Goal: Task Accomplishment & Management: Manage account settings

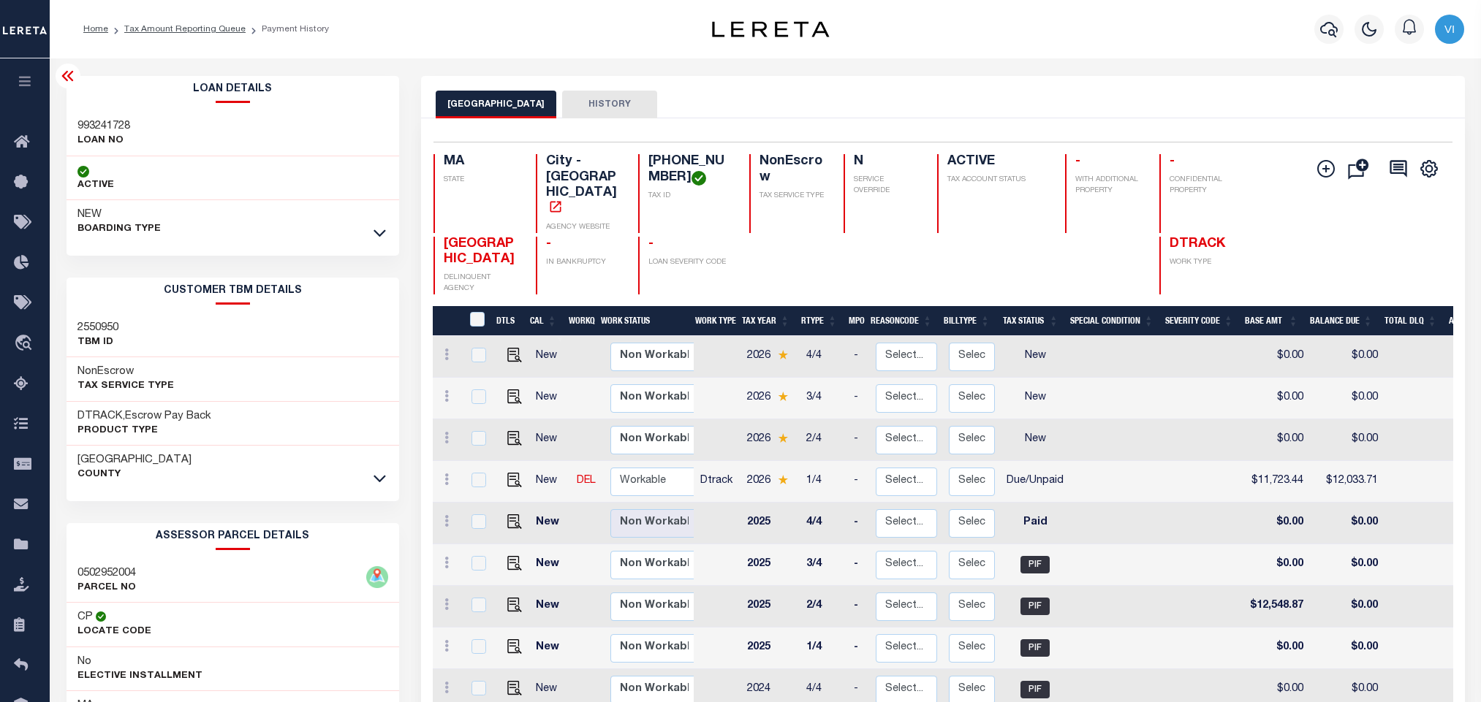
click at [1316, 29] on button "button" at bounding box center [1328, 29] width 29 height 29
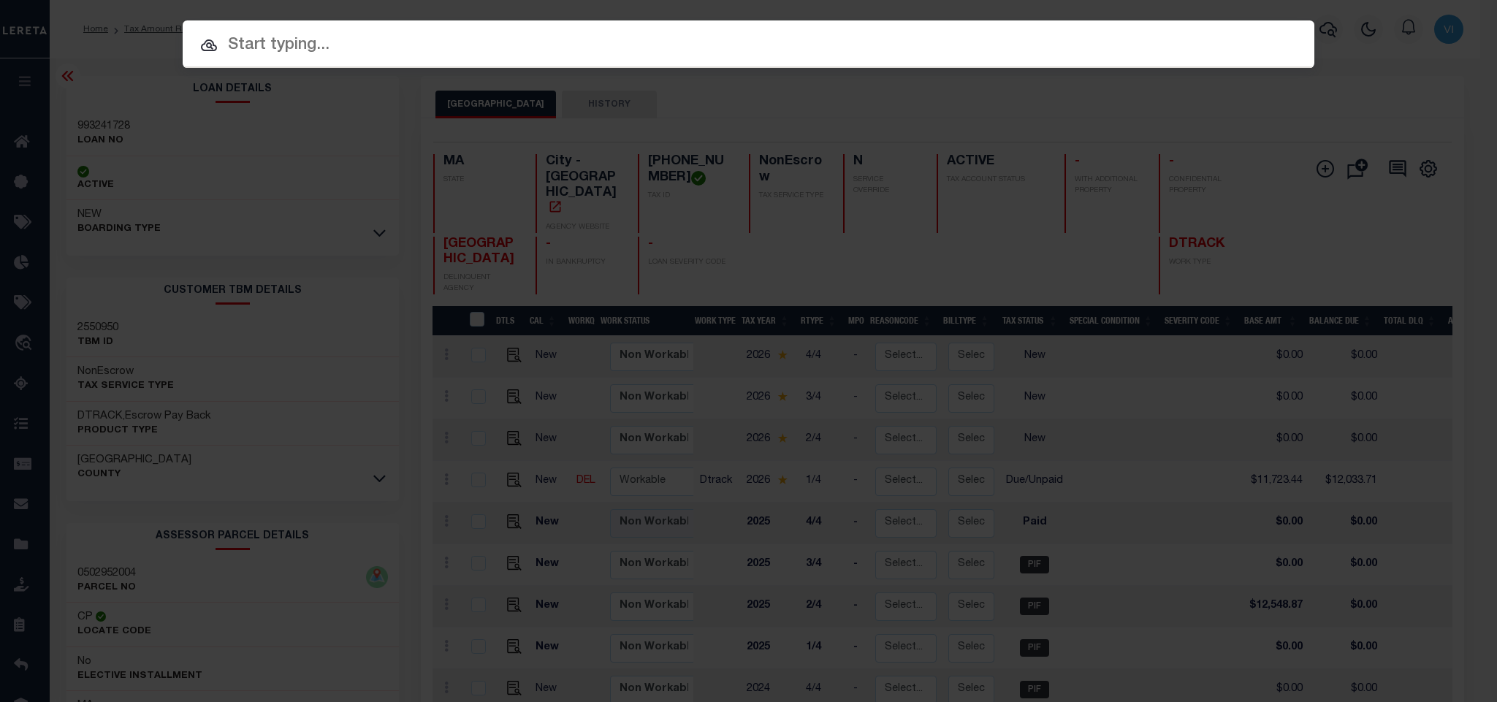
click at [1184, 34] on input "text" at bounding box center [749, 46] width 1132 height 26
paste input "993241531"
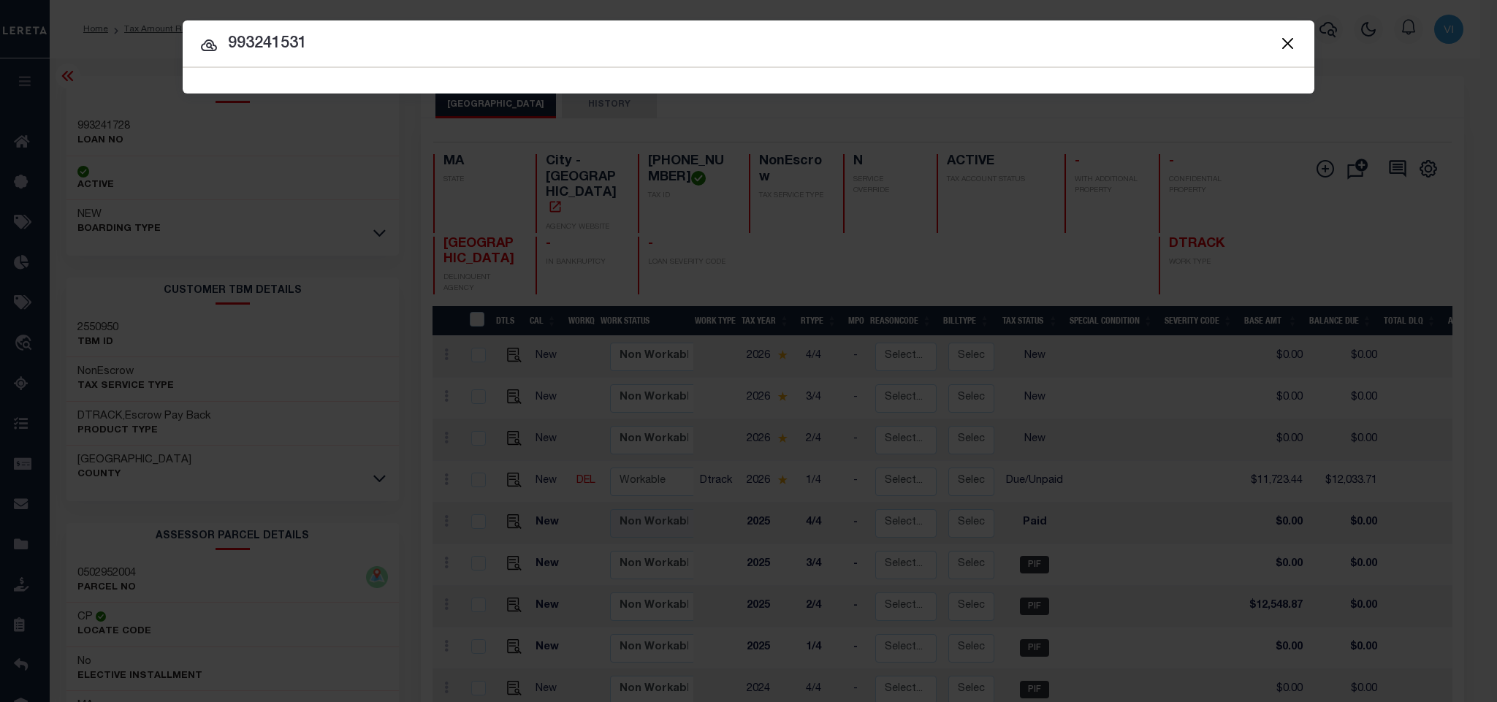
type input "993241531"
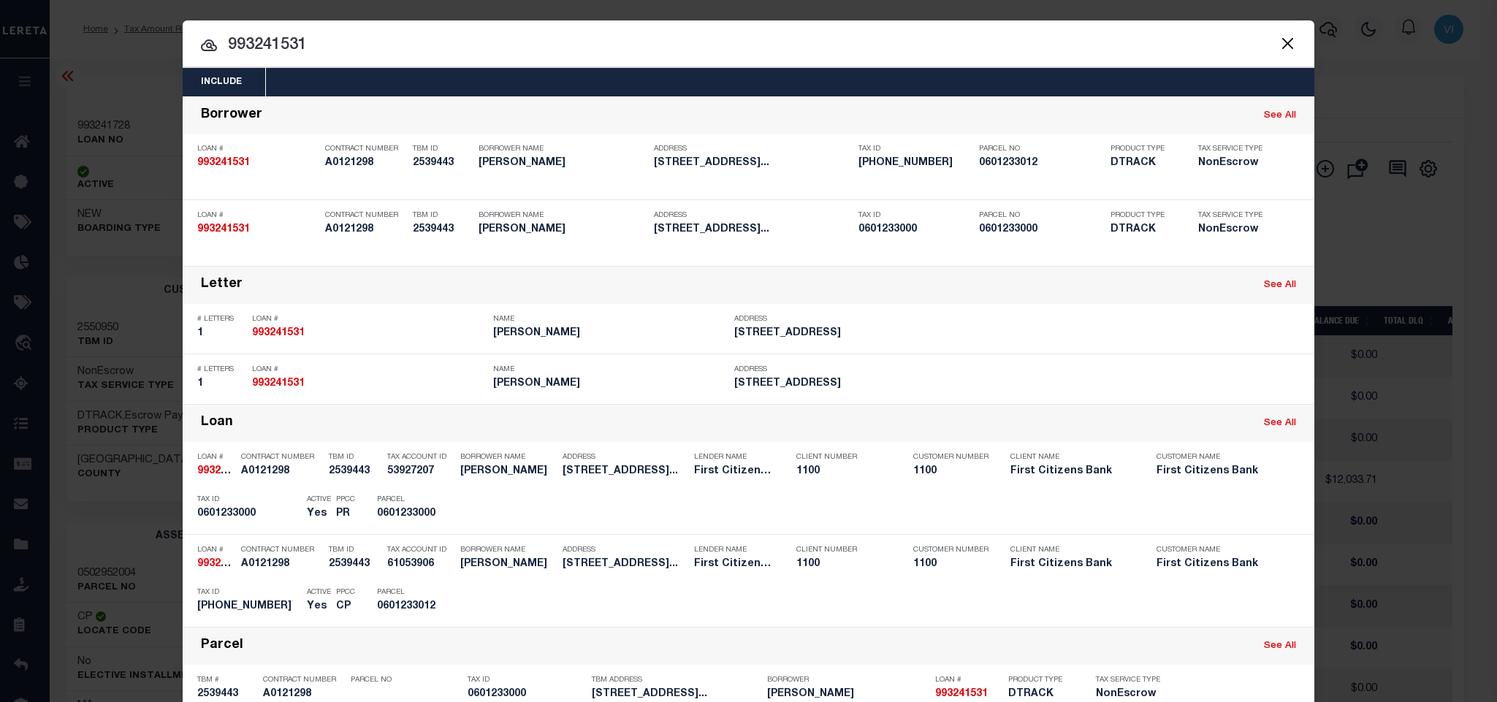
click at [571, 71] on div "Include Loans TBM Customers Borrowers Payments (Lender Non-Disb) Payments (Lend…" at bounding box center [749, 82] width 1132 height 29
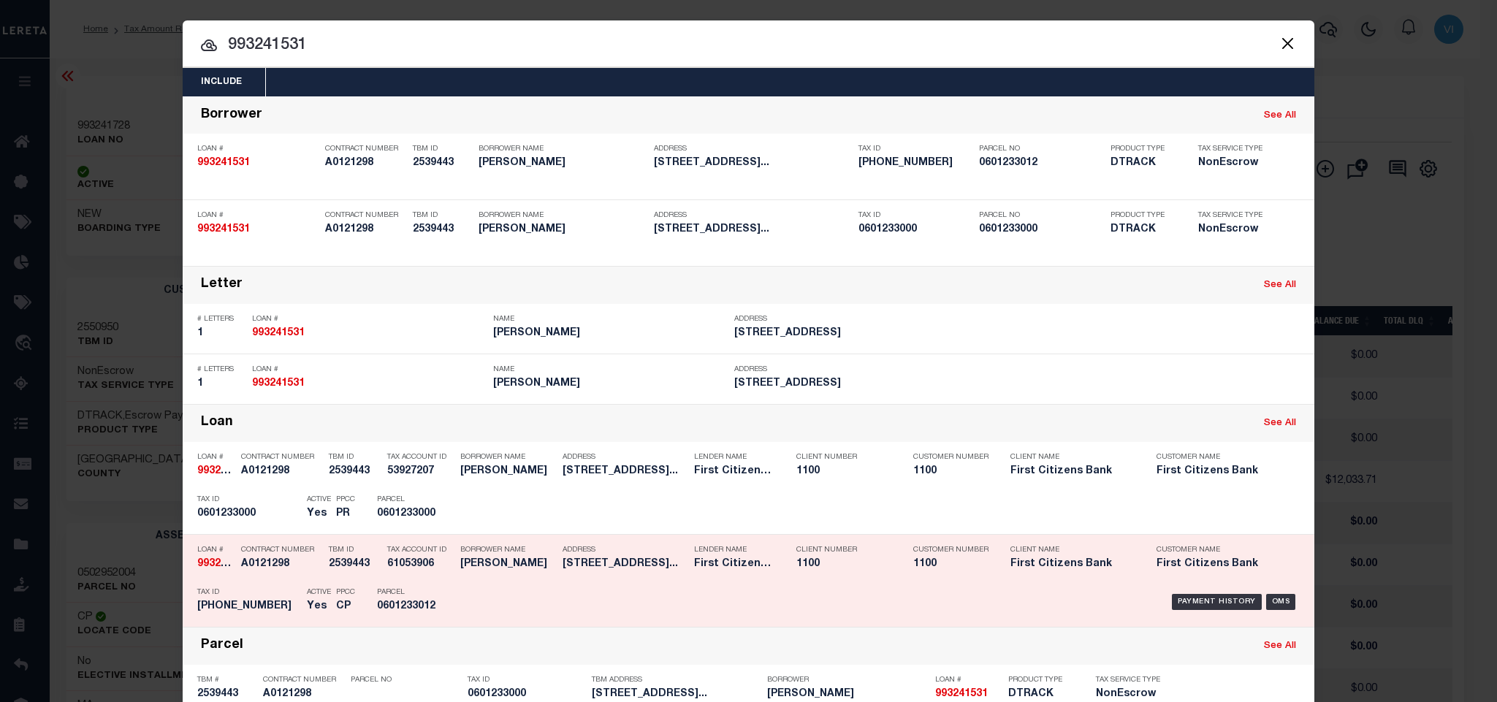
click at [377, 597] on p "Parcel" at bounding box center [410, 592] width 66 height 9
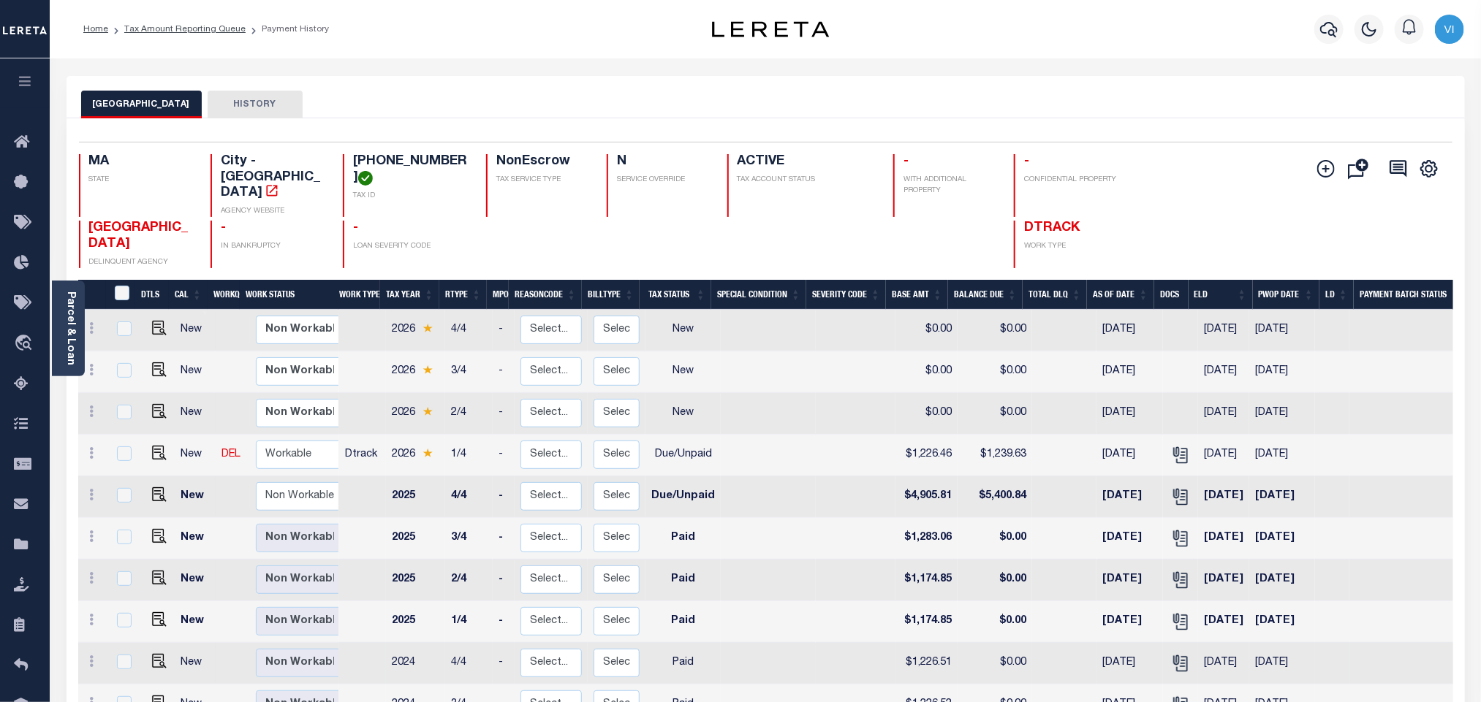
scroll to position [110, 0]
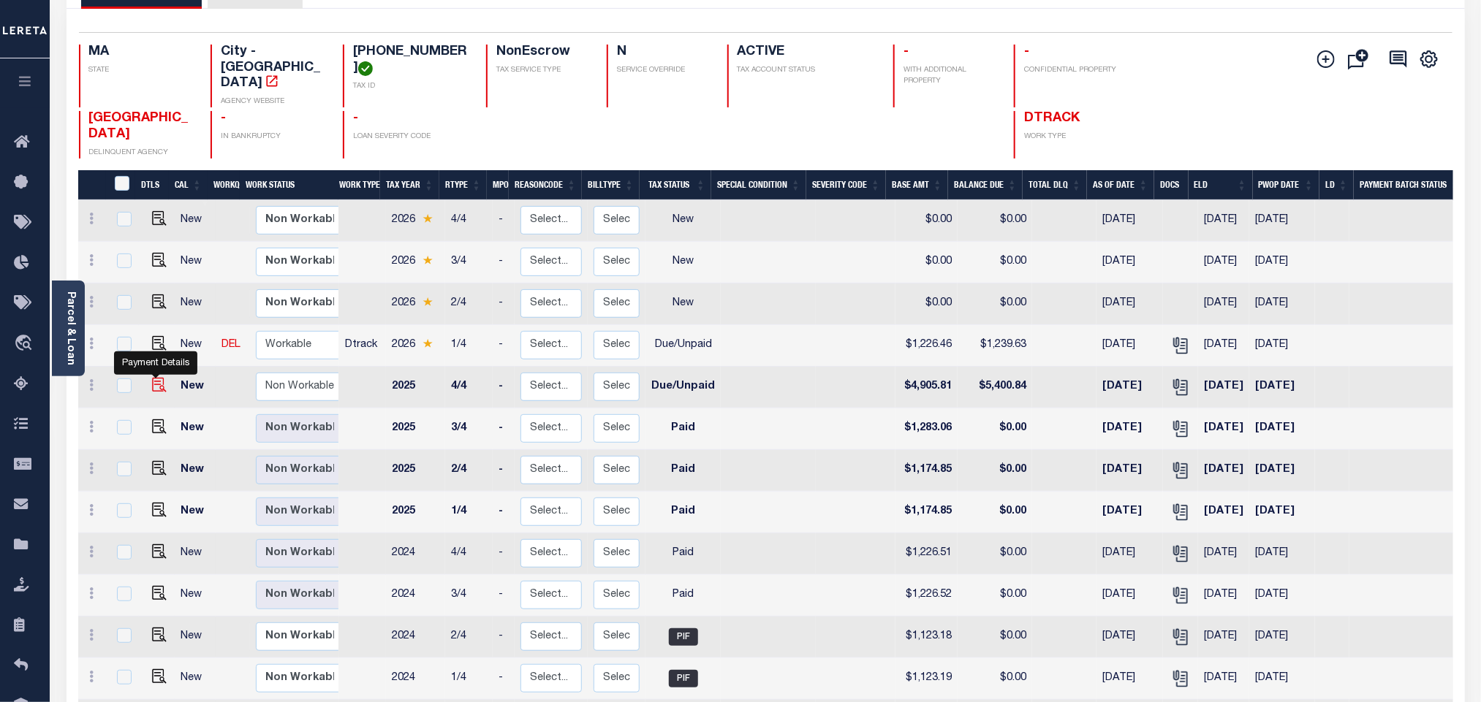
click at [154, 378] on img "" at bounding box center [159, 385] width 15 height 15
checkbox input "true"
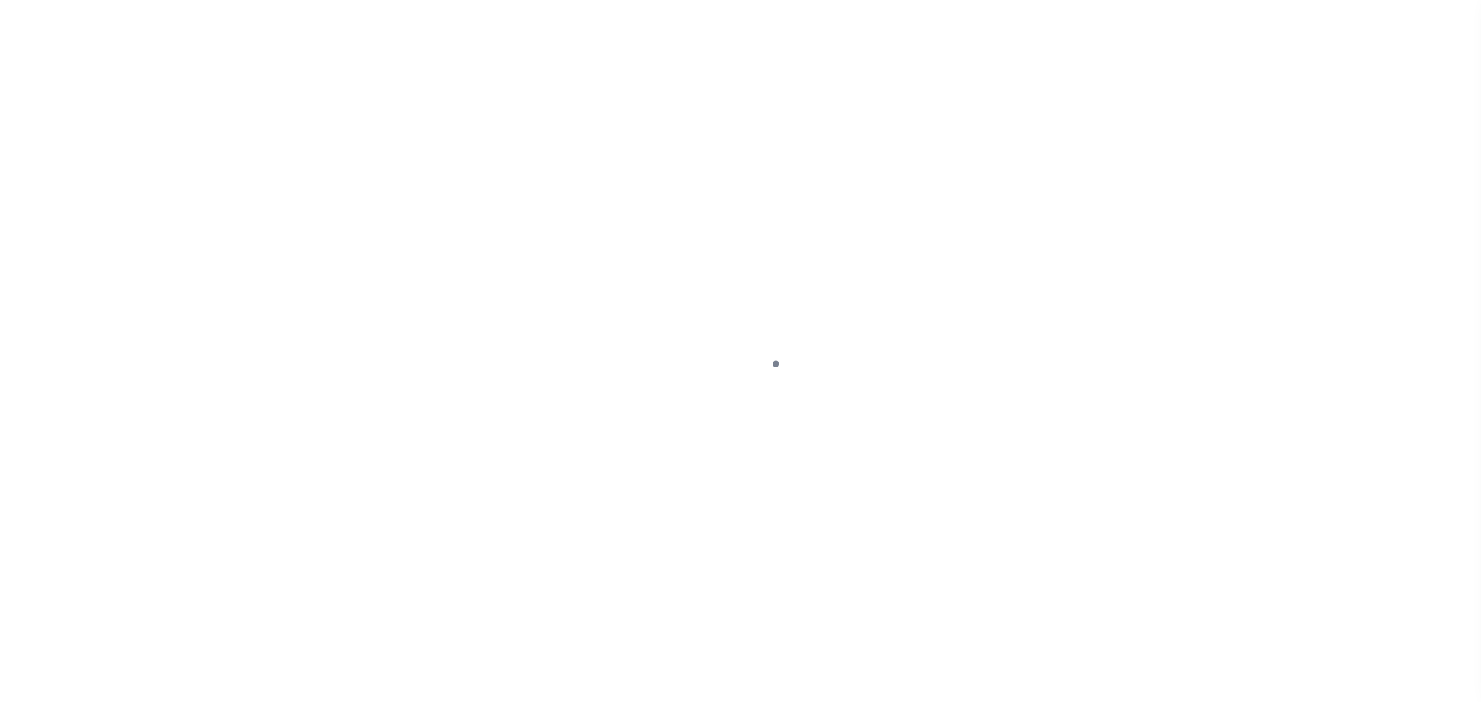
checkbox input "false"
type input "[DATE]"
select select "DUE"
type input "$4,905.81"
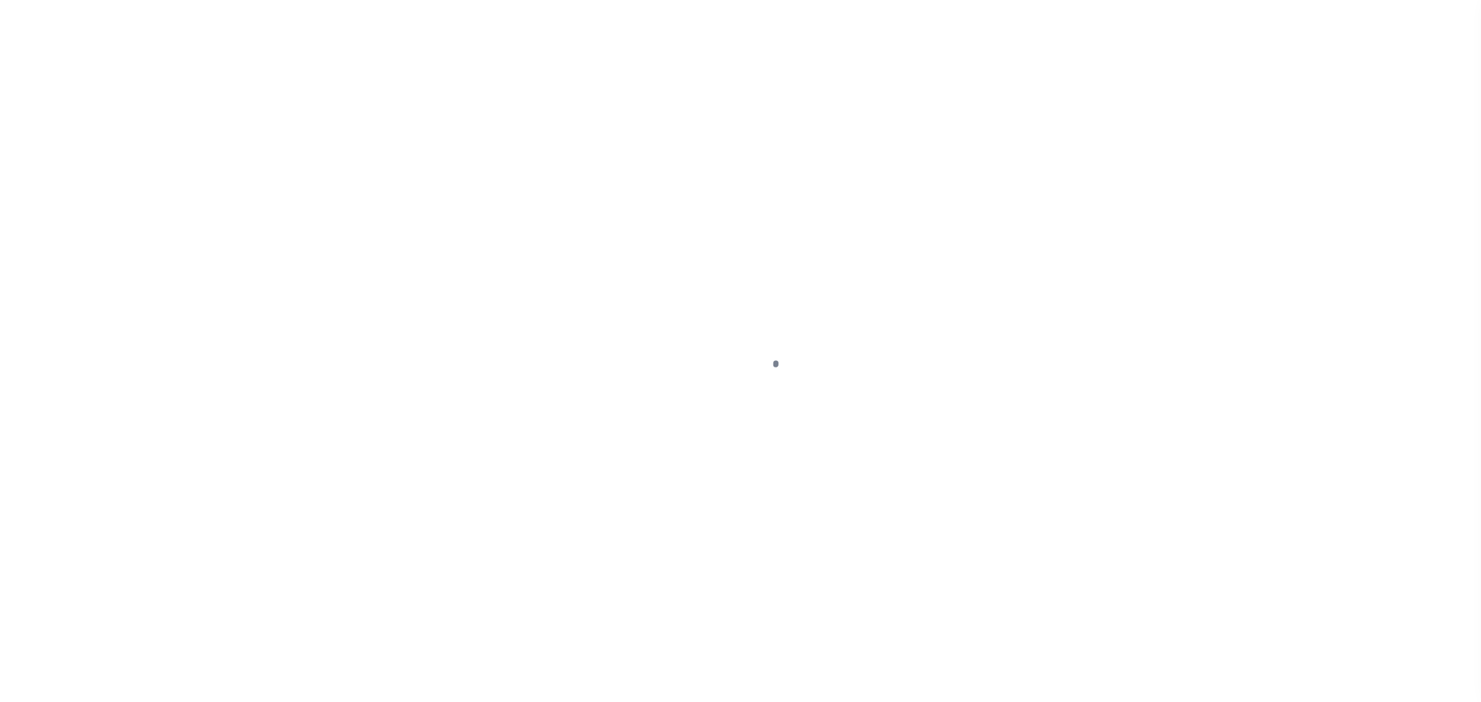
type input "$495.03"
type input "$5,400.84"
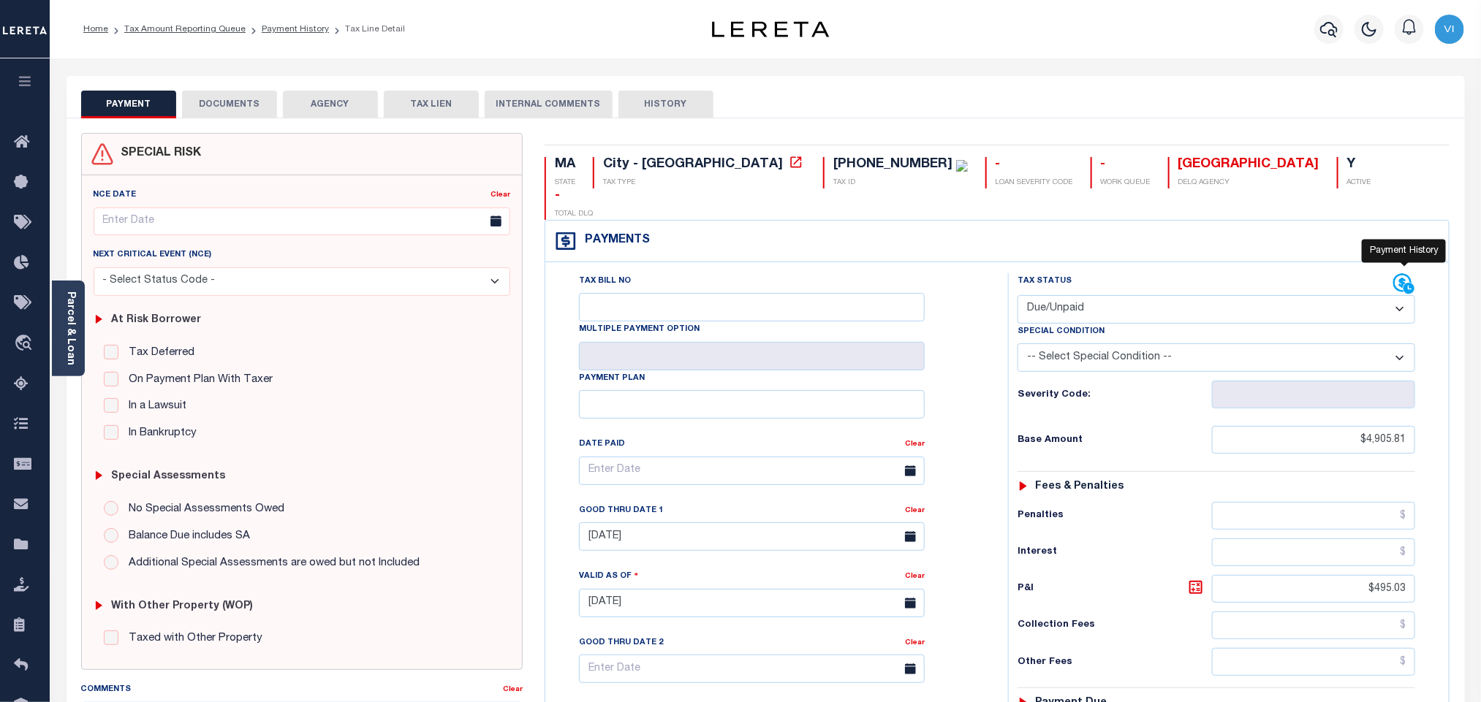
click at [1399, 273] on icon at bounding box center [1404, 284] width 22 height 22
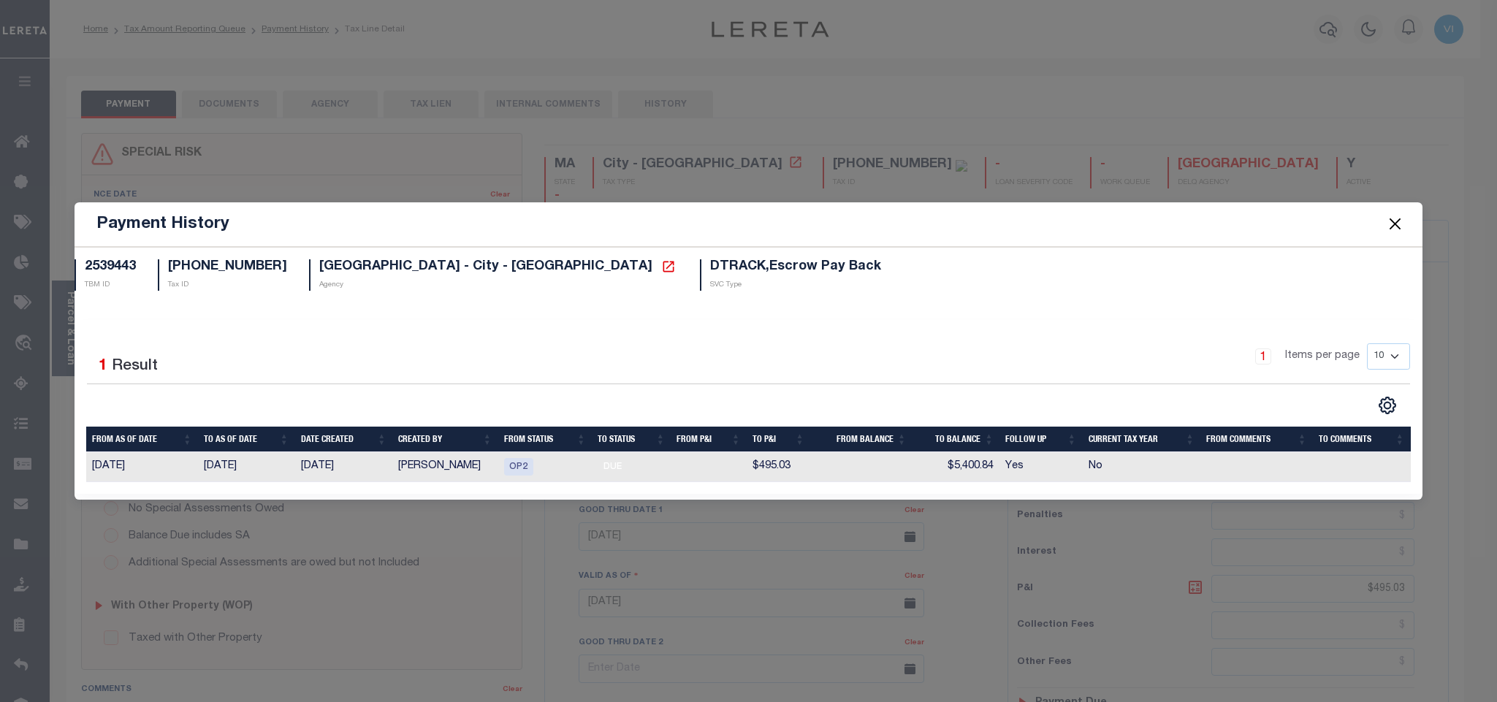
click at [430, 476] on td "Adhikary, Rinki" at bounding box center [445, 467] width 106 height 30
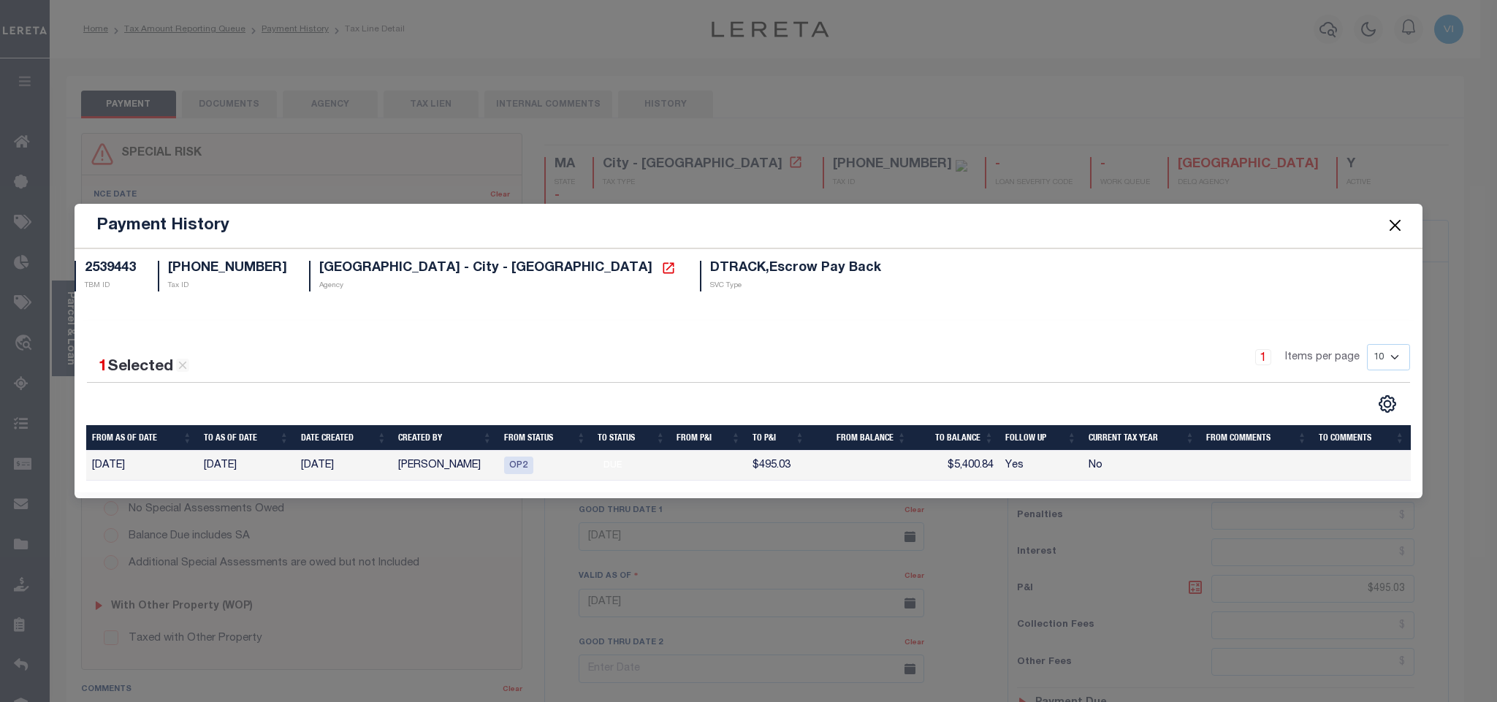
click at [1406, 224] on span at bounding box center [1395, 225] width 56 height 41
click at [1394, 232] on button "Close" at bounding box center [1395, 225] width 19 height 19
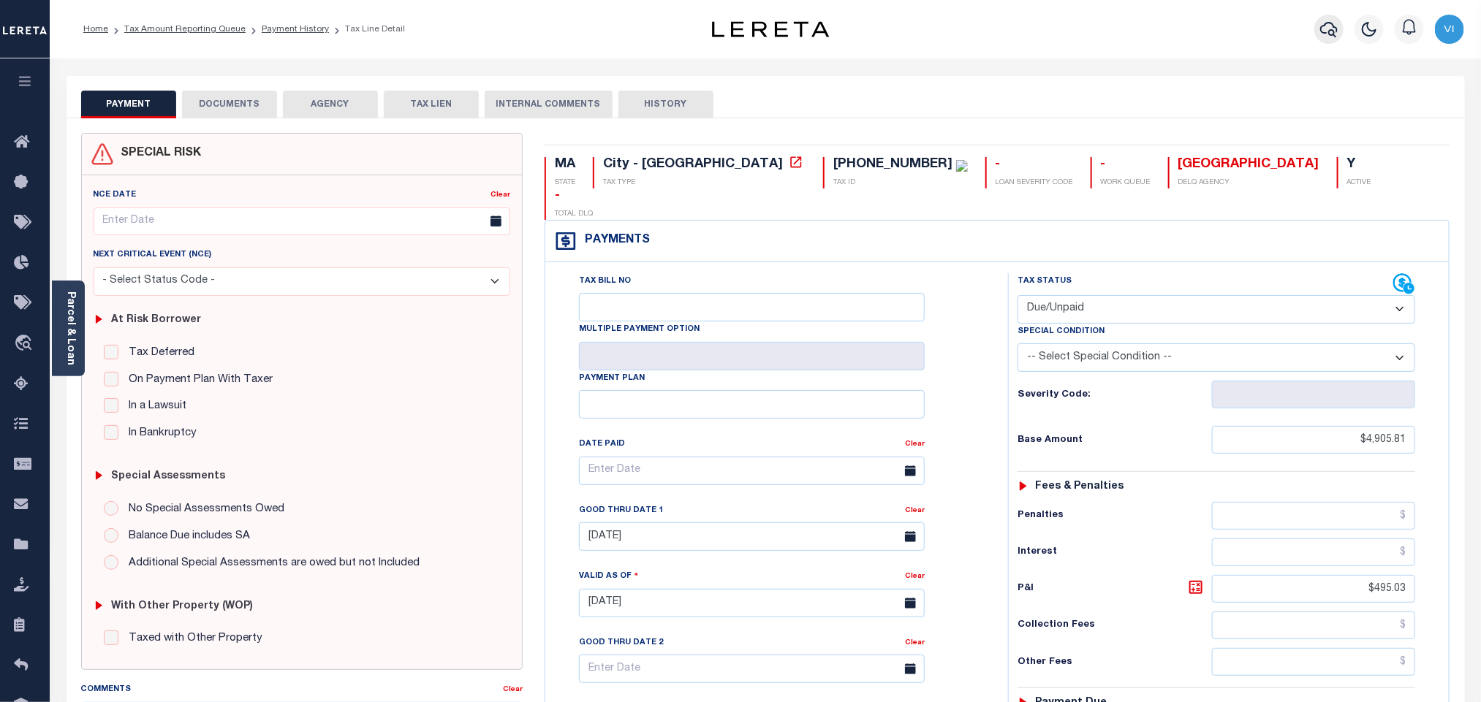
click at [1337, 33] on icon "button" at bounding box center [1329, 29] width 18 height 18
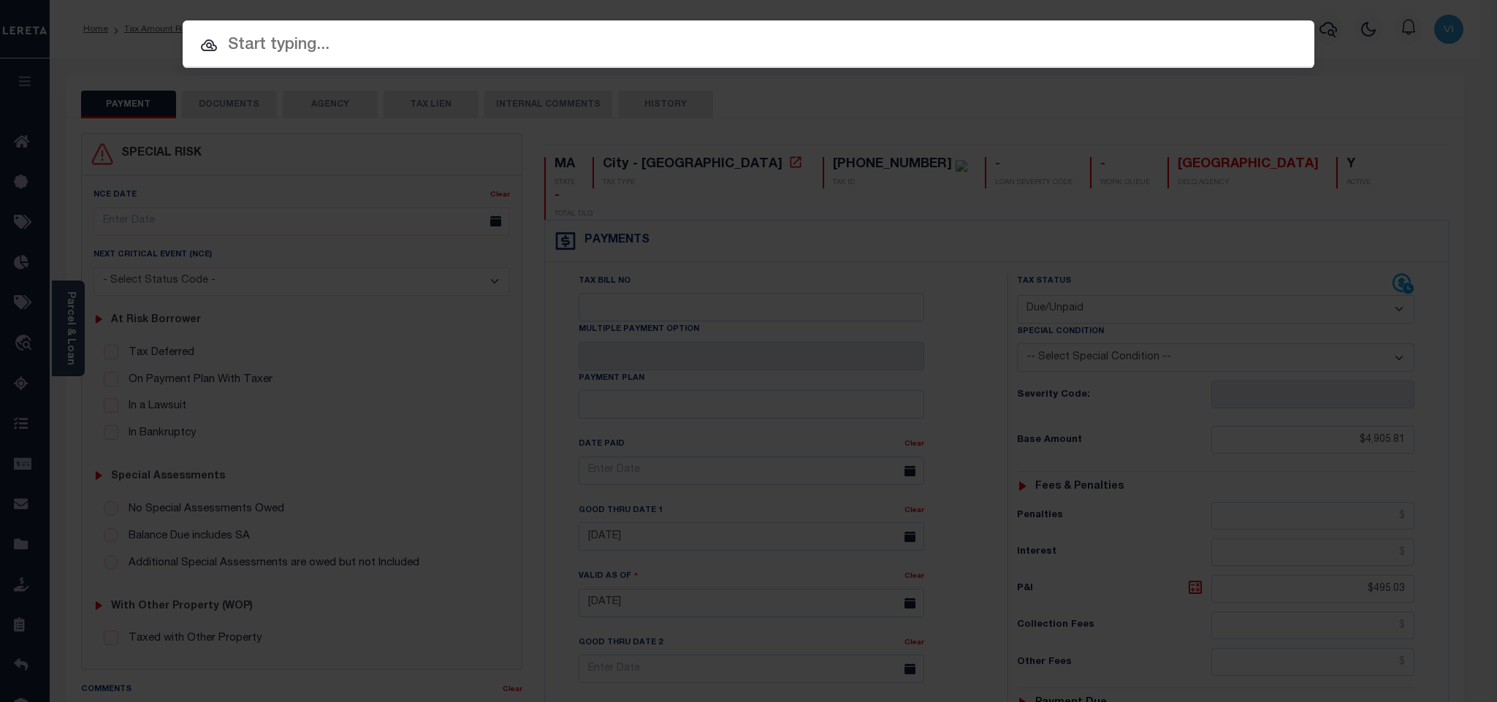
click at [1141, 47] on input "text" at bounding box center [749, 46] width 1132 height 26
paste input "993240916"
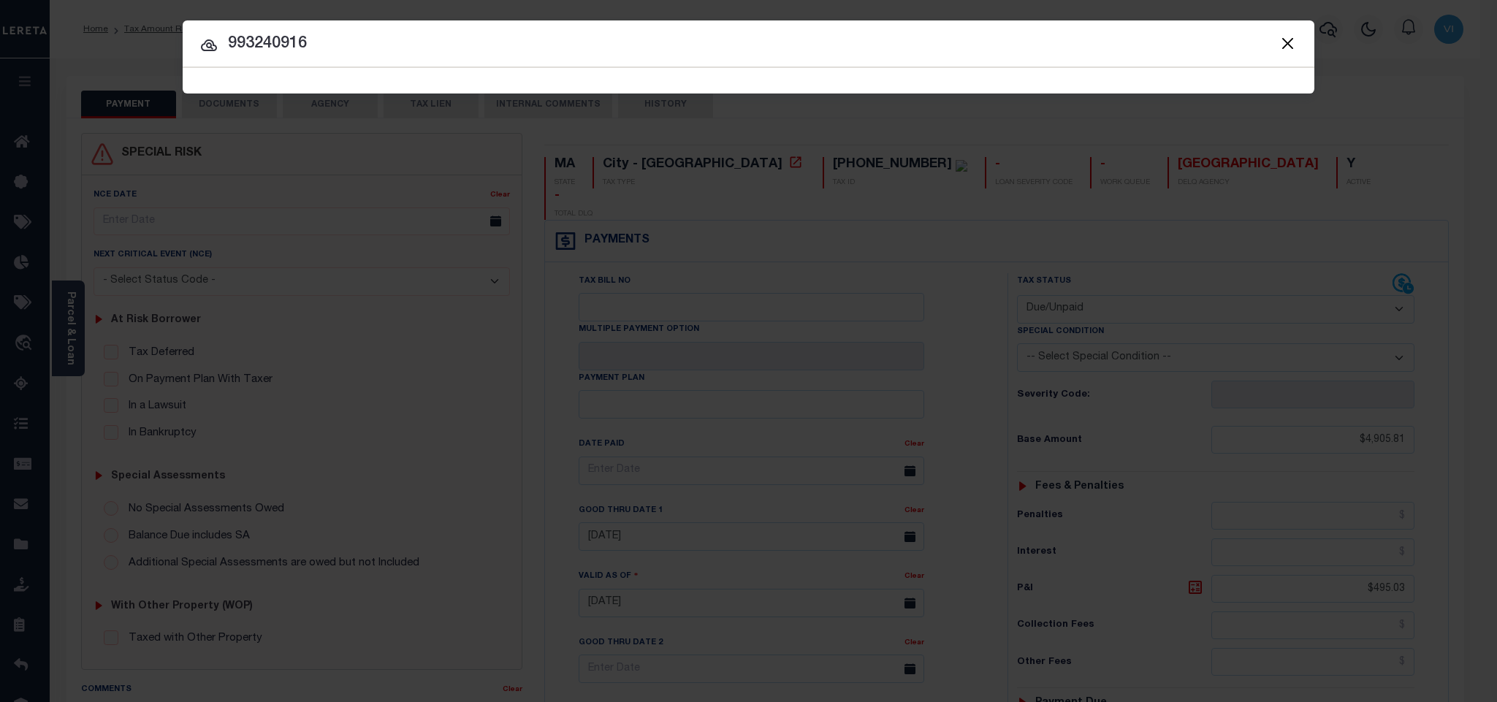
type input "993240916"
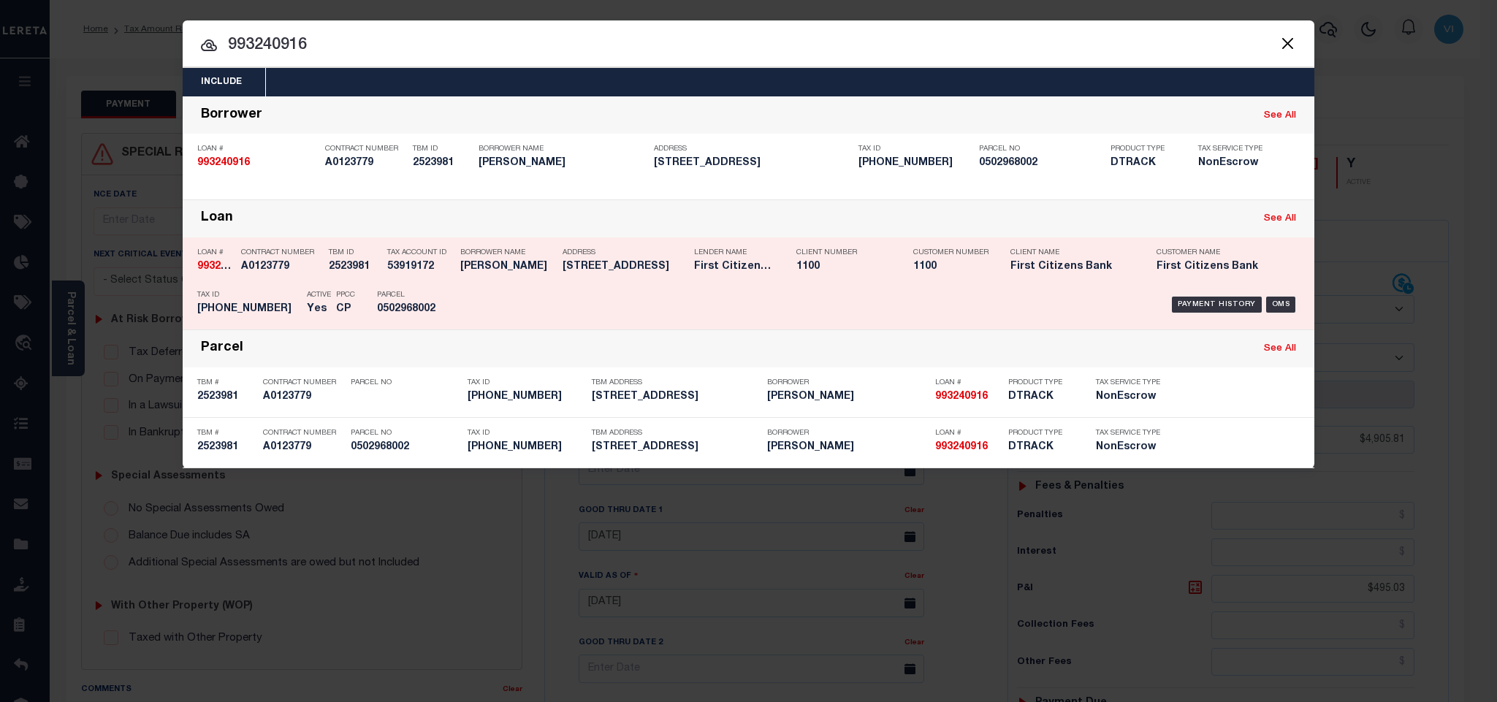
click at [384, 292] on div "Parcel 0502968002" at bounding box center [410, 305] width 66 height 42
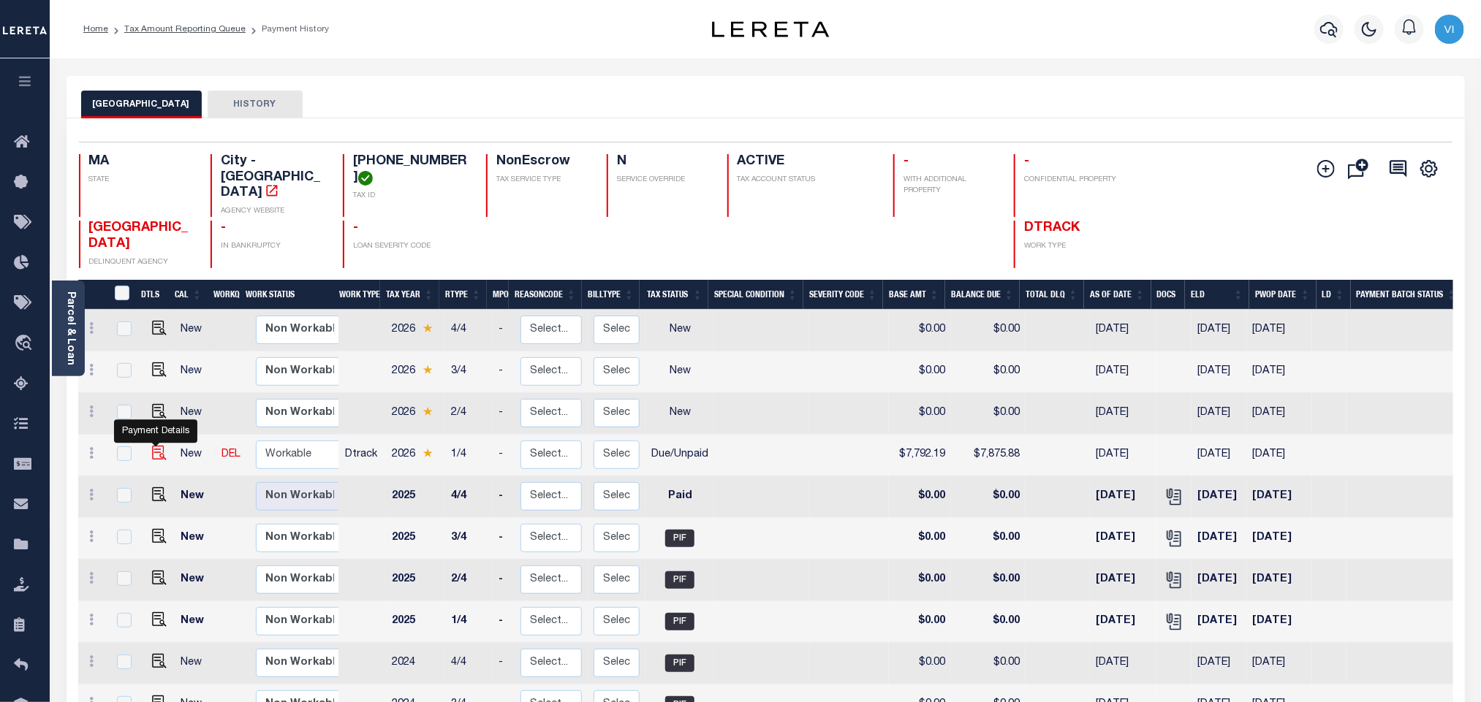
click at [152, 446] on img "" at bounding box center [159, 453] width 15 height 15
checkbox input "true"
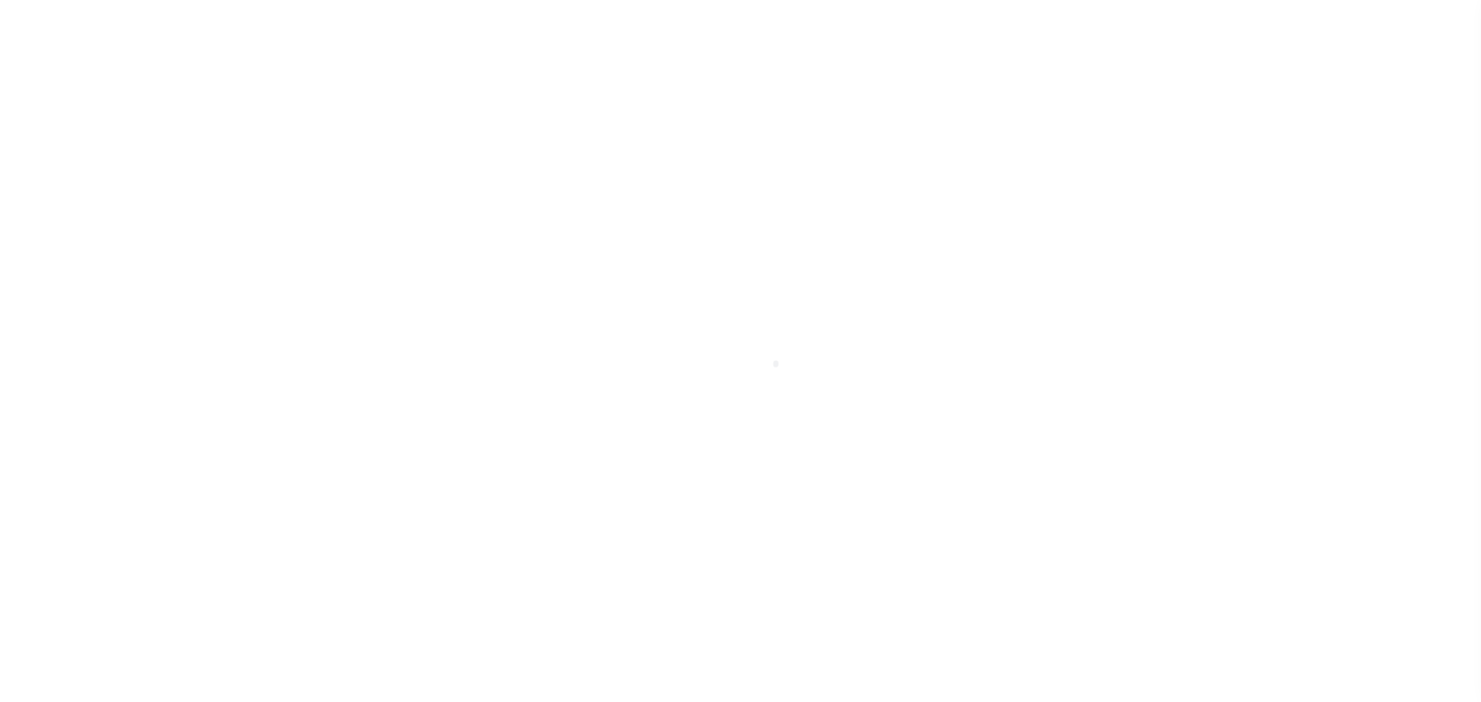
select select "DUE"
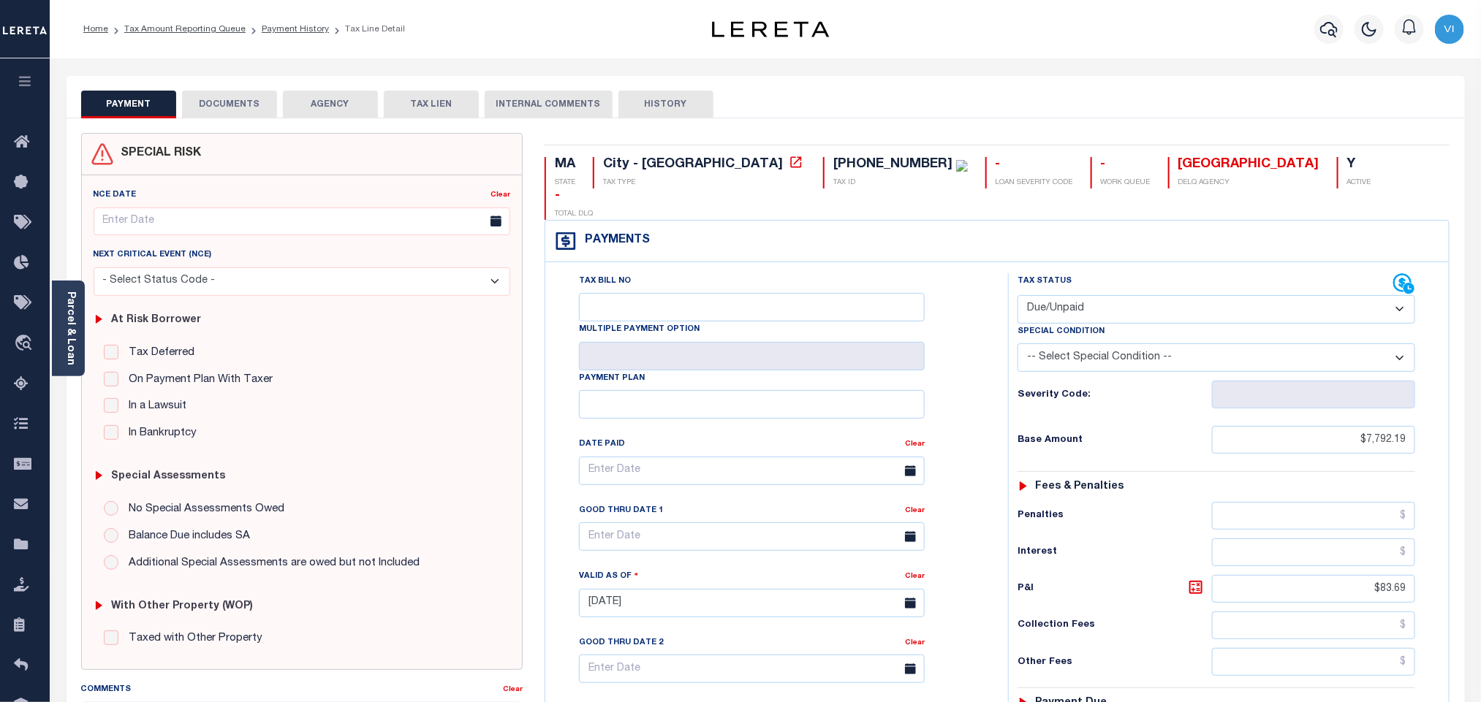
click at [248, 104] on button "DOCUMENTS" at bounding box center [229, 105] width 95 height 28
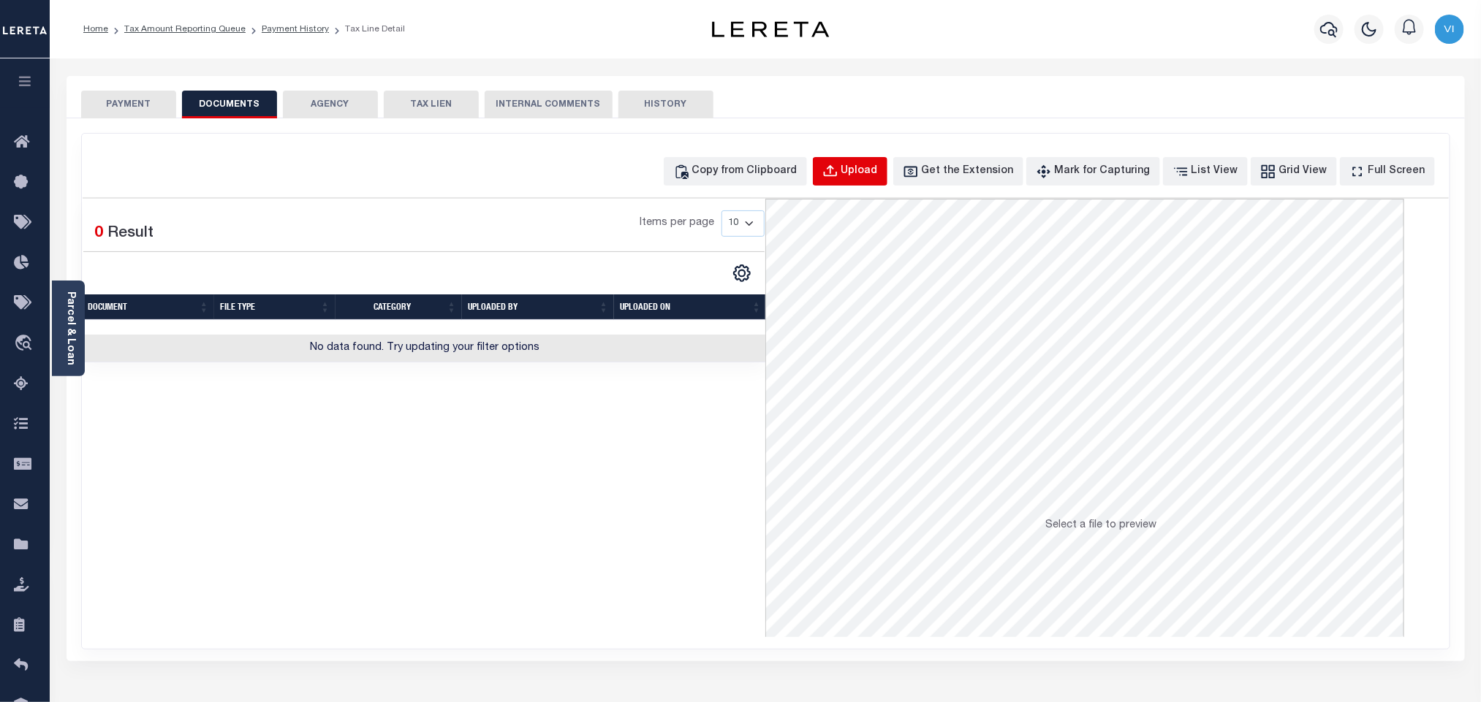
click at [868, 167] on div "Upload" at bounding box center [859, 172] width 37 height 16
select select "POP"
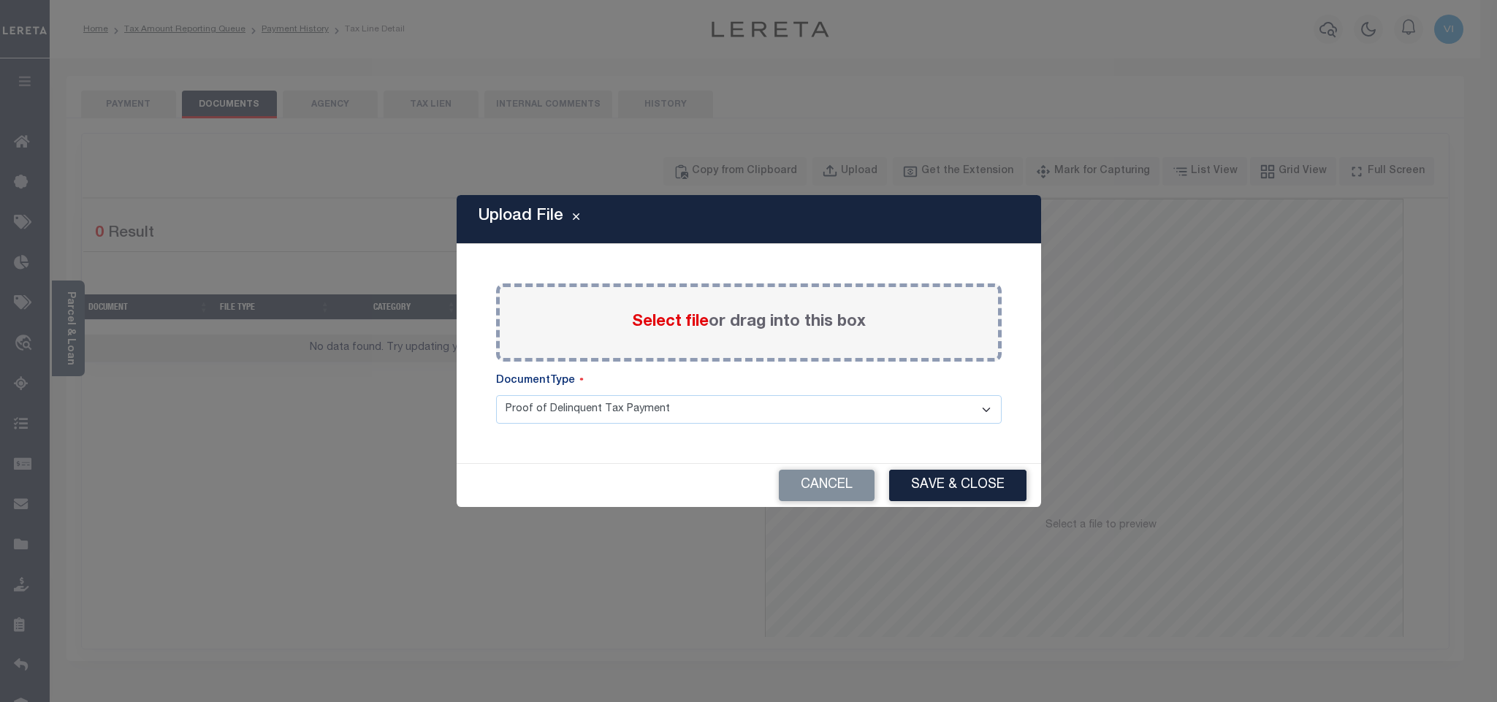
click at [678, 327] on span "Select file" at bounding box center [670, 322] width 77 height 16
click at [0, 0] on input "Select file or drag into this box" at bounding box center [0, 0] width 0 height 0
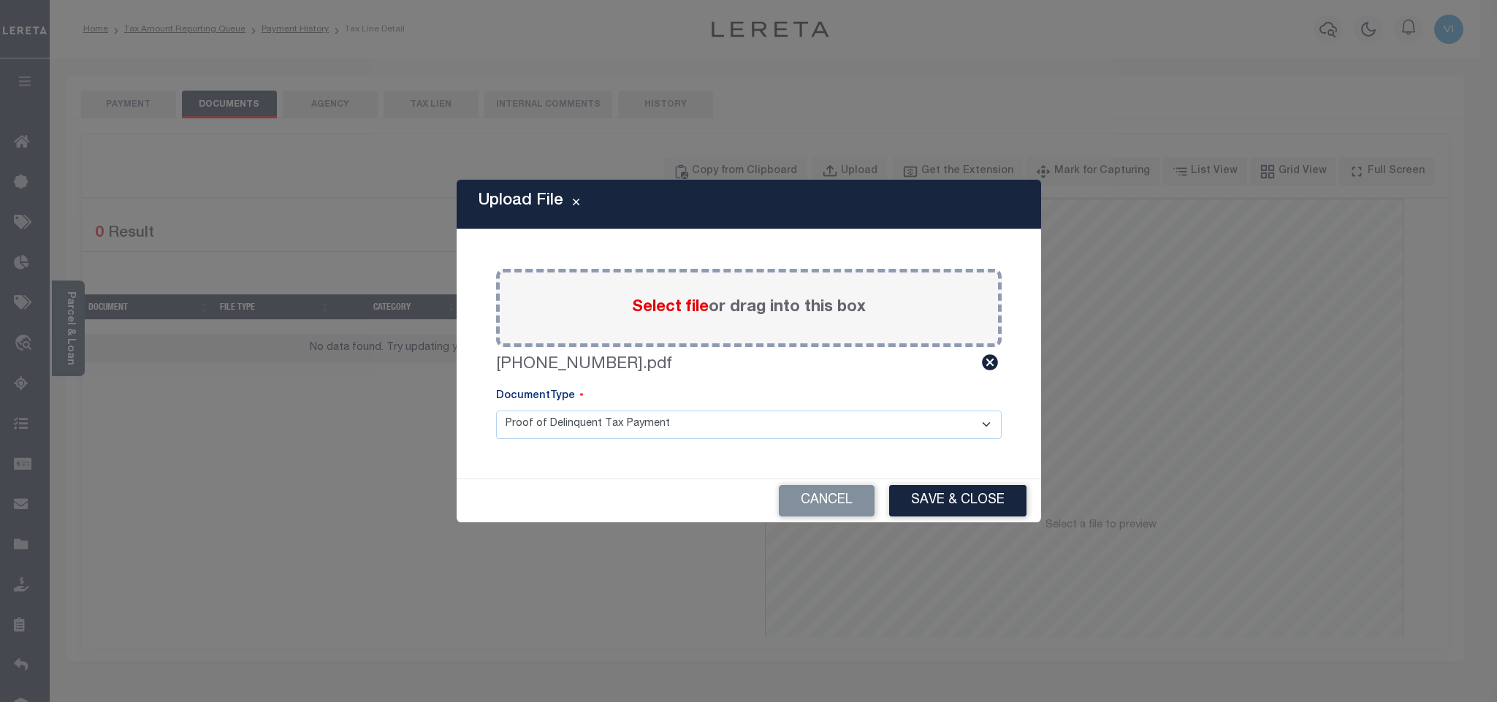
click at [551, 430] on select "Proof of Delinquent Tax Payment" at bounding box center [749, 425] width 506 height 29
click at [496, 411] on select "Proof of Delinquent Tax Payment" at bounding box center [749, 425] width 506 height 29
drag, startPoint x: 903, startPoint y: 492, endPoint x: 913, endPoint y: 492, distance: 9.5
click at [904, 492] on button "Save & Close" at bounding box center [957, 500] width 137 height 31
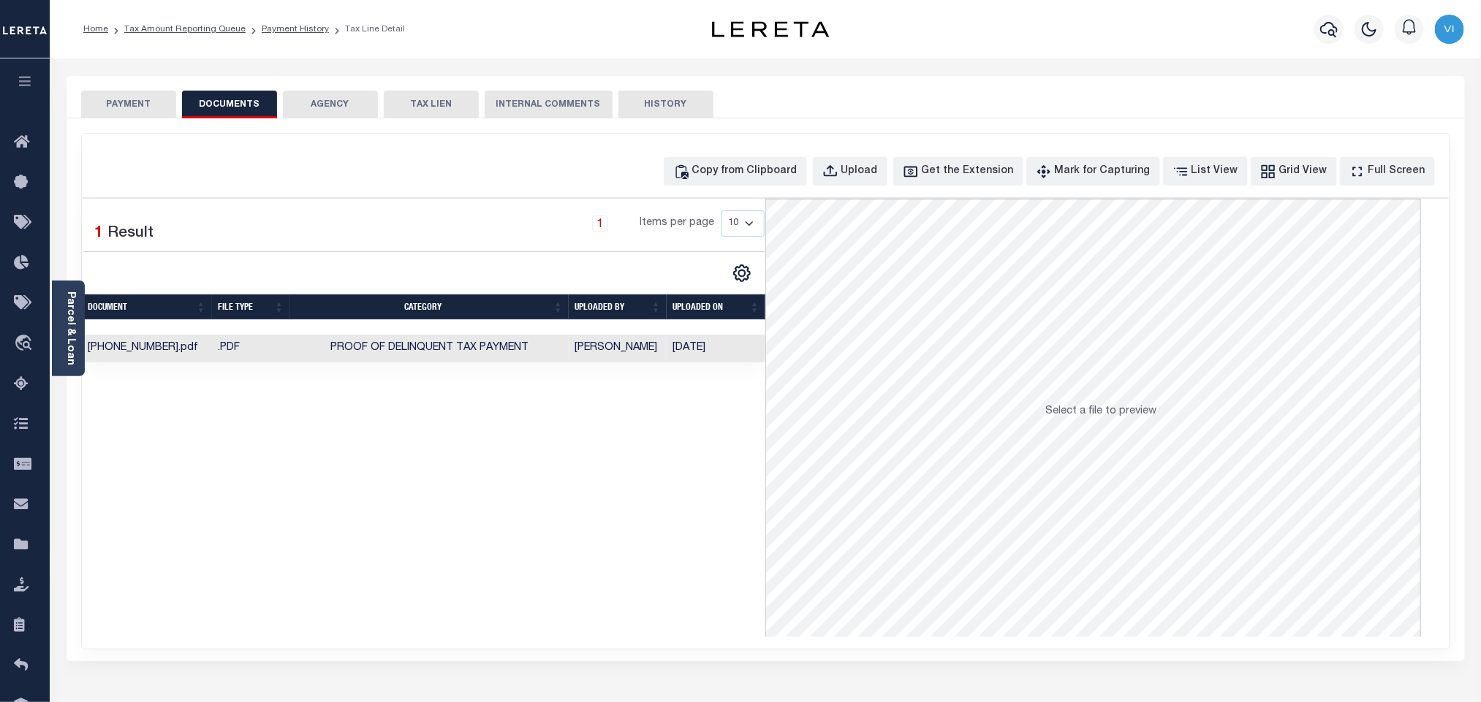
click at [151, 107] on button "PAYMENT" at bounding box center [128, 105] width 95 height 28
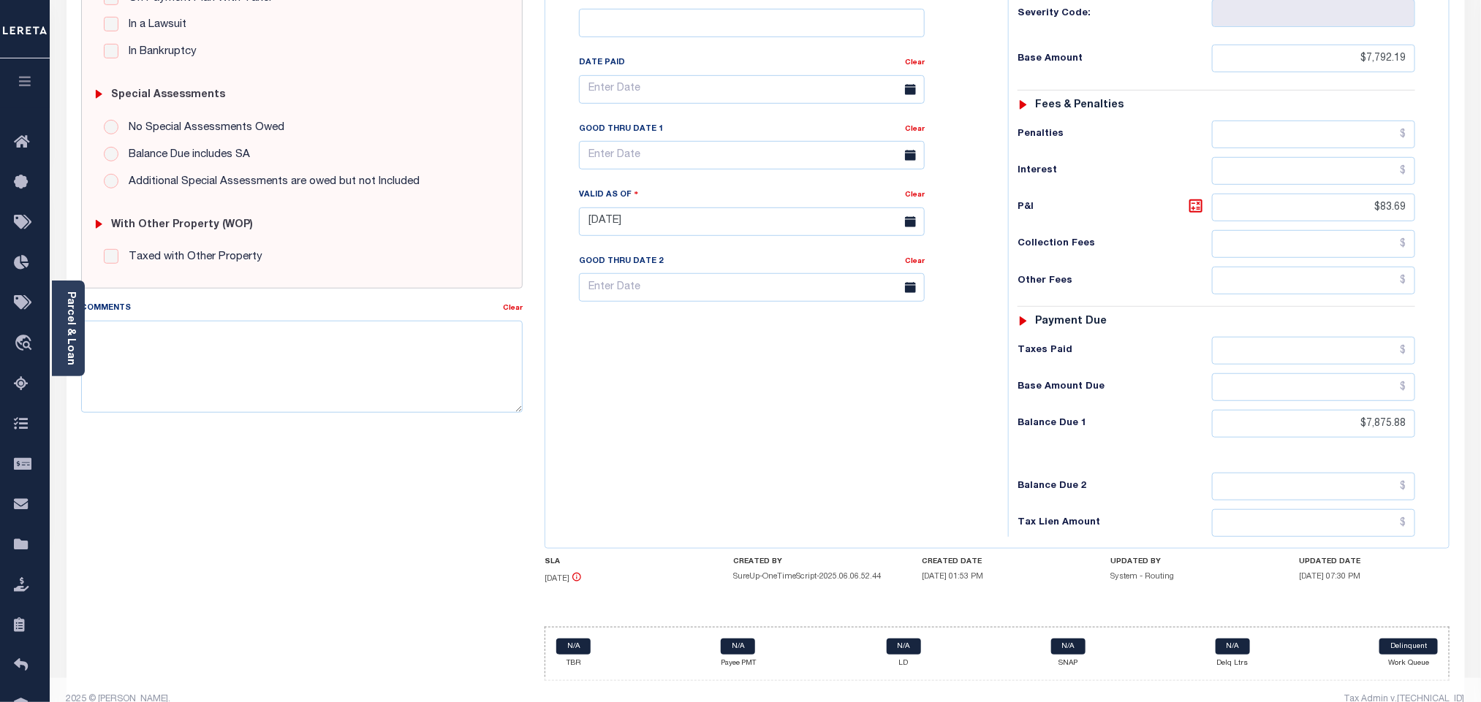
scroll to position [382, 0]
click at [1395, 409] on input "$7,875.88" at bounding box center [1314, 423] width 204 height 28
paste input "998.42"
type input "$7,998.42"
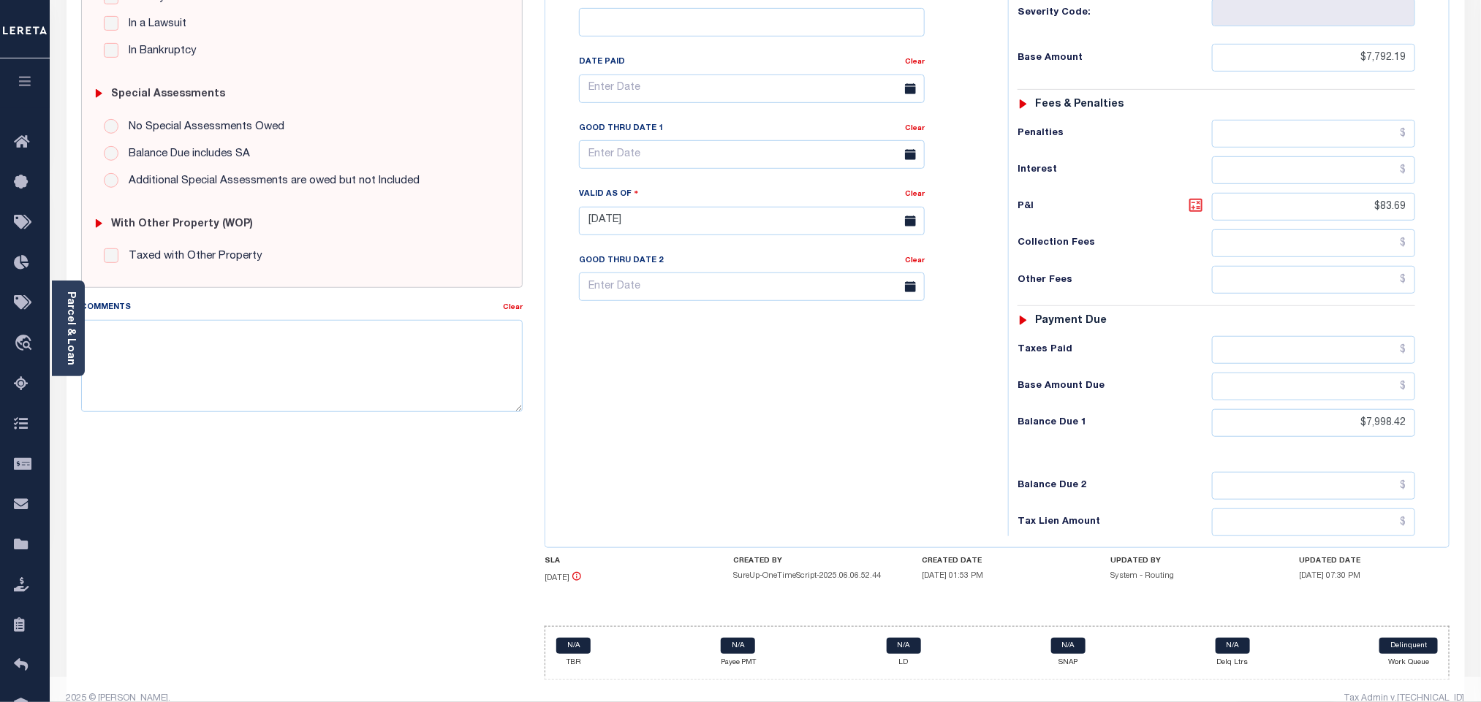
type input "[DATE]"
click at [1198, 197] on icon at bounding box center [1196, 206] width 18 height 18
type input "$206.23"
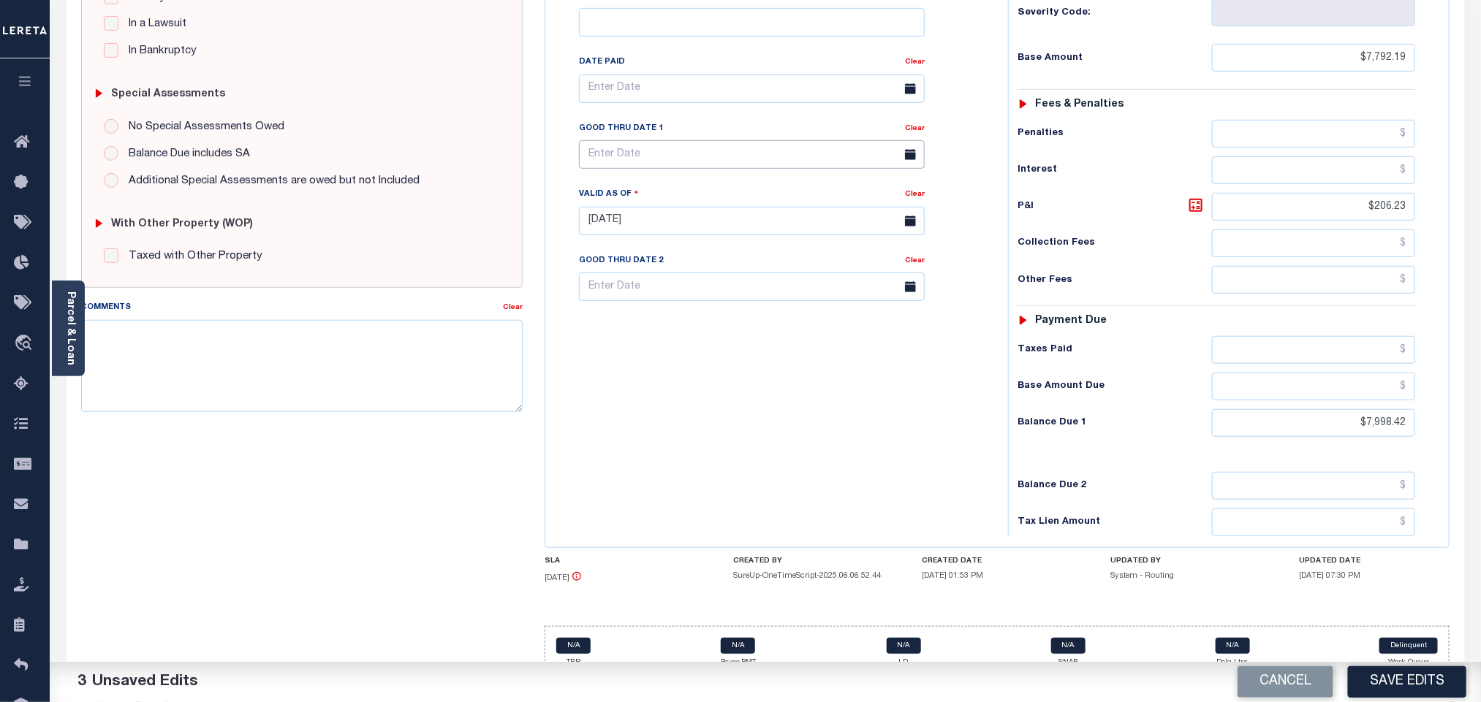
click at [618, 140] on input "text" at bounding box center [752, 154] width 346 height 29
click at [726, 248] on span "9" at bounding box center [724, 243] width 29 height 29
type input "[DATE]"
click at [1197, 197] on icon at bounding box center [1196, 206] width 18 height 18
click at [614, 140] on input "[DATE]" at bounding box center [752, 154] width 346 height 29
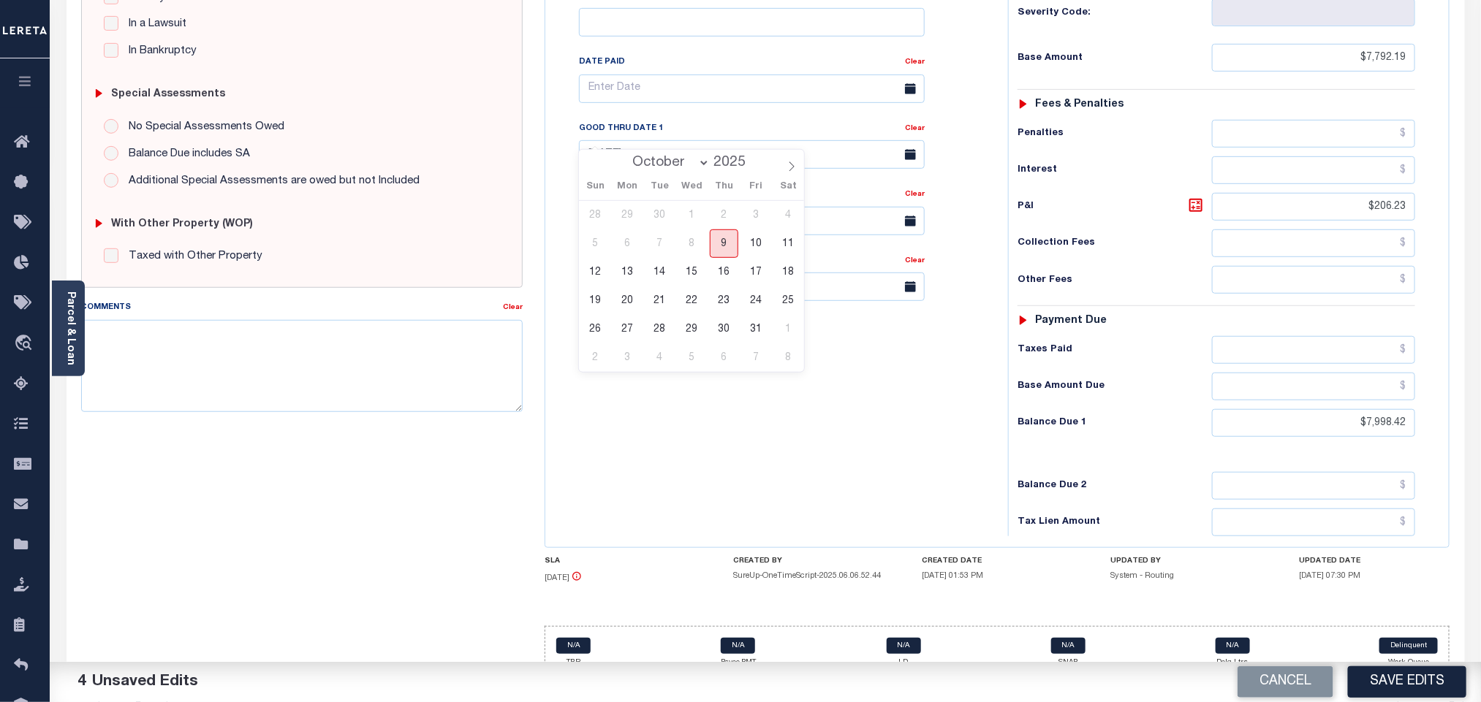
click at [728, 246] on span "9" at bounding box center [724, 243] width 29 height 29
click at [743, 443] on div "Tax Bill No Multiple Payment Option Payment Plan Clear" at bounding box center [773, 213] width 448 height 645
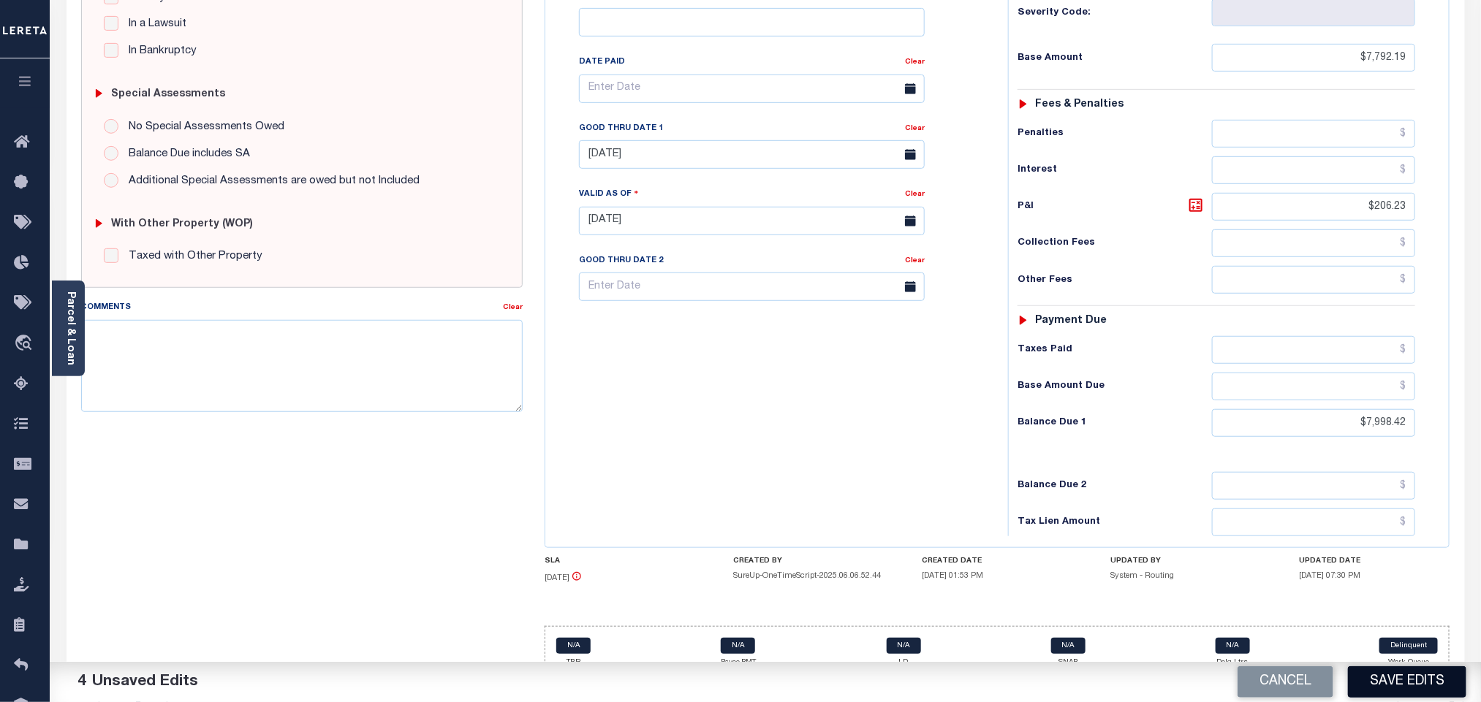
click at [1366, 674] on button "Save Edits" at bounding box center [1407, 681] width 118 height 31
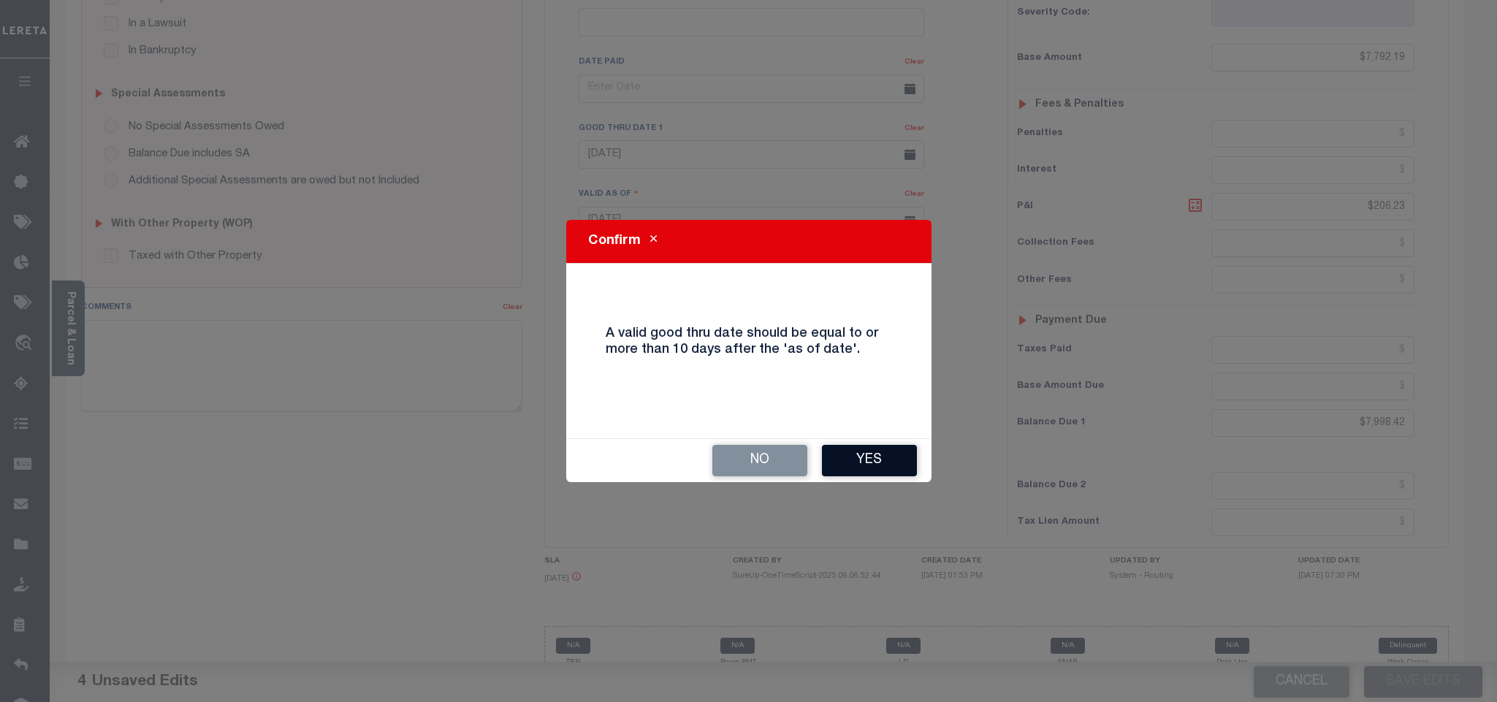
click at [875, 467] on button "Yes" at bounding box center [869, 460] width 95 height 31
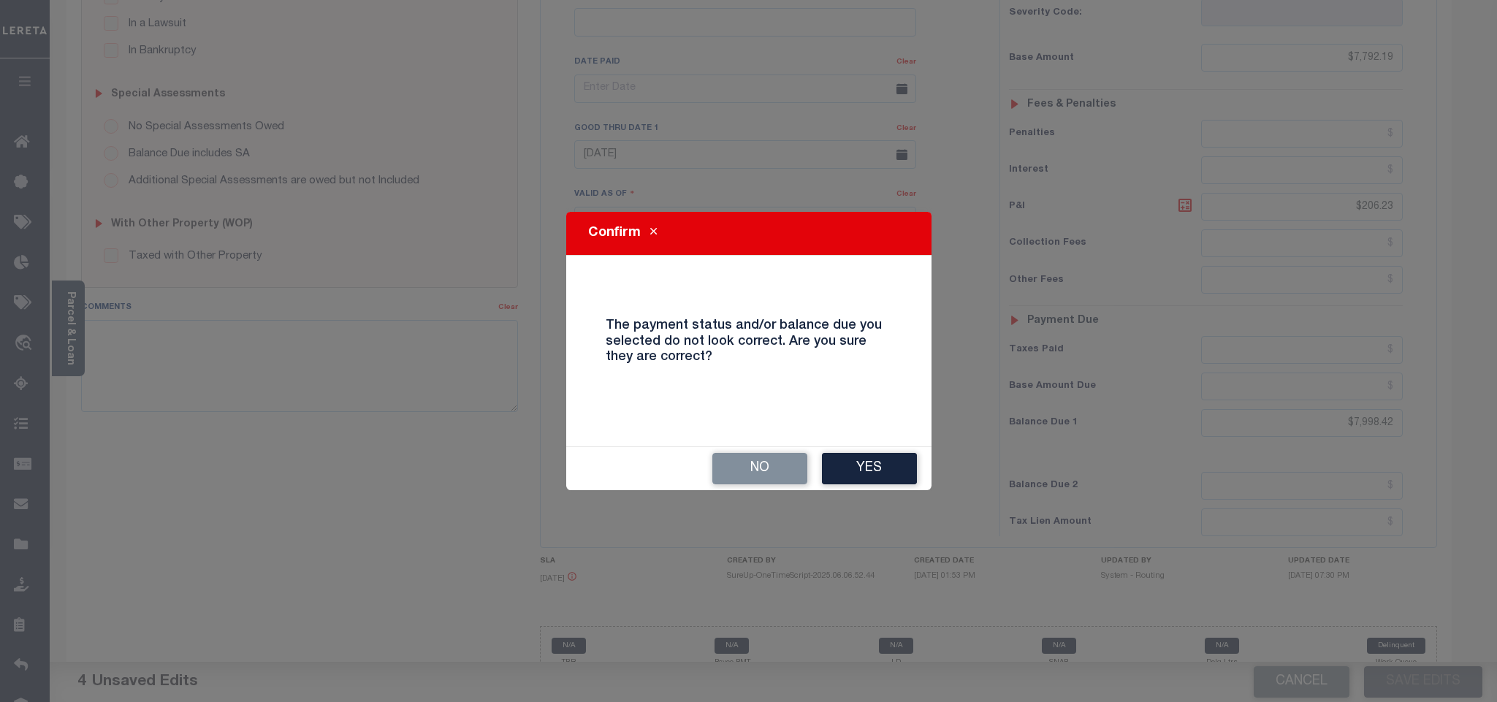
click at [879, 470] on button "Yes" at bounding box center [869, 468] width 95 height 31
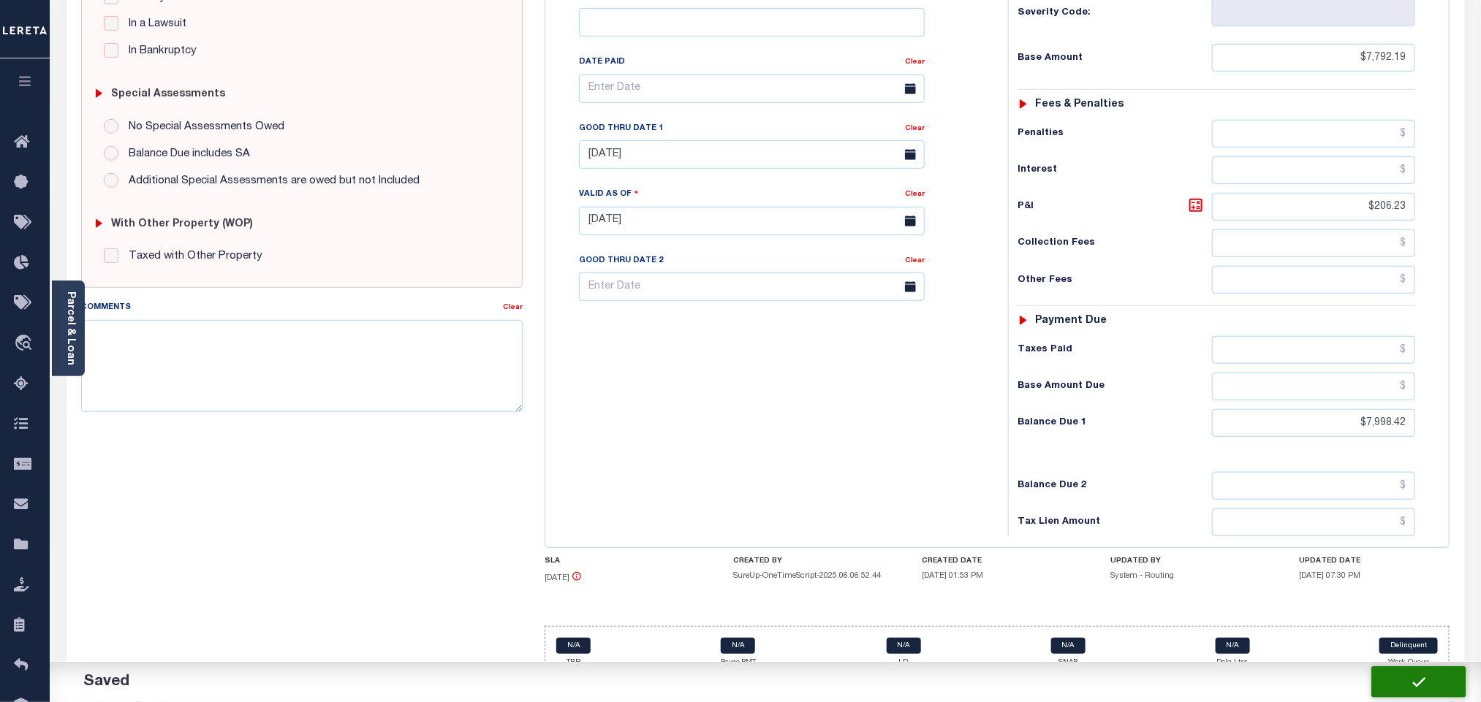
checkbox input "false"
type input "$7,792.19"
type input "$206.23"
type input "$7,998.42"
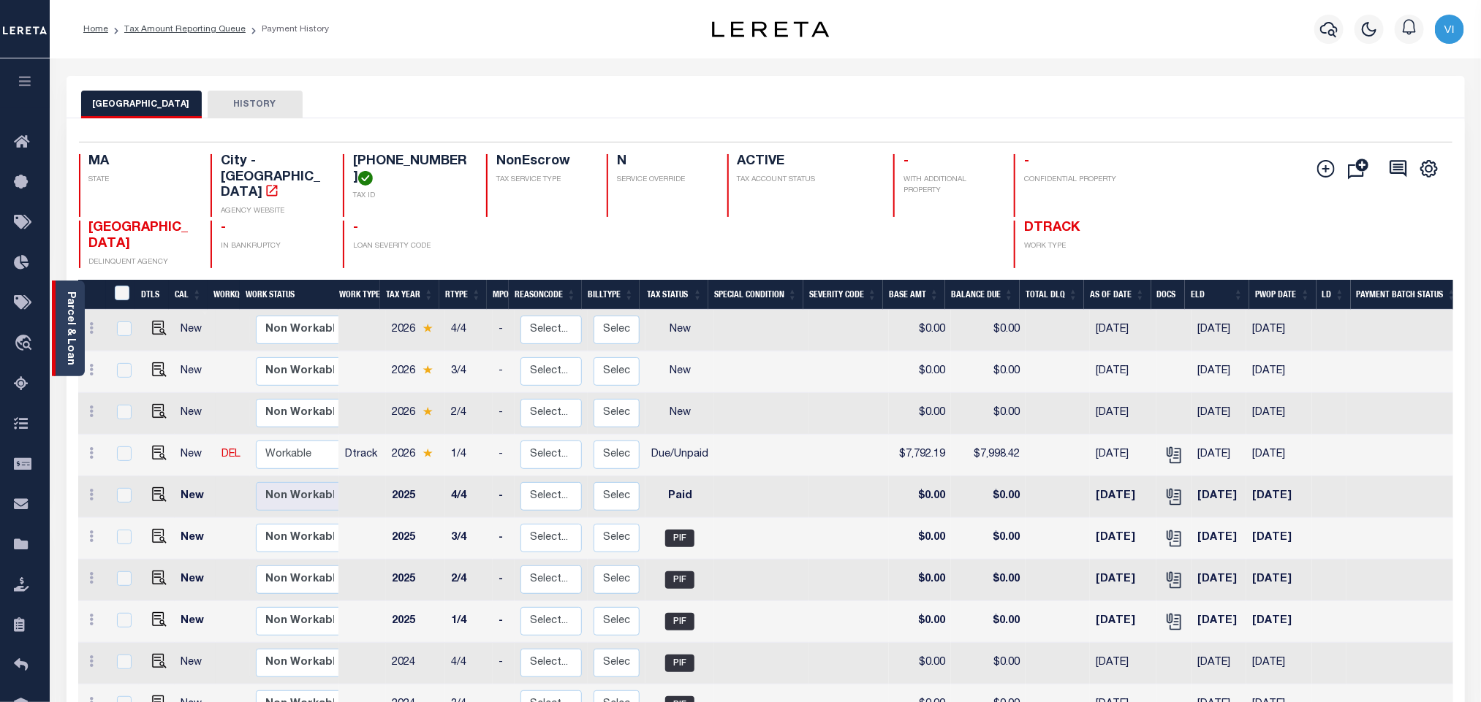
click at [80, 347] on div "Parcel & Loan" at bounding box center [68, 329] width 33 height 96
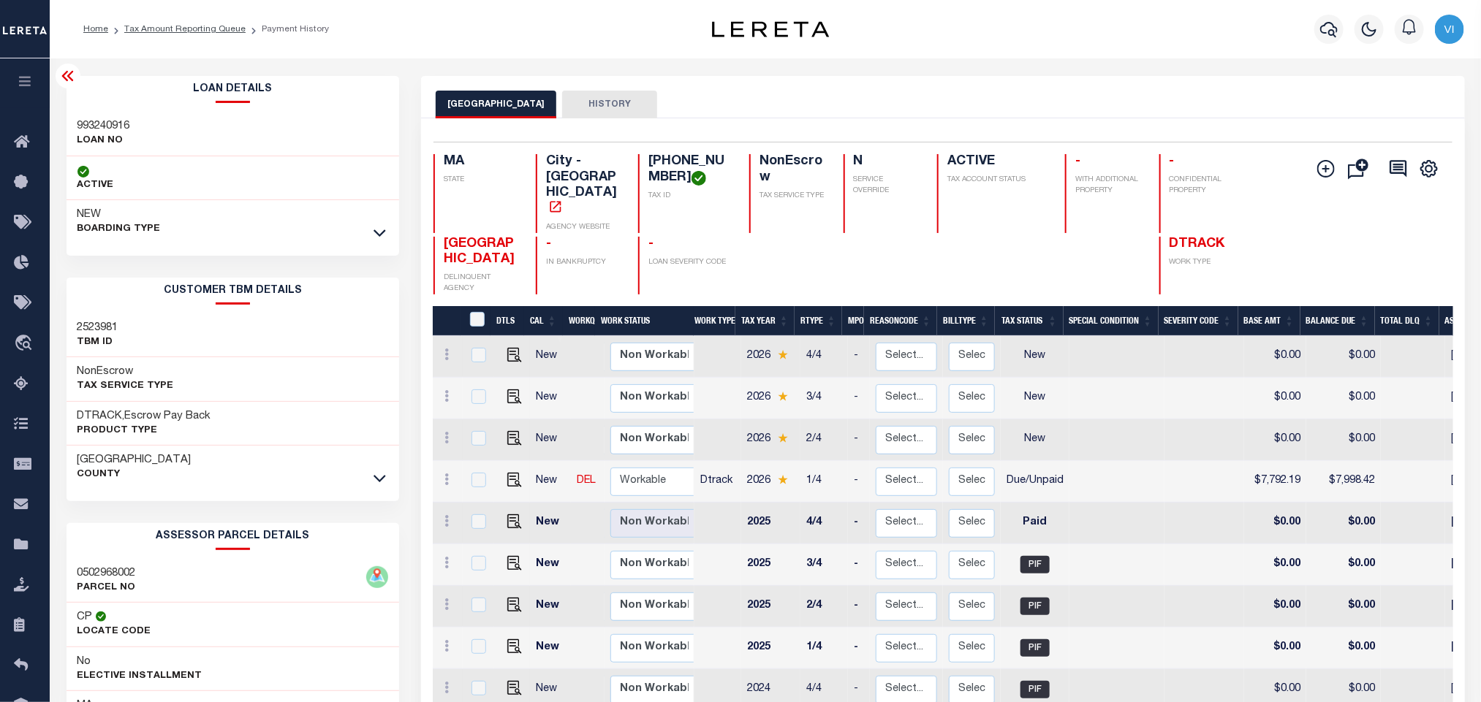
click at [73, 121] on div "993240916 LOAN NO" at bounding box center [233, 134] width 333 height 45
copy h3 "993240916"
click at [638, 159] on div "[PHONE_NUMBER] TAX ID" at bounding box center [685, 193] width 94 height 79
copy h4 "[PHONE_NUMBER]"
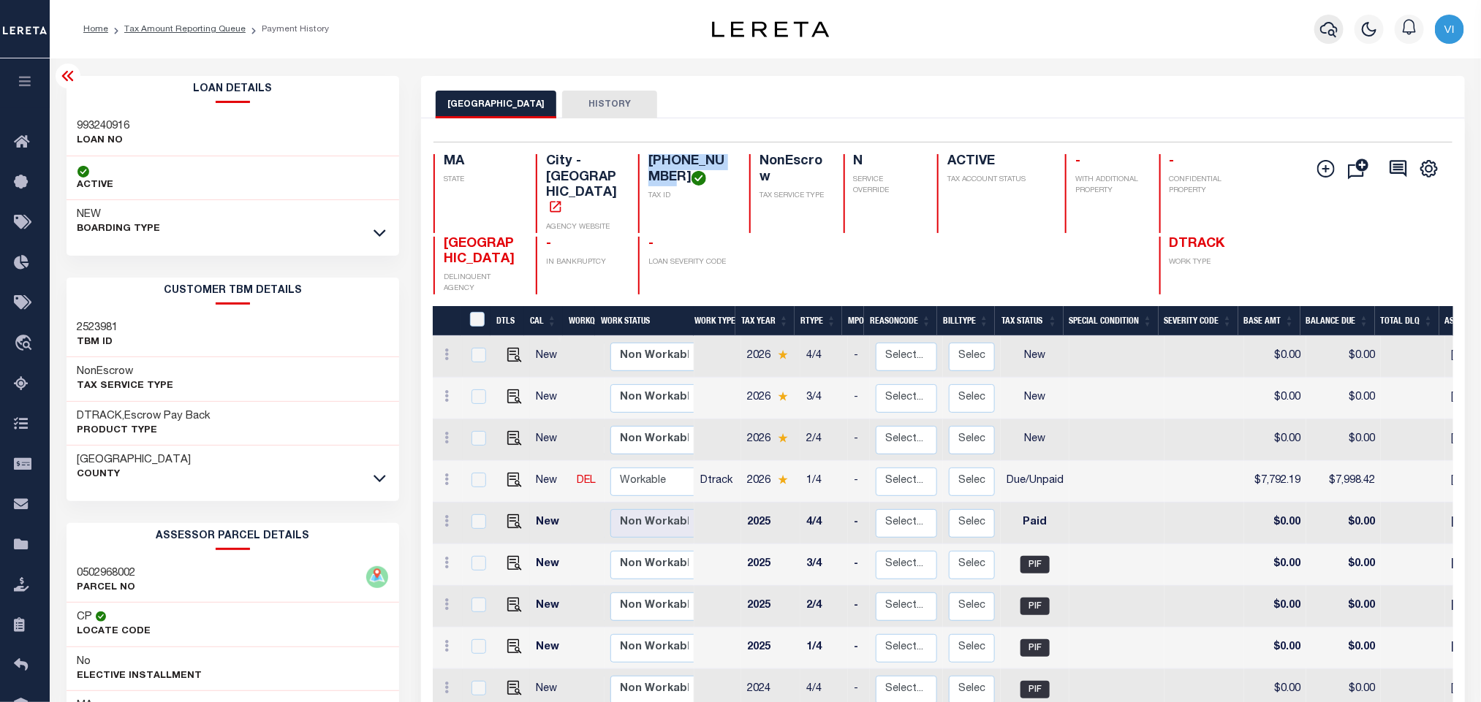
click at [1333, 24] on icon "button" at bounding box center [1329, 29] width 18 height 15
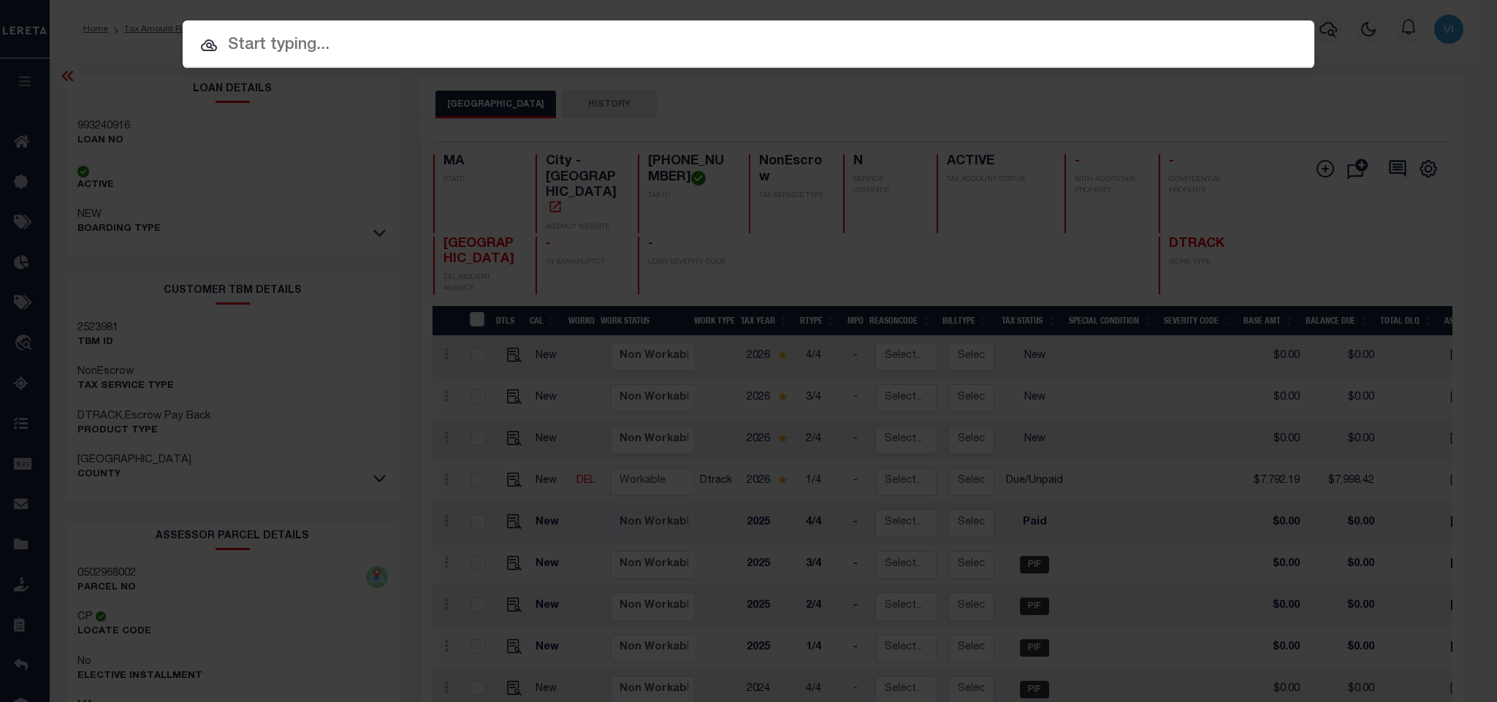
click at [1133, 53] on div "Include Loans TBM Customers Borrowers Payments (Lender Non-Disb) Payments (Lend…" at bounding box center [749, 44] width 1132 height 48
paste input "993240621"
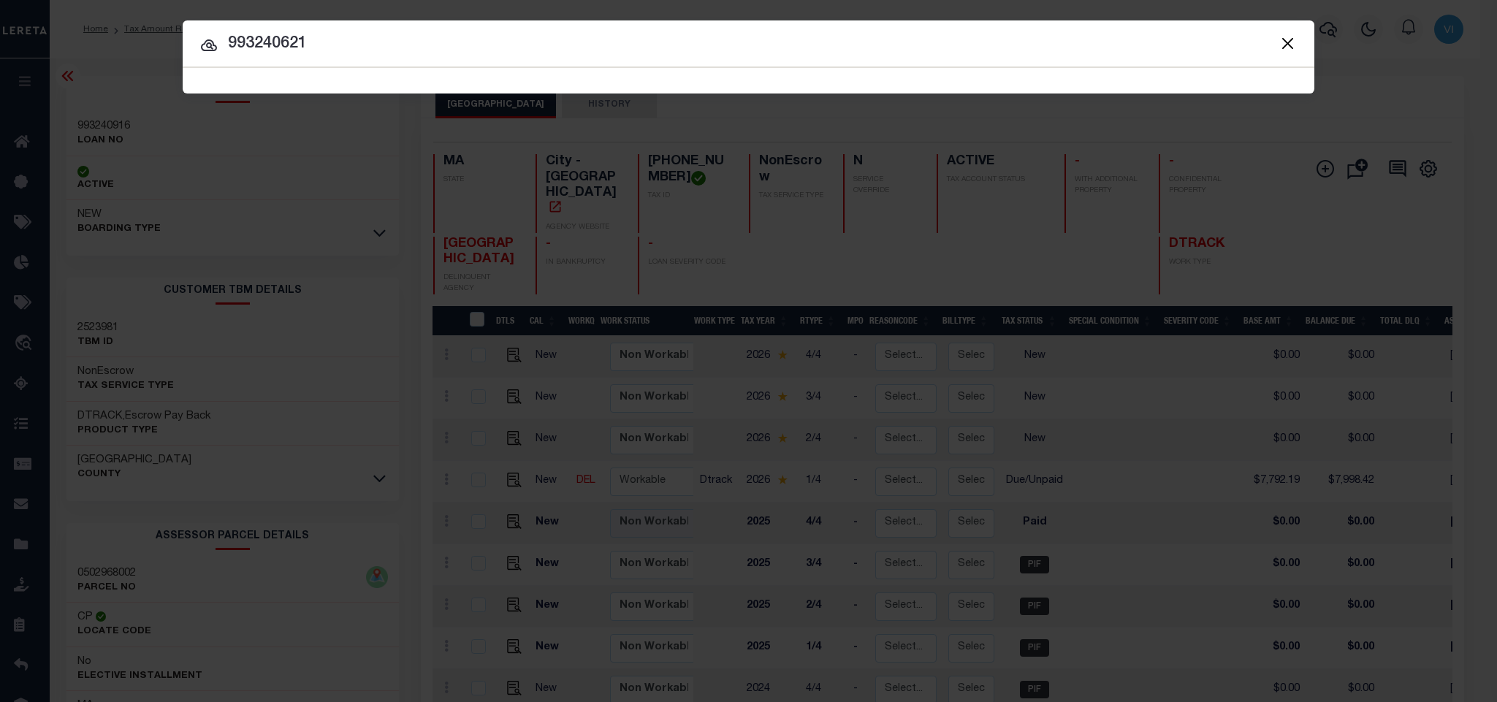
type input "993240621"
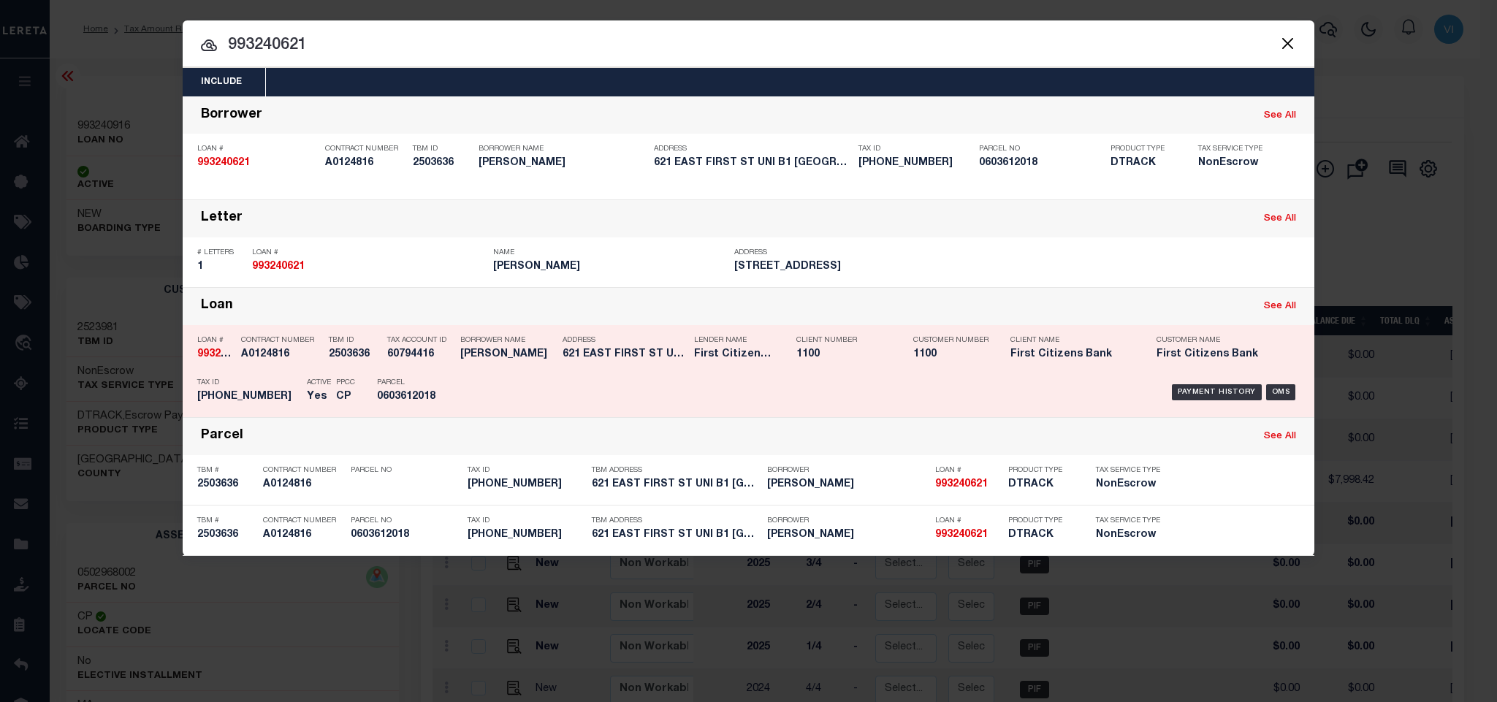
click at [669, 381] on div "Payment History OMS" at bounding box center [882, 392] width 835 height 42
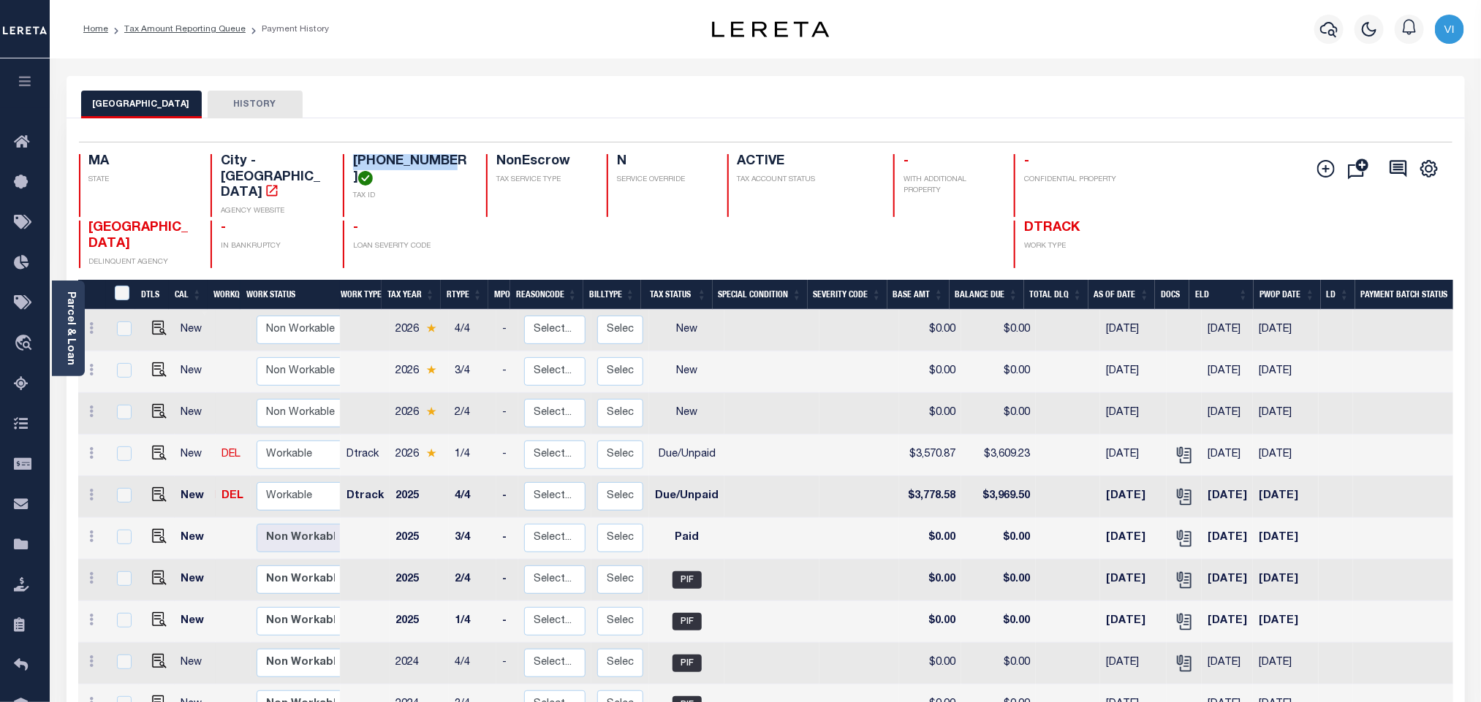
drag, startPoint x: 436, startPoint y: 163, endPoint x: 353, endPoint y: 161, distance: 83.3
click at [353, 161] on h4 "[PHONE_NUMBER]" at bounding box center [410, 169] width 115 height 31
copy h4 "[PHONE_NUMBER]"
click at [153, 487] on img "" at bounding box center [159, 494] width 15 height 15
checkbox input "true"
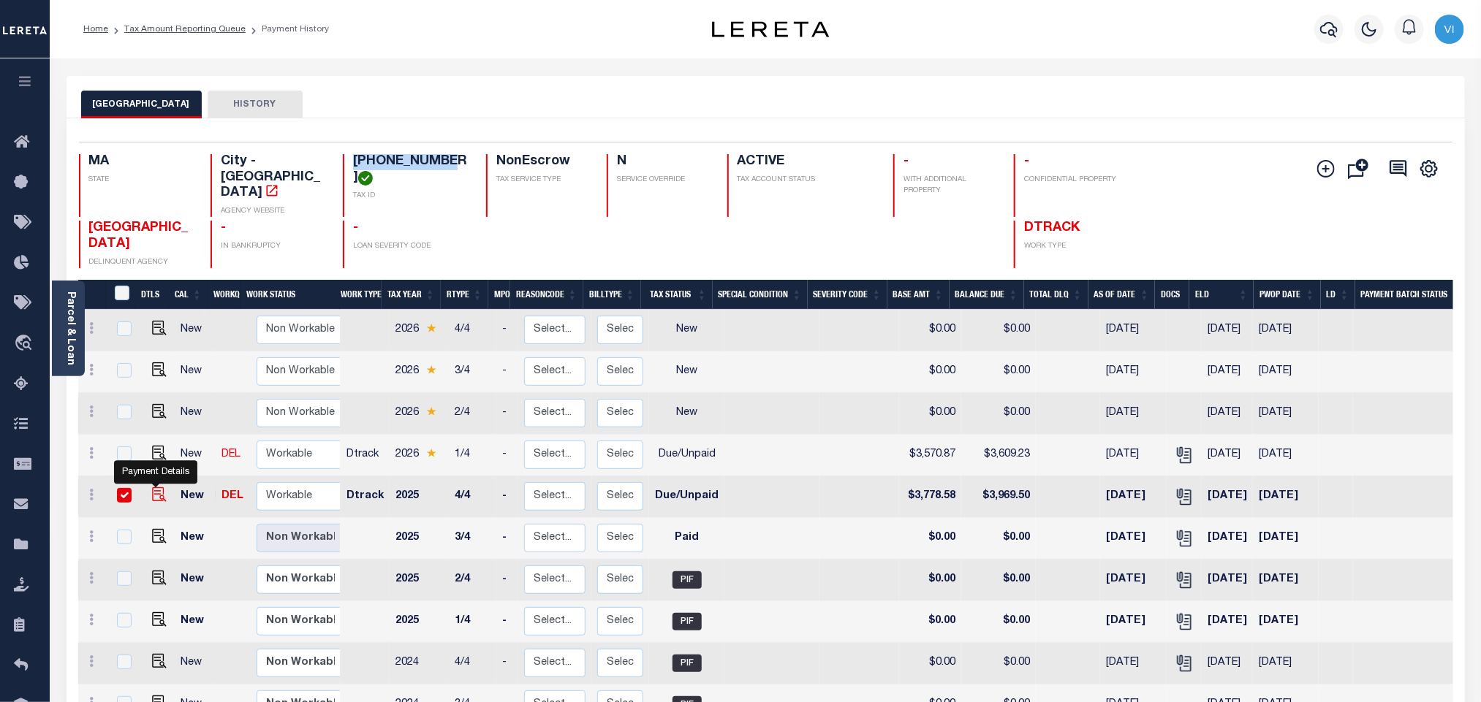
checkbox input "true"
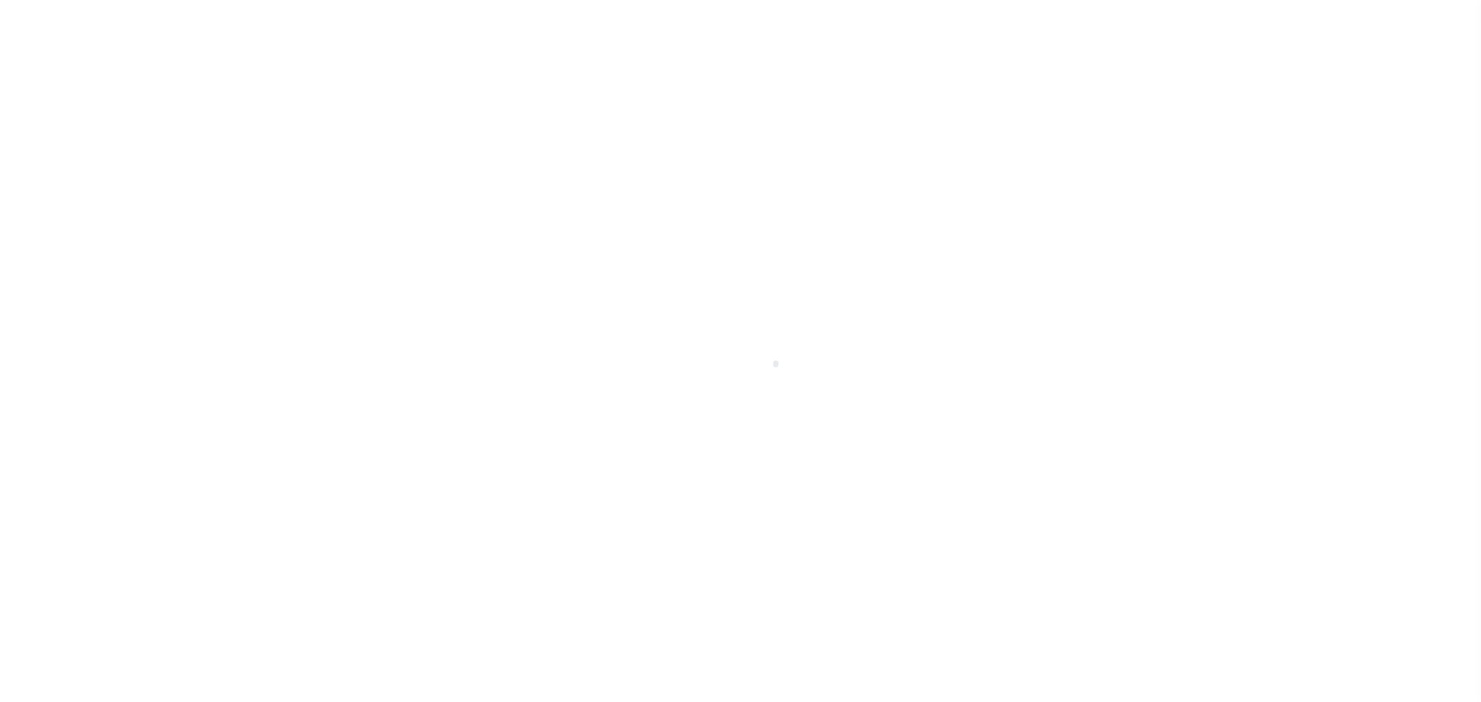
select select "DUE"
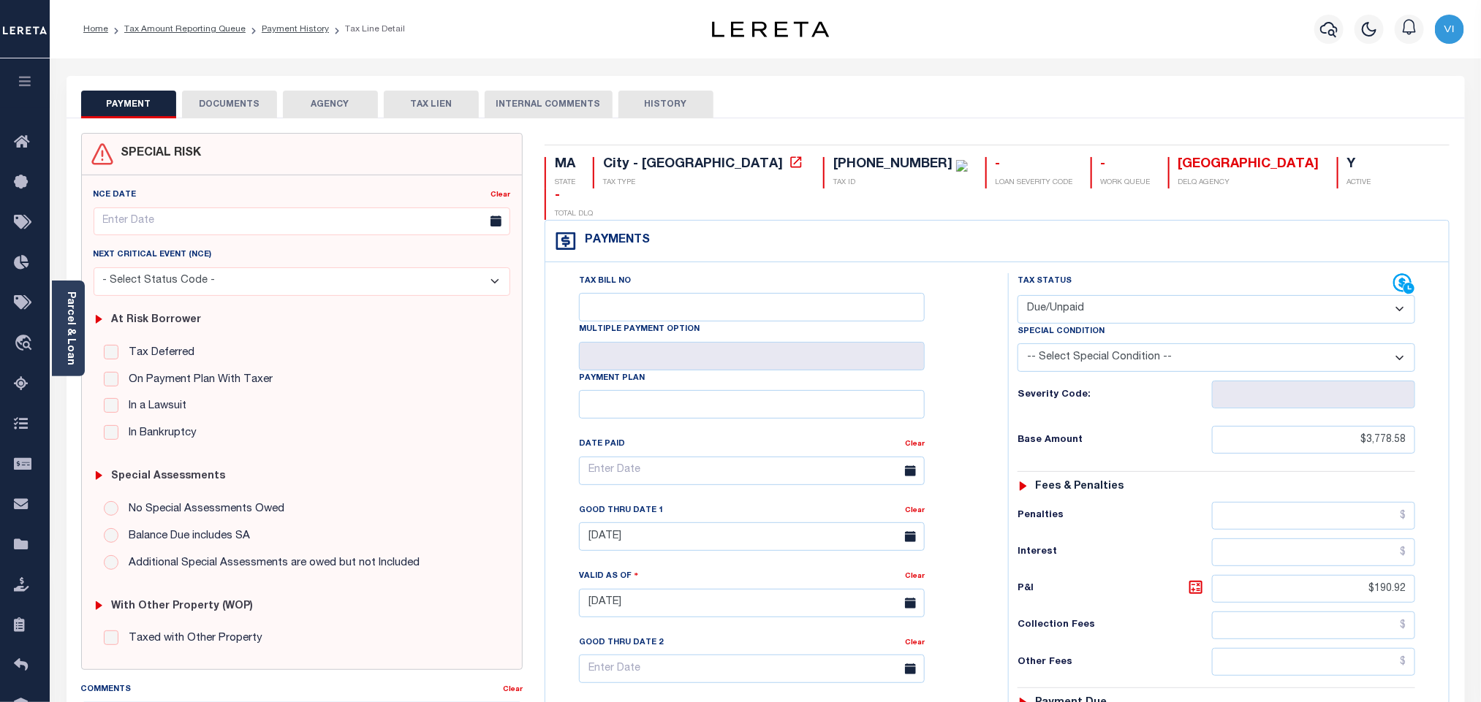
click at [257, 108] on button "DOCUMENTS" at bounding box center [229, 105] width 95 height 28
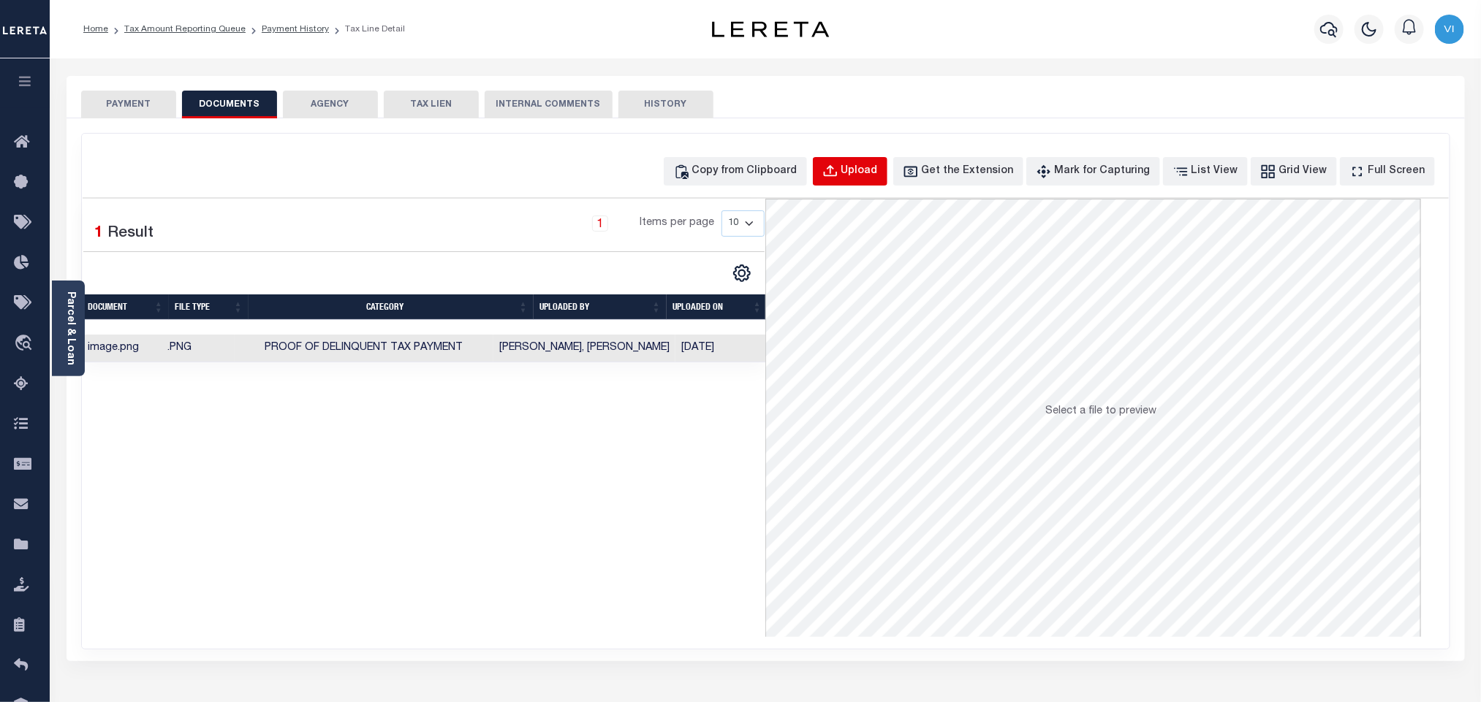
click at [878, 178] on div "Upload" at bounding box center [859, 172] width 37 height 16
select select "POP"
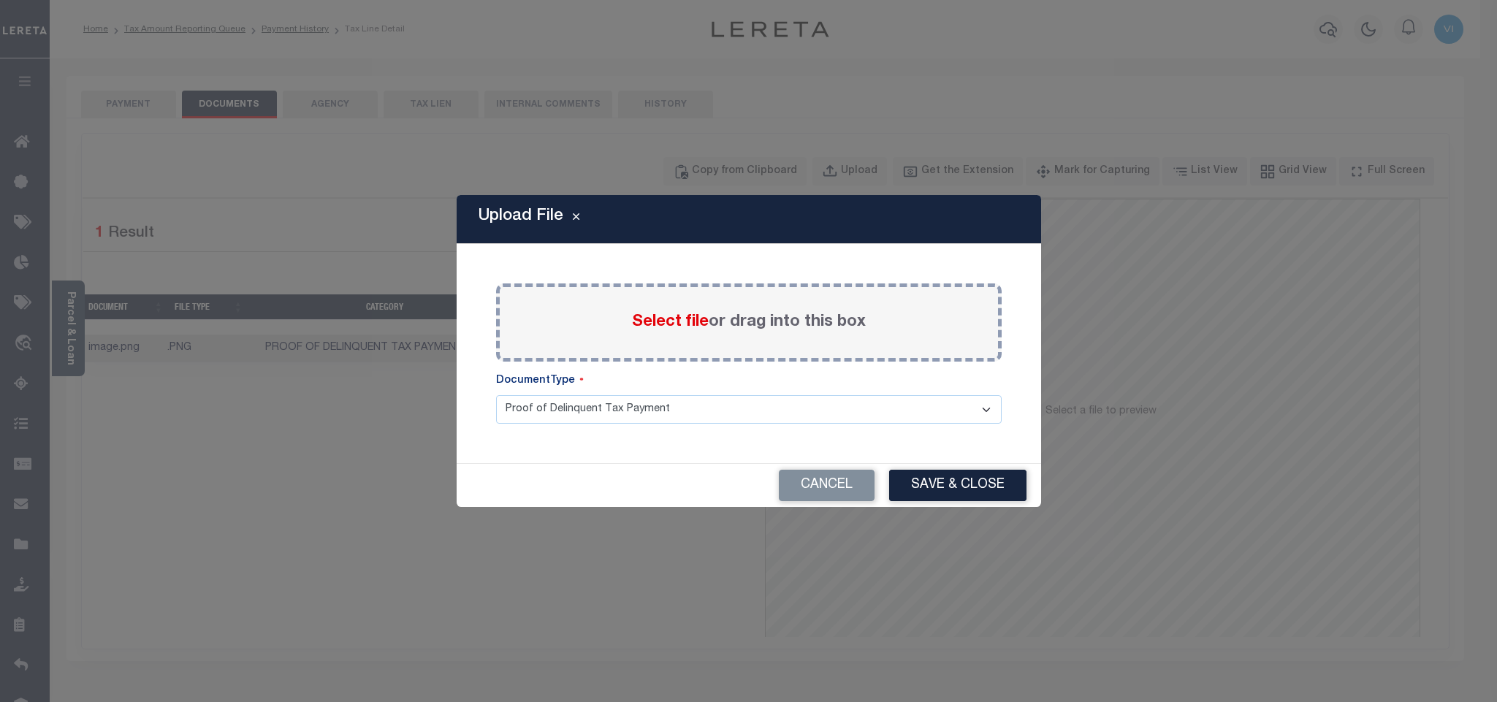
click at [645, 327] on span "Select file" at bounding box center [670, 322] width 77 height 16
click at [0, 0] on input "Select file or drag into this box" at bounding box center [0, 0] width 0 height 0
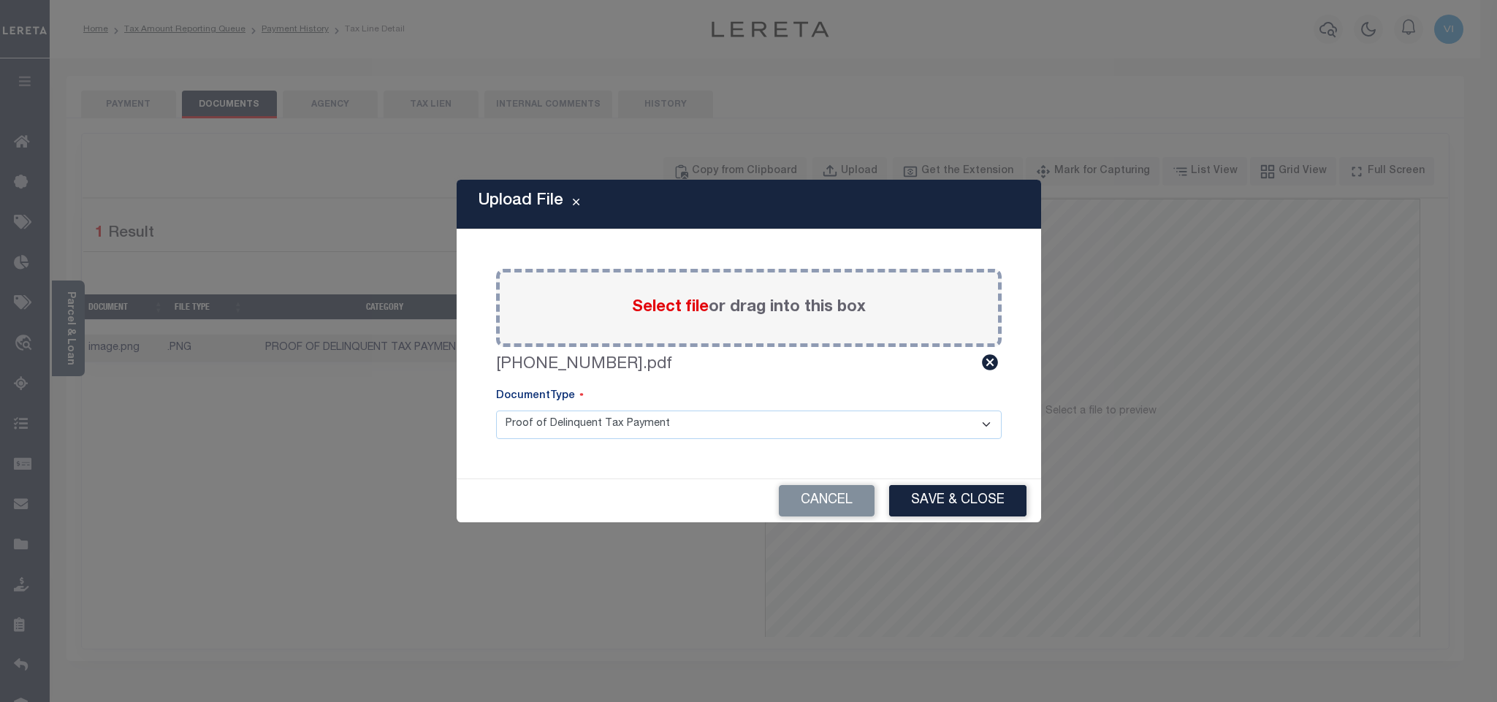
click at [535, 434] on select "Proof of Delinquent Tax Payment" at bounding box center [749, 425] width 506 height 29
click at [496, 411] on select "Proof of Delinquent Tax Payment" at bounding box center [749, 425] width 506 height 29
click at [902, 487] on button "Save & Close" at bounding box center [957, 500] width 137 height 31
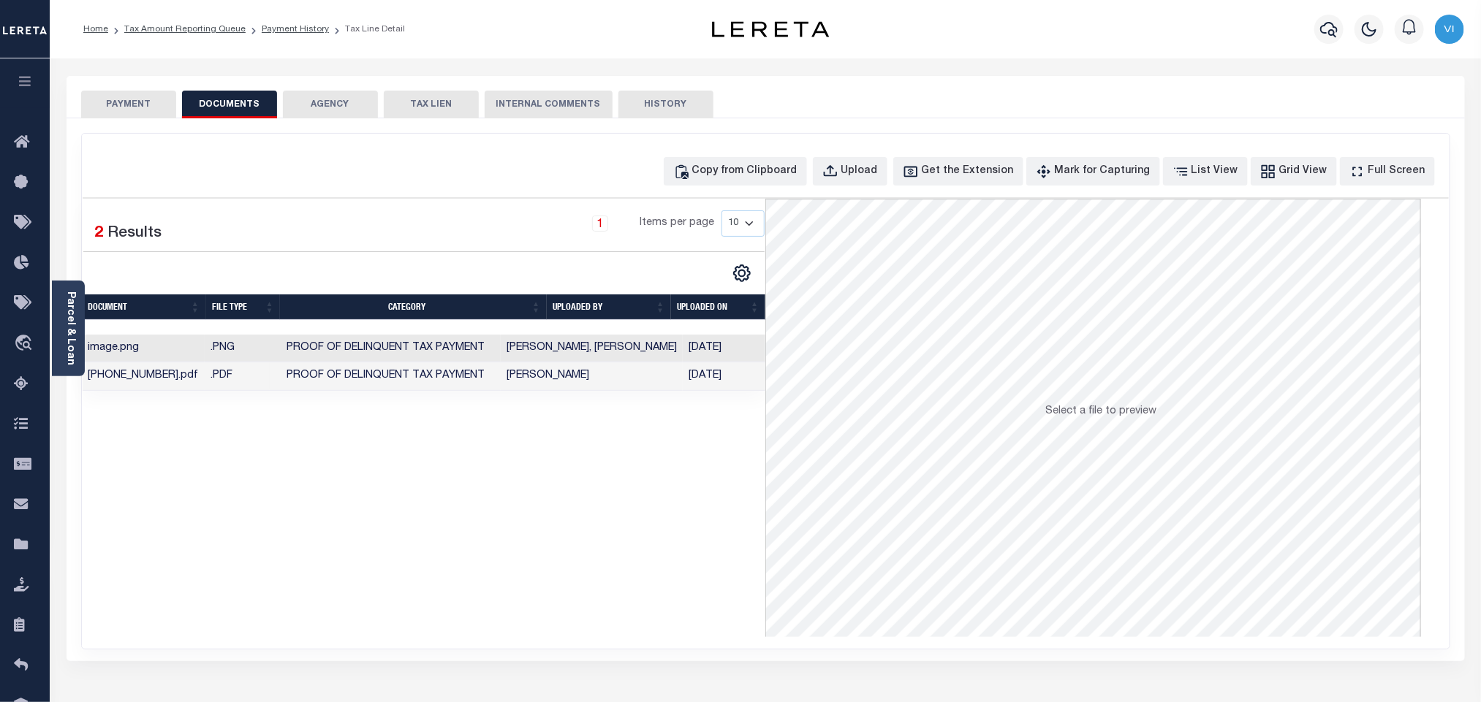
click at [114, 110] on button "PAYMENT" at bounding box center [128, 105] width 95 height 28
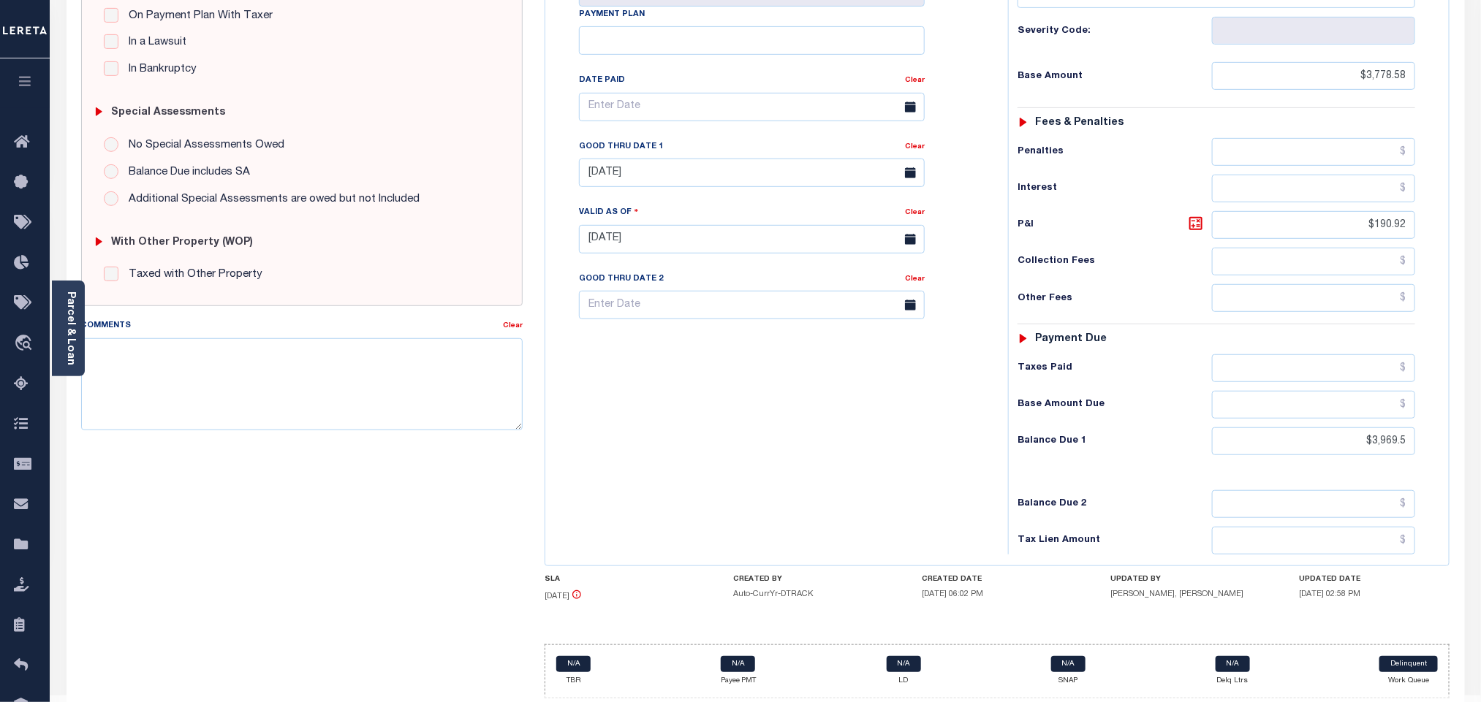
scroll to position [382, 0]
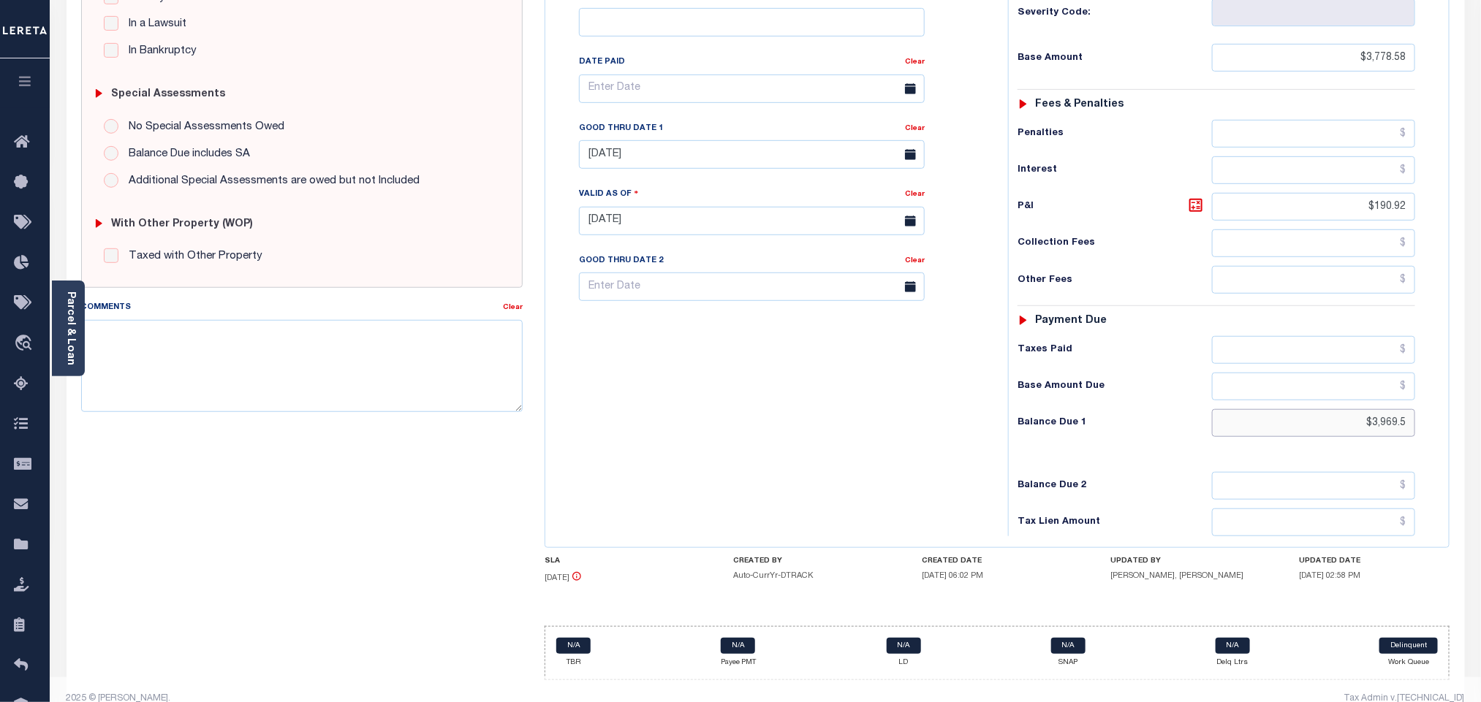
click at [1379, 409] on input "$3,969.5" at bounding box center [1314, 423] width 204 height 28
drag, startPoint x: 1379, startPoint y: 409, endPoint x: 1393, endPoint y: 410, distance: 14.0
click at [1393, 410] on input "$3,969.5" at bounding box center [1314, 423] width 204 height 28
paste input "4,028.92"
type input "$4,028.92"
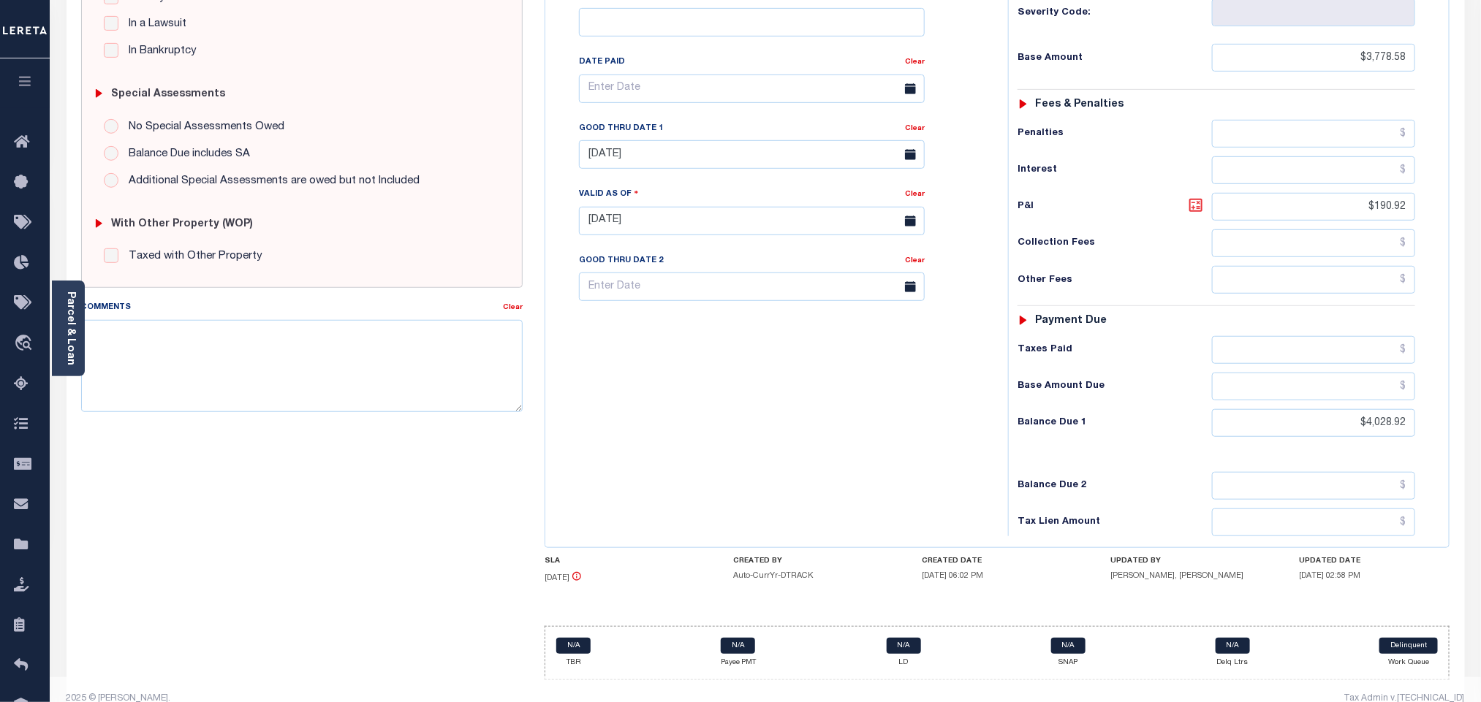
type input "[DATE]"
click at [1197, 197] on icon at bounding box center [1196, 206] width 18 height 18
type input "$250.34"
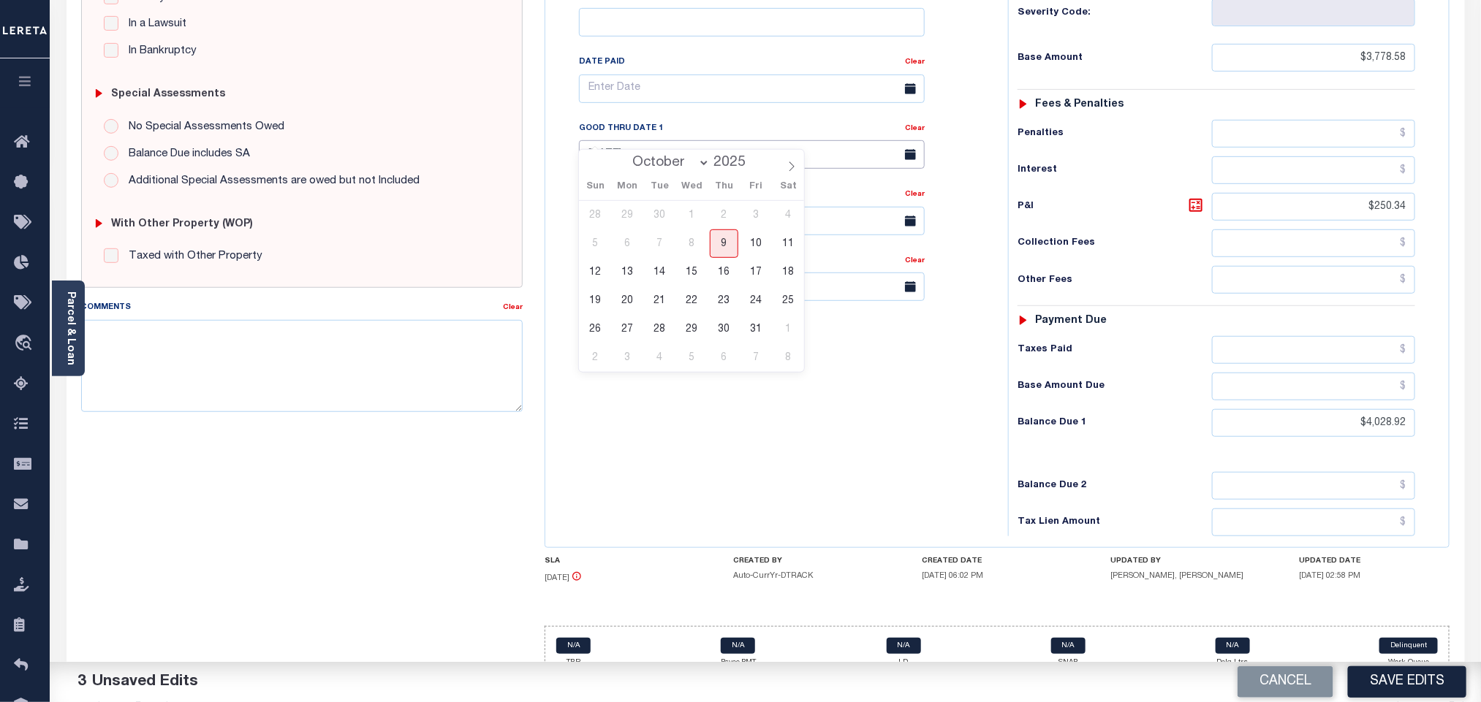
click at [673, 140] on input "[DATE]" at bounding box center [752, 154] width 346 height 29
click at [726, 251] on span "9" at bounding box center [724, 243] width 29 height 29
type input "[DATE]"
click at [709, 393] on div "Tax Bill No Multiple Payment Option Payment Plan Clear" at bounding box center [773, 213] width 448 height 645
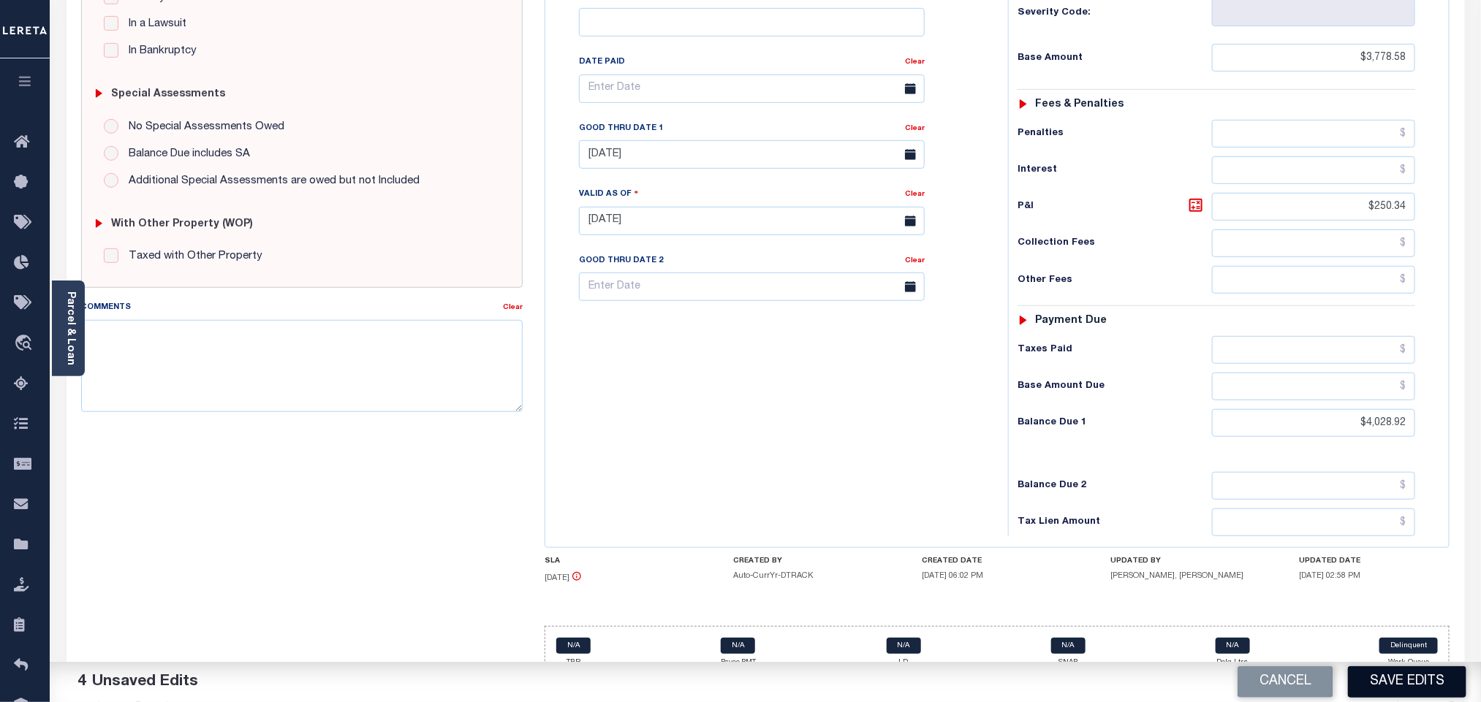
click at [1366, 683] on button "Save Edits" at bounding box center [1407, 681] width 118 height 31
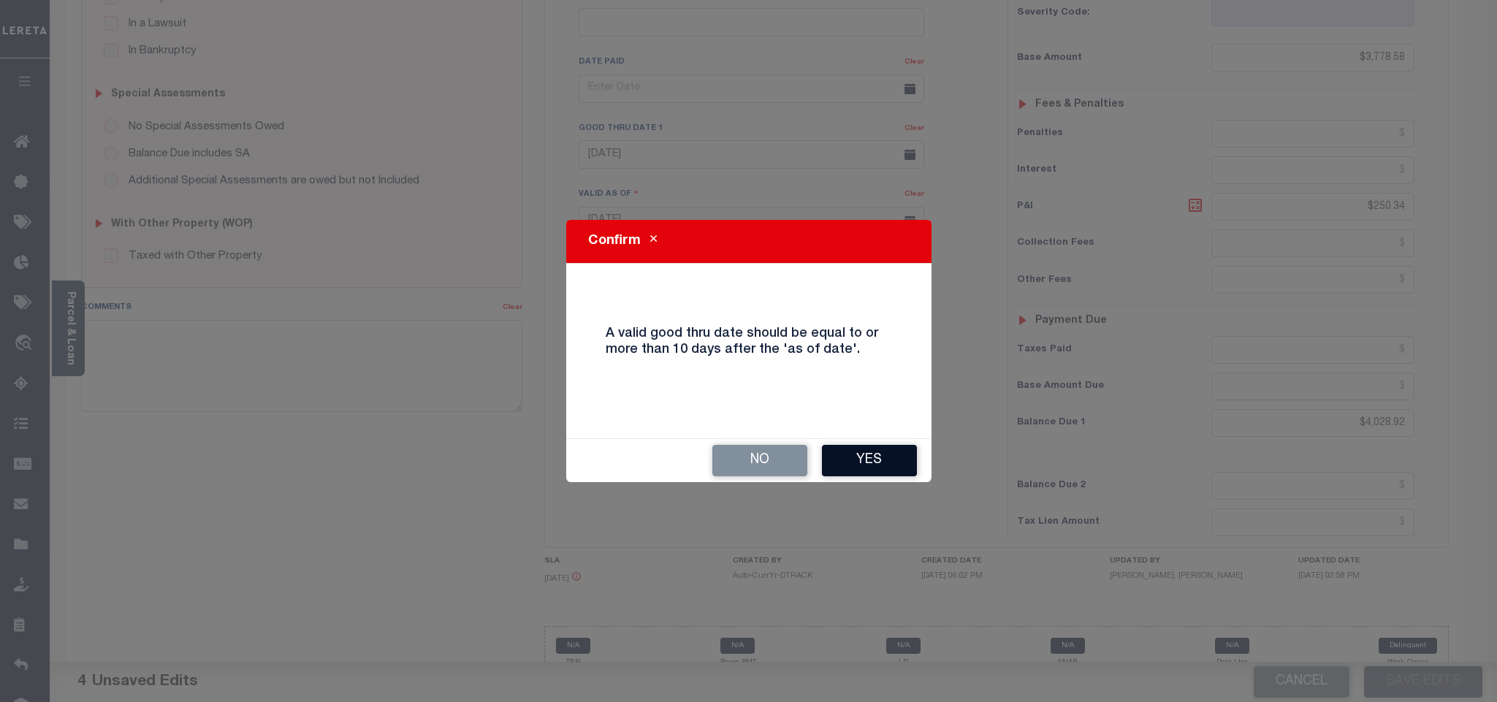
click at [827, 459] on button "Yes" at bounding box center [869, 460] width 95 height 31
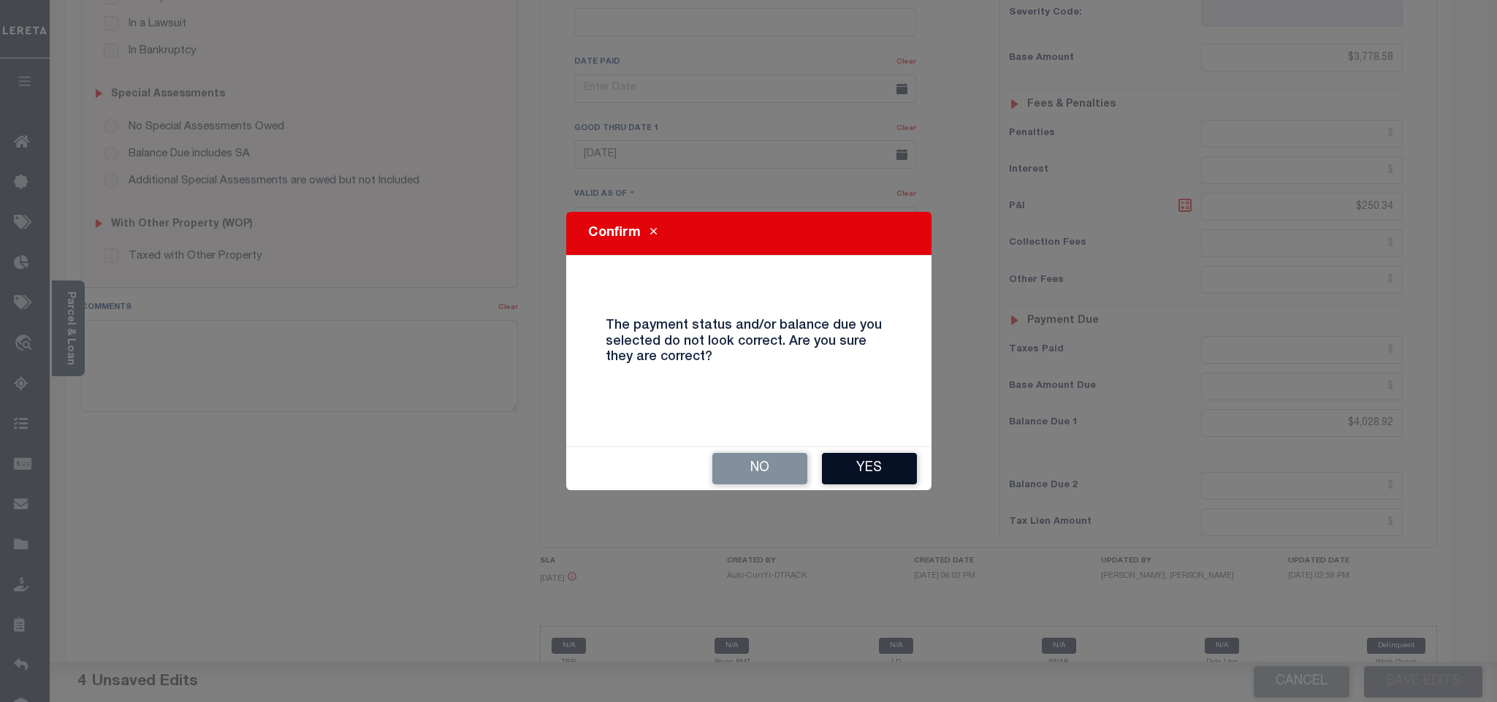
click at [833, 468] on button "Yes" at bounding box center [869, 468] width 95 height 31
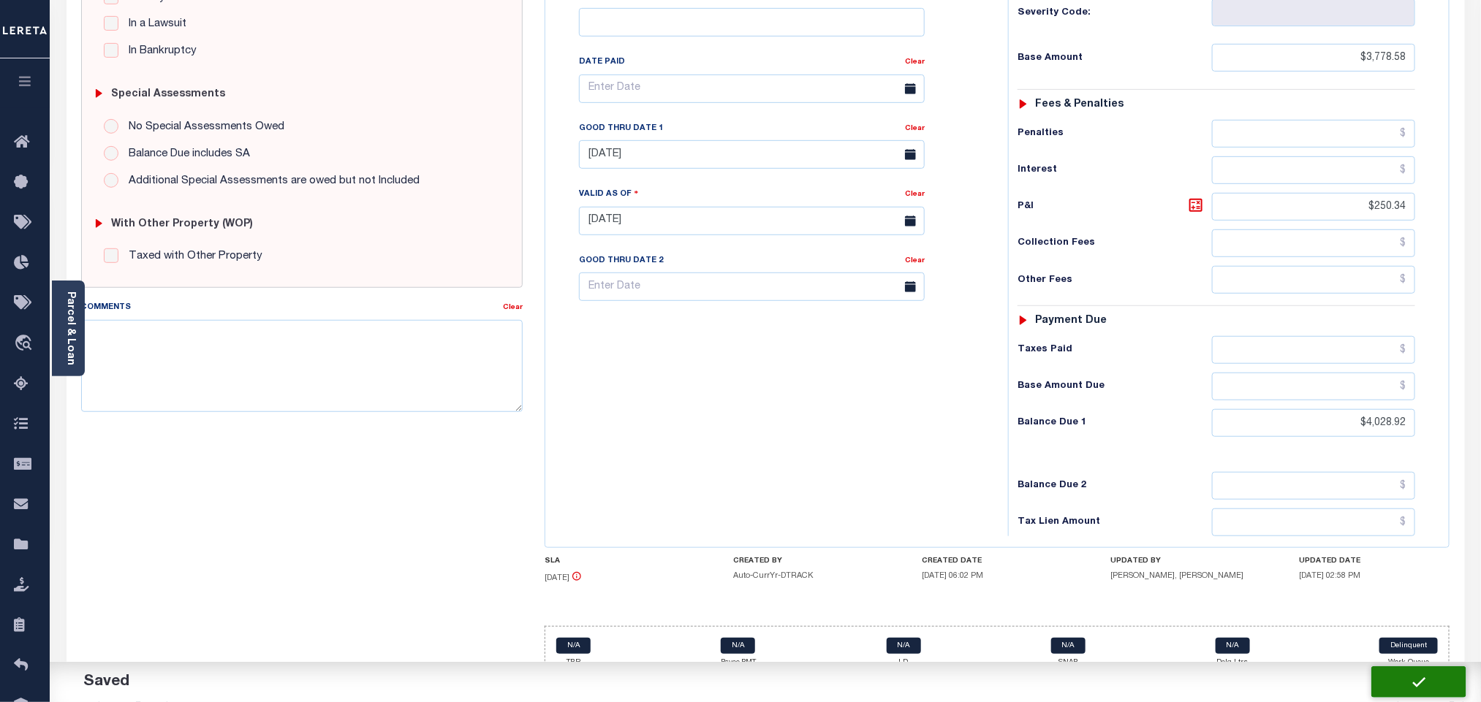
checkbox input "false"
type input "$3,778.58"
type input "$250.34"
type input "$4,028.92"
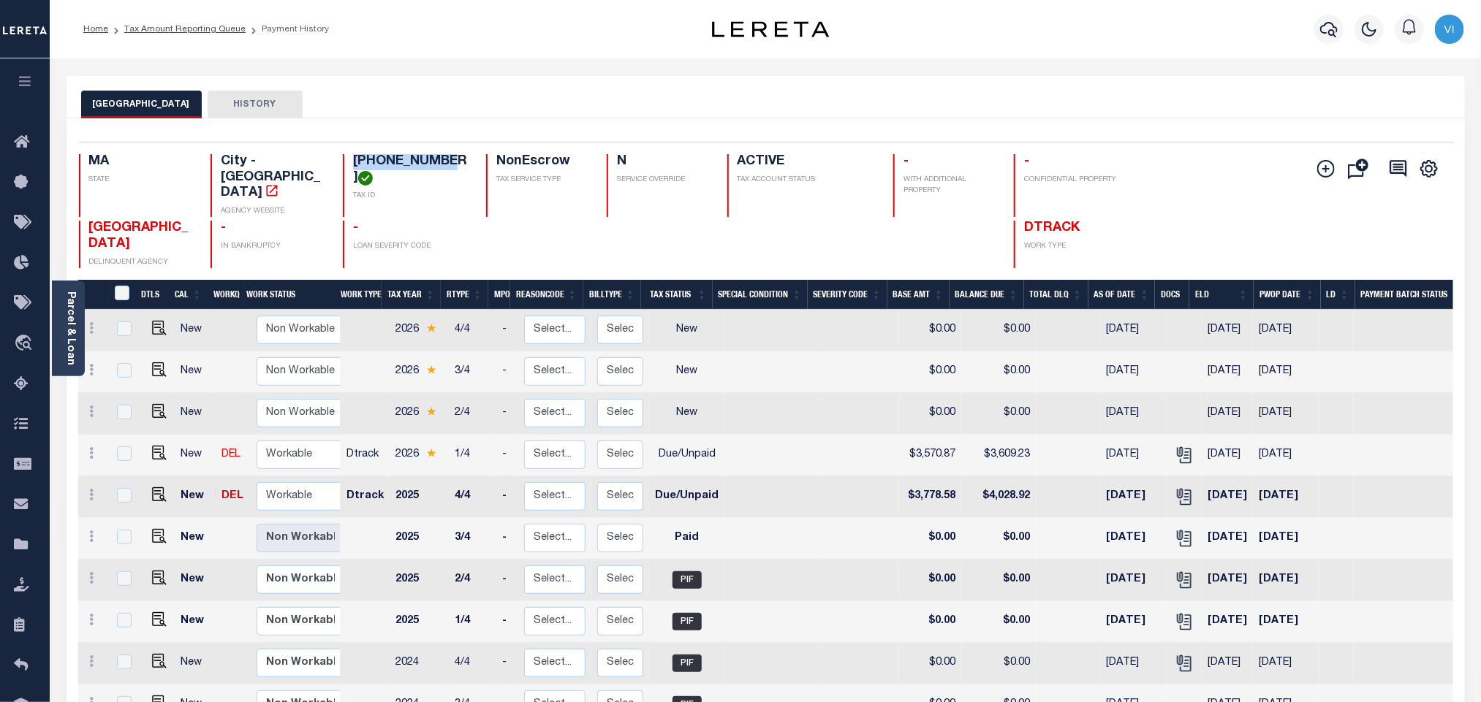
drag, startPoint x: 436, startPoint y: 162, endPoint x: 351, endPoint y: 162, distance: 85.5
click at [353, 162] on h4 "[PHONE_NUMBER]" at bounding box center [410, 169] width 115 height 31
copy h4 "[PHONE_NUMBER]"
click at [158, 446] on img at bounding box center [159, 453] width 15 height 15
checkbox input "true"
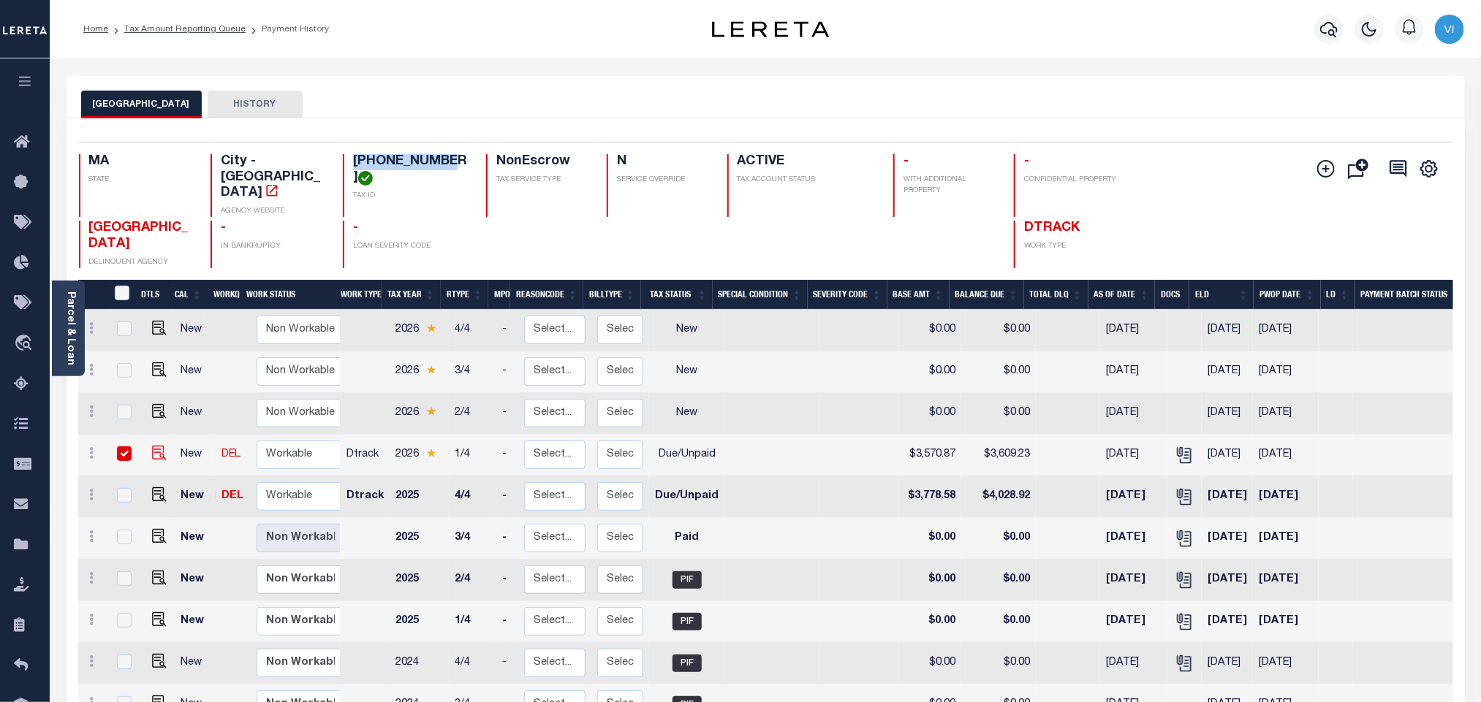
checkbox input "true"
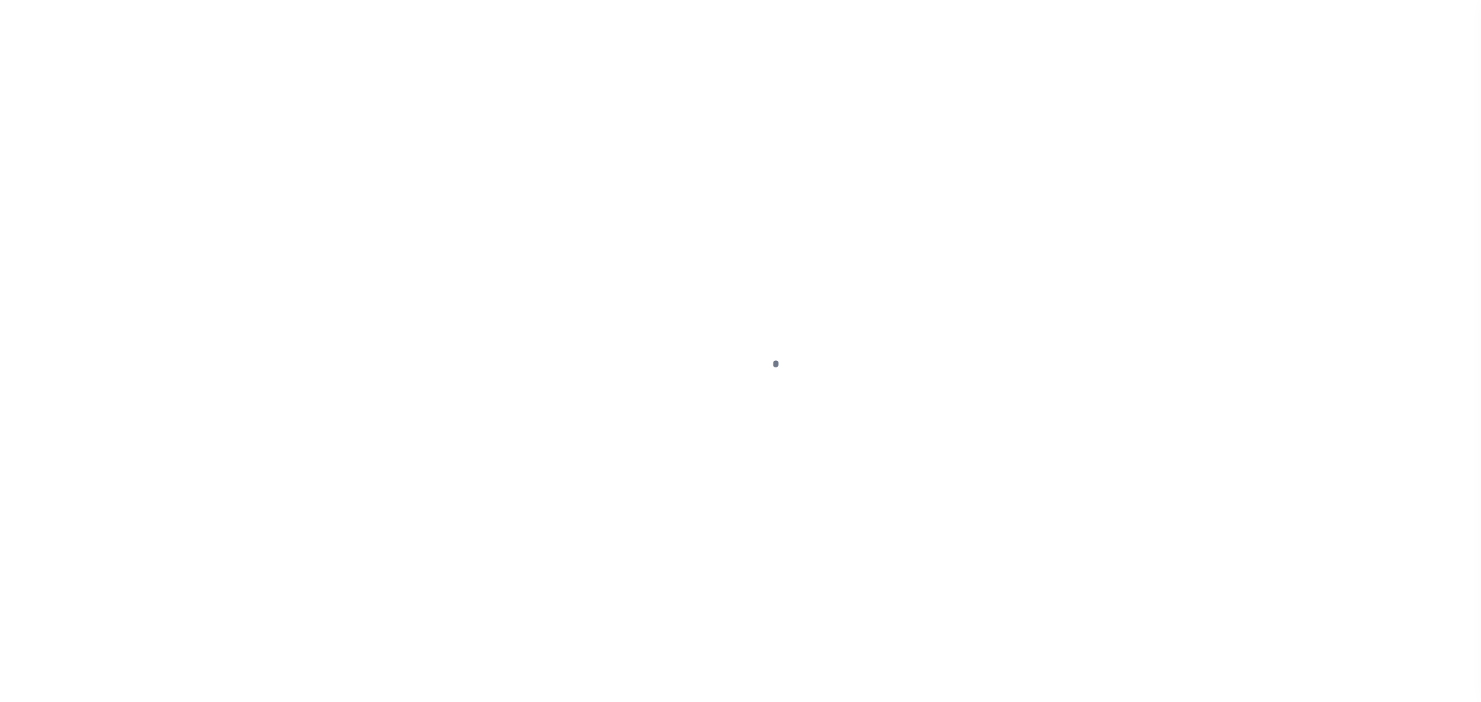
checkbox input "false"
type input "[DATE]"
select select "DUE"
type input "$3,570.87"
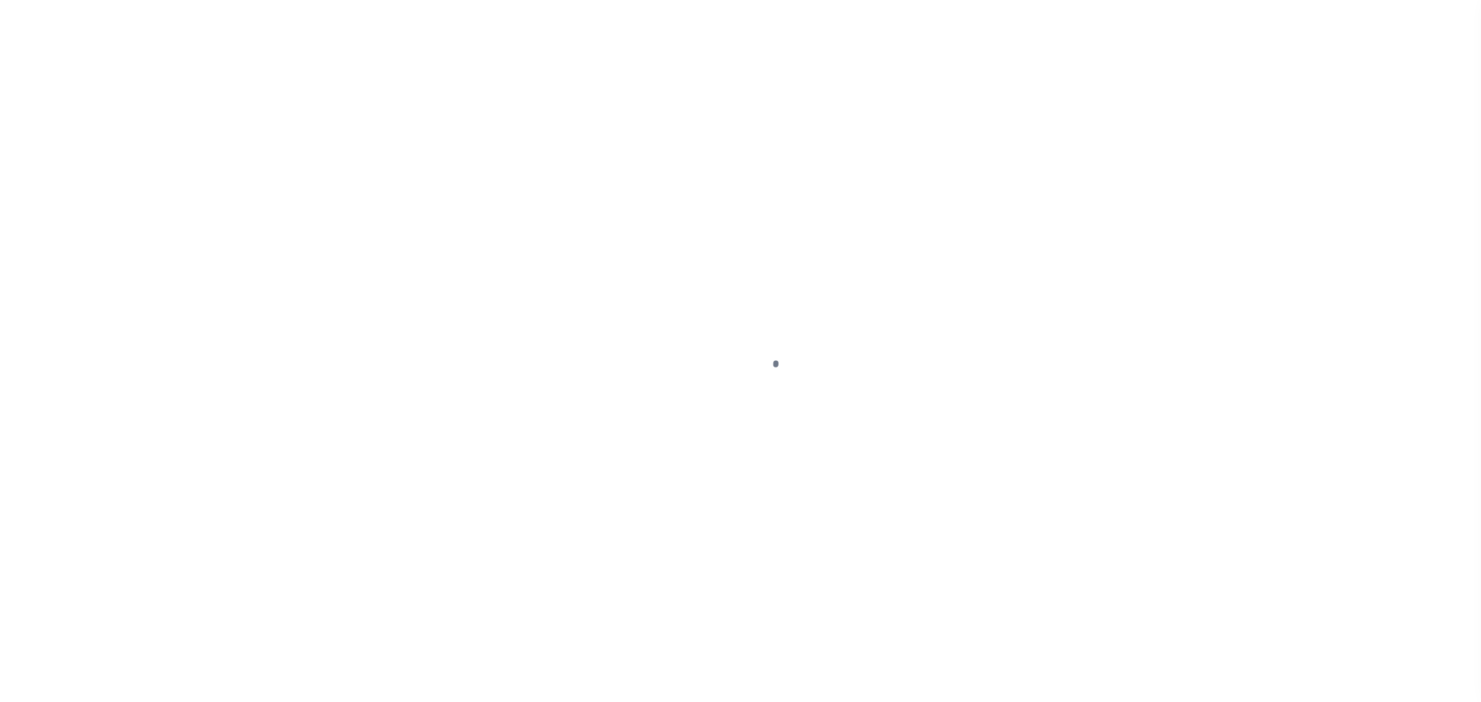
type input "$38.36"
type input "$3,609.23"
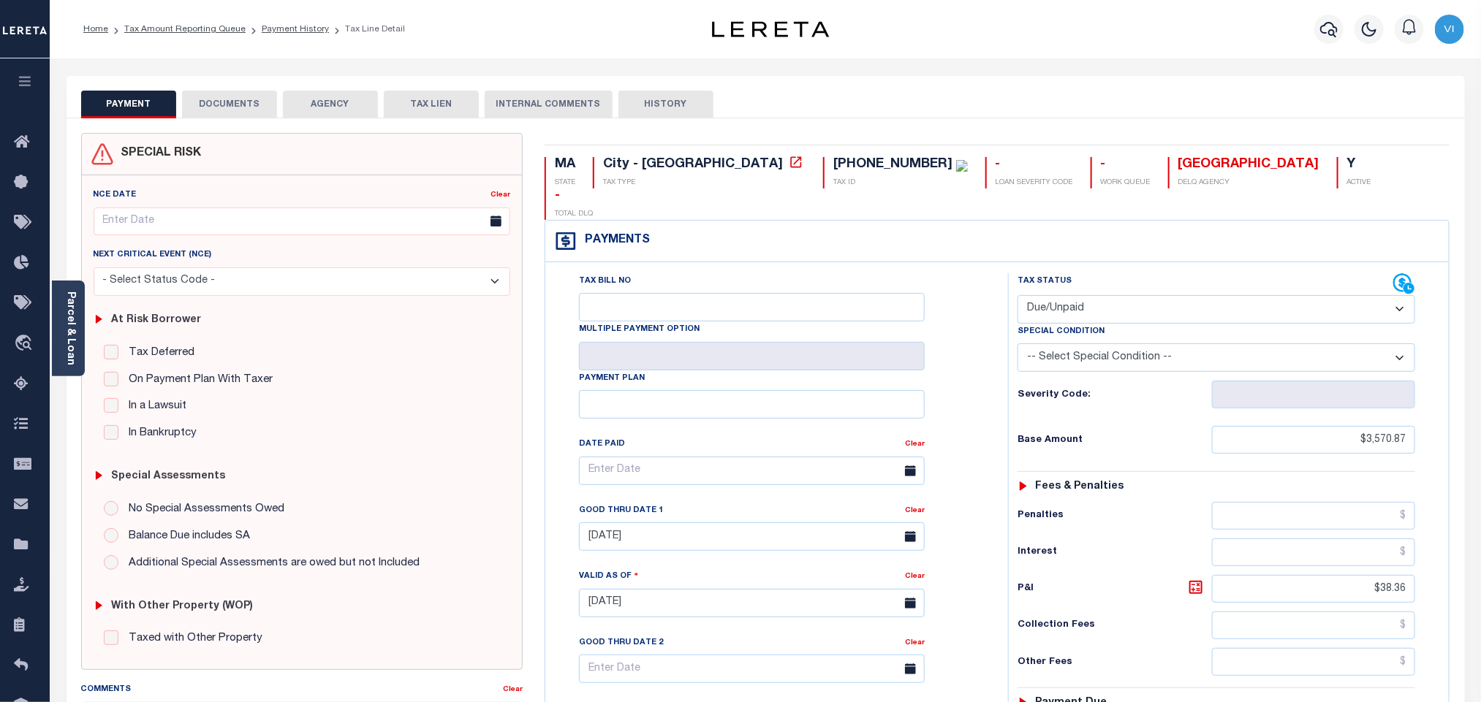
click at [220, 114] on button "DOCUMENTS" at bounding box center [229, 105] width 95 height 28
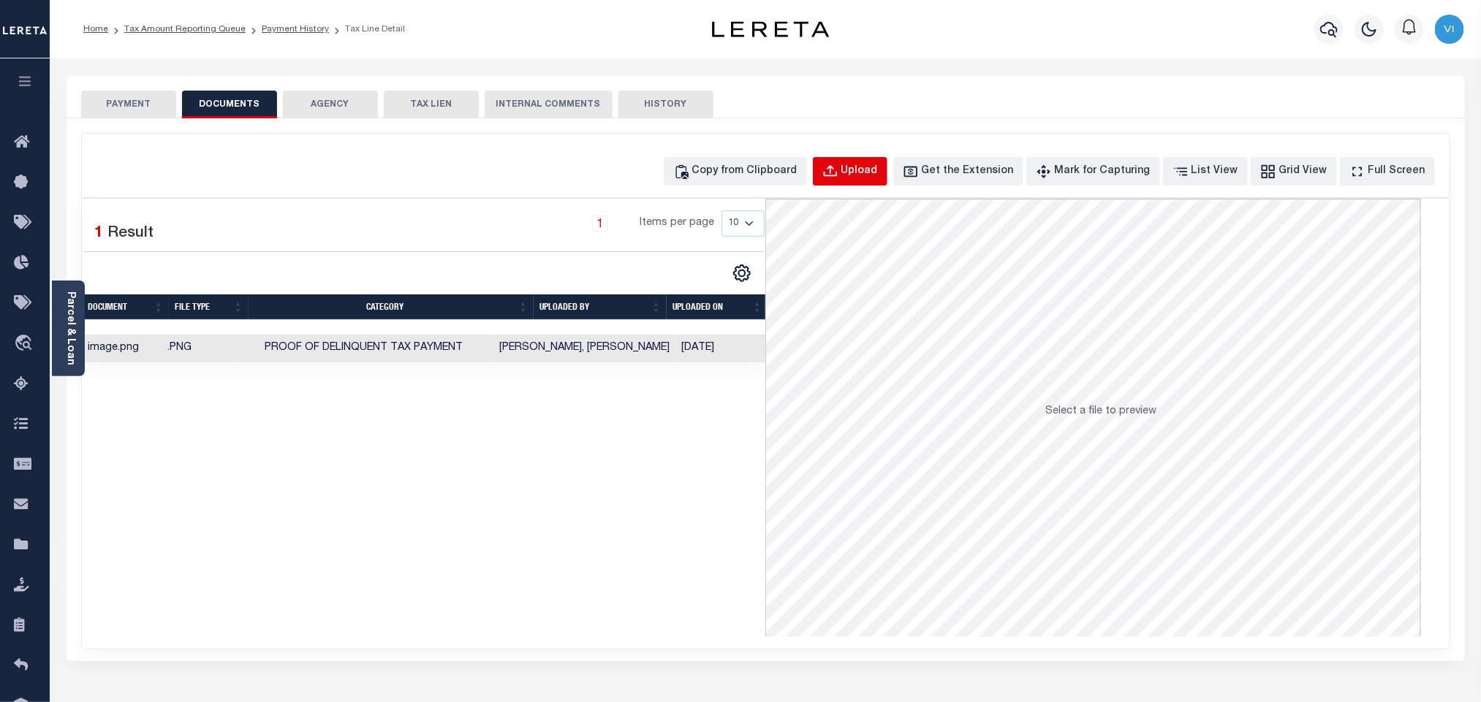
click at [864, 180] on button "Upload" at bounding box center [850, 171] width 75 height 29
select select "POP"
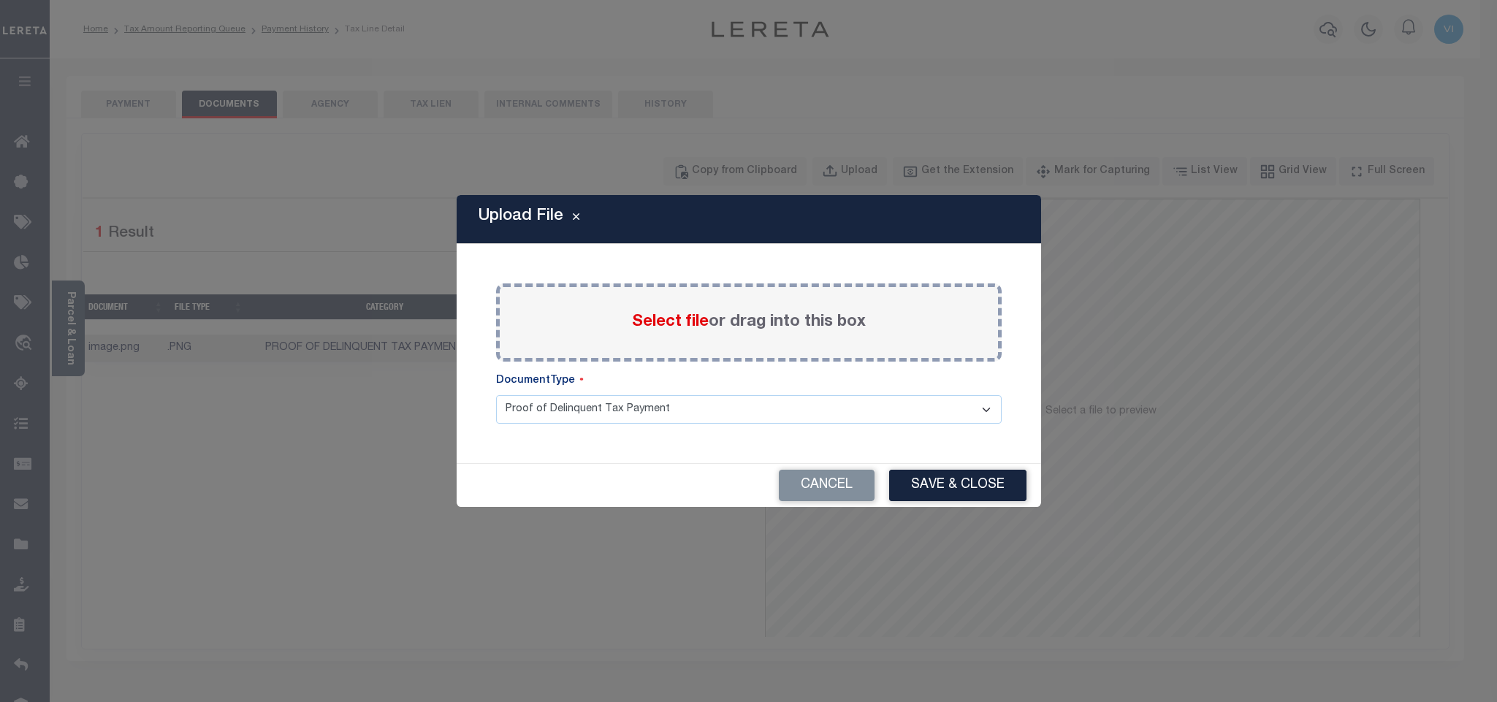
click at [656, 327] on span "Select file" at bounding box center [670, 322] width 77 height 16
click at [0, 0] on input "Select file or drag into this box" at bounding box center [0, 0] width 0 height 0
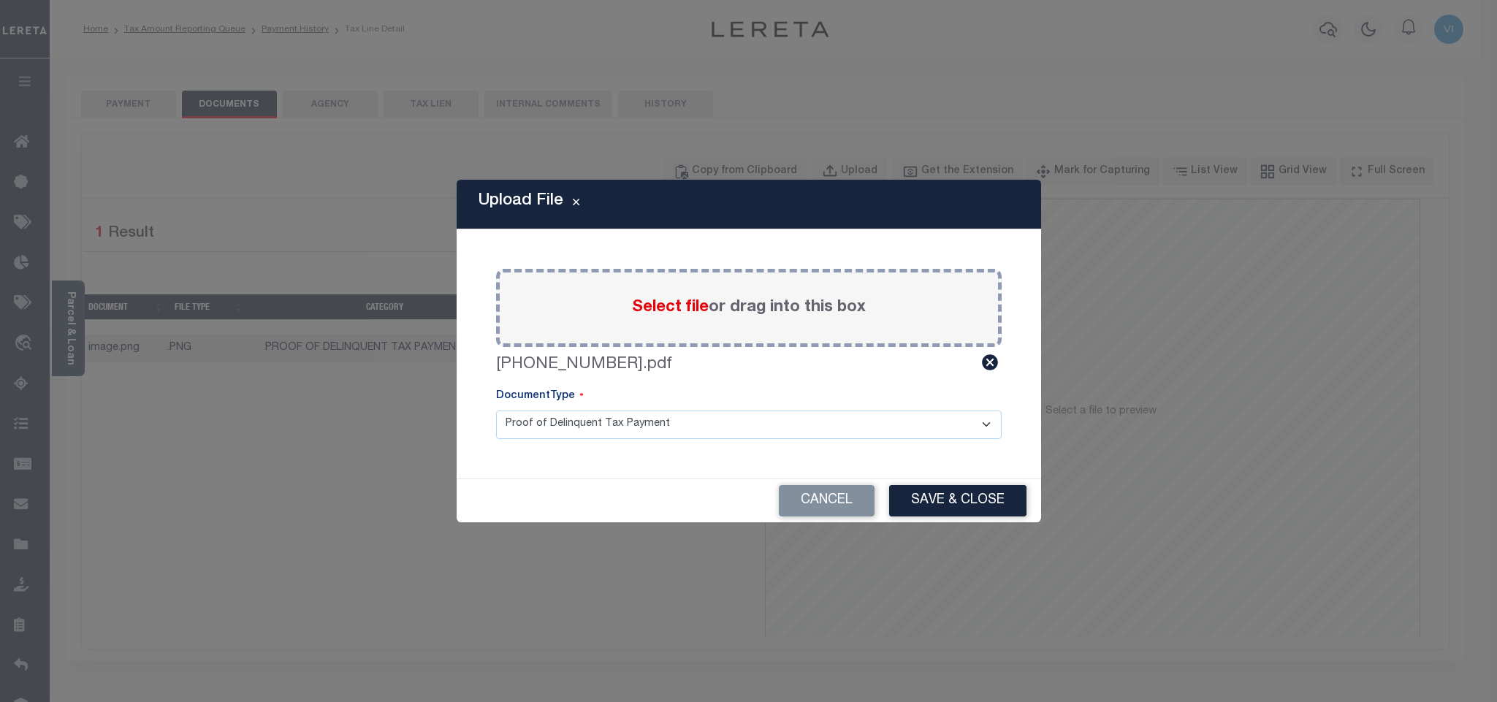
click at [531, 430] on select "Proof of Delinquent Tax Payment" at bounding box center [749, 425] width 506 height 29
click at [496, 411] on select "Proof of Delinquent Tax Payment" at bounding box center [749, 425] width 506 height 29
click at [957, 500] on button "Save & Close" at bounding box center [957, 500] width 137 height 31
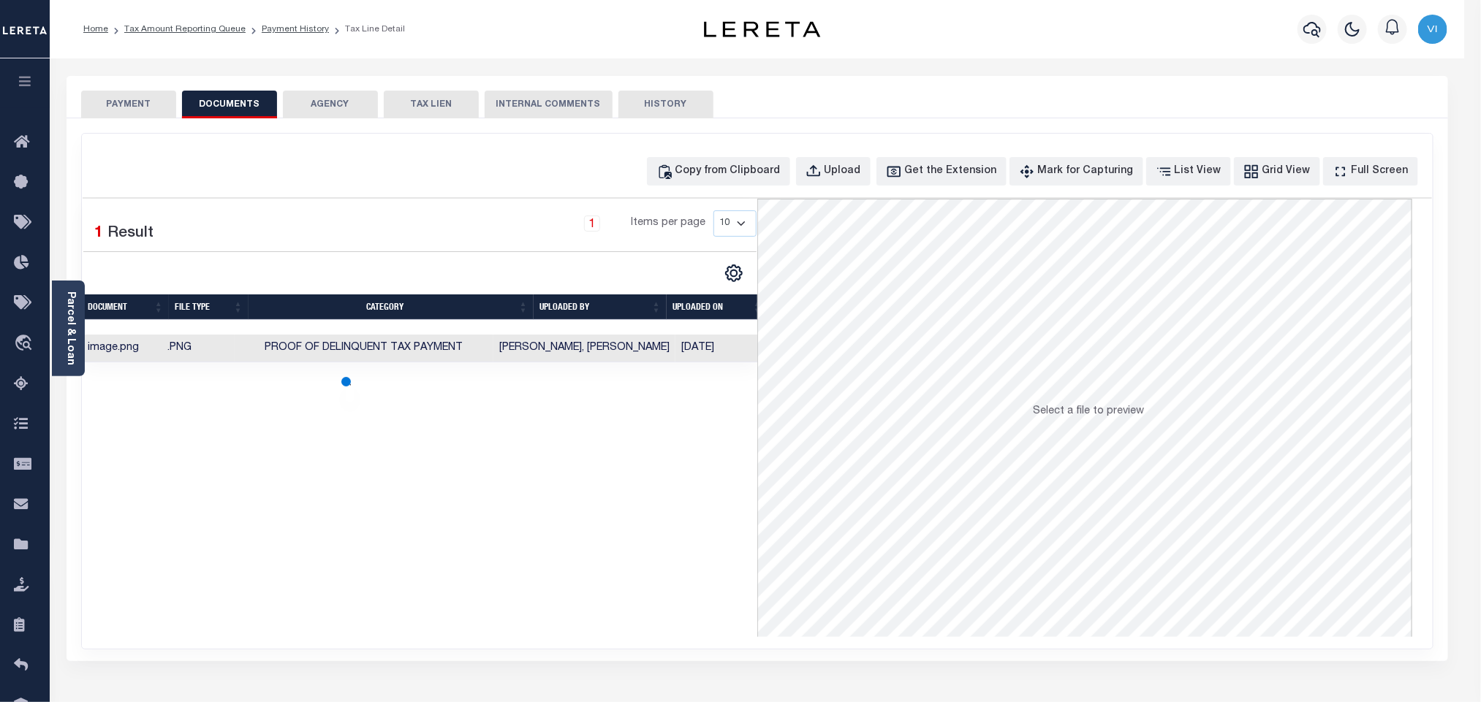
click at [132, 110] on button "PAYMENT" at bounding box center [128, 105] width 95 height 28
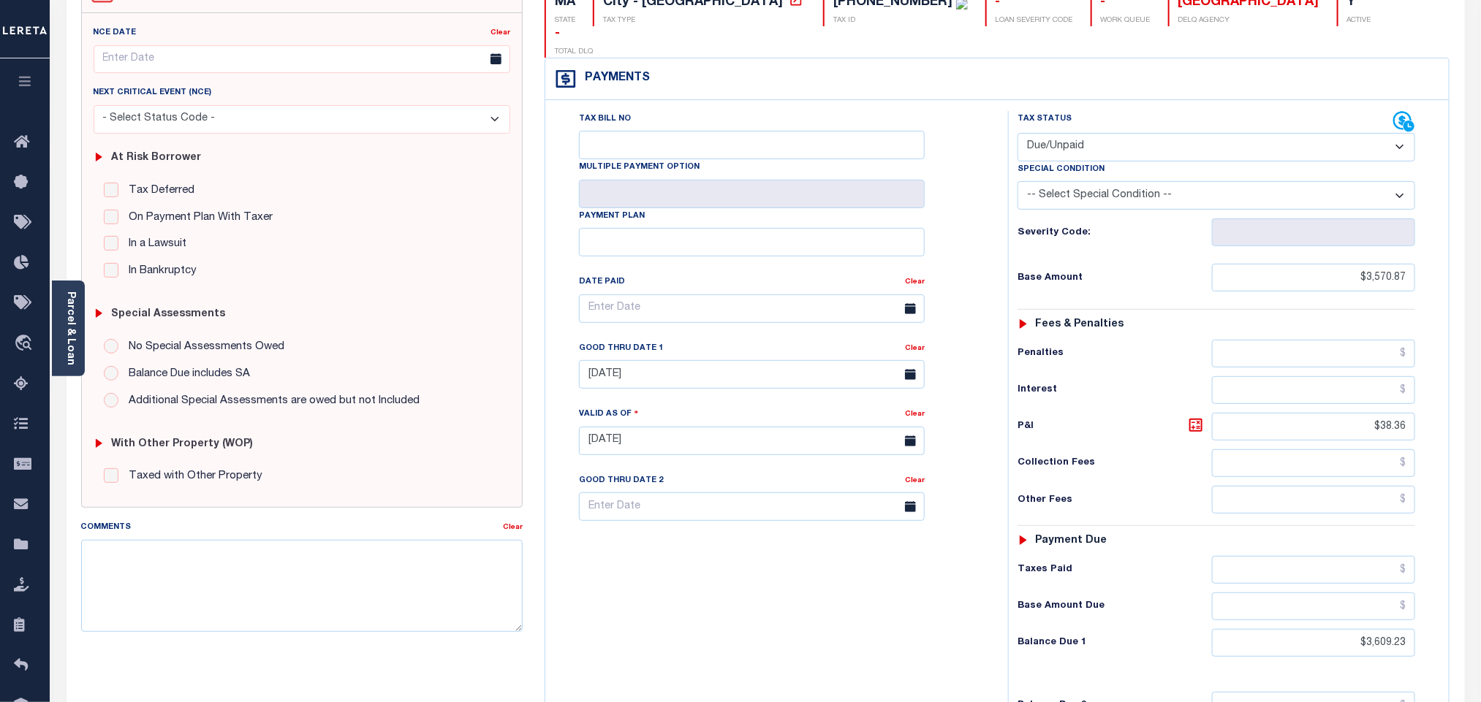
scroll to position [382, 0]
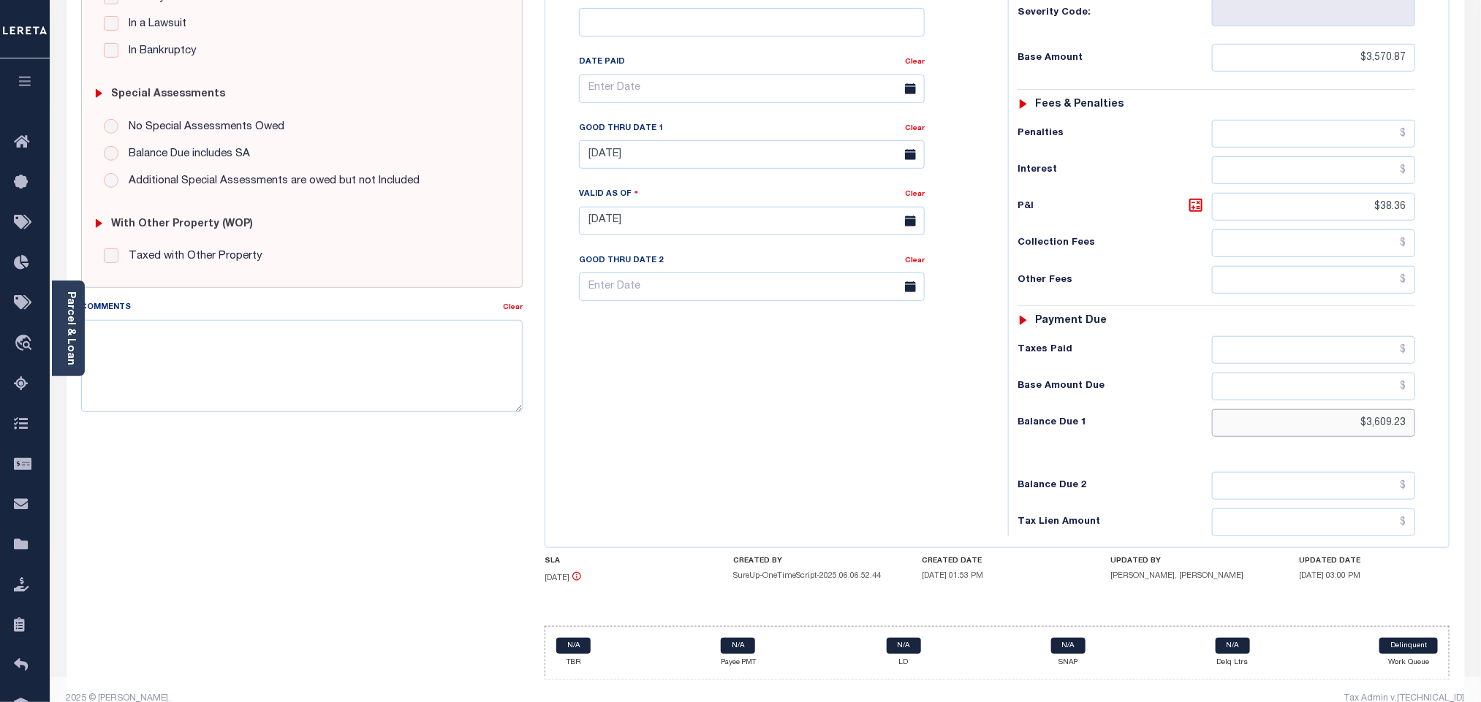
click at [1394, 409] on input "$3,609.23" at bounding box center [1314, 423] width 204 height 28
paste input "65.39"
type input "$3,665.39"
type input "10/09/2025"
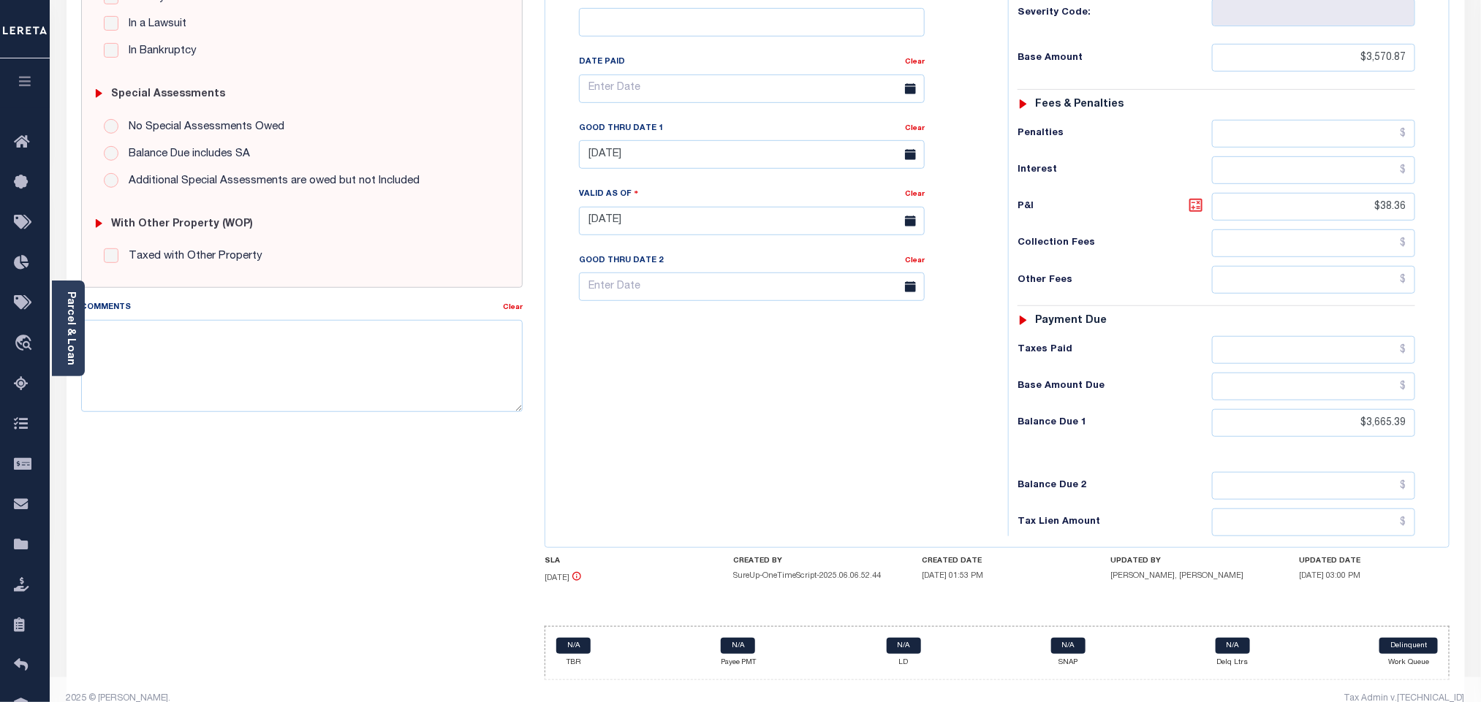
click at [1189, 199] on icon at bounding box center [1195, 205] width 13 height 13
type input "$94.52"
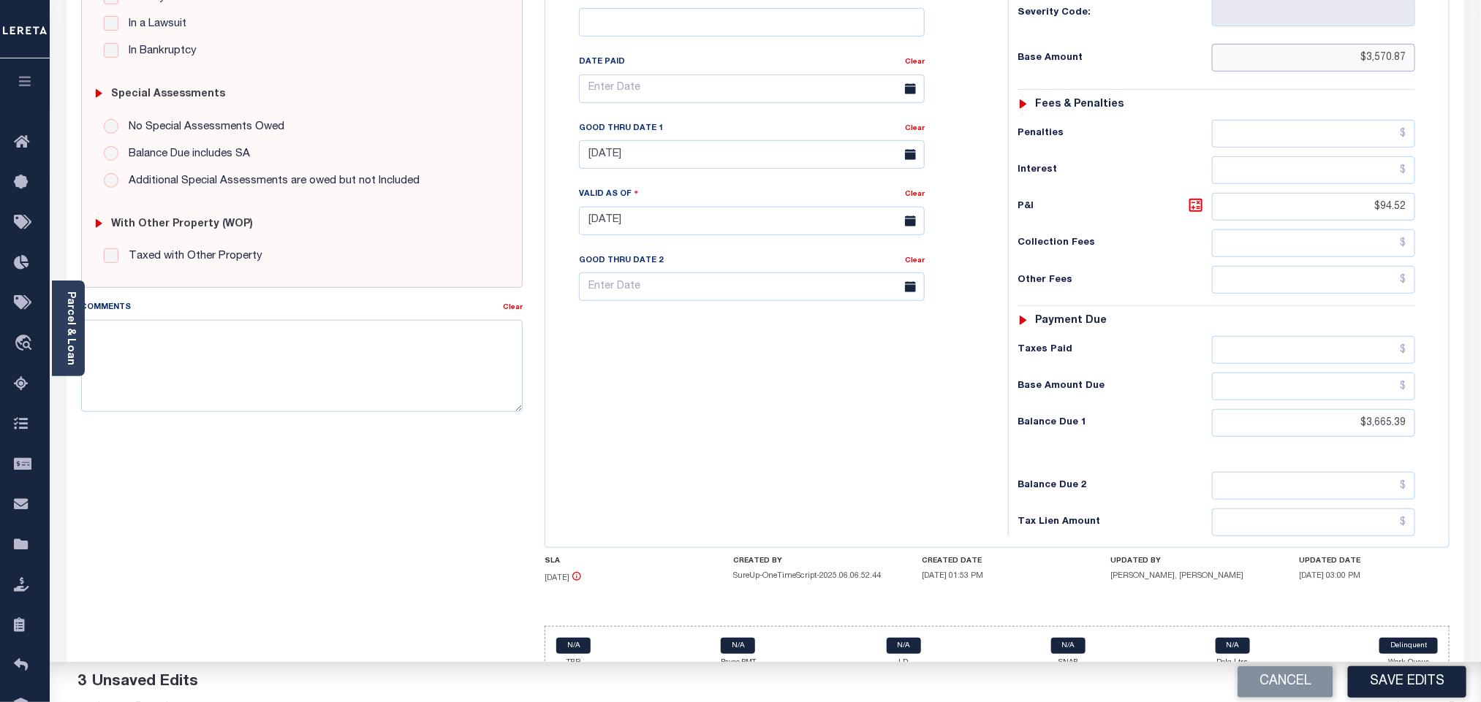
click at [1413, 44] on input "$3,570.87" at bounding box center [1314, 58] width 204 height 28
type input "$3,570.88"
click at [1193, 201] on icon at bounding box center [1195, 205] width 9 height 9
type input "$94.51"
click at [612, 140] on input "[DATE]" at bounding box center [752, 154] width 346 height 29
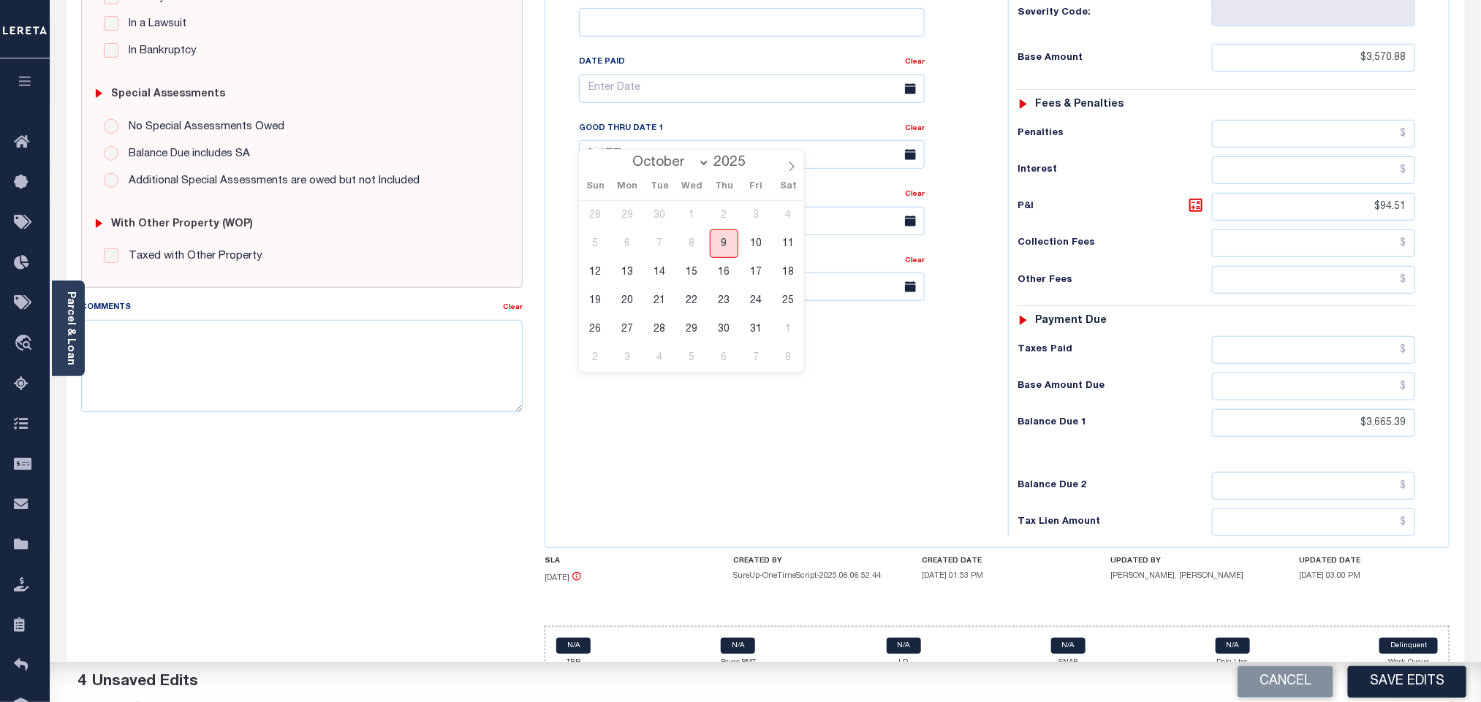
click at [730, 244] on span "9" at bounding box center [724, 243] width 29 height 29
type input "[DATE]"
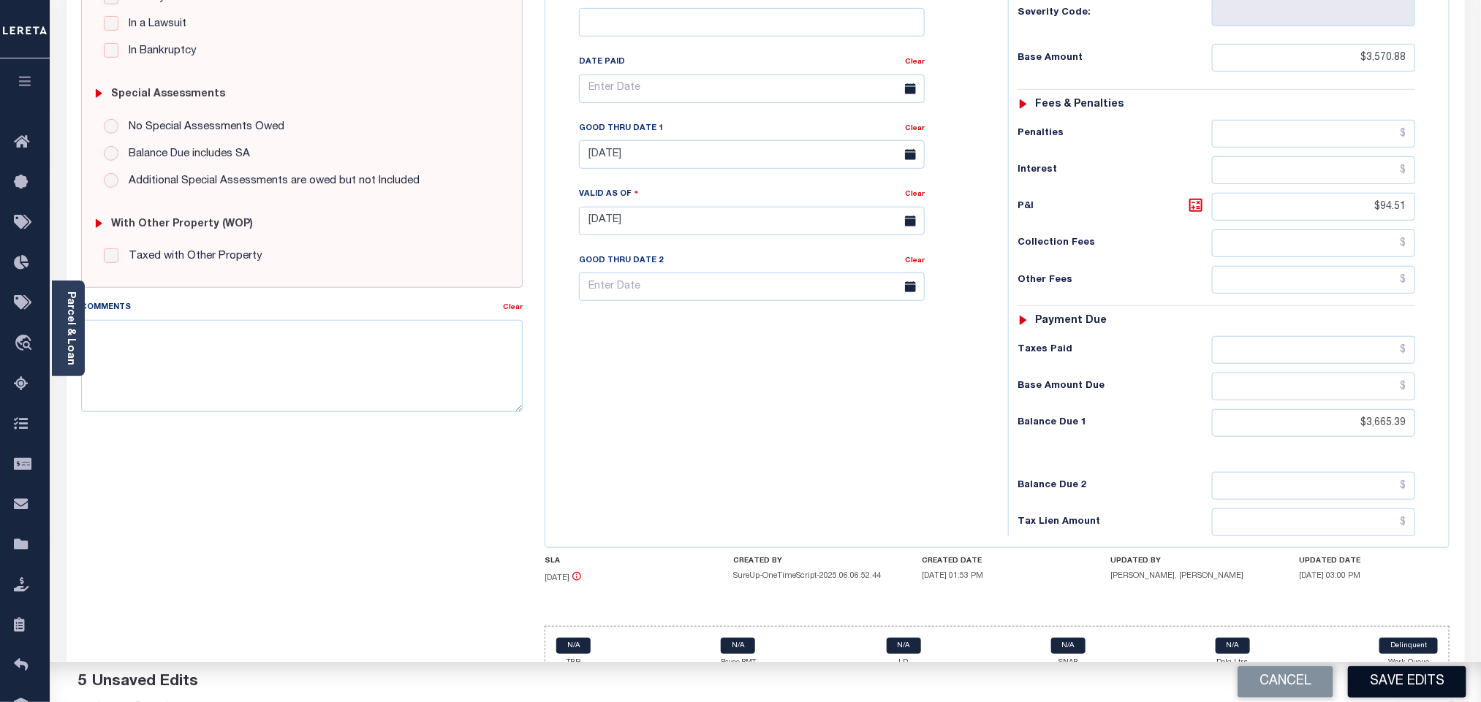
click at [1405, 687] on button "Save Edits" at bounding box center [1407, 681] width 118 height 31
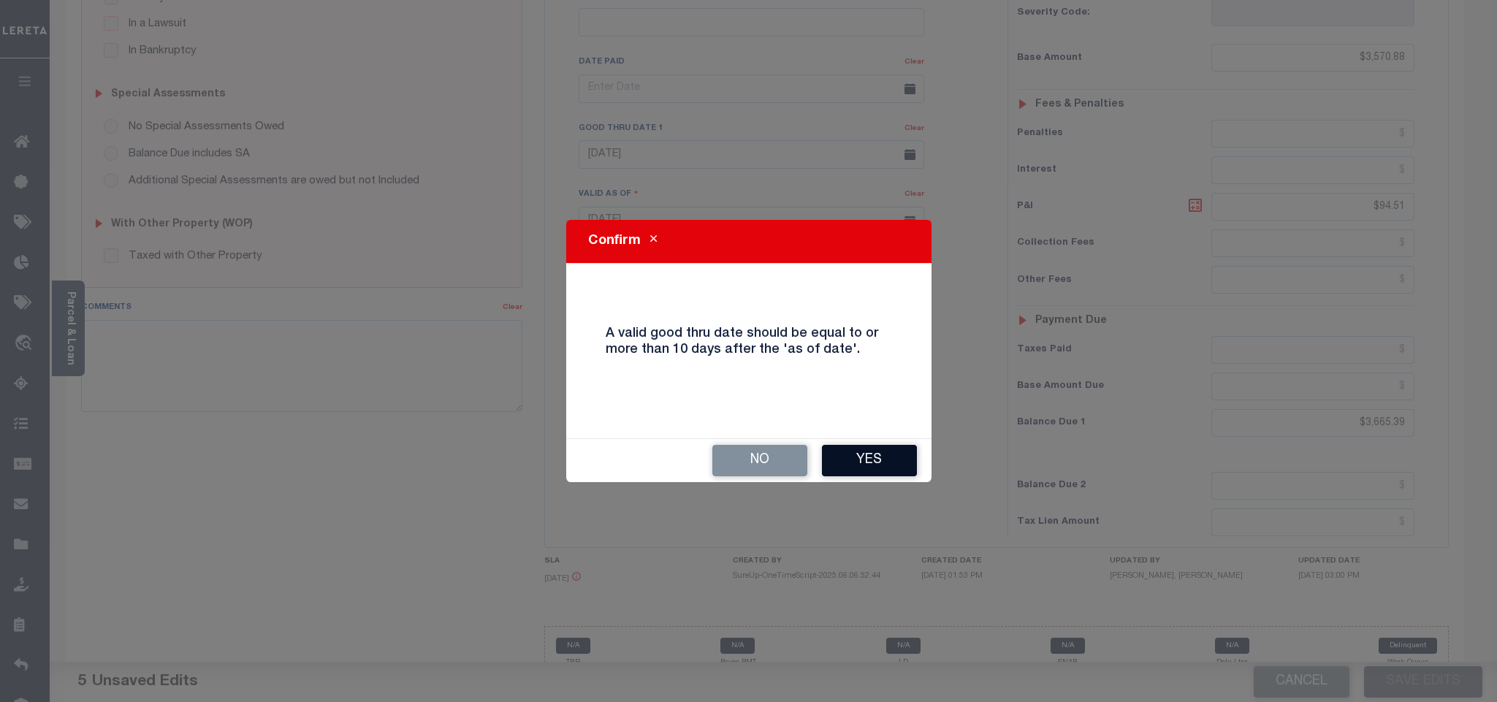
click at [859, 456] on button "Yes" at bounding box center [869, 460] width 95 height 31
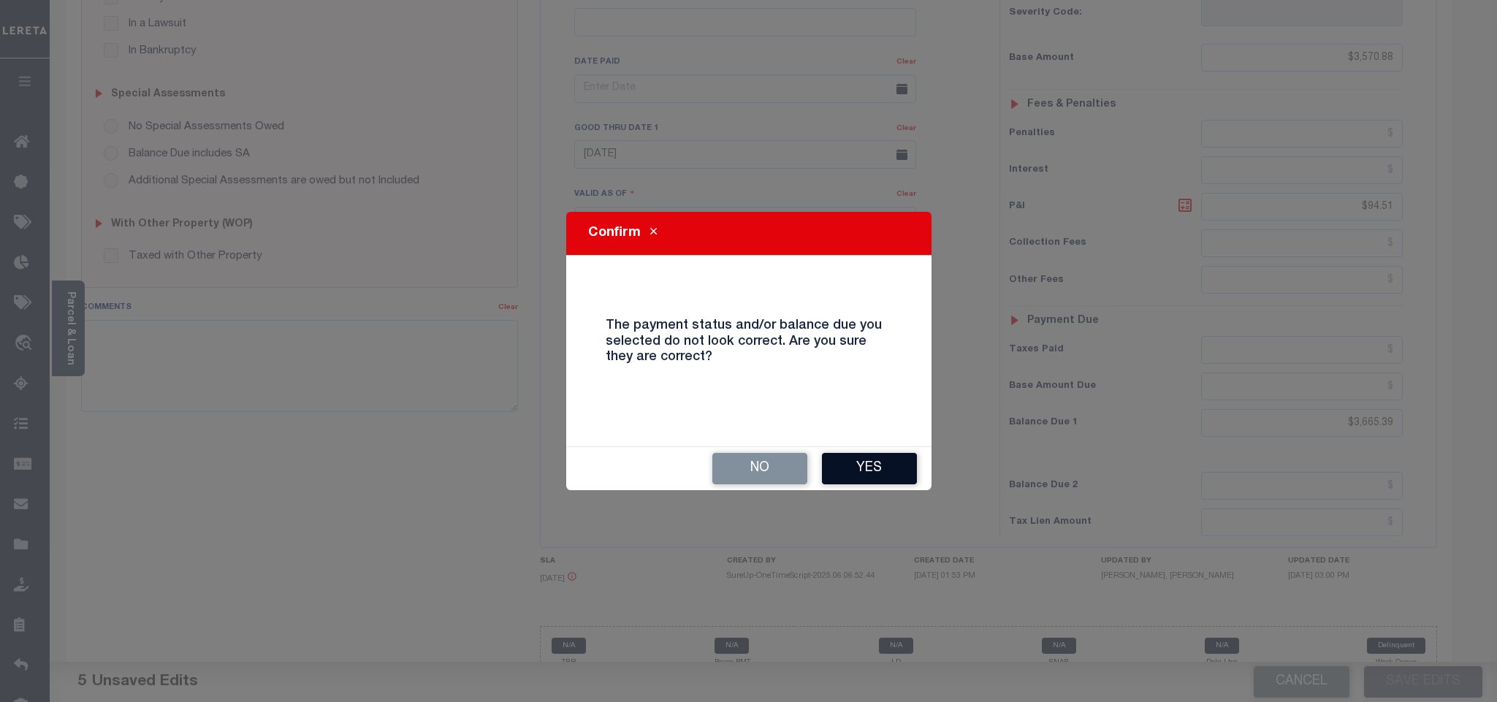
click at [890, 480] on button "Yes" at bounding box center [869, 468] width 95 height 31
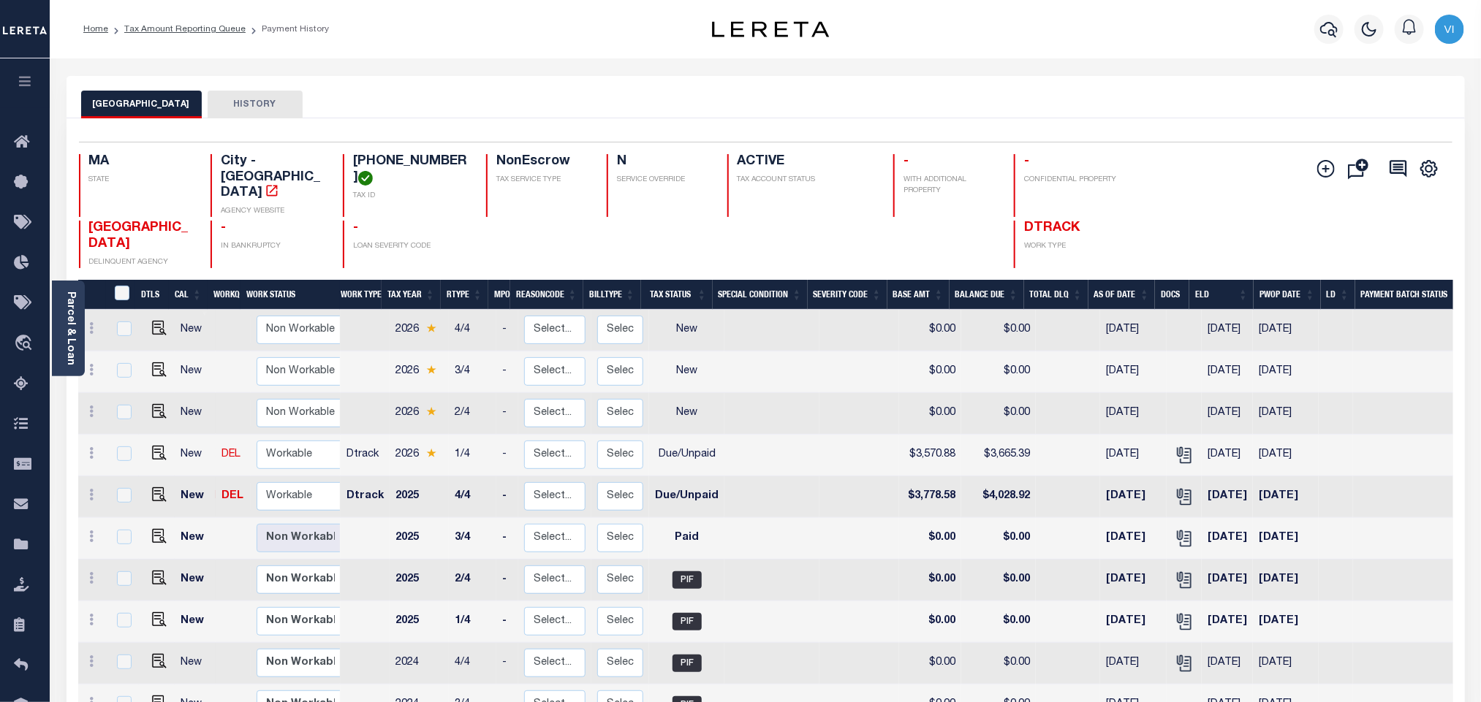
click at [71, 308] on link "Parcel & Loan" at bounding box center [70, 329] width 10 height 74
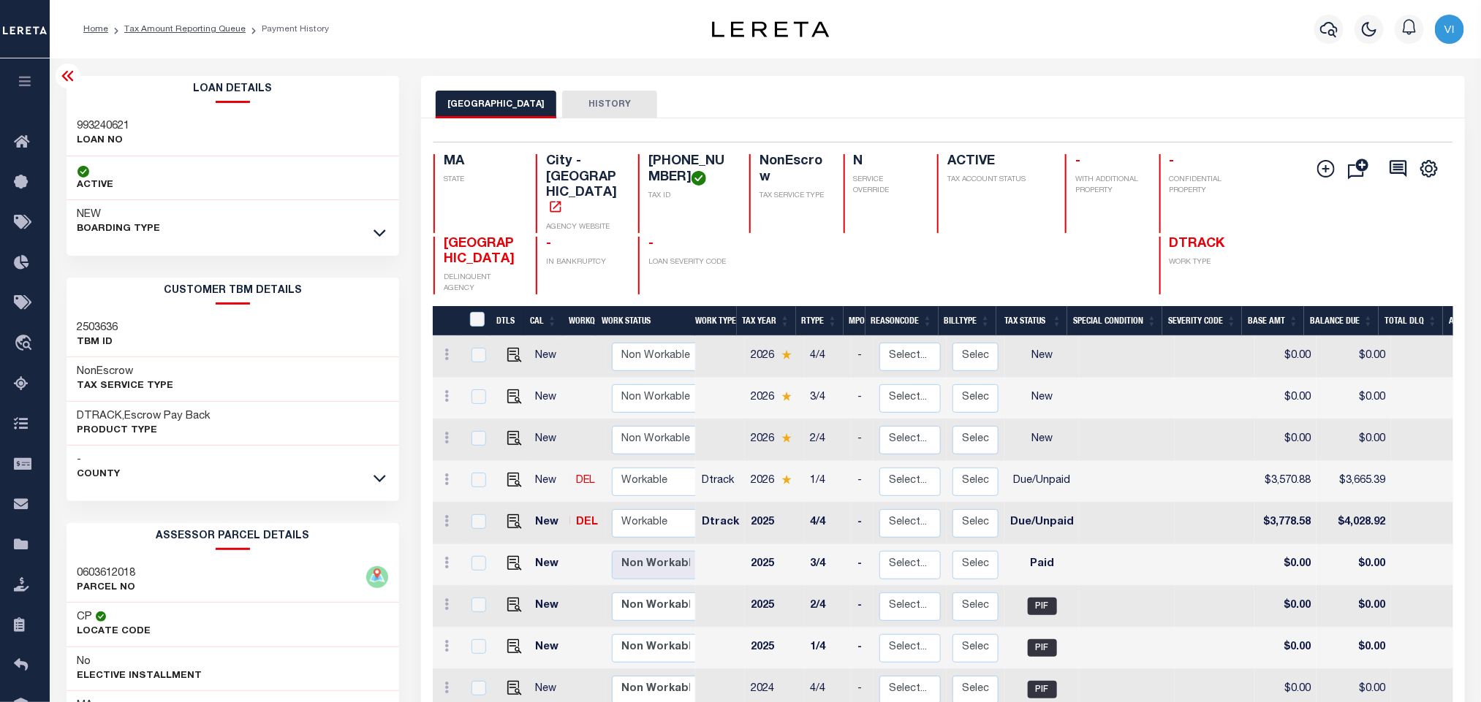
click at [69, 121] on div "993240621 LOAN NO" at bounding box center [233, 134] width 333 height 45
click at [67, 121] on div "993240621 LOAN NO" at bounding box center [233, 134] width 333 height 45
copy h3 "993240621"
drag, startPoint x: 672, startPoint y: 182, endPoint x: 649, endPoint y: 156, distance: 34.7
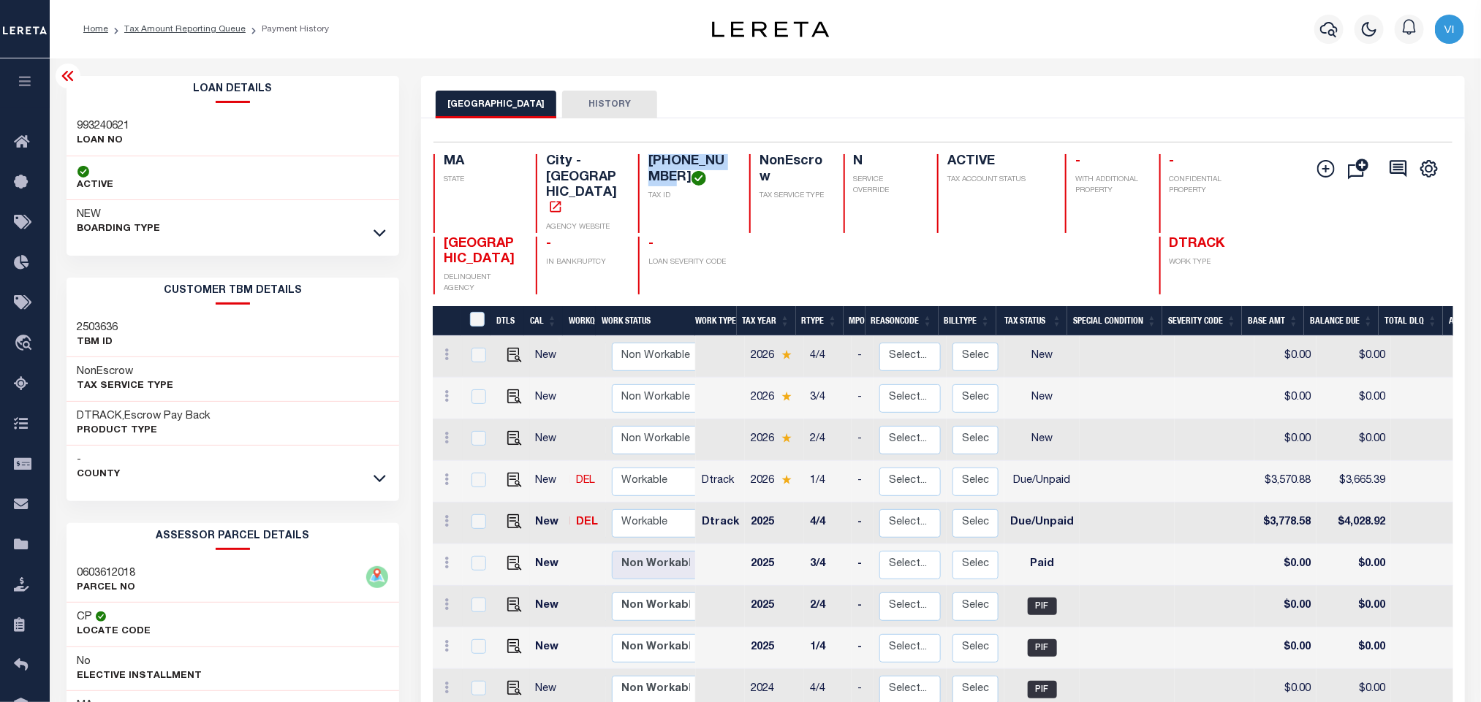
click at [649, 156] on h4 "[PHONE_NUMBER]" at bounding box center [689, 169] width 83 height 31
copy h4 "06-03612-018"
click at [1321, 24] on icon "button" at bounding box center [1329, 29] width 18 height 18
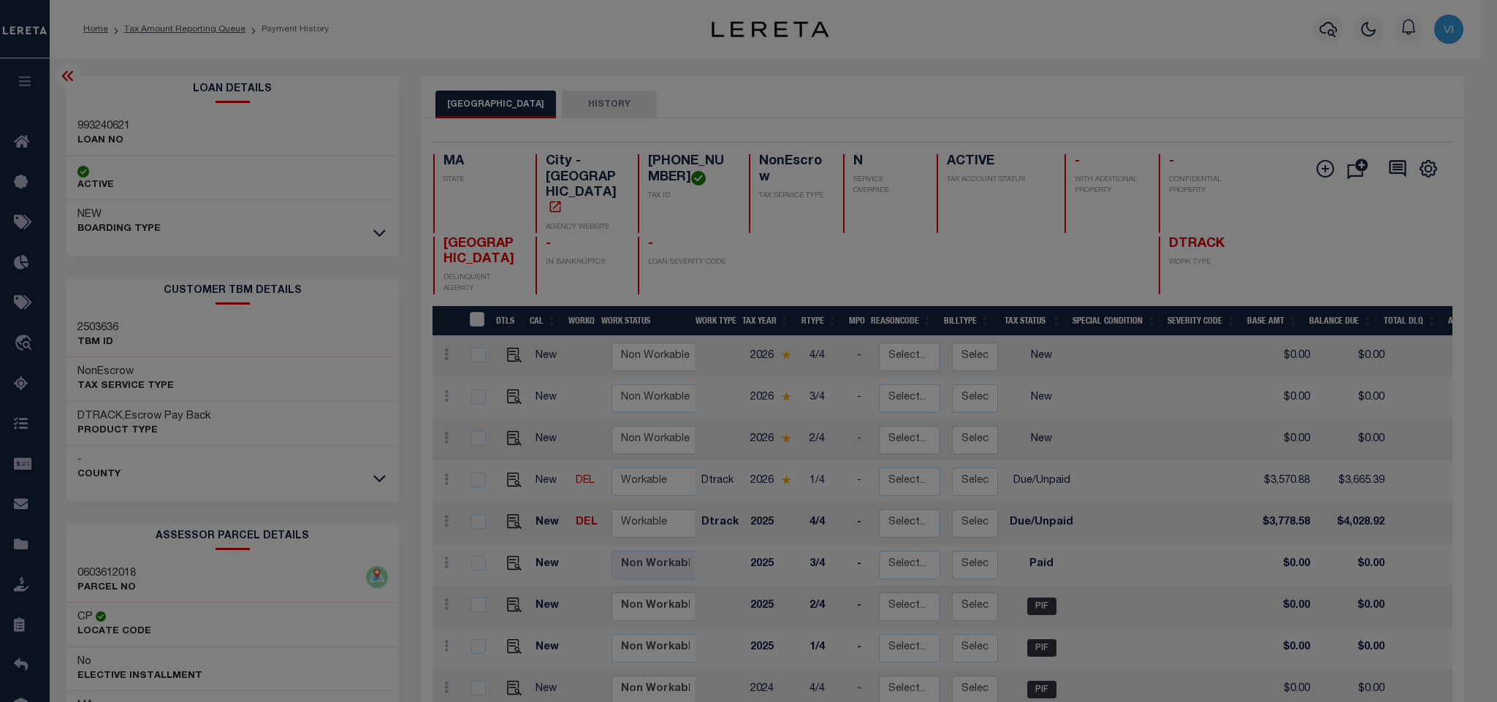
click at [0, 0] on div "Include Loans TBM Customers Borrowers Payments (Lender Non-Disb) Payments (Lend…" at bounding box center [0, 0] width 0 height 0
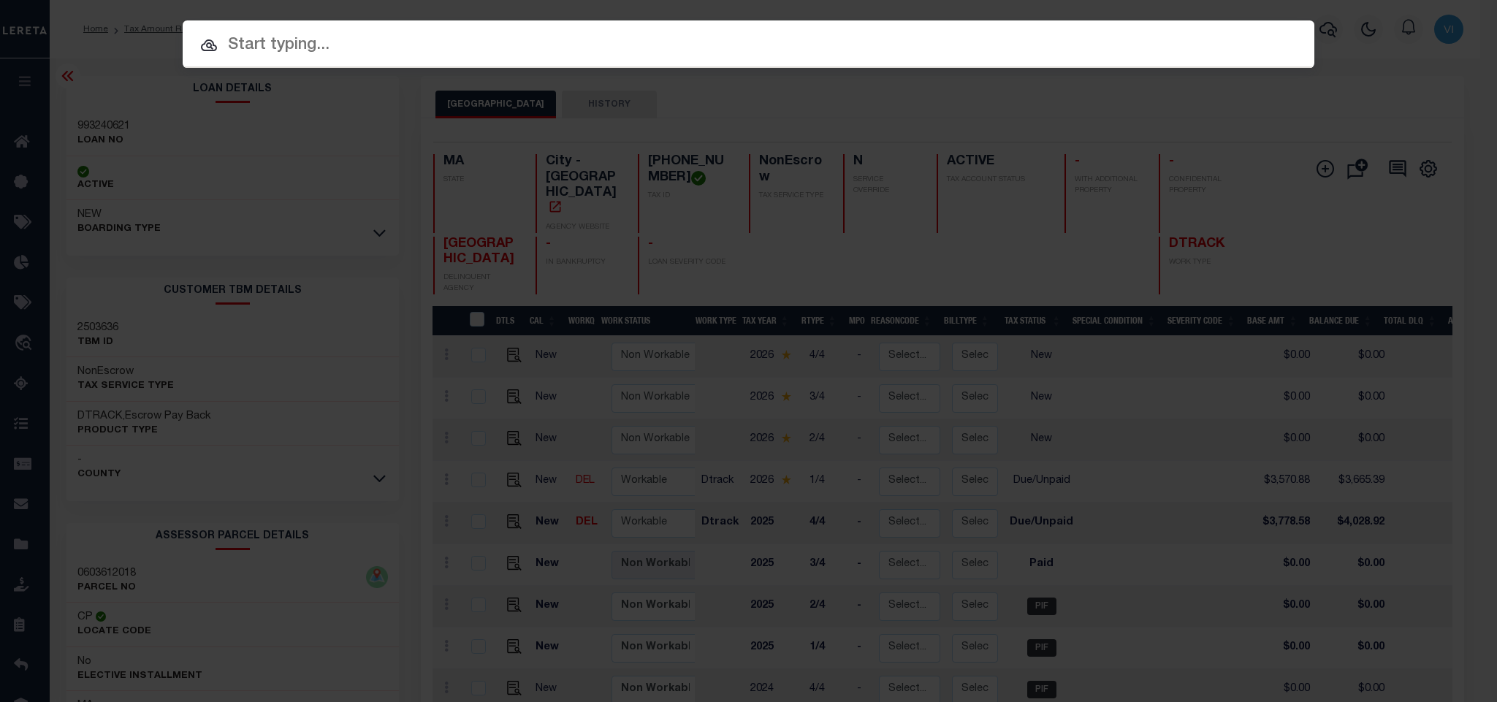
paste input "993240701"
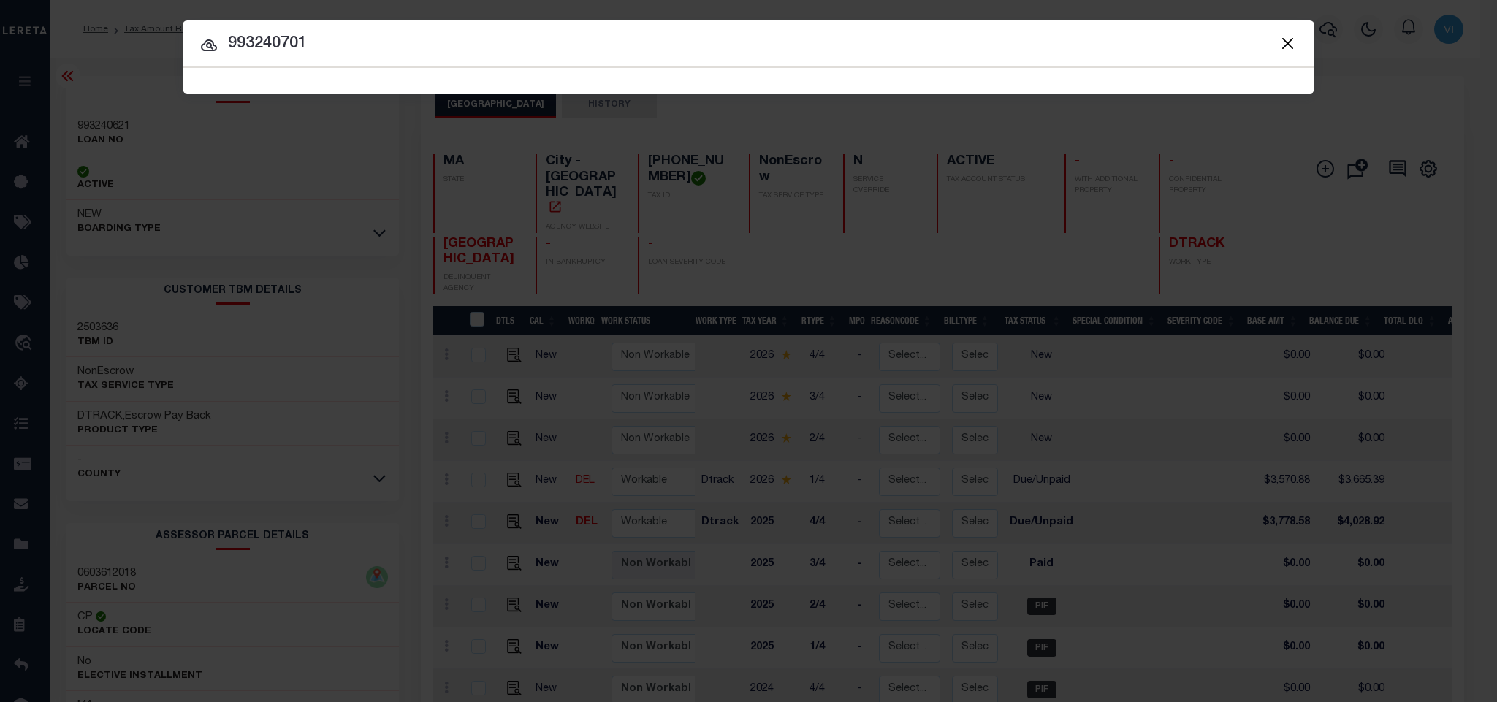
type input "993240701"
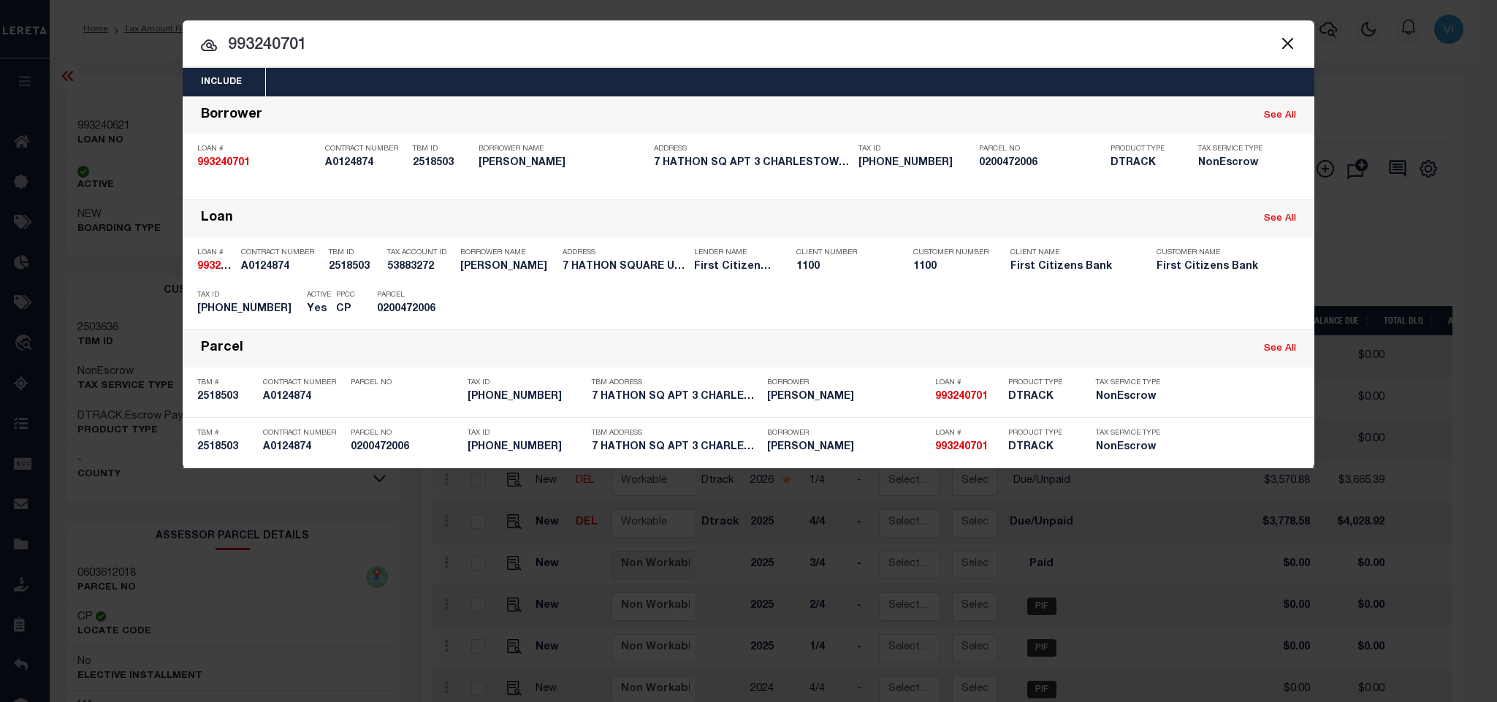
click at [362, 82] on div "Include Loans TBM Customers Borrowers Payments (Lender Non-Disb) Payments (Lend…" at bounding box center [749, 82] width 1132 height 29
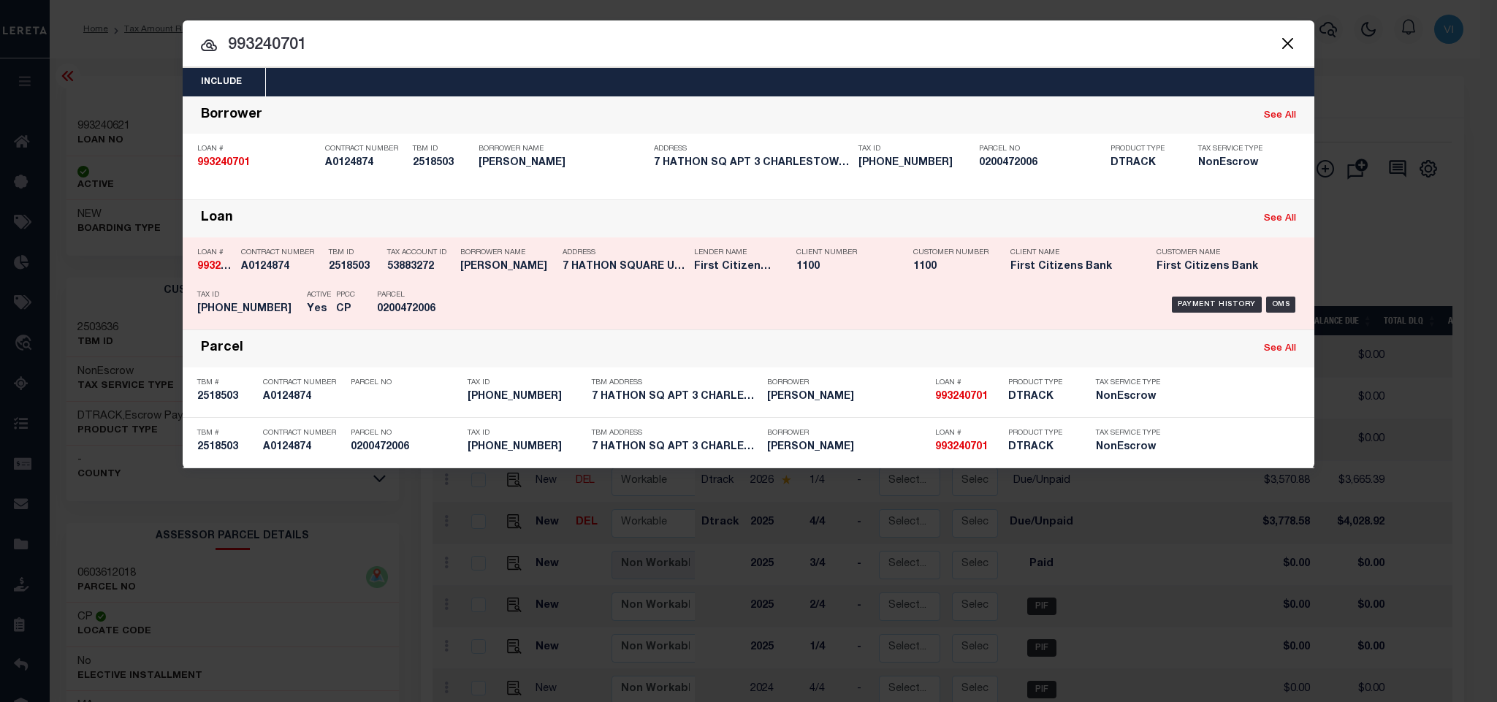
click at [288, 286] on div "Tax ID 02-00472-006" at bounding box center [248, 305] width 102 height 42
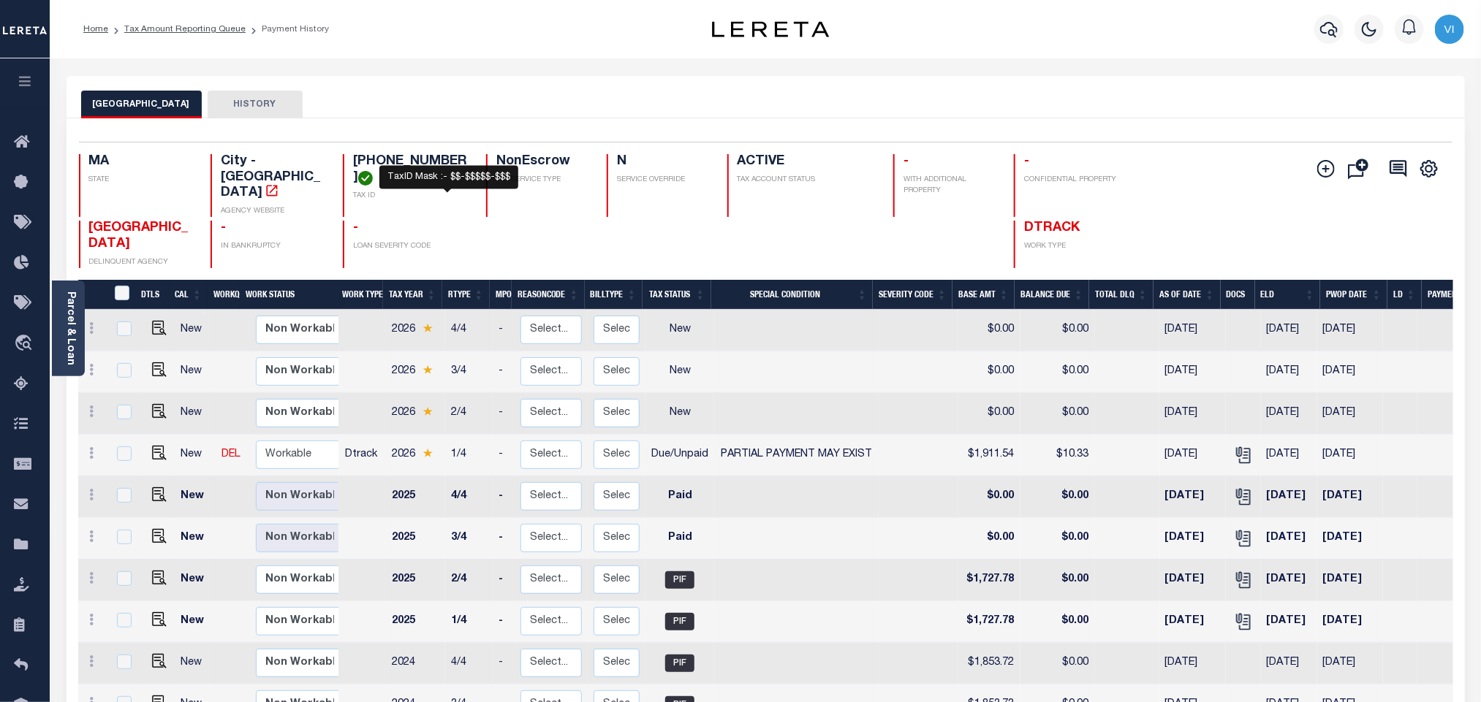
click at [438, 162] on h4 "[PHONE_NUMBER]" at bounding box center [410, 169] width 115 height 31
drag, startPoint x: 380, startPoint y: 161, endPoint x: 441, endPoint y: 160, distance: 61.4
click at [441, 160] on div "02-00472-006 TAX ID" at bounding box center [406, 185] width 126 height 63
copy h4 "[PHONE_NUMBER]"
click at [158, 446] on img "" at bounding box center [159, 453] width 15 height 15
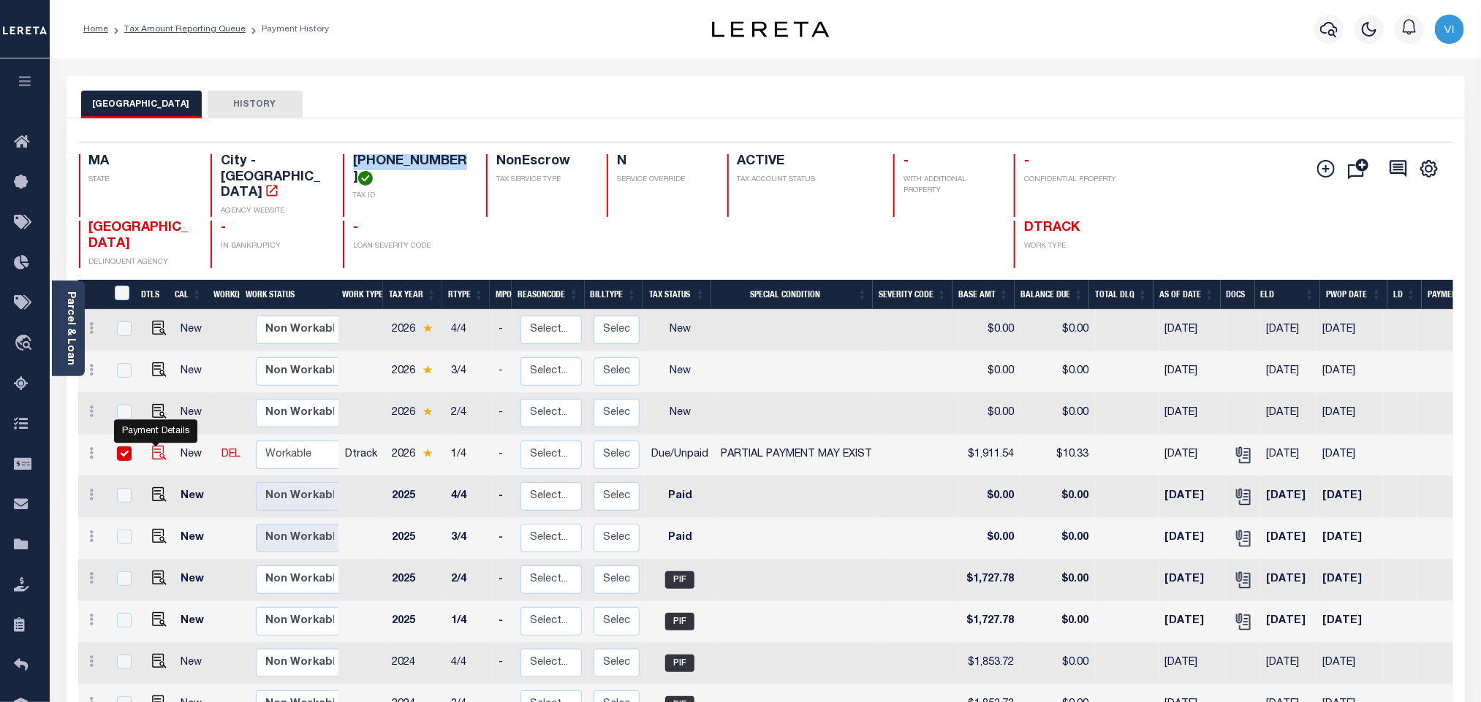
checkbox input "true"
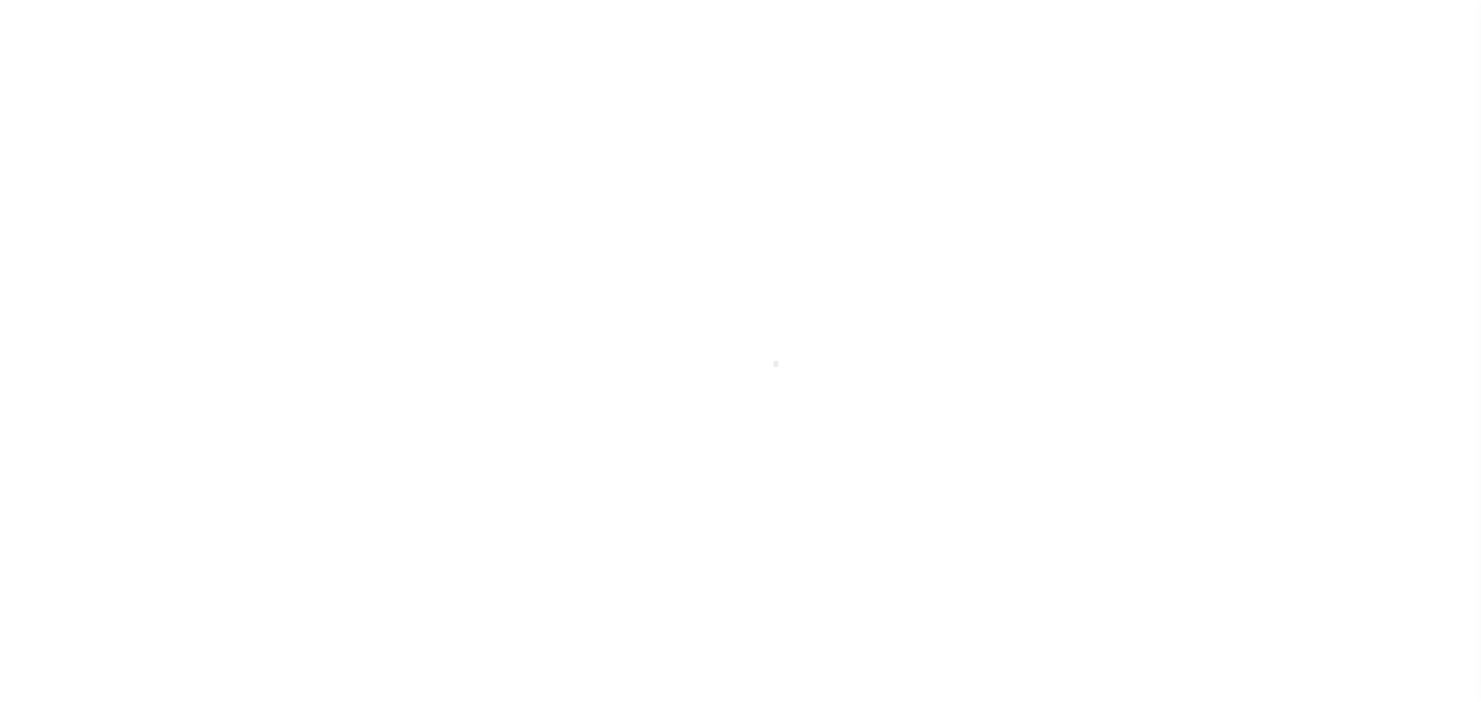
select select "DUE"
select select "15"
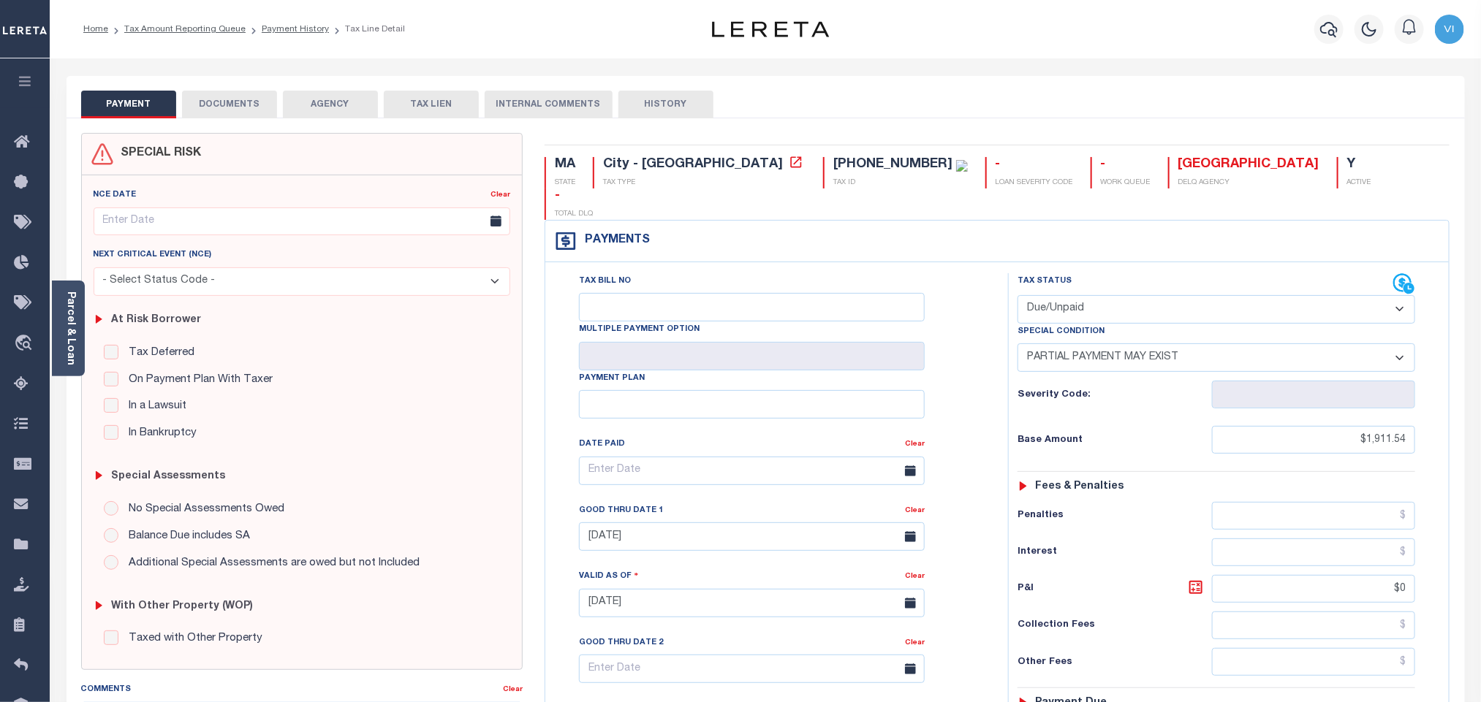
click at [211, 107] on body "Home Tax Amount Reporting Queue Payment History Tax Line Detail Profile" at bounding box center [740, 554] width 1481 height 1108
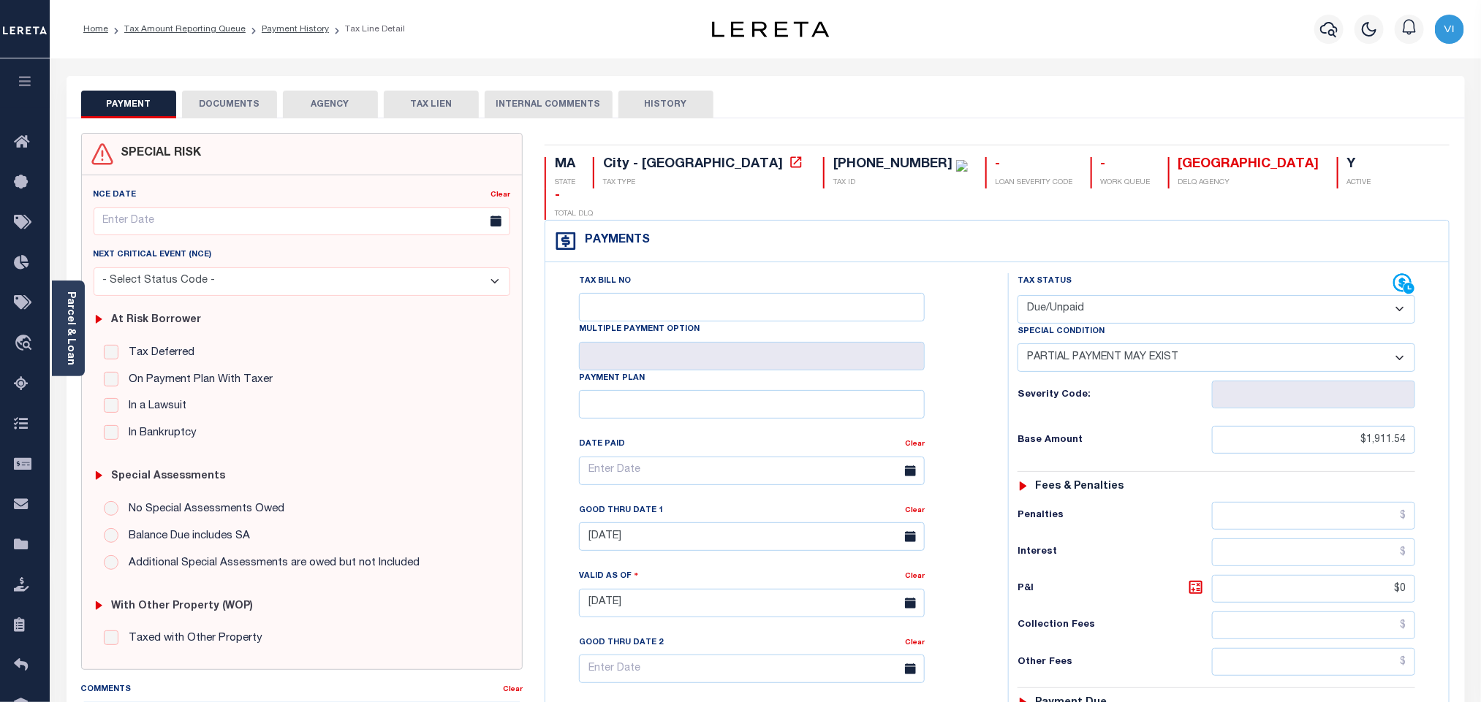
click at [217, 110] on button "DOCUMENTS" at bounding box center [229, 105] width 95 height 28
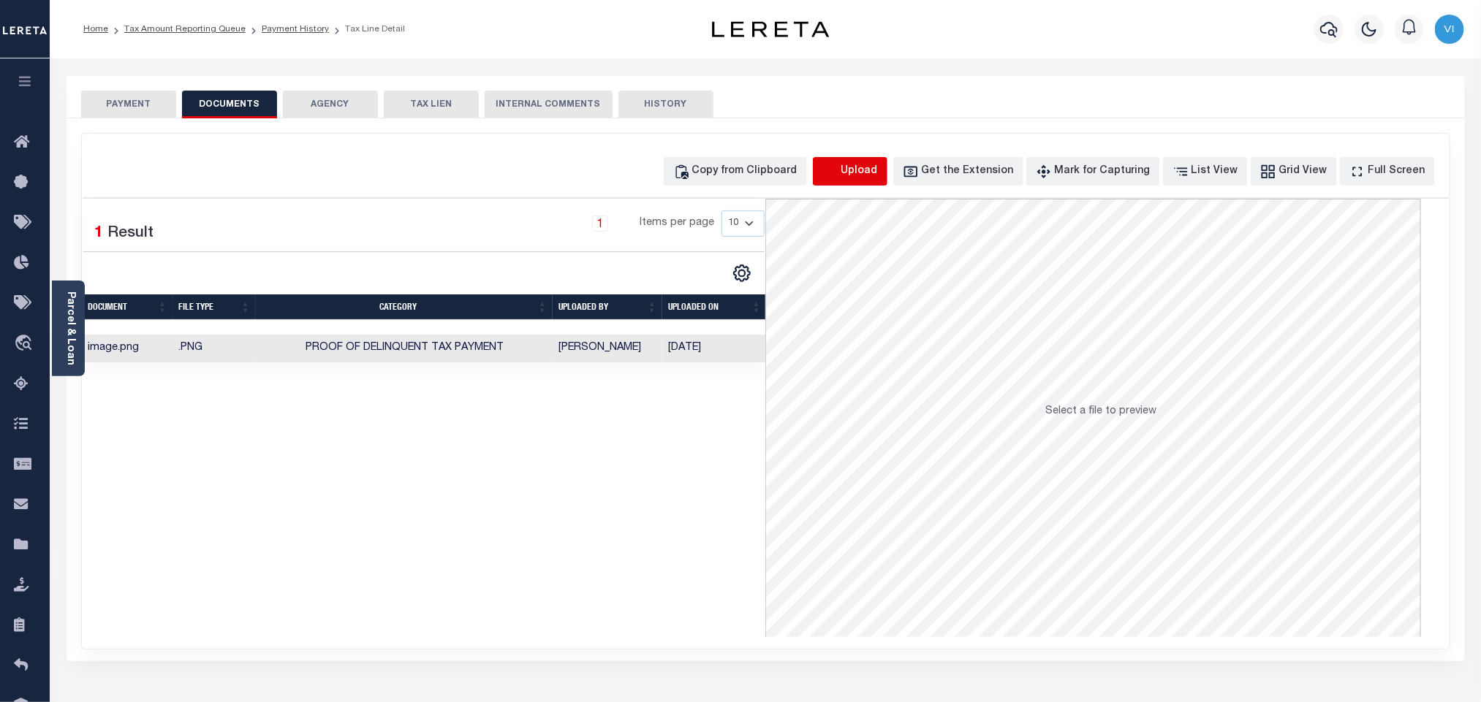
click at [838, 173] on icon "button" at bounding box center [830, 172] width 16 height 16
select select "POP"
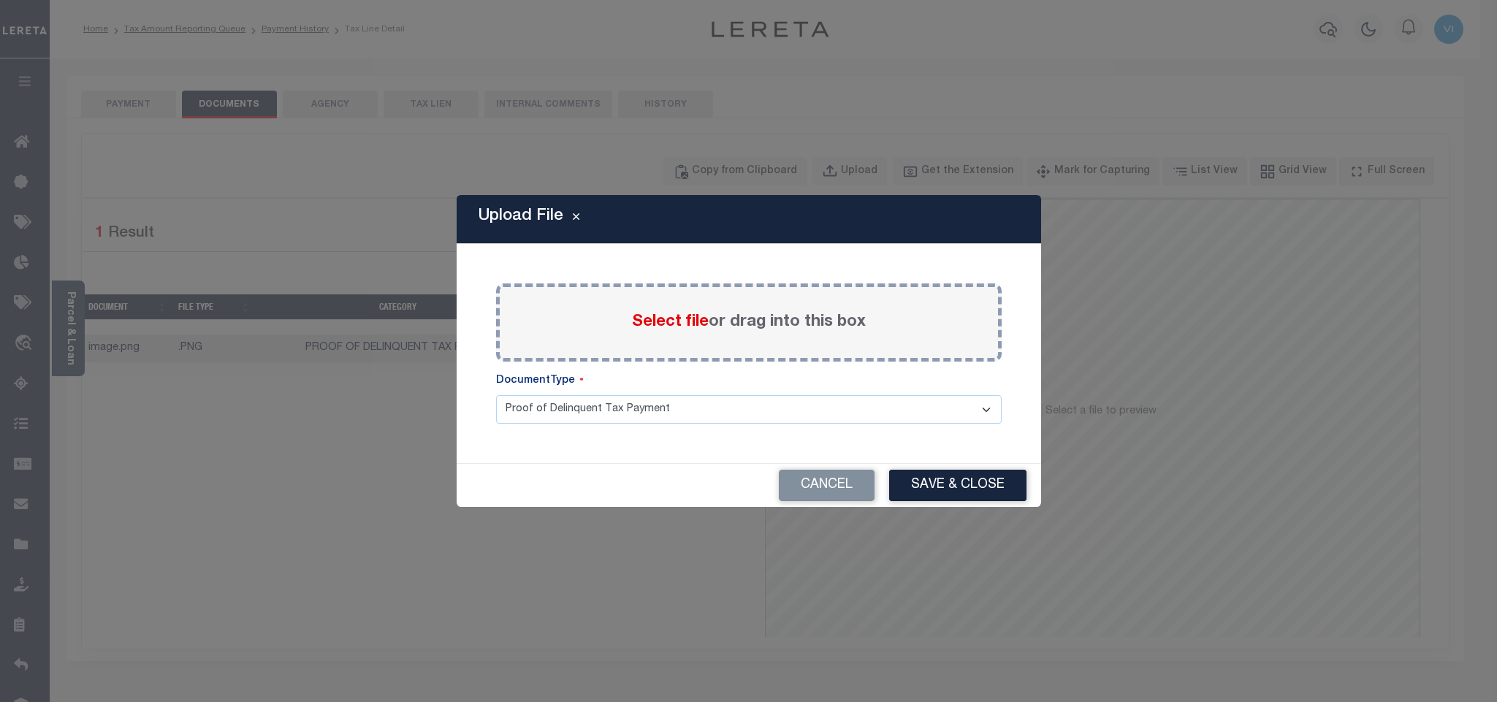
click at [649, 322] on span "Select file" at bounding box center [670, 322] width 77 height 16
click at [0, 0] on input "Select file or drag into this box" at bounding box center [0, 0] width 0 height 0
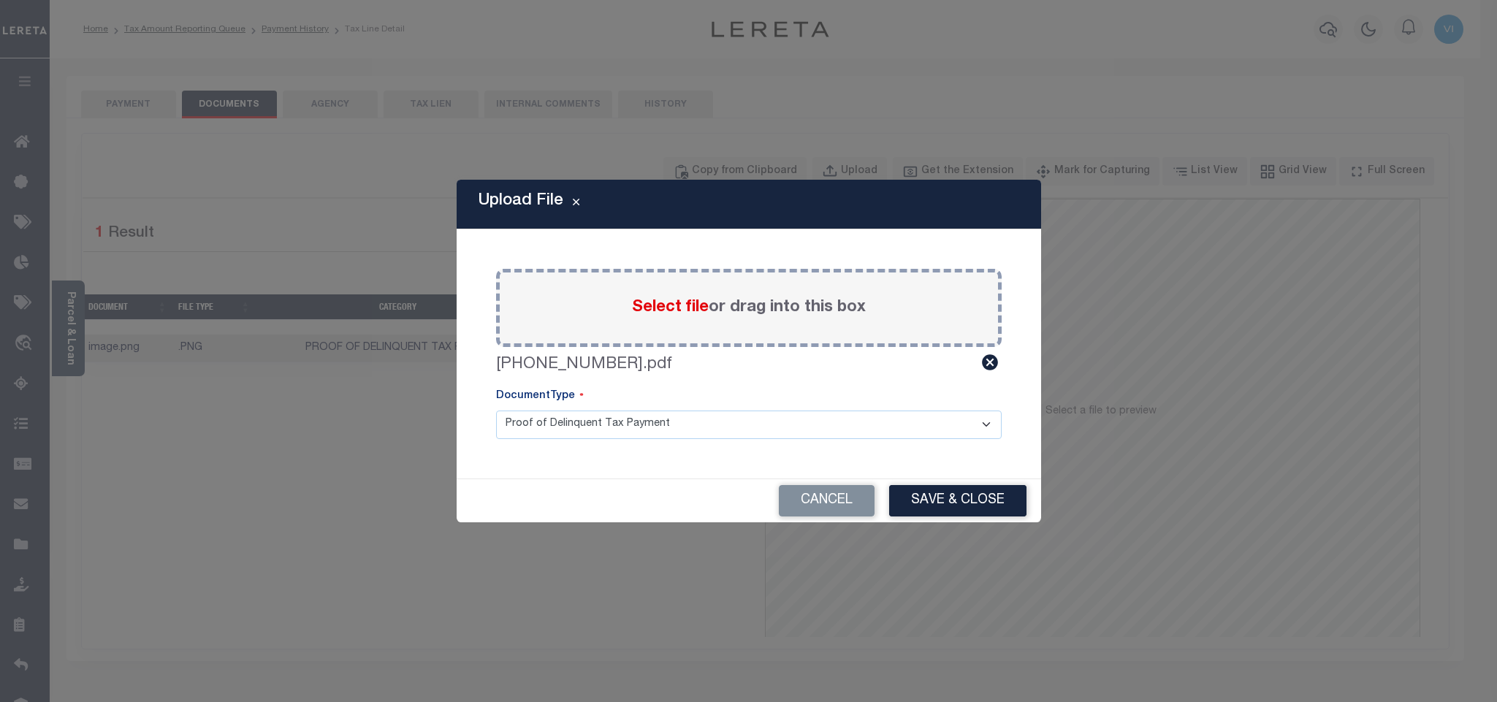
click at [533, 428] on select "Proof of Delinquent Tax Payment" at bounding box center [749, 425] width 506 height 29
click at [496, 411] on select "Proof of Delinquent Tax Payment" at bounding box center [749, 425] width 506 height 29
click at [897, 500] on button "Save & Close" at bounding box center [957, 500] width 137 height 31
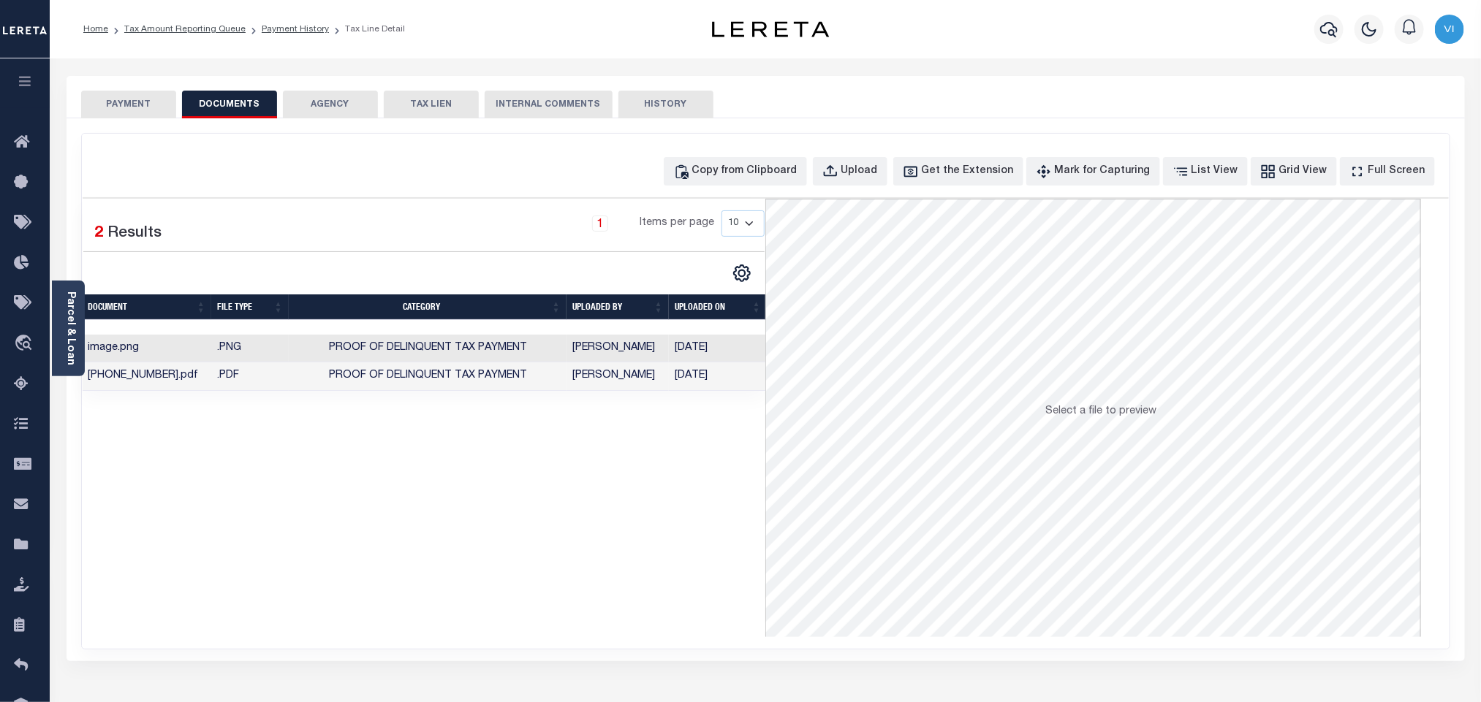
click at [126, 102] on button "PAYMENT" at bounding box center [128, 105] width 95 height 28
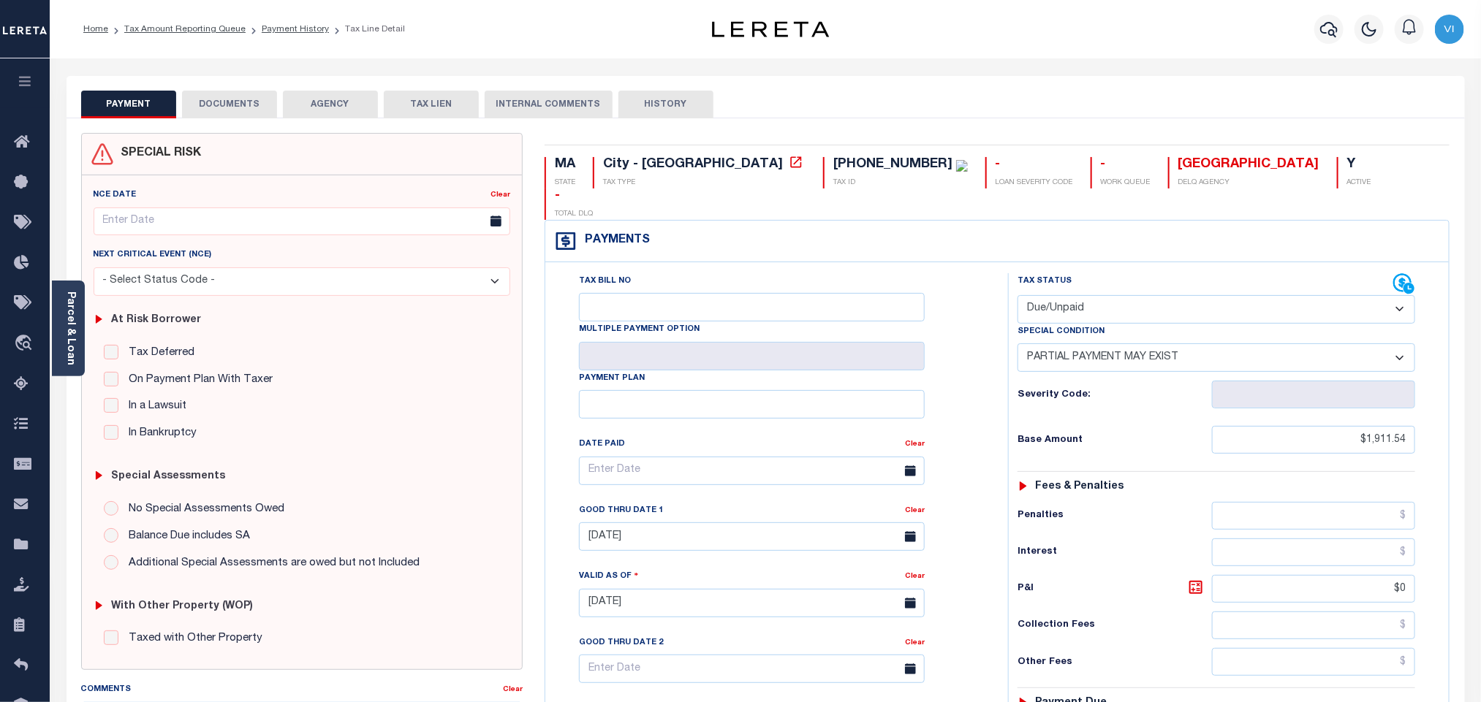
click at [241, 114] on button "DOCUMENTS" at bounding box center [229, 105] width 95 height 28
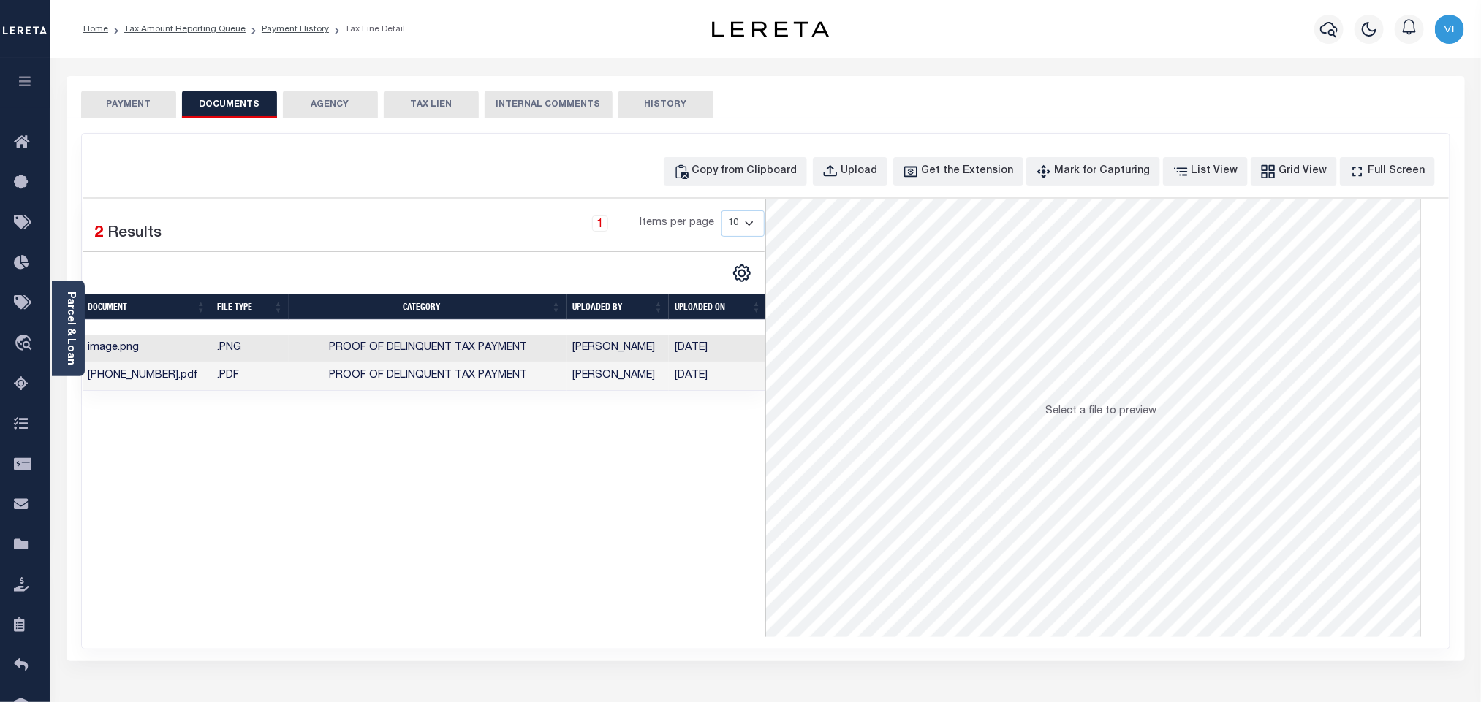
click at [106, 115] on button "PAYMENT" at bounding box center [128, 105] width 95 height 28
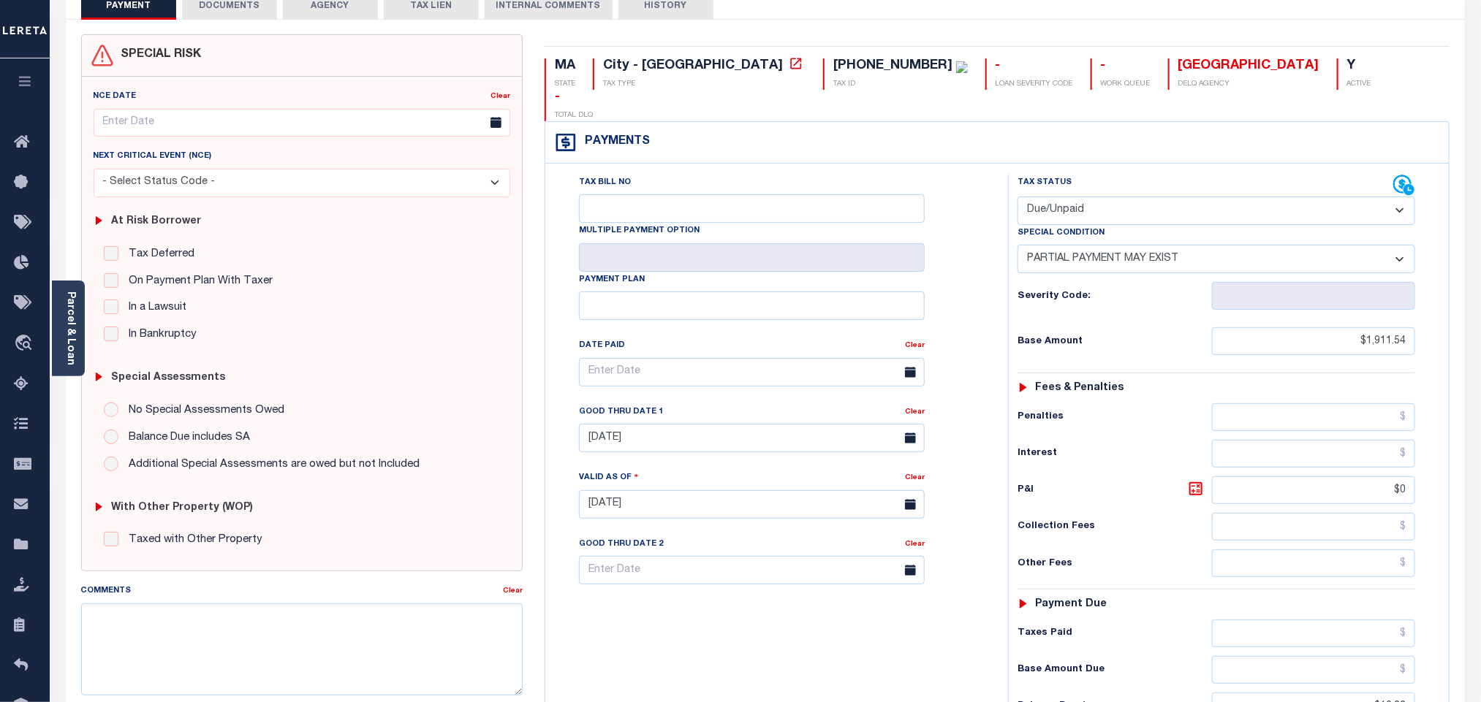
scroll to position [329, 0]
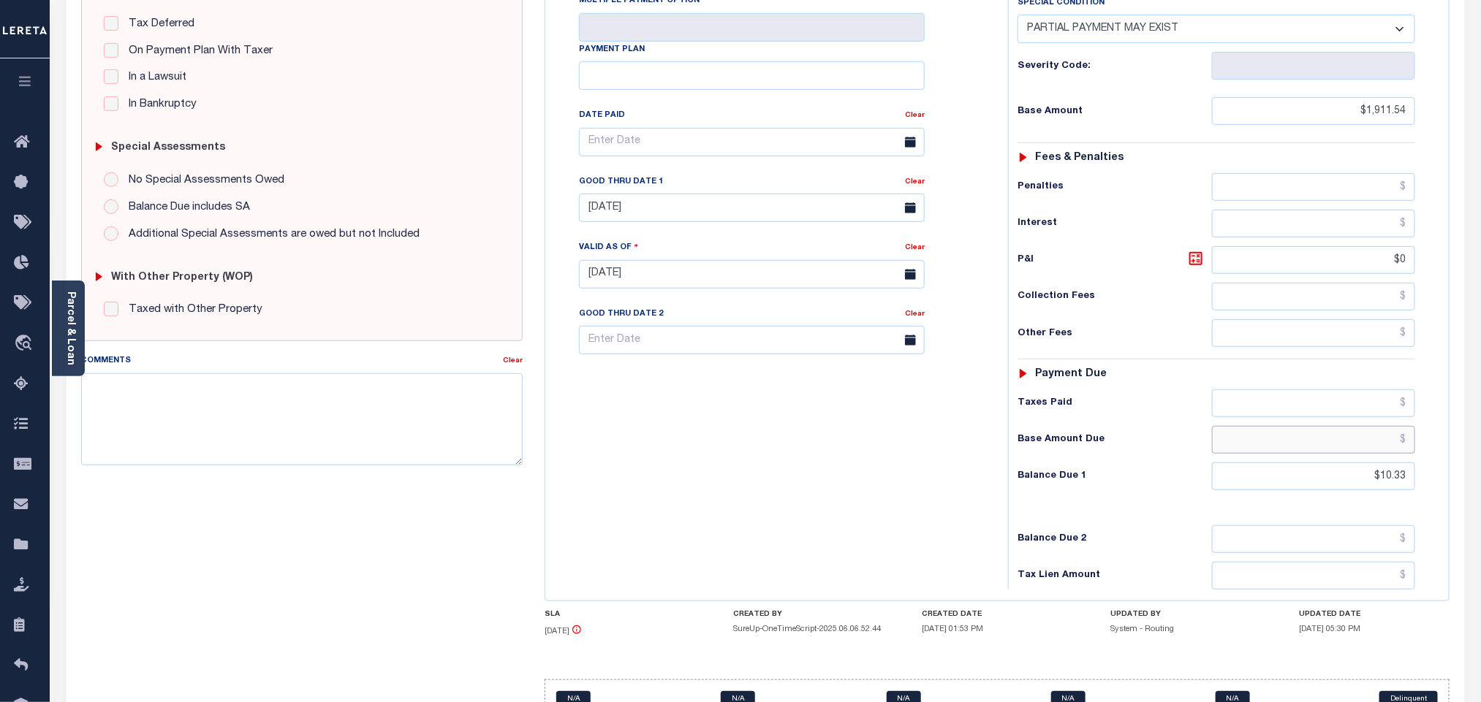
click at [1395, 426] on input "text" at bounding box center [1314, 440] width 204 height 28
paste input "10.27"
type input "$10.27"
type input "10/09/2025"
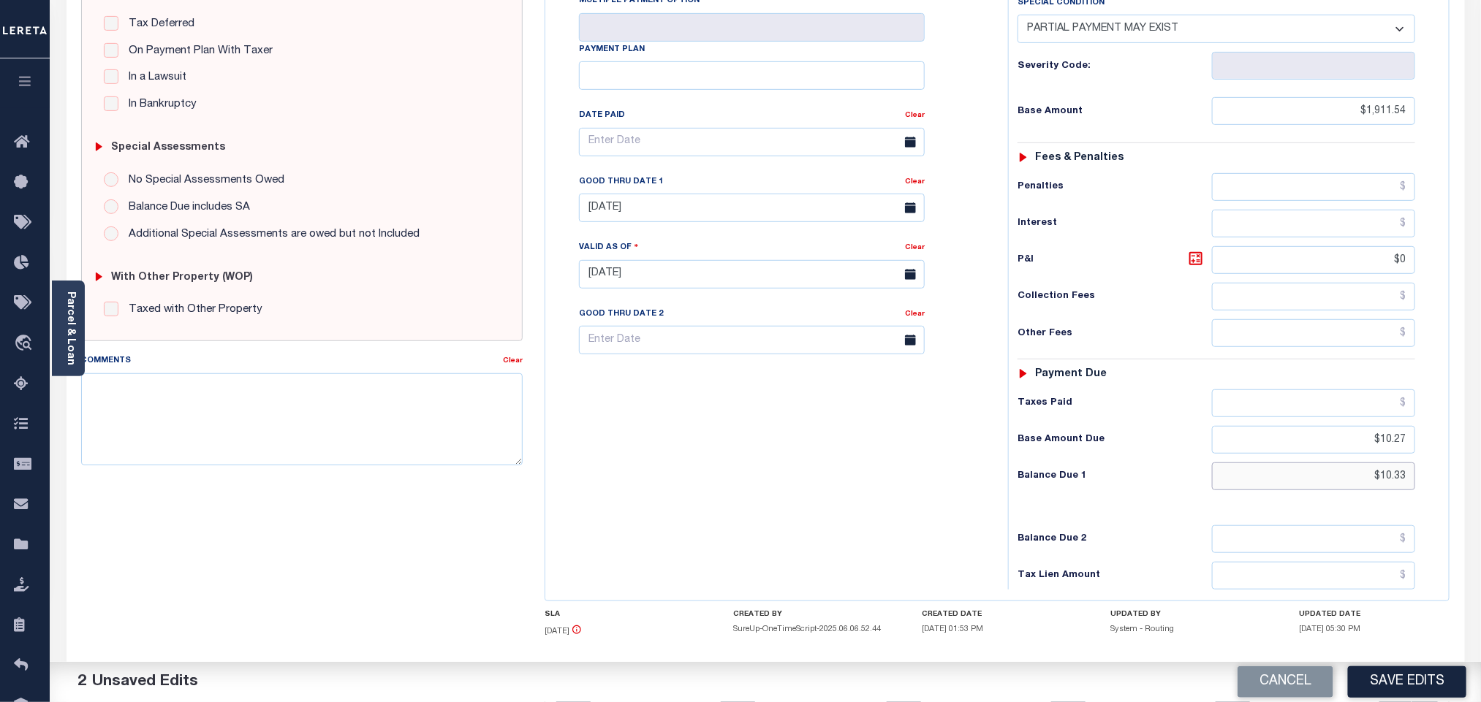
click at [1403, 463] on input "$10.33" at bounding box center [1314, 477] width 204 height 28
paste input "49"
type input "$10.49"
click at [1406, 246] on input "$0" at bounding box center [1314, 260] width 204 height 28
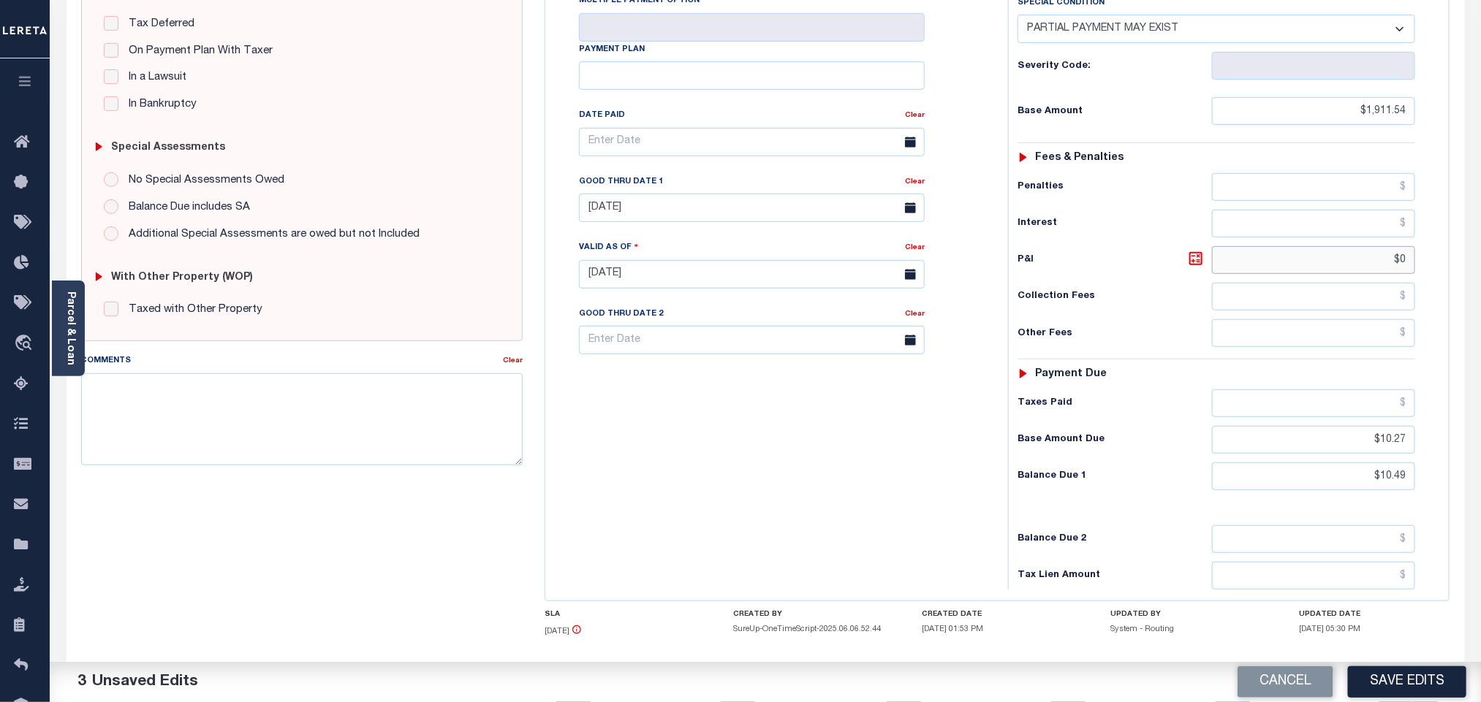
paste input "0.22"
type input "$0.22"
click at [639, 197] on body "Home Tax Amount Reporting Queue Payment History Tax Line Detail Profile" at bounding box center [740, 222] width 1481 height 1103
click at [729, 303] on span "9" at bounding box center [724, 297] width 29 height 29
type input "10/09/2025"
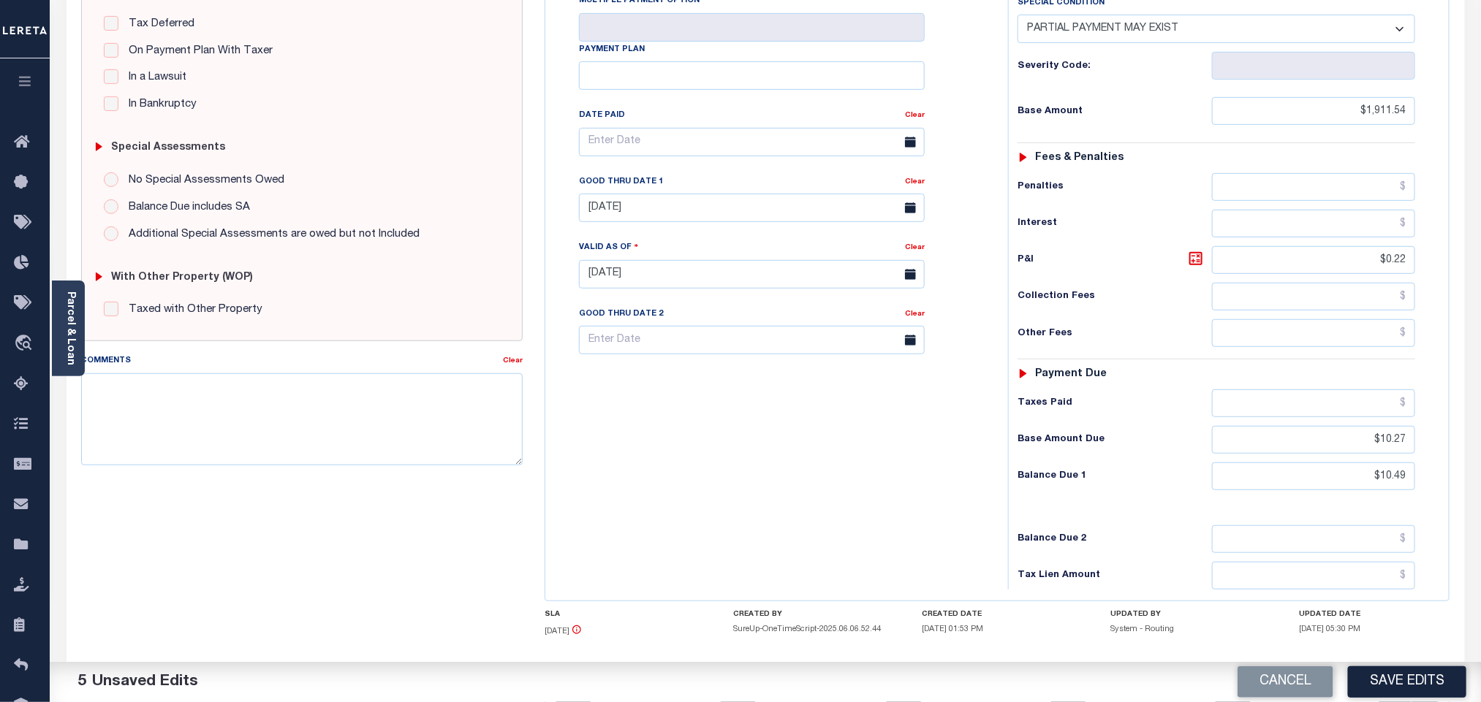
click at [737, 412] on div "Tax Bill No Multiple Payment Option Payment Plan Clear" at bounding box center [773, 266] width 448 height 645
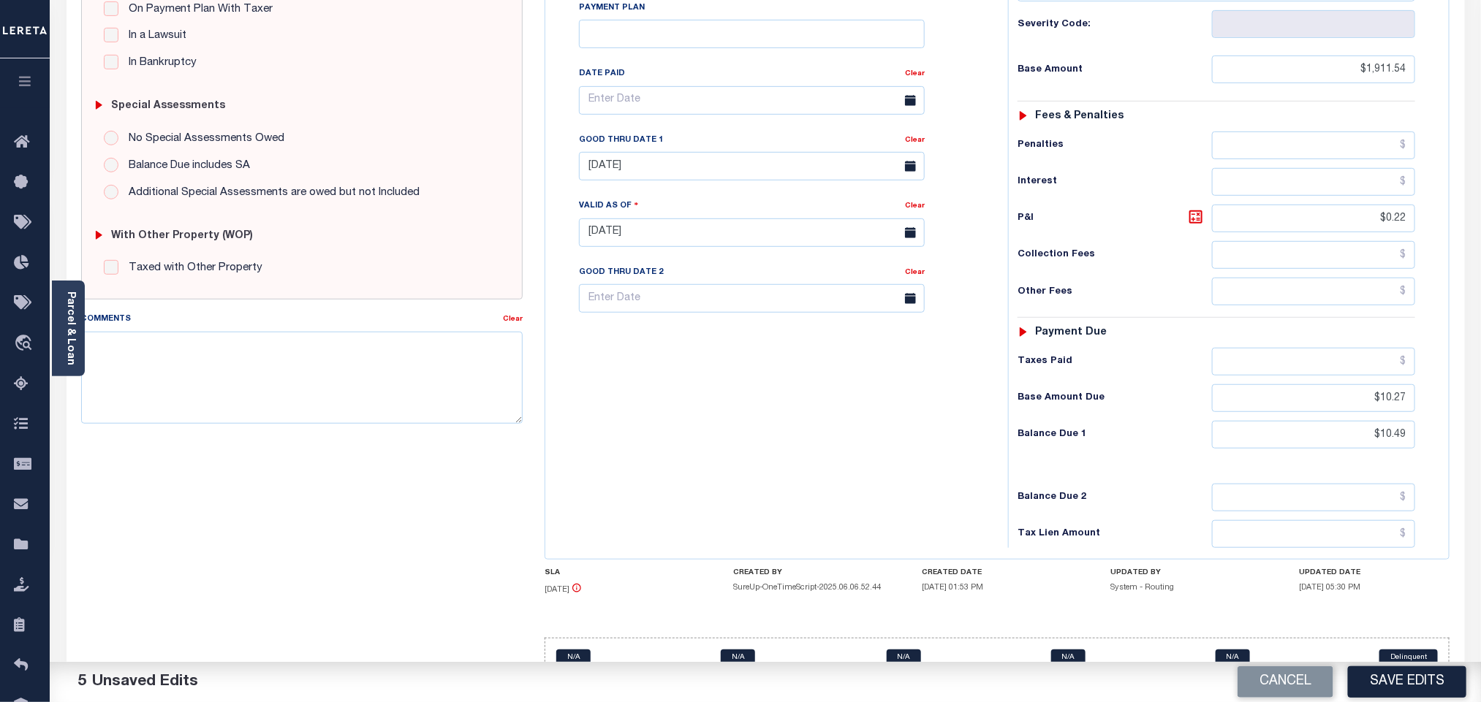
scroll to position [382, 0]
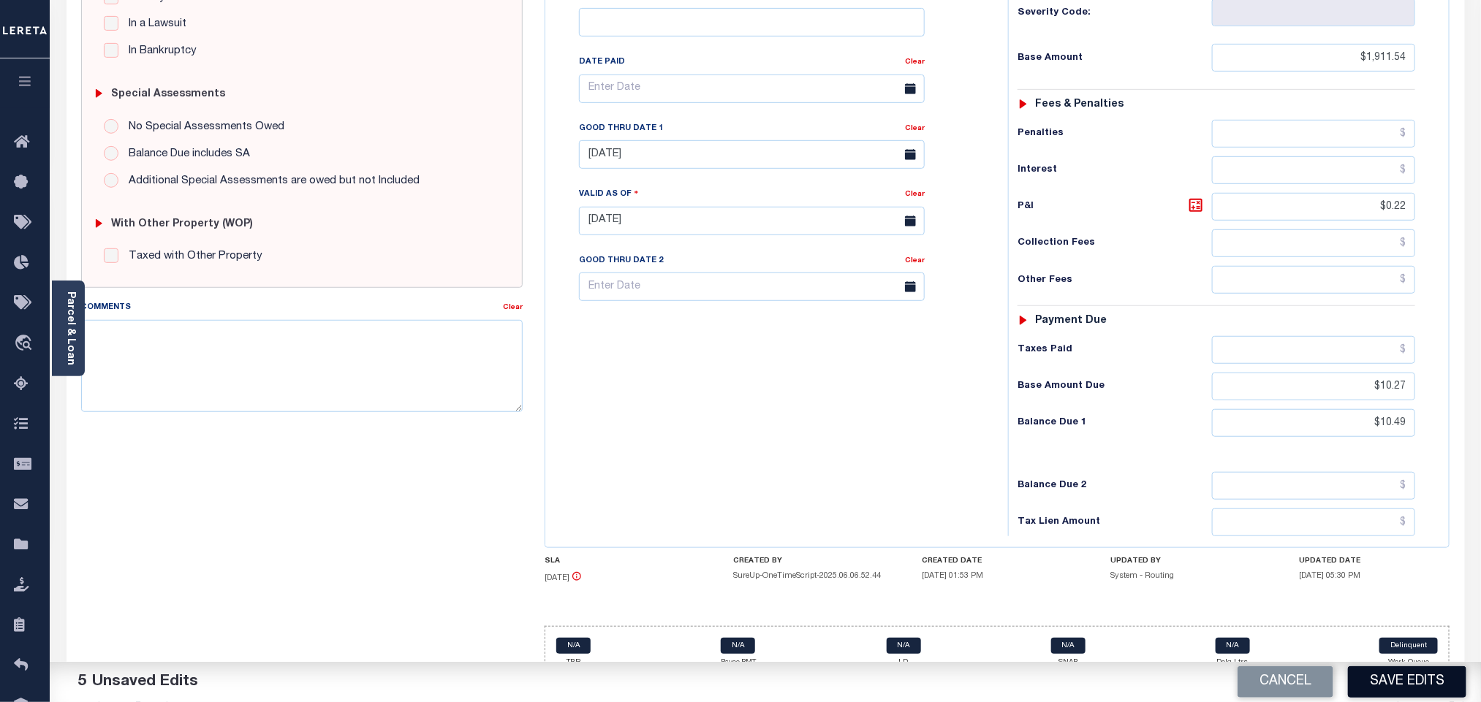
click at [1418, 685] on button "Save Edits" at bounding box center [1407, 681] width 118 height 31
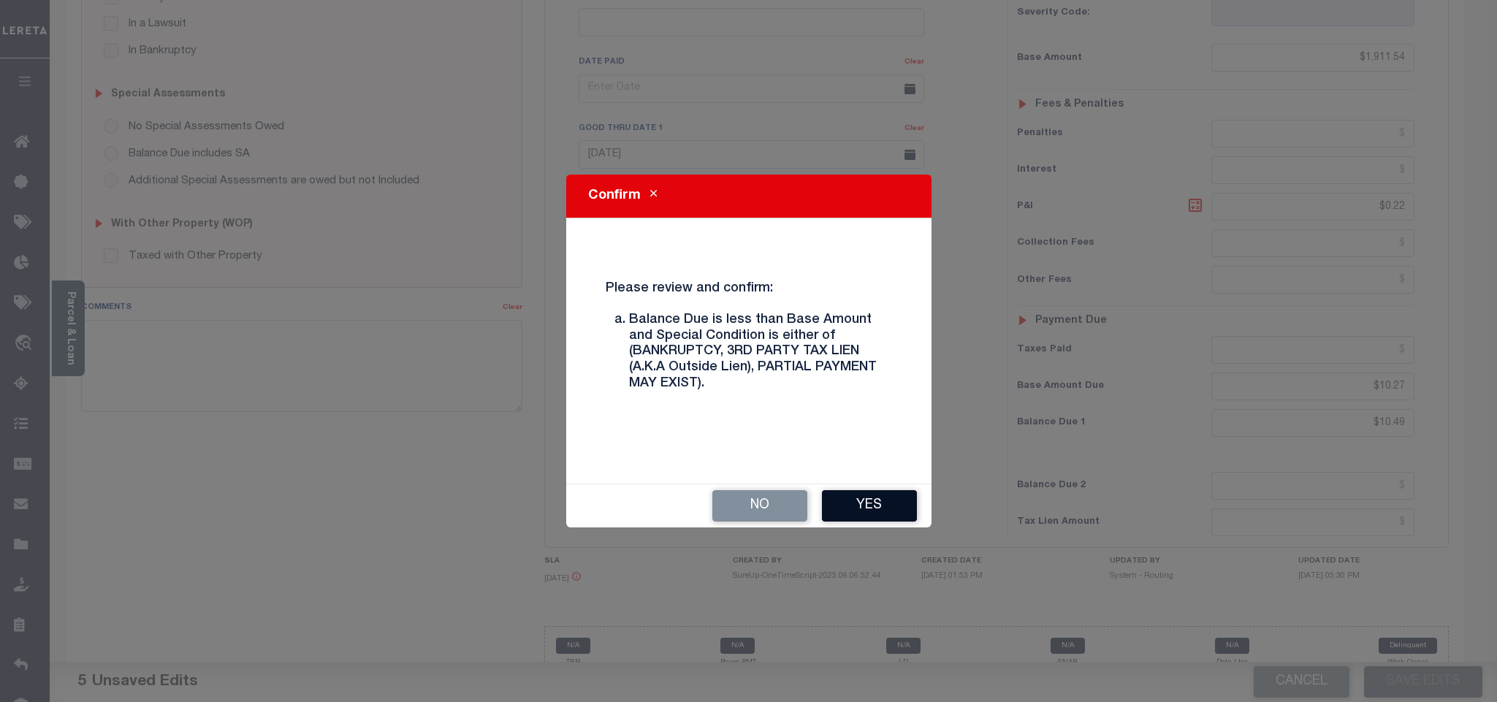
click at [873, 516] on button "Yes" at bounding box center [869, 505] width 95 height 31
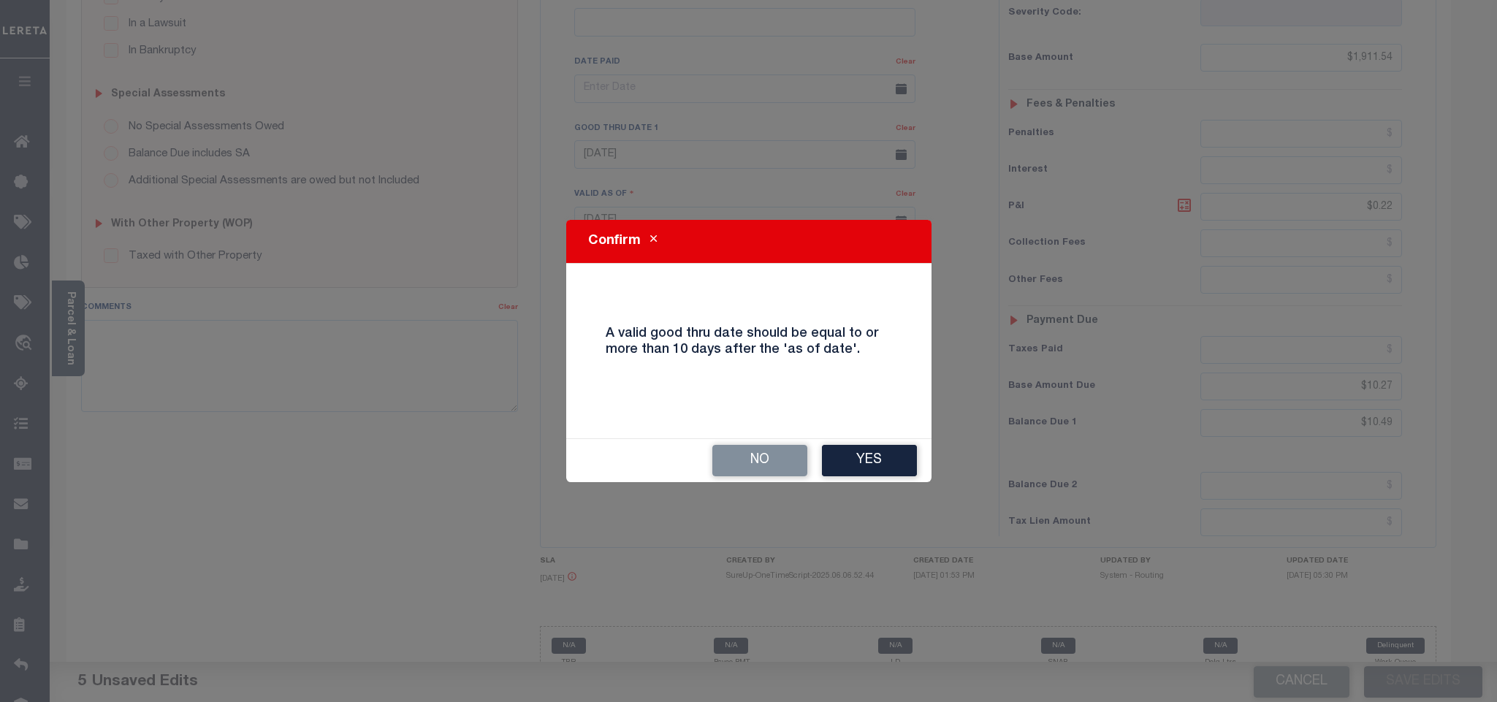
click at [858, 478] on div "No Yes" at bounding box center [748, 460] width 365 height 43
click at [858, 474] on button "Yes" at bounding box center [869, 460] width 95 height 31
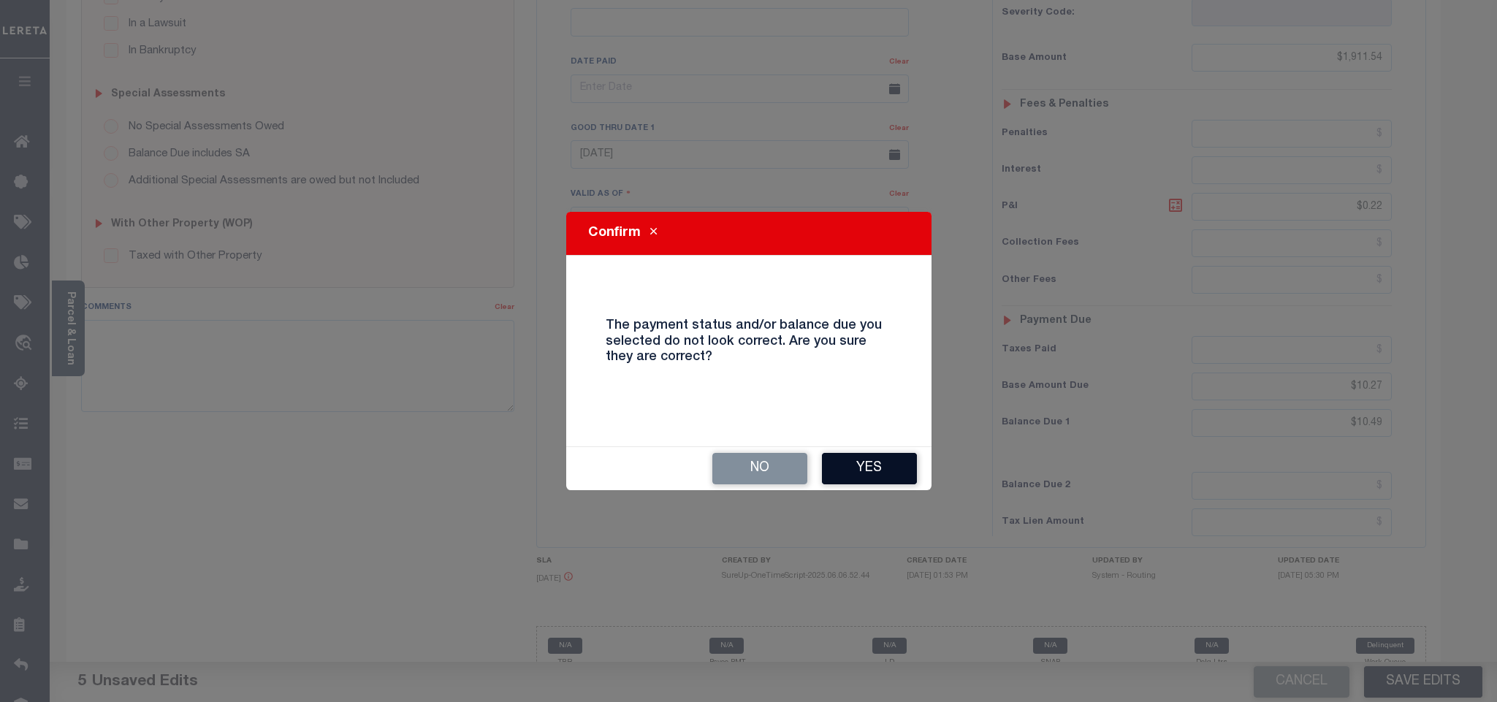
click at [859, 463] on button "Yes" at bounding box center [869, 468] width 95 height 31
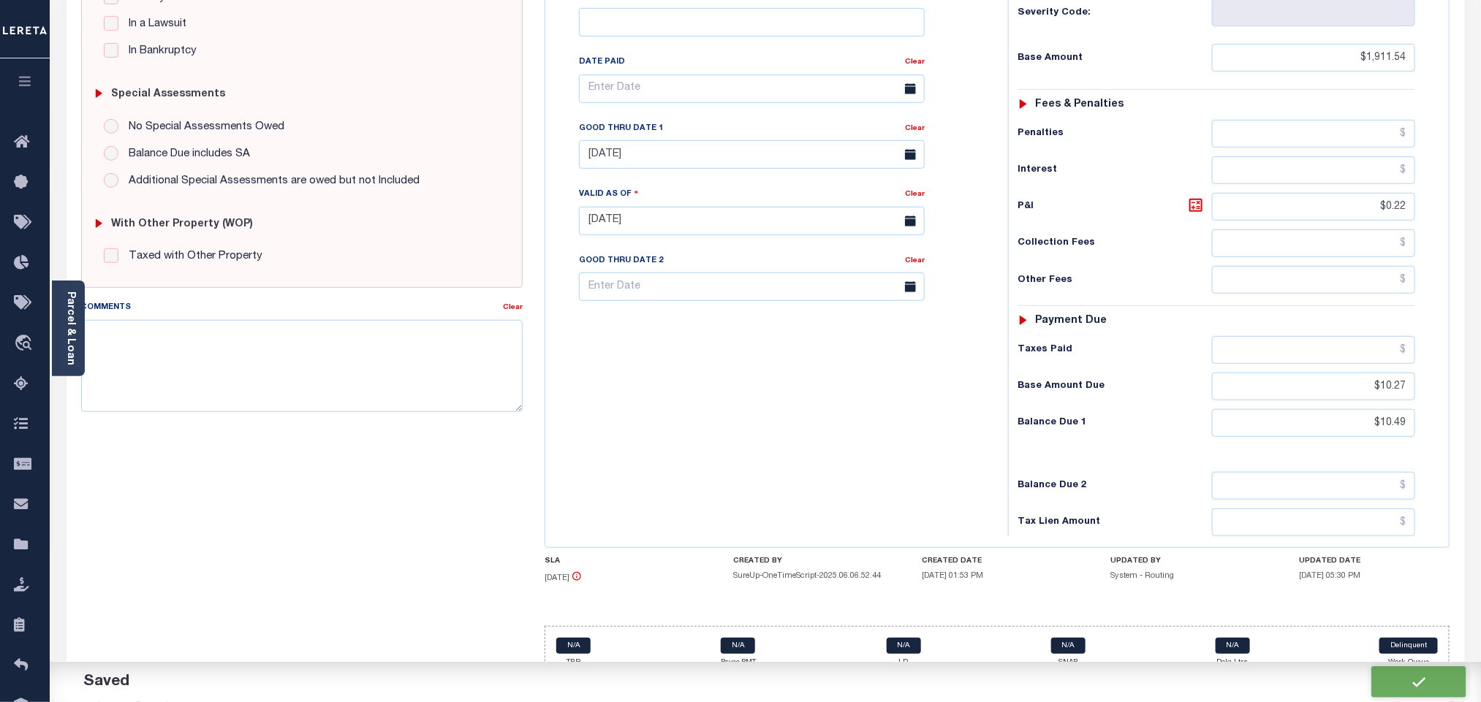
checkbox input "false"
type input "$1,911.54"
type input "$0.22"
type input "$10.27"
type input "$10.49"
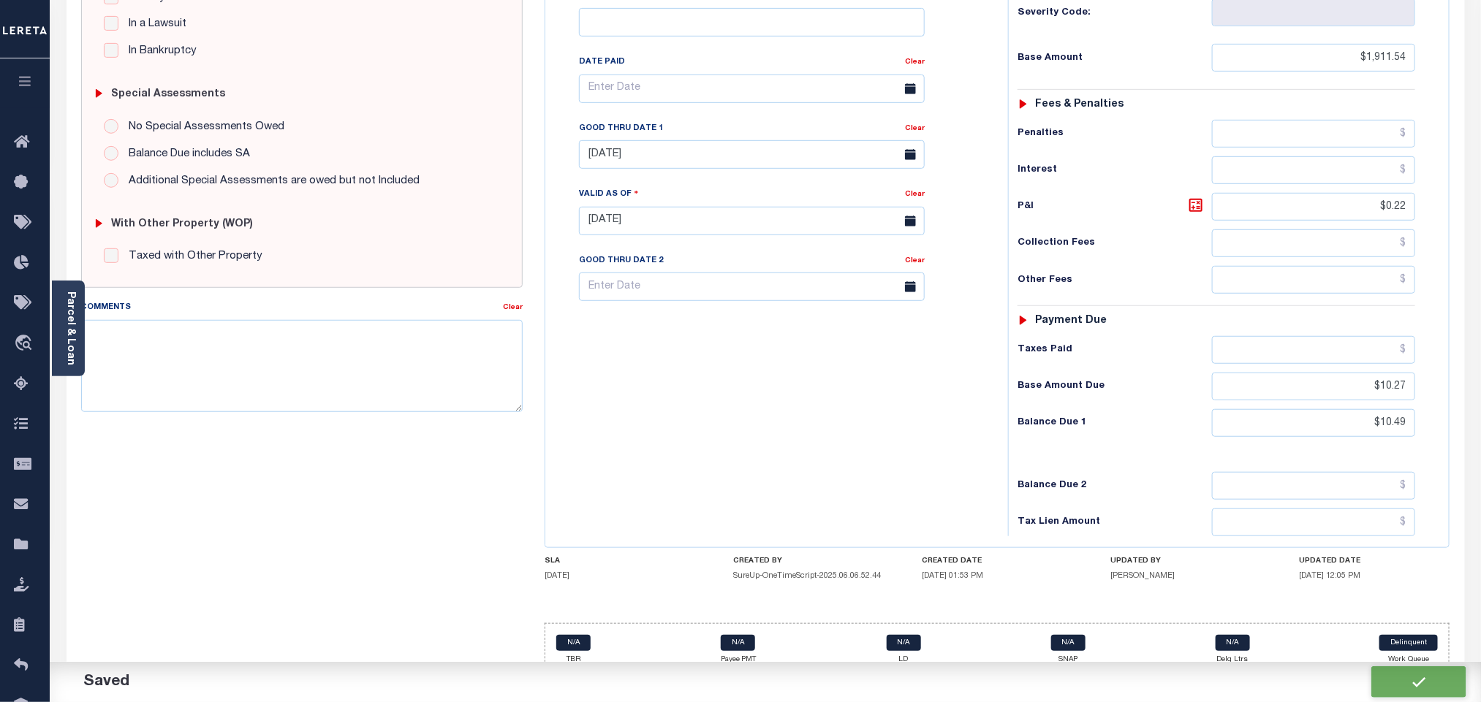
scroll to position [380, 0]
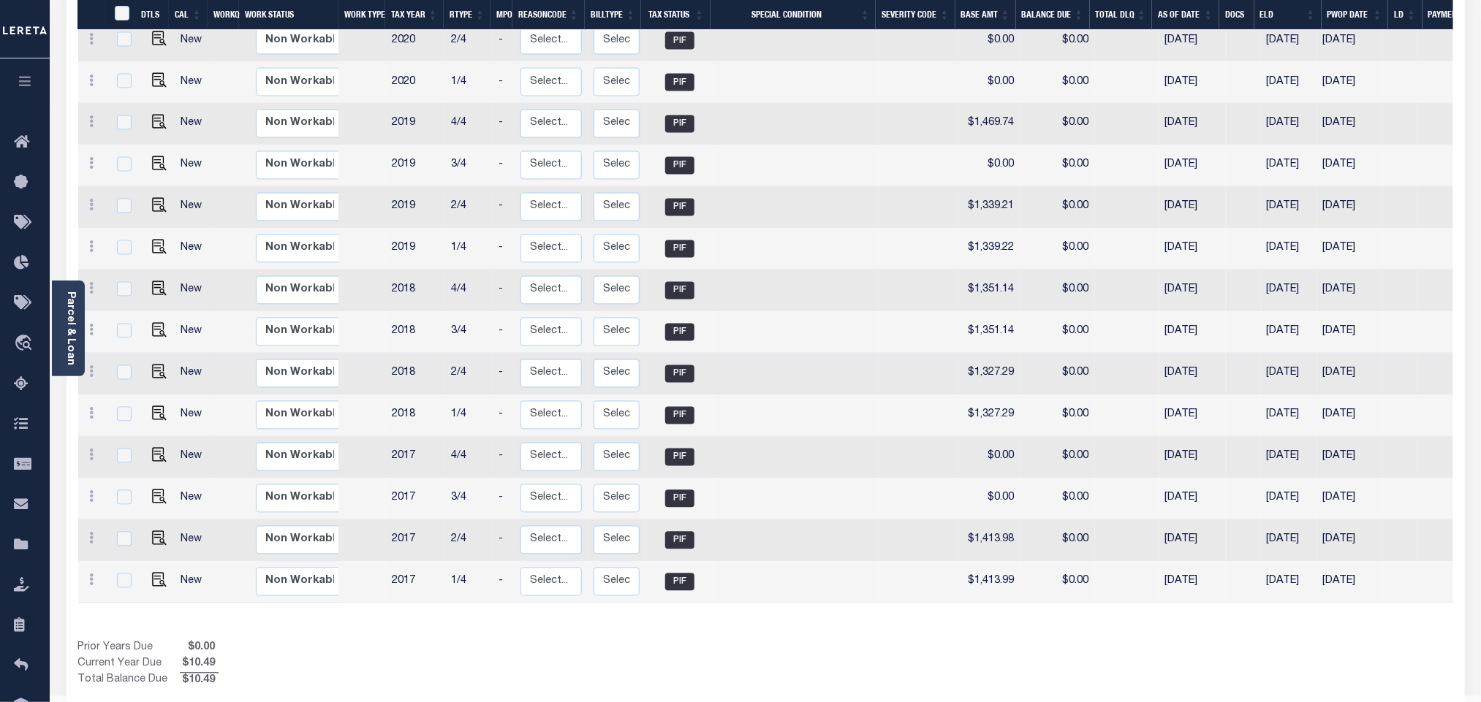
scroll to position [1375, 0]
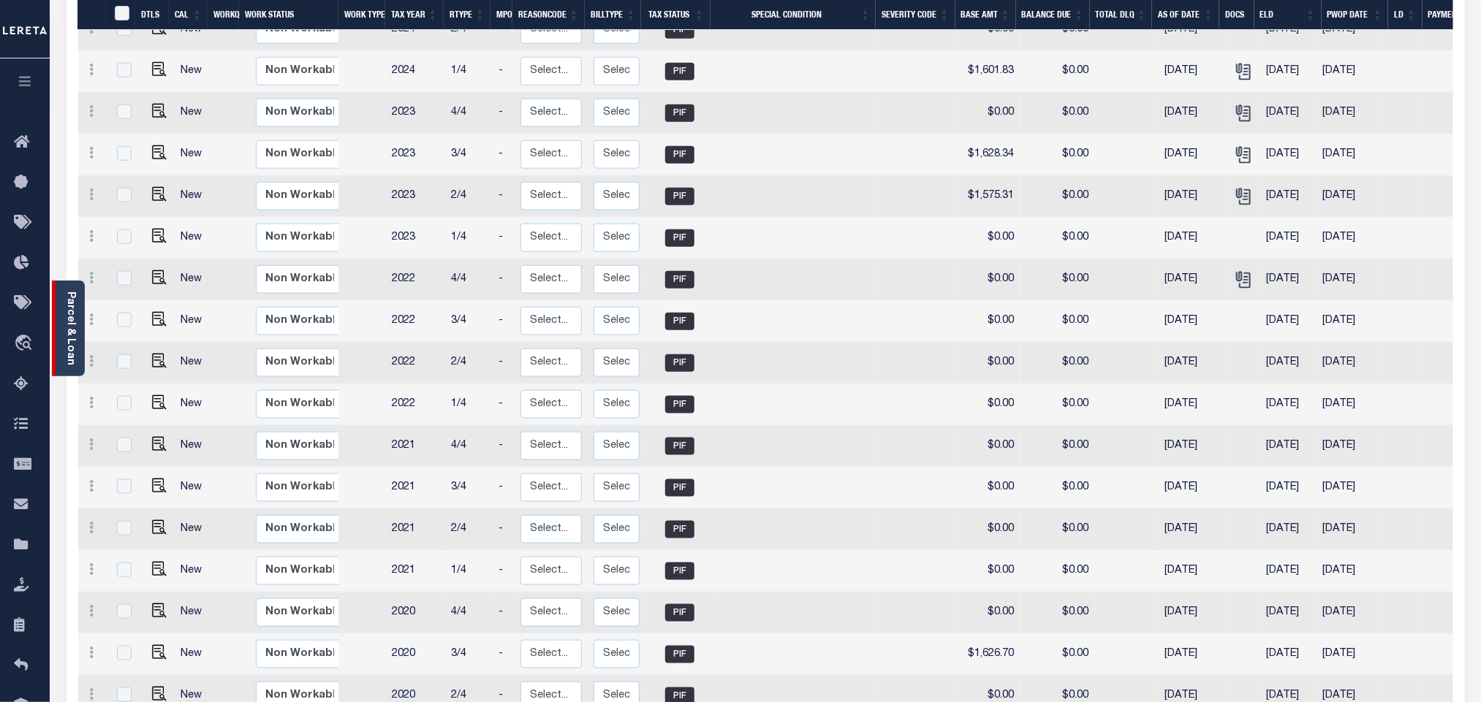
click at [73, 331] on link "Parcel & Loan" at bounding box center [70, 329] width 10 height 74
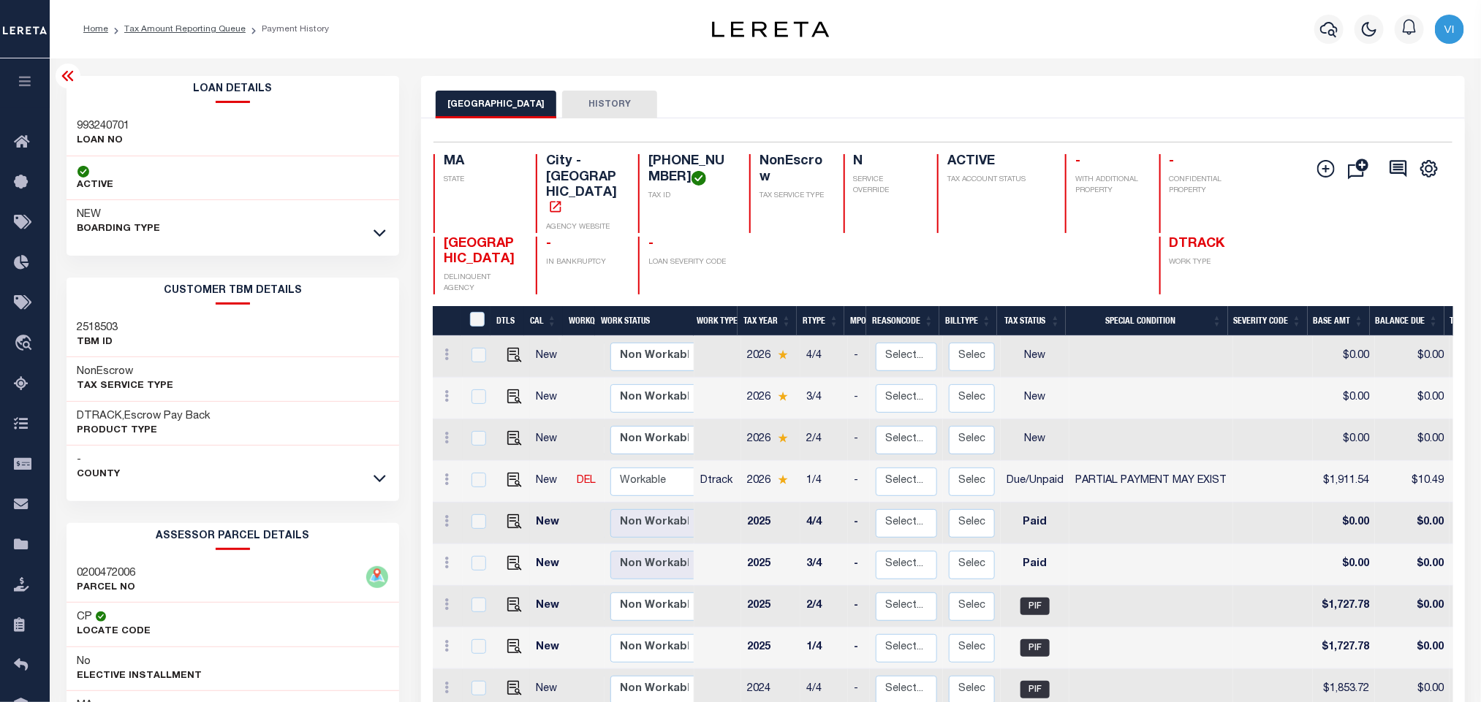
click at [88, 127] on h3 "993240701" at bounding box center [103, 126] width 53 height 15
copy h3 "993240701"
drag, startPoint x: 669, startPoint y: 183, endPoint x: 645, endPoint y: 165, distance: 30.4
click at [645, 165] on div "02-00472-006 TAX ID" at bounding box center [685, 193] width 94 height 79
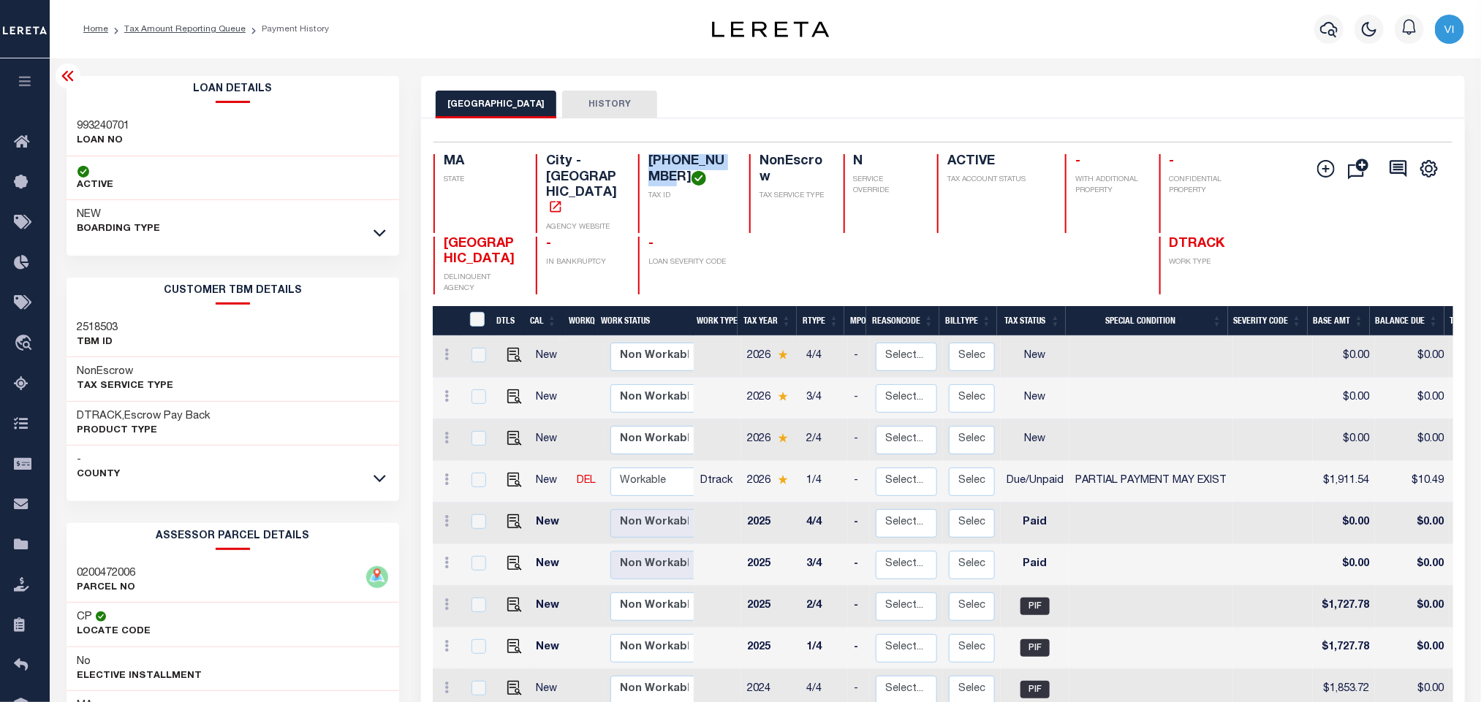
copy h4 "02-00472-006"
click at [1318, 20] on button "button" at bounding box center [1328, 29] width 29 height 29
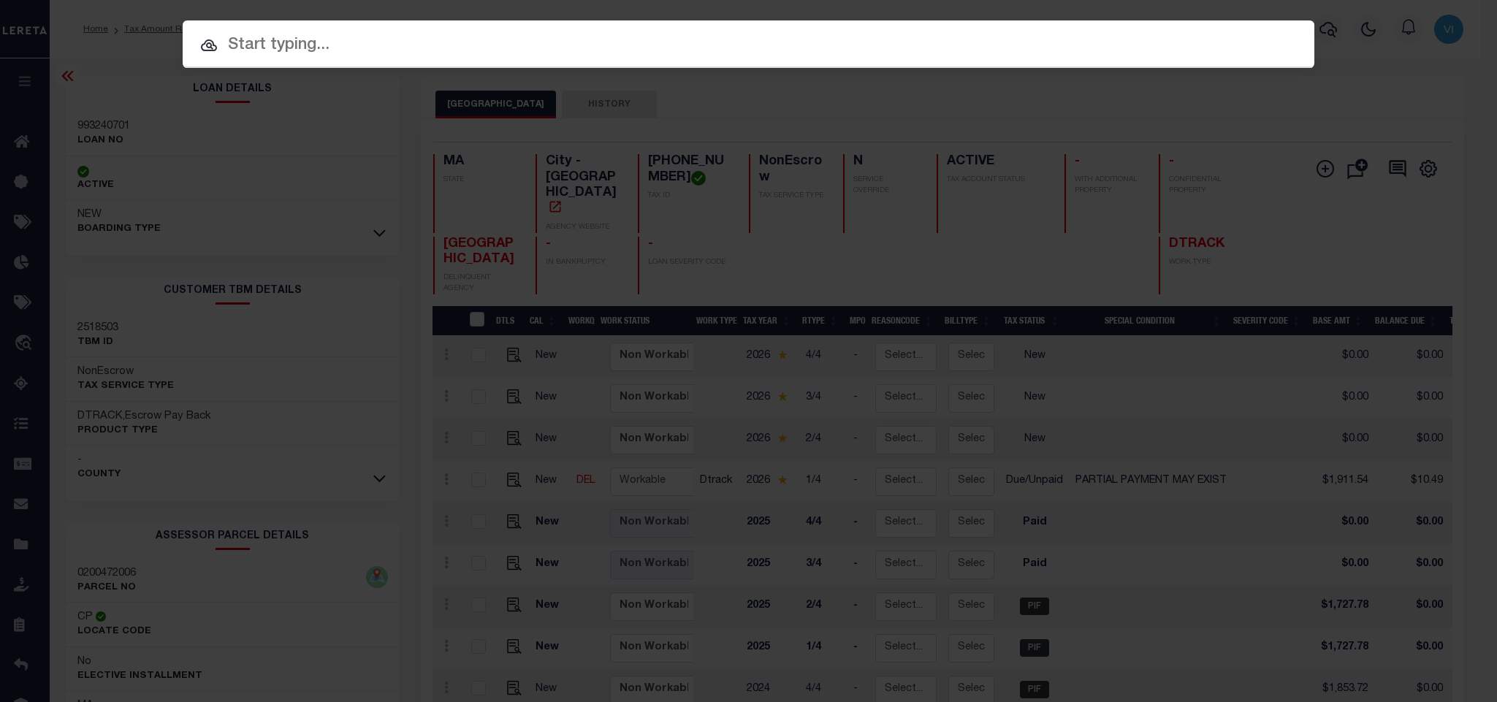
click at [1264, 33] on div "Include Loans TBM Customers Borrowers Payments (Lender Non-Disb) Payments (Lend…" at bounding box center [749, 44] width 1132 height 48
paste input "40006428"
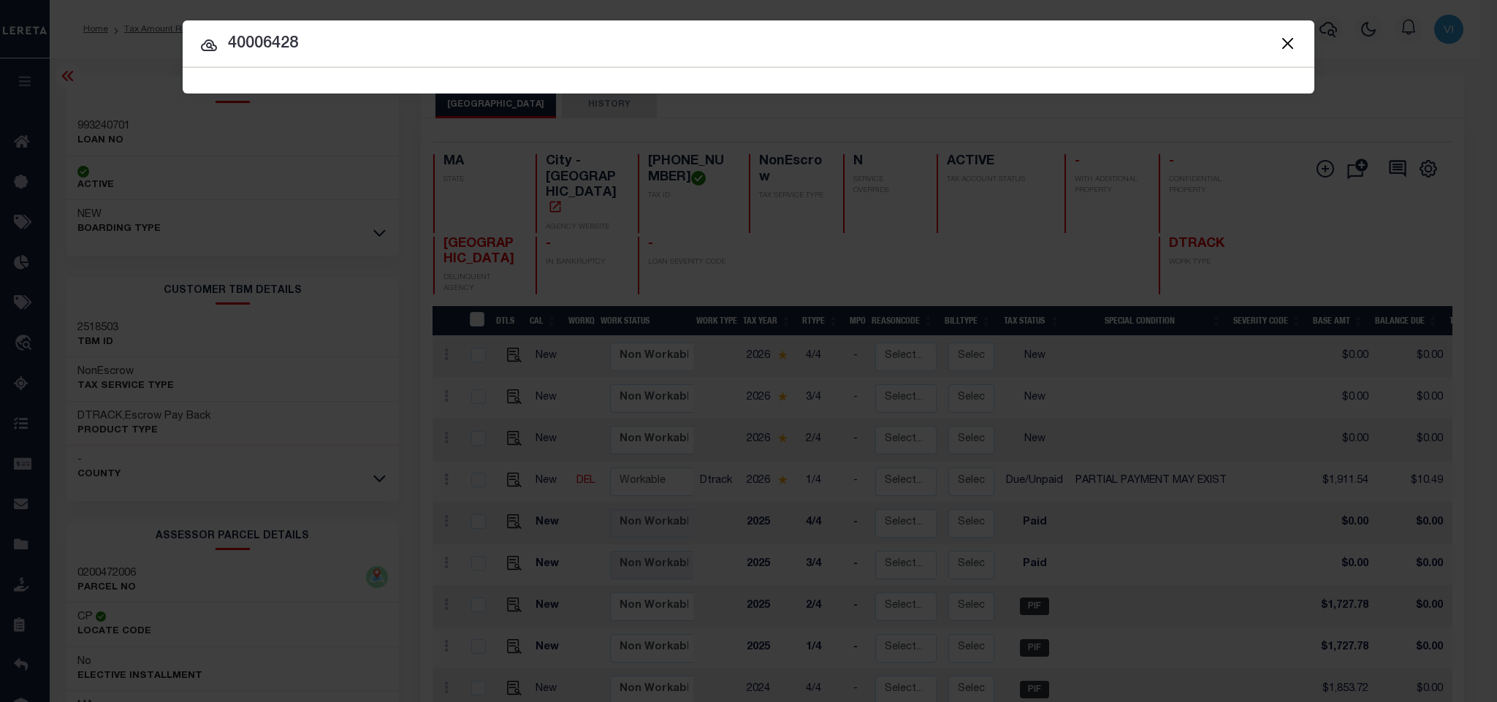
type input "40006428"
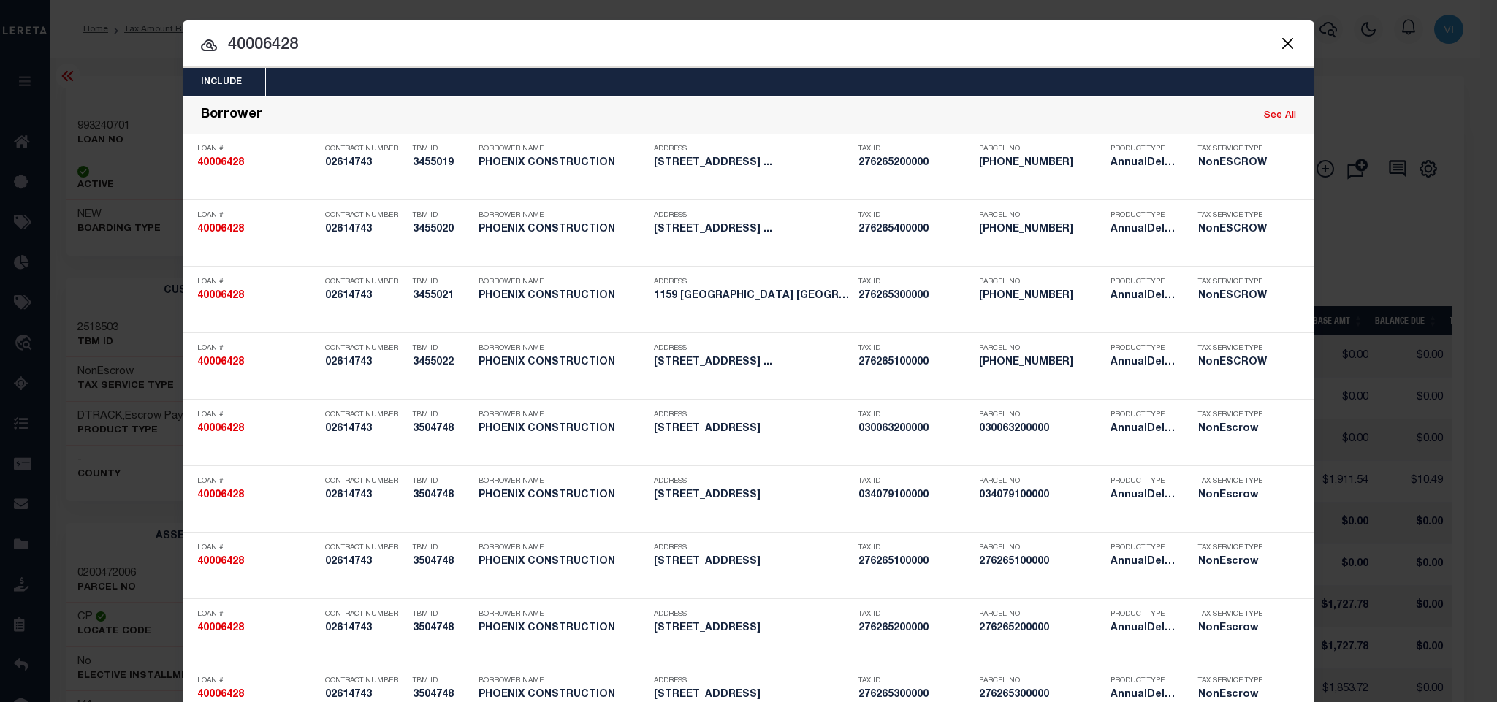
click at [604, 77] on div "Include Loans TBM Customers Borrowers Payments (Lender Non-Disb) Payments (Lend…" at bounding box center [749, 82] width 1132 height 29
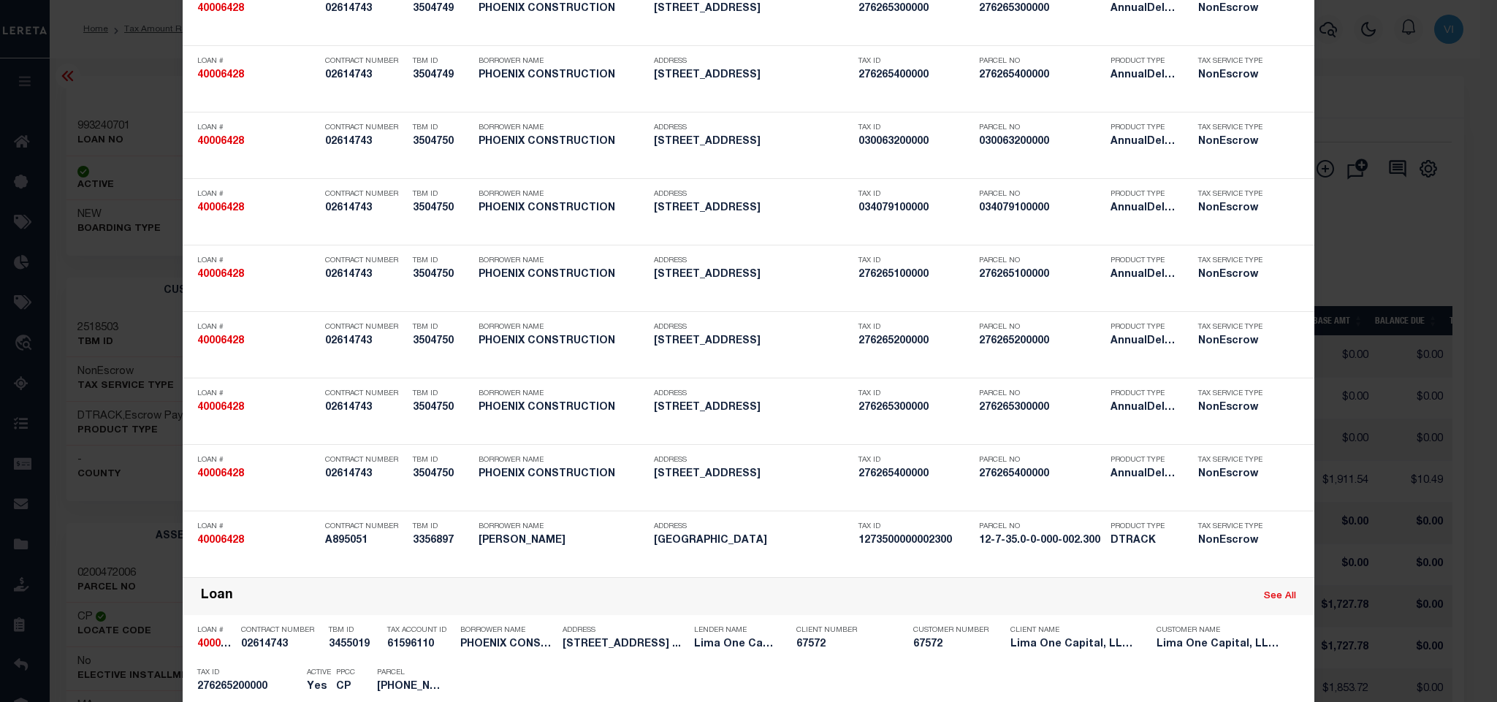
scroll to position [2268, 0]
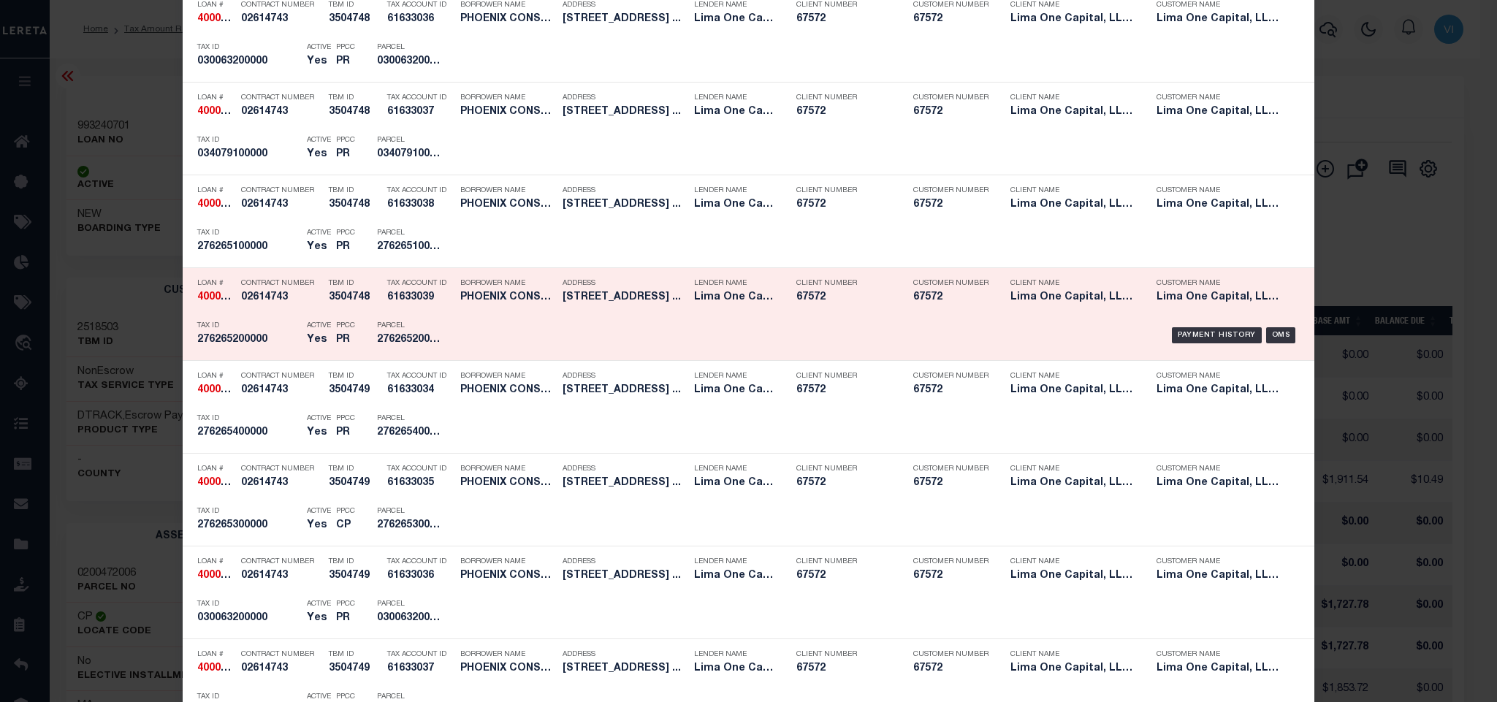
click at [208, 346] on h5 "276265200000" at bounding box center [248, 340] width 102 height 12
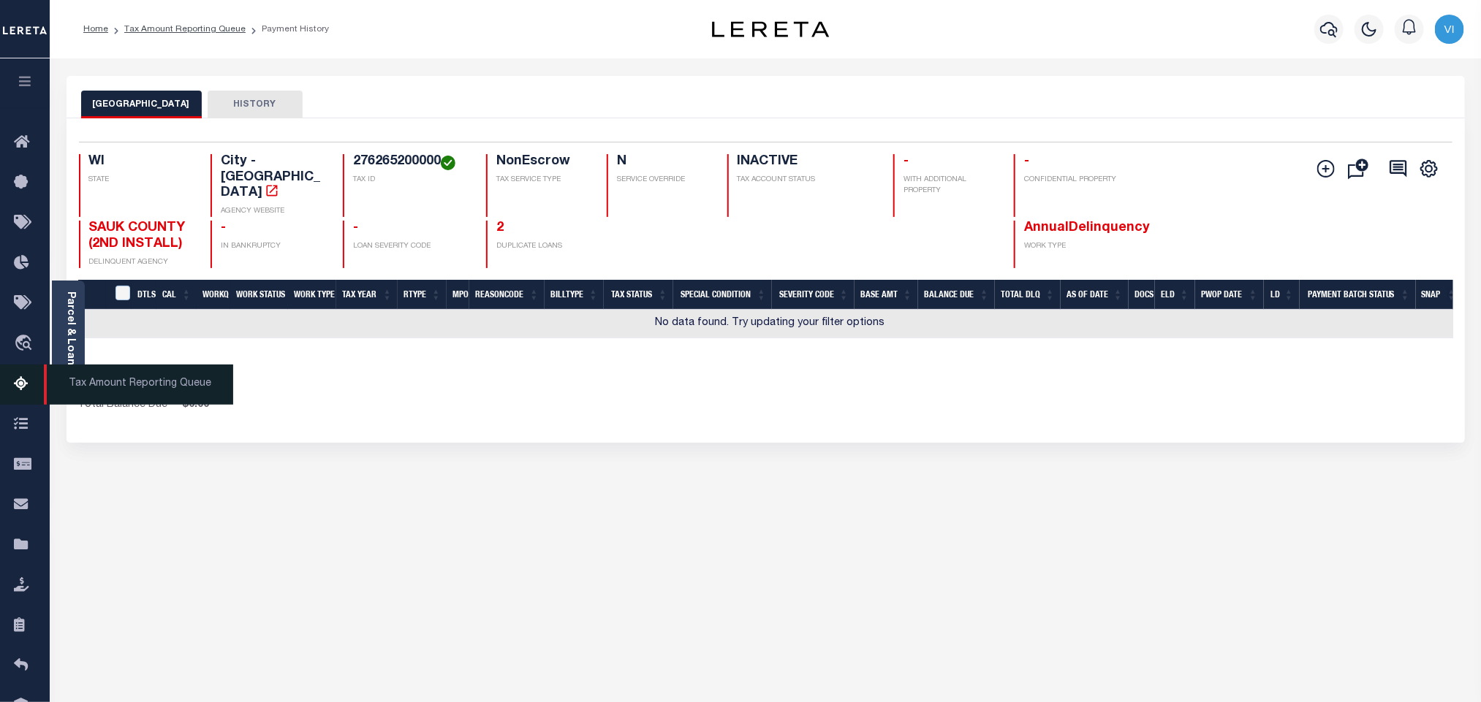
click at [23, 392] on icon at bounding box center [25, 385] width 23 height 18
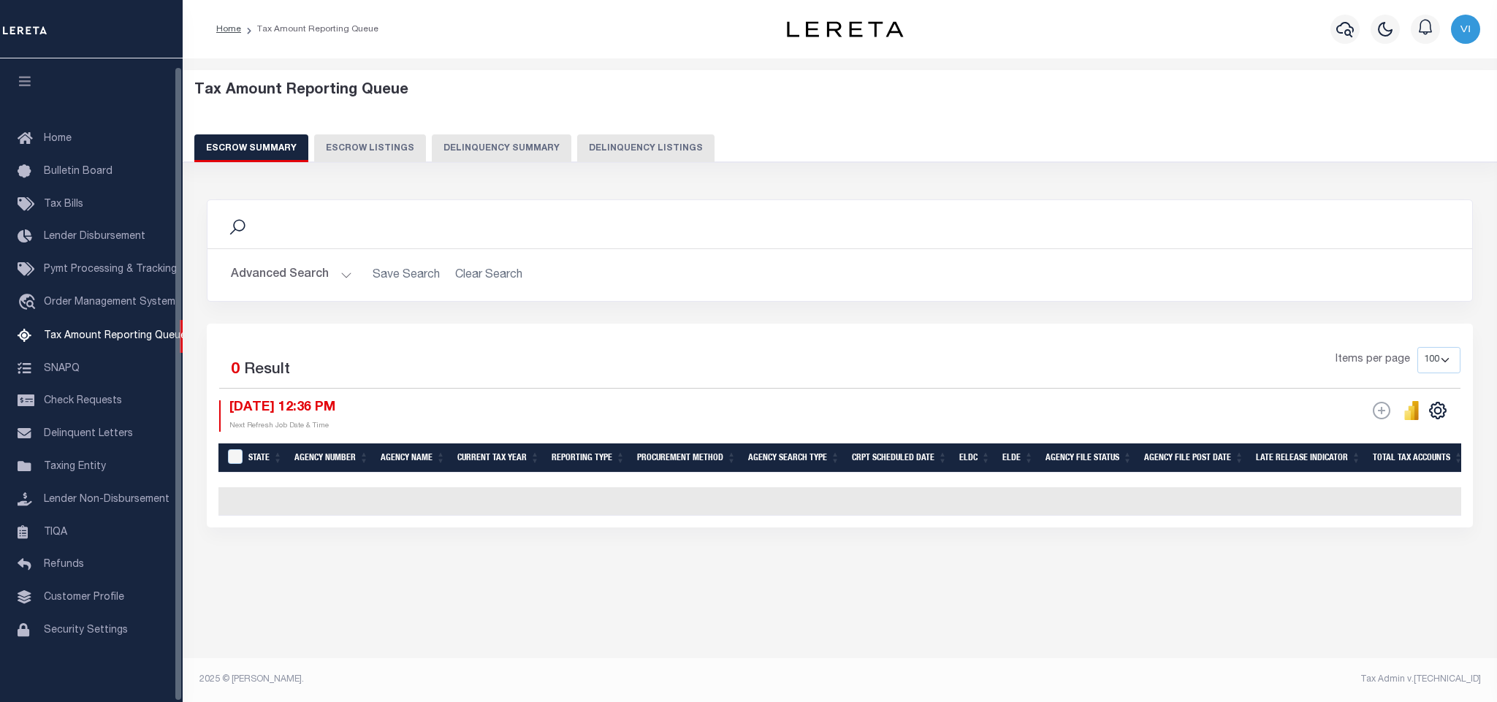
select select "100"
click at [75, 334] on span "Tax Amount Reporting Queue" at bounding box center [115, 336] width 143 height 10
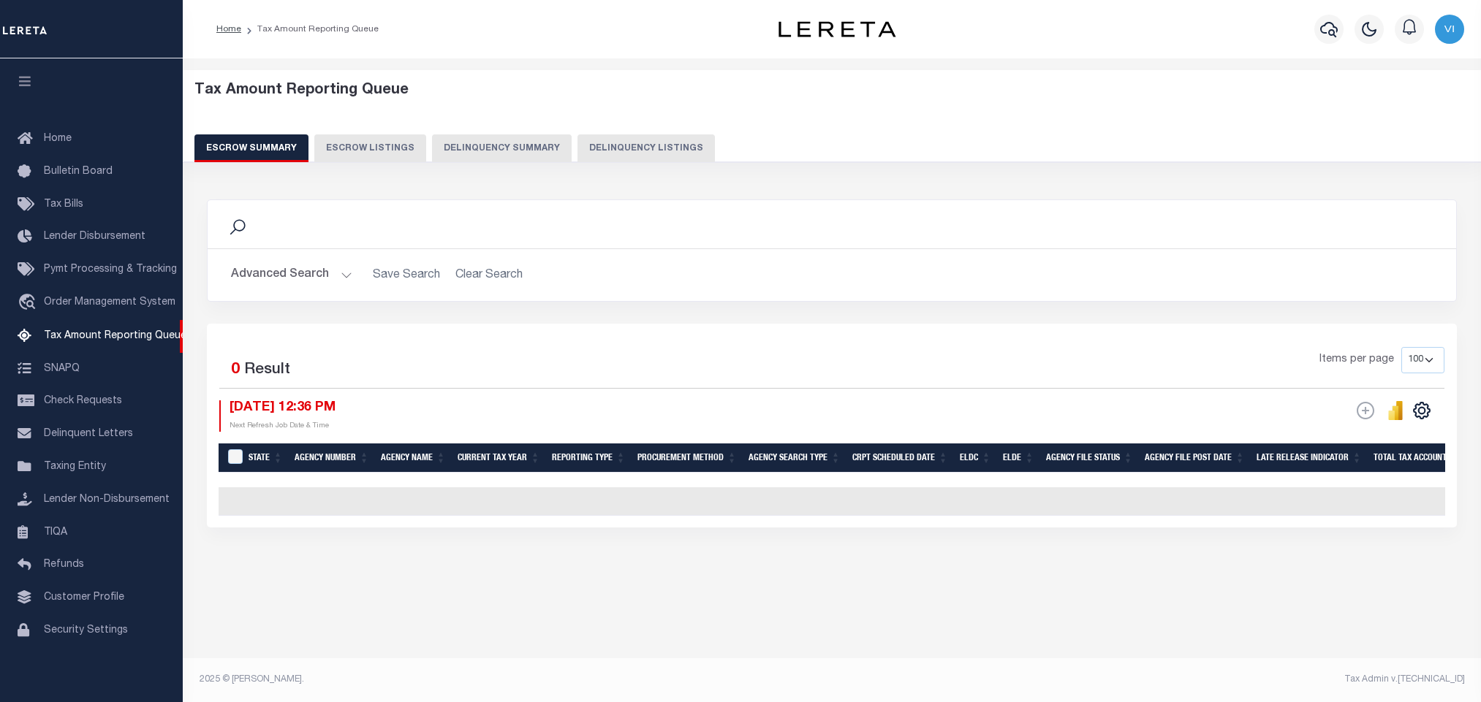
select select "100"
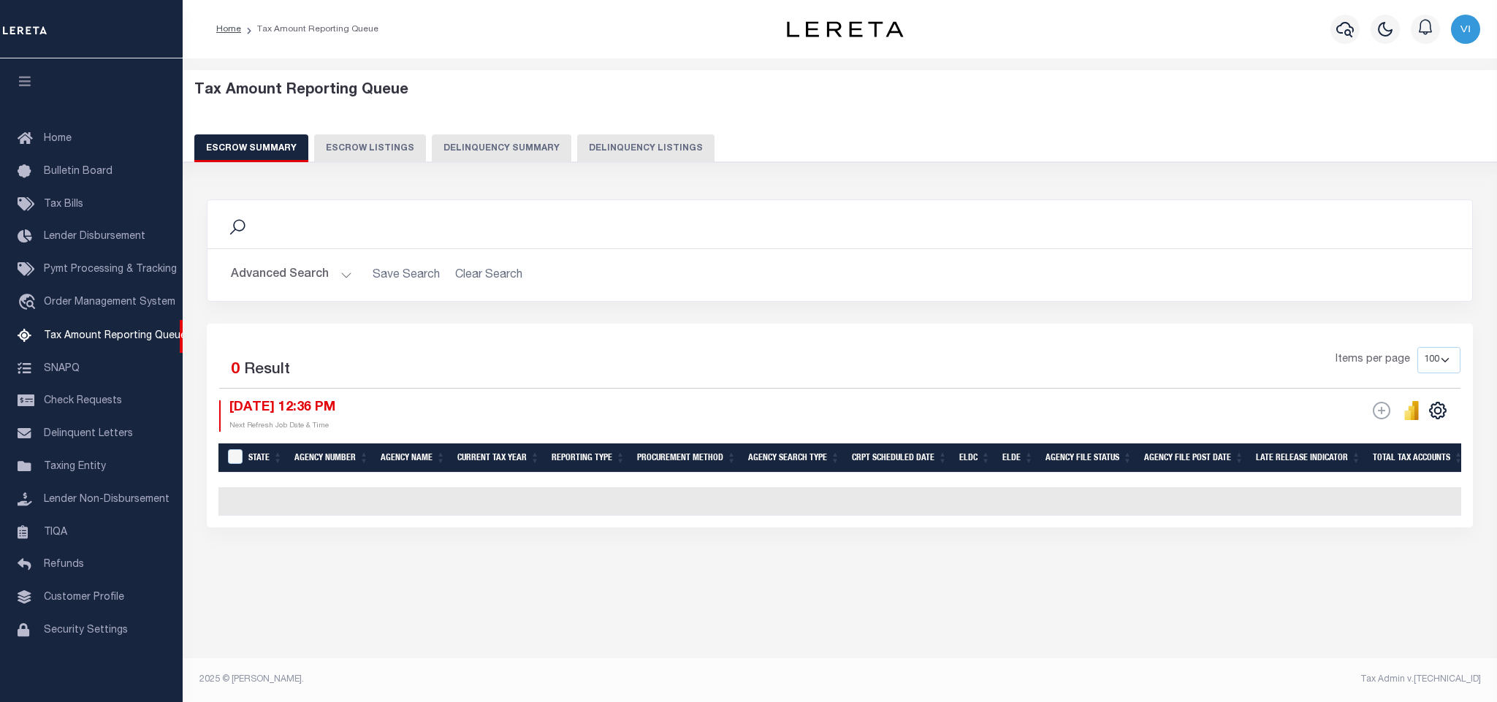
click at [305, 279] on button "Advanced Search" at bounding box center [291, 275] width 121 height 29
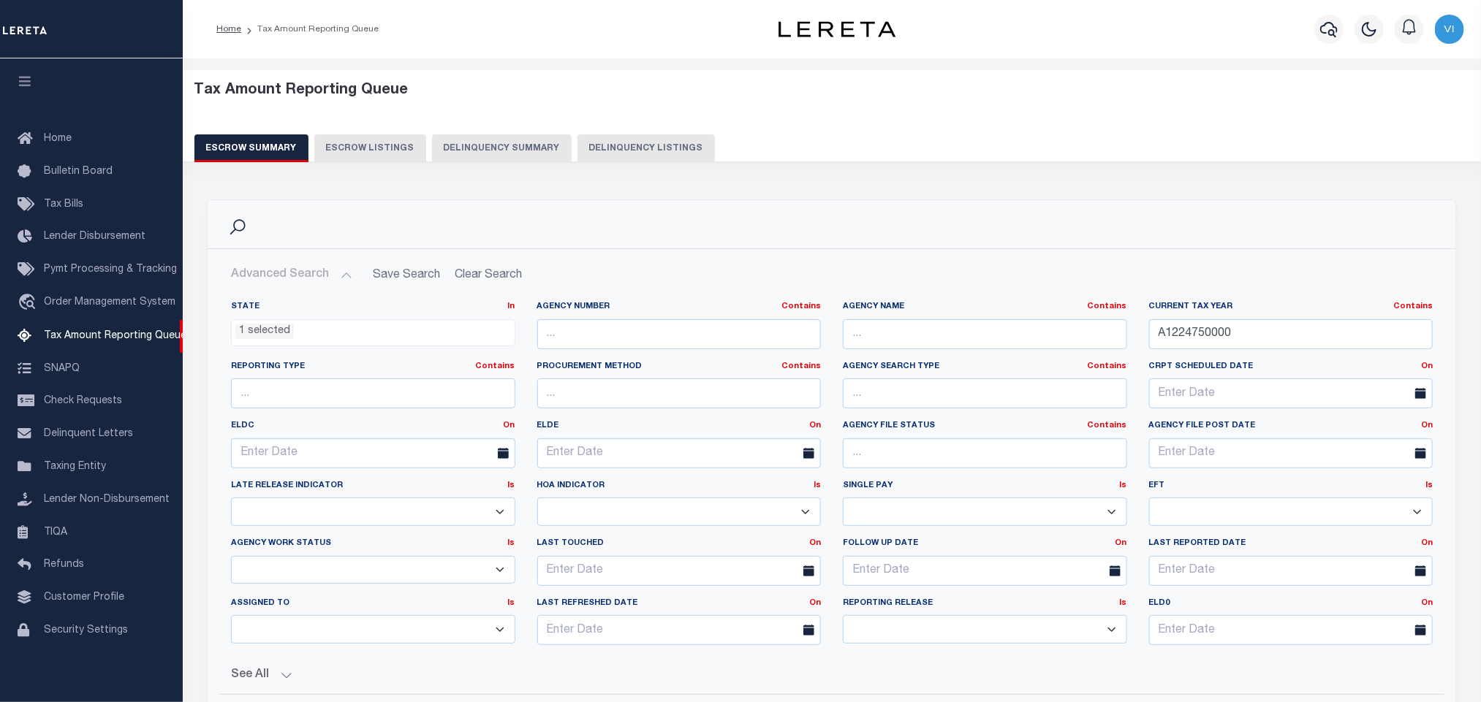
click at [665, 156] on button "Delinquency Listings" at bounding box center [645, 148] width 137 height 28
select select "NM"
select select "100"
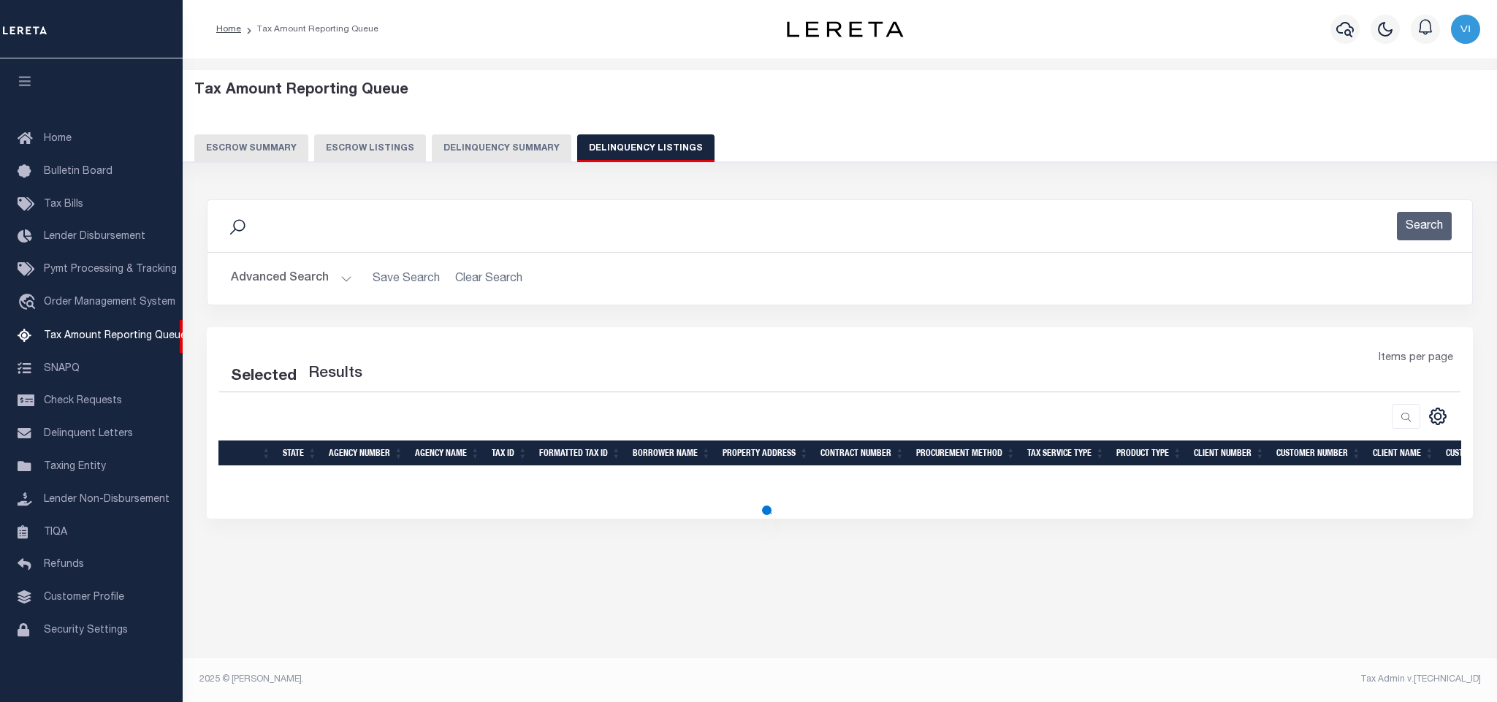
select select "100"
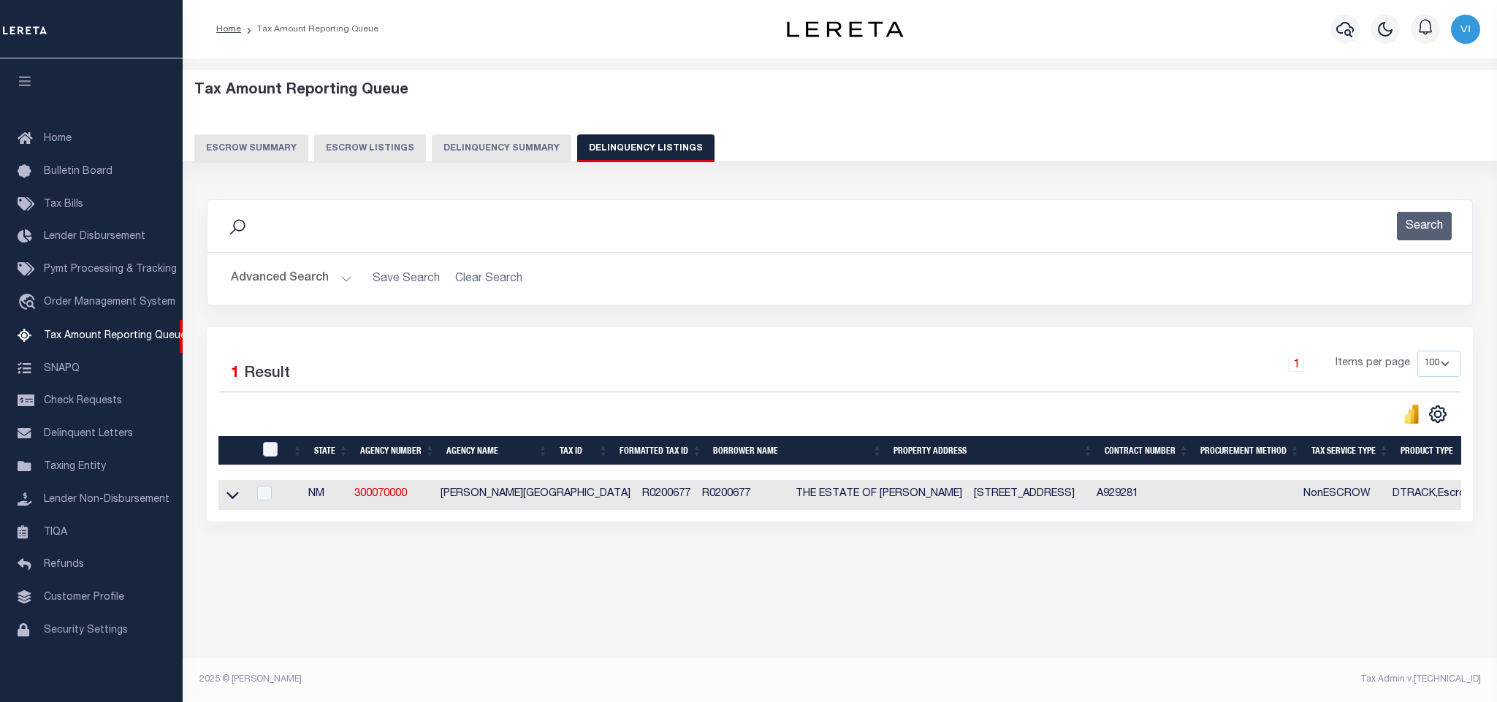
click at [336, 281] on button "Advanced Search" at bounding box center [291, 279] width 121 height 29
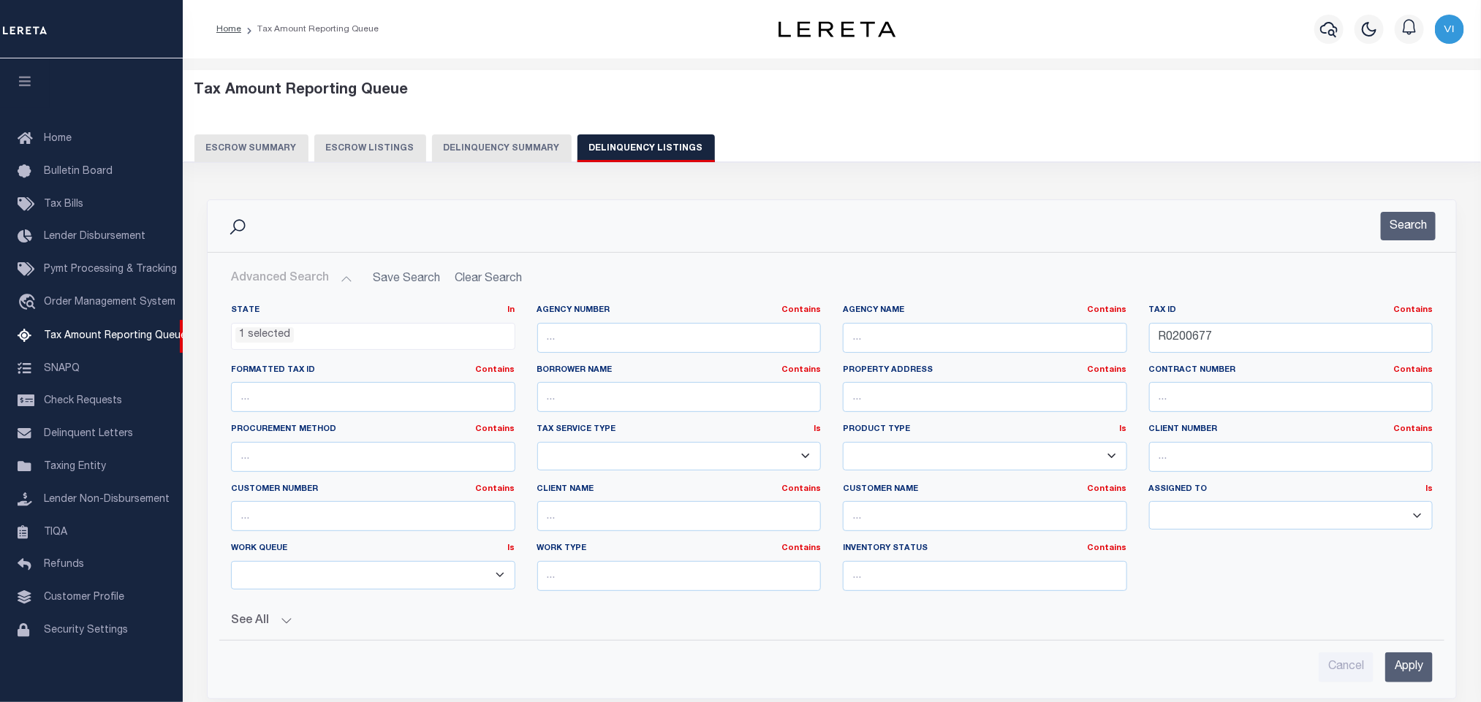
click at [263, 342] on li "1 selected" at bounding box center [264, 335] width 58 height 16
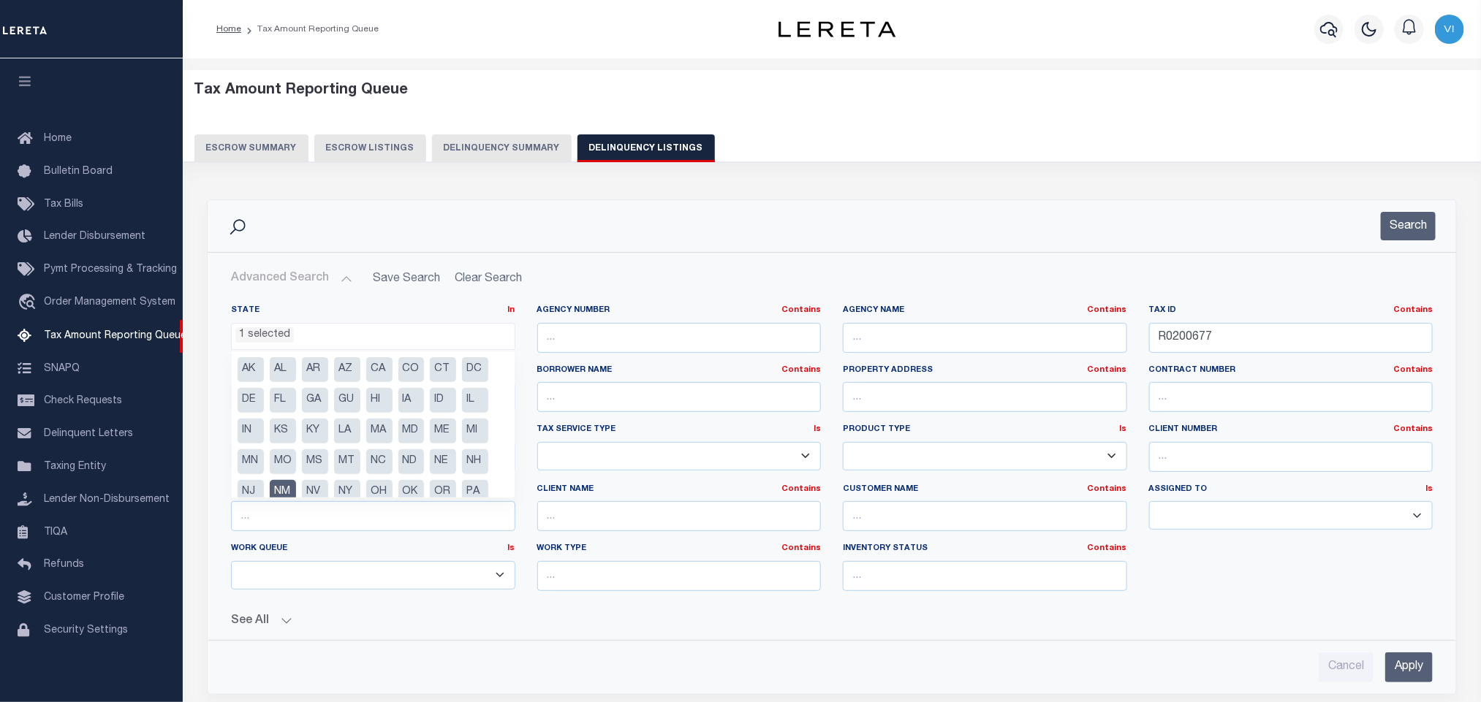
click at [277, 491] on li "NM" at bounding box center [283, 492] width 26 height 25
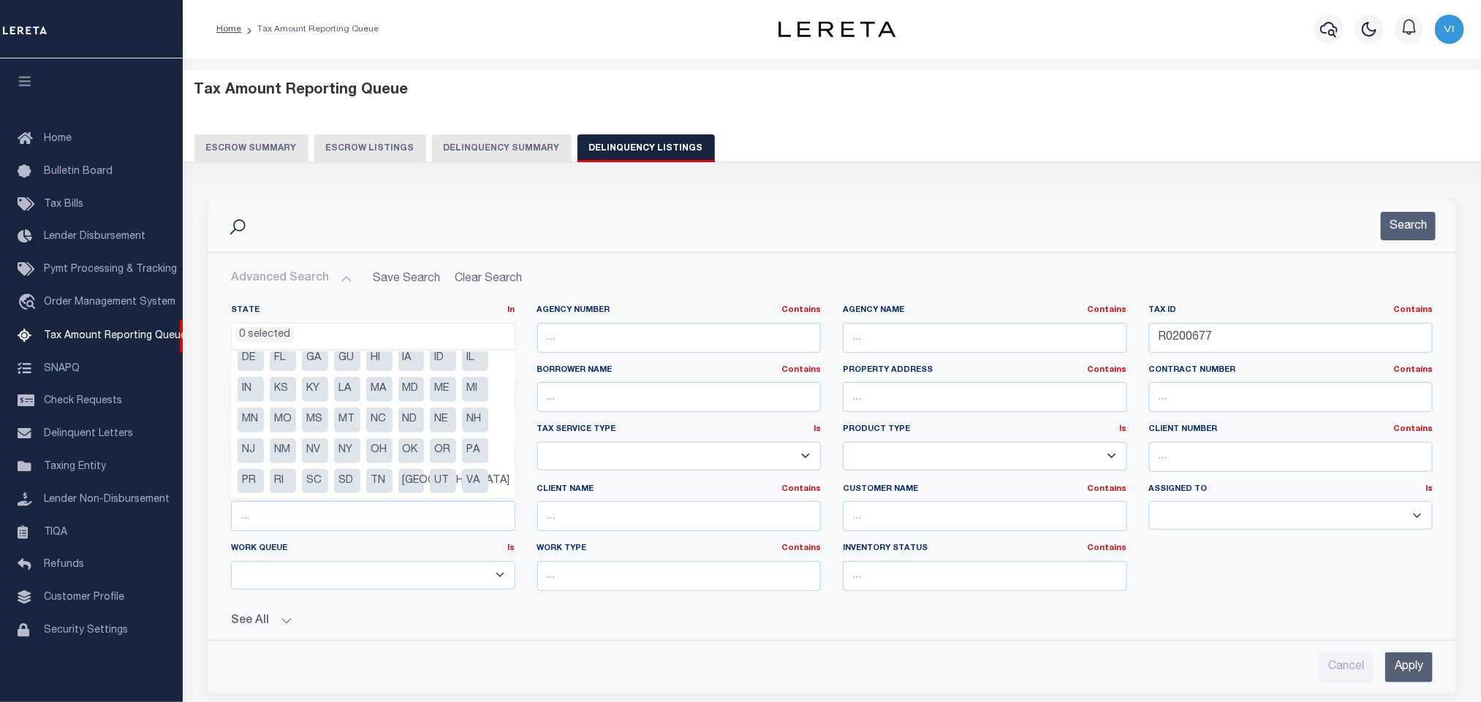
scroll to position [75, 0]
click at [345, 482] on li "WI" at bounding box center [347, 479] width 26 height 25
select select "WI"
click at [599, 619] on button "See All" at bounding box center [831, 622] width 1201 height 14
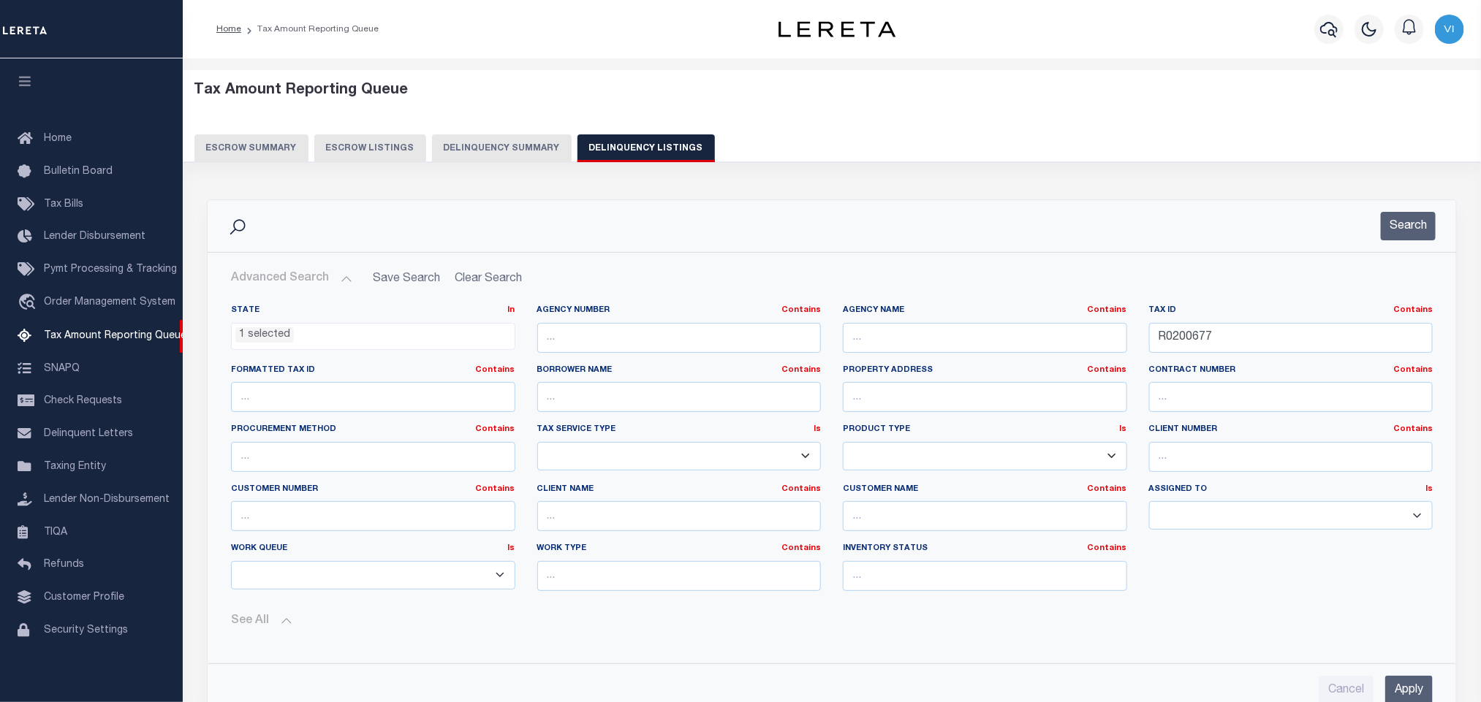
click at [1252, 356] on div "Tax ID Contains Contains Is R0200677" at bounding box center [1291, 335] width 306 height 60
click at [1220, 344] on input "R0200677" at bounding box center [1291, 338] width 284 height 30
paste input "276265200000"
type input "276265200000"
click at [1413, 694] on input "Apply" at bounding box center [1409, 691] width 48 height 30
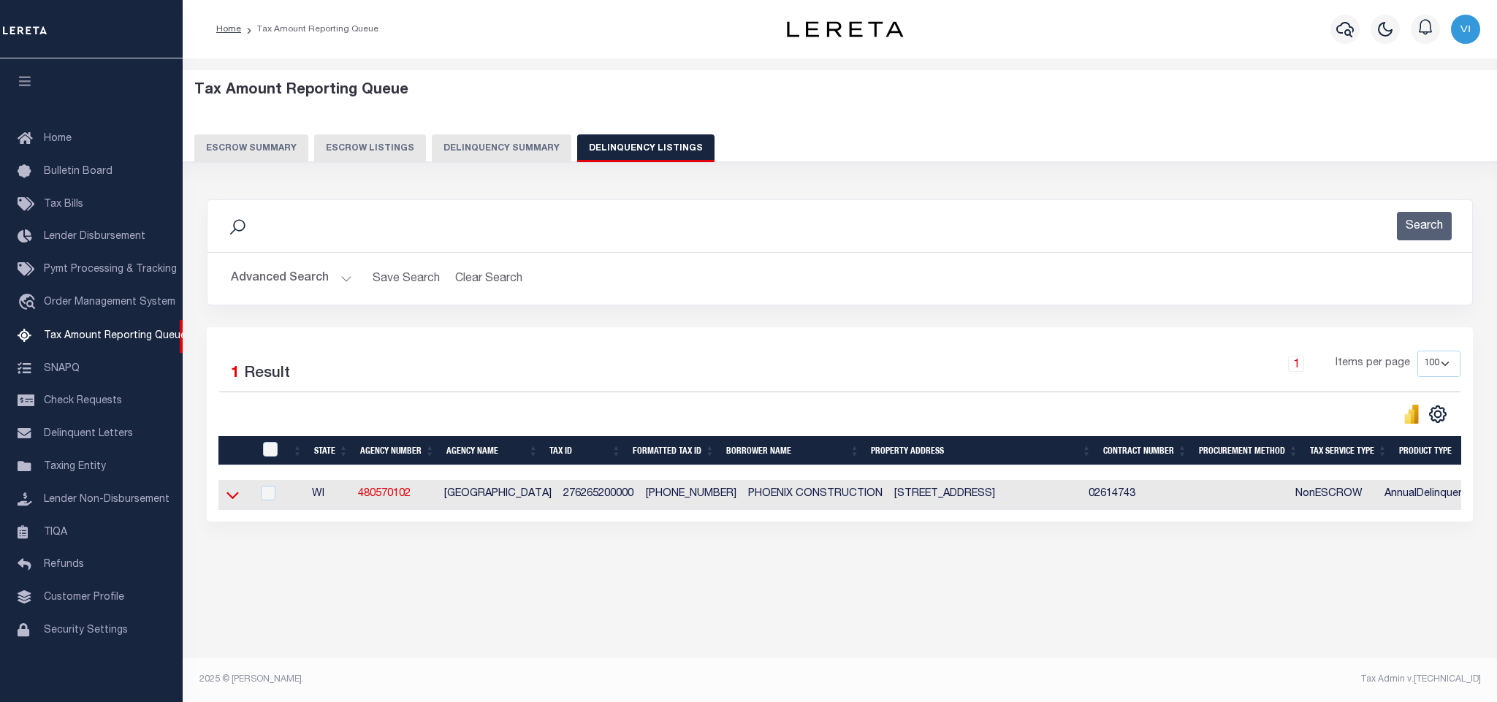
click at [231, 500] on icon at bounding box center [233, 494] width 12 height 15
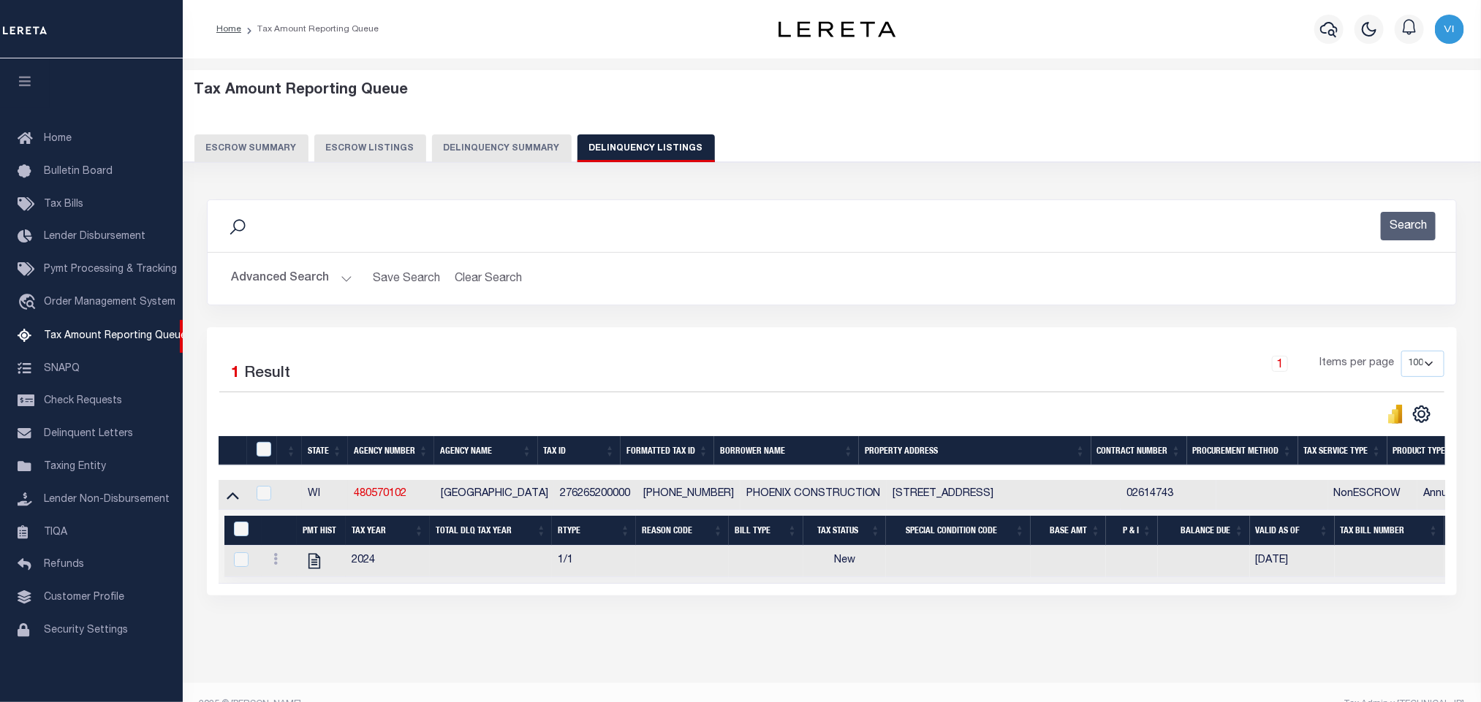
click at [460, 680] on div "Tax Amount Reporting Queue Escrow Summary Escrow Listings In" at bounding box center [831, 378] width 1289 height 610
click at [314, 569] on icon "" at bounding box center [314, 561] width 12 height 15
checkbox input "true"
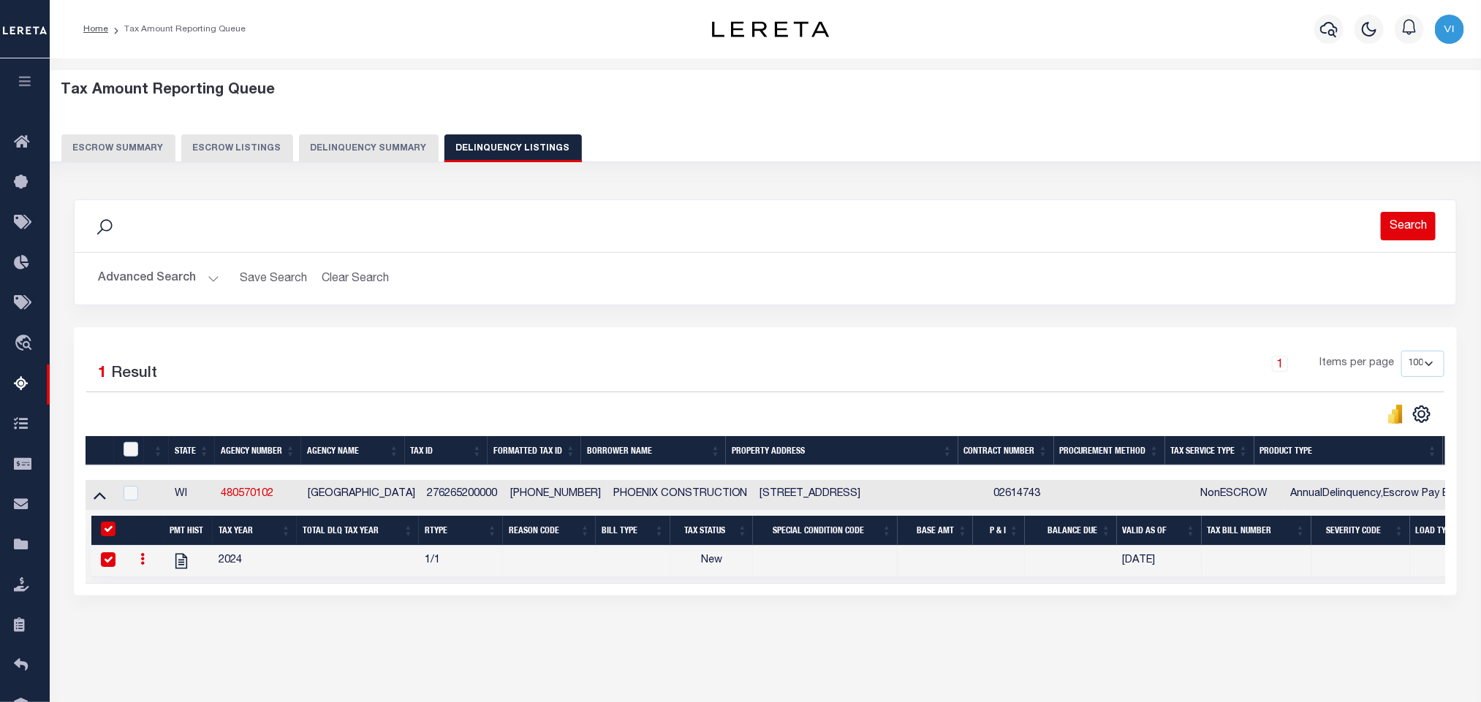
click at [1399, 221] on button "Search" at bounding box center [1407, 226] width 55 height 29
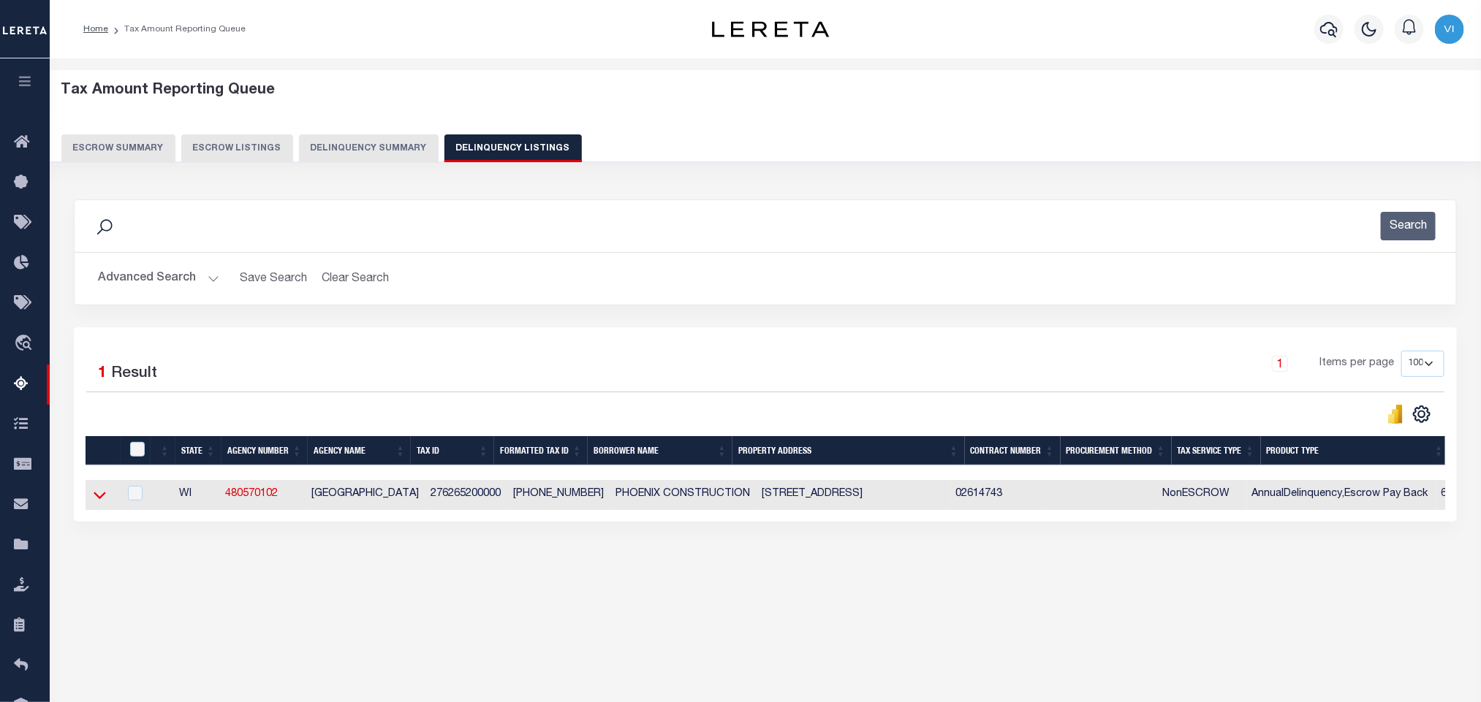
click at [99, 500] on icon at bounding box center [100, 496] width 12 height 7
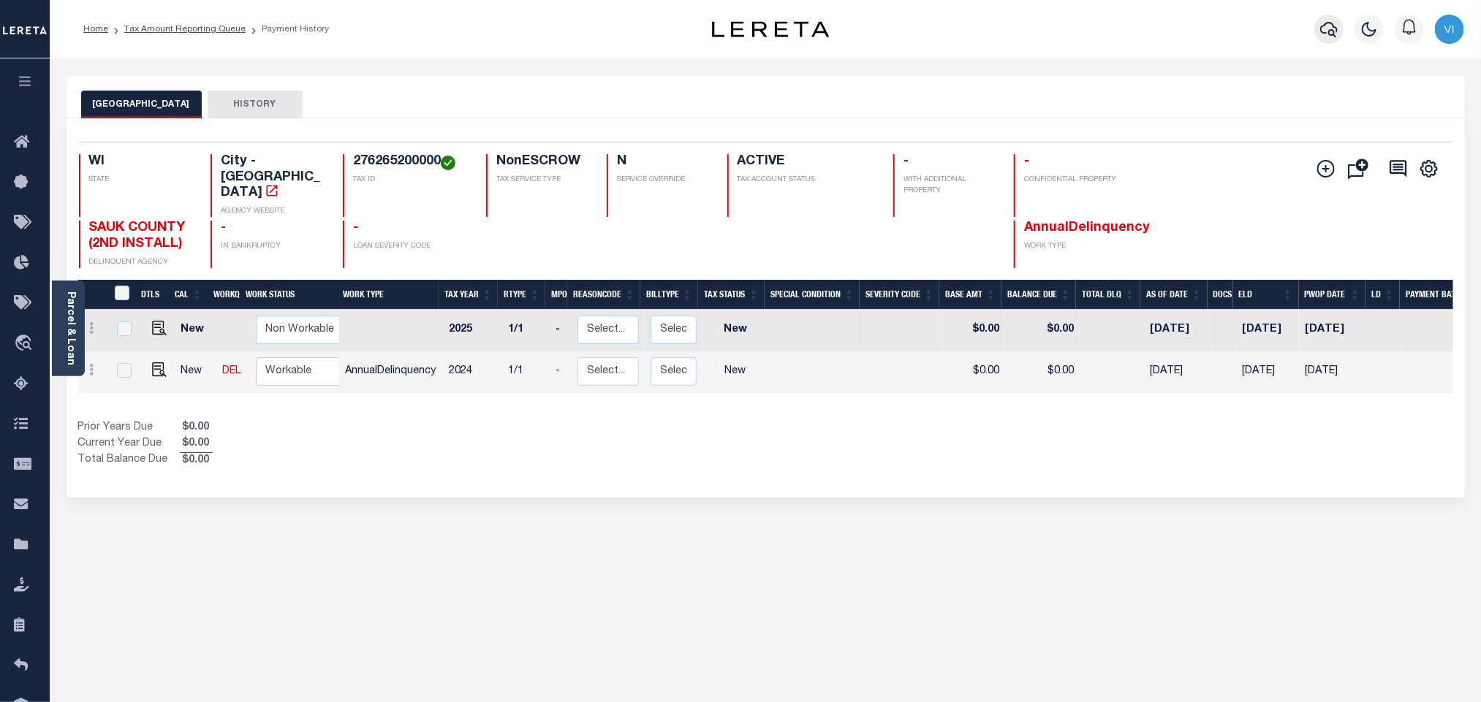
click at [1329, 31] on icon "button" at bounding box center [1329, 29] width 18 height 18
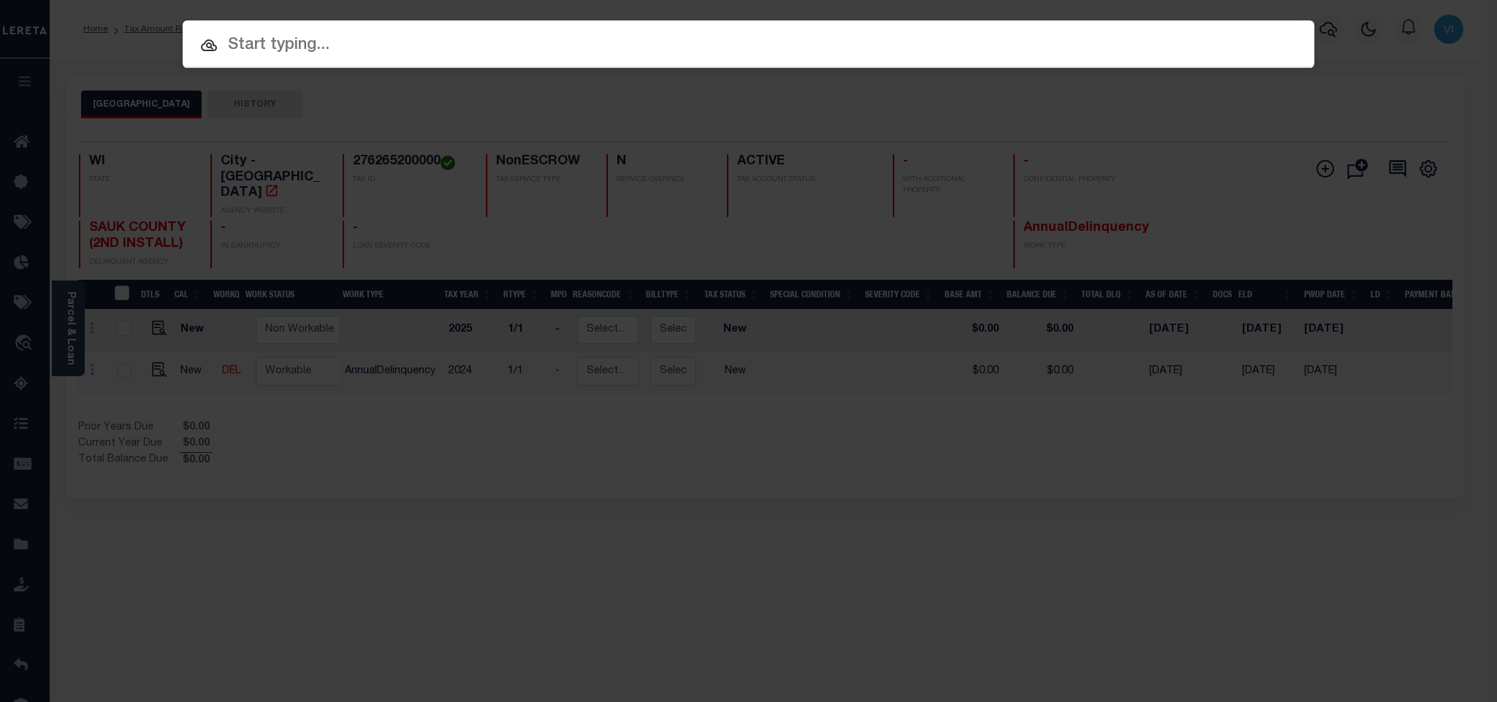
click at [1204, 20] on div "Include Loans TBM Customers Borrowers Payments (Lender Non-Disb) Payments (Lend…" at bounding box center [749, 44] width 1132 height 48
click at [1154, 55] on input "text" at bounding box center [749, 46] width 1132 height 26
paste input "2189984"
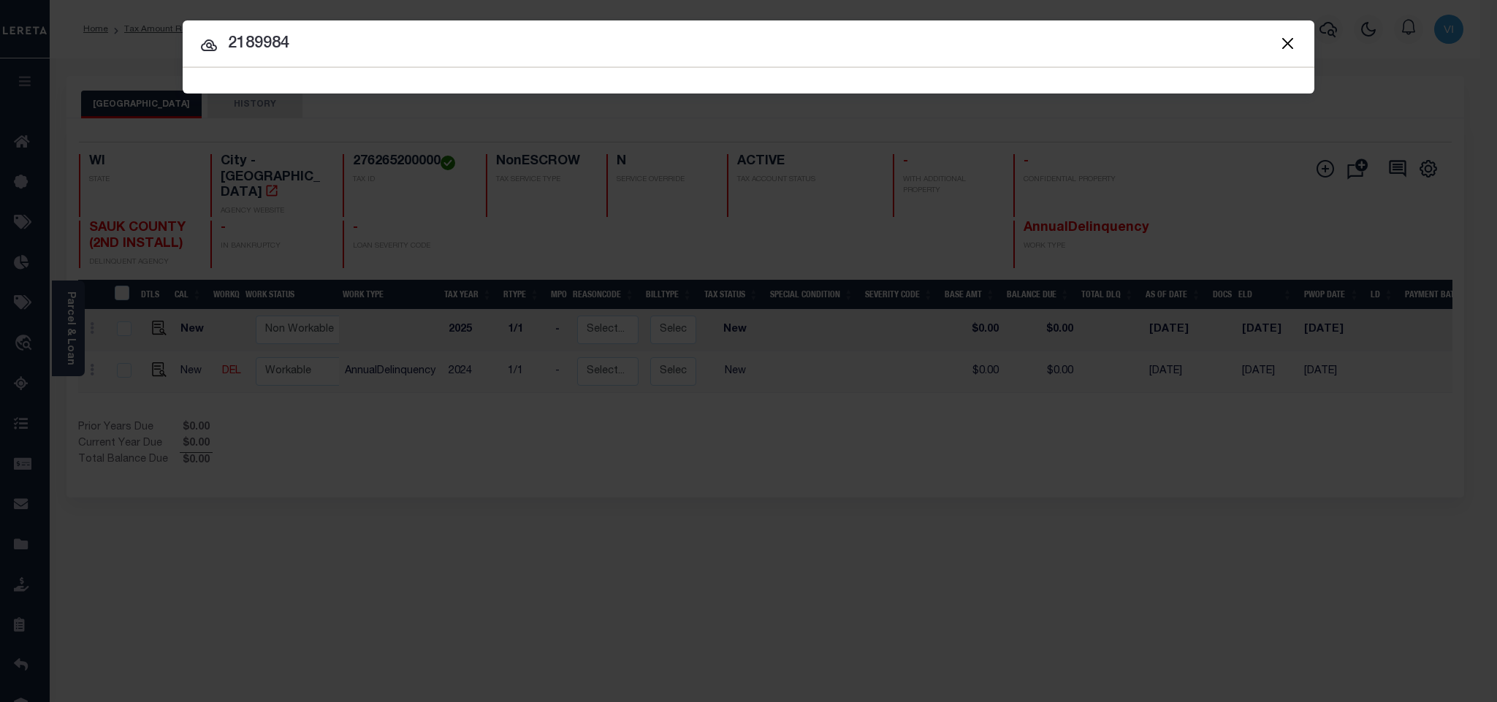
type input "2189984"
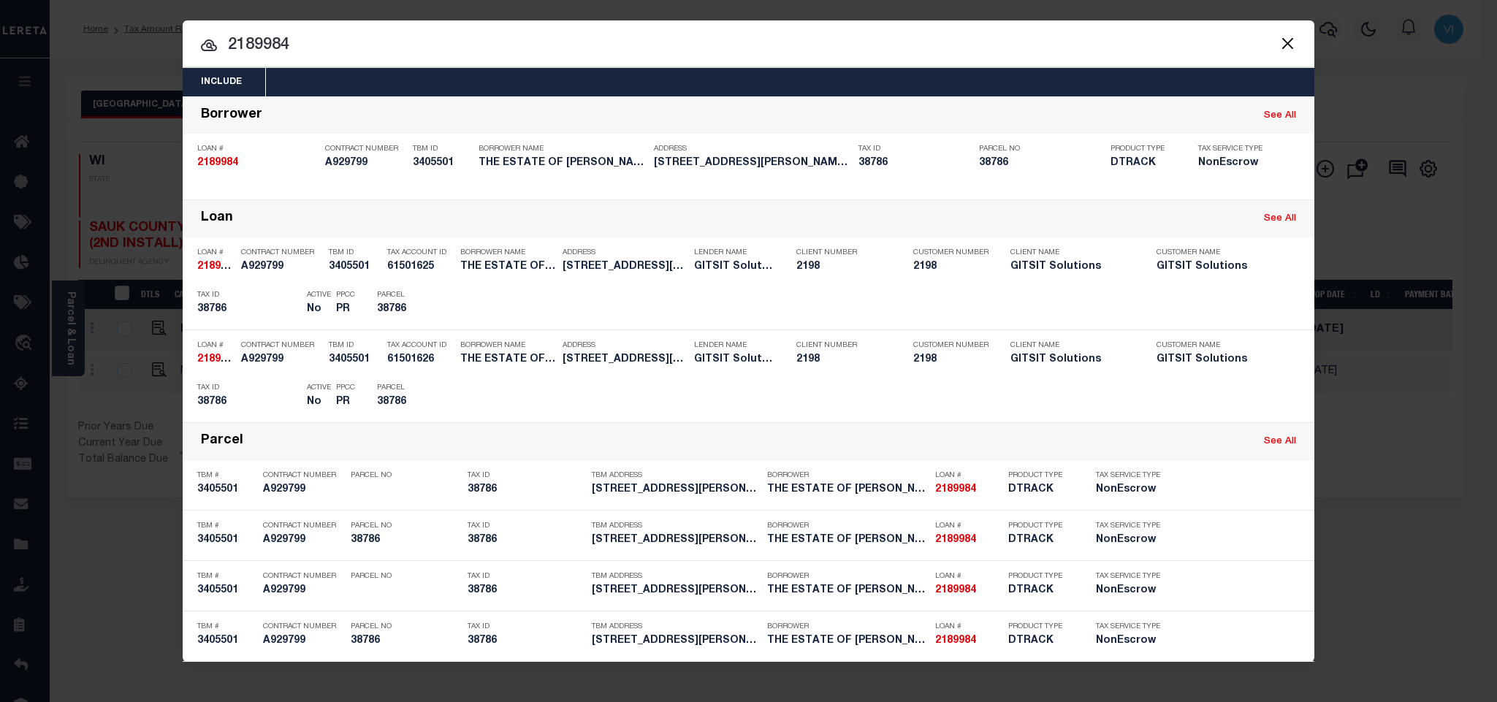
click at [571, 75] on div "Include Loans TBM Customers Borrowers Payments (Lender Non-Disb) Payments (Lend…" at bounding box center [749, 82] width 1132 height 29
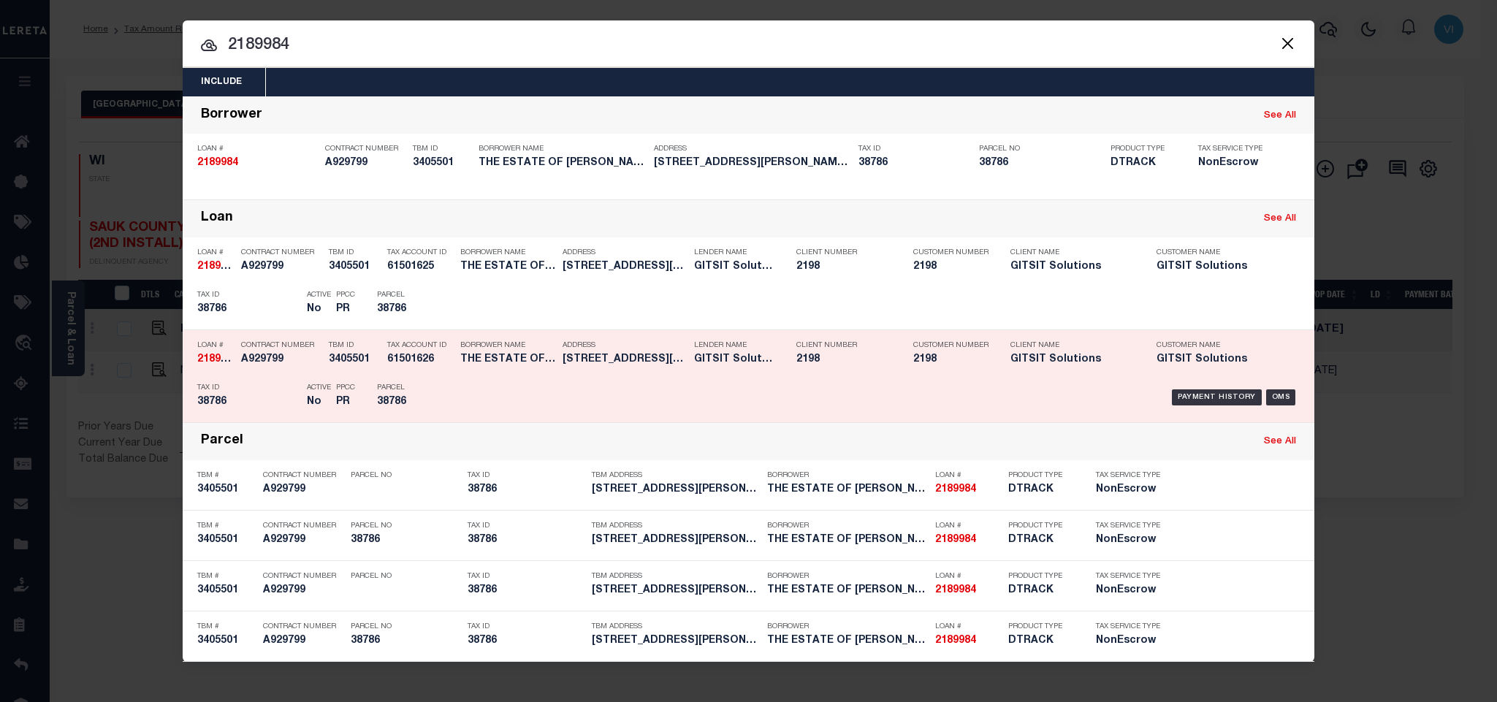
click at [478, 398] on div "Payment History OMS" at bounding box center [882, 397] width 835 height 42
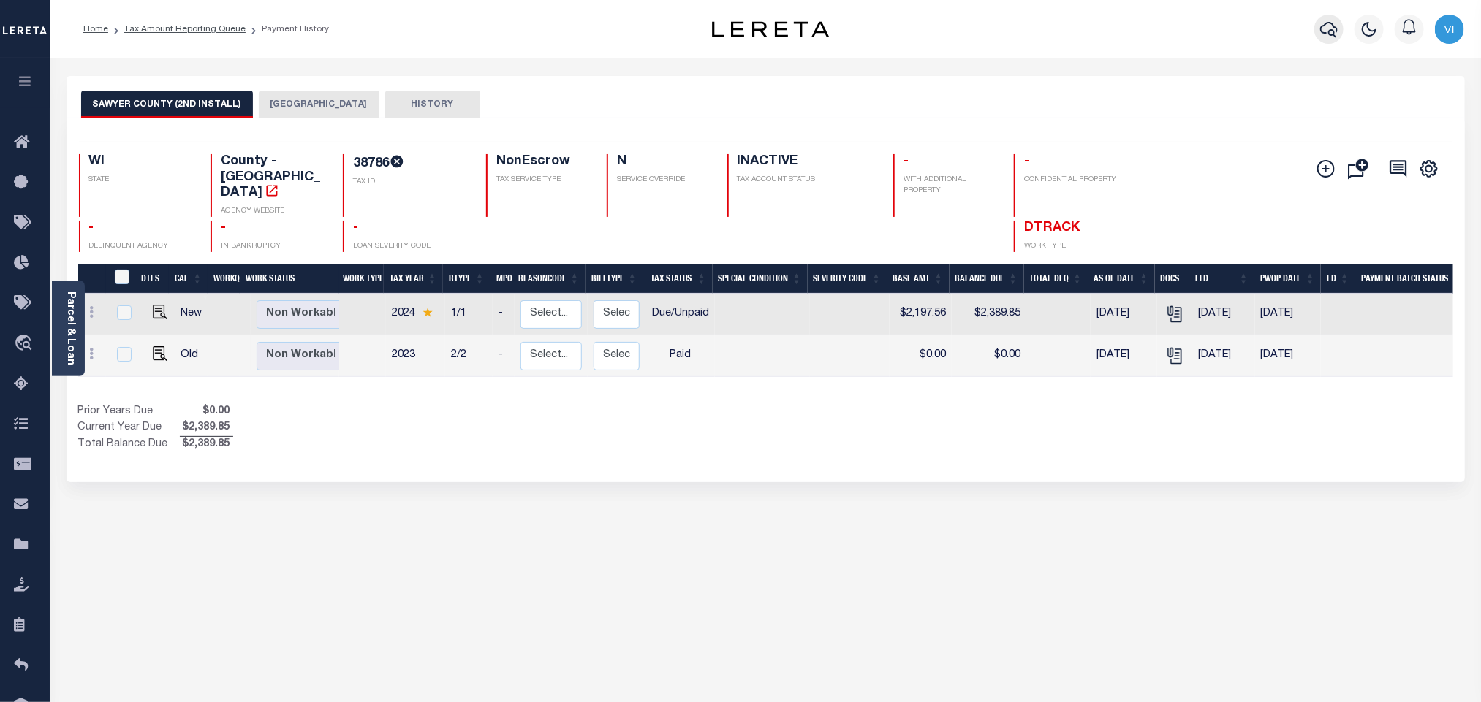
click at [1336, 15] on button "button" at bounding box center [1328, 29] width 29 height 29
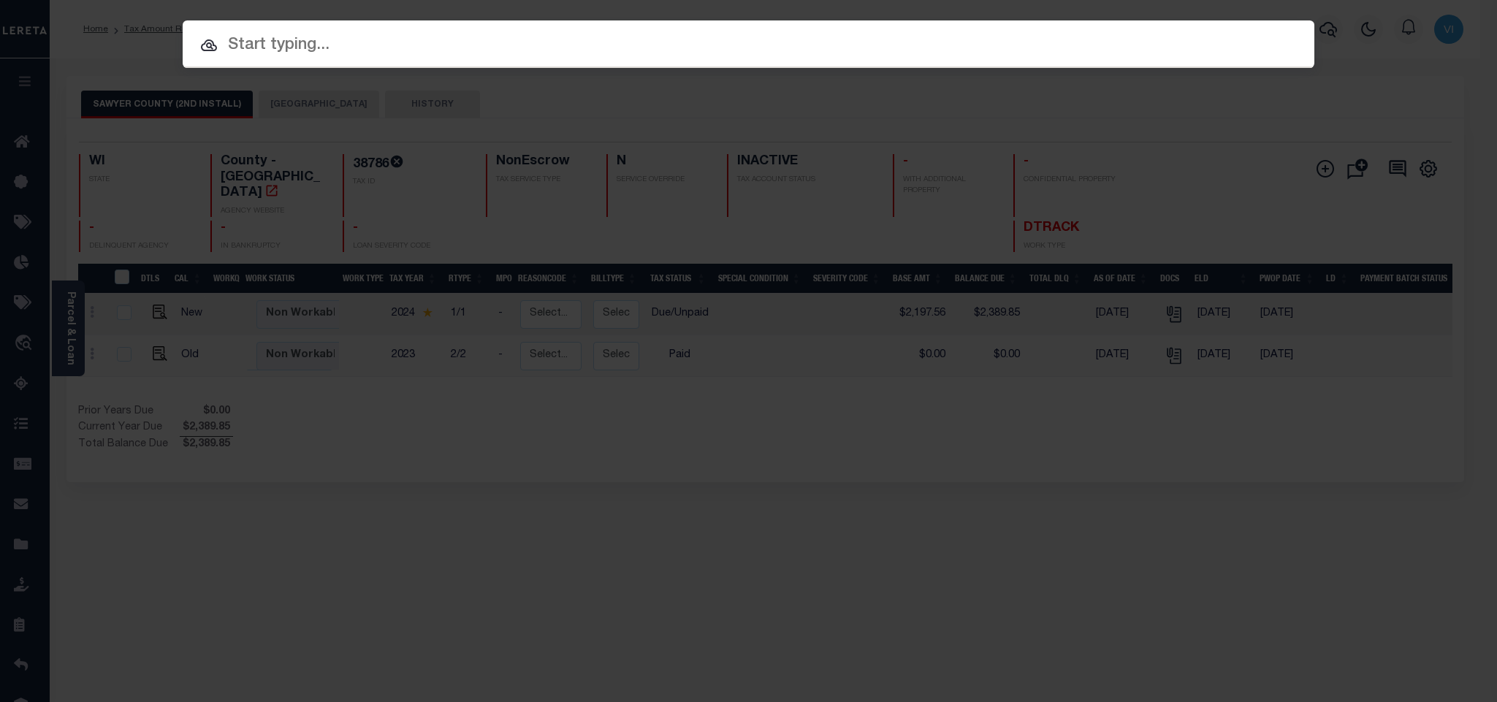
click at [1235, 49] on input "text" at bounding box center [749, 46] width 1132 height 26
paste input "218887"
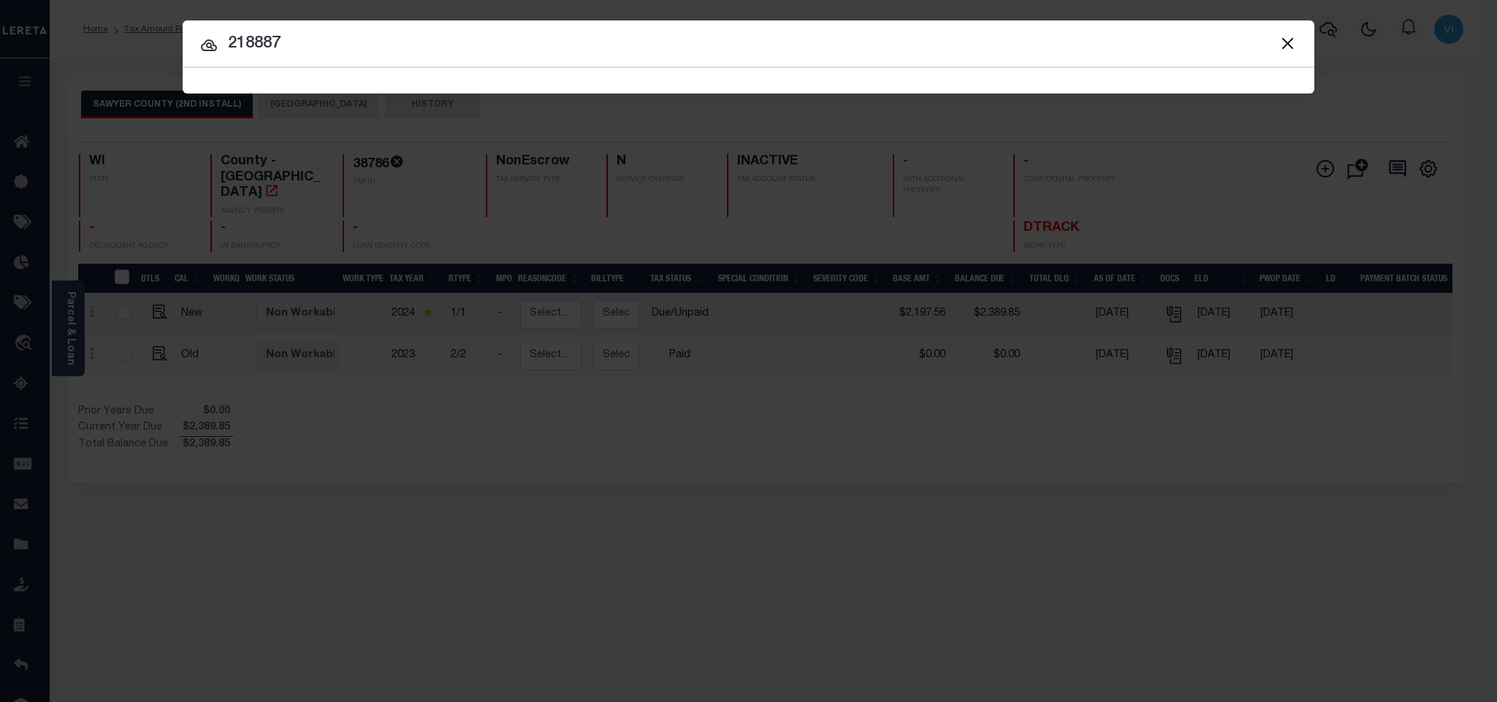
type input "218887"
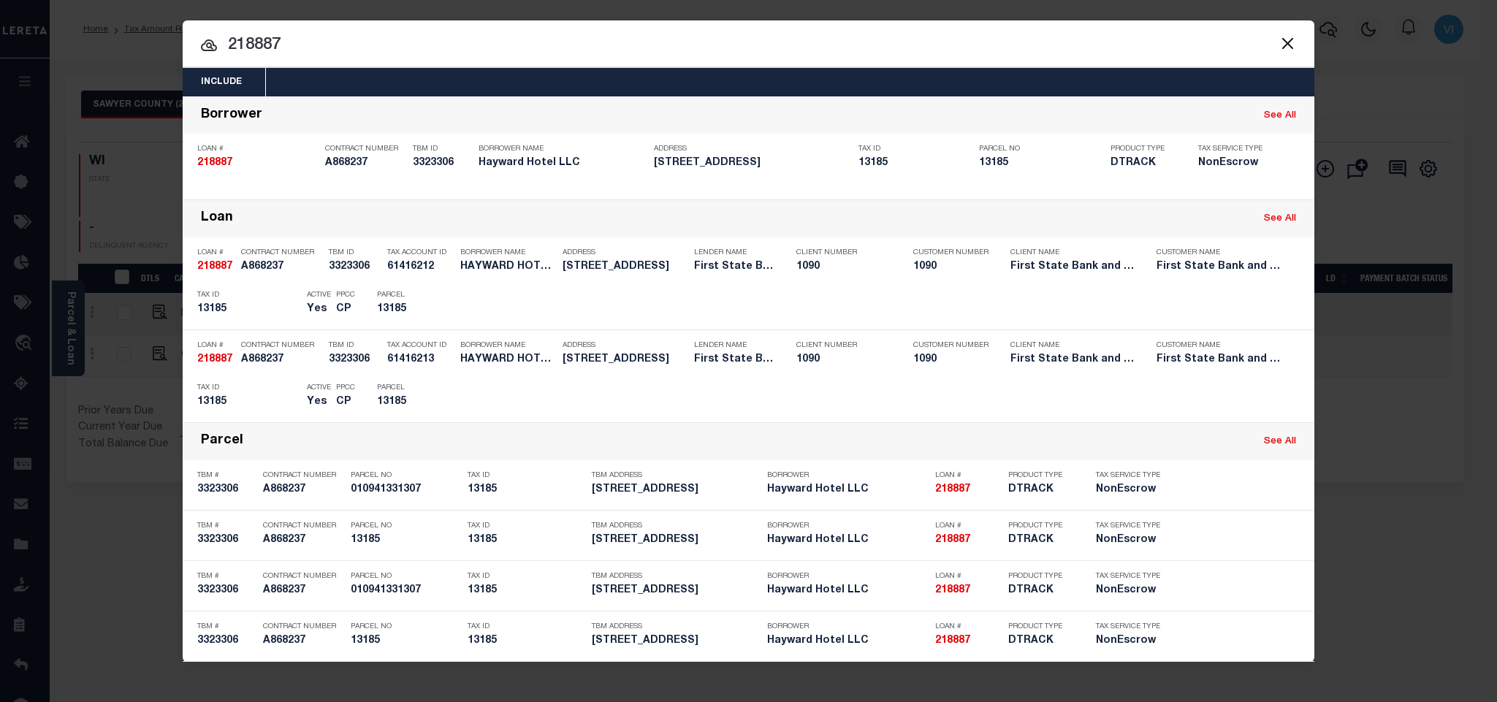
click at [564, 81] on div "Include Loans TBM Customers Borrowers Payments (Lender Non-Disb) Payments (Lend…" at bounding box center [749, 82] width 1132 height 29
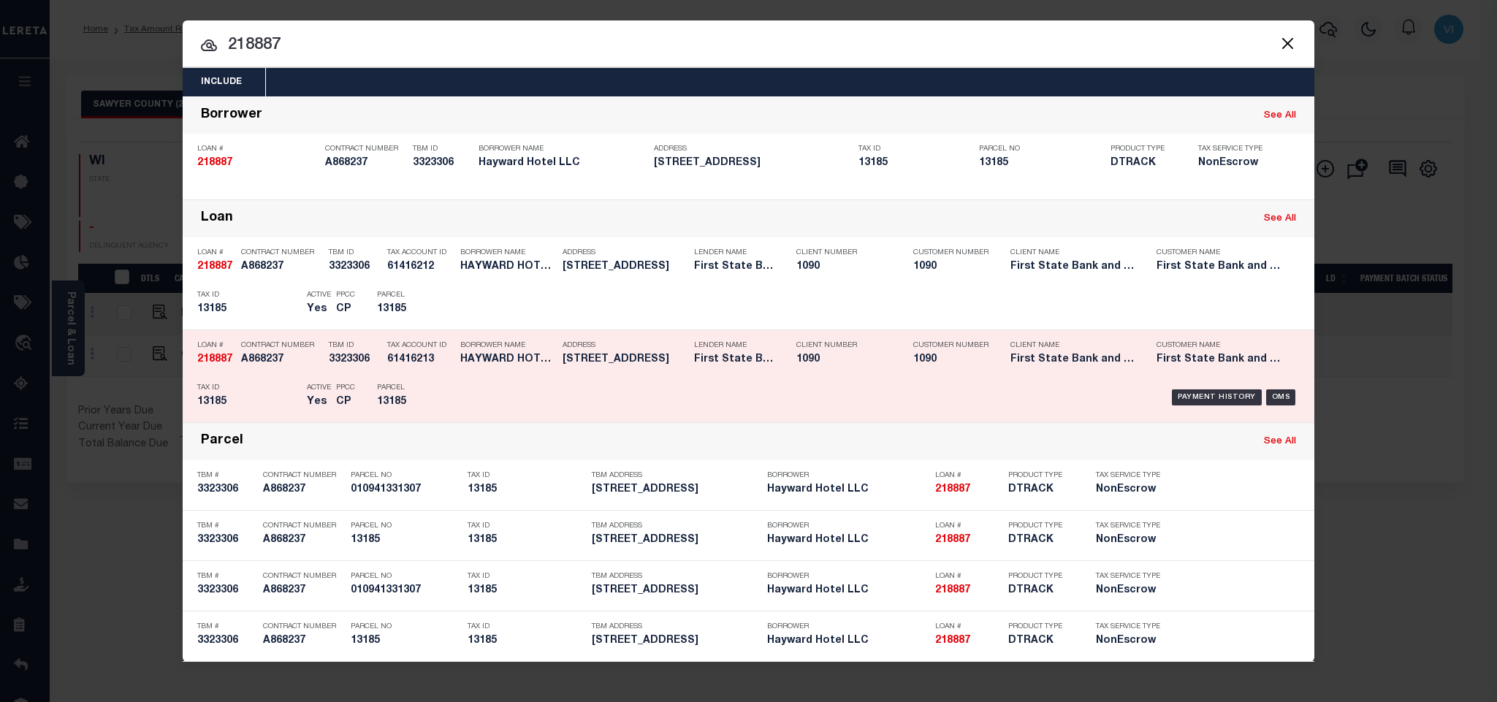
click at [436, 355] on div "Tax Account ID 61416213" at bounding box center [420, 355] width 66 height 42
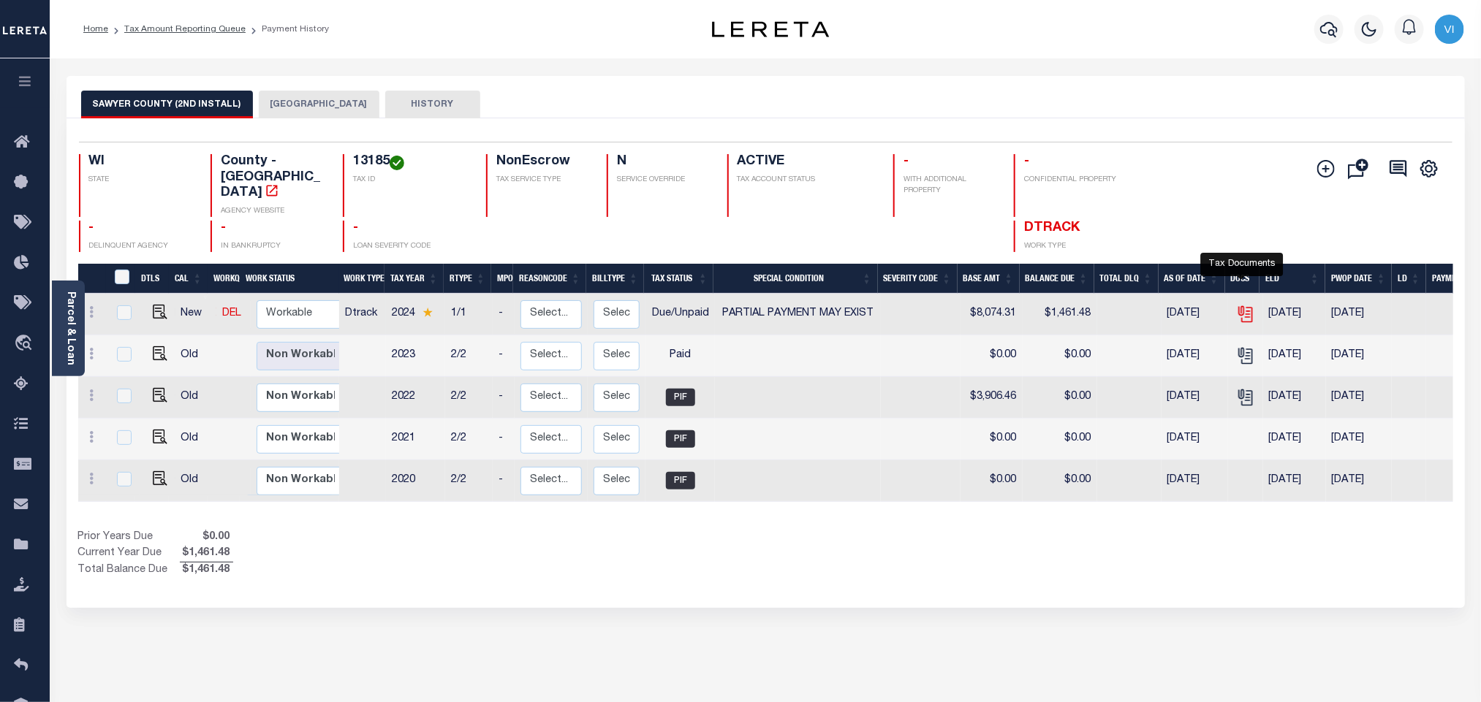
click at [1242, 305] on icon "" at bounding box center [1245, 314] width 19 height 19
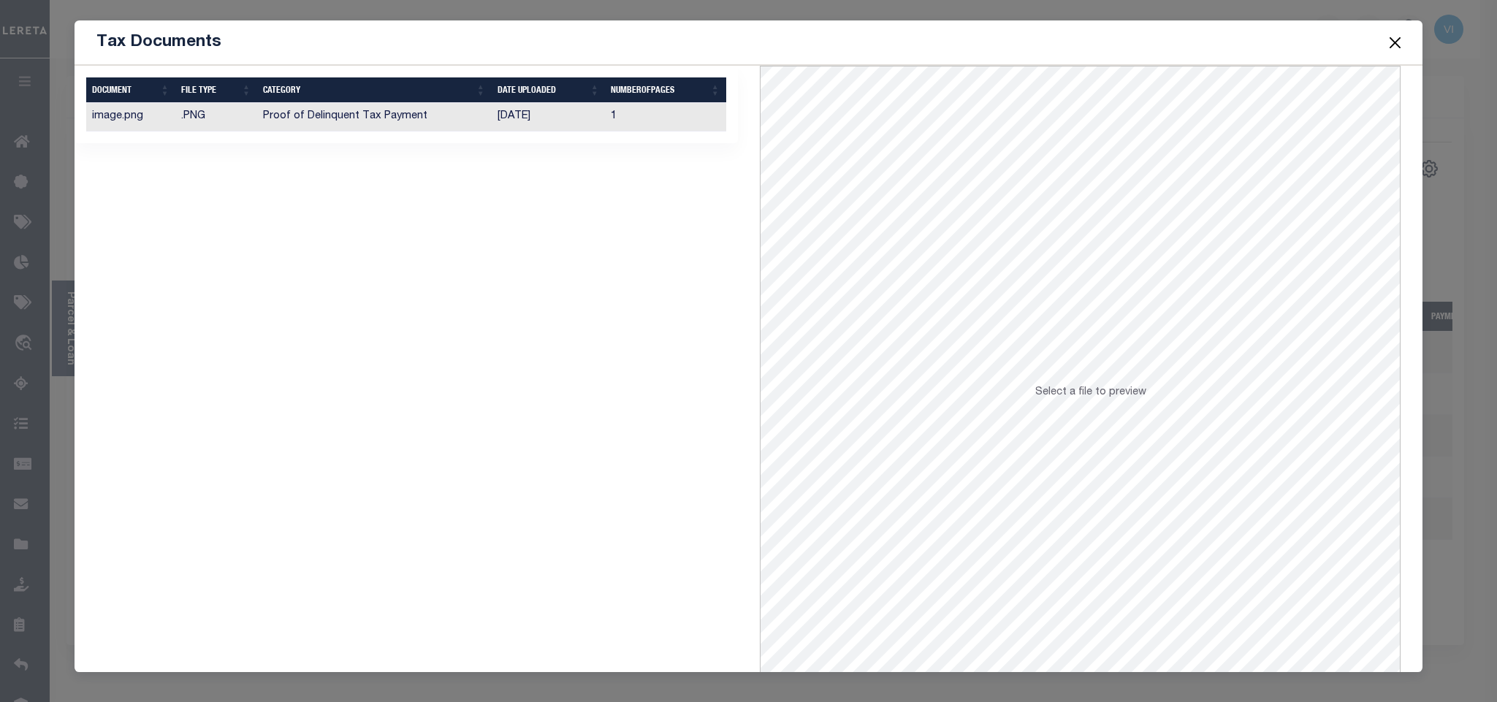
click at [542, 126] on td "[DATE]" at bounding box center [549, 117] width 114 height 29
click at [1393, 44] on button "Close" at bounding box center [1395, 42] width 19 height 19
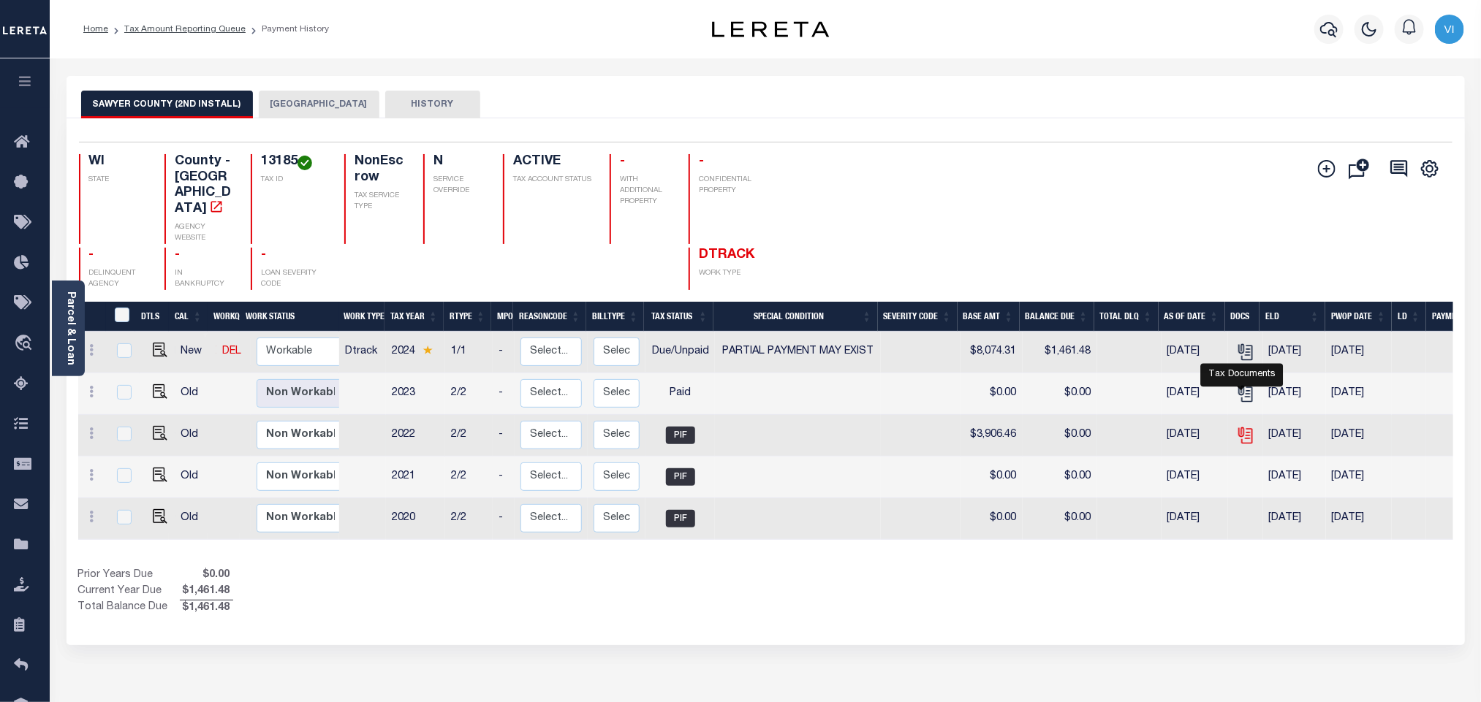
click at [1244, 427] on icon "" at bounding box center [1244, 433] width 12 height 12
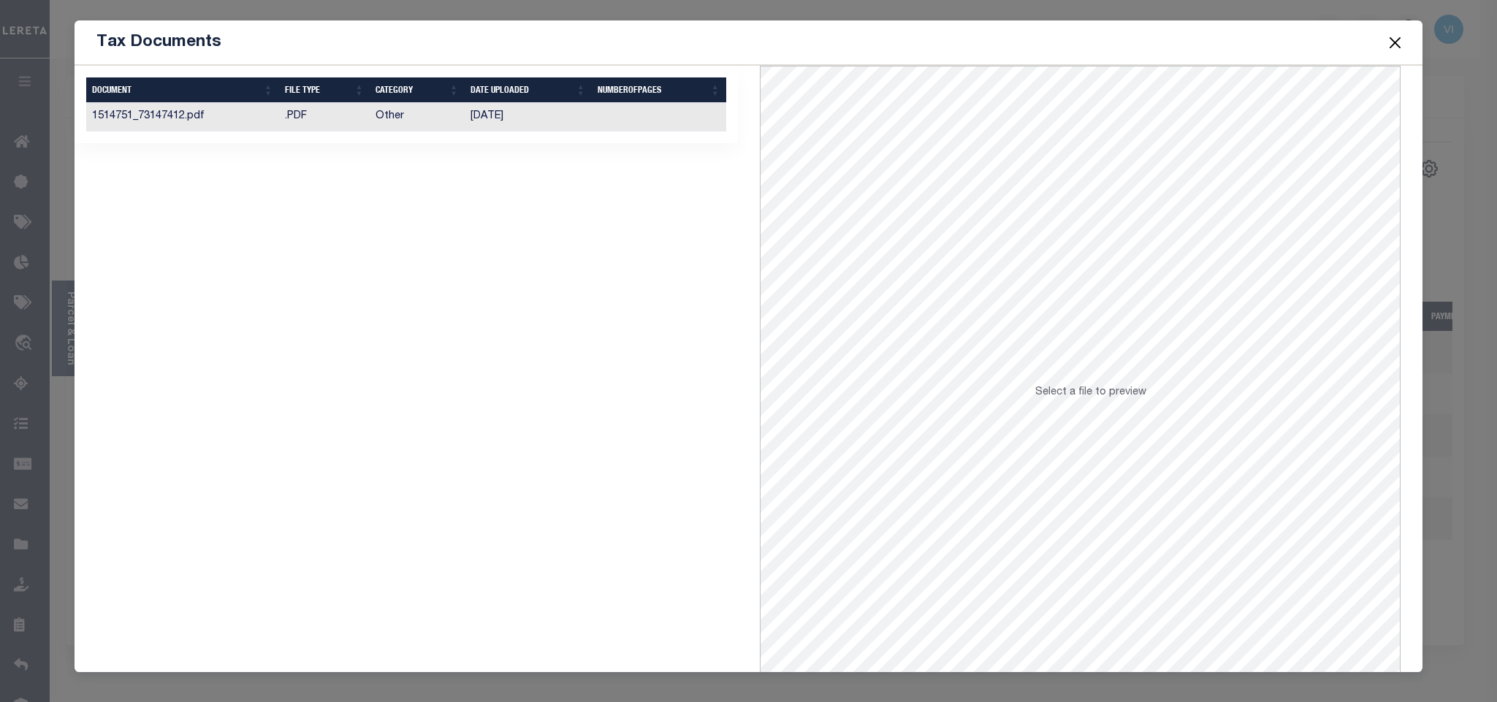
click at [537, 118] on td "03/26/2024" at bounding box center [528, 117] width 127 height 29
click at [1388, 34] on button "Close" at bounding box center [1395, 42] width 19 height 19
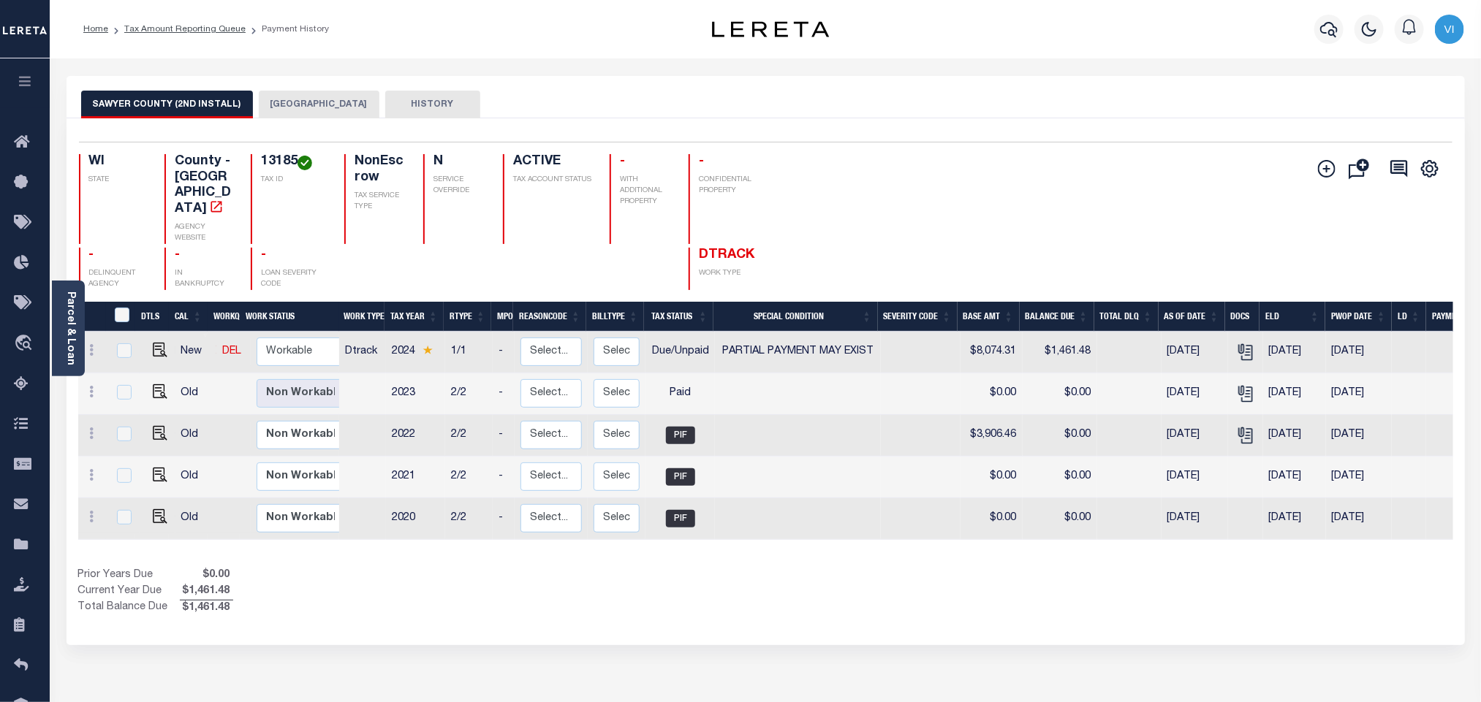
click at [267, 164] on h4 "13185" at bounding box center [293, 162] width 65 height 16
copy h4 "13185"
click at [1244, 343] on icon "" at bounding box center [1244, 349] width 12 height 12
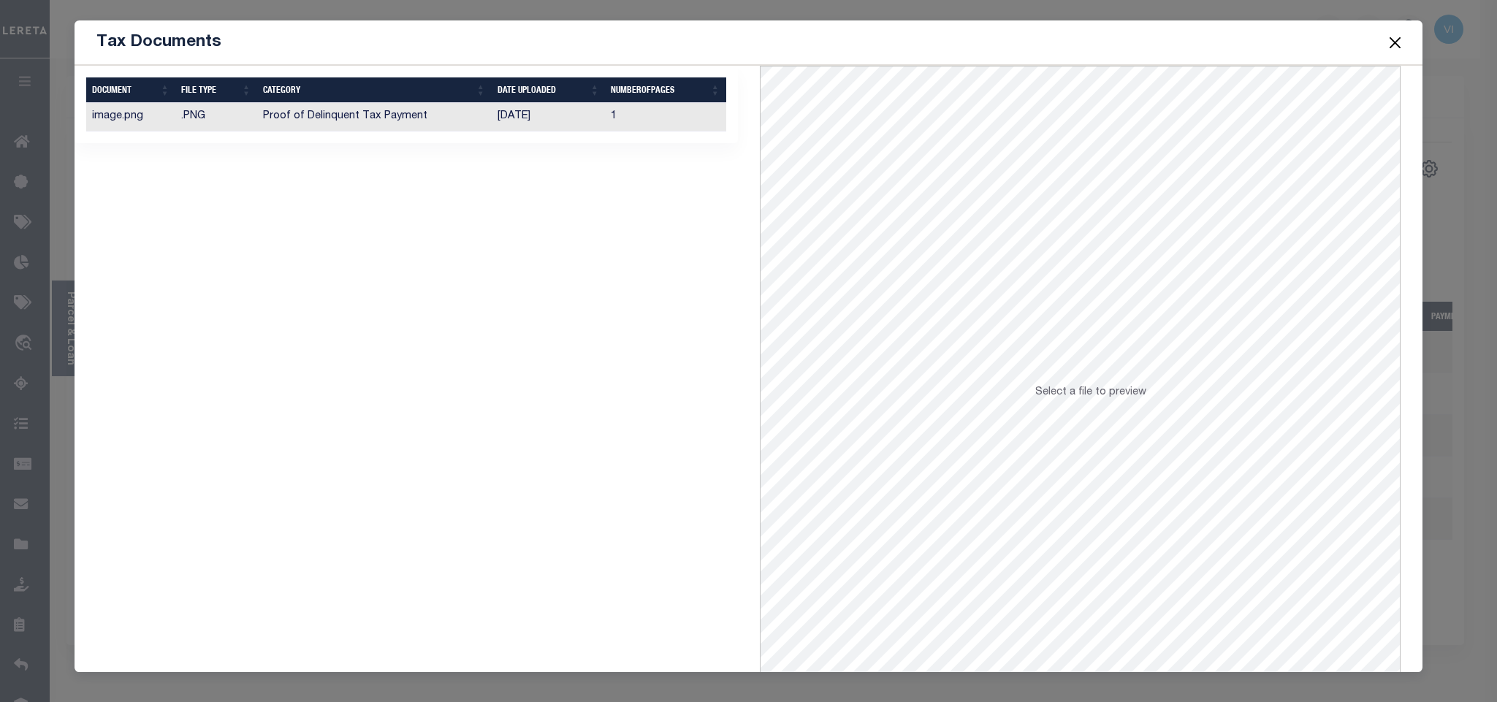
click at [544, 119] on td "[DATE]" at bounding box center [549, 117] width 114 height 29
click at [1390, 38] on button "Close" at bounding box center [1395, 42] width 19 height 19
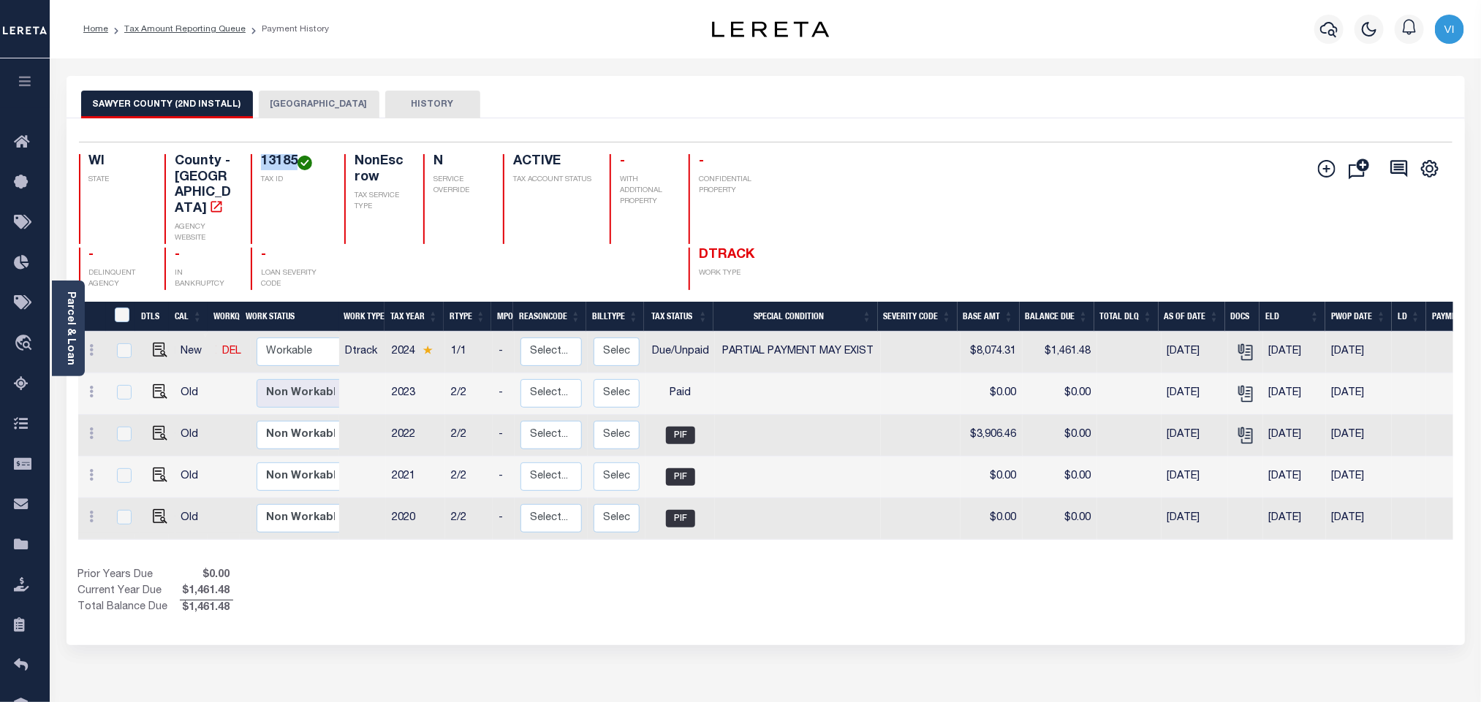
drag, startPoint x: 294, startPoint y: 158, endPoint x: 244, endPoint y: 163, distance: 50.0
click at [244, 163] on div "WI STATE County - WI AGENCY WEBSITE 13185 TAX ID NonEscrow TAX SERVICE TYPE N S…" at bounding box center [422, 199] width 687 height 90
copy h4 "13185"
click at [154, 343] on img "" at bounding box center [160, 350] width 15 height 15
checkbox input "true"
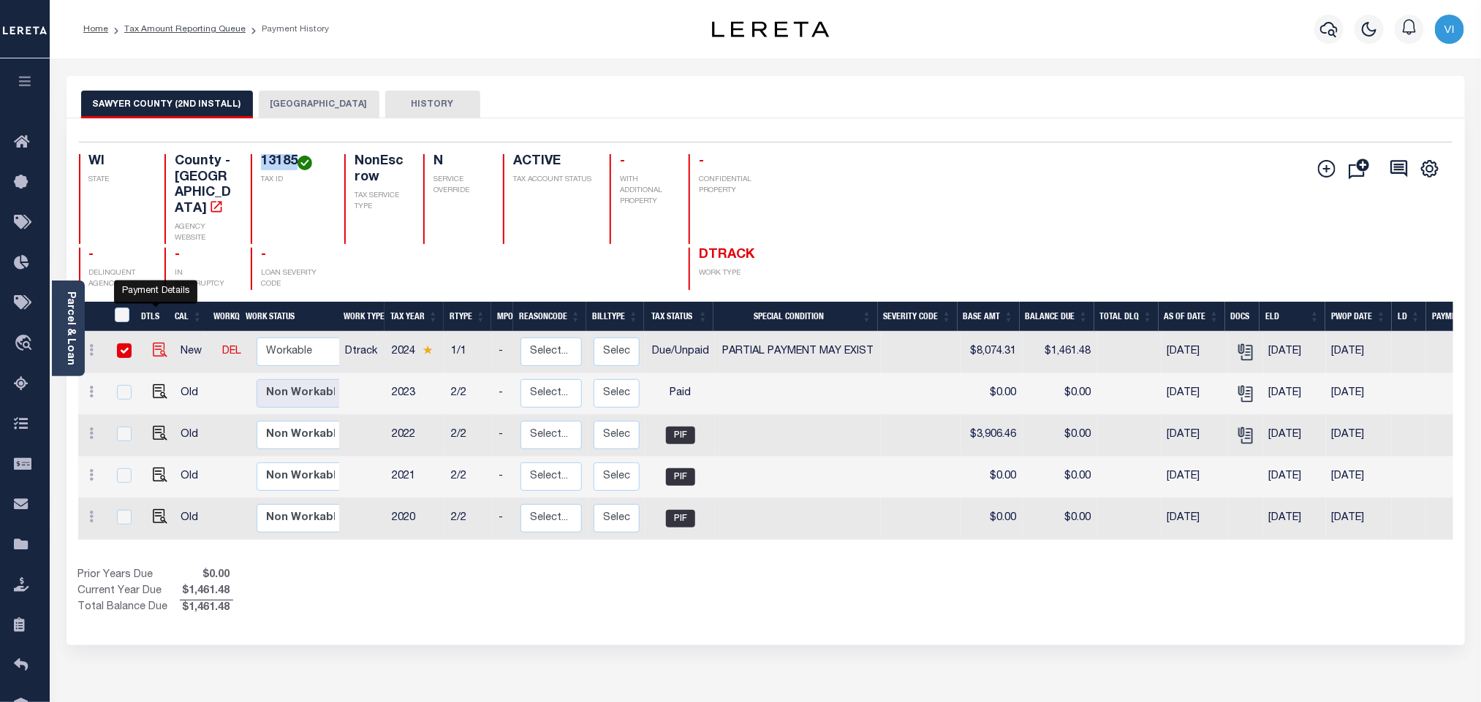
checkbox input "true"
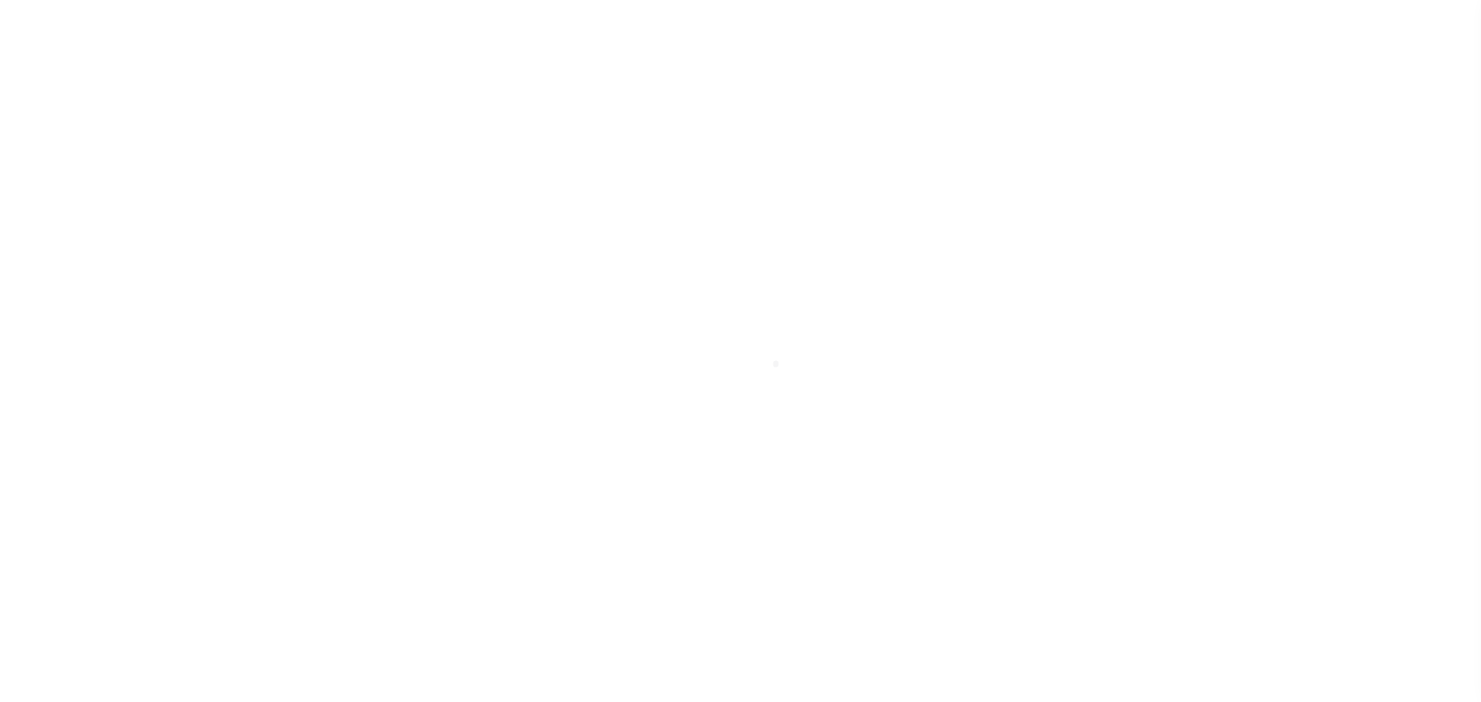
select select "DUE"
select select "15"
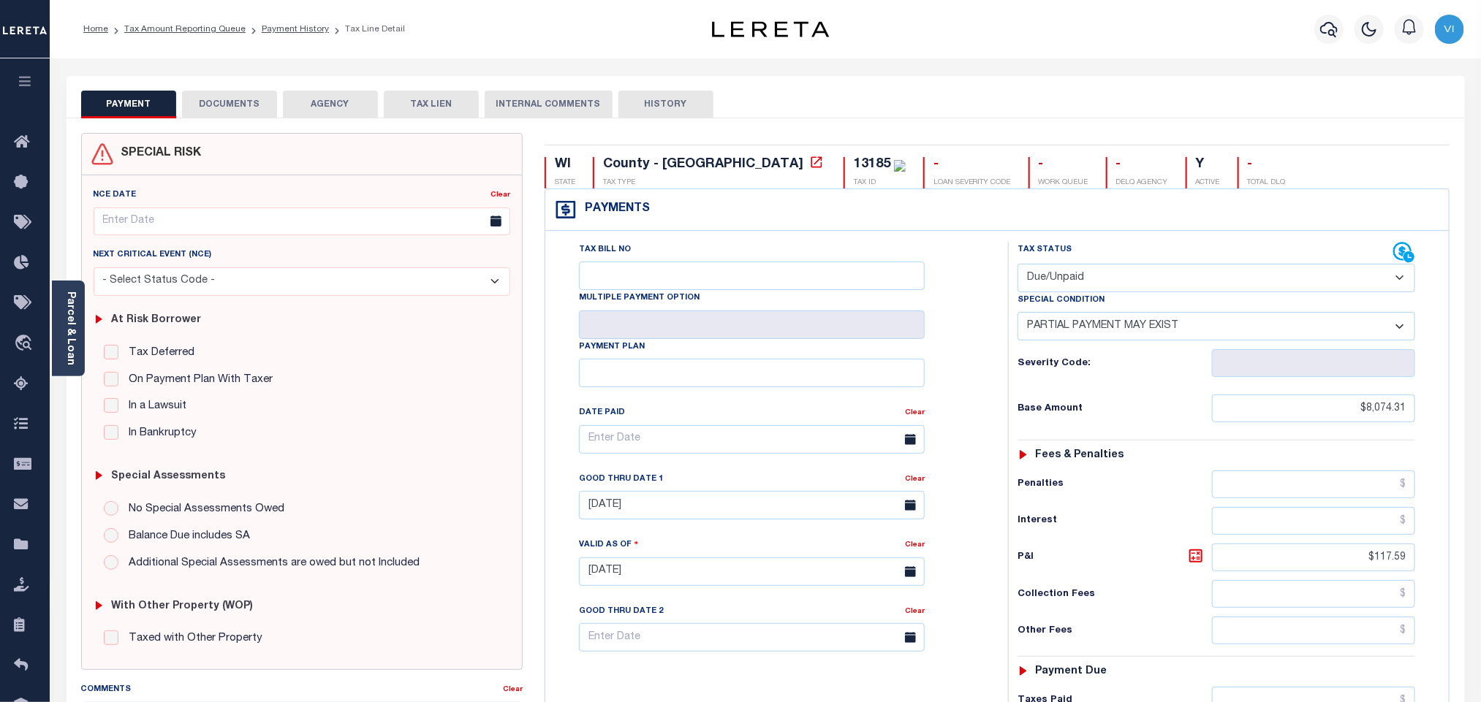
click at [229, 105] on button "DOCUMENTS" at bounding box center [229, 105] width 95 height 28
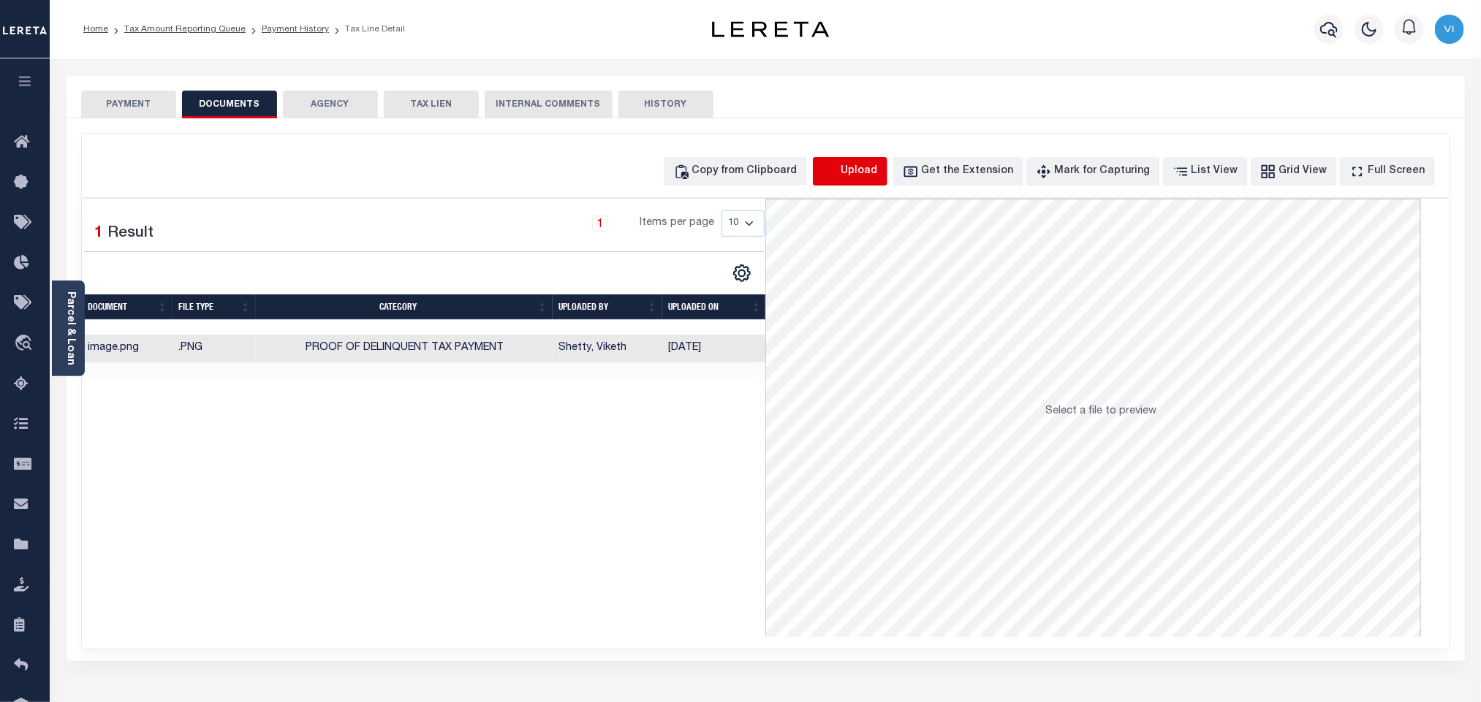
click at [838, 167] on icon "button" at bounding box center [830, 172] width 16 height 16
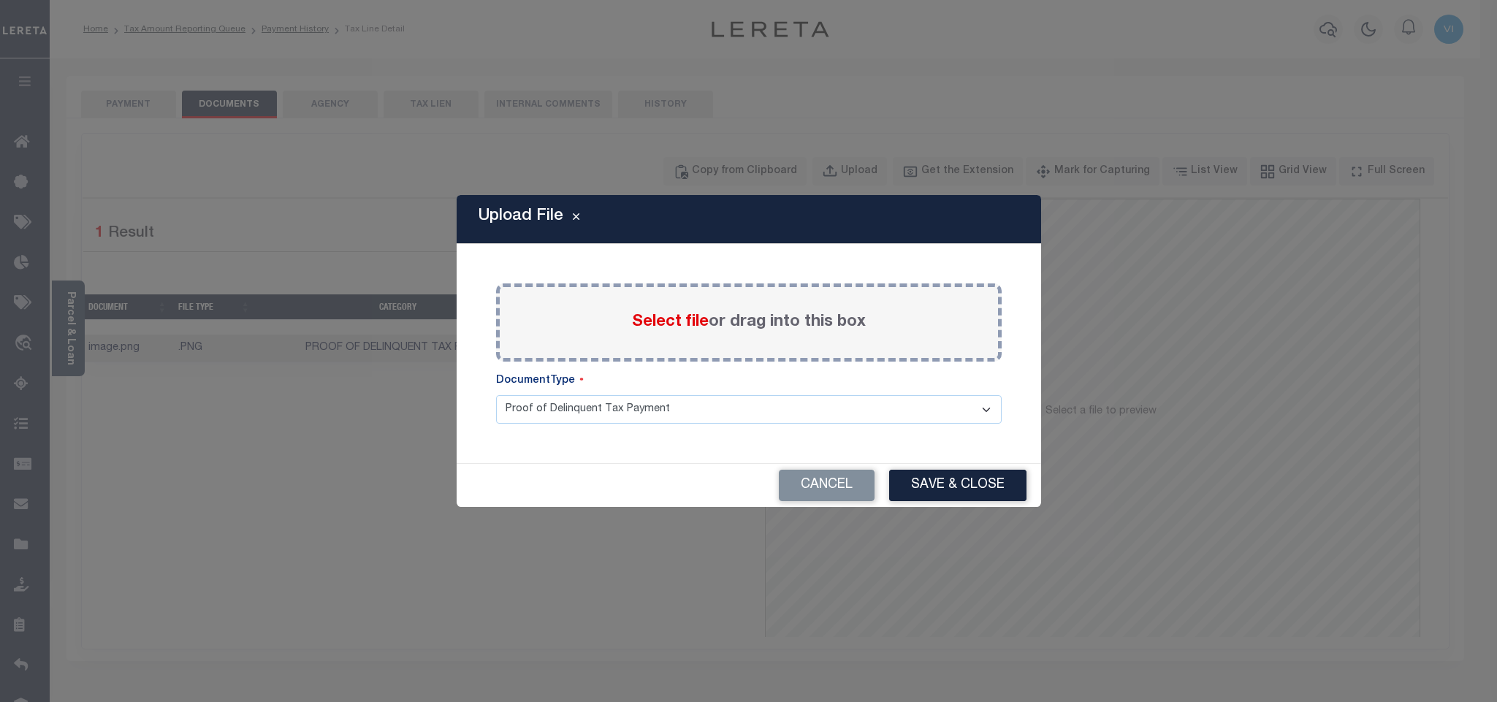
click at [694, 318] on span "Select file" at bounding box center [670, 322] width 77 height 16
click at [0, 0] on input "Select file or drag into this box" at bounding box center [0, 0] width 0 height 0
click at [563, 419] on select "Proof of Delinquent Tax Payment" at bounding box center [749, 409] width 506 height 29
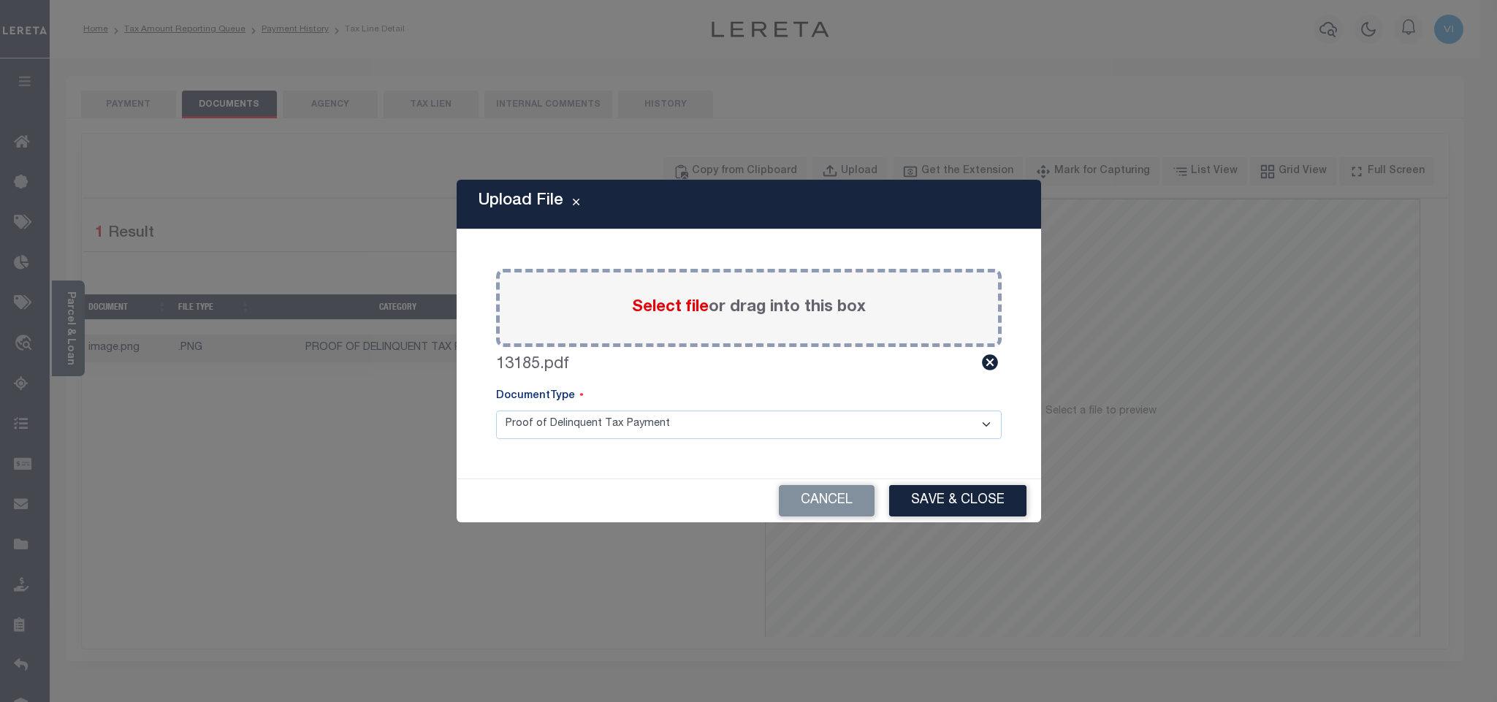
click at [496, 411] on select "Proof of Delinquent Tax Payment" at bounding box center [749, 425] width 506 height 29
click at [870, 496] on button "Cancel" at bounding box center [827, 500] width 96 height 31
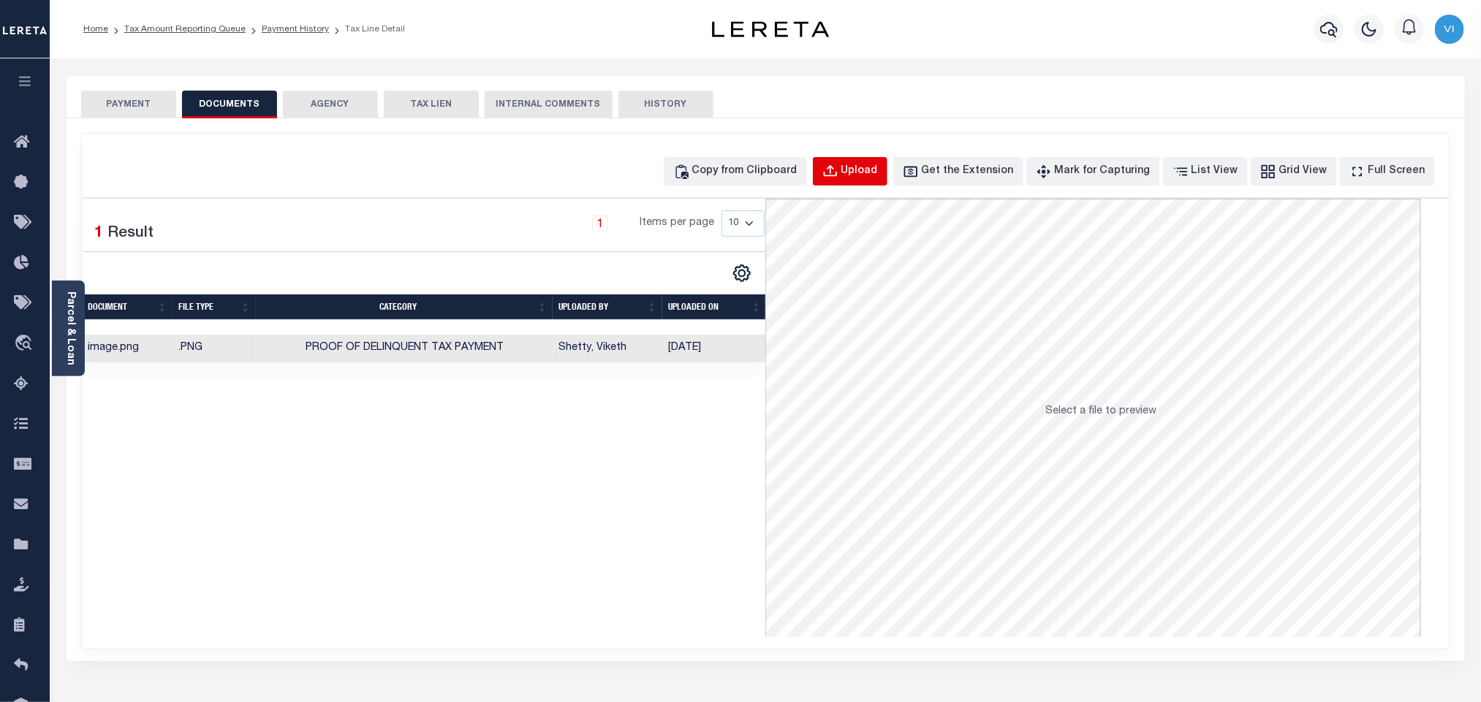
click at [878, 174] on div "Upload" at bounding box center [859, 172] width 37 height 16
select select "POP"
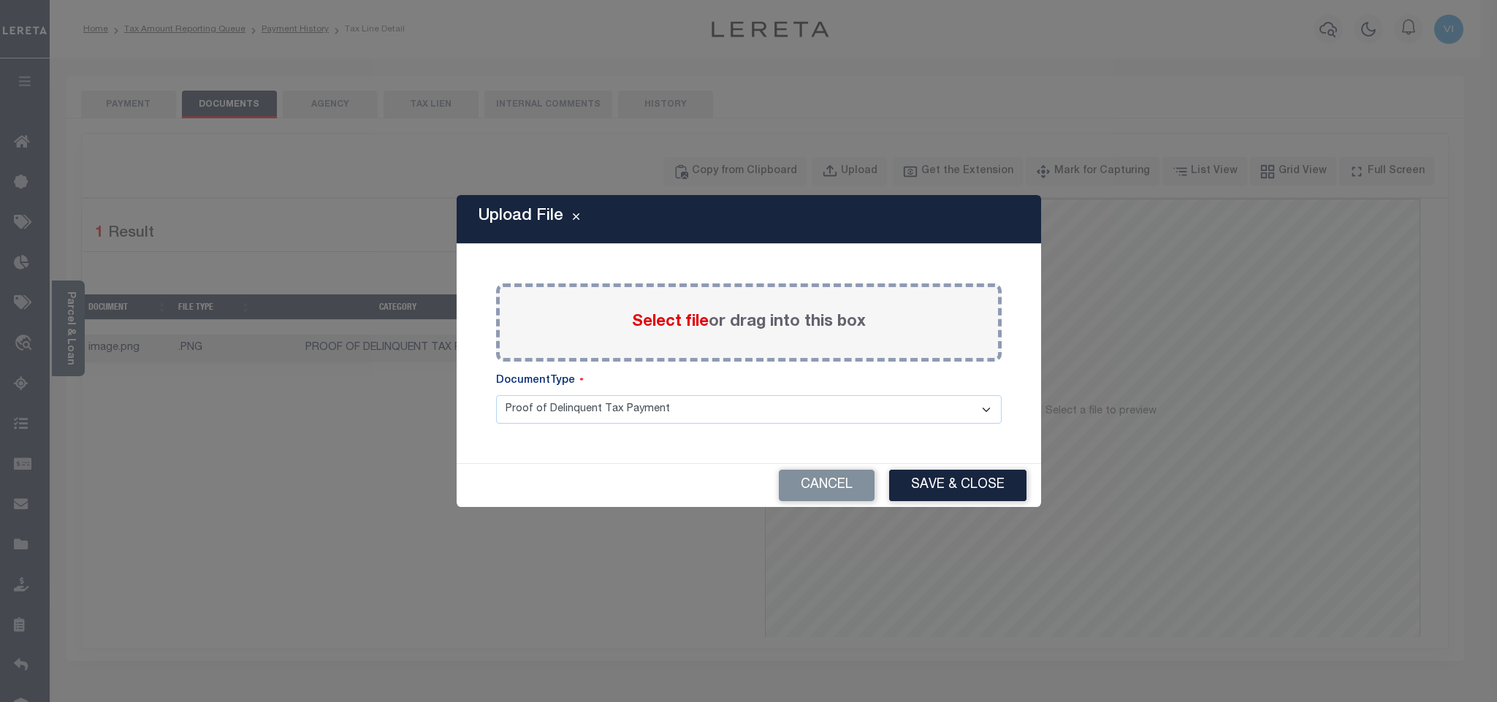
click at [664, 332] on label "Select file or drag into this box" at bounding box center [749, 323] width 234 height 24
click at [0, 0] on input "Select file or drag into this box" at bounding box center [0, 0] width 0 height 0
click at [548, 423] on select "Proof of Delinquent Tax Payment" at bounding box center [749, 409] width 506 height 29
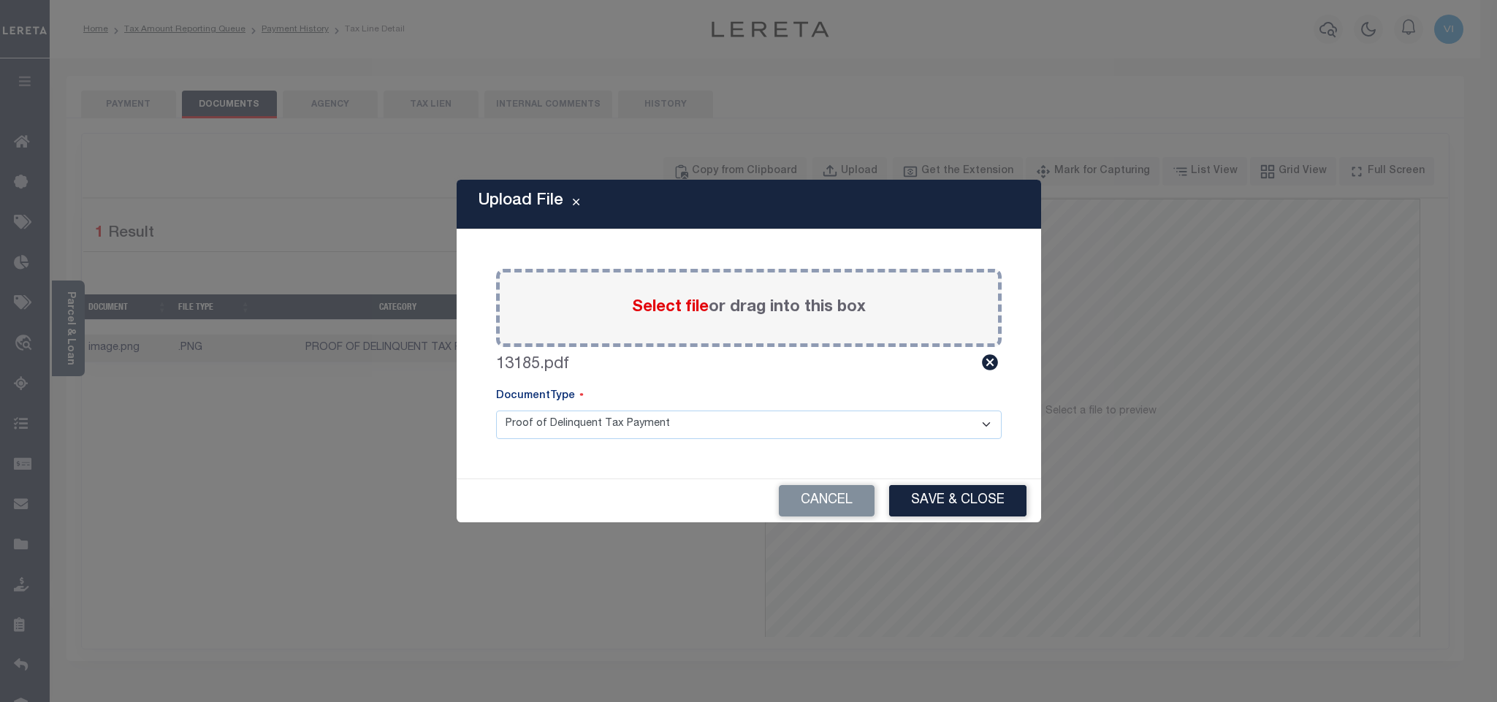
click at [496, 411] on select "Proof of Delinquent Tax Payment" at bounding box center [749, 425] width 506 height 29
click at [965, 503] on button "Save & Close" at bounding box center [957, 500] width 137 height 31
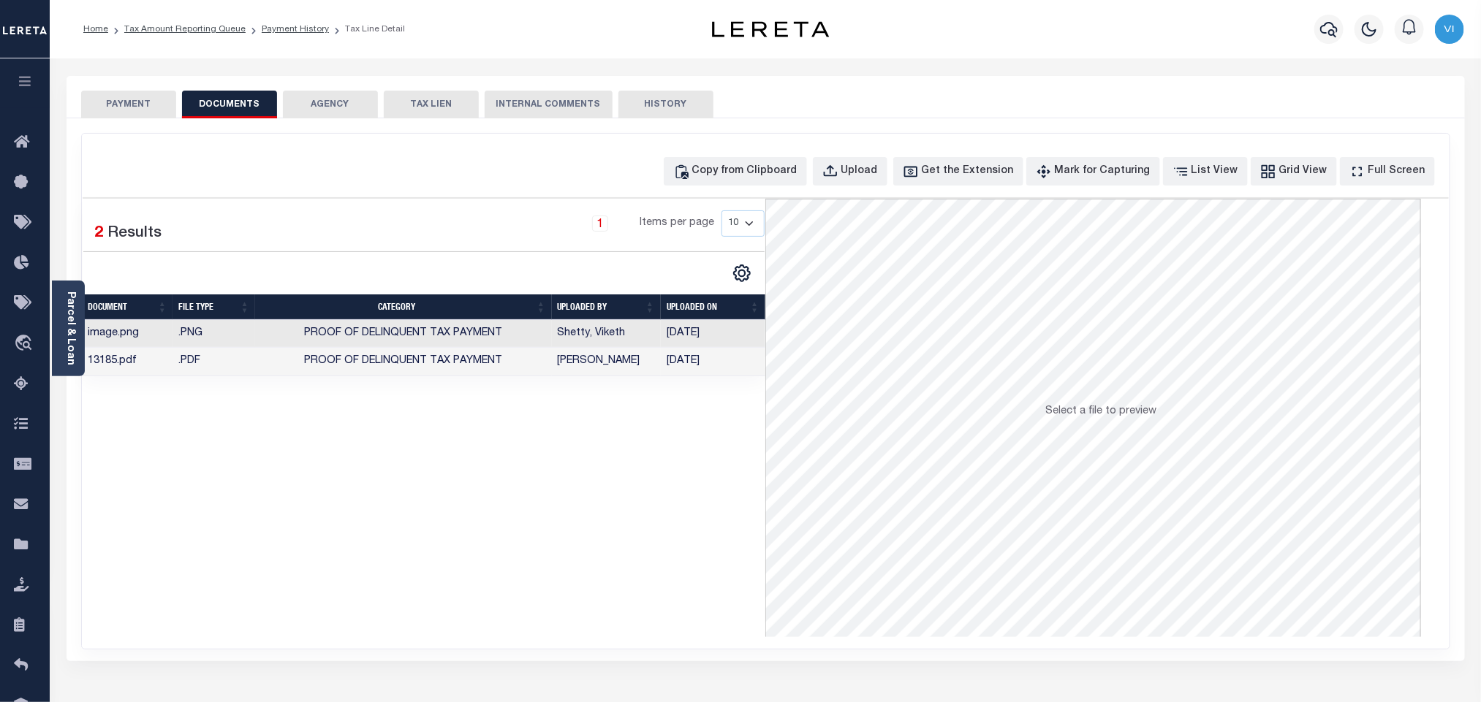
click at [143, 114] on button "PAYMENT" at bounding box center [128, 105] width 95 height 28
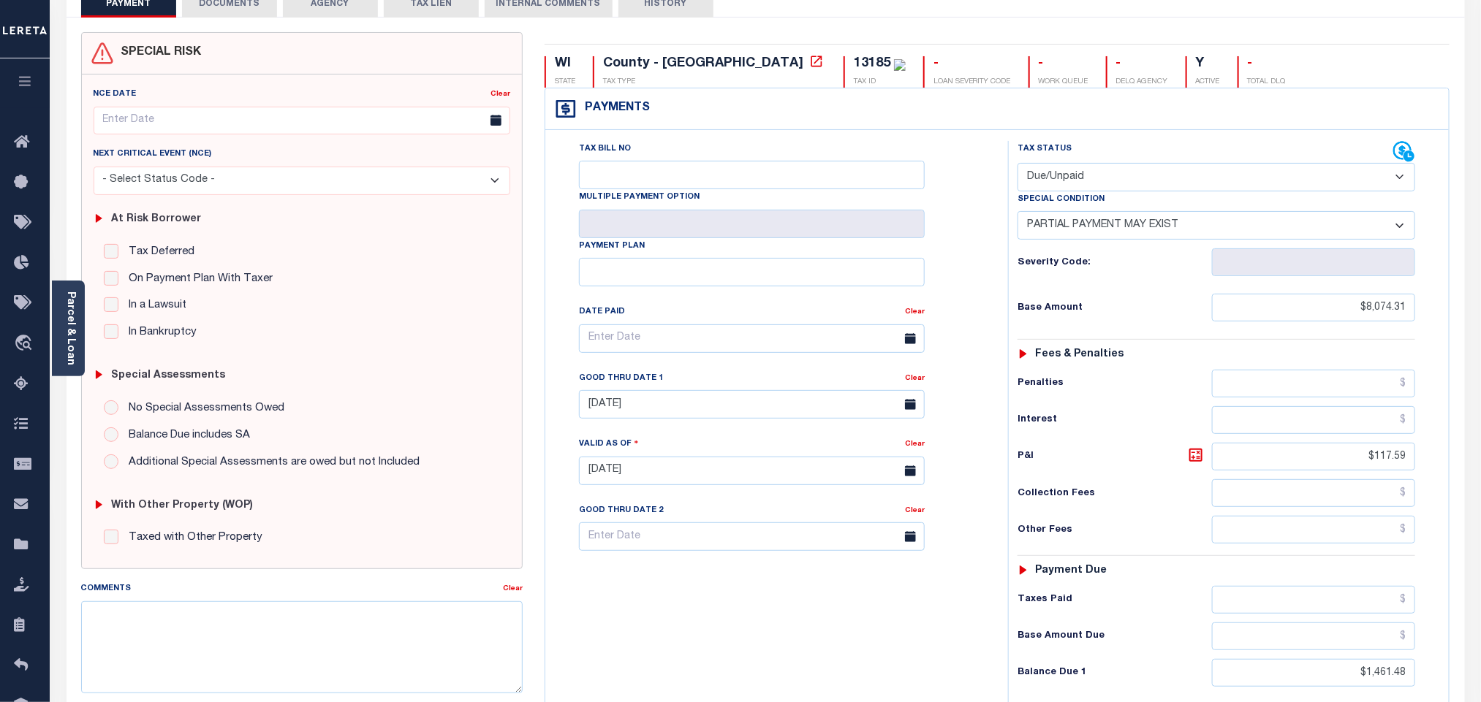
scroll to position [382, 0]
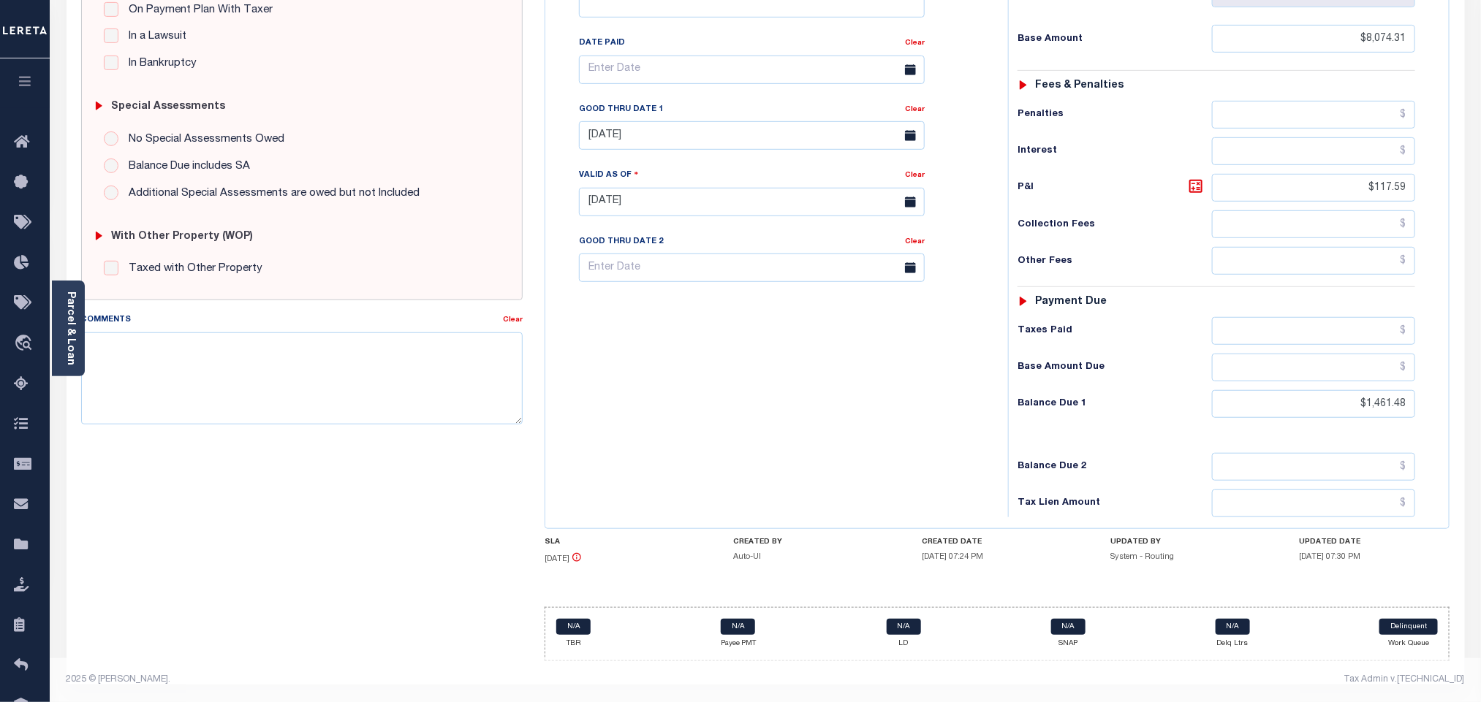
click at [1377, 417] on div "Tax Status Status - Select Status Code -" at bounding box center [1221, 194] width 426 height 645
click at [1380, 414] on input "$1,461.48" at bounding box center [1314, 404] width 204 height 28
paste input "95.0"
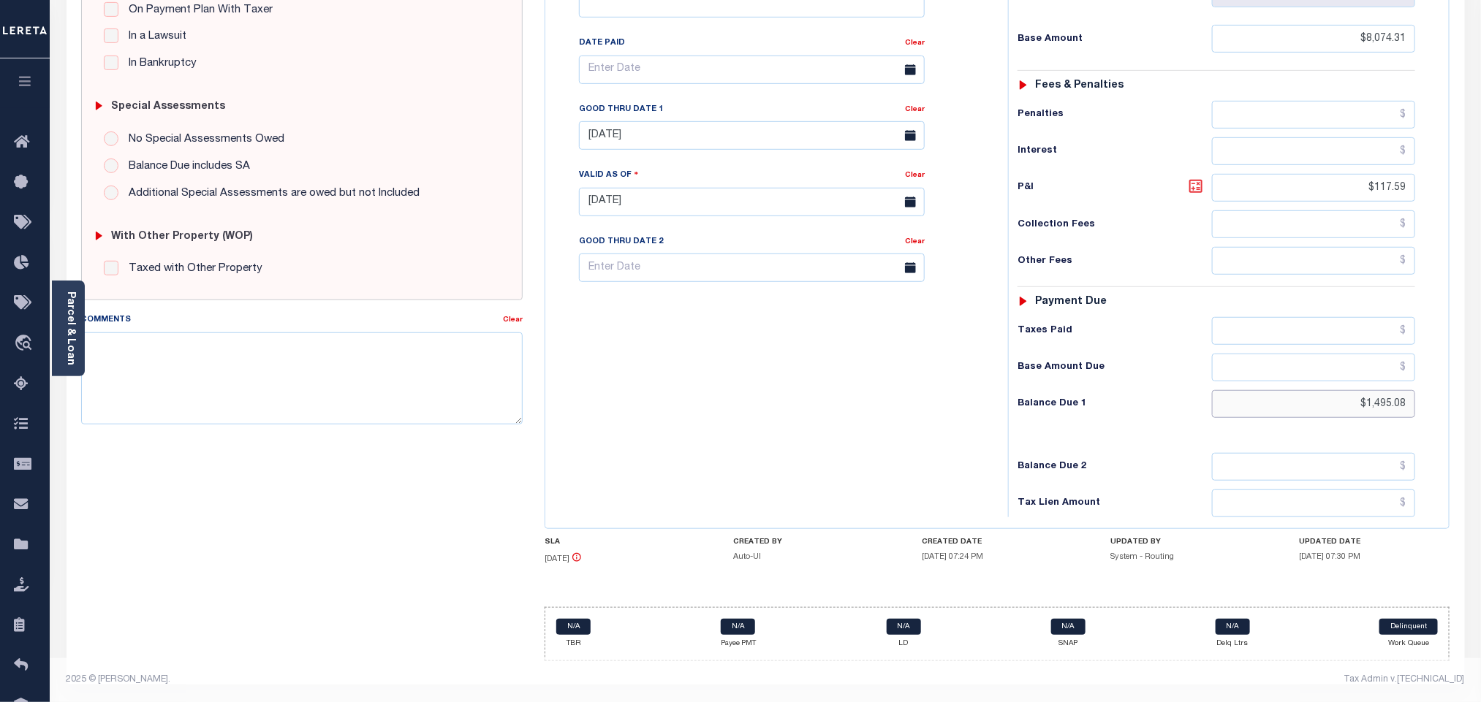
type input "$1,495.08"
type input "10/09/2025"
click at [1197, 183] on icon at bounding box center [1196, 187] width 18 height 18
type input "$6,579.23"
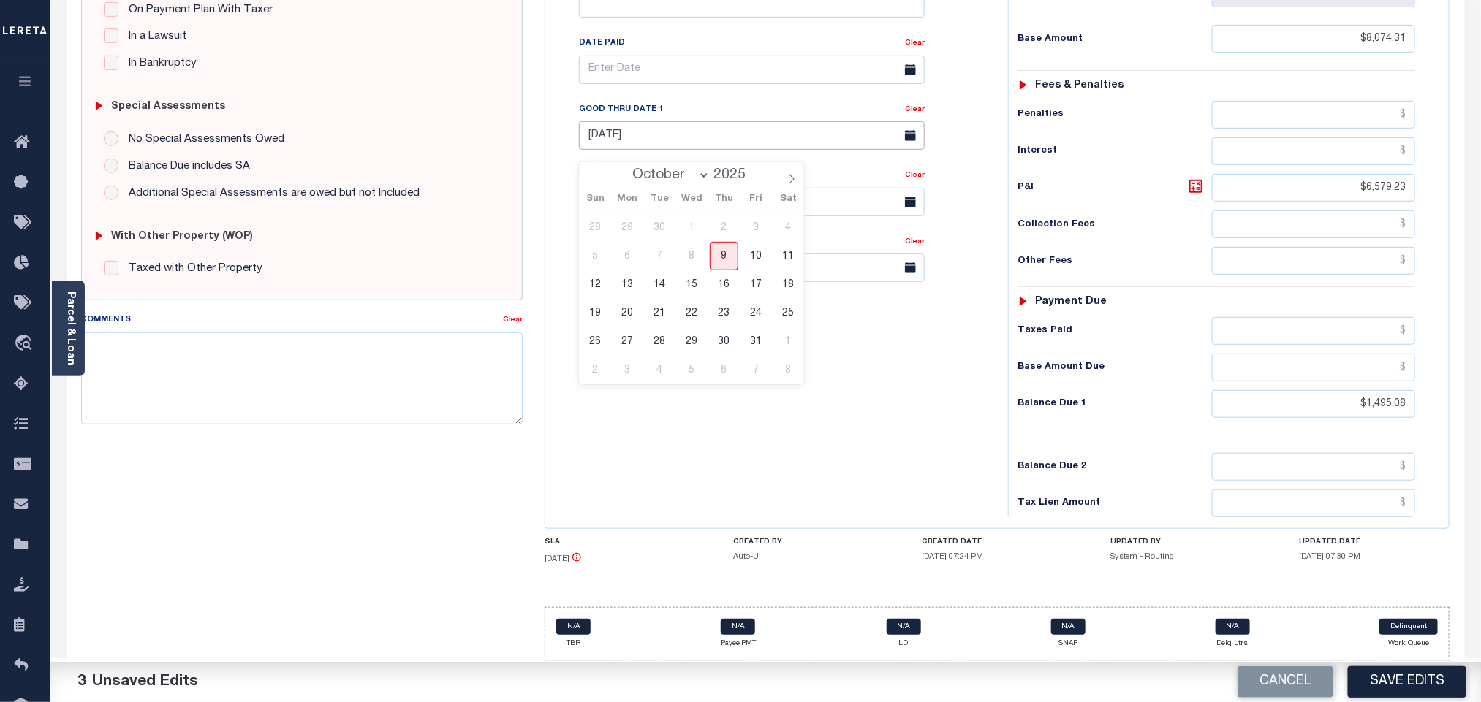
click at [590, 139] on input "08/31/2025" at bounding box center [752, 135] width 346 height 29
click at [756, 329] on span "31" at bounding box center [756, 341] width 29 height 29
type input "10/31/2025"
click at [748, 371] on div "Tax Bill No Multiple Payment Option Payment Plan Clear" at bounding box center [773, 194] width 448 height 645
drag, startPoint x: 1356, startPoint y: 180, endPoint x: 1443, endPoint y: 184, distance: 87.1
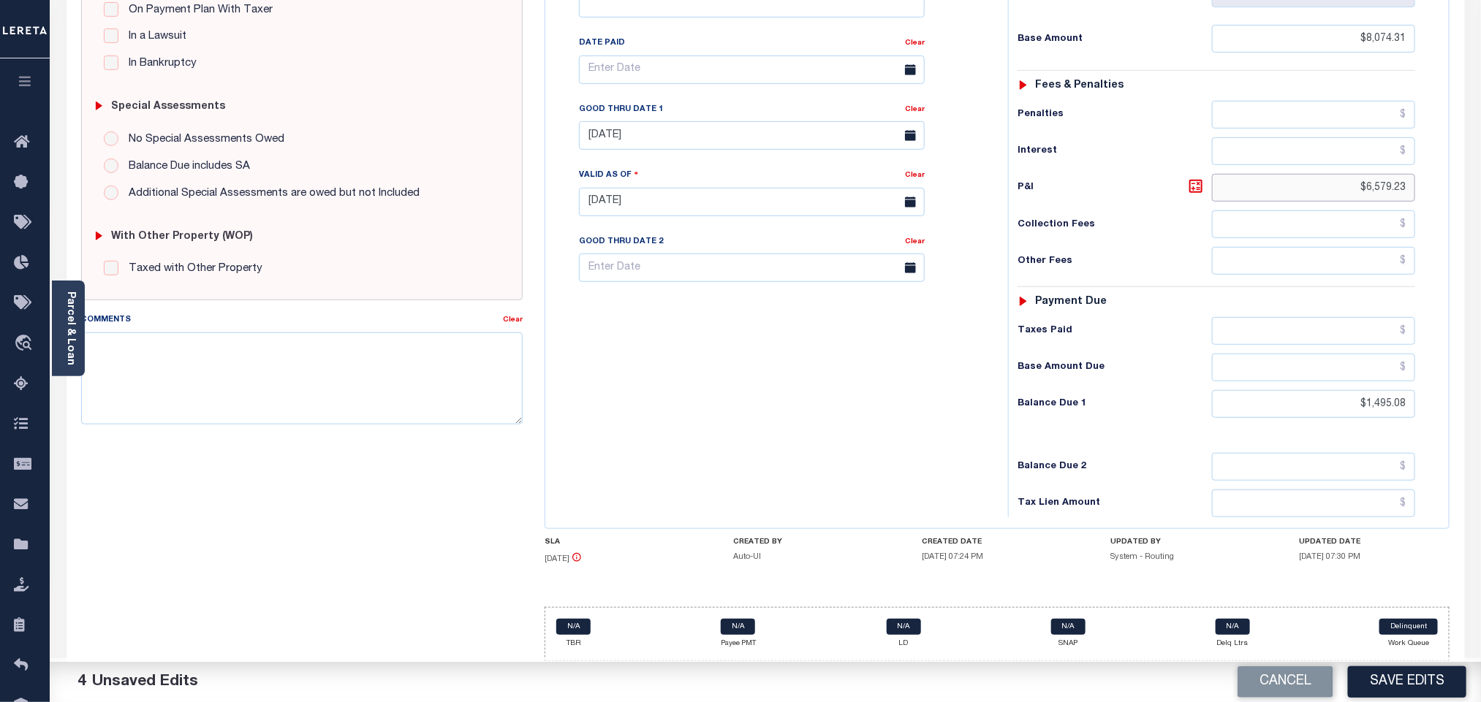
click at [1443, 184] on div "Tax Status Status" at bounding box center [1221, 194] width 448 height 645
click at [1344, 335] on input "text" at bounding box center [1314, 331] width 204 height 28
paste input "6,730.42"
type input "$6,730.42"
click at [1378, 368] on input "text" at bounding box center [1314, 368] width 204 height 28
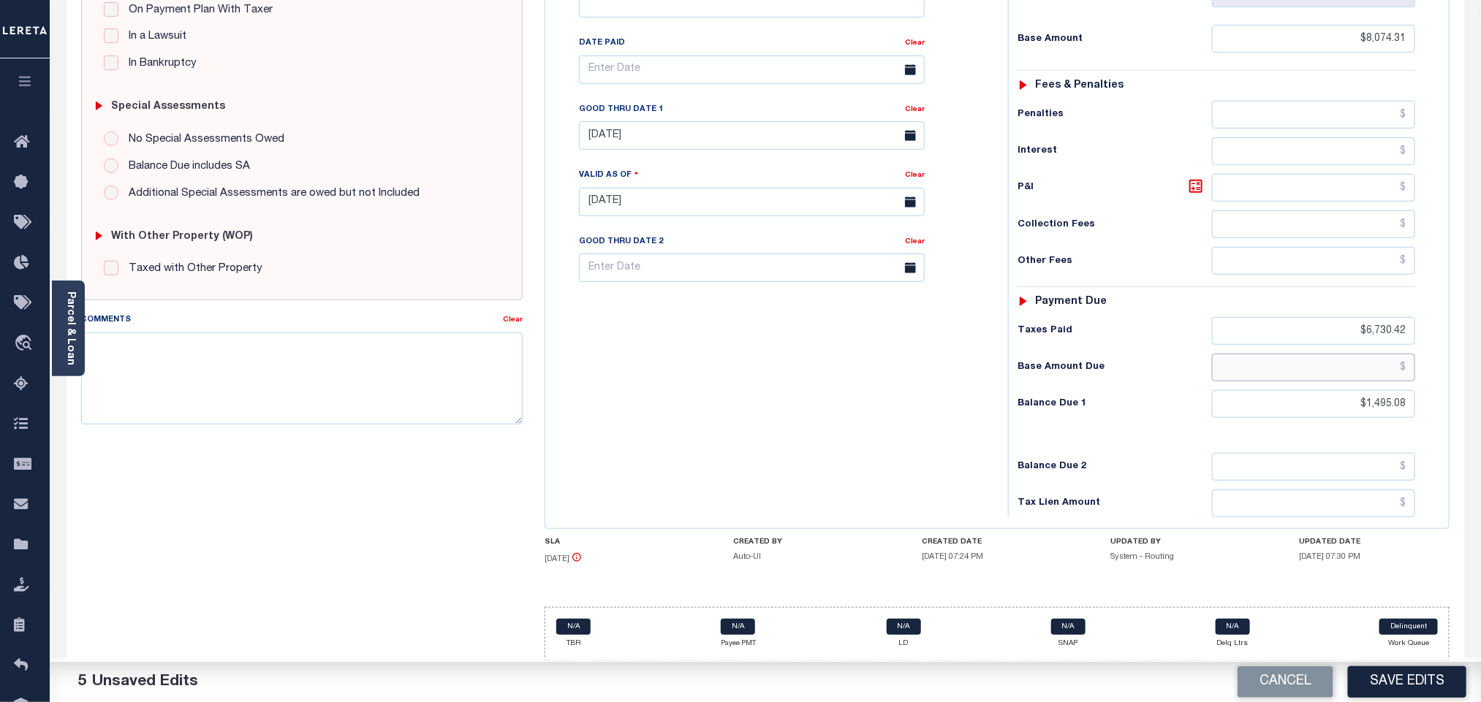
paste input "1,343.89"
type input "$1,343.89"
click at [1380, 187] on input "text" at bounding box center [1314, 188] width 204 height 28
paste input "151.19"
type input "$151.19"
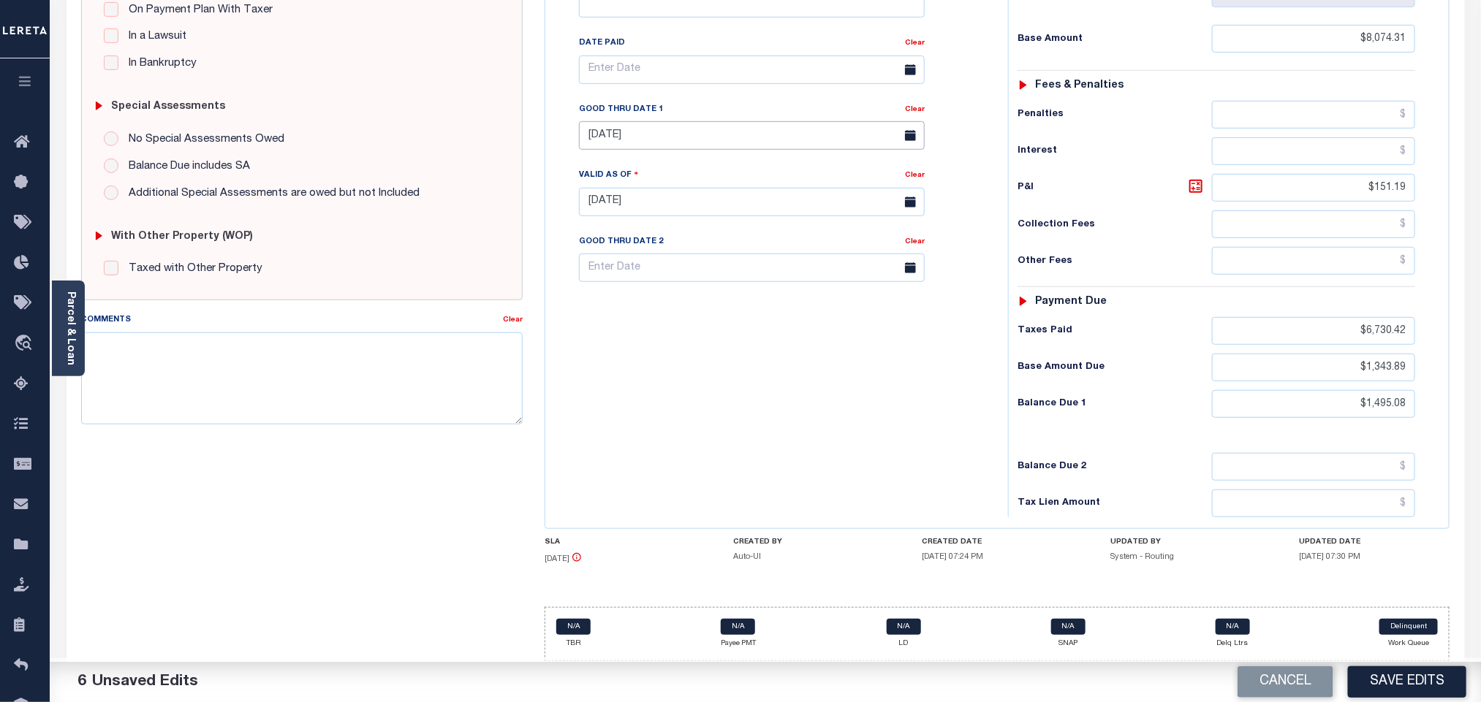
click at [629, 126] on input "10/31/2025" at bounding box center [752, 135] width 346 height 29
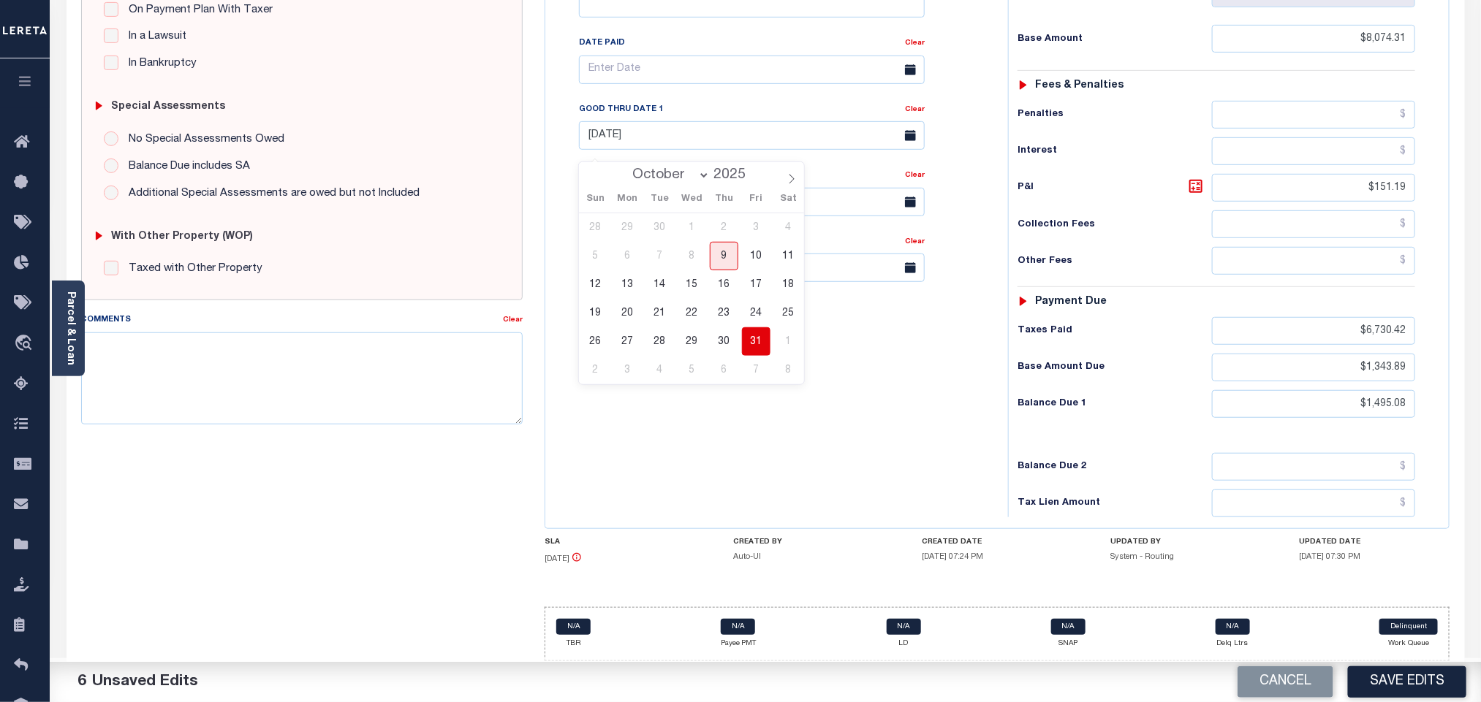
click at [759, 327] on span "31" at bounding box center [756, 341] width 29 height 29
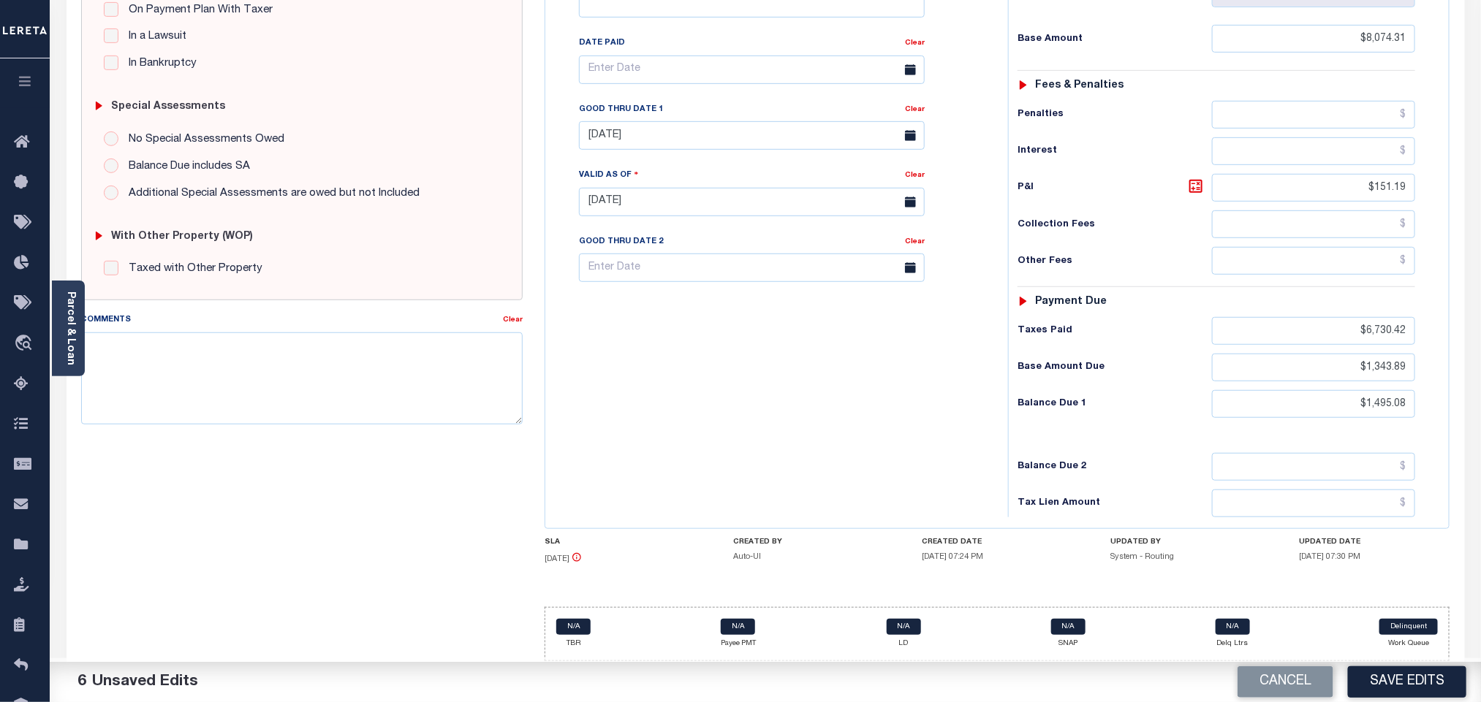
click at [770, 406] on div "Tax Bill No Multiple Payment Option Payment Plan Clear" at bounding box center [773, 194] width 448 height 645
click at [1406, 678] on button "Save Edits" at bounding box center [1407, 681] width 118 height 31
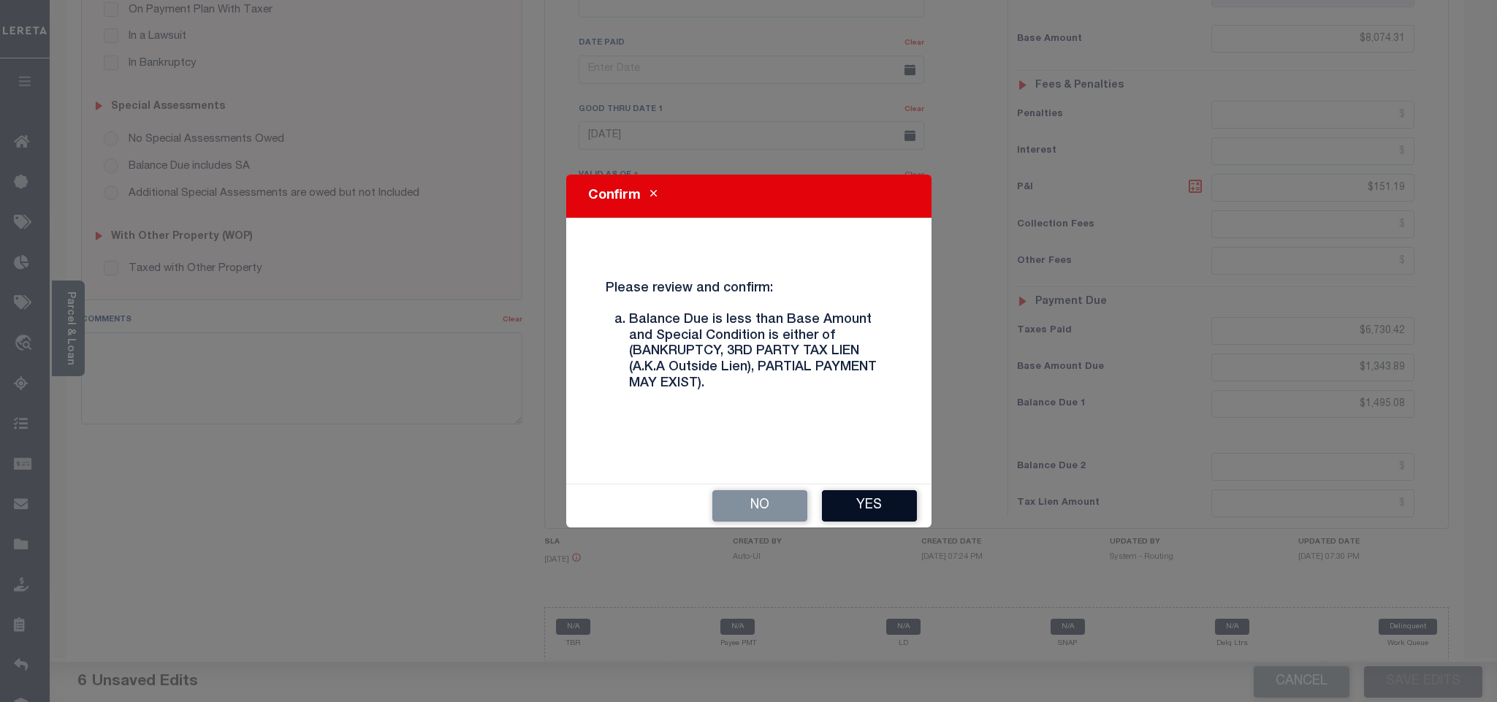
click at [902, 511] on button "Yes" at bounding box center [869, 505] width 95 height 31
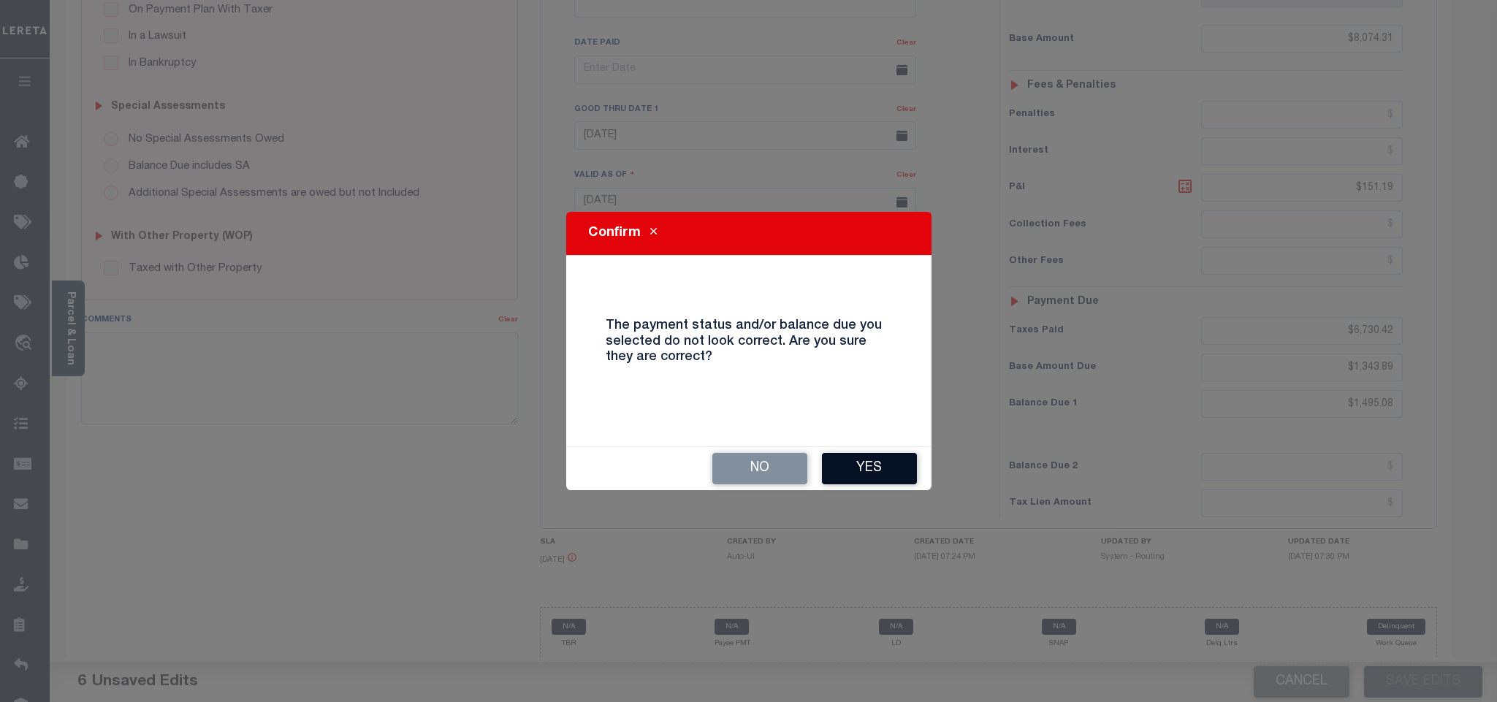
click at [897, 479] on button "Yes" at bounding box center [869, 468] width 95 height 31
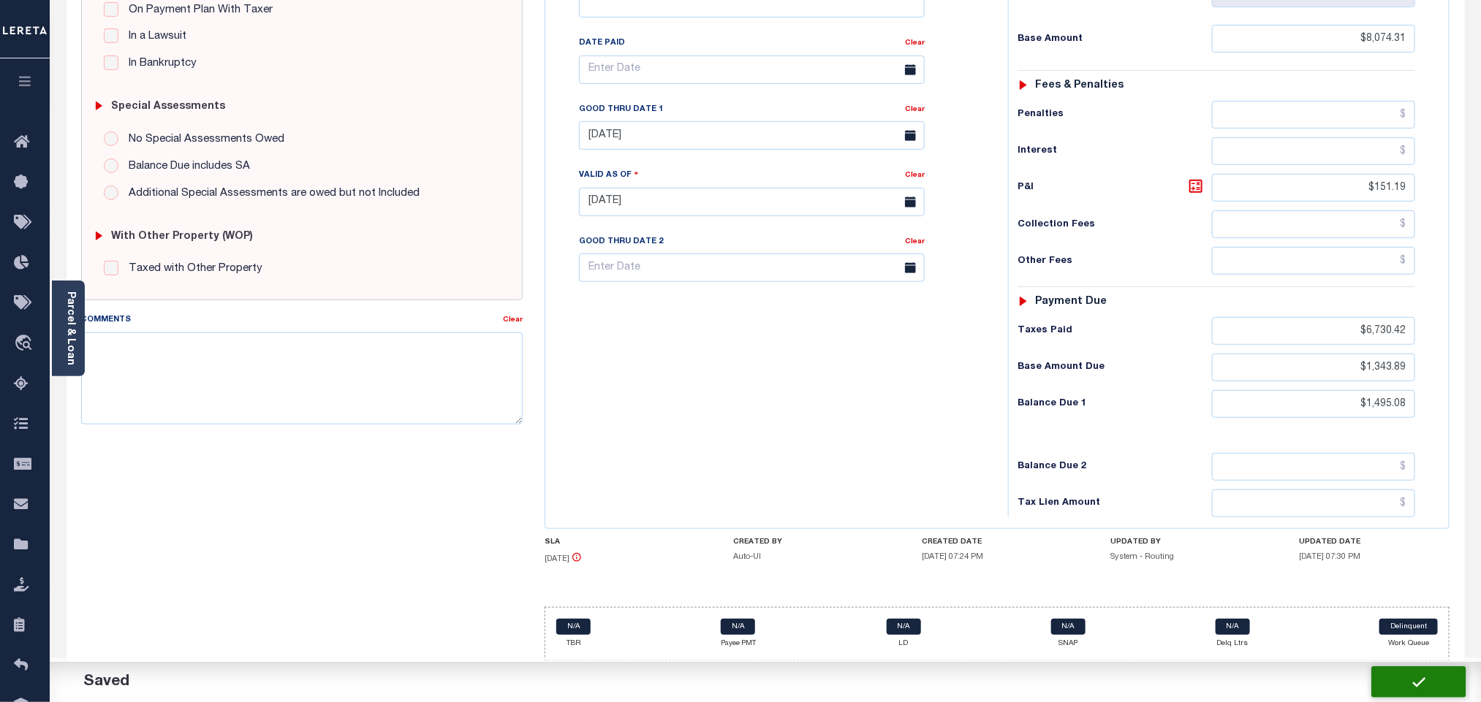
checkbox input "false"
type input "$8,074.31"
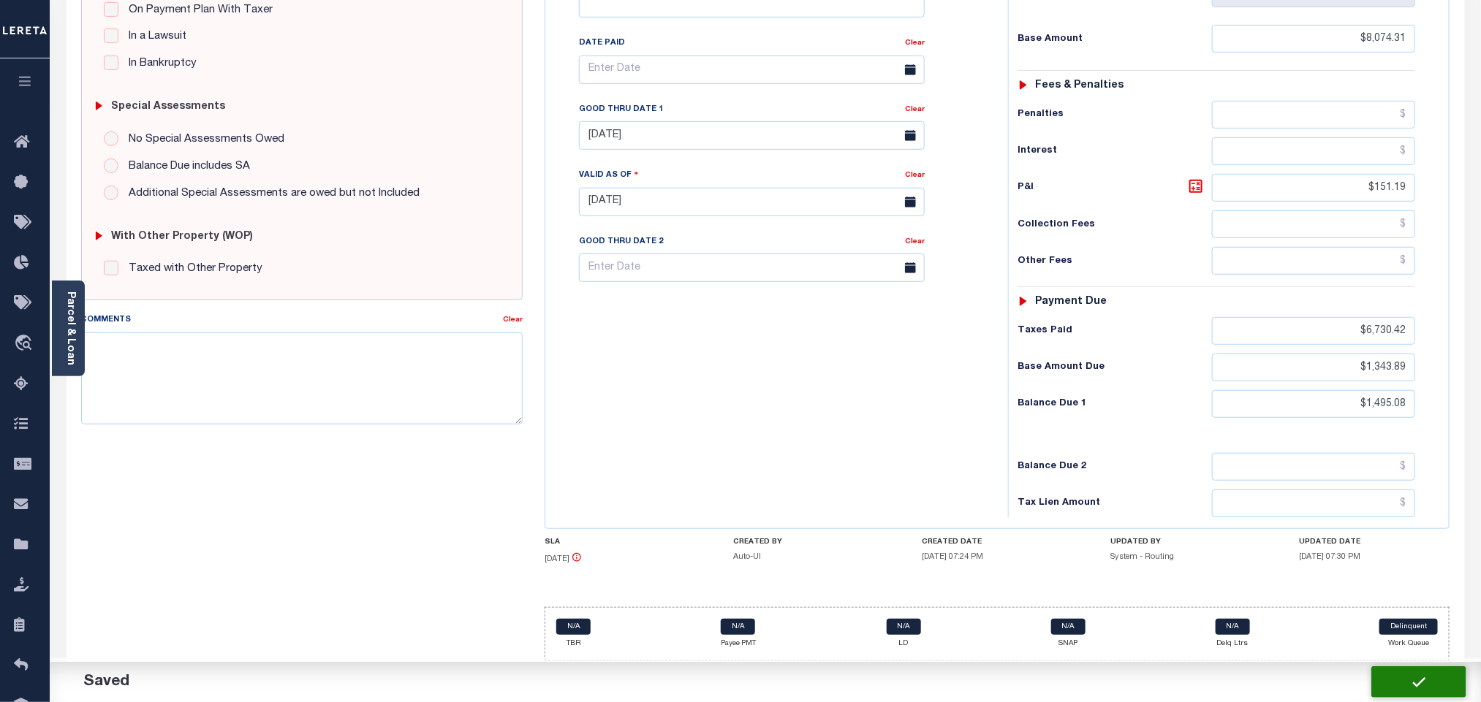
type input "$151.19"
type input "$6,730.42"
type input "$1,343.89"
type input "$1,495.08"
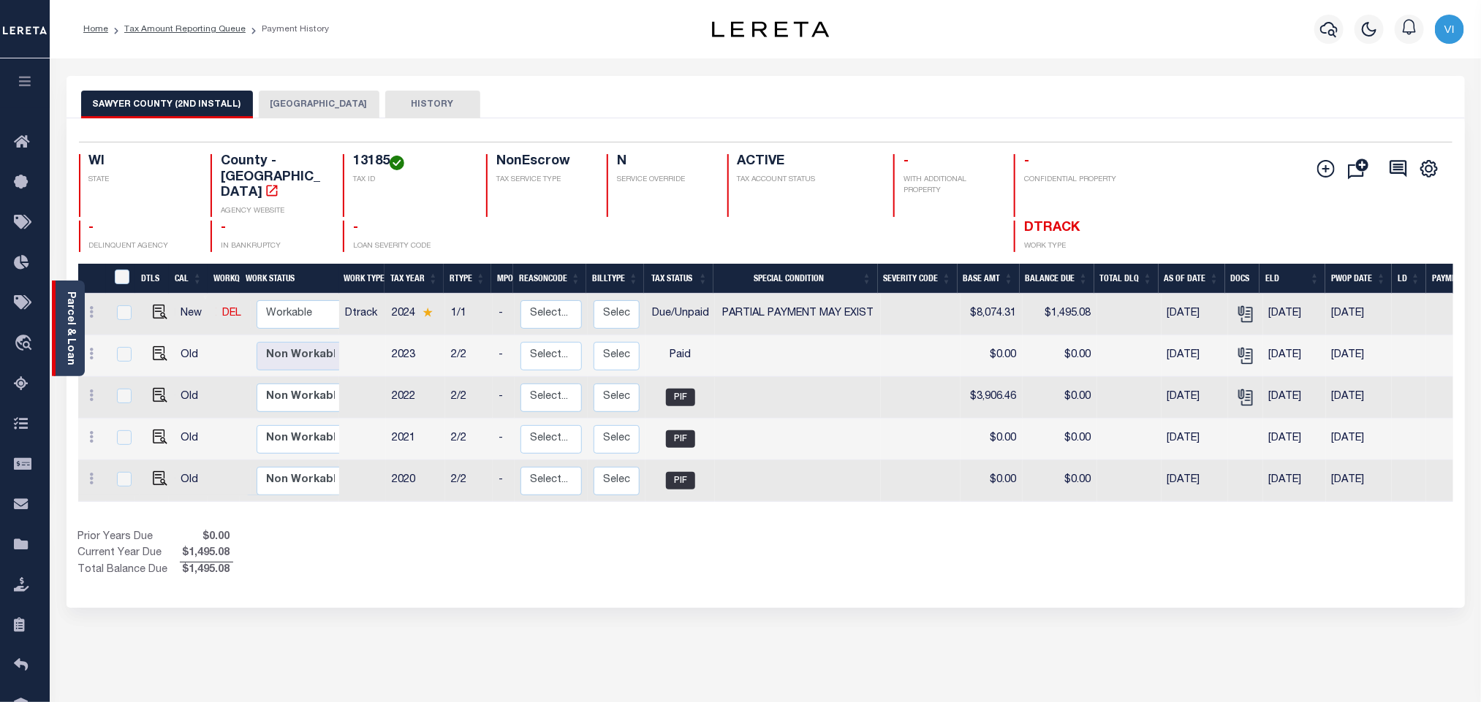
click at [68, 344] on link "Parcel & Loan" at bounding box center [70, 329] width 10 height 74
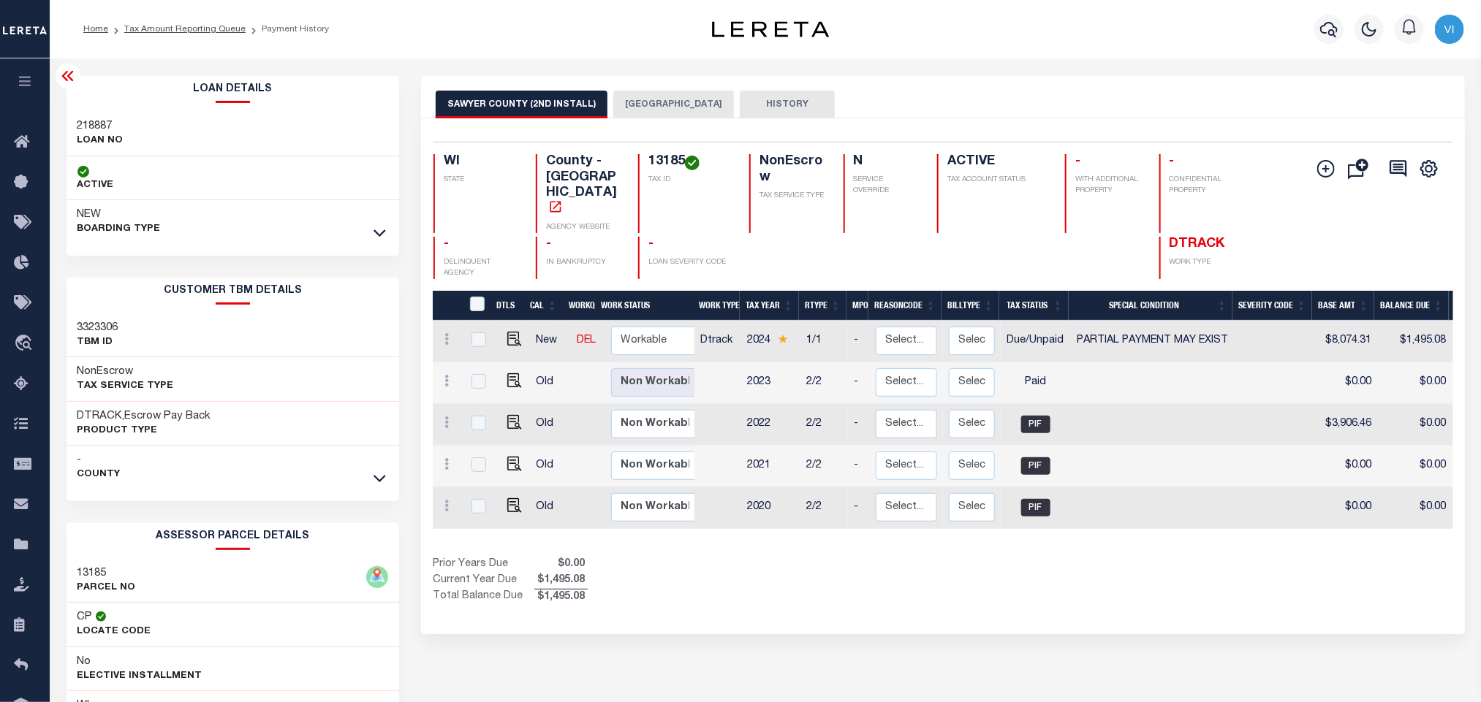
click at [70, 117] on div "218887 LOAN NO" at bounding box center [233, 134] width 333 height 45
copy h3 "218887"
click at [658, 158] on h4 "13185" at bounding box center [689, 162] width 83 height 16
click at [660, 158] on h4 "13185" at bounding box center [689, 162] width 83 height 16
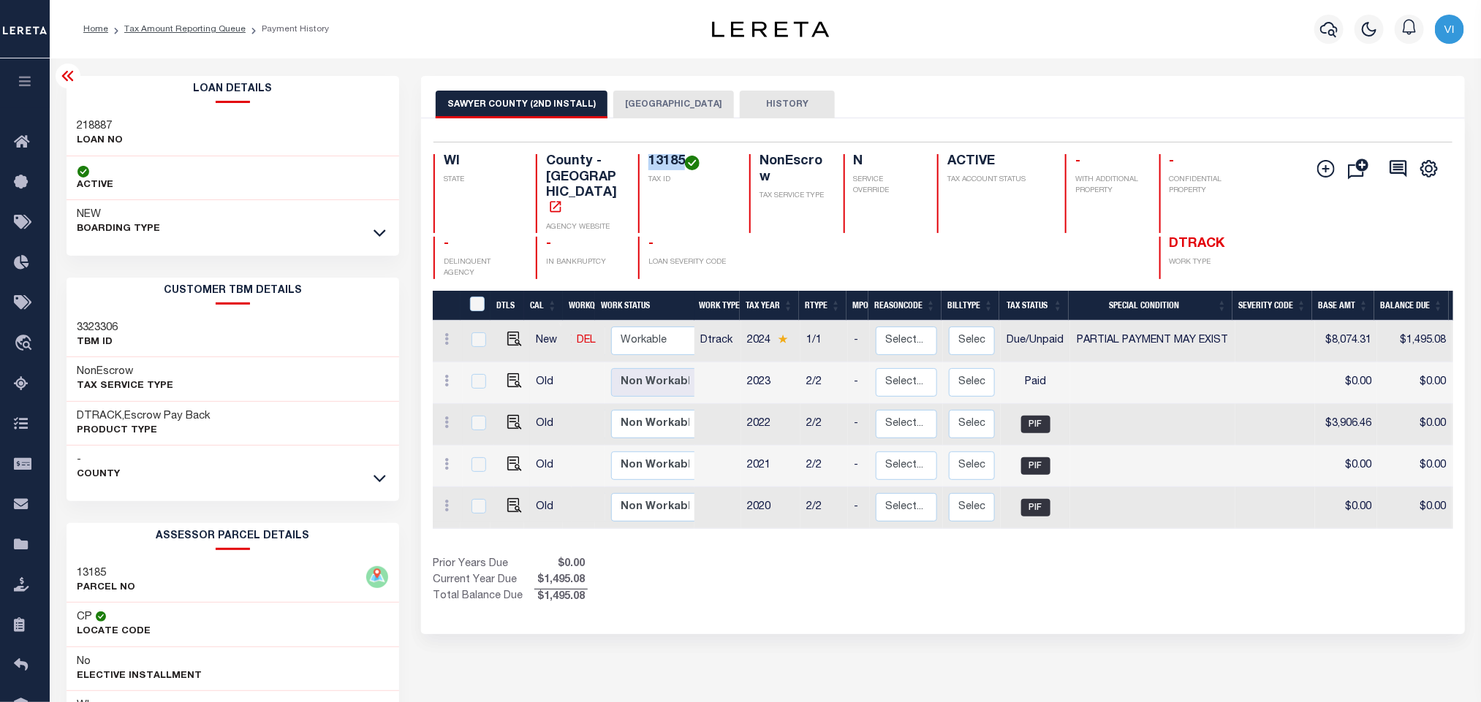
copy h4 "13185"
click at [1322, 39] on button "button" at bounding box center [1328, 29] width 29 height 29
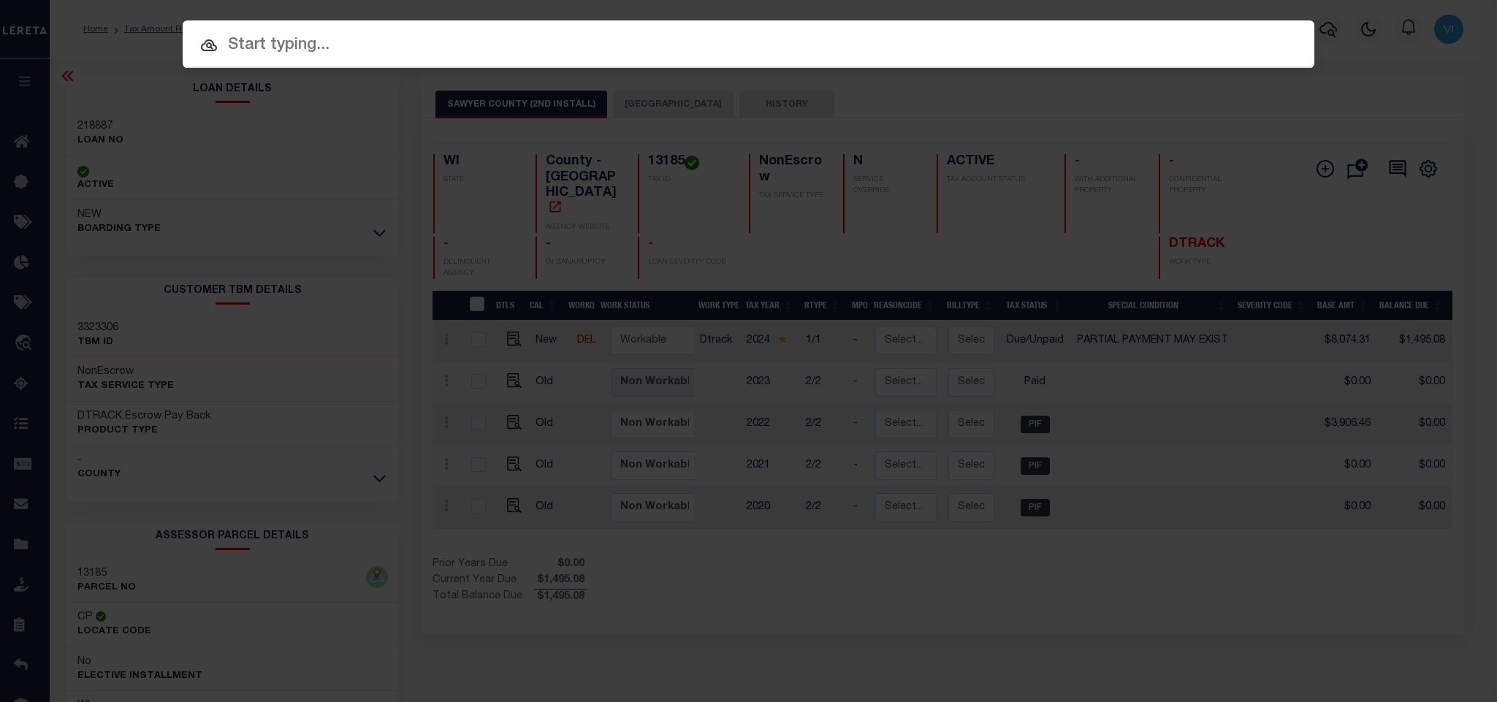
click at [1197, 48] on input "text" at bounding box center [749, 46] width 1132 height 26
paste input "202001102"
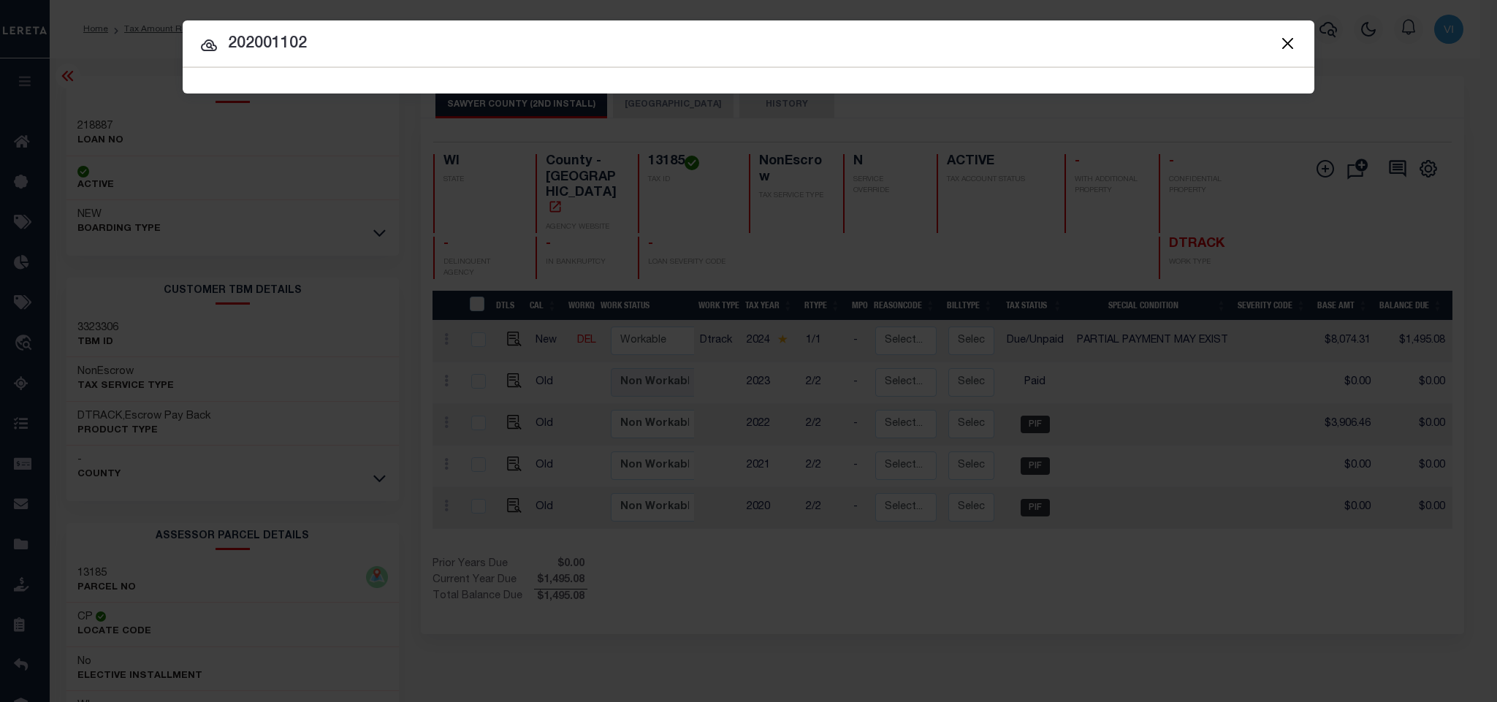
type input "202001102"
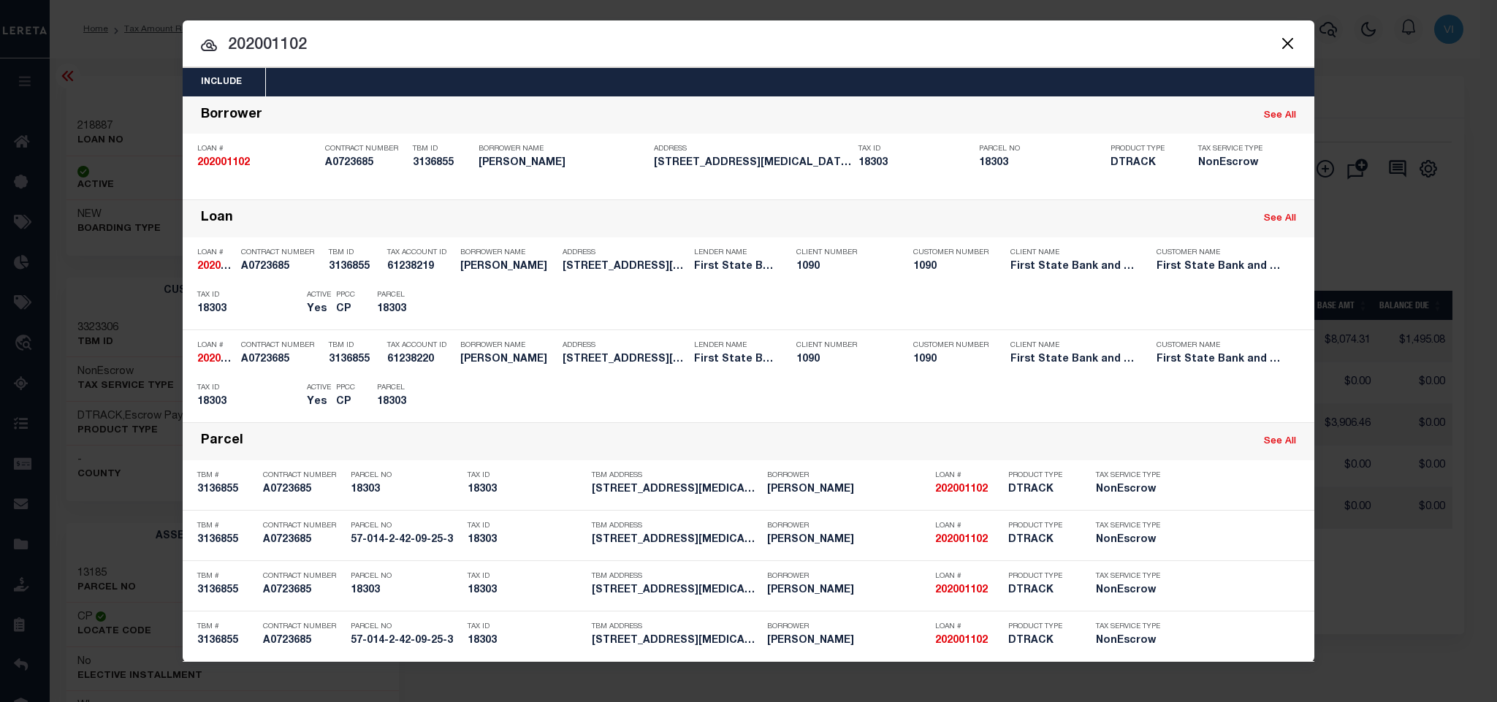
click at [559, 82] on div "Include Loans TBM Customers Borrowers Payments (Lender Non-Disb) Payments (Lend…" at bounding box center [749, 82] width 1132 height 29
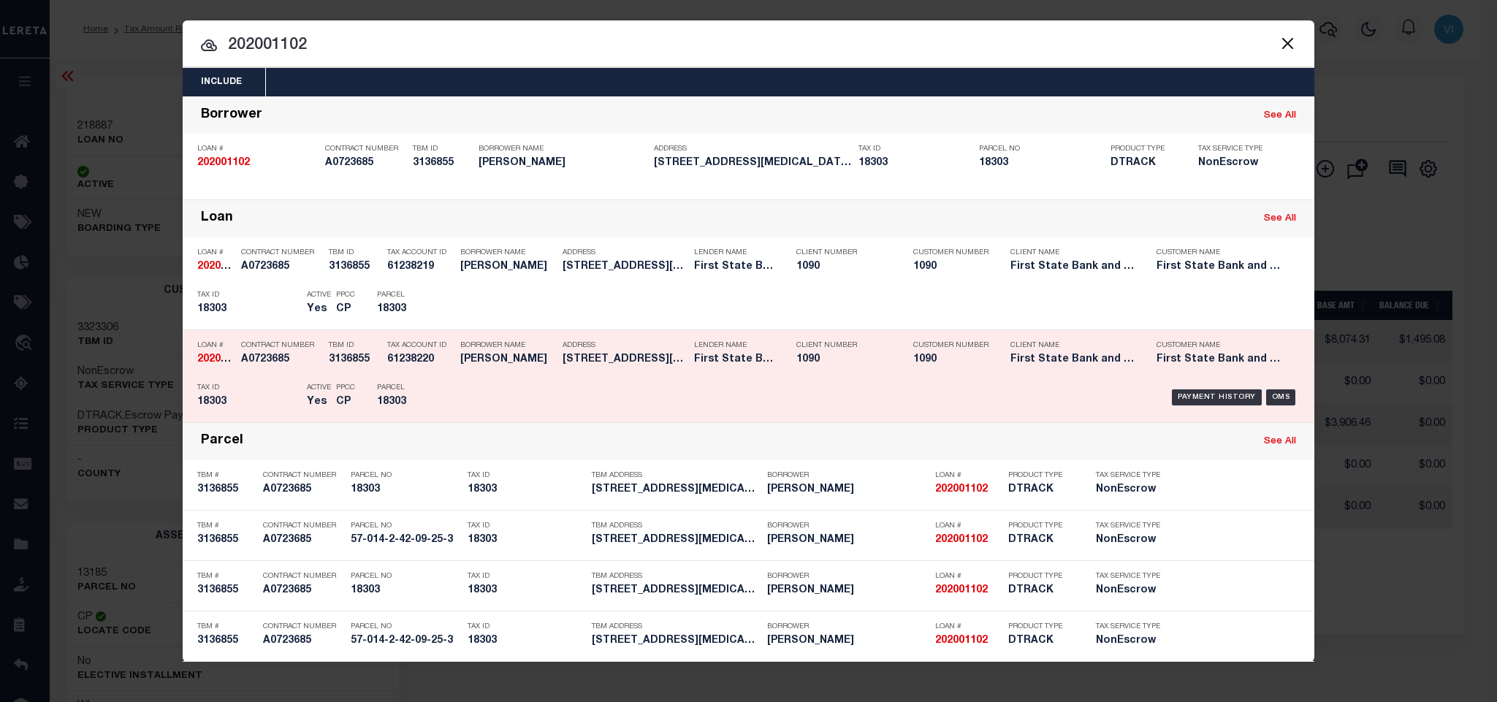
click at [441, 390] on p "Parcel" at bounding box center [410, 388] width 66 height 9
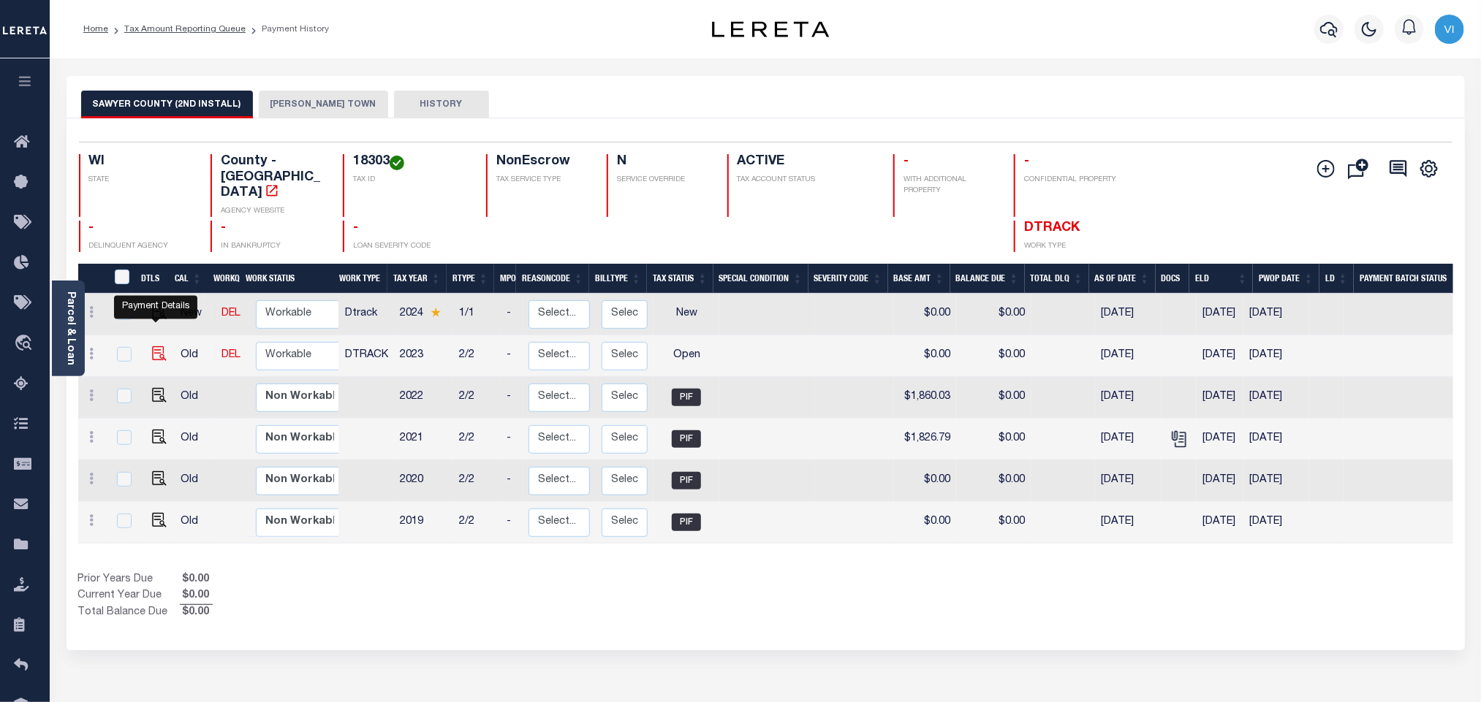
click at [156, 346] on img "" at bounding box center [159, 353] width 15 height 15
checkbox input "true"
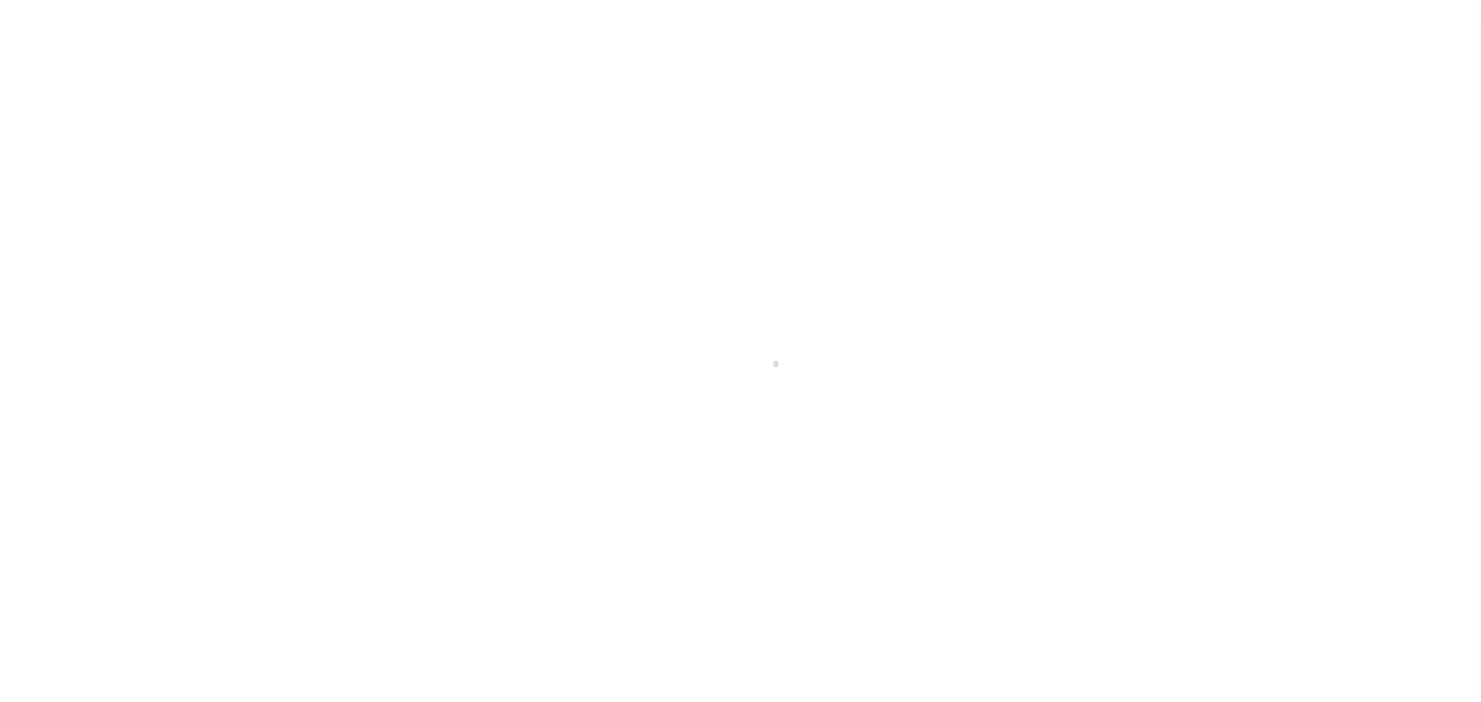
checkbox input "false"
type input "[DATE]"
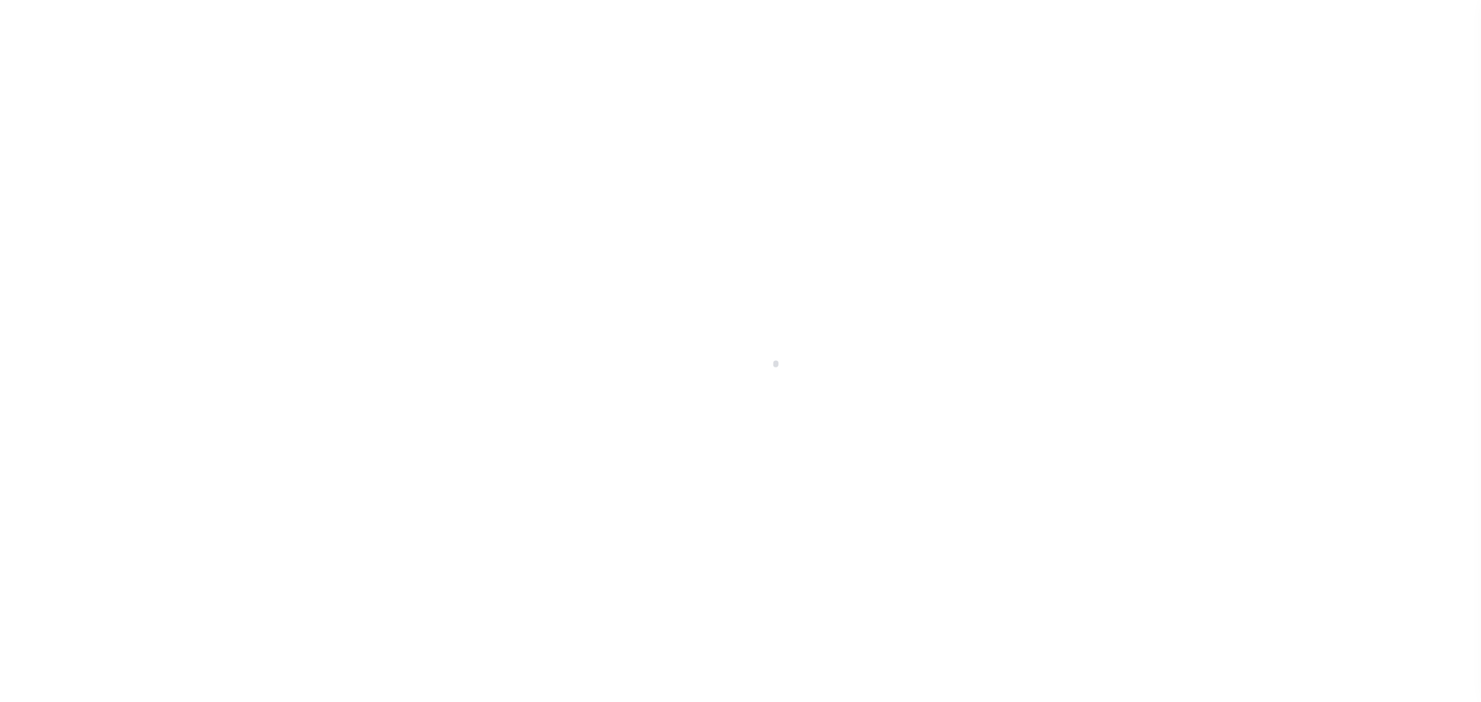
select select "OP2"
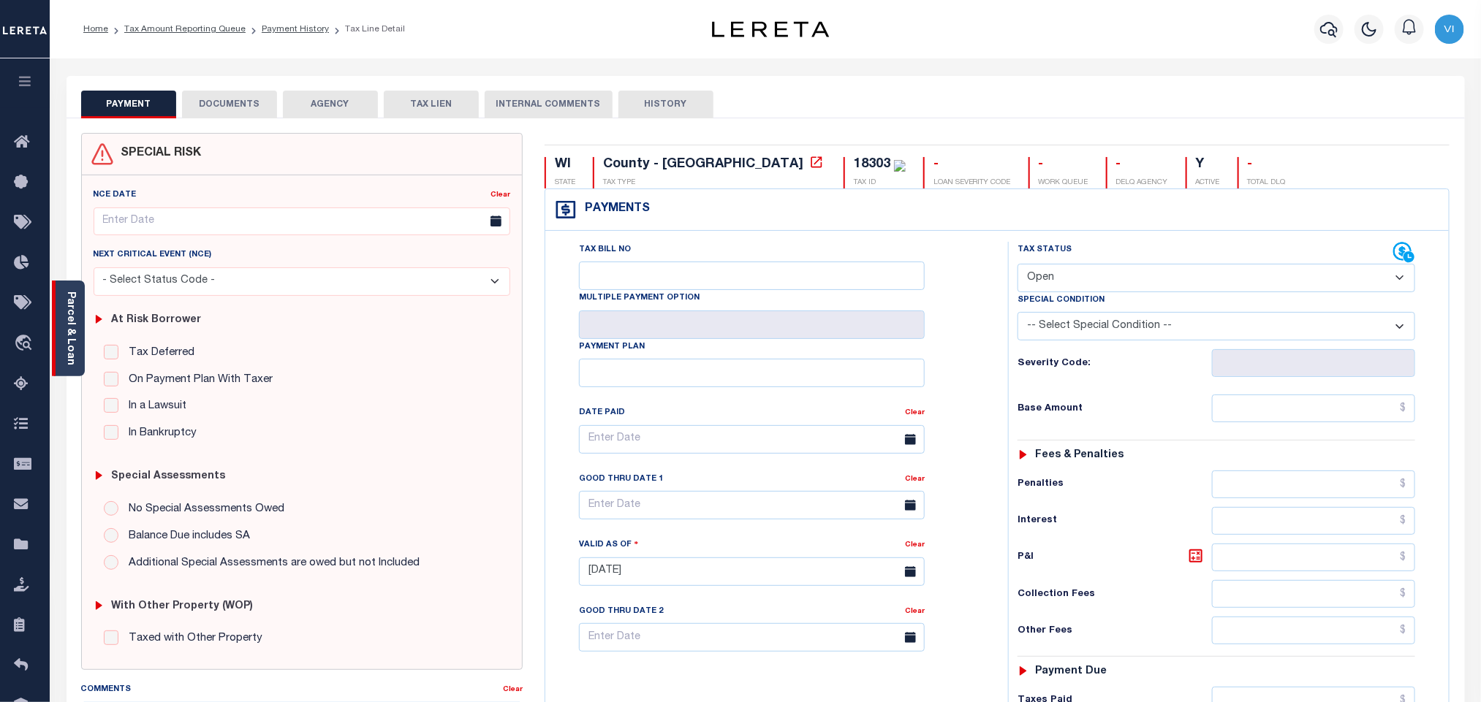
click at [58, 322] on div "Parcel & Loan" at bounding box center [68, 329] width 33 height 96
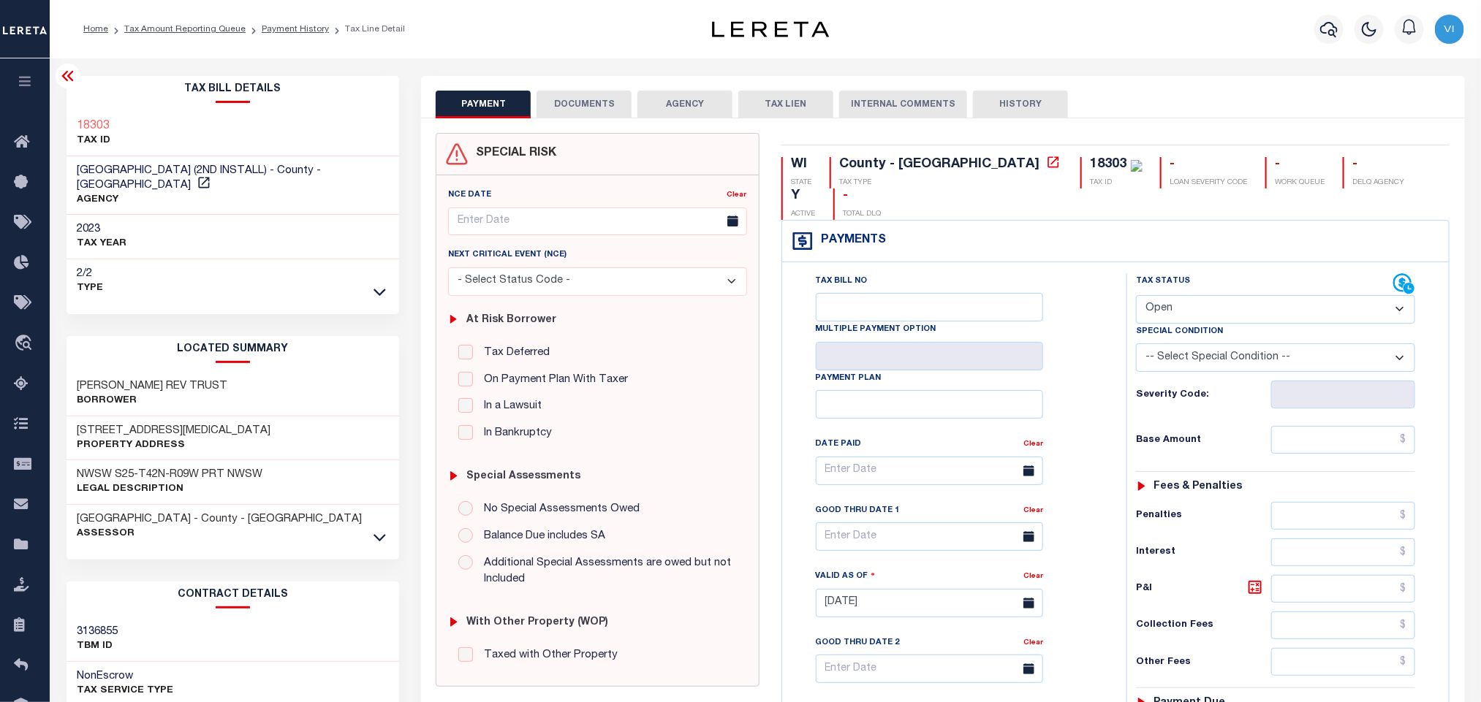
click at [536, 108] on button "DOCUMENTS" at bounding box center [583, 105] width 95 height 28
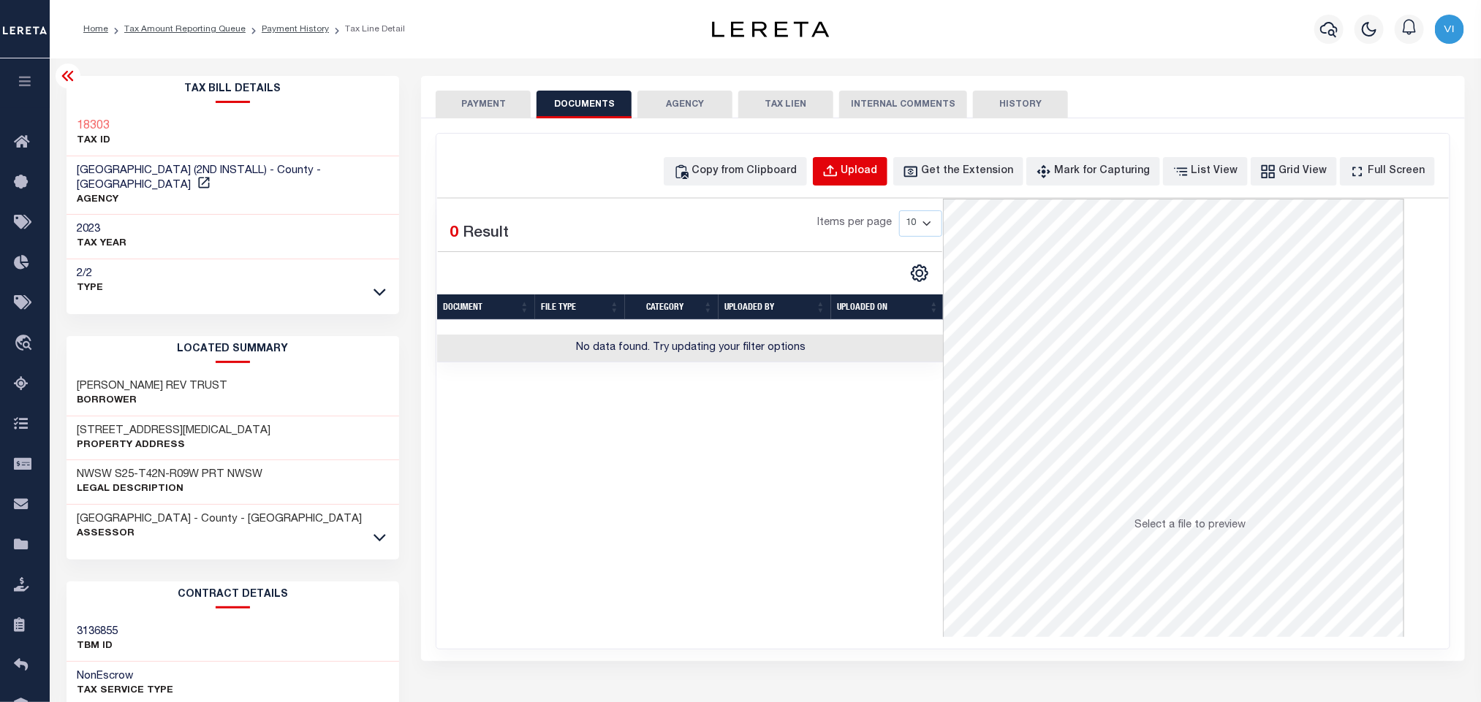
click at [865, 174] on button "Upload" at bounding box center [850, 171] width 75 height 29
select select "POP"
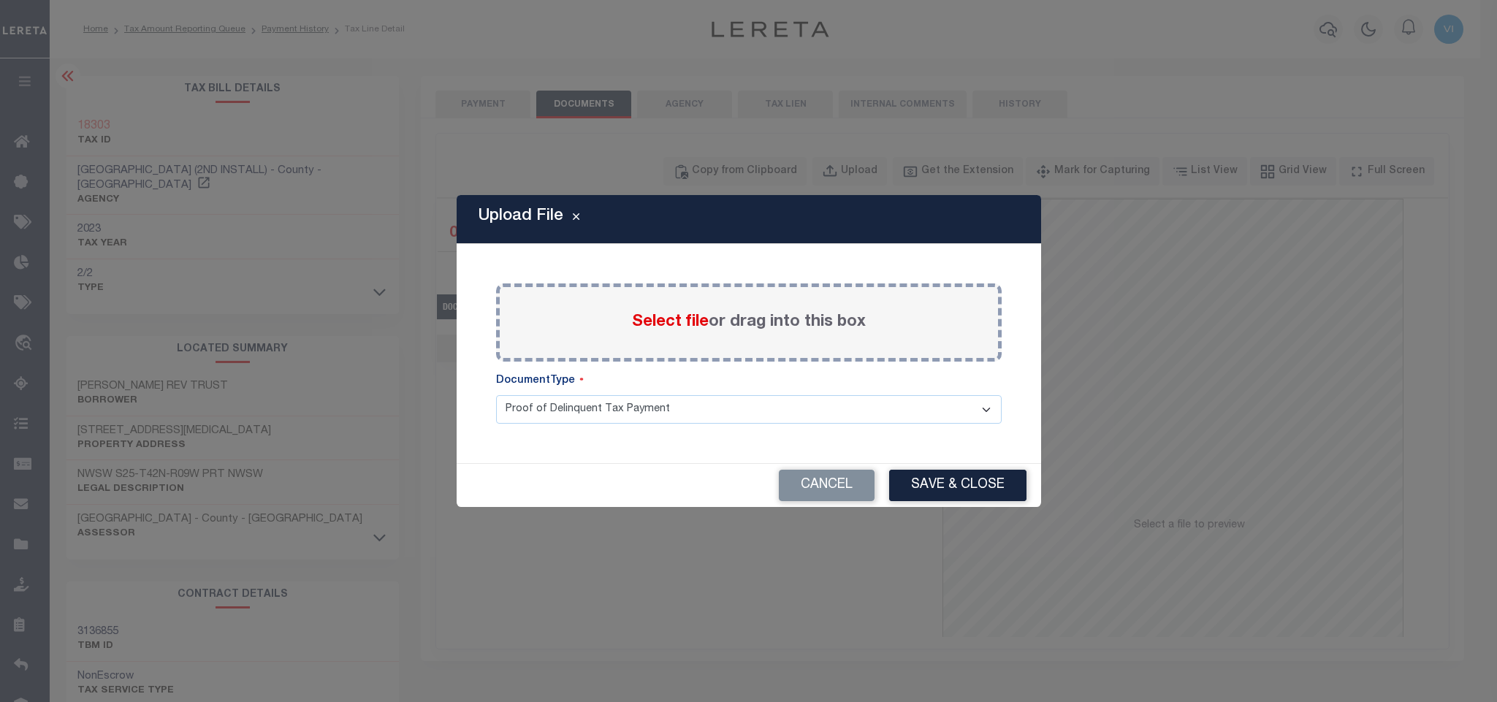
click at [680, 324] on span "Select file" at bounding box center [670, 322] width 77 height 16
click at [0, 0] on input "Select file or drag into this box" at bounding box center [0, 0] width 0 height 0
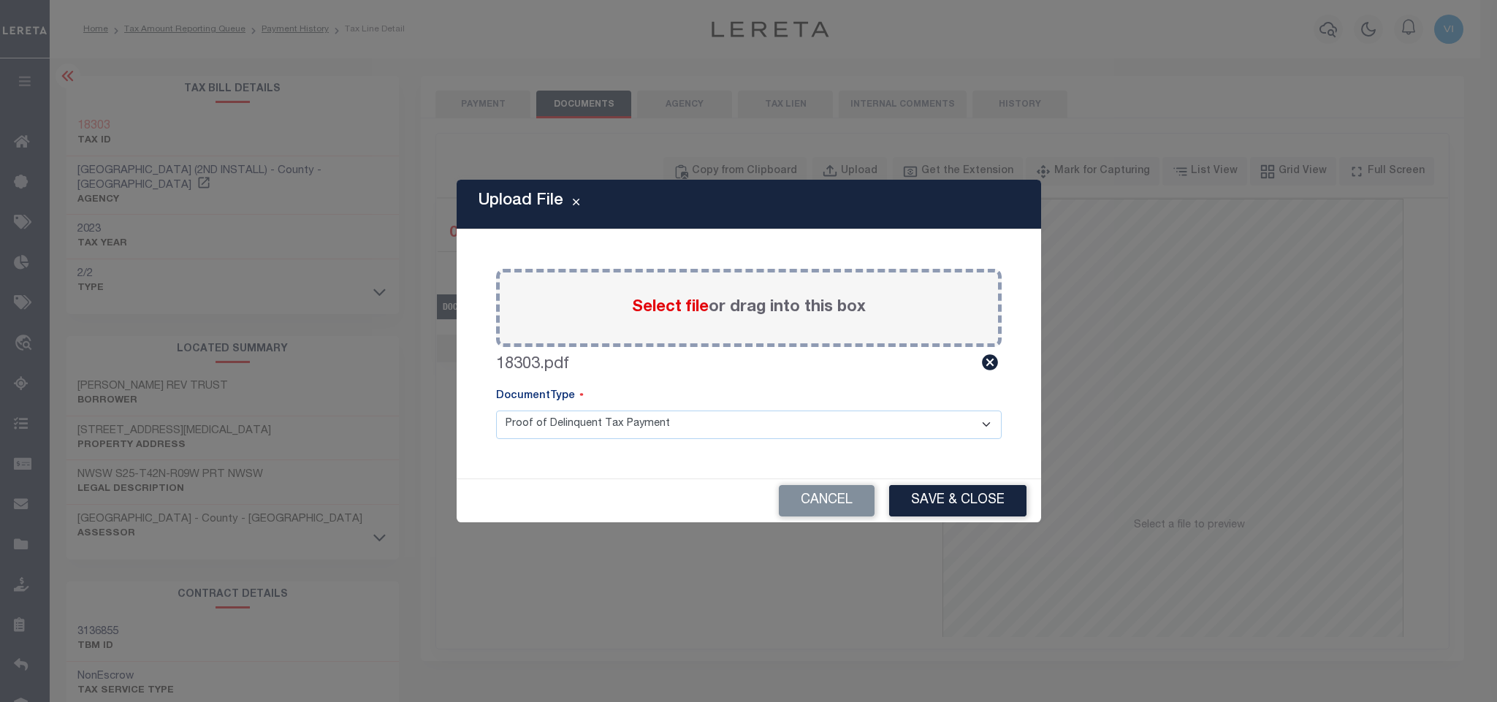
click at [524, 435] on select "Proof of Delinquent Tax Payment" at bounding box center [749, 425] width 506 height 29
click at [496, 411] on select "Proof of Delinquent Tax Payment" at bounding box center [749, 425] width 506 height 29
click at [978, 498] on button "Save & Close" at bounding box center [957, 500] width 137 height 31
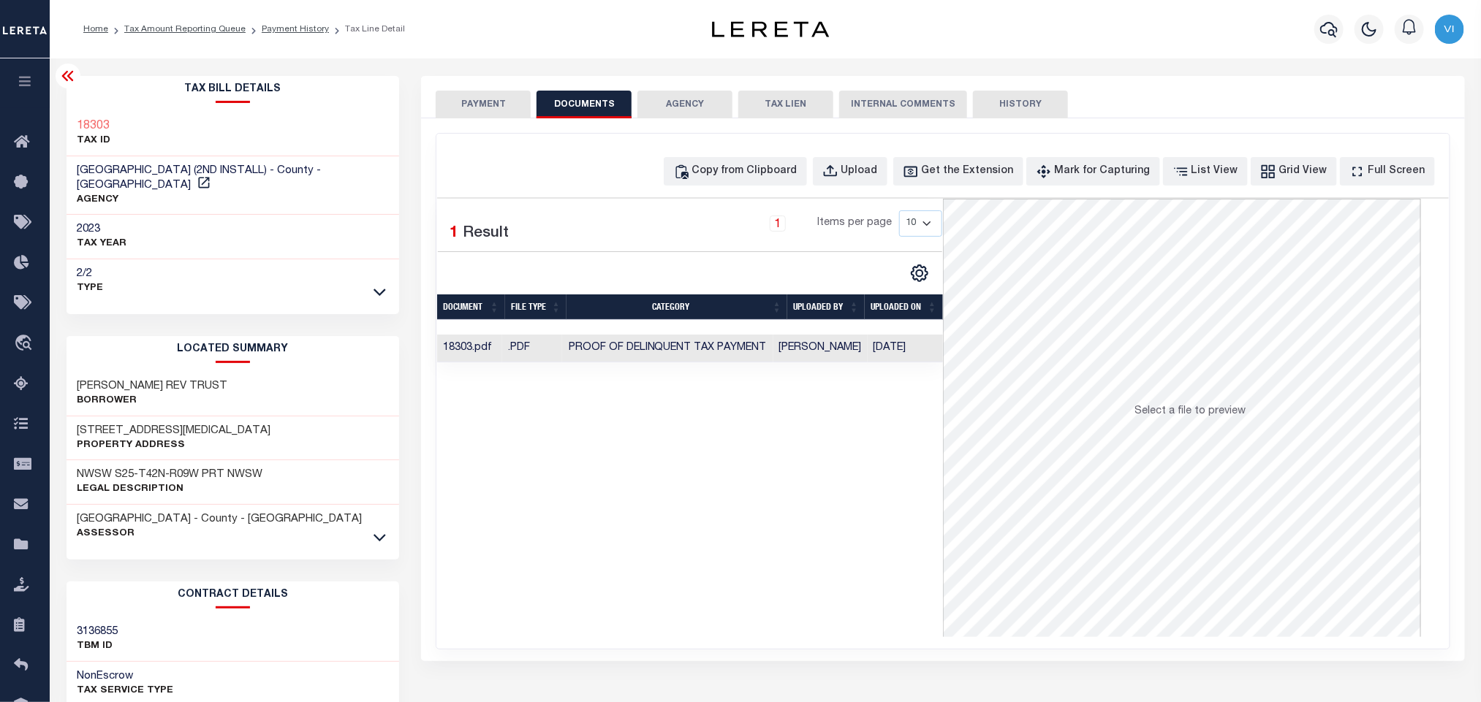
click at [496, 115] on button "PAYMENT" at bounding box center [483, 105] width 95 height 28
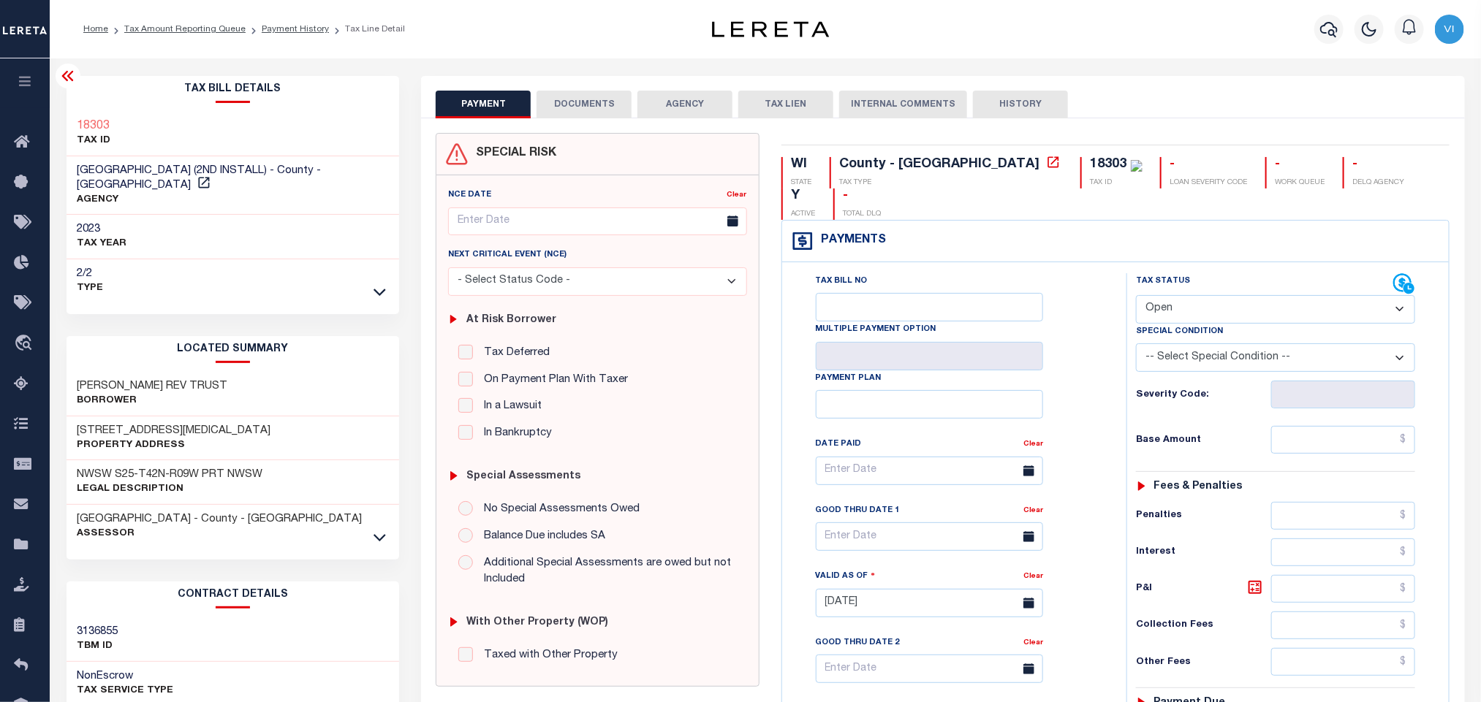
click at [1187, 295] on select "- Select Status Code - Open Due/Unpaid Paid Incomplete No Tax Due Internal Refu…" at bounding box center [1275, 309] width 279 height 29
select select "PYD"
click at [1136, 295] on select "- Select Status Code - Open Due/Unpaid Paid Incomplete No Tax Due Internal Refu…" at bounding box center [1275, 309] width 279 height 29
type input "[DATE]"
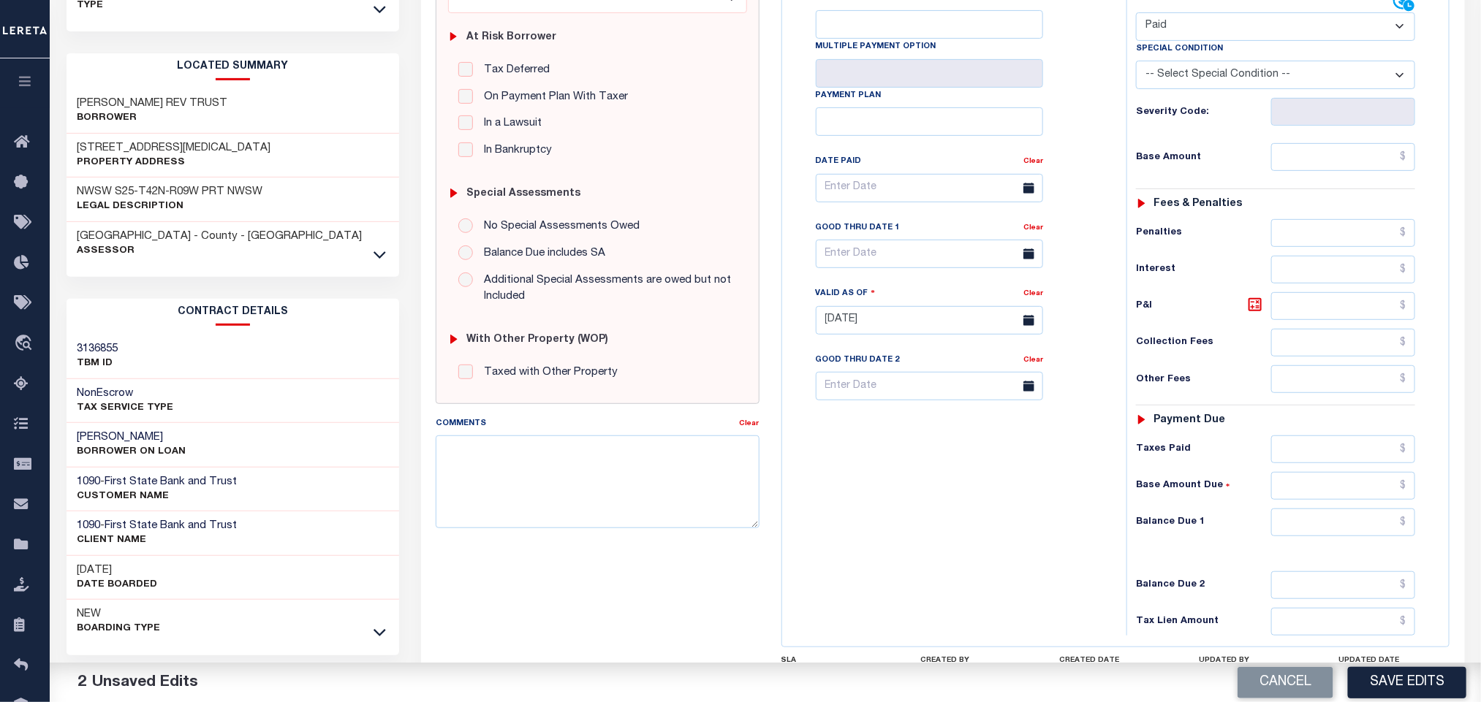
scroll to position [380, 0]
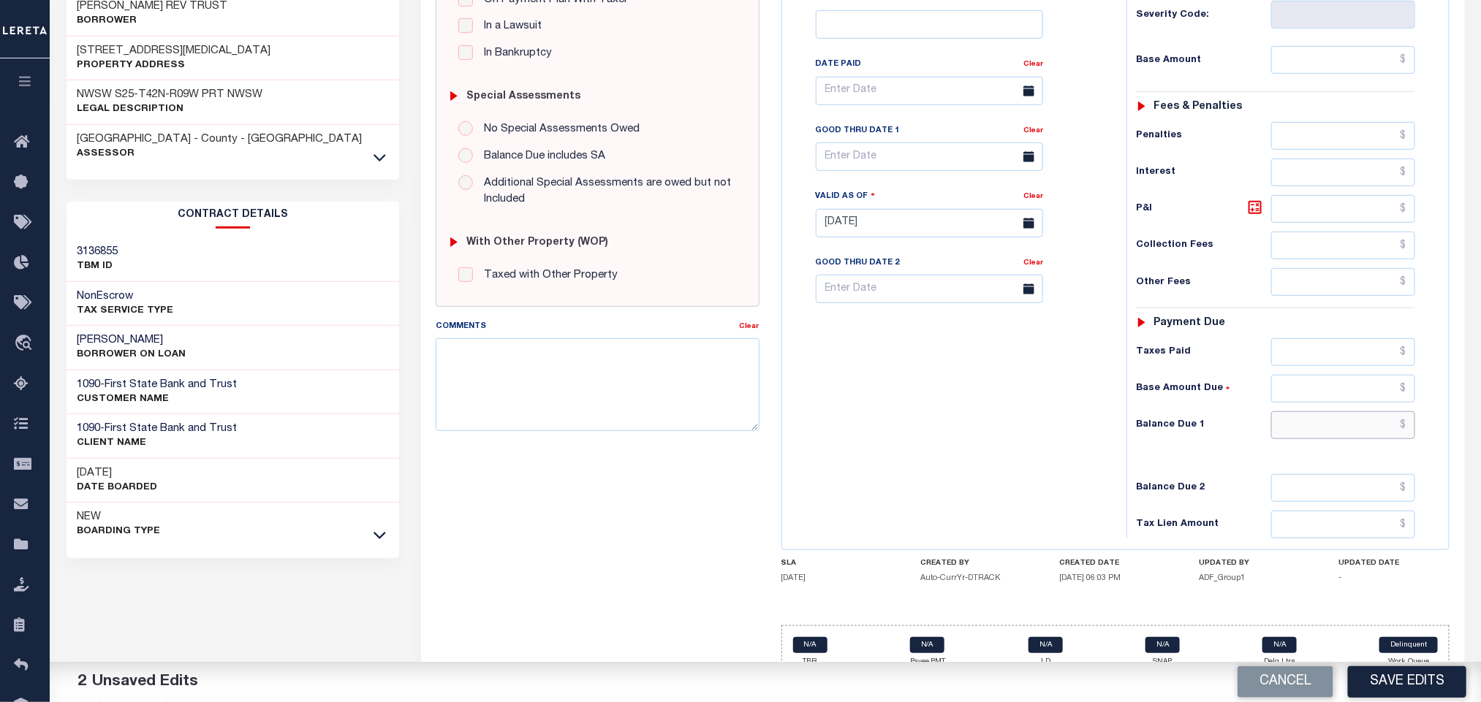
click at [1323, 411] on input "text" at bounding box center [1343, 425] width 145 height 28
type input "$0.00"
click at [1082, 463] on div "Tax Bill No Multiple Payment Option Payment Plan Clear" at bounding box center [951, 215] width 330 height 645
click at [1375, 675] on button "Save Edits" at bounding box center [1407, 681] width 118 height 31
checkbox input "false"
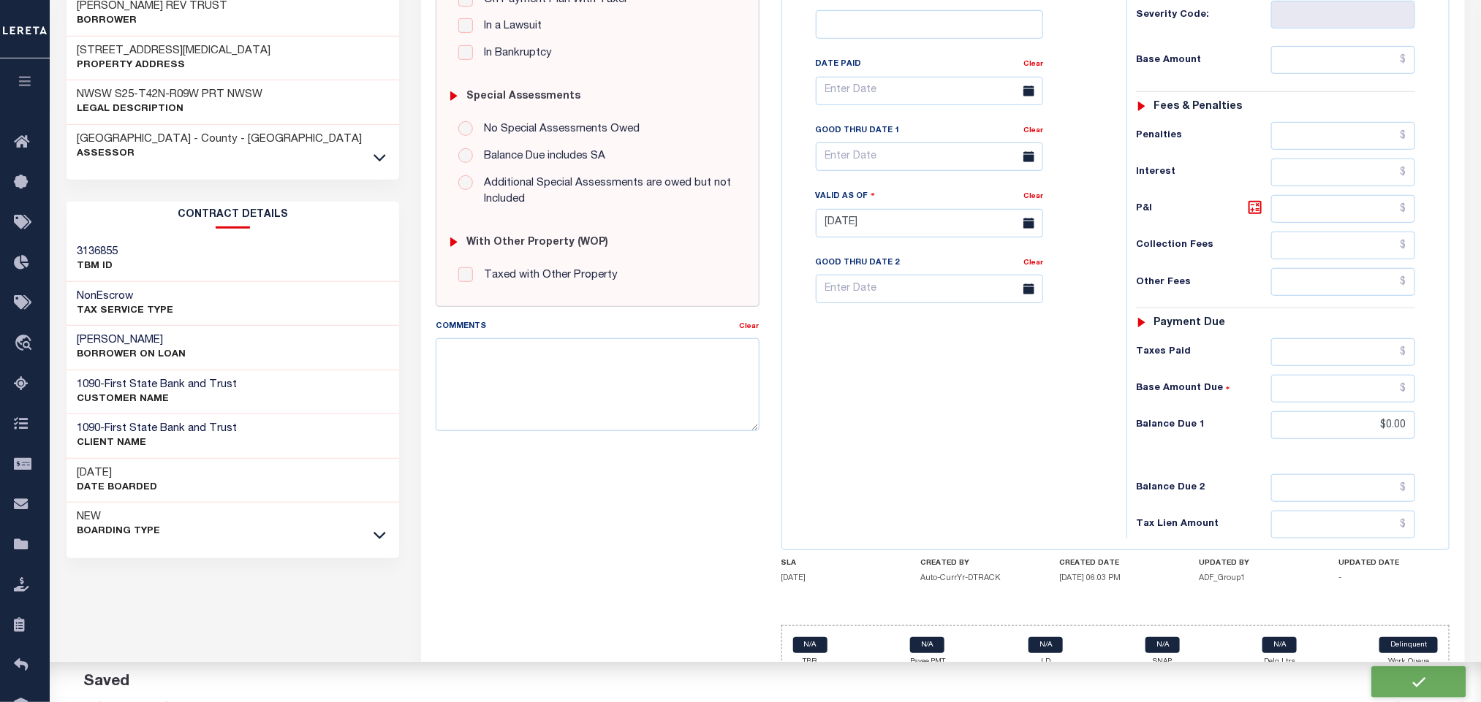
checkbox input "false"
type input "$0"
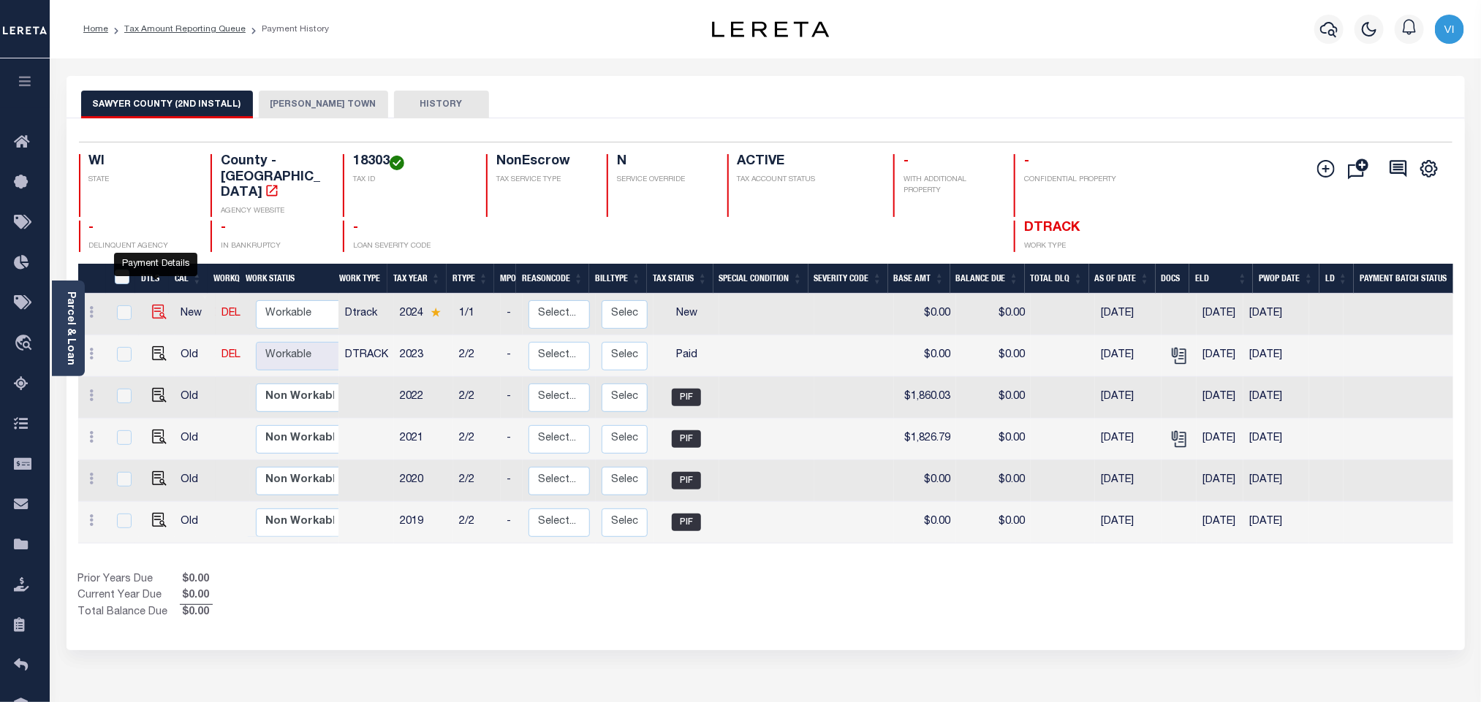
click at [160, 305] on img "" at bounding box center [159, 312] width 15 height 15
checkbox input "true"
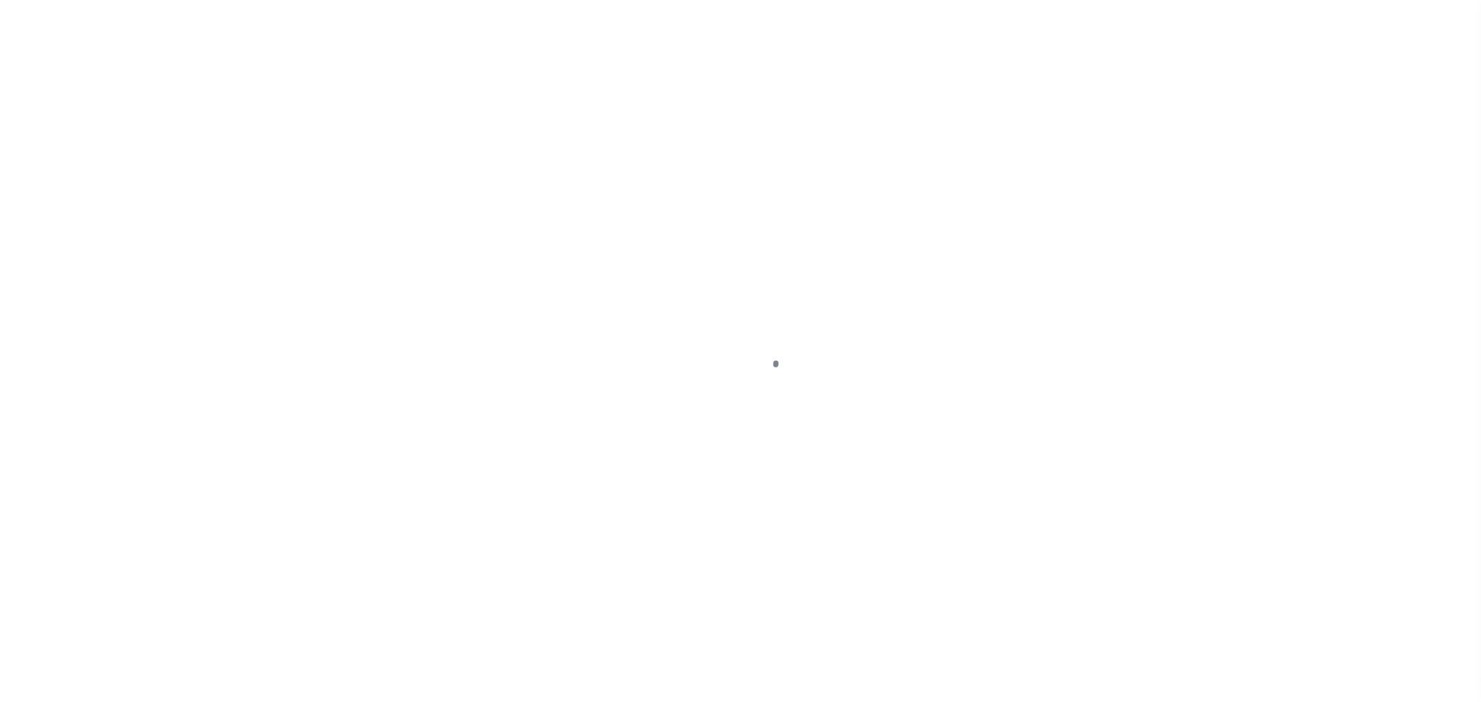
checkbox input "false"
type input "08/08/2025"
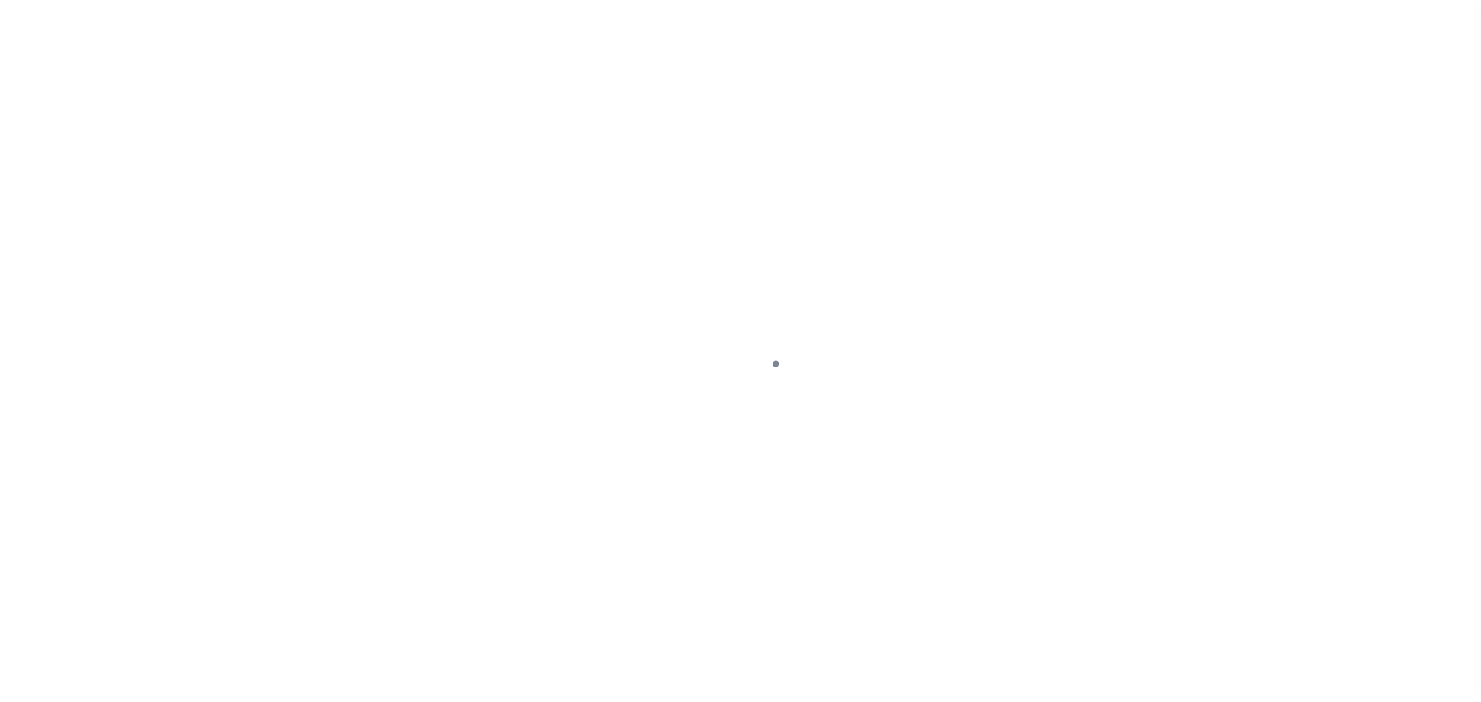
select select "NW2"
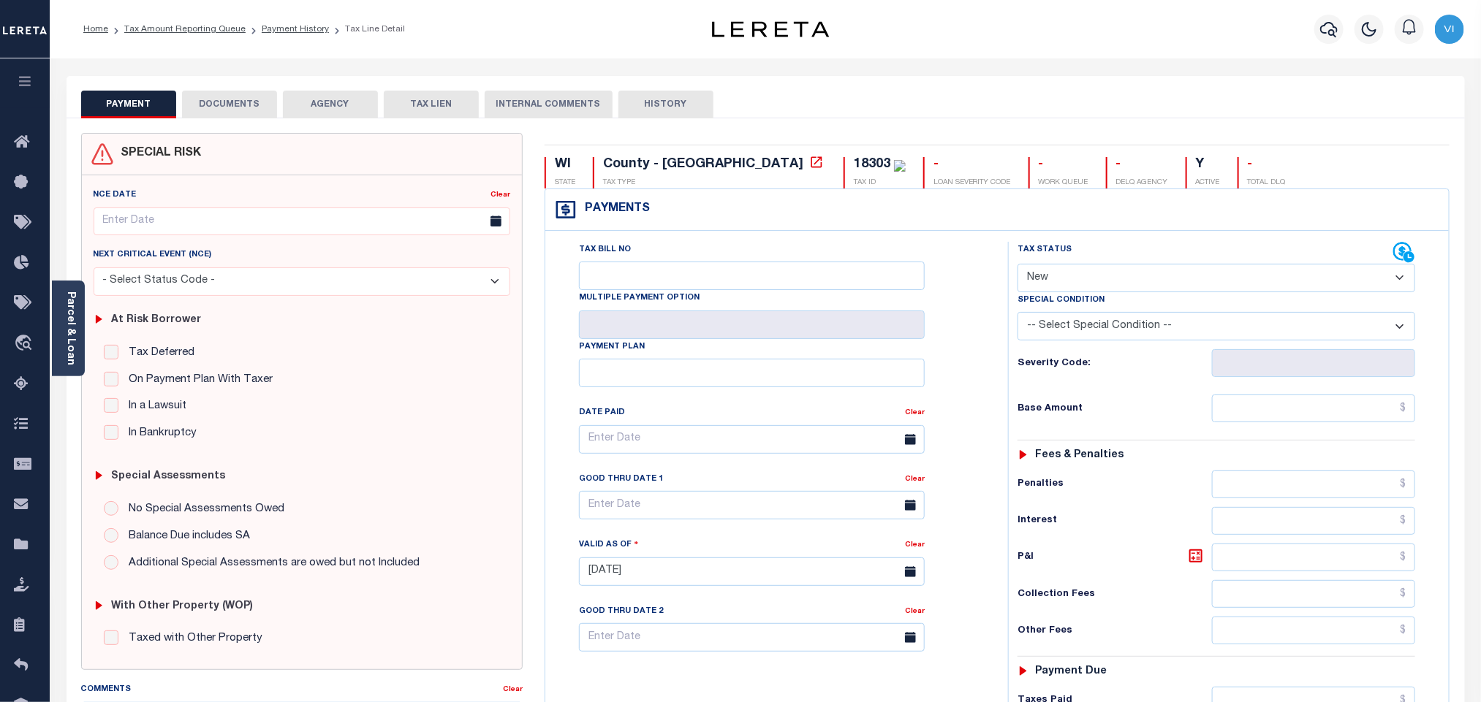
click at [246, 112] on button "DOCUMENTS" at bounding box center [229, 105] width 95 height 28
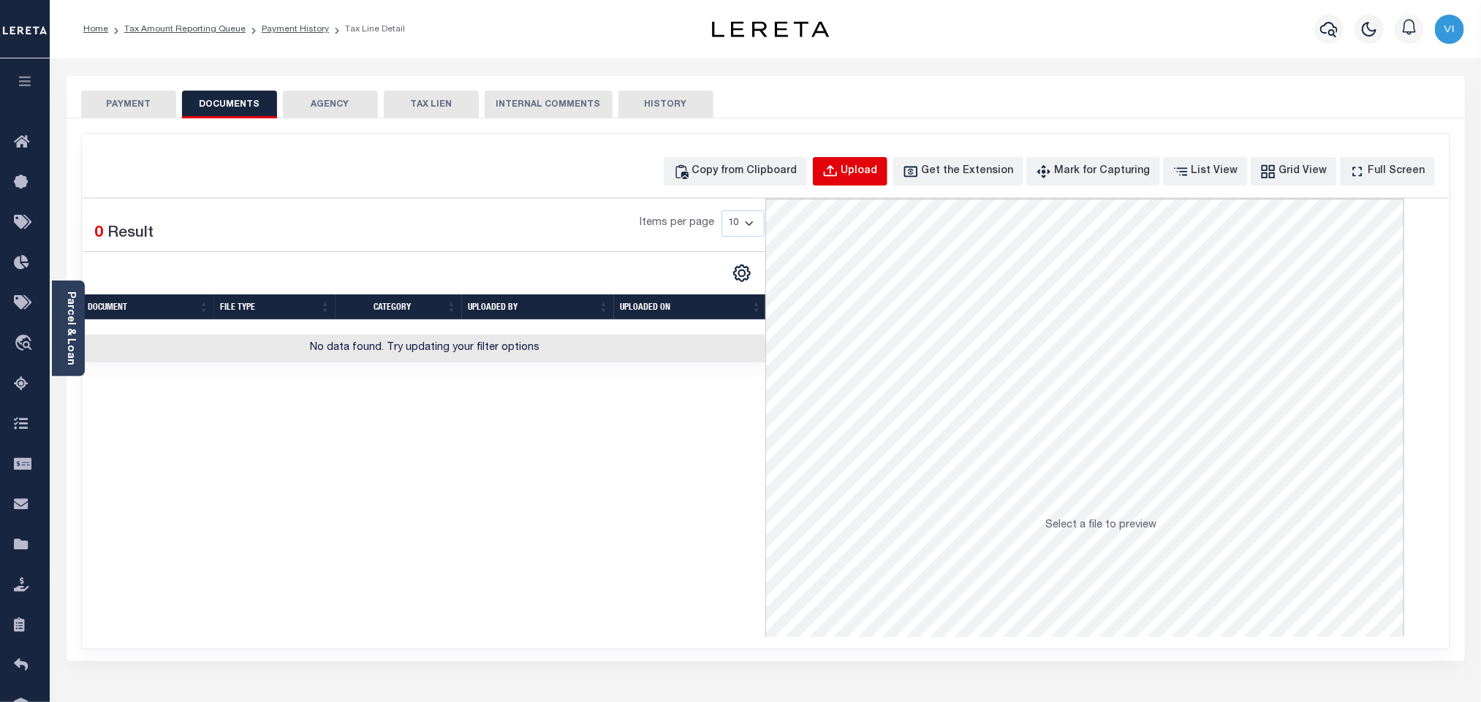
click at [878, 169] on div "Upload" at bounding box center [859, 172] width 37 height 16
select select "POP"
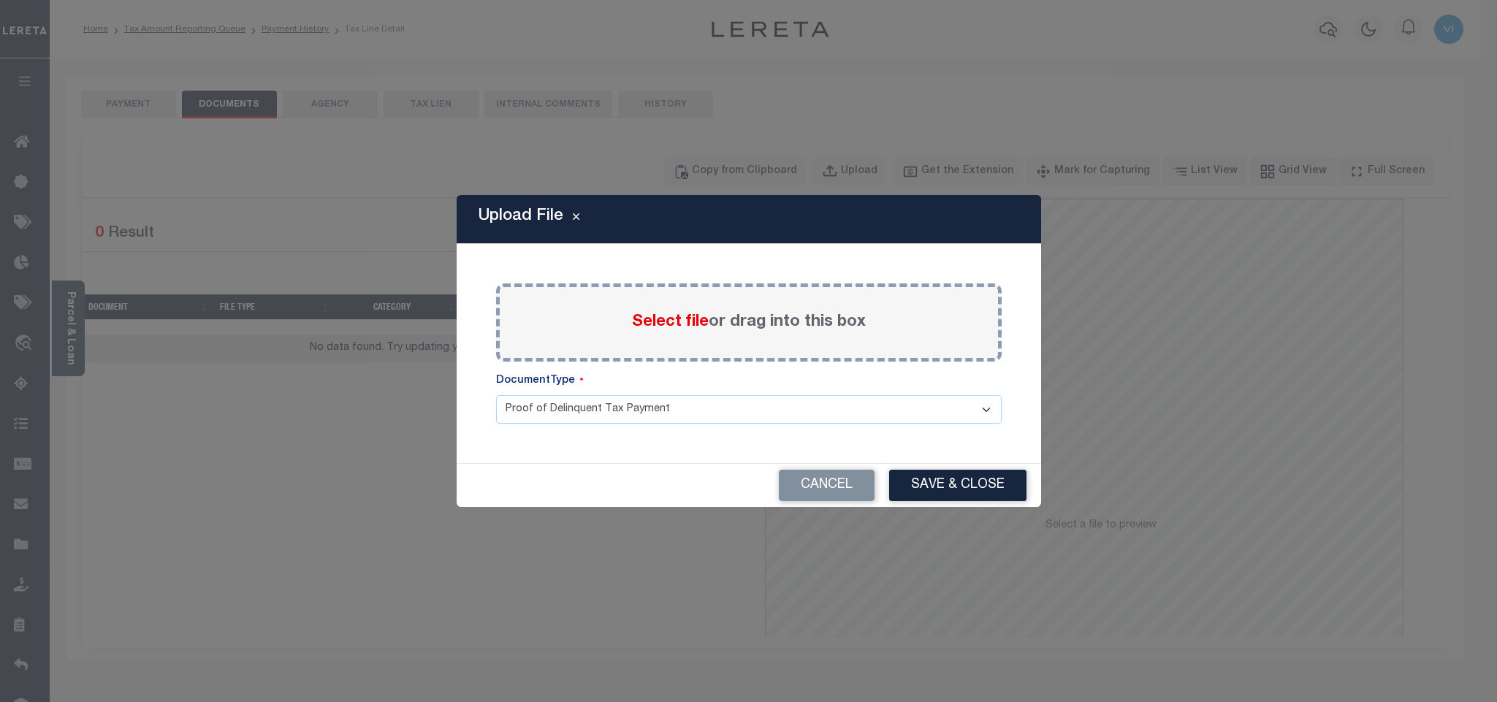
click at [641, 327] on span "Select file" at bounding box center [670, 322] width 77 height 16
click at [0, 0] on input "Select file or drag into this box" at bounding box center [0, 0] width 0 height 0
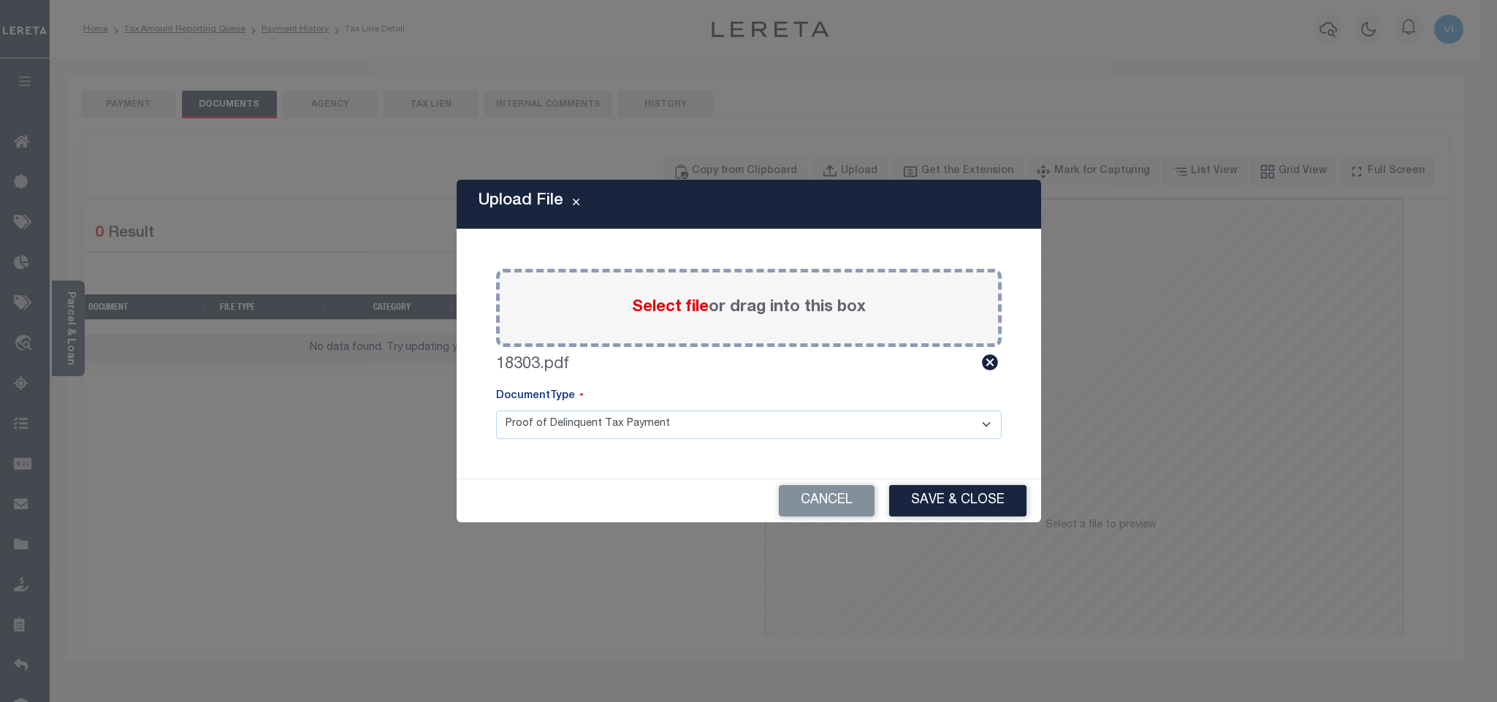
click at [522, 433] on select "Proof of Delinquent Tax Payment" at bounding box center [749, 425] width 506 height 29
click at [496, 411] on select "Proof of Delinquent Tax Payment" at bounding box center [749, 425] width 506 height 29
click at [905, 504] on button "Save & Close" at bounding box center [957, 500] width 137 height 31
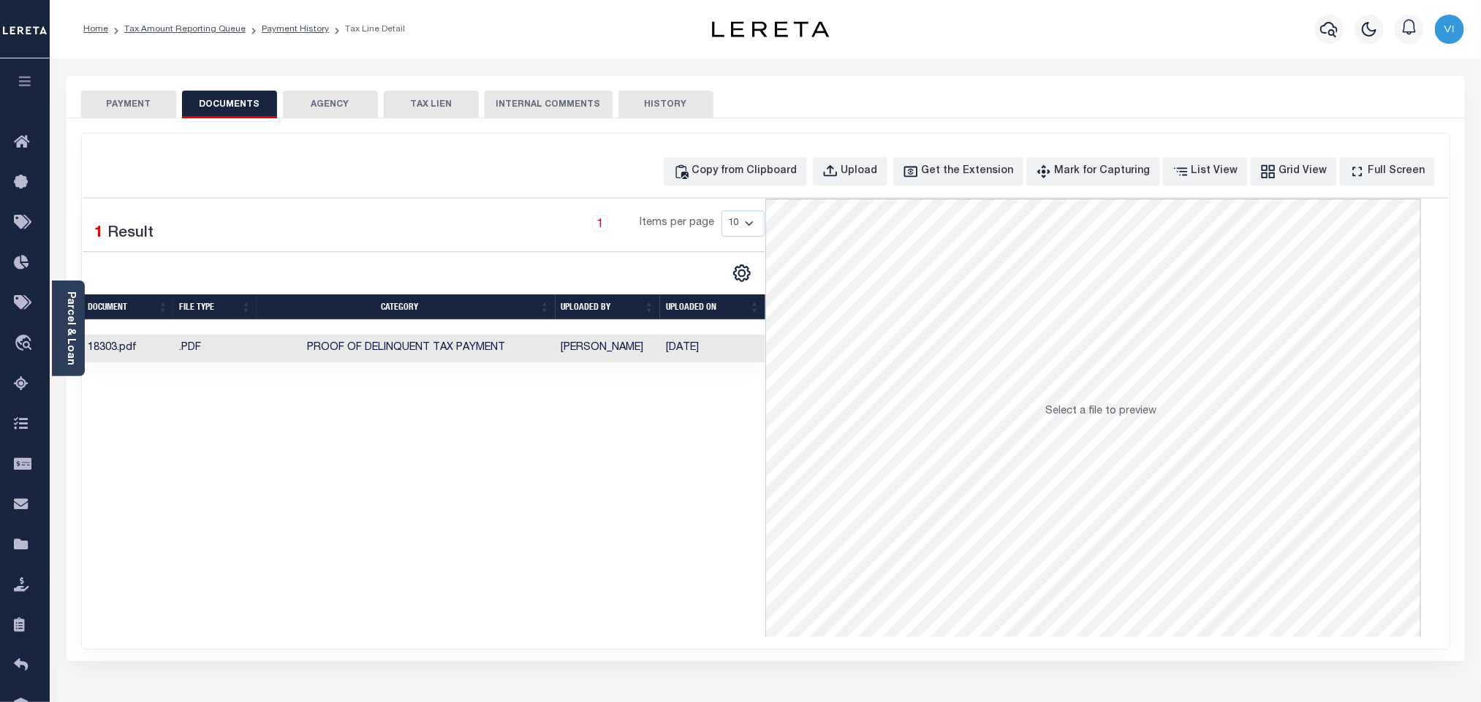
click at [118, 103] on button "PAYMENT" at bounding box center [128, 105] width 95 height 28
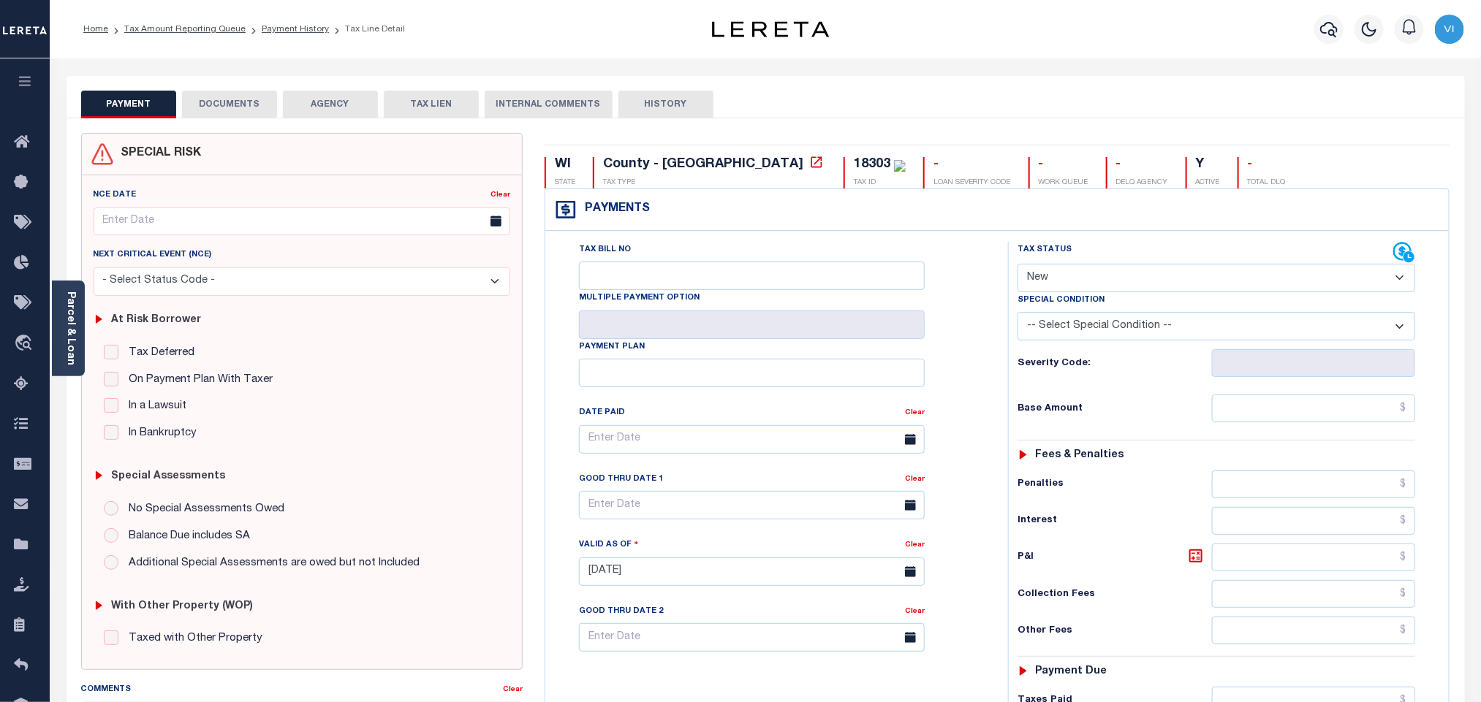
click at [1079, 285] on select "- Select Status Code - Open Due/Unpaid Paid Incomplete No Tax Due Internal Refu…" at bounding box center [1216, 278] width 398 height 29
select select "PYD"
click at [1017, 265] on select "- Select Status Code - Open Due/Unpaid Paid Incomplete No Tax Due Internal Refu…" at bounding box center [1216, 278] width 398 height 29
type input "[DATE]"
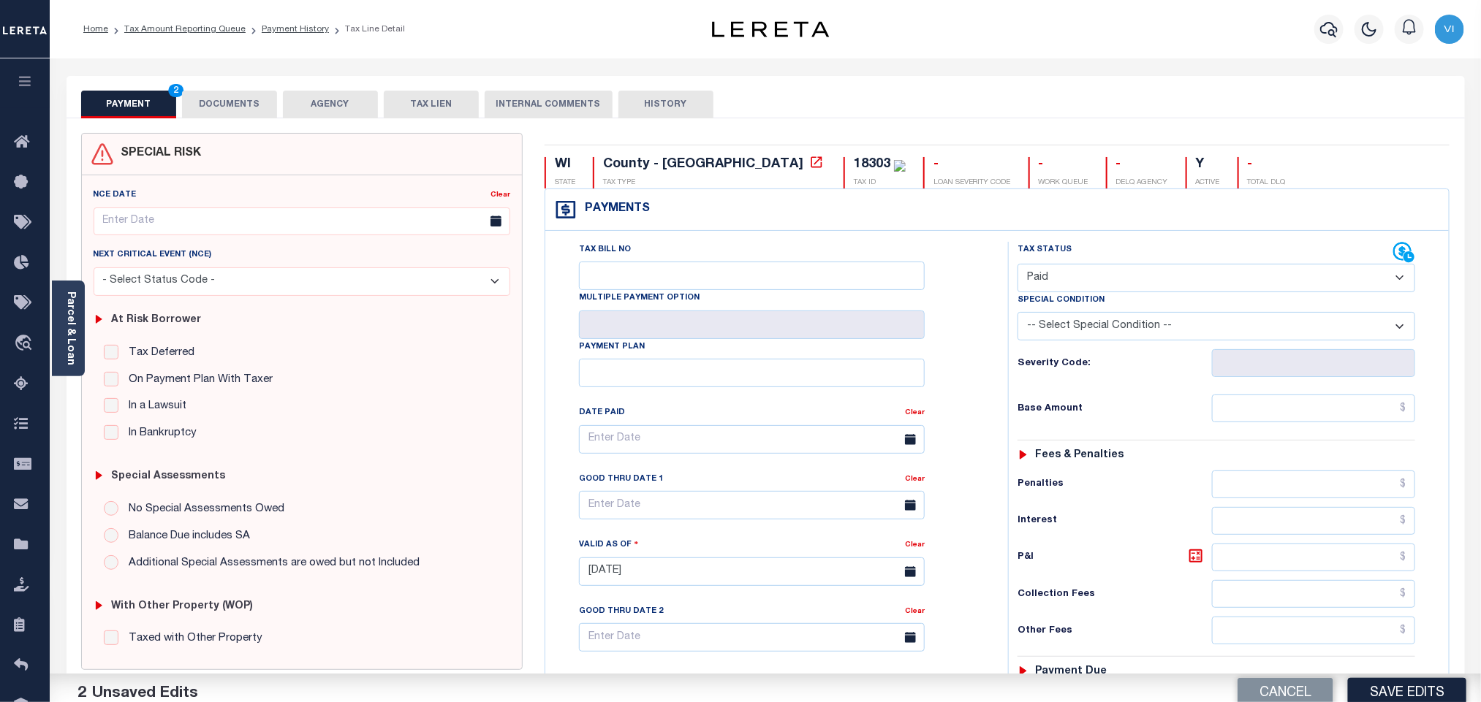
click at [1250, 434] on div "Tax Status Status - Select Status Code -" at bounding box center [1221, 564] width 426 height 645
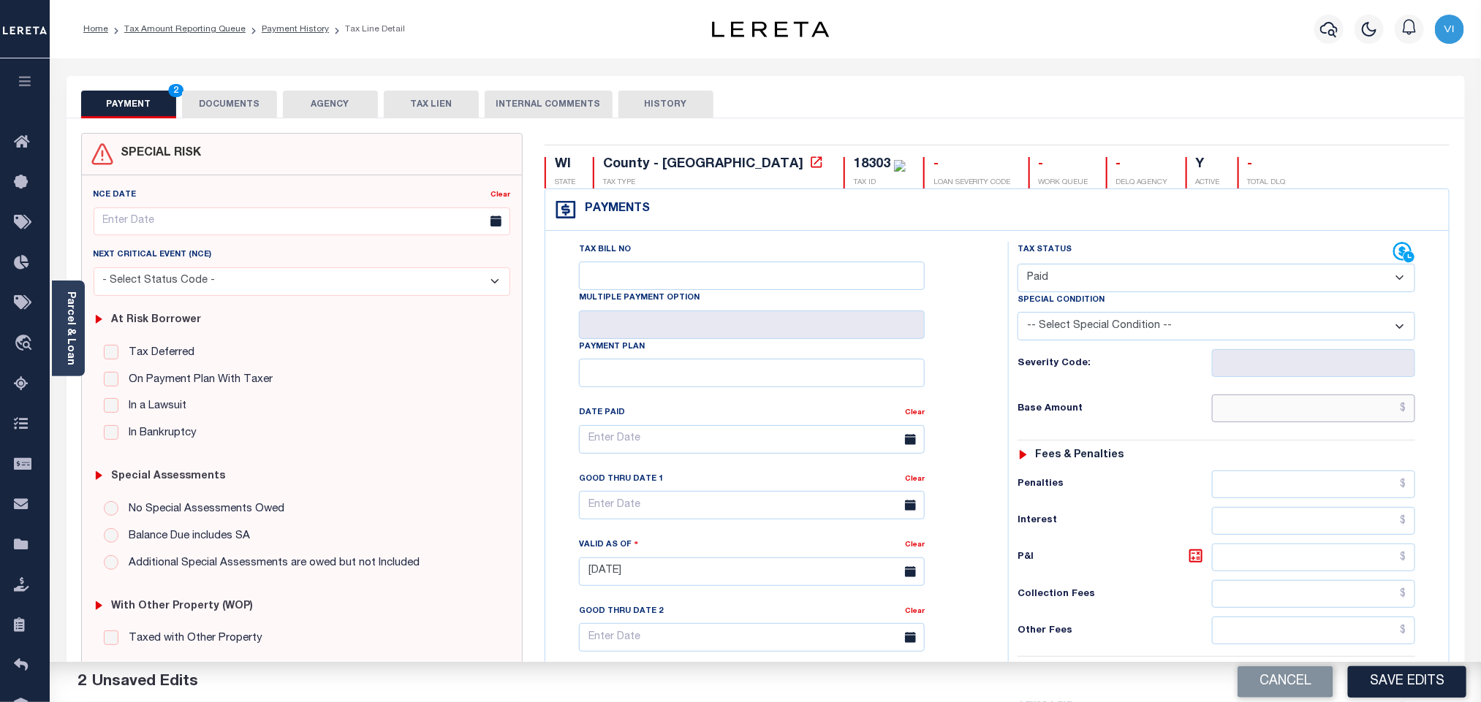
click at [1241, 417] on input "text" at bounding box center [1314, 409] width 204 height 28
click at [1290, 415] on input "text" at bounding box center [1314, 409] width 204 height 28
paste input "4,114.48"
type input "$4,114.48"
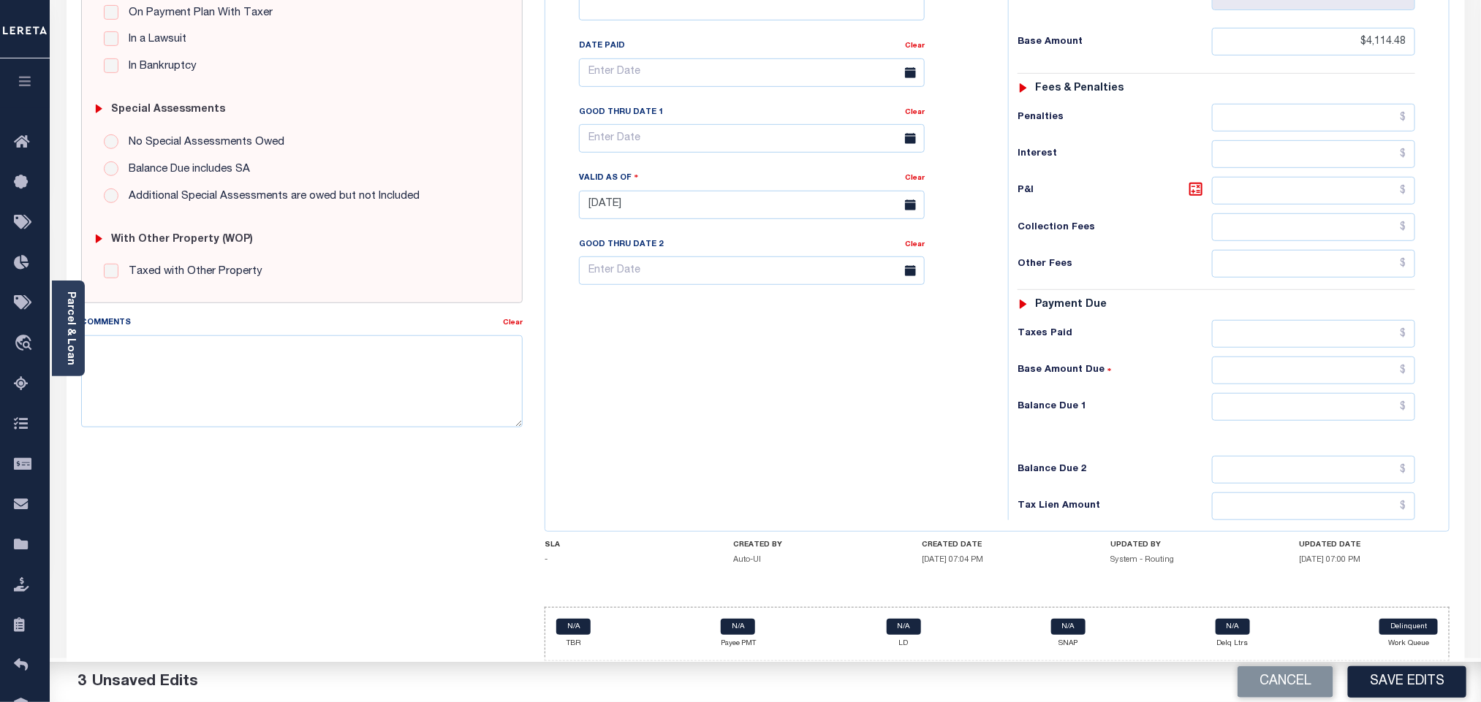
scroll to position [380, 0]
click at [1255, 332] on input "text" at bounding box center [1314, 334] width 204 height 28
click at [1279, 327] on input "text" at bounding box center [1314, 334] width 204 height 28
click at [1276, 336] on input "text" at bounding box center [1314, 334] width 204 height 28
paste input "4,069.96"
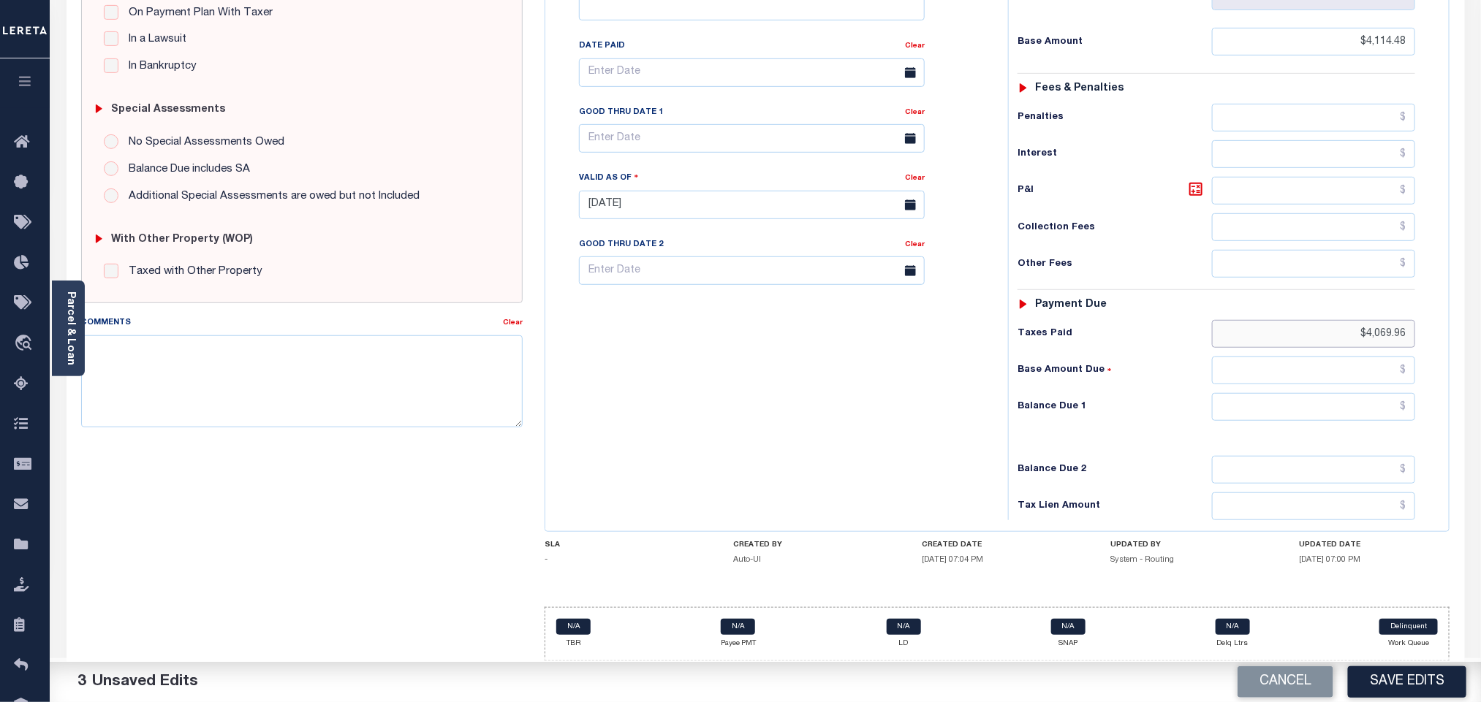
type input "$4,069.96"
drag, startPoint x: 1292, startPoint y: 406, endPoint x: 1283, endPoint y: 419, distance: 15.6
click at [1292, 406] on input "text" at bounding box center [1314, 407] width 204 height 28
type input "$0.00"
click at [1099, 465] on h6 "Balance Due 2" at bounding box center [1114, 470] width 194 height 12
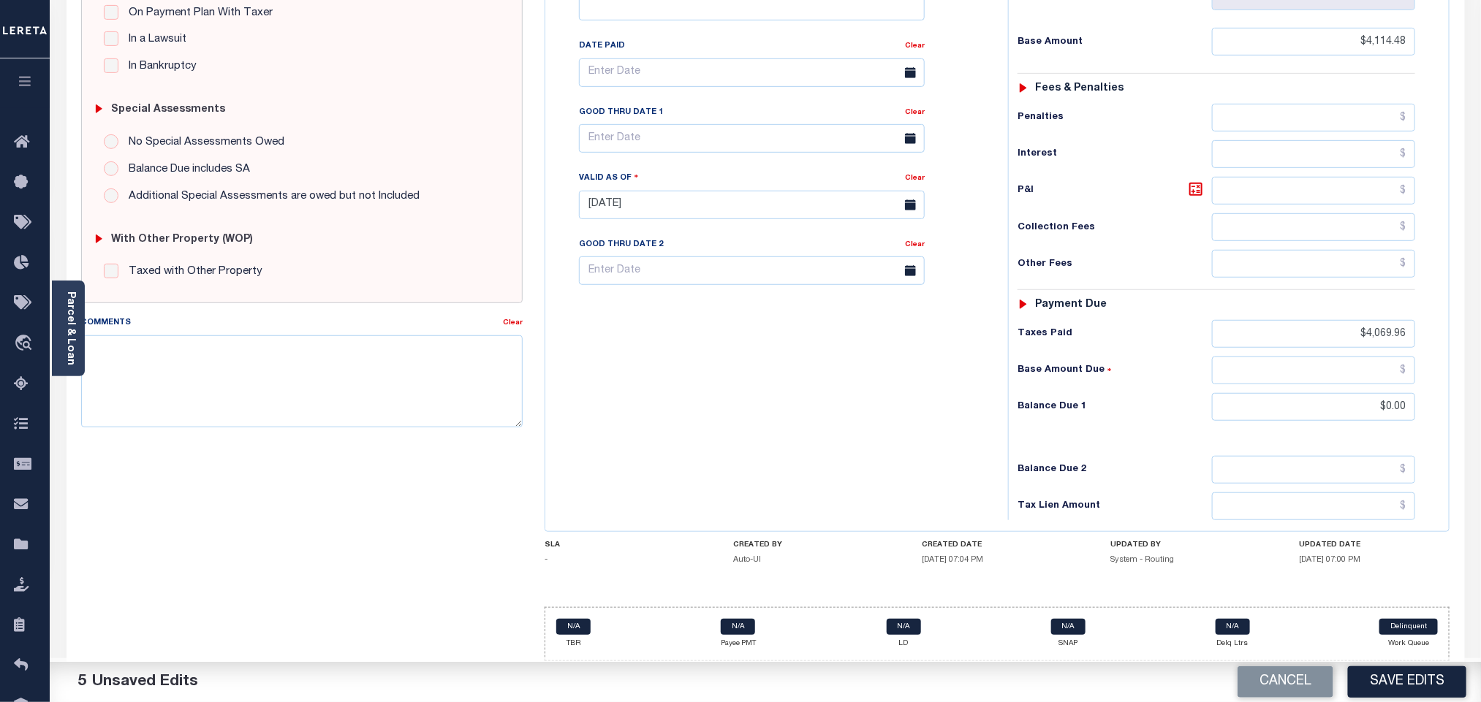
click at [1408, 680] on button "Save Edits" at bounding box center [1407, 681] width 118 height 31
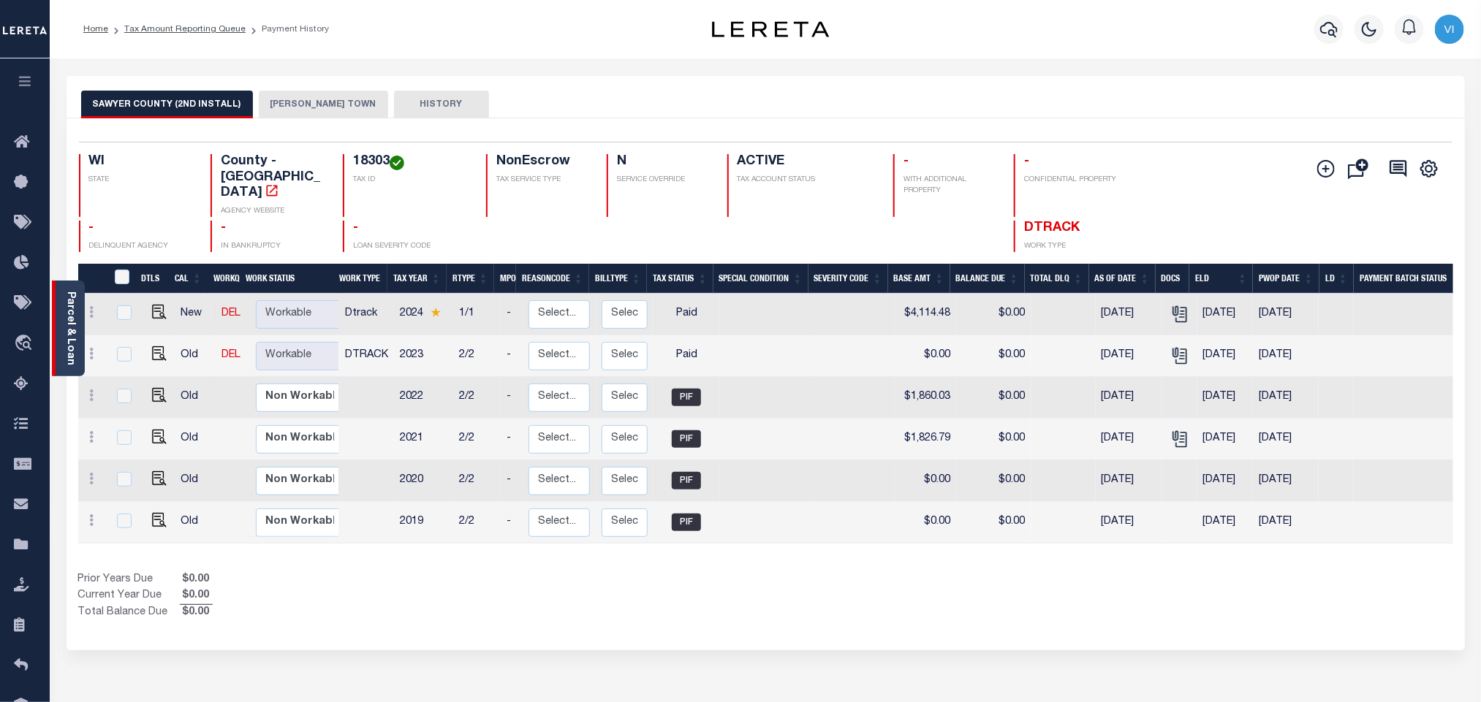
click at [67, 320] on link "Parcel & Loan" at bounding box center [70, 329] width 10 height 74
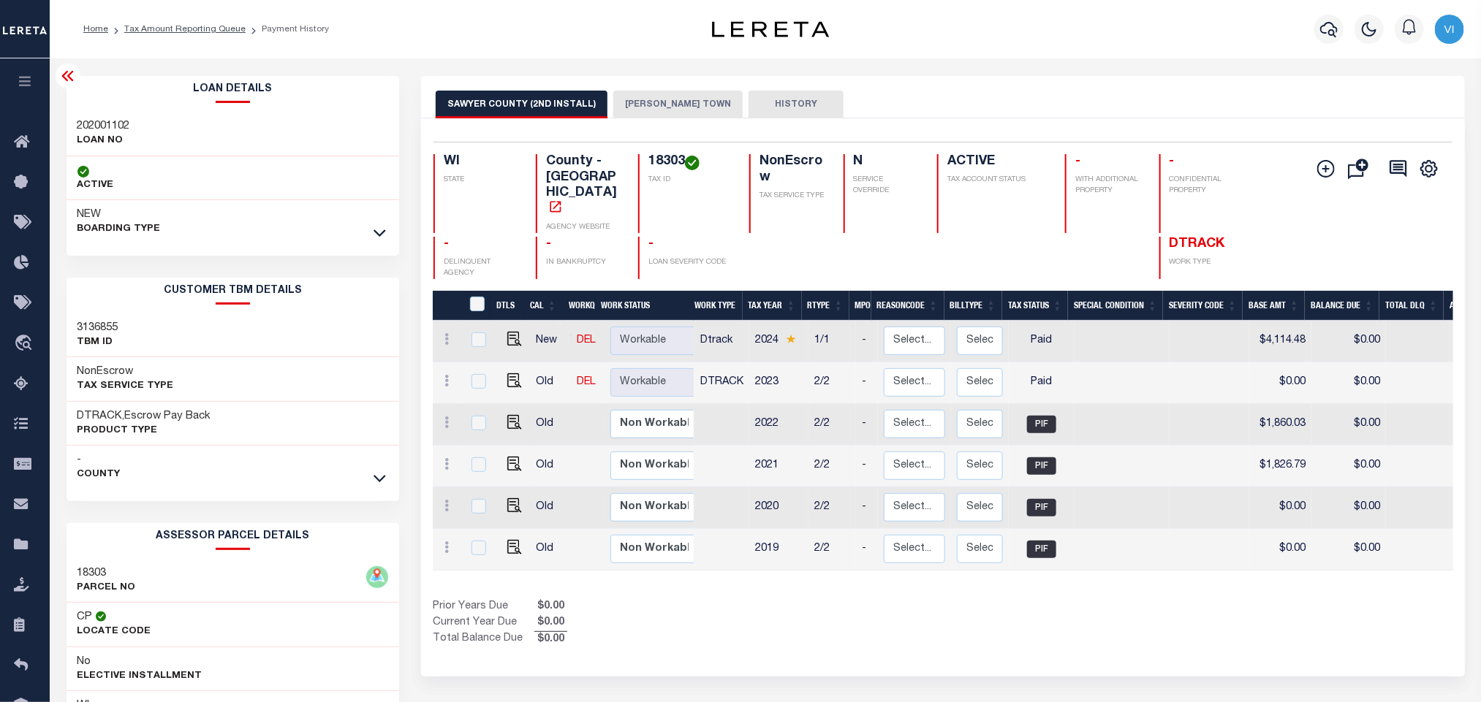
click at [71, 119] on div "202001102 LOAN NO" at bounding box center [233, 134] width 333 height 45
copy h3 "202001102"
click at [643, 161] on div "18303 TAX ID" at bounding box center [685, 193] width 94 height 79
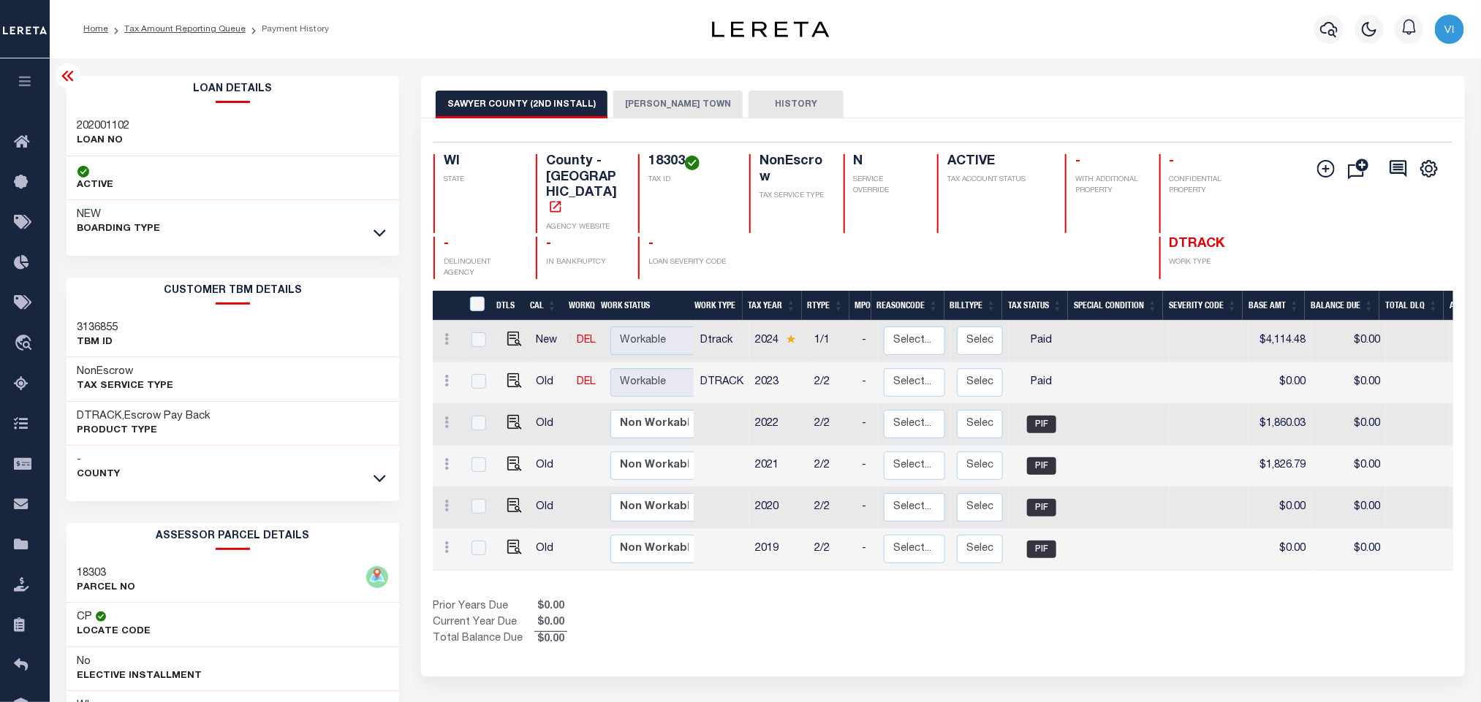
copy h4 "18303"
click at [1331, 38] on button "button" at bounding box center [1328, 29] width 29 height 29
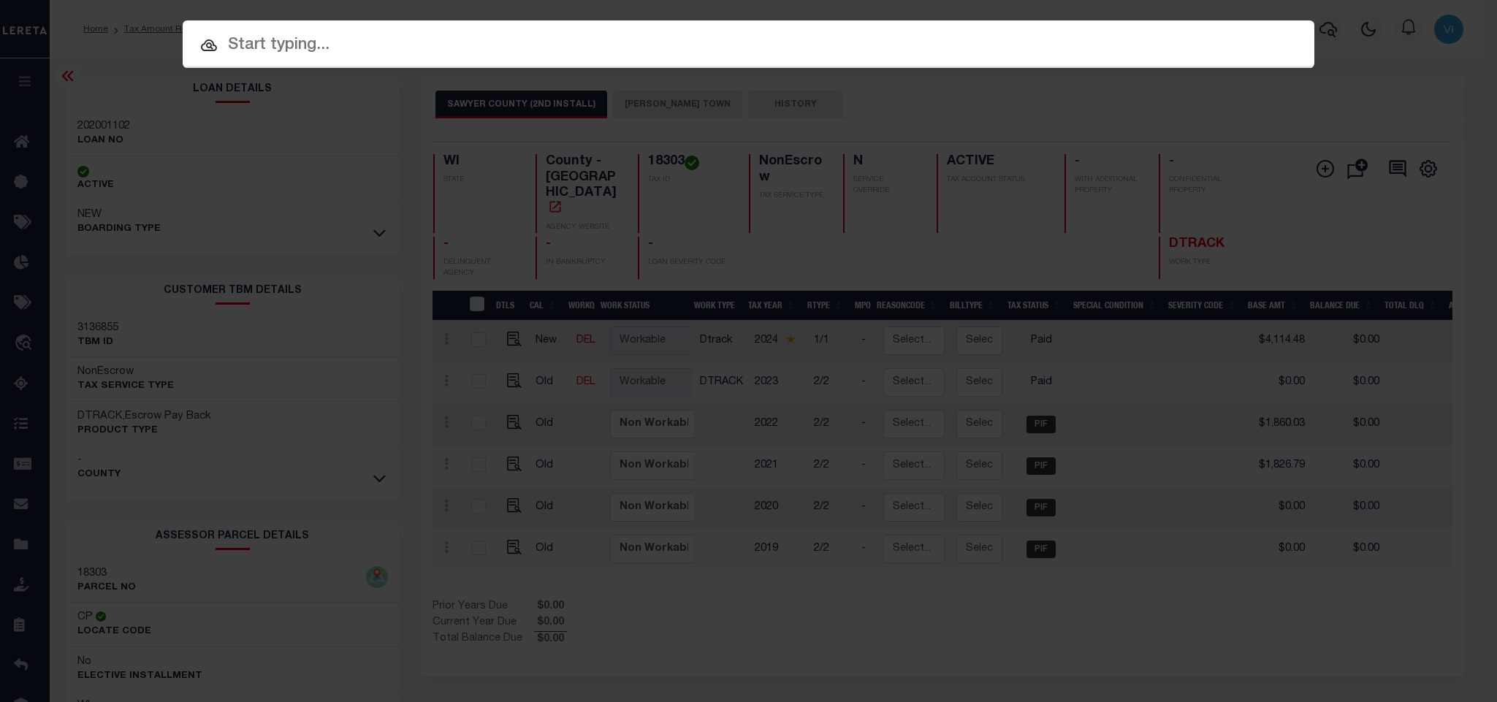
click at [1223, 38] on input "text" at bounding box center [749, 46] width 1132 height 26
paste input "202000441"
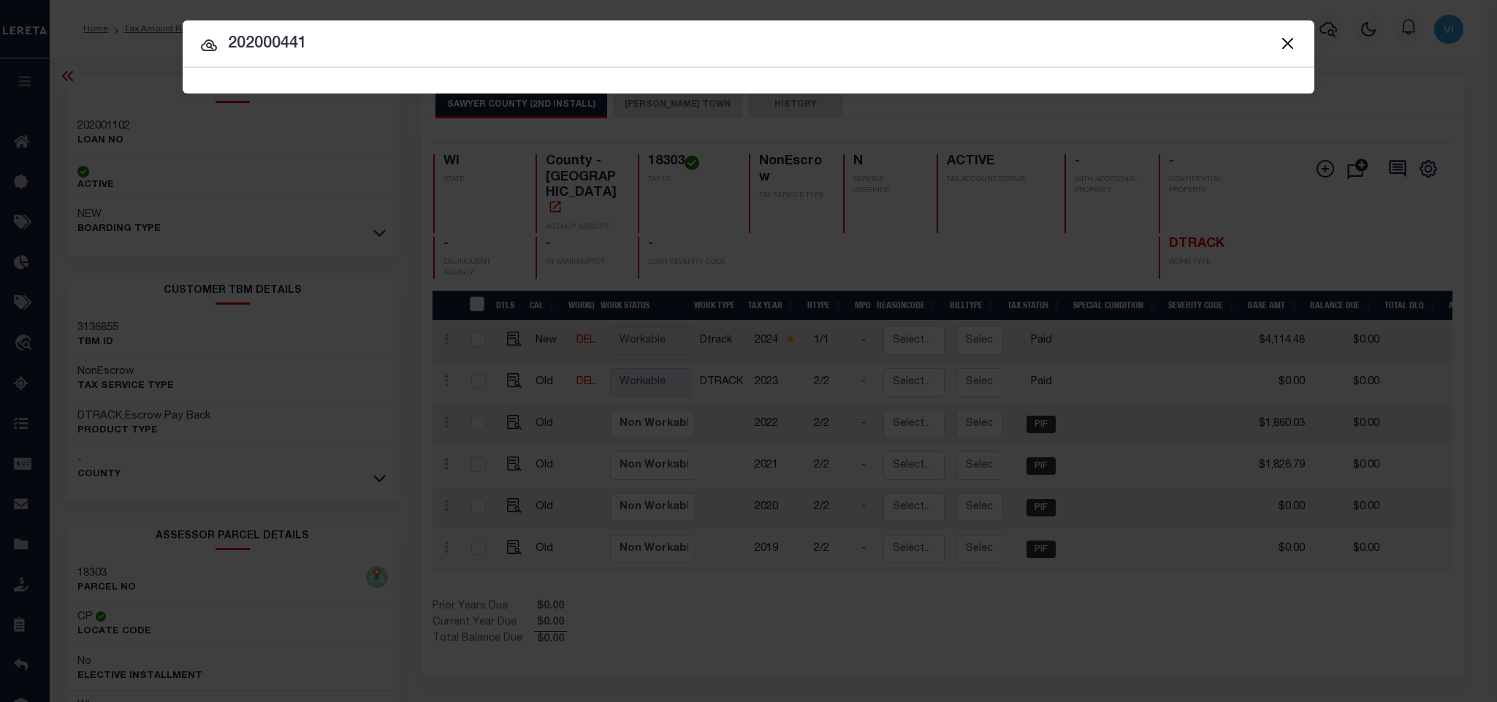
type input "202000441"
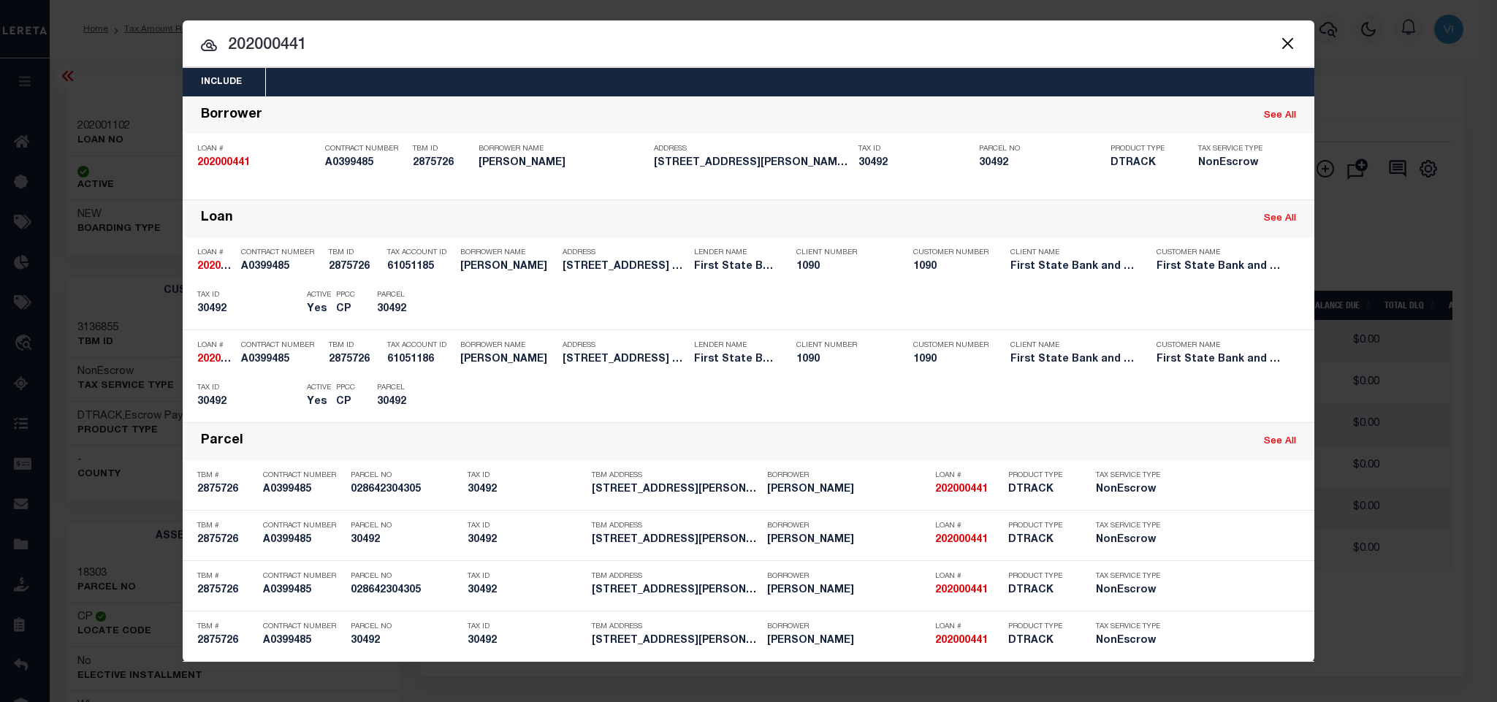
click at [403, 71] on div "Include Loans TBM Customers Borrowers Payments (Lender Non-Disb) Payments (Lend…" at bounding box center [749, 82] width 1132 height 29
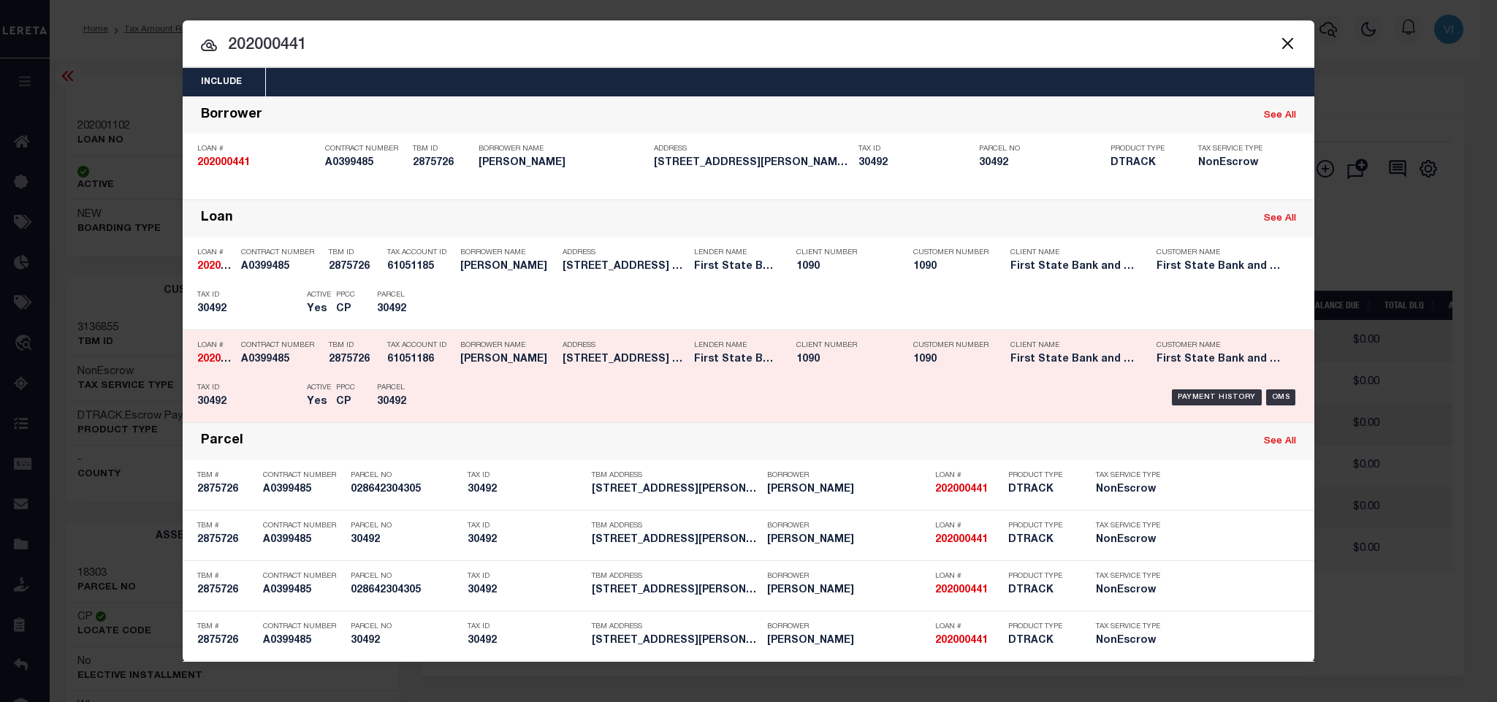
click at [378, 371] on div "Loan # 202000441 Contract Number A0399485 TBM ID 2875726 Tax Account ID 6105118…" at bounding box center [748, 376] width 1125 height 85
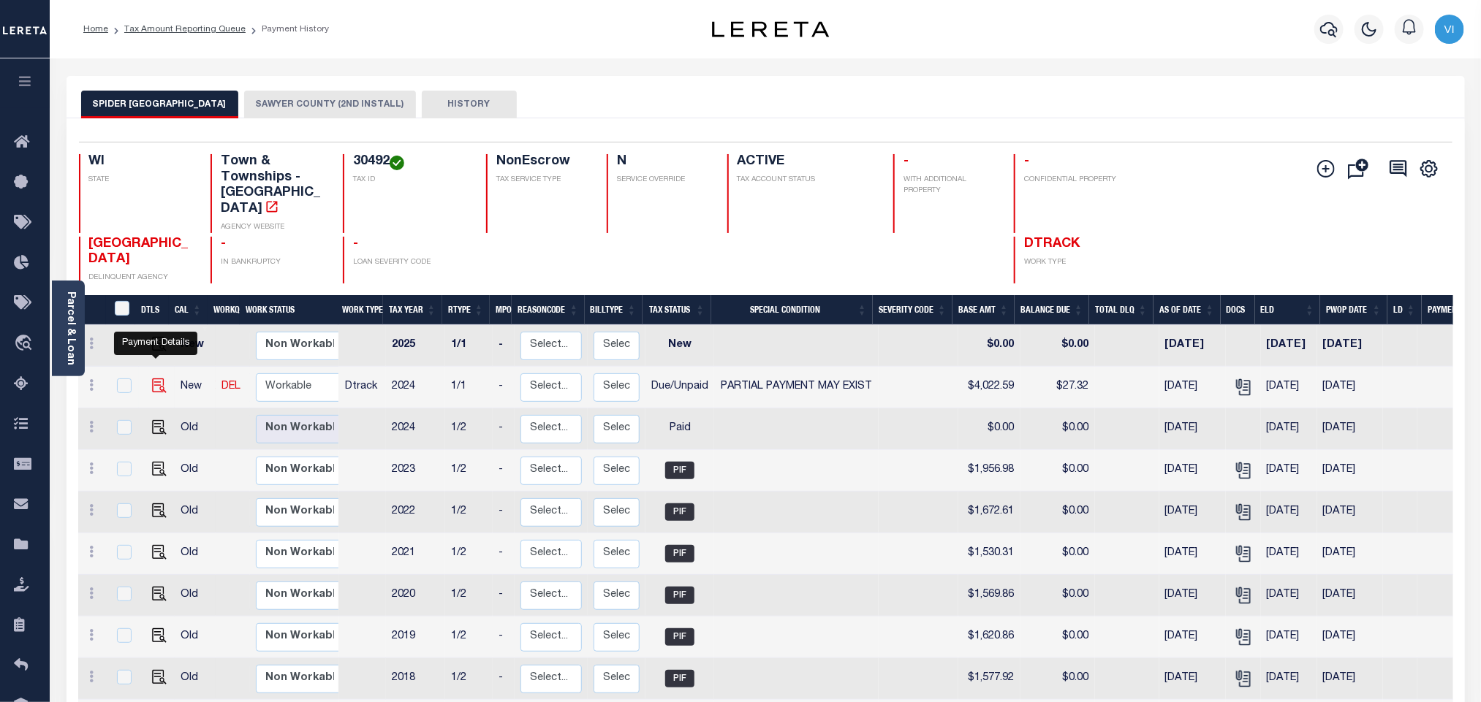
click at [156, 379] on img "" at bounding box center [159, 386] width 15 height 15
checkbox input "true"
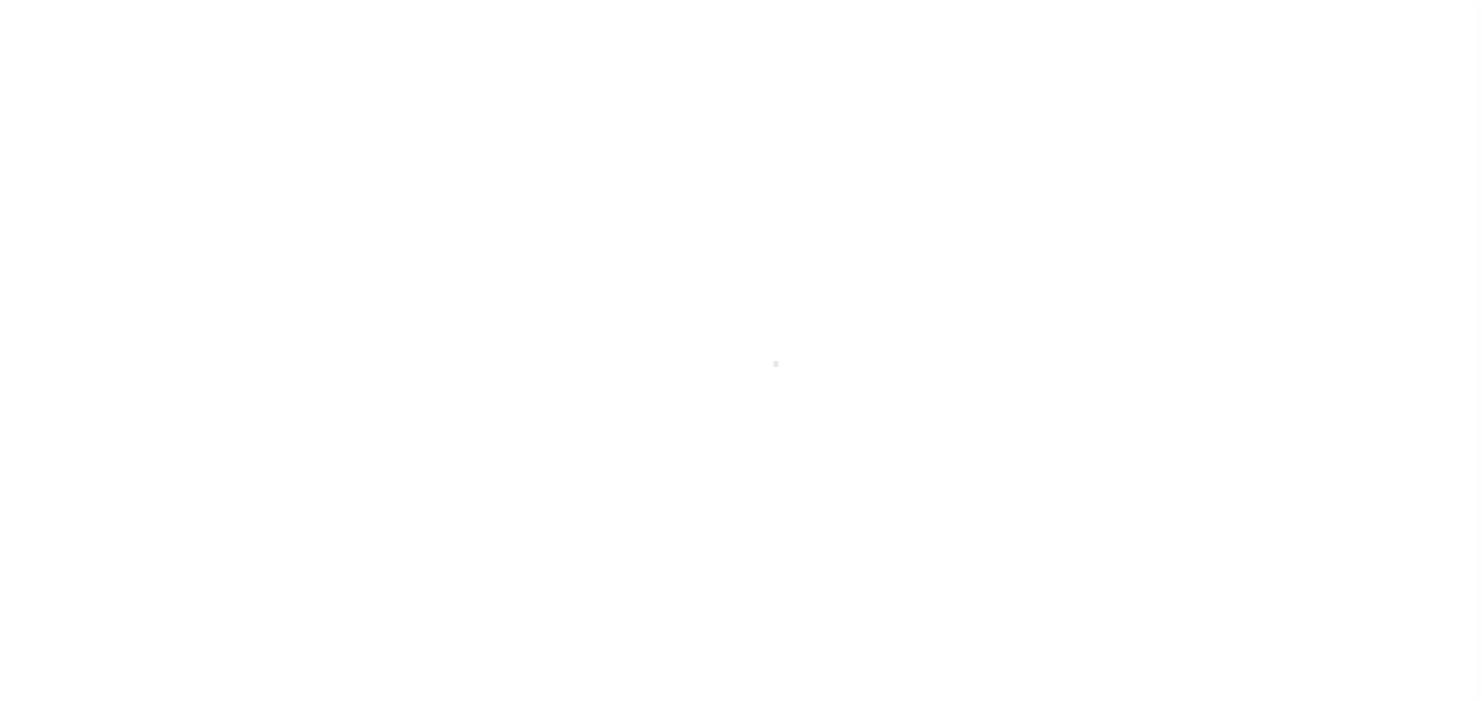
select select "DUE"
select select "15"
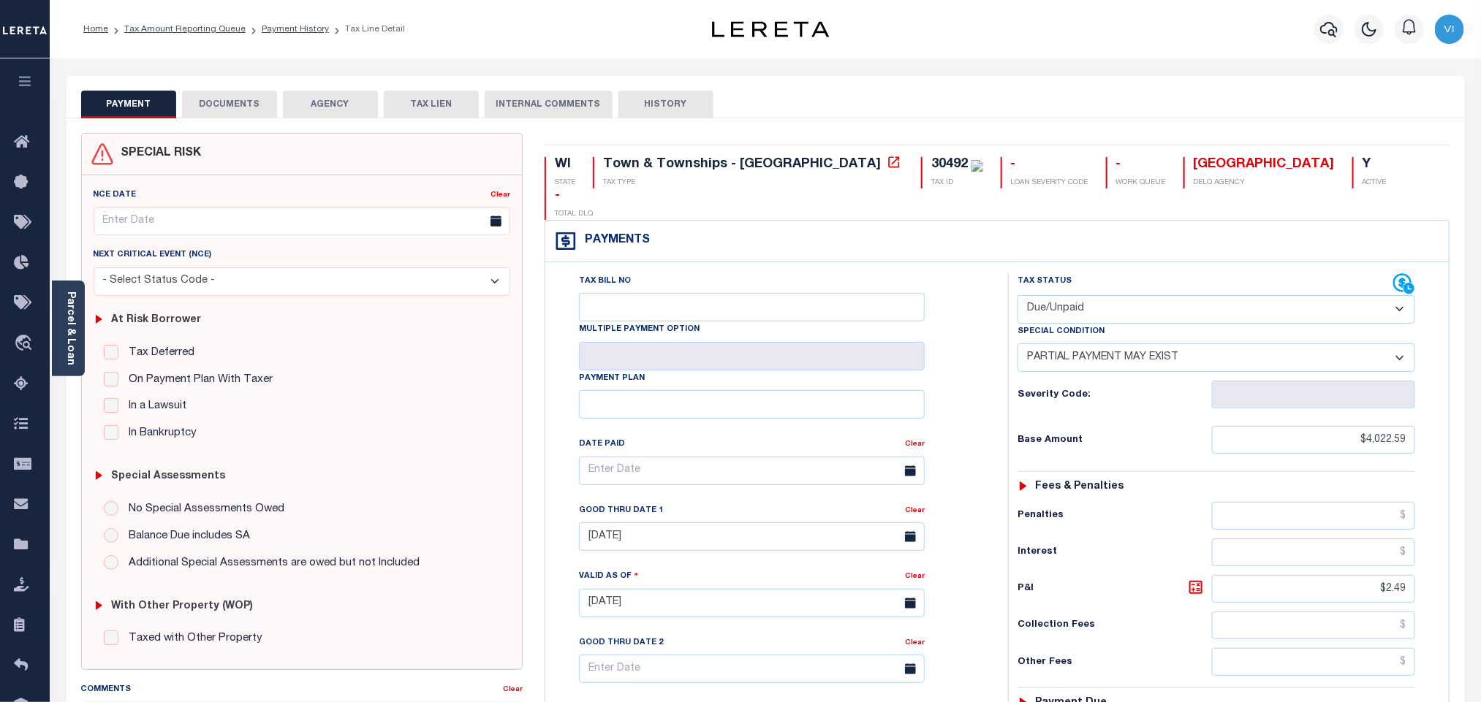
click at [224, 105] on button "DOCUMENTS" at bounding box center [229, 105] width 95 height 28
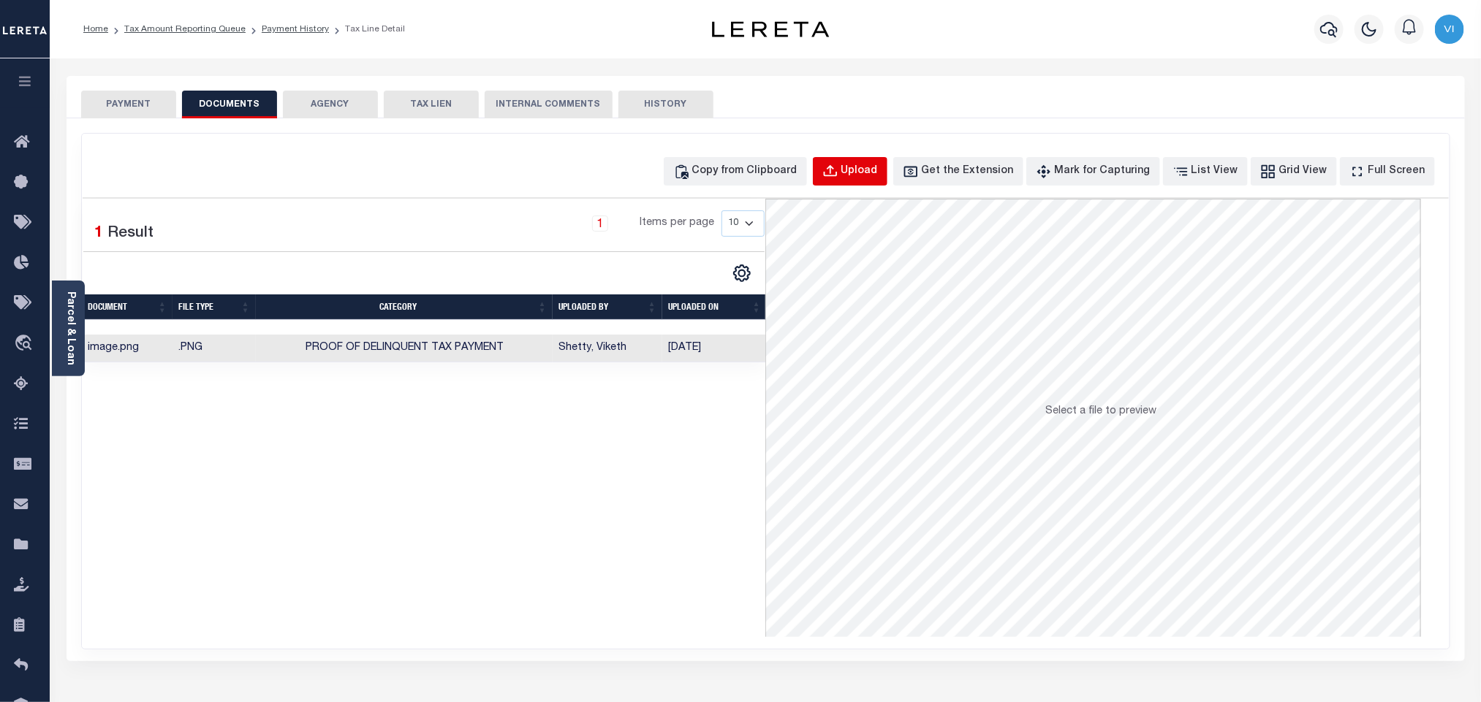
click at [870, 180] on div "Upload" at bounding box center [859, 172] width 37 height 16
select select "POP"
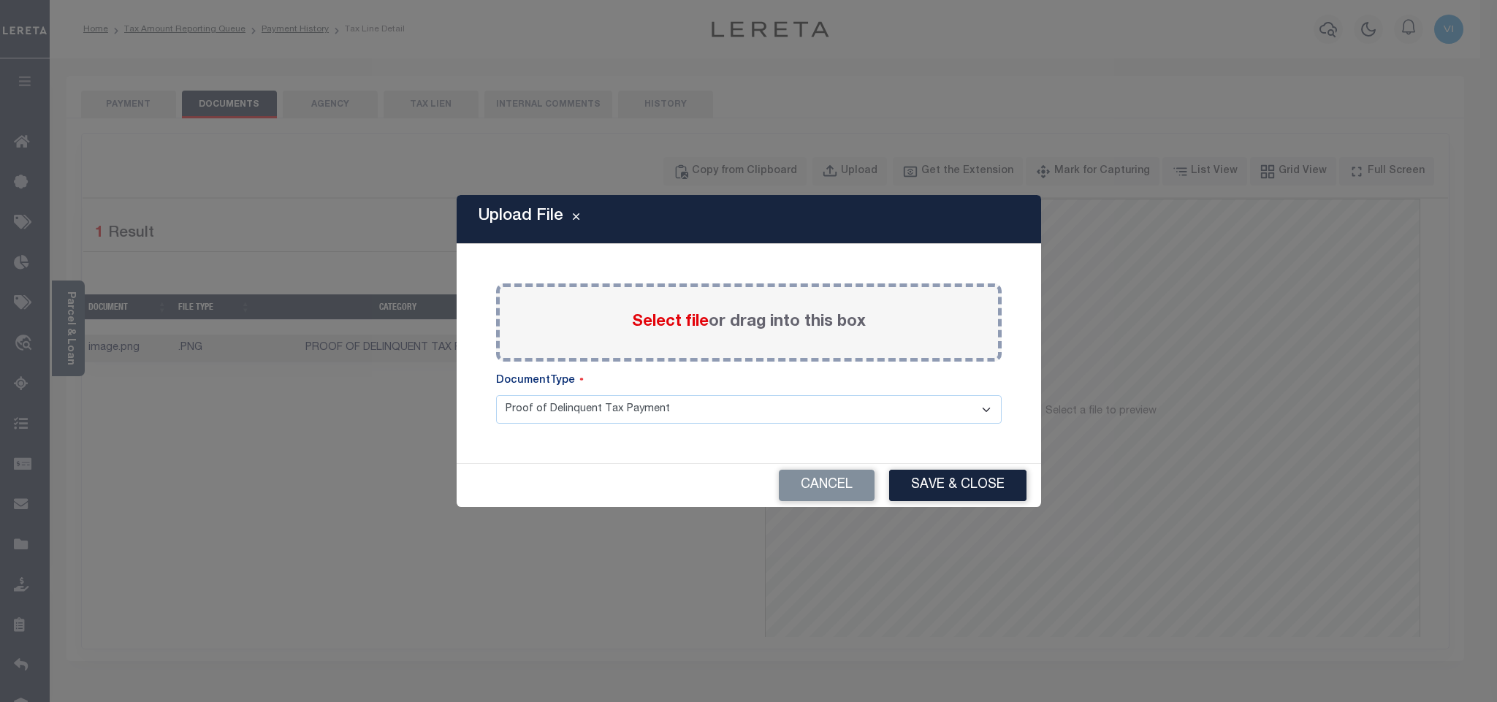
click at [634, 321] on span "Select file" at bounding box center [670, 322] width 77 height 16
click at [0, 0] on input "Select file or drag into this box" at bounding box center [0, 0] width 0 height 0
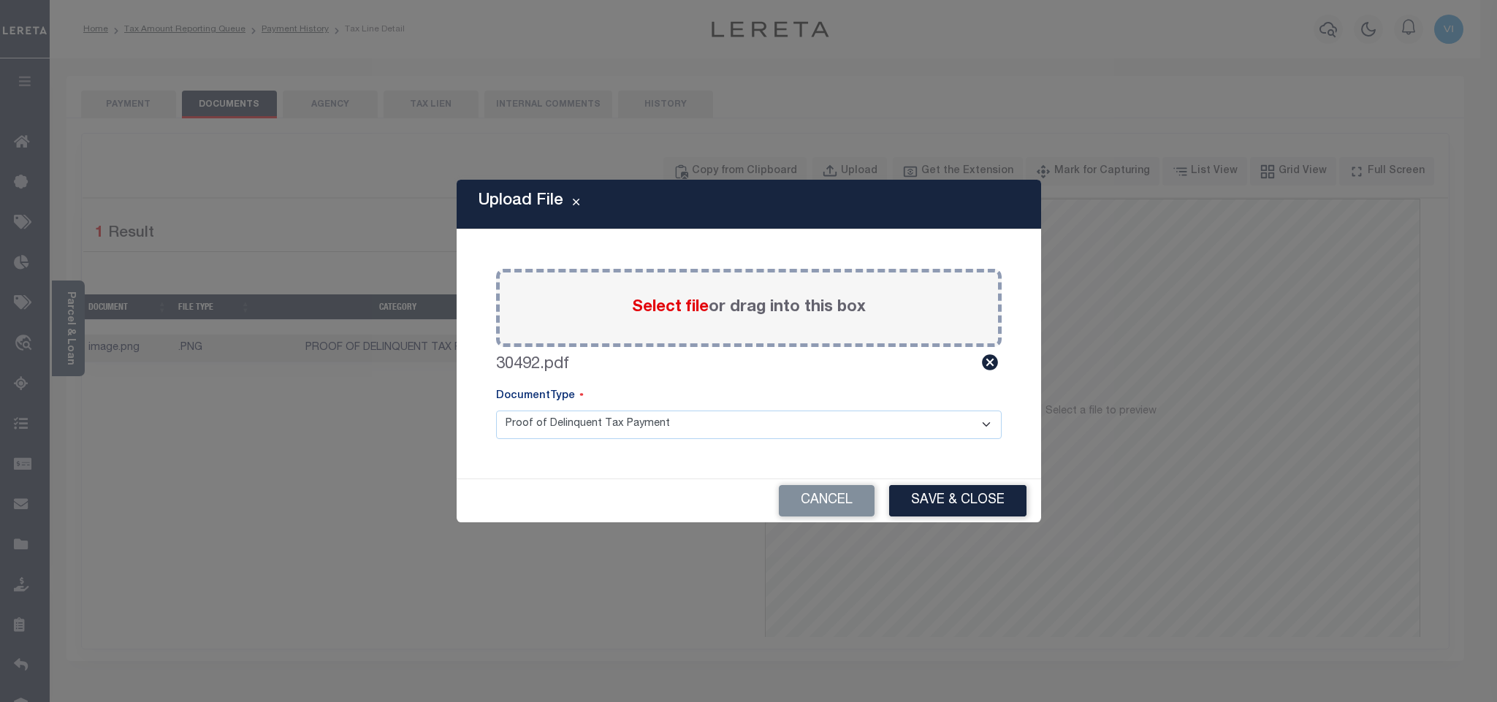
click at [536, 432] on select "Proof of Delinquent Tax Payment" at bounding box center [749, 425] width 506 height 29
click at [496, 411] on select "Proof of Delinquent Tax Payment" at bounding box center [749, 425] width 506 height 29
click at [925, 496] on button "Save & Close" at bounding box center [957, 500] width 137 height 31
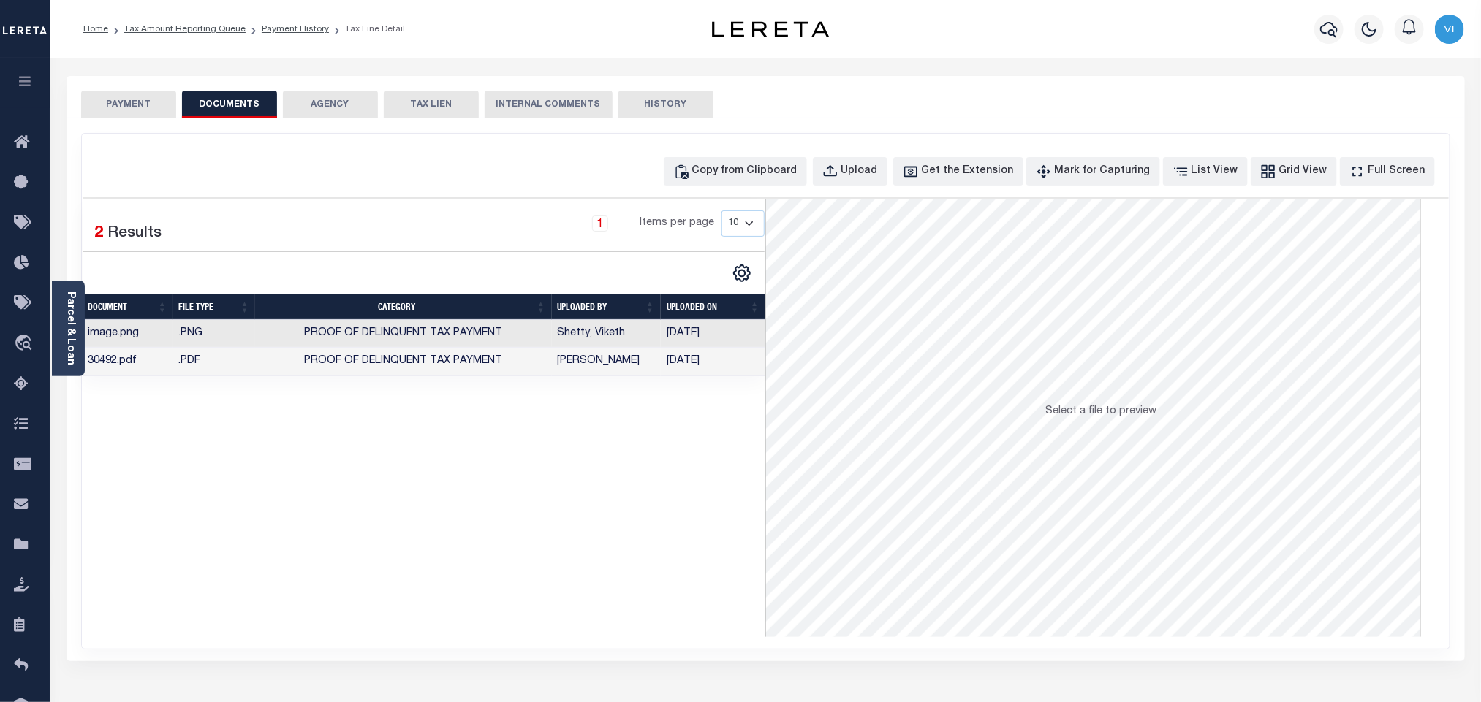
click at [116, 110] on button "PAYMENT" at bounding box center [128, 105] width 95 height 28
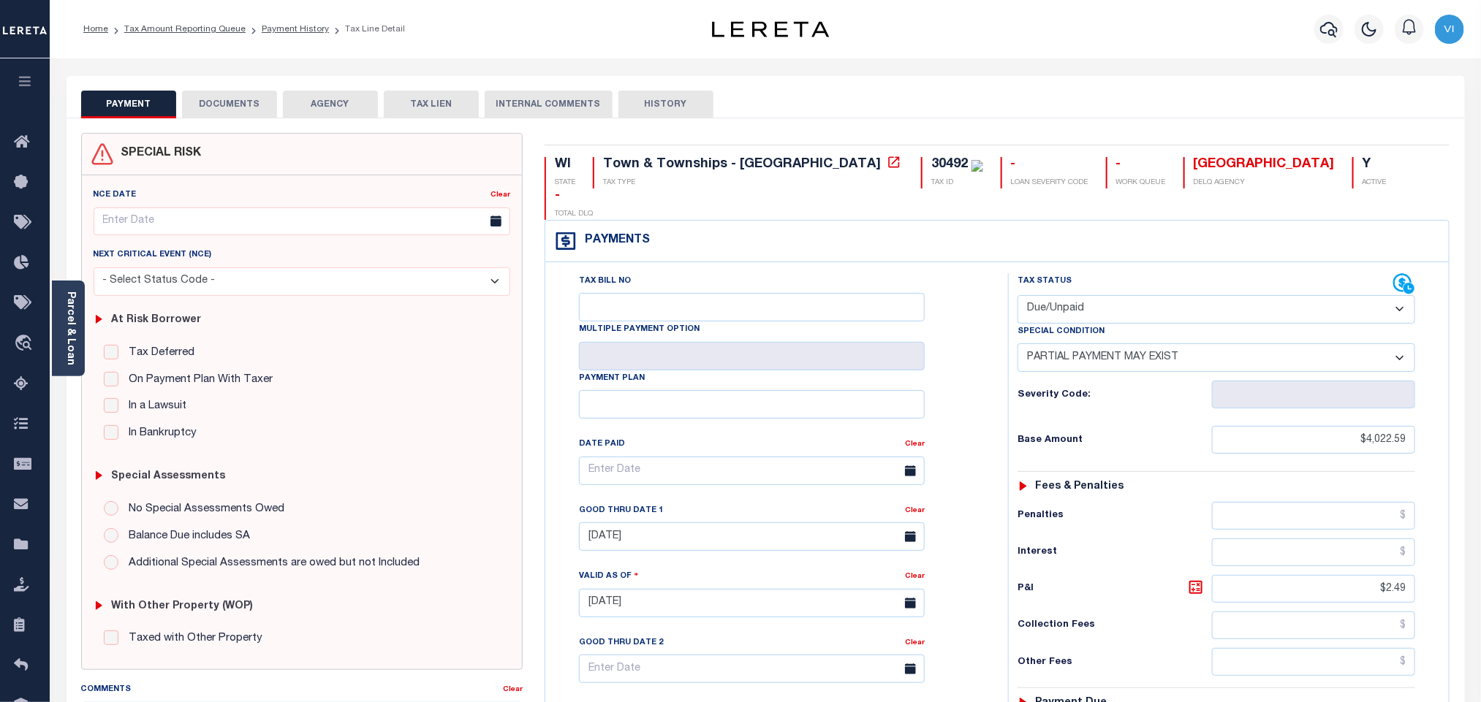
click at [1131, 295] on select "- Select Status Code - Open Due/Unpaid Paid Incomplete No Tax Due Internal Refu…" at bounding box center [1216, 309] width 398 height 29
select select "PYD"
click at [1017, 295] on select "- Select Status Code - Open Due/Unpaid Paid Incomplete No Tax Due Internal Refu…" at bounding box center [1216, 309] width 398 height 29
select select "0"
type input "[DATE]"
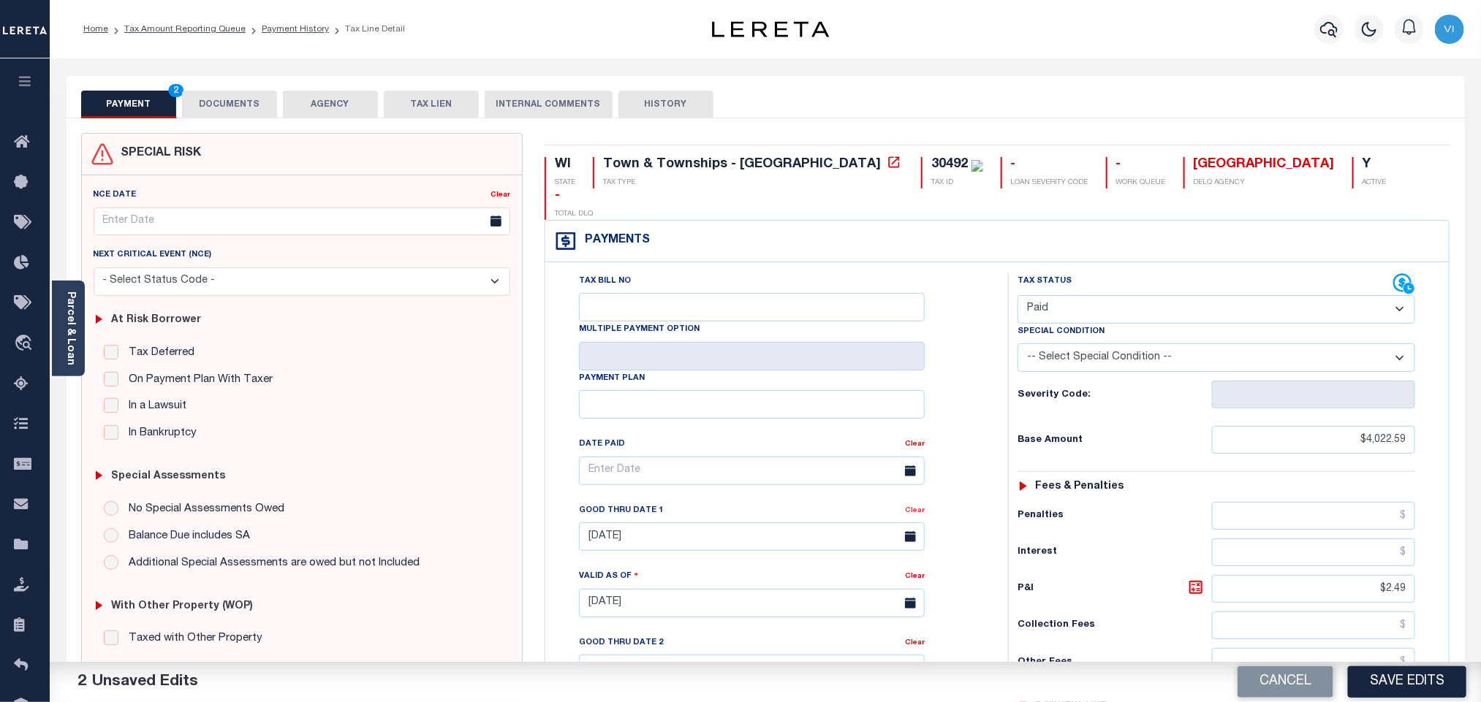
click at [906, 507] on link "Clear" at bounding box center [915, 510] width 20 height 7
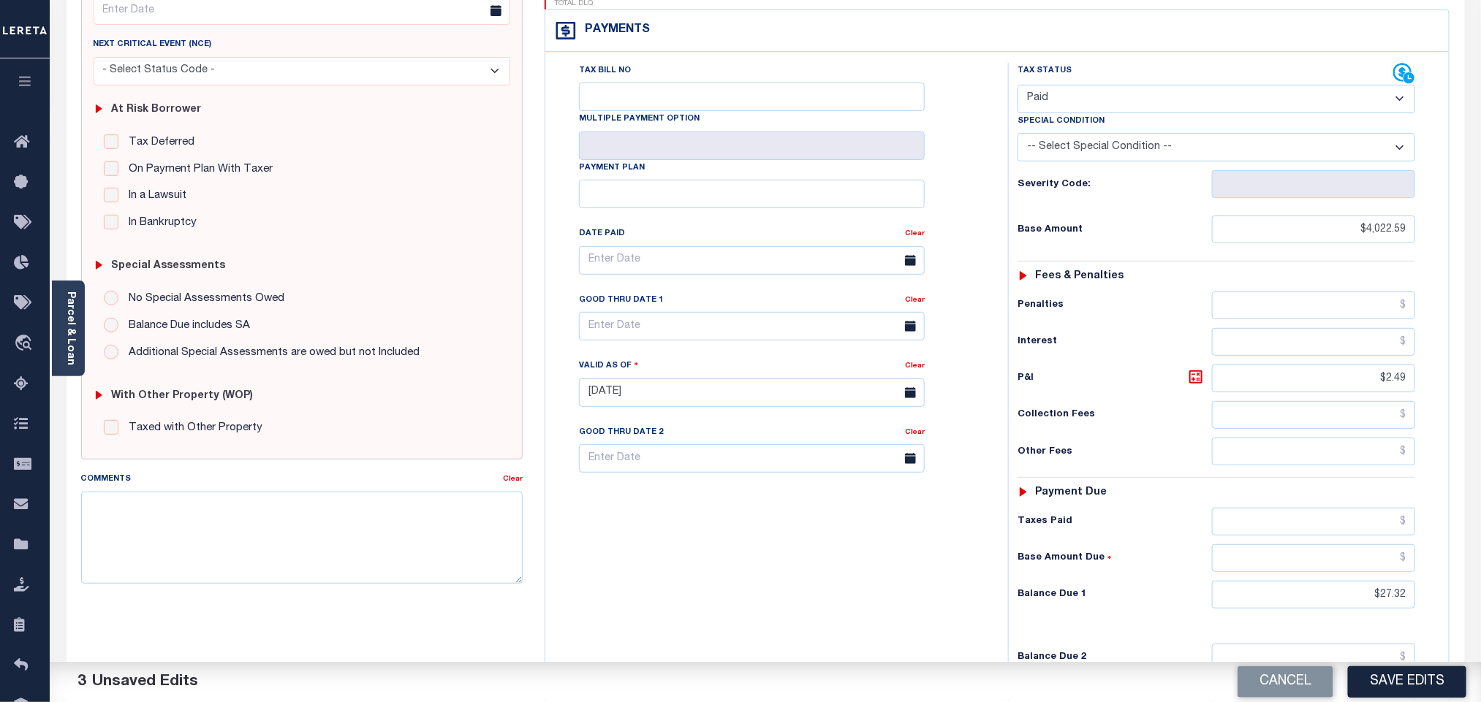
scroll to position [219, 0]
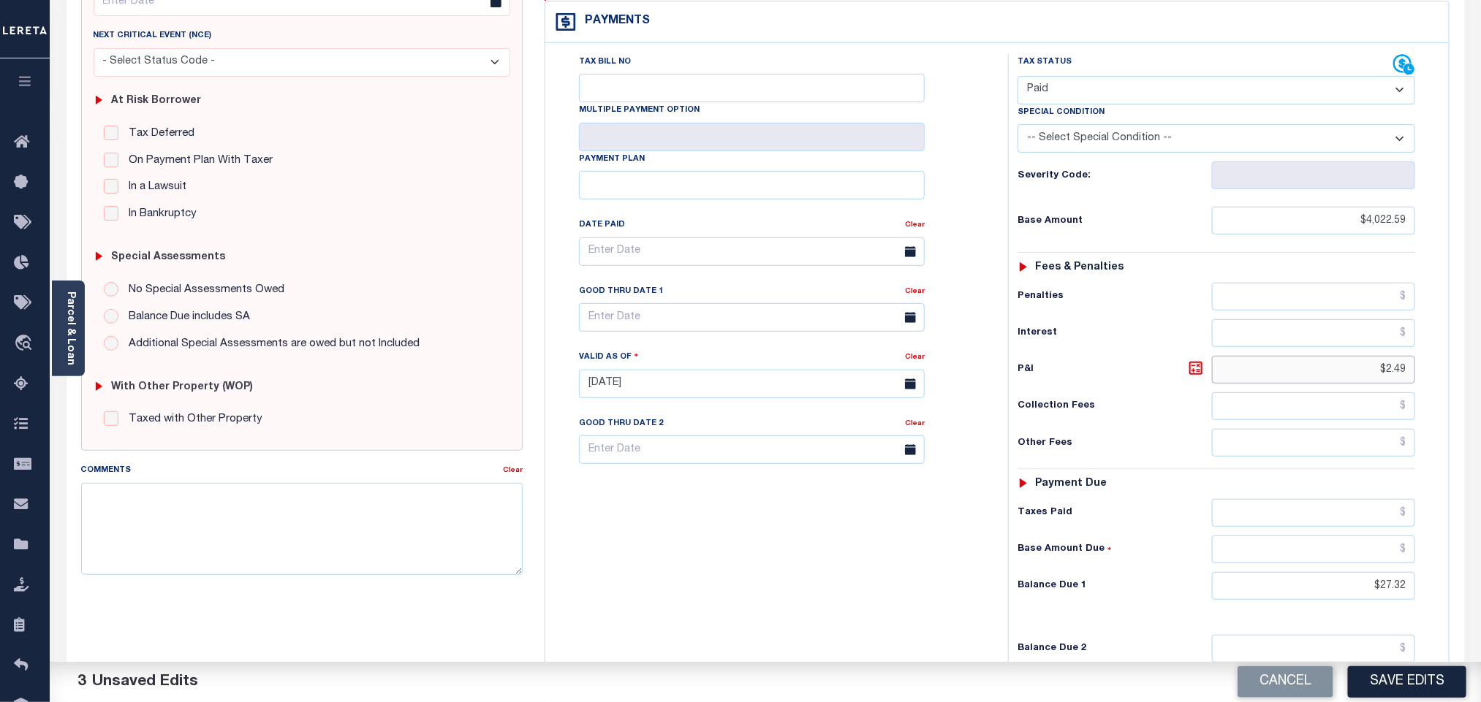
drag, startPoint x: 1388, startPoint y: 341, endPoint x: 1447, endPoint y: 342, distance: 59.2
click at [1447, 342] on div "Tax Bill No Multiple Payment Option Payment Plan" at bounding box center [997, 376] width 904 height 667
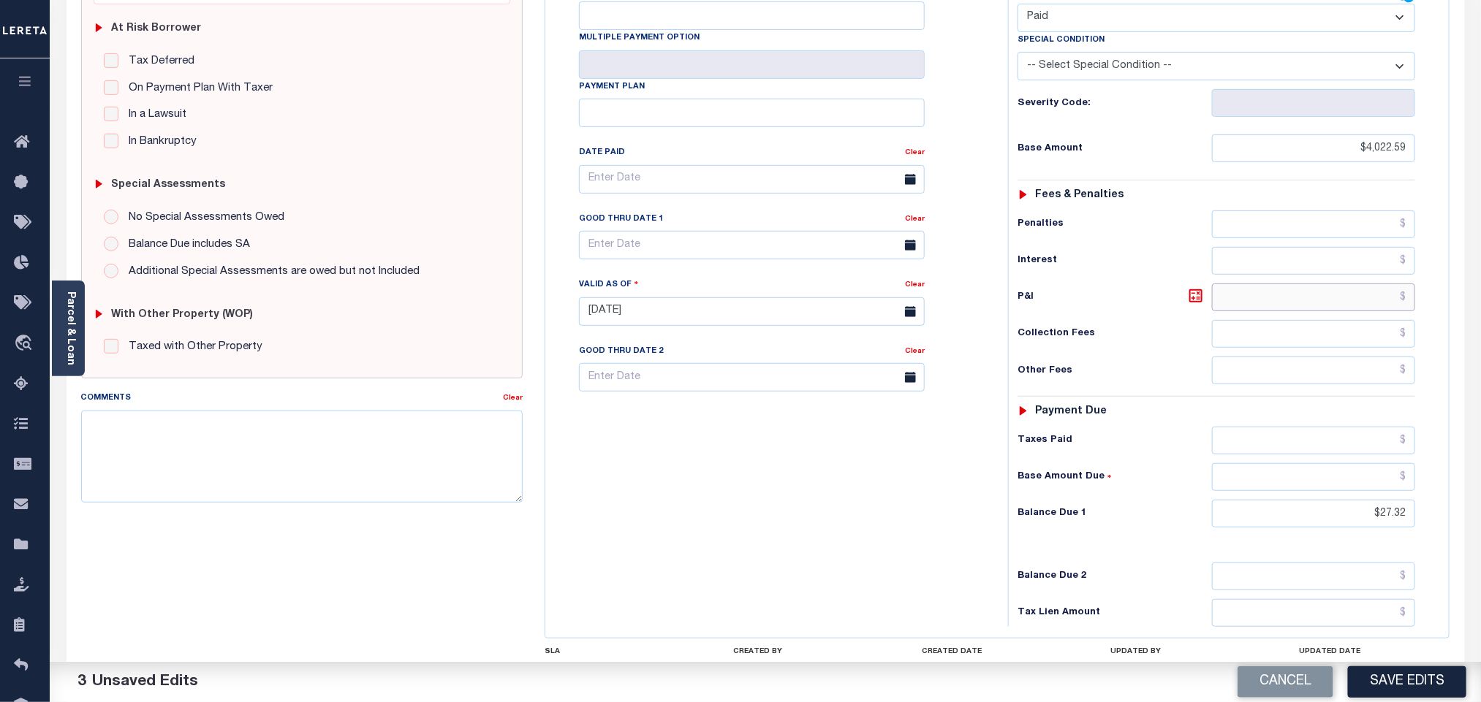
scroll to position [329, 0]
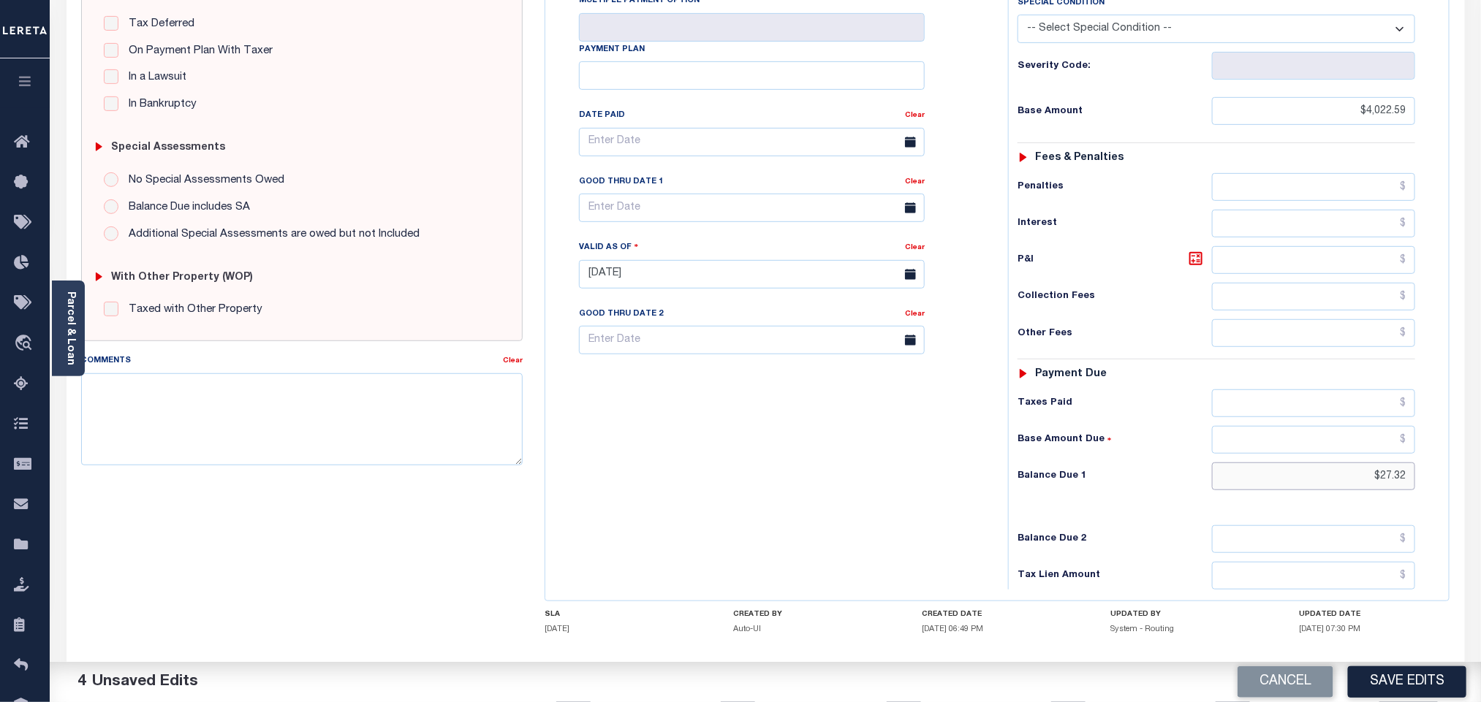
drag, startPoint x: 1390, startPoint y: 463, endPoint x: 1424, endPoint y: 457, distance: 34.3
click at [1423, 458] on div "Tax Status Status - Select Status Code -" at bounding box center [1221, 266] width 426 height 645
click at [1331, 390] on input "text" at bounding box center [1314, 404] width 204 height 28
paste input "4,022.59"
type input "$4,022.59"
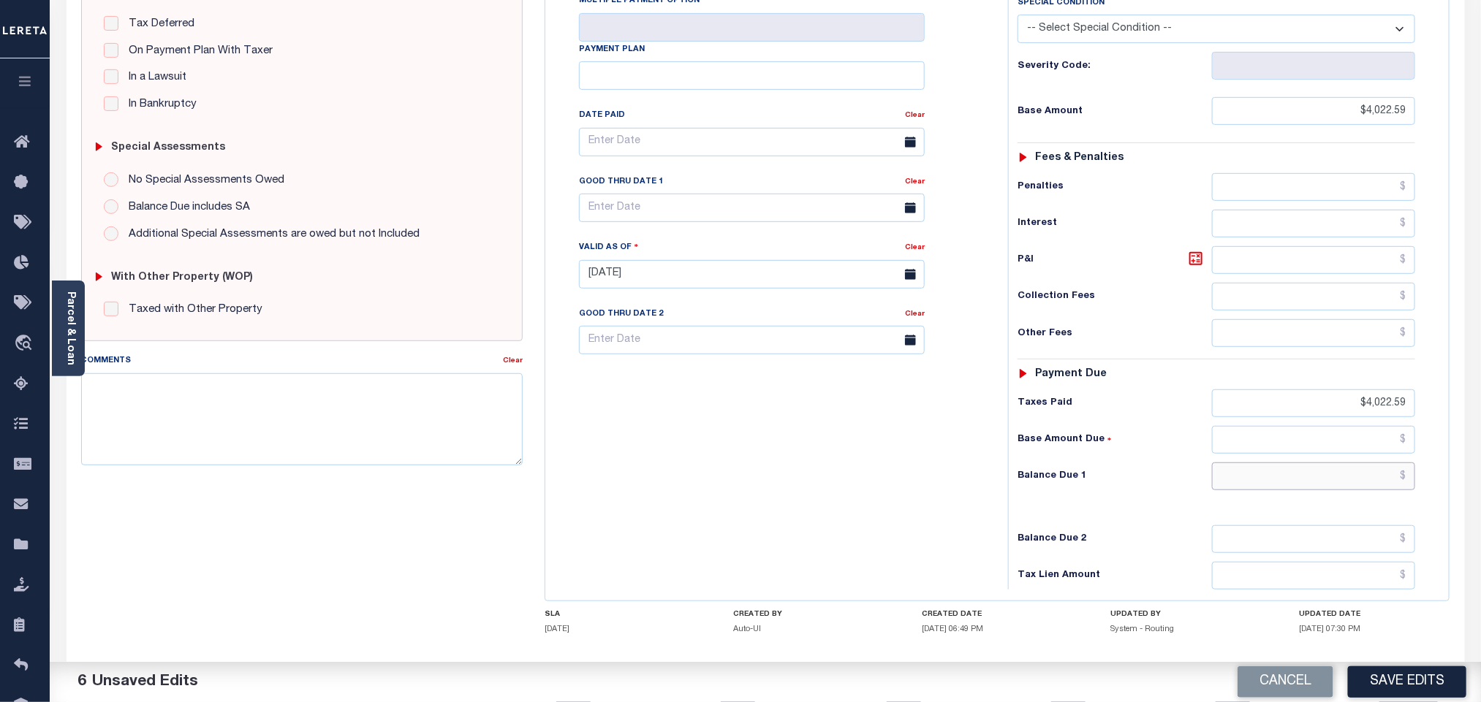
click at [1345, 467] on input "text" at bounding box center [1314, 477] width 204 height 28
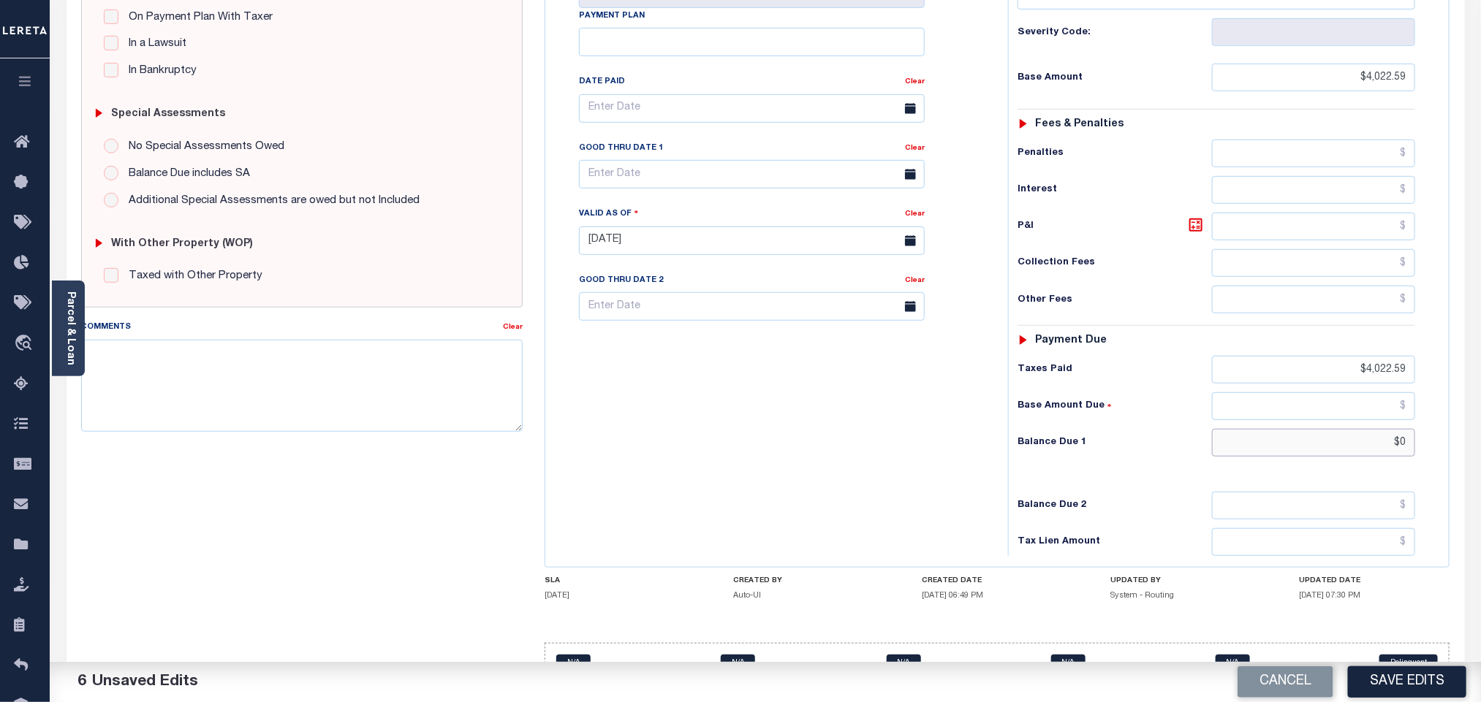
scroll to position [380, 0]
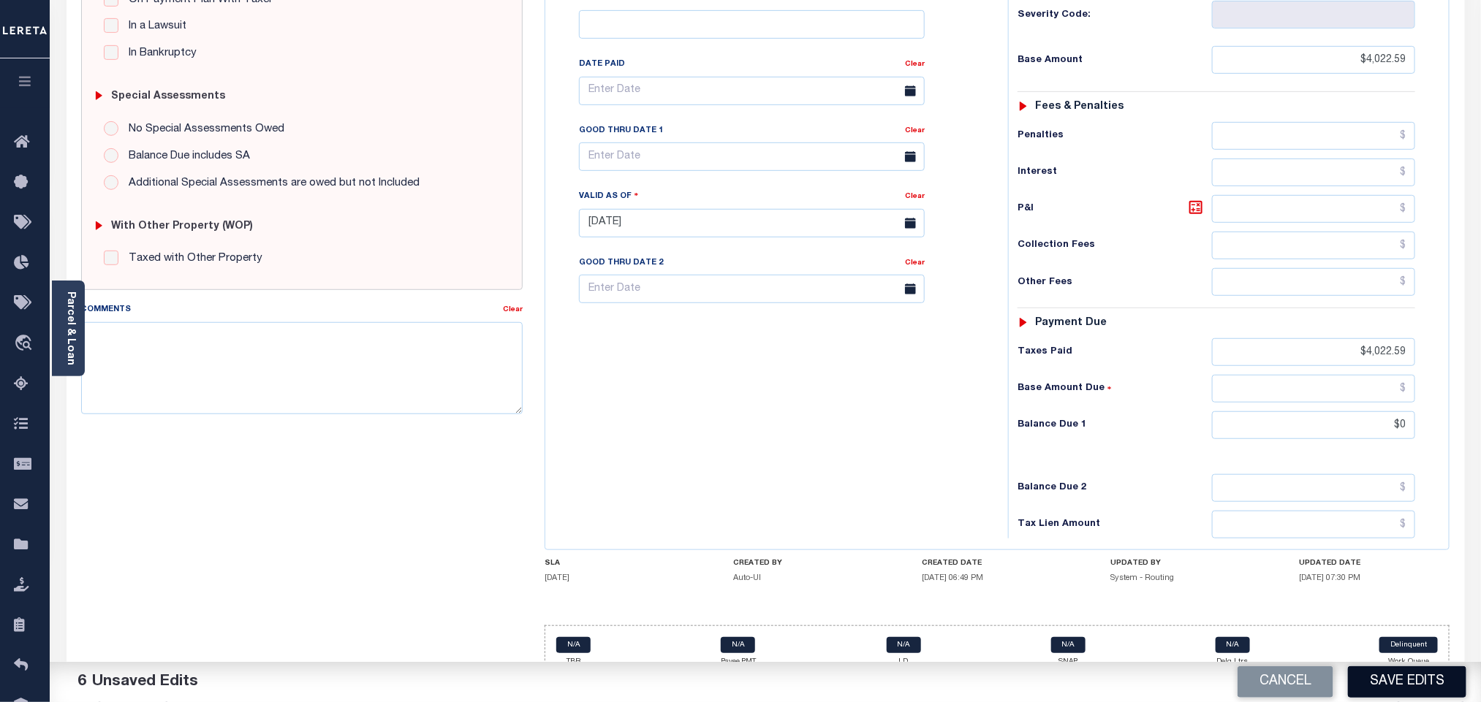
type input "$0.00"
click at [1414, 691] on button "Save Edits" at bounding box center [1407, 681] width 118 height 31
checkbox input "false"
type input "$4,022.59"
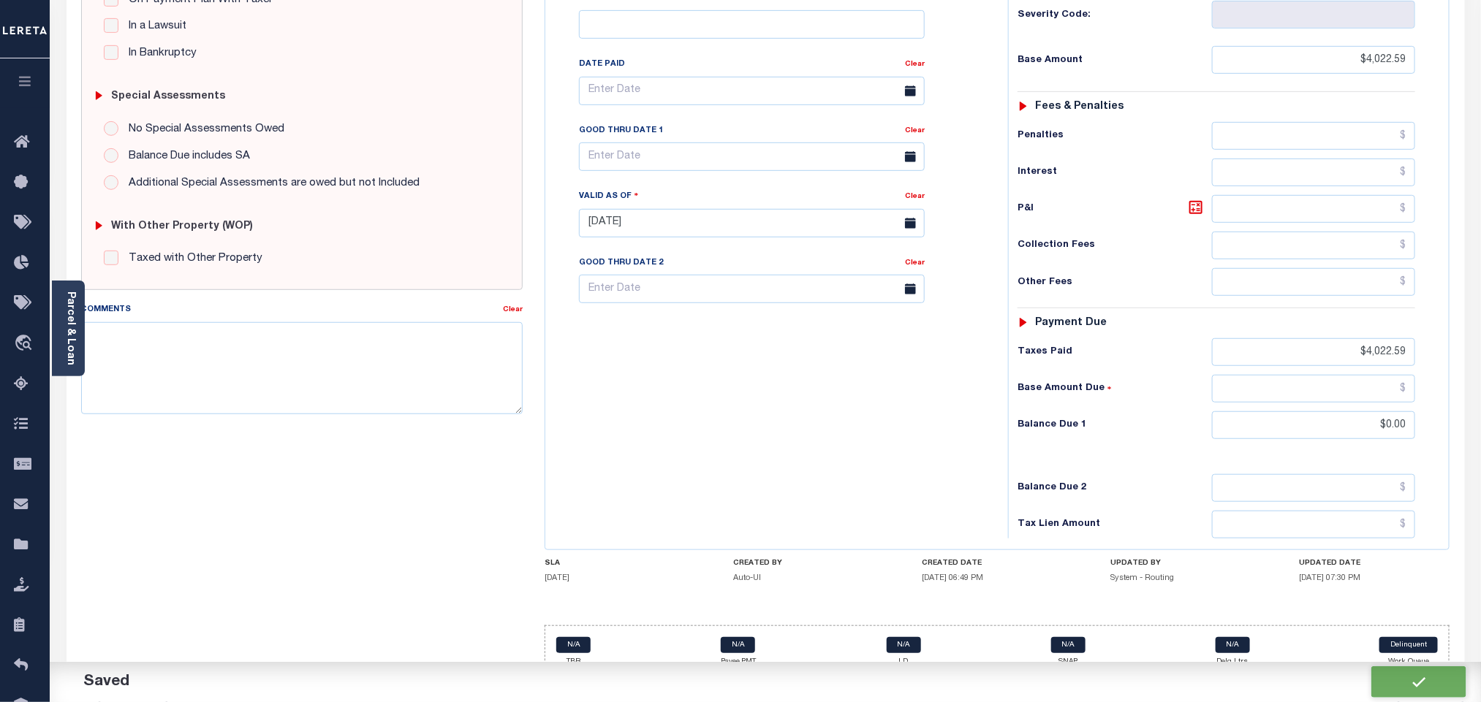
type input "$0"
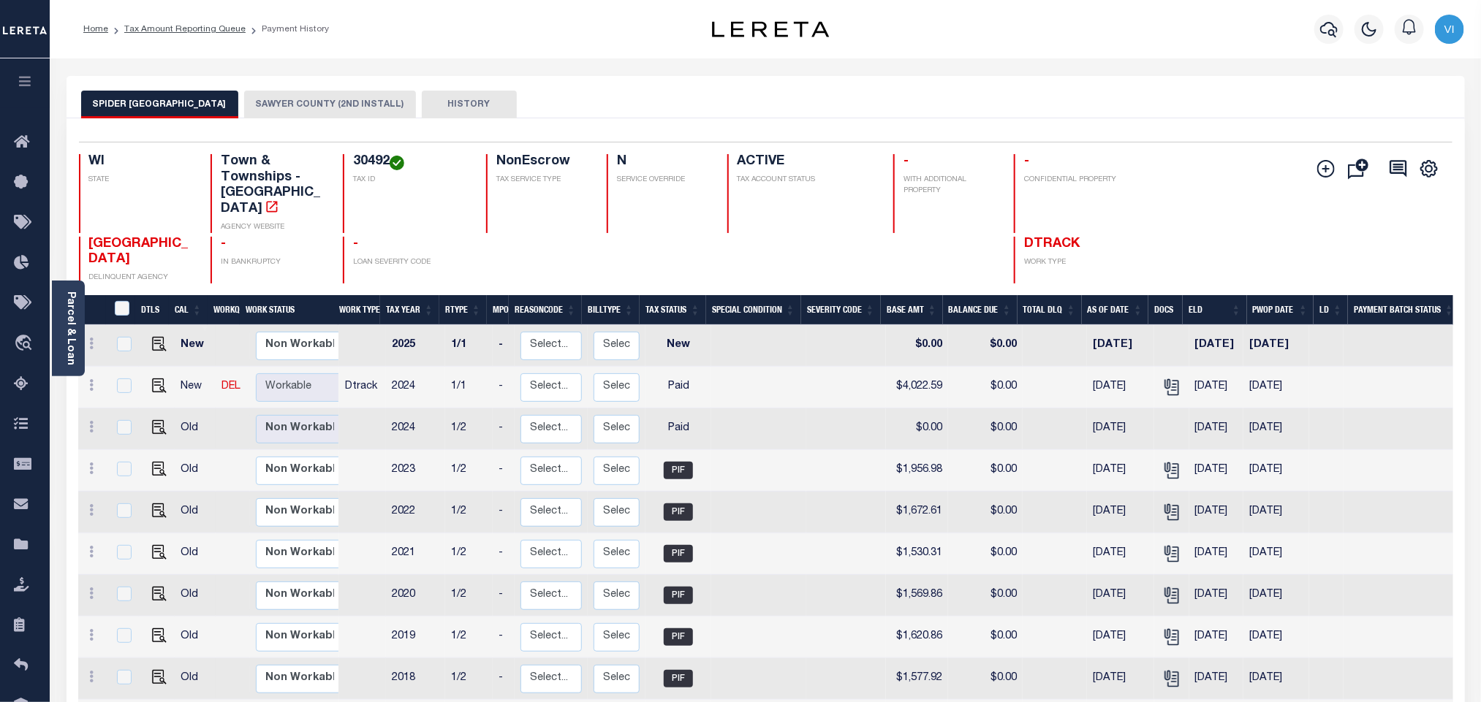
click at [281, 112] on button "SAWYER COUNTY (2ND INSTALL)" at bounding box center [330, 105] width 172 height 28
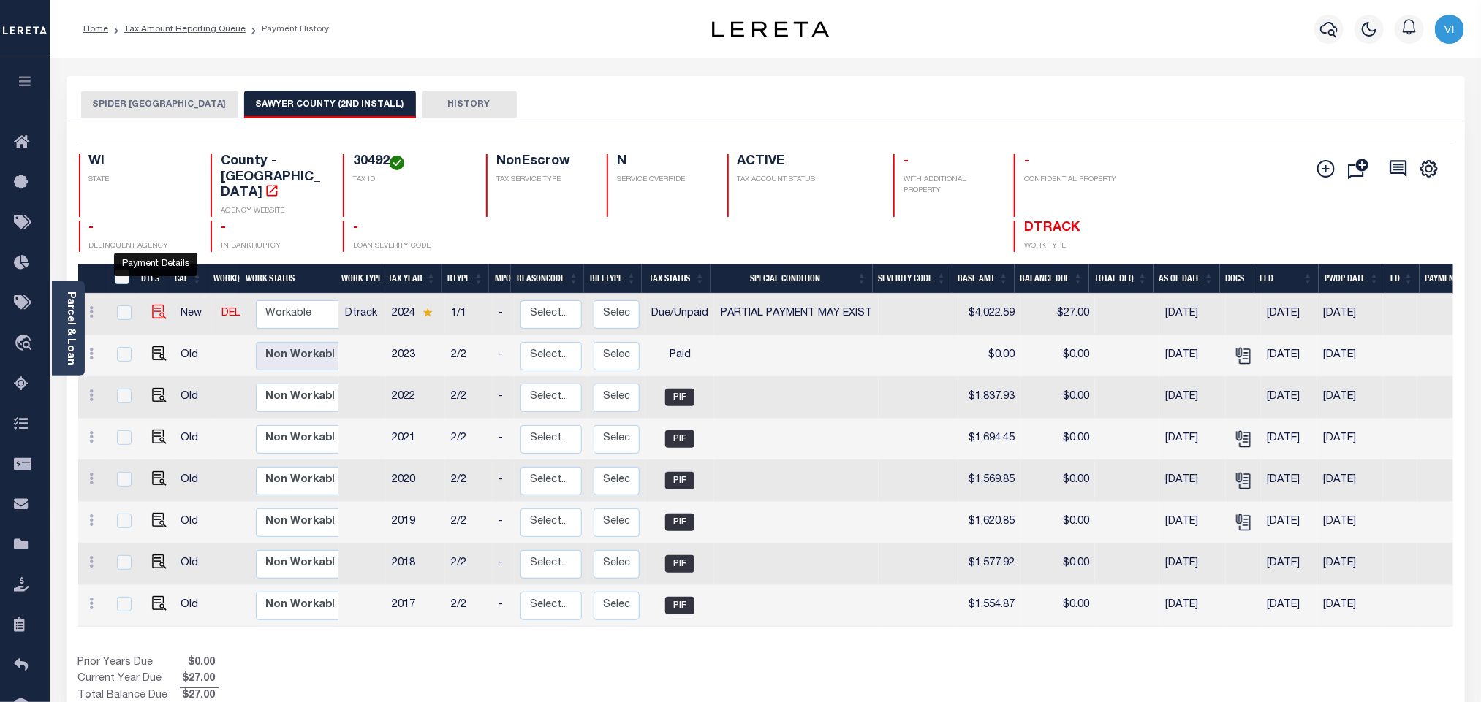
click at [159, 305] on img "" at bounding box center [159, 312] width 15 height 15
checkbox input "true"
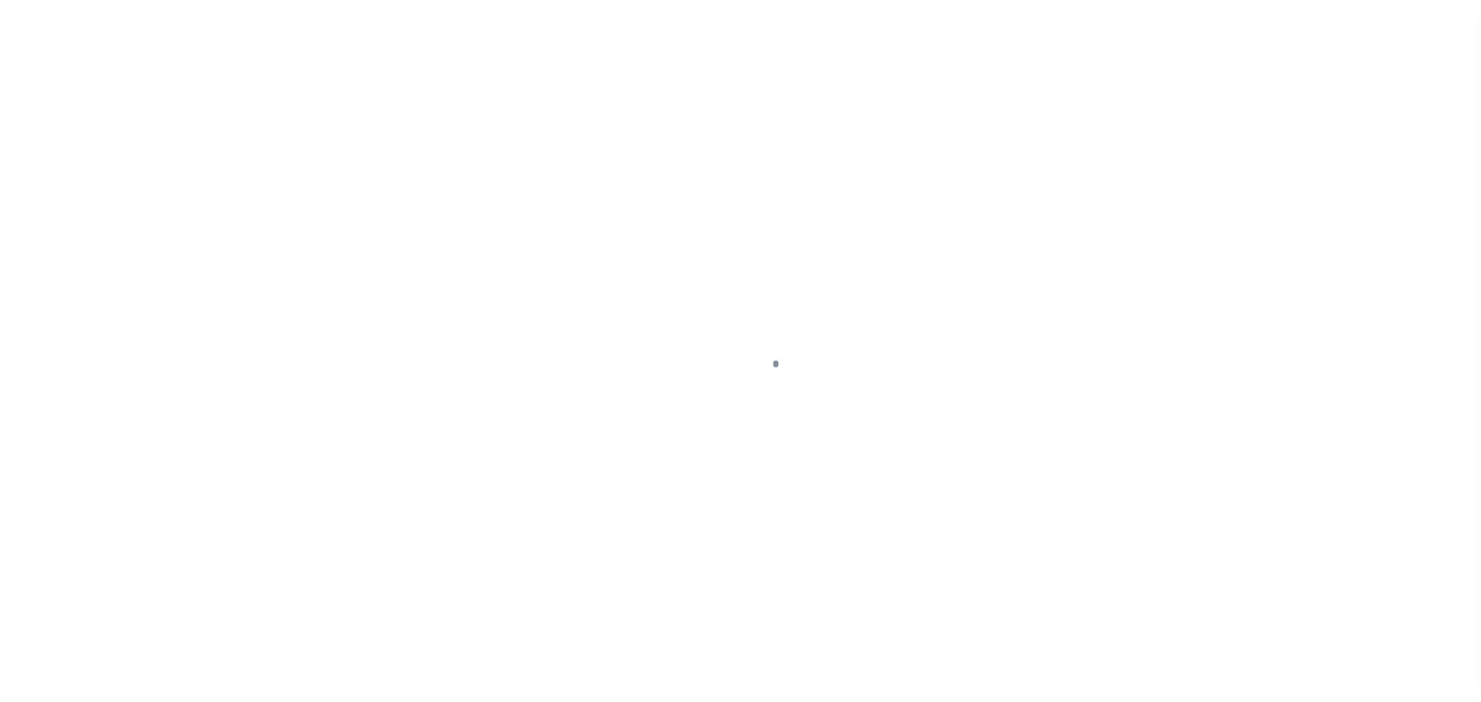
checkbox input "false"
type input "[DATE]"
select select "DUE"
select select "15"
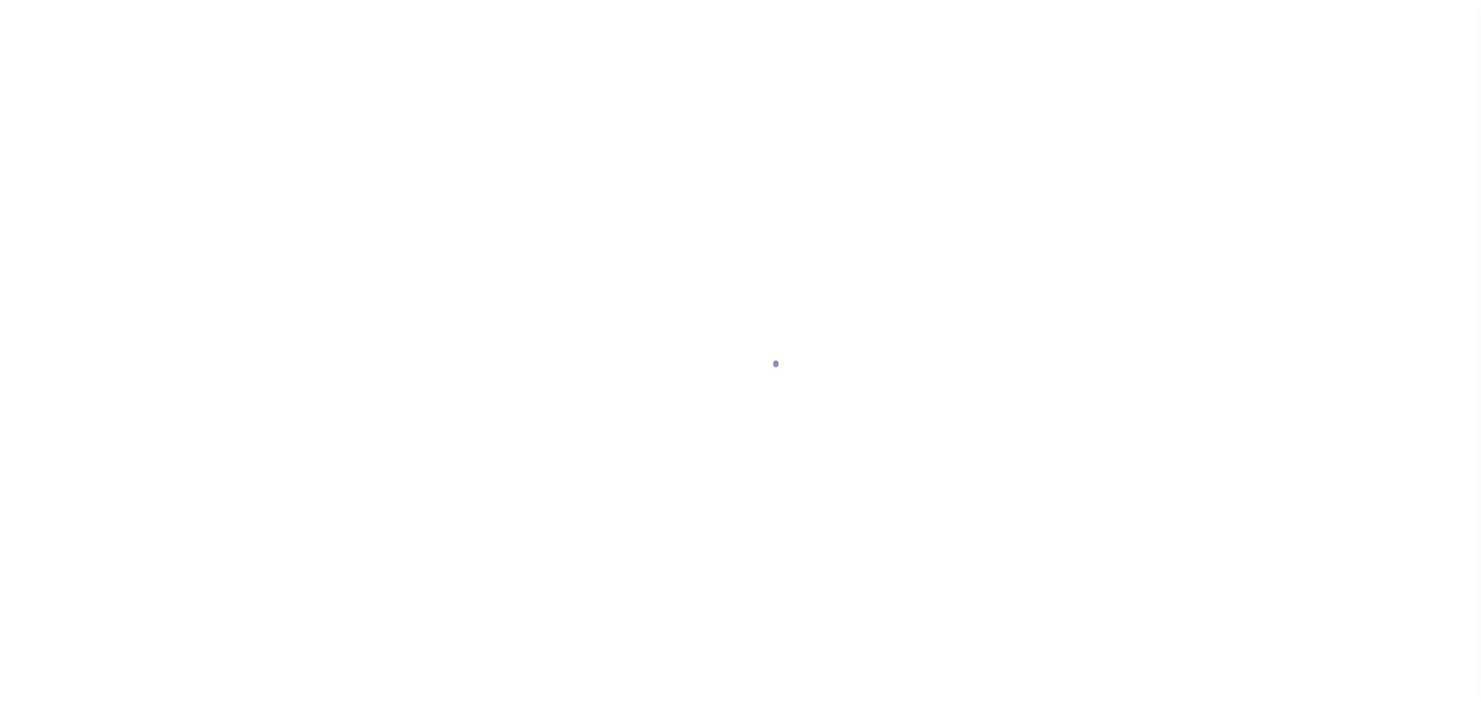
type input "$4,022.59"
type input "$2.17"
type input "$27"
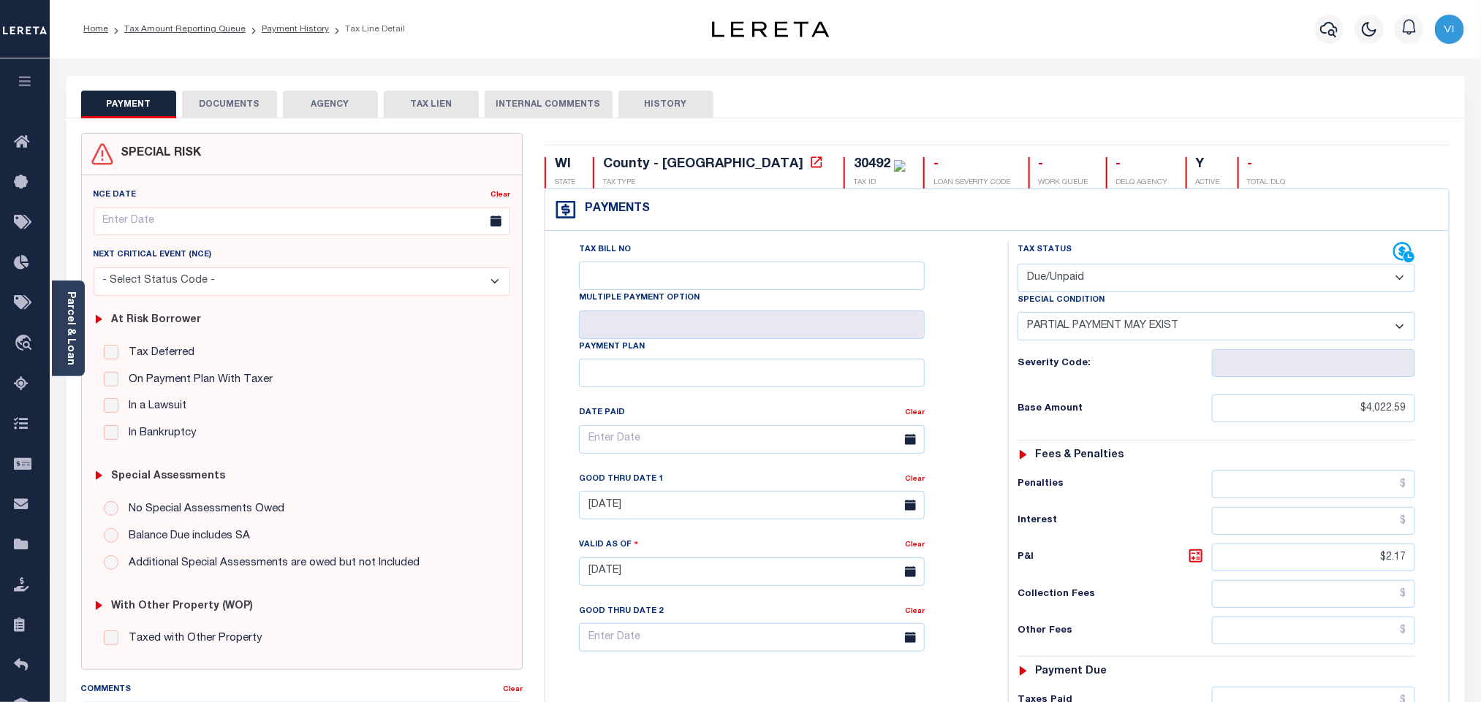
click at [843, 169] on div "30492 TAX ID" at bounding box center [874, 172] width 62 height 31
copy div "30492"
click at [232, 104] on button "DOCUMENTS" at bounding box center [229, 105] width 95 height 28
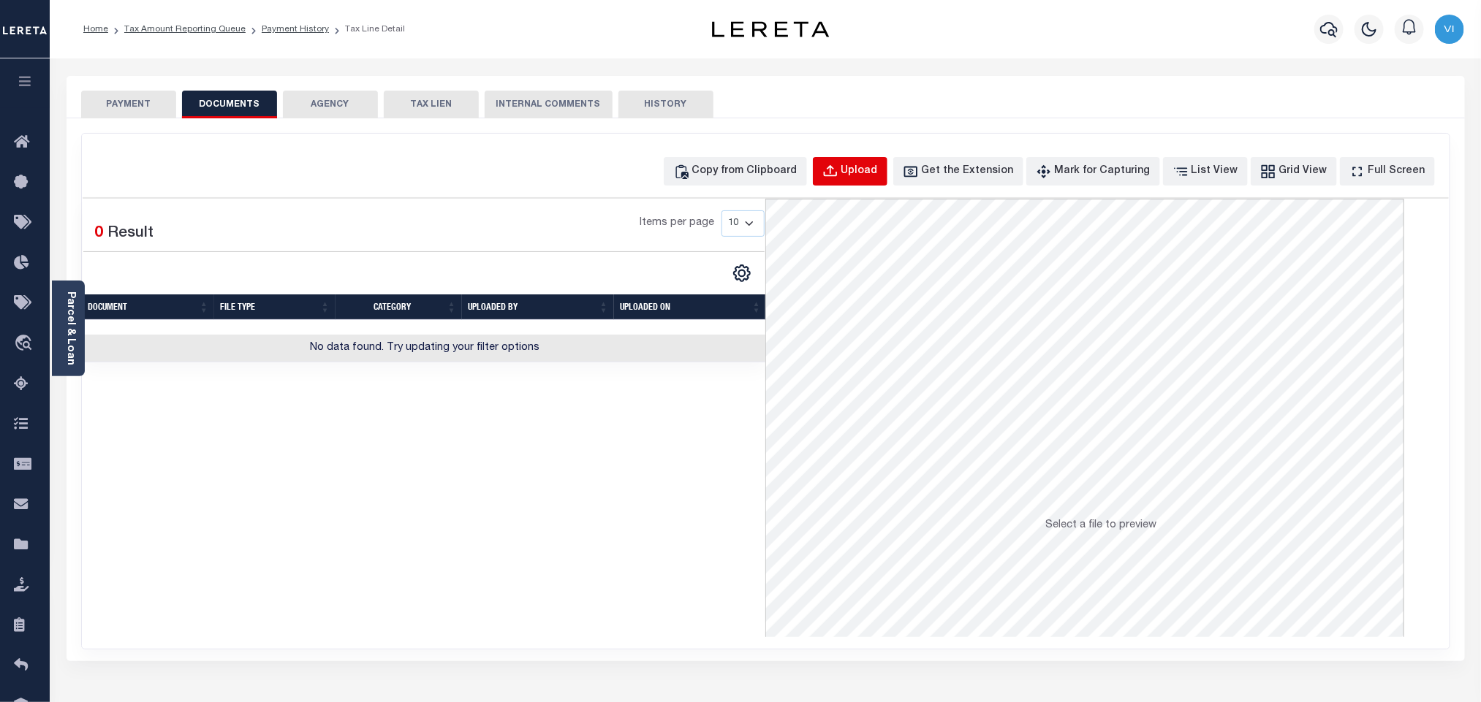
click at [878, 167] on div "Upload" at bounding box center [859, 172] width 37 height 16
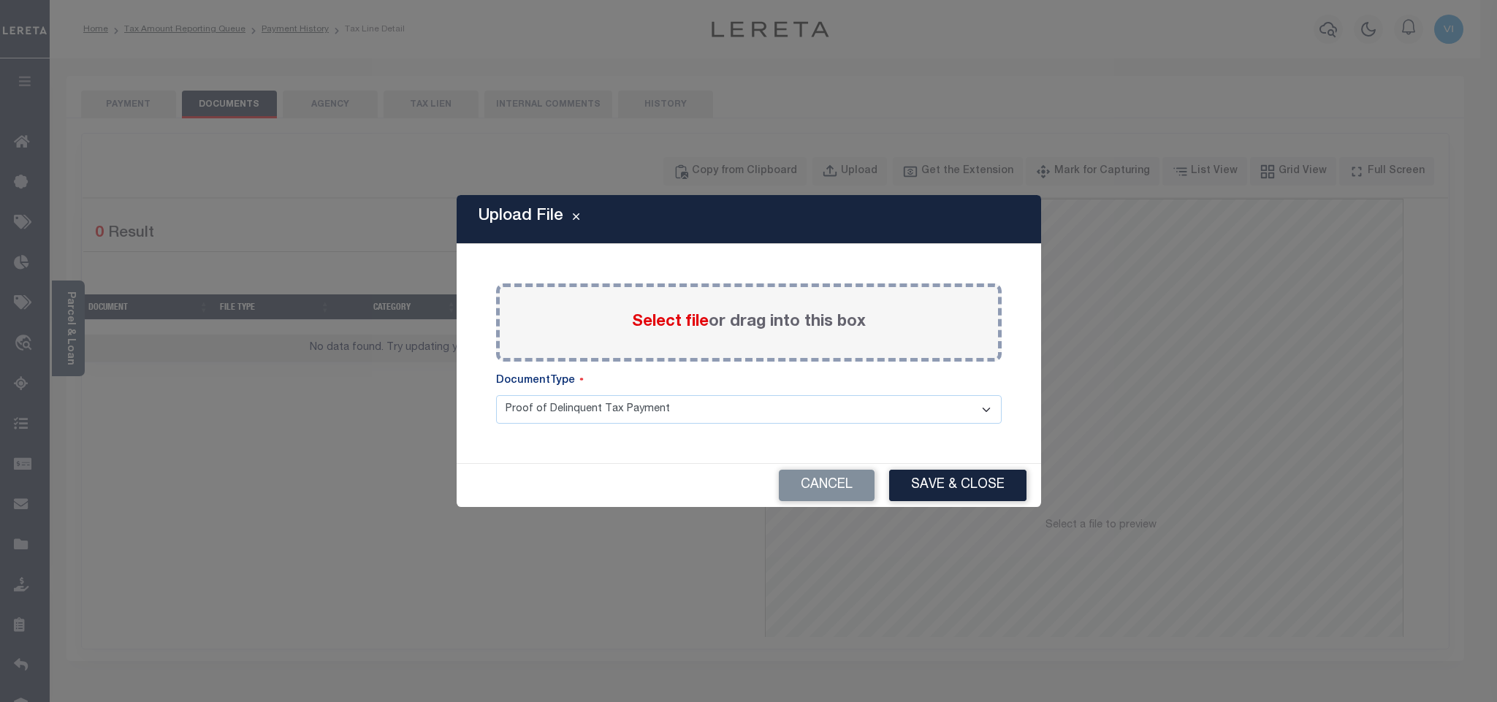
click at [650, 323] on span "Select file" at bounding box center [670, 322] width 77 height 16
click at [0, 0] on input "Select file or drag into this box" at bounding box center [0, 0] width 0 height 0
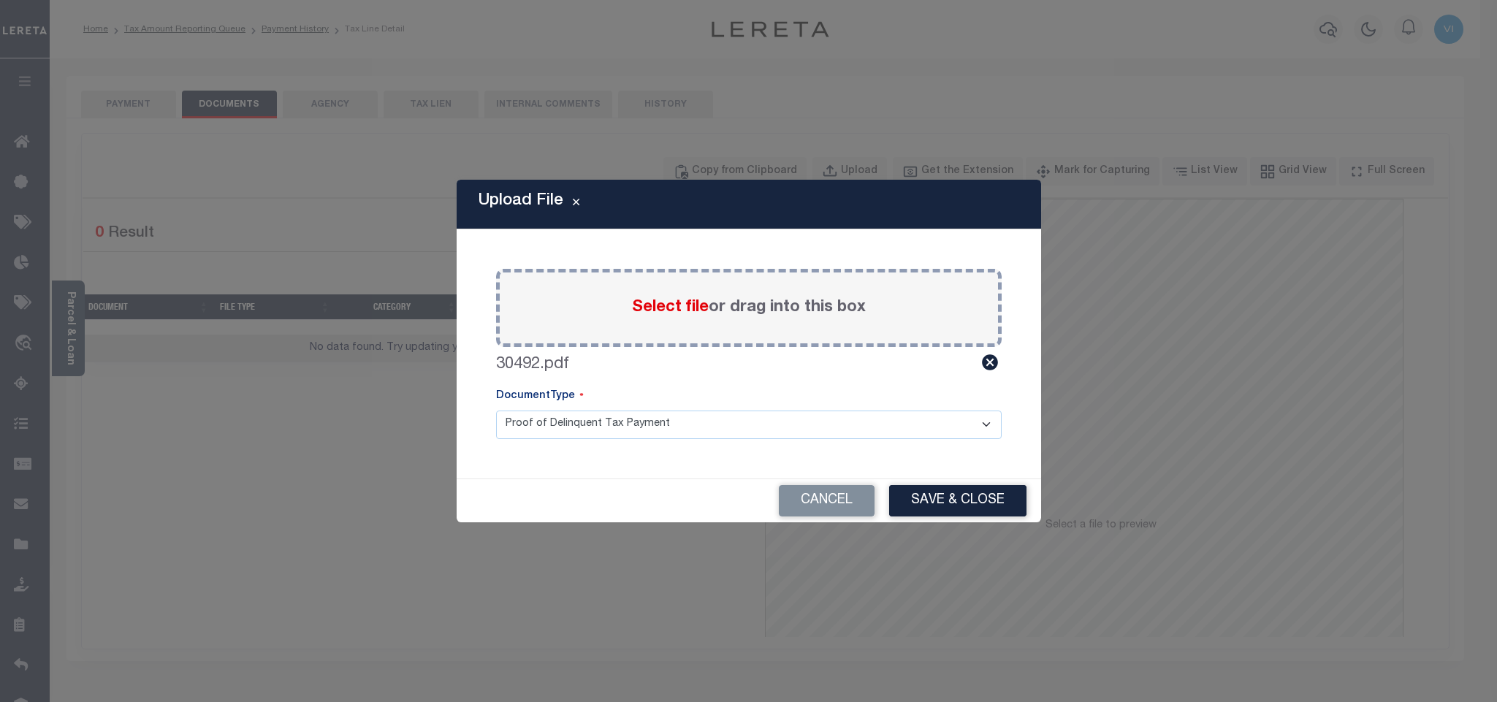
click at [526, 426] on select "Proof of Delinquent Tax Payment" at bounding box center [749, 425] width 506 height 29
click at [496, 411] on select "Proof of Delinquent Tax Payment" at bounding box center [749, 425] width 506 height 29
click at [902, 494] on button "Save & Close" at bounding box center [957, 500] width 137 height 31
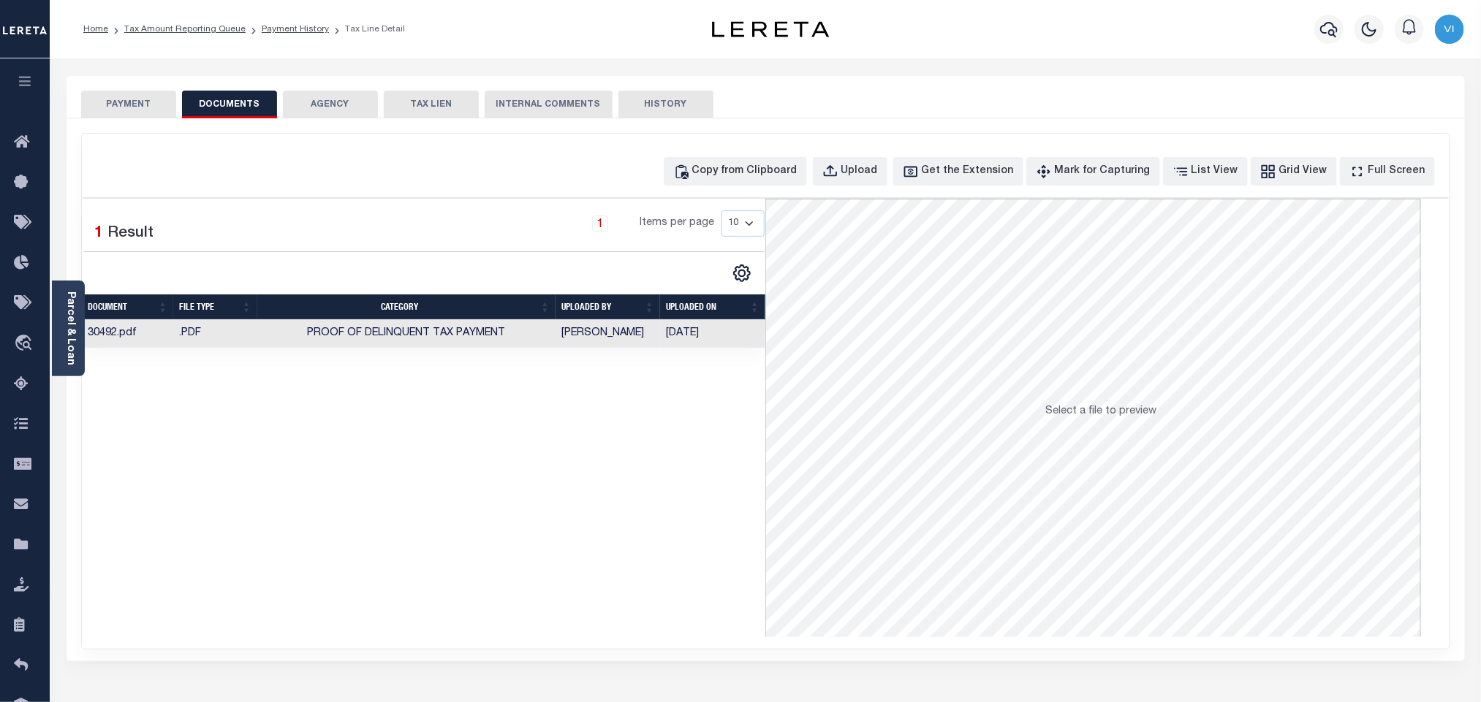
click at [158, 112] on button "PAYMENT" at bounding box center [128, 105] width 95 height 28
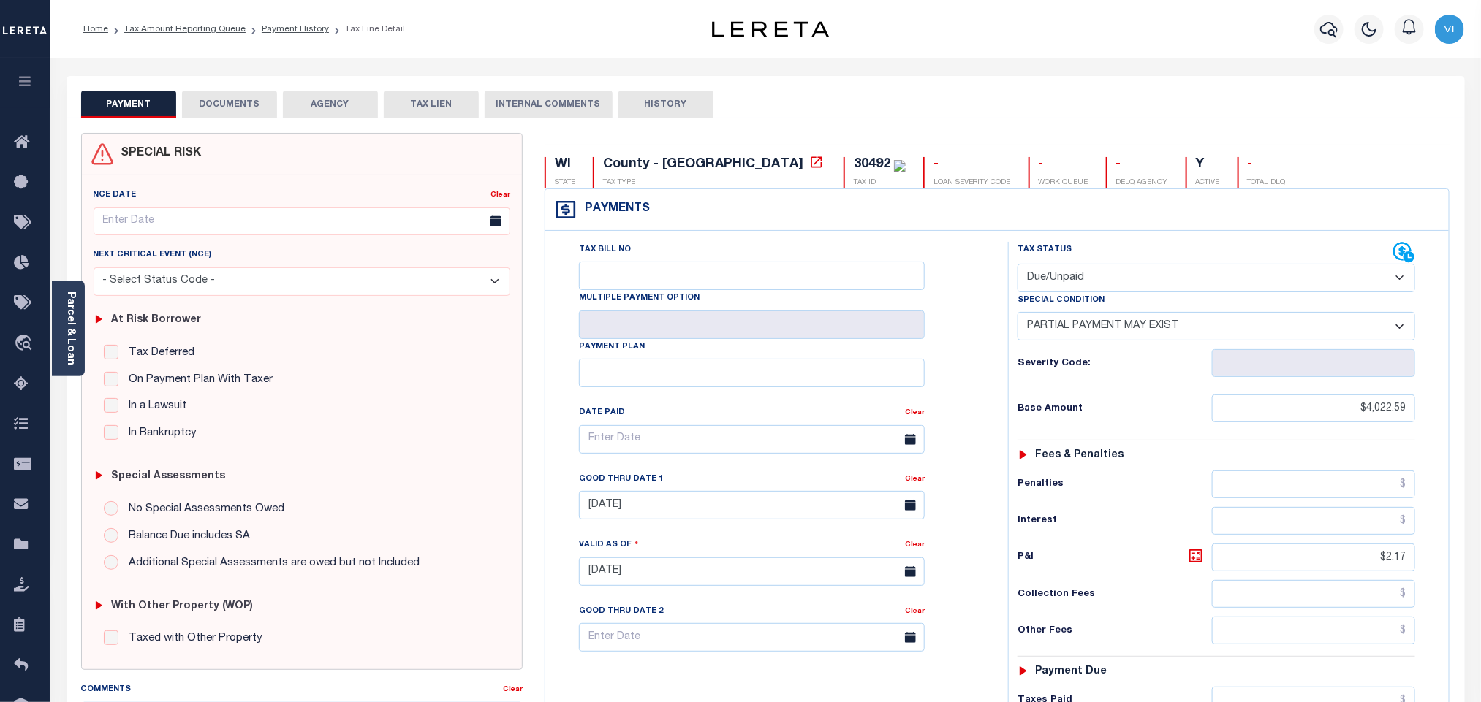
click at [1044, 272] on select "- Select Status Code - Open Due/Unpaid Paid Incomplete No Tax Due Internal Refu…" at bounding box center [1216, 278] width 398 height 29
select select "PYD"
click at [1017, 265] on select "- Select Status Code - Open Due/Unpaid Paid Incomplete No Tax Due Internal Refu…" at bounding box center [1216, 278] width 398 height 29
select select "0"
type input "[DATE]"
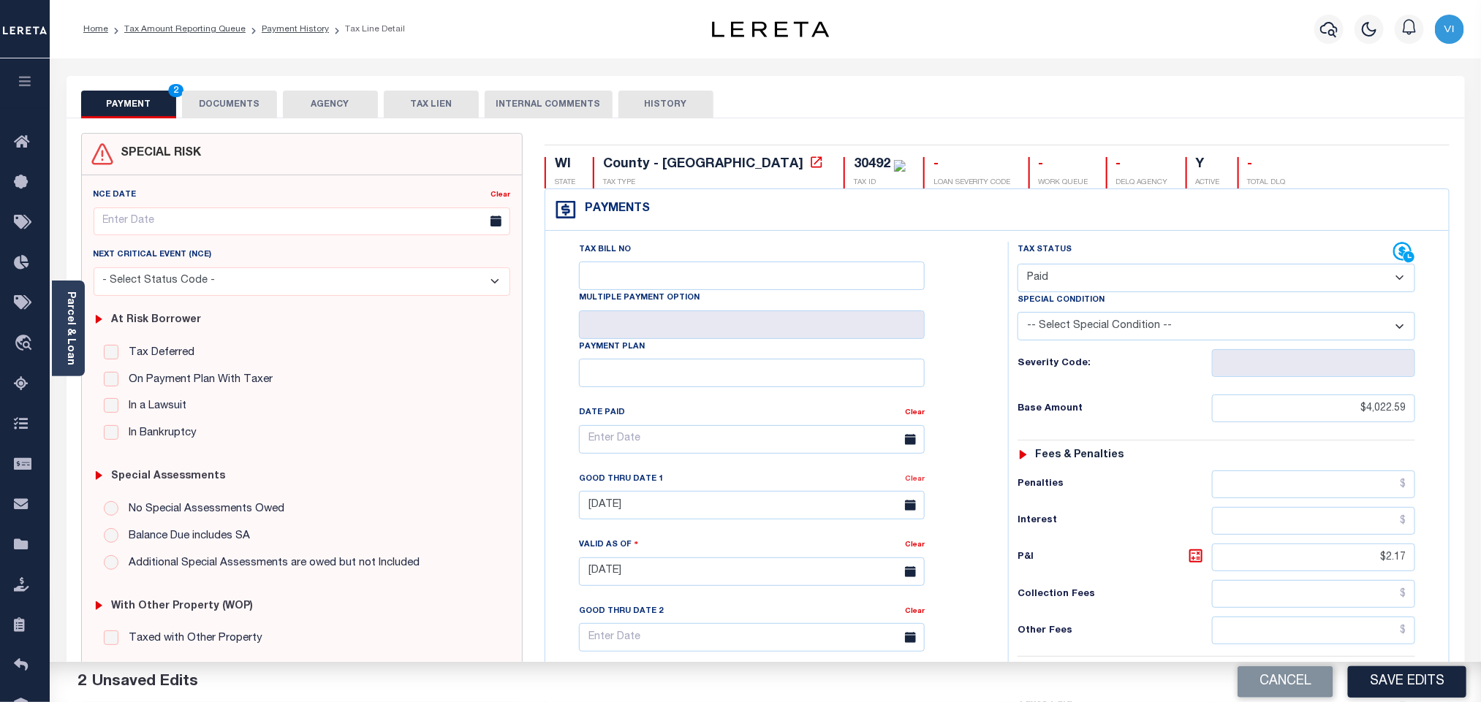
click at [912, 483] on link "Clear" at bounding box center [915, 479] width 20 height 7
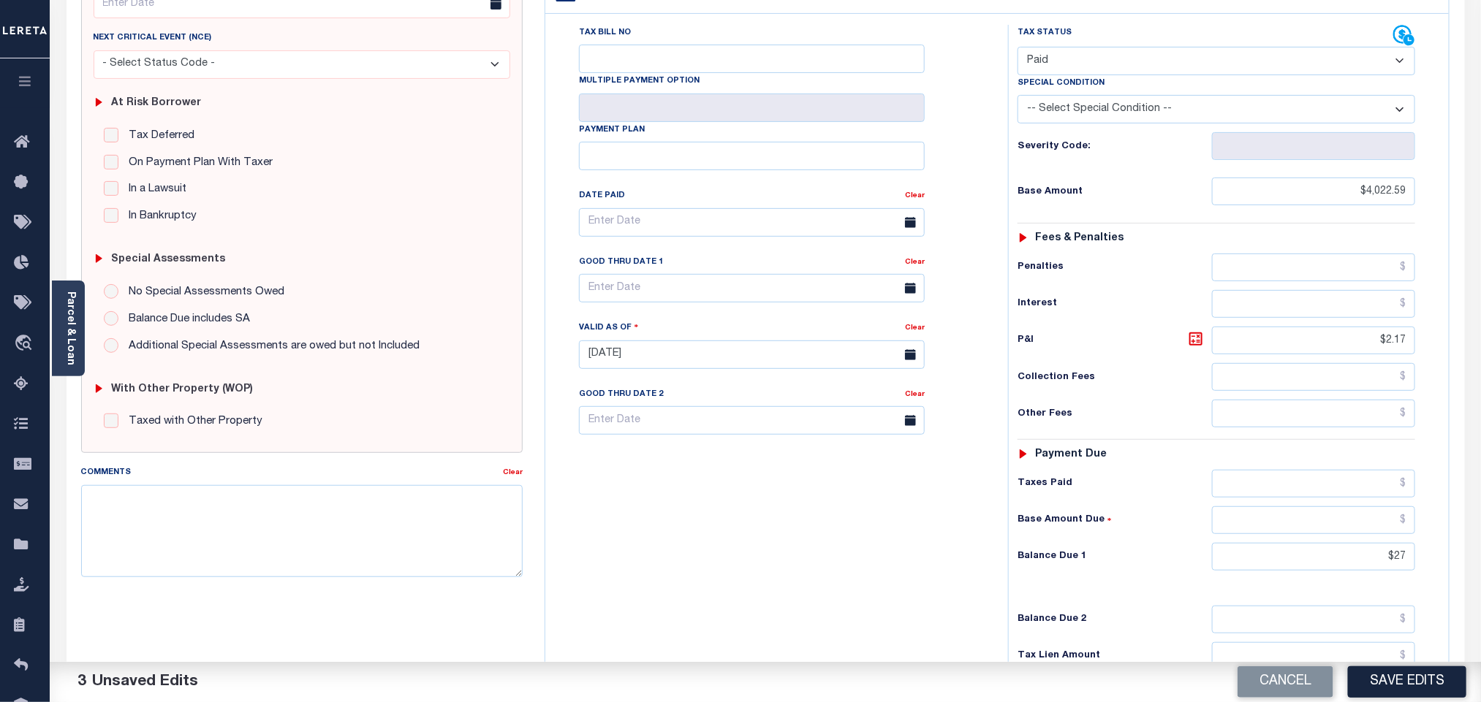
scroll to position [219, 0]
drag, startPoint x: 1378, startPoint y: 349, endPoint x: 1459, endPoint y: 349, distance: 81.1
click at [1459, 349] on div "WI STATE County - WI TAX TYPE 30492 TAX ID - LOAN SEVERITY CODE - WORK QUEUE - …" at bounding box center [996, 367] width 927 height 907
drag, startPoint x: 1372, startPoint y: 568, endPoint x: 1454, endPoint y: 574, distance: 81.4
click at [1454, 574] on div "WI STATE County - WI TAX TYPE 30492 TAX ID - LOAN SEVERITY CODE - WORK QUEUE - …" at bounding box center [996, 367] width 927 height 907
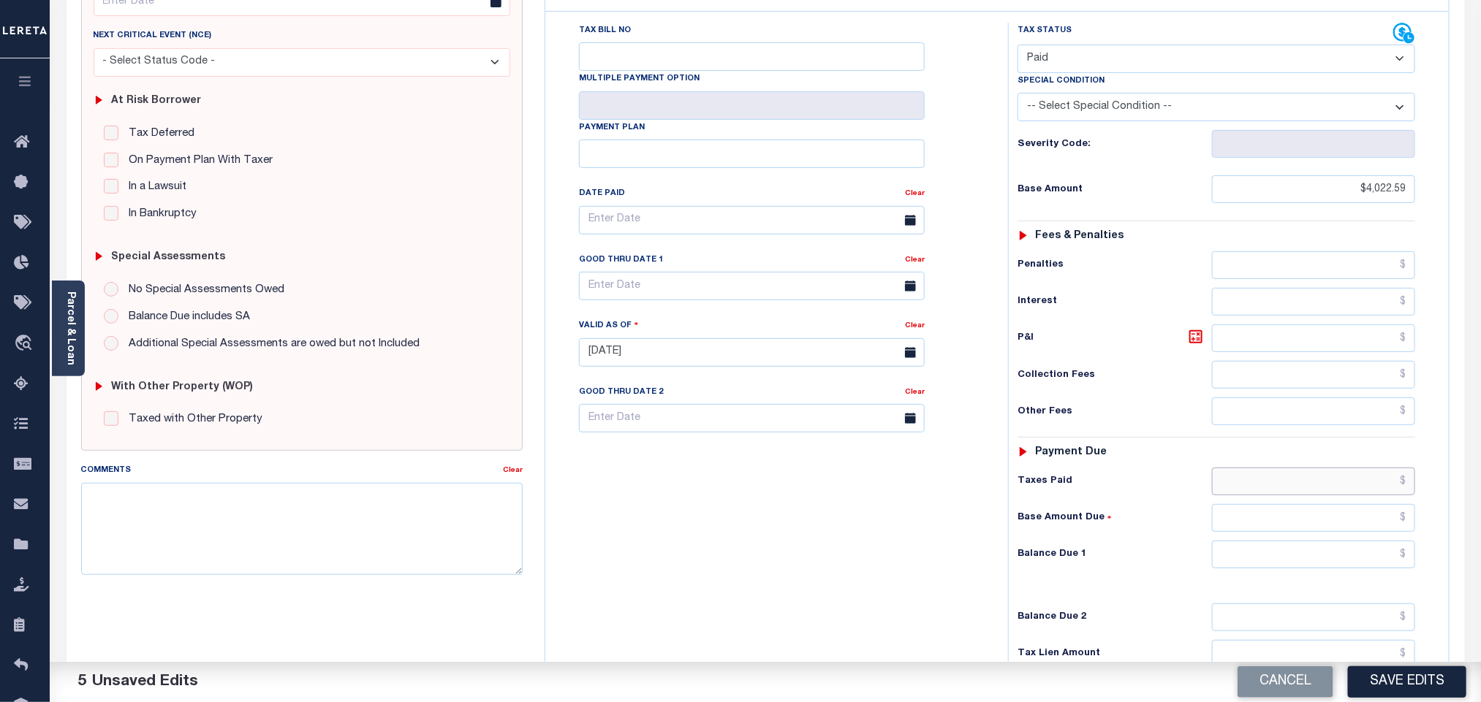
click at [1272, 495] on input "text" at bounding box center [1314, 482] width 204 height 28
paste input "4,022.59"
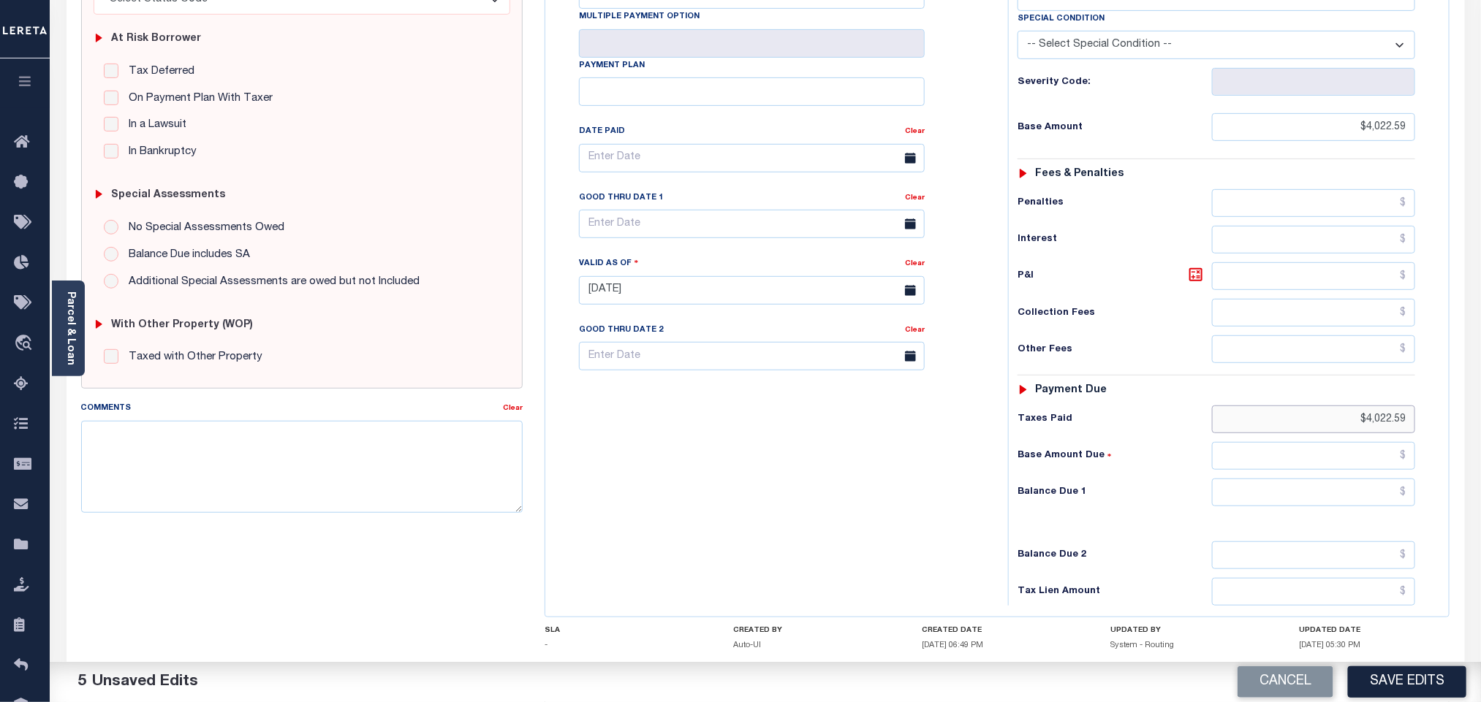
scroll to position [380, 0]
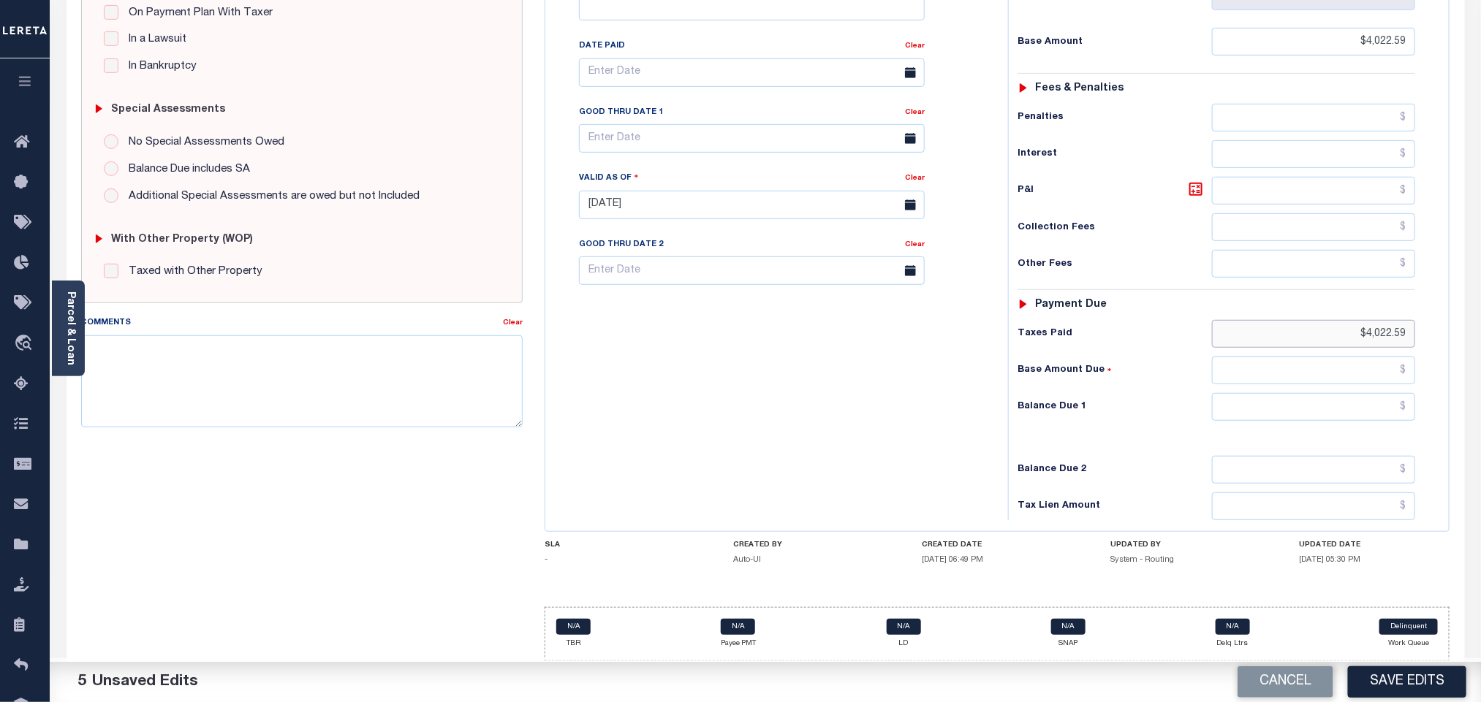
type input "$4,022.59"
drag, startPoint x: 1270, startPoint y: 404, endPoint x: 1267, endPoint y: 419, distance: 15.6
click at [1270, 404] on input "text" at bounding box center [1314, 407] width 204 height 28
type input "$0.00"
click at [1174, 460] on div "Balance Due 2" at bounding box center [1216, 470] width 398 height 28
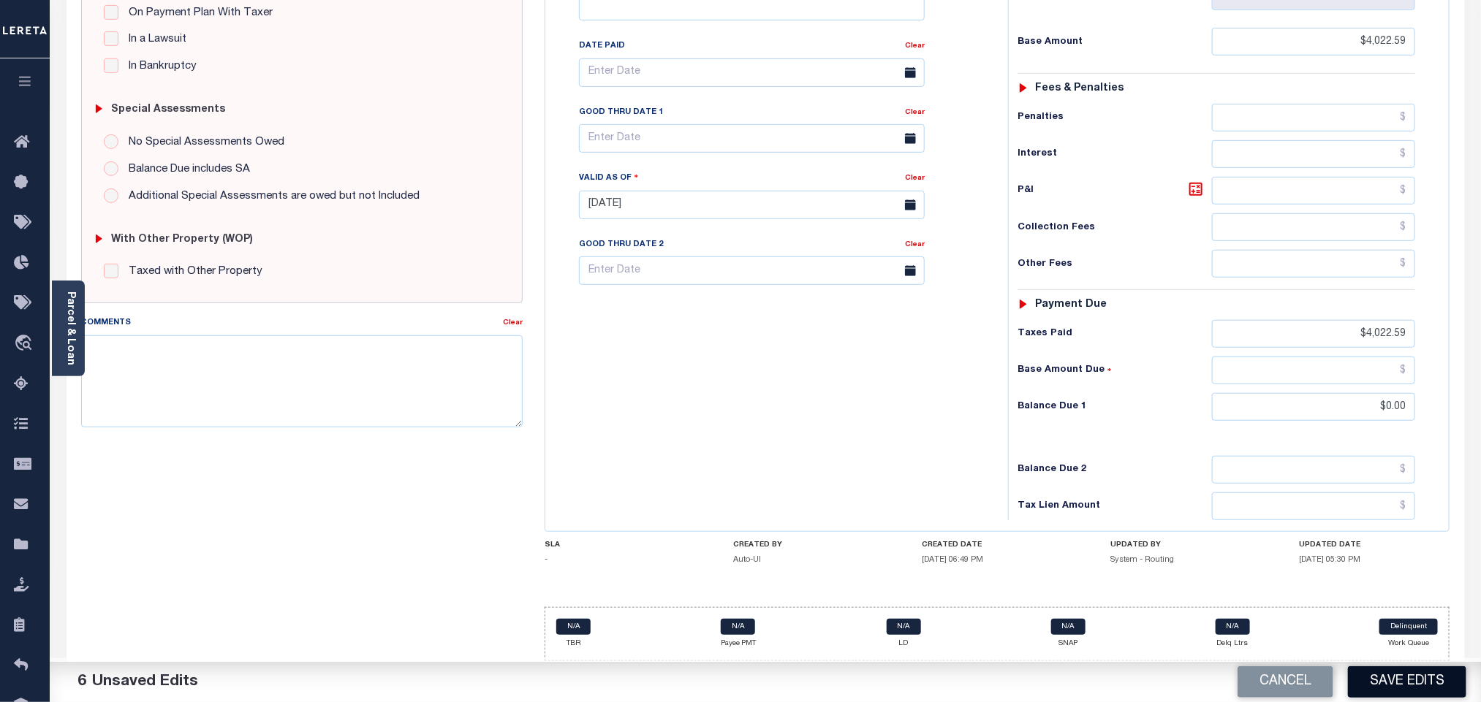
click at [1410, 678] on button "Save Edits" at bounding box center [1407, 681] width 118 height 31
checkbox input "false"
type input "$4,022.59"
type input "$0"
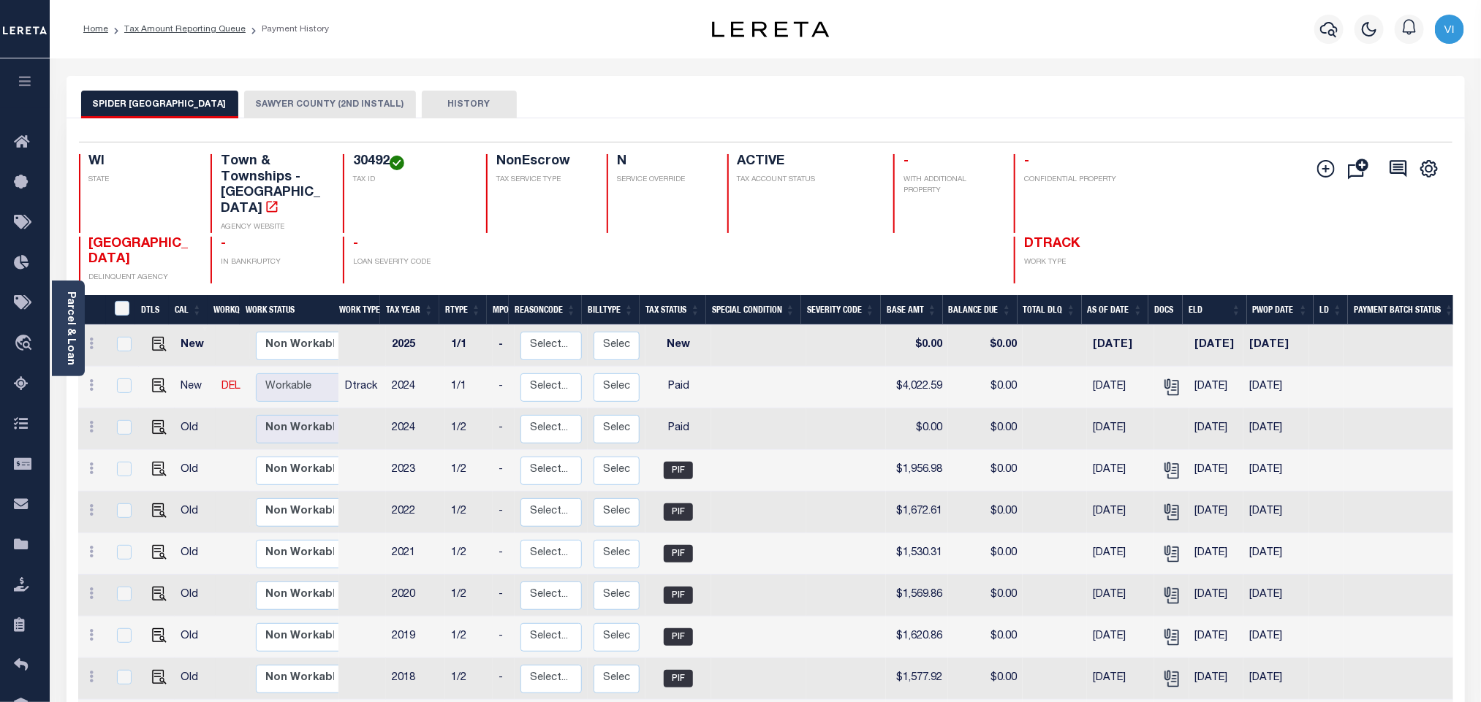
click at [277, 110] on button "SAWYER COUNTY (2ND INSTALL)" at bounding box center [330, 105] width 172 height 28
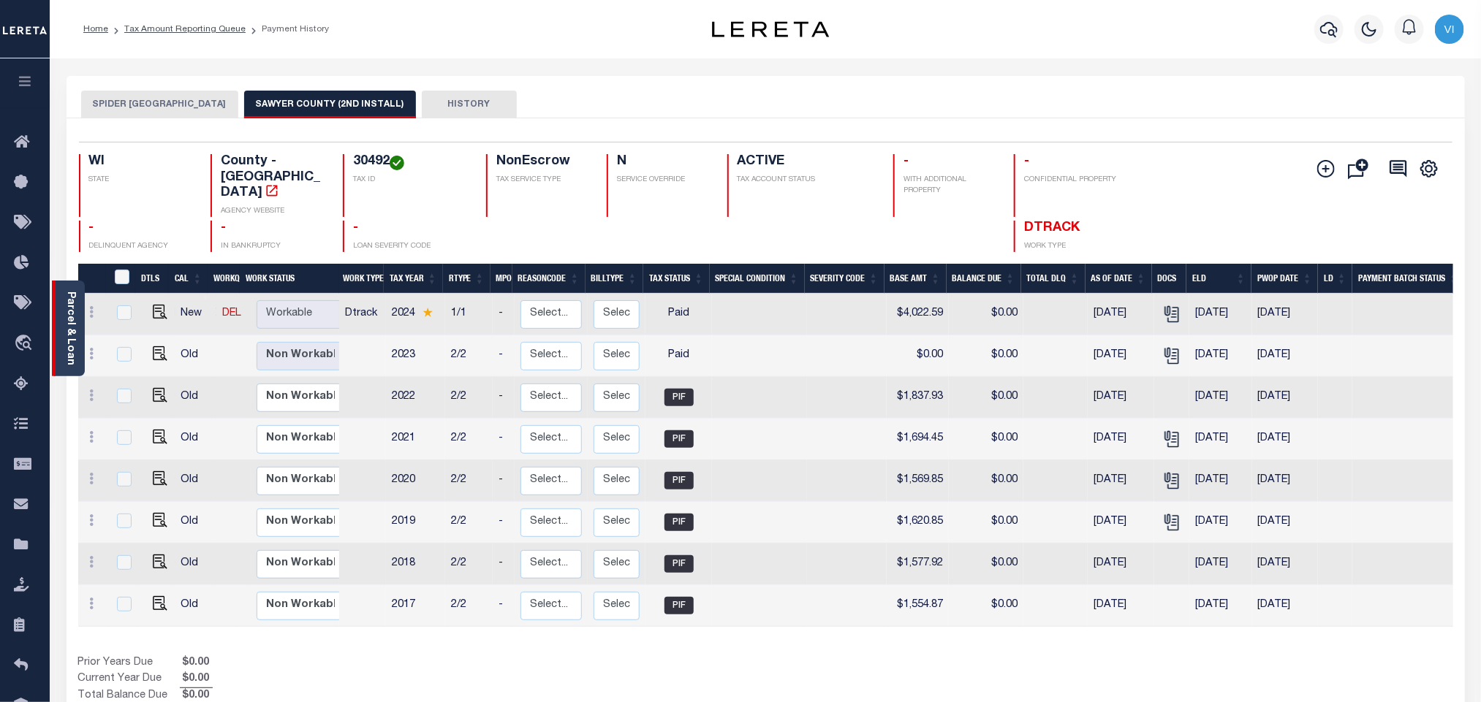
click at [72, 336] on link "Parcel & Loan" at bounding box center [70, 329] width 10 height 74
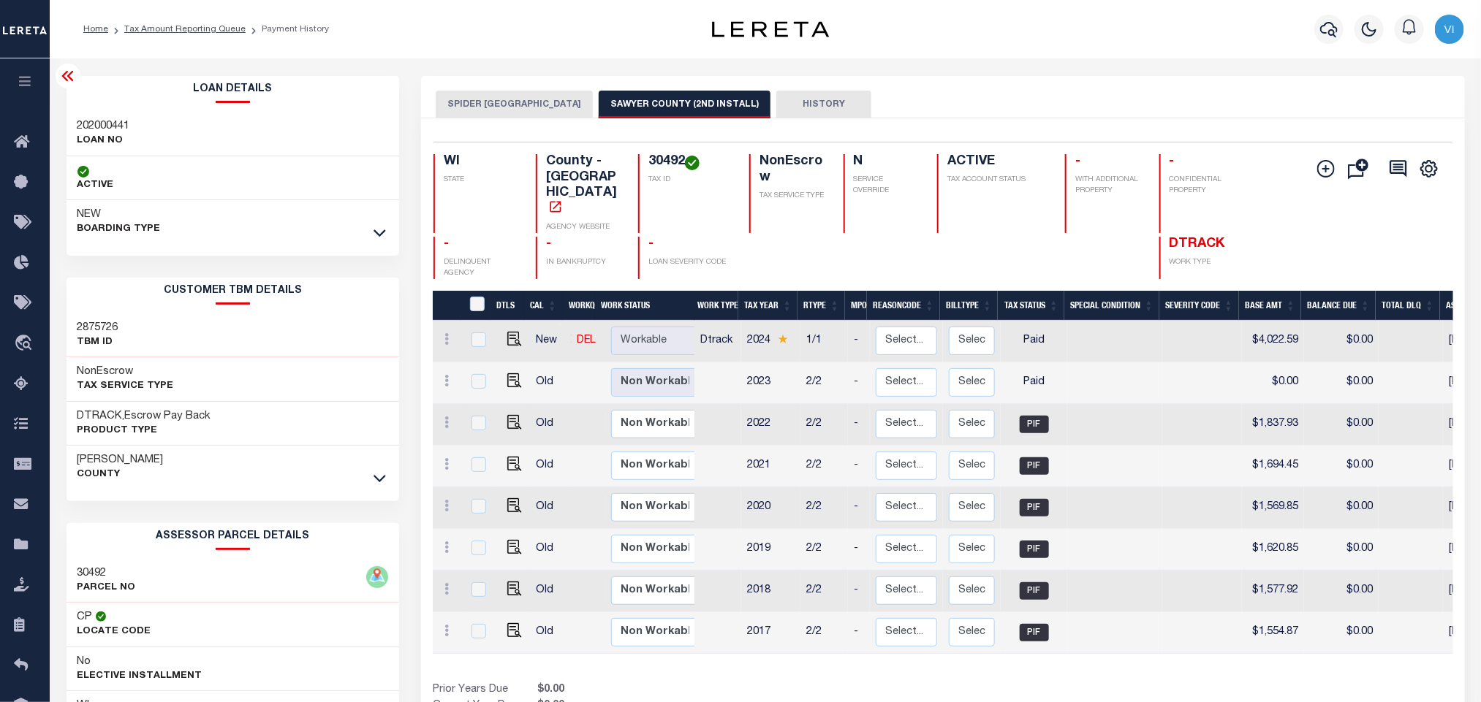
click at [84, 127] on h3 "202000441" at bounding box center [103, 126] width 53 height 15
click at [86, 127] on h3 "202000441" at bounding box center [103, 126] width 53 height 15
copy h3 "202000441"
click at [653, 163] on h4 "30492" at bounding box center [689, 162] width 83 height 16
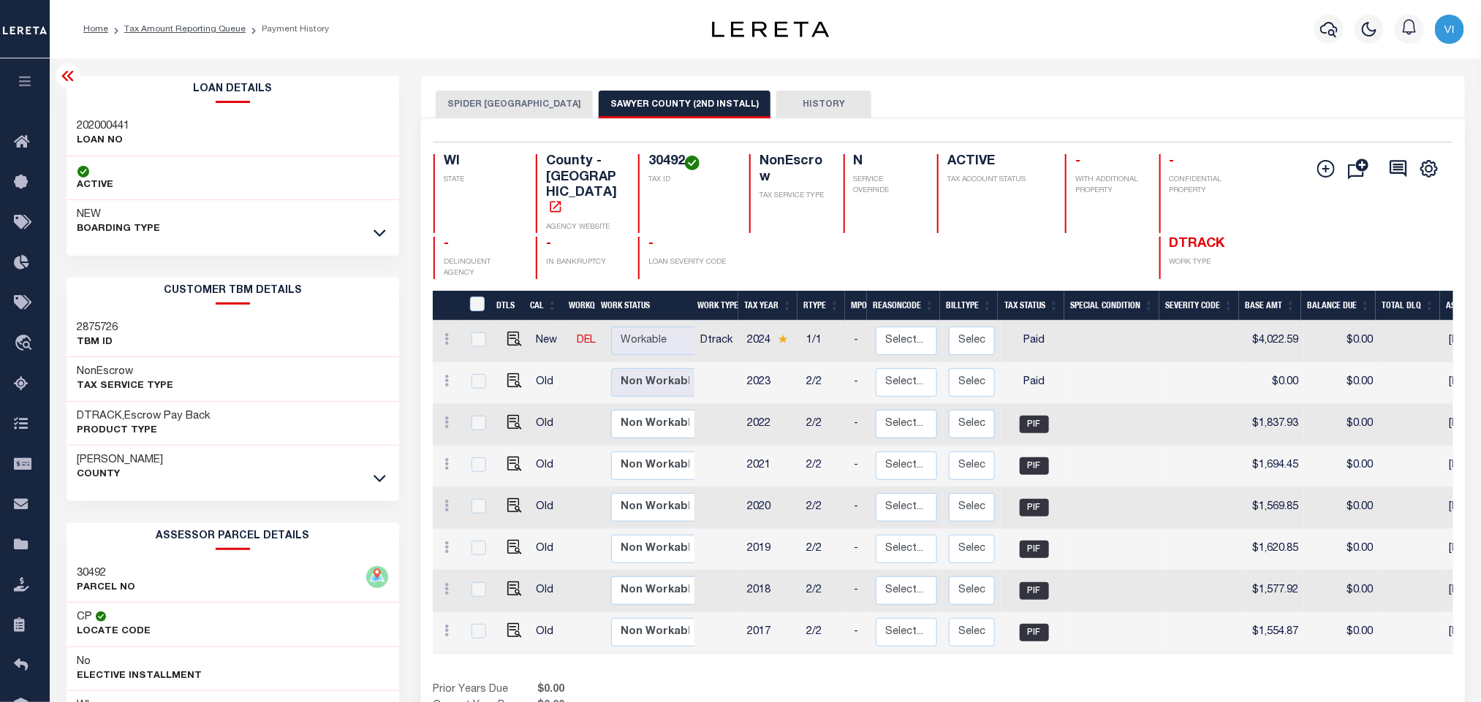
copy h4 "30492"
click at [520, 94] on button "SPIDER LAKE TOWN" at bounding box center [514, 105] width 157 height 28
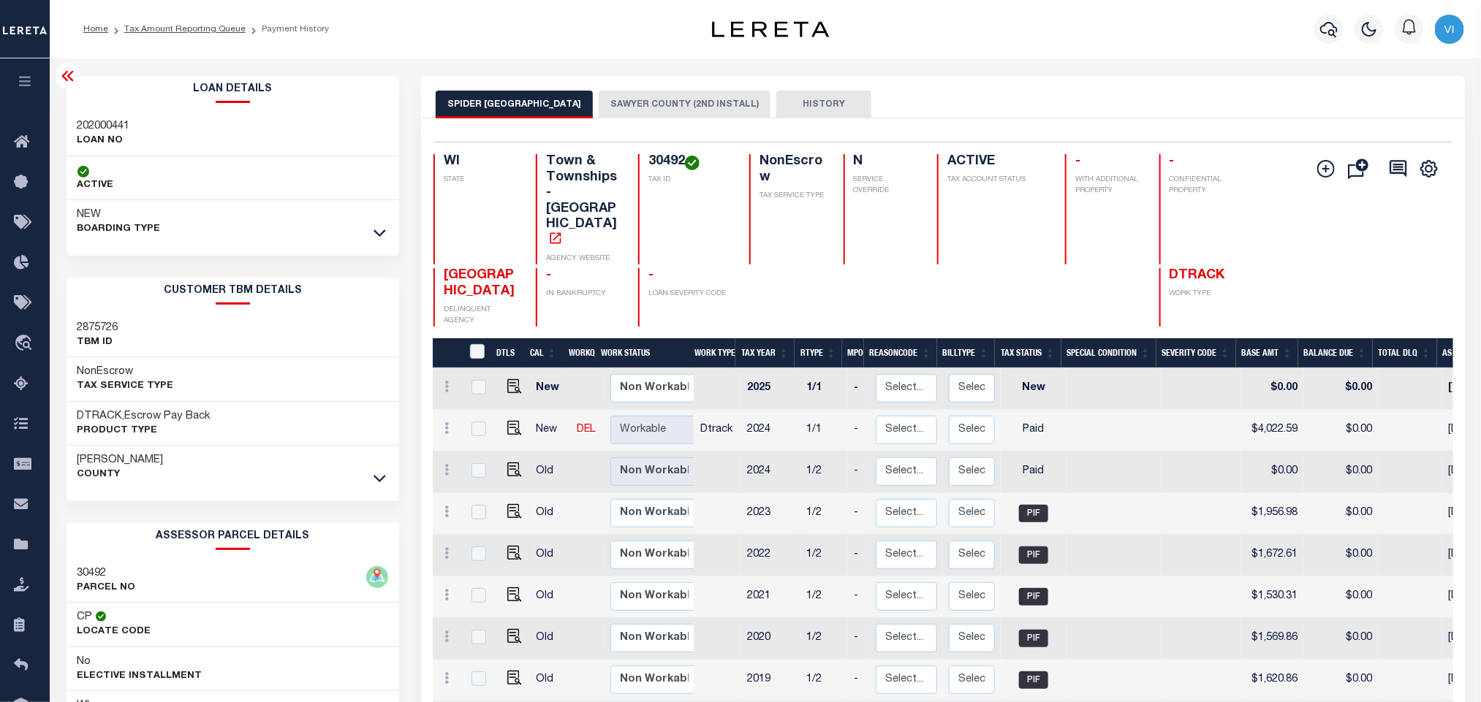
scroll to position [110, 0]
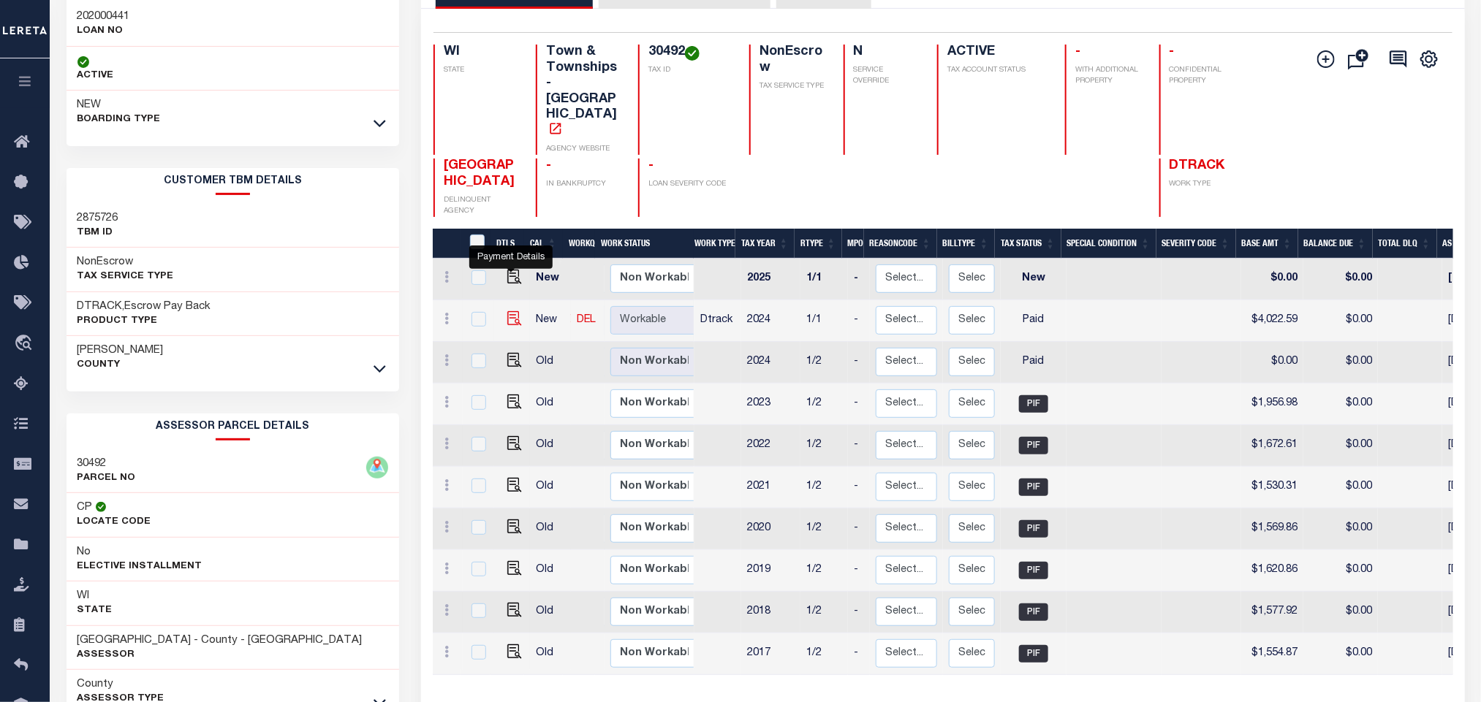
click at [507, 311] on img "" at bounding box center [514, 318] width 15 height 15
checkbox input "true"
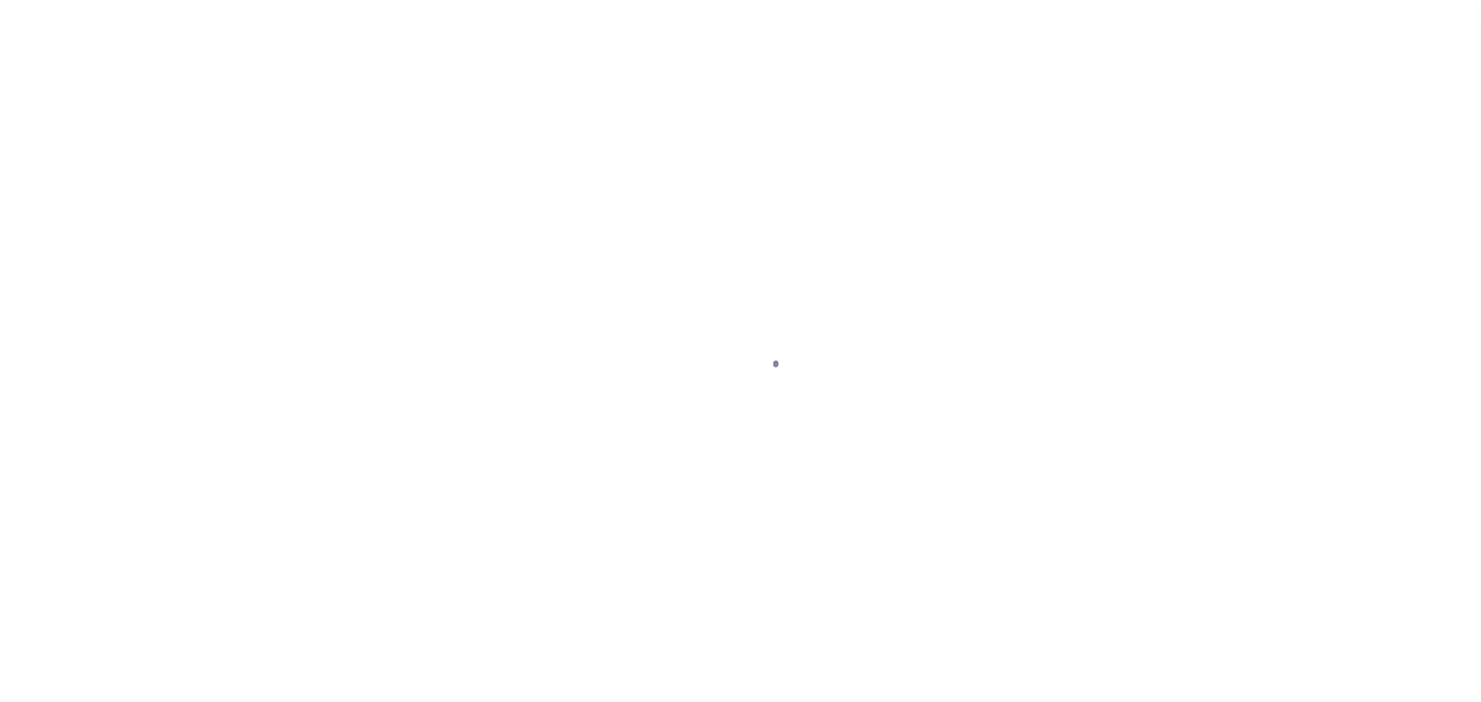
checkbox input "false"
type input "[DATE]"
select select "PYD"
type input "$4,022.59"
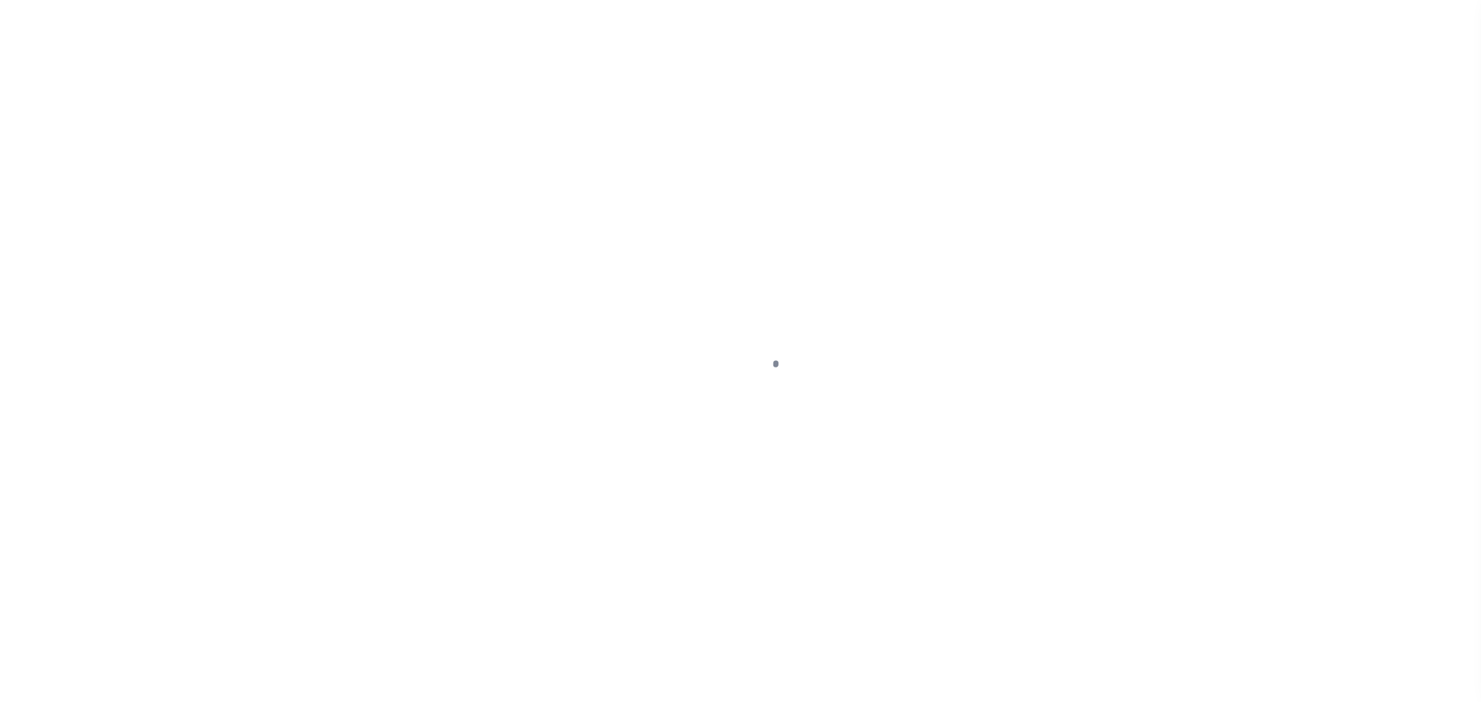
type input "$0"
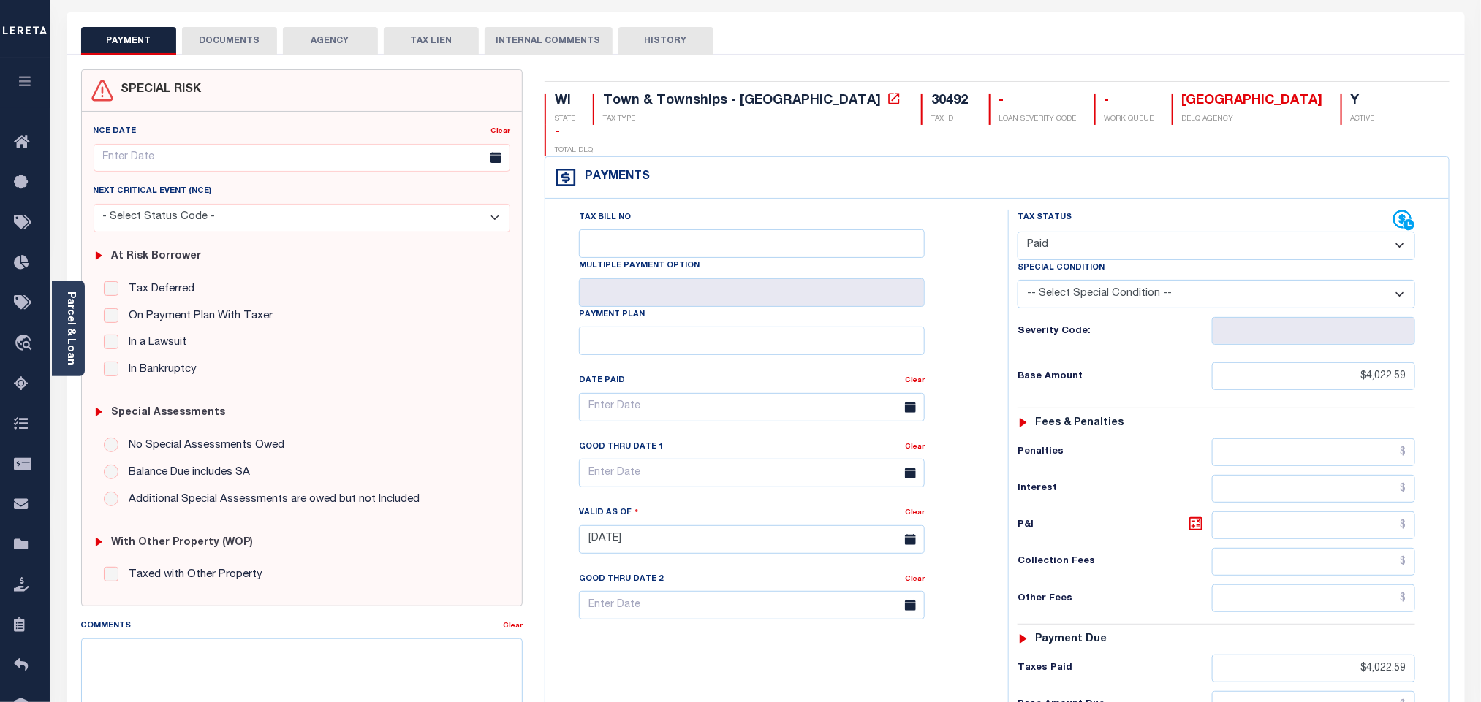
scroll to position [56, 0]
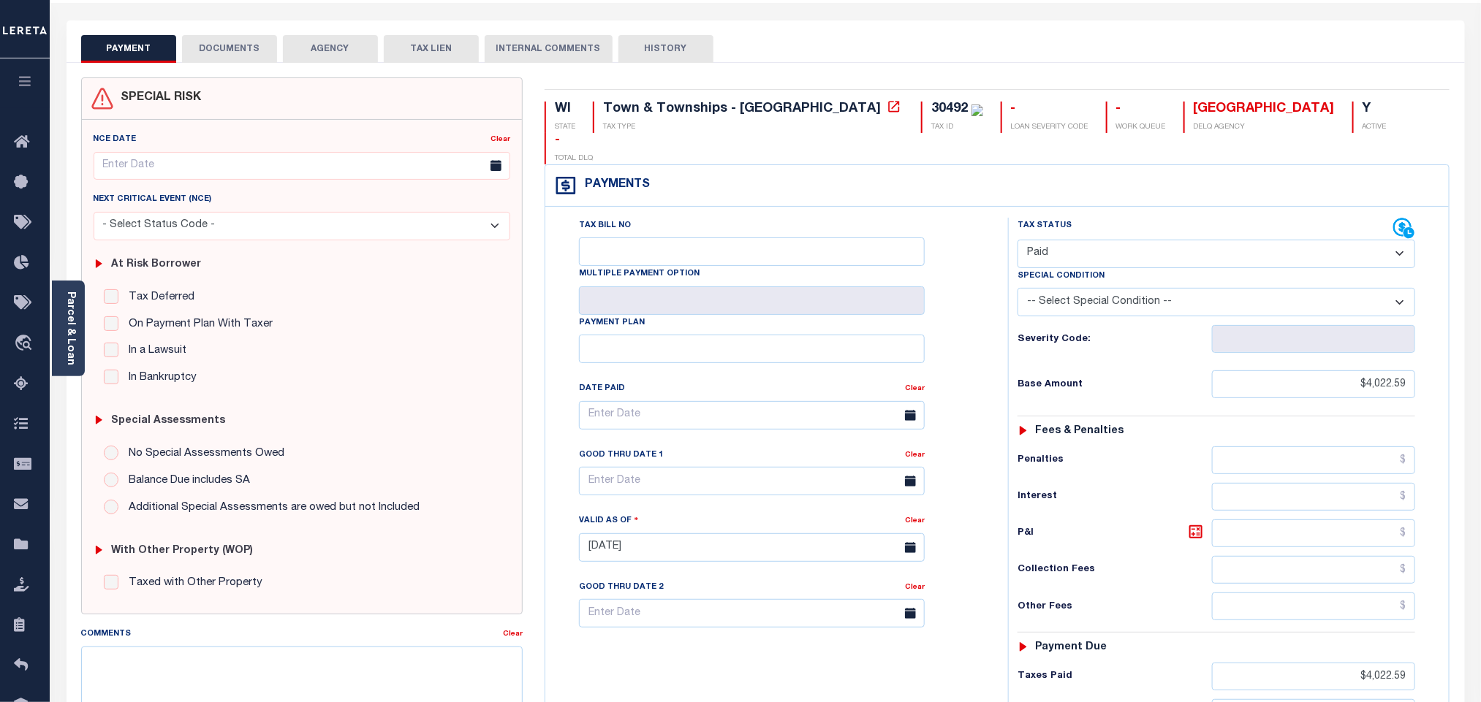
click at [230, 51] on button "DOCUMENTS" at bounding box center [229, 49] width 95 height 28
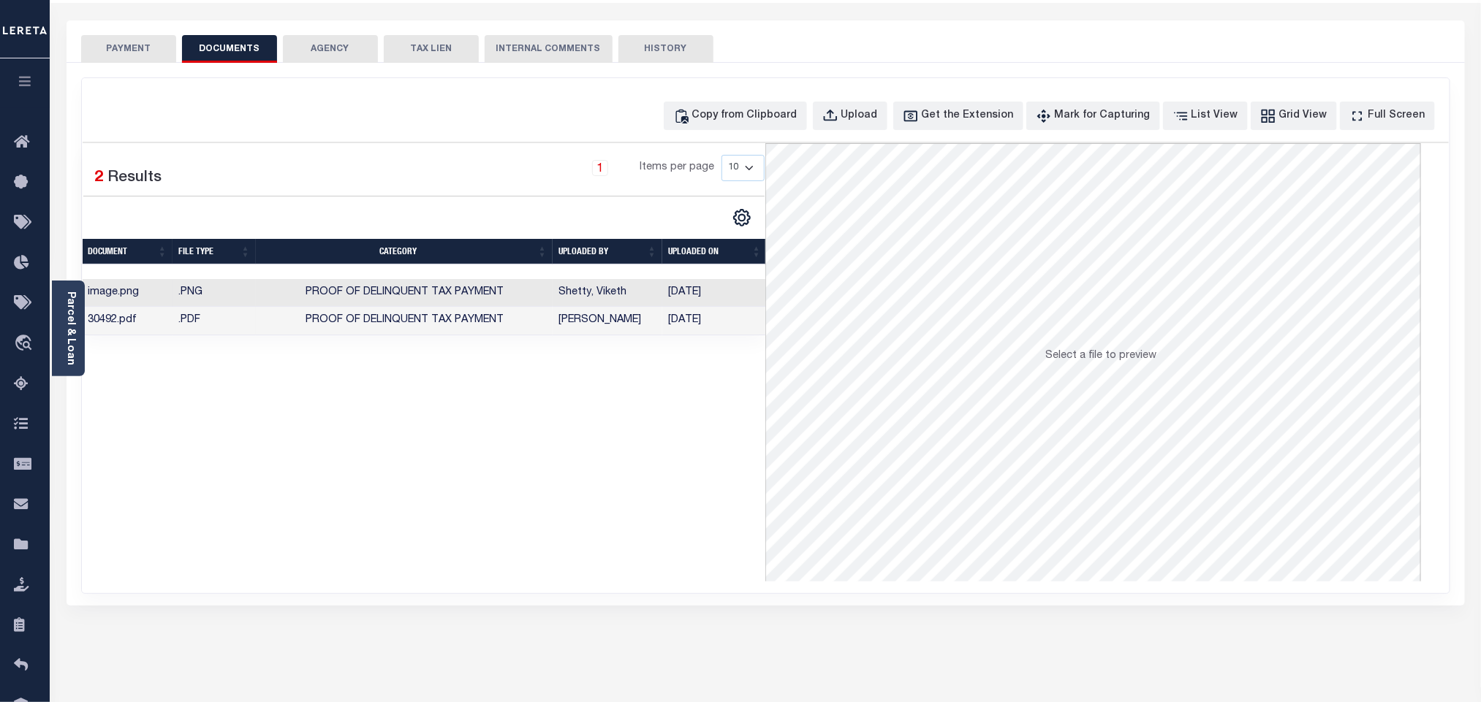
click at [642, 301] on td "Shetty, Viketh" at bounding box center [607, 293] width 110 height 29
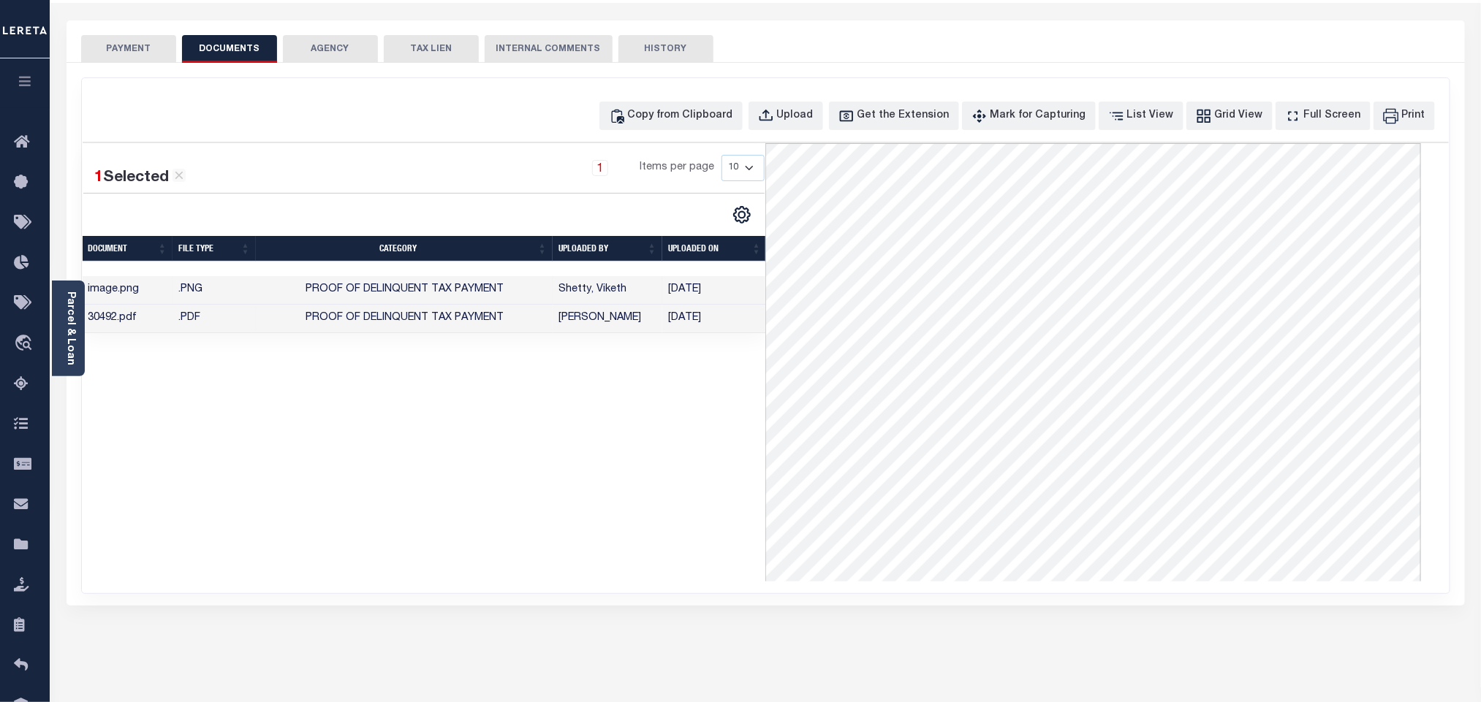
click at [121, 53] on button "PAYMENT" at bounding box center [128, 49] width 95 height 28
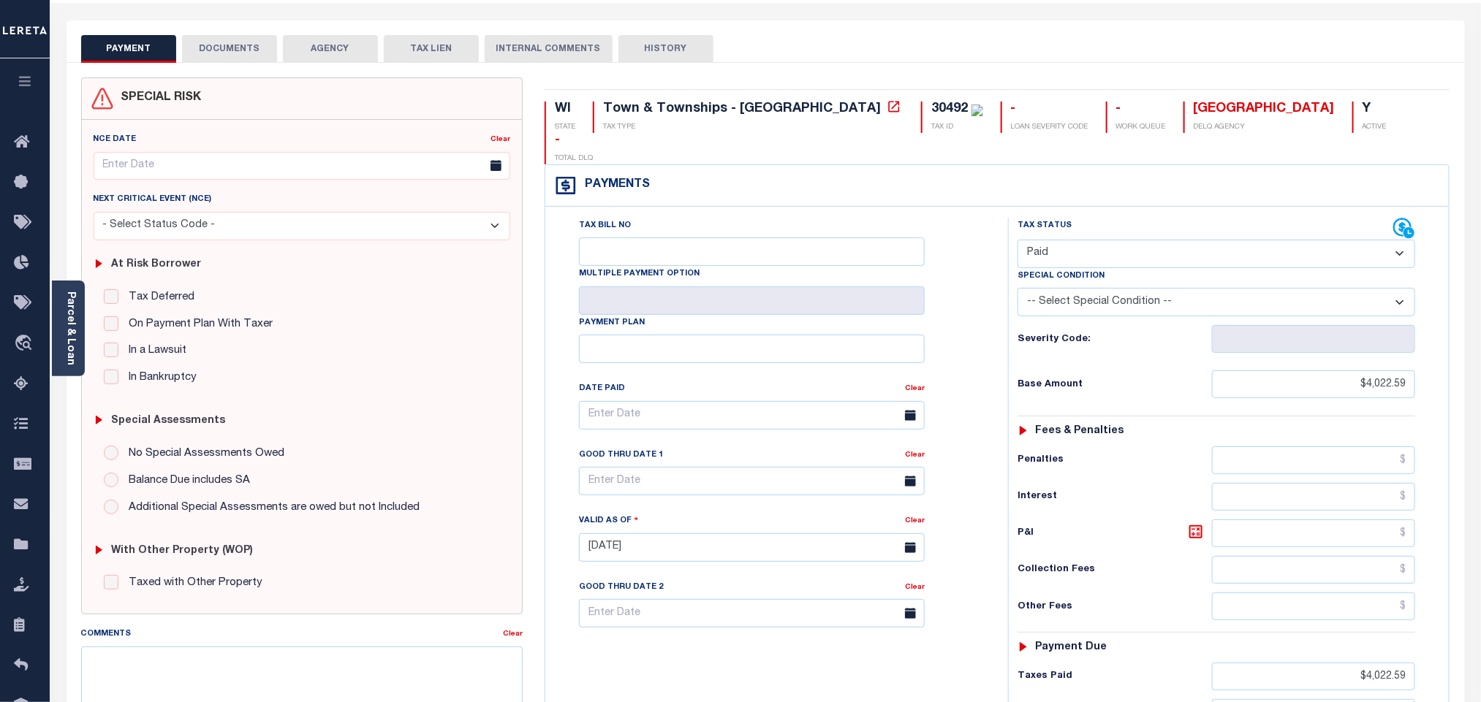
click at [1404, 207] on div at bounding box center [1405, 209] width 10 height 4
click at [1399, 218] on icon at bounding box center [1404, 229] width 22 height 22
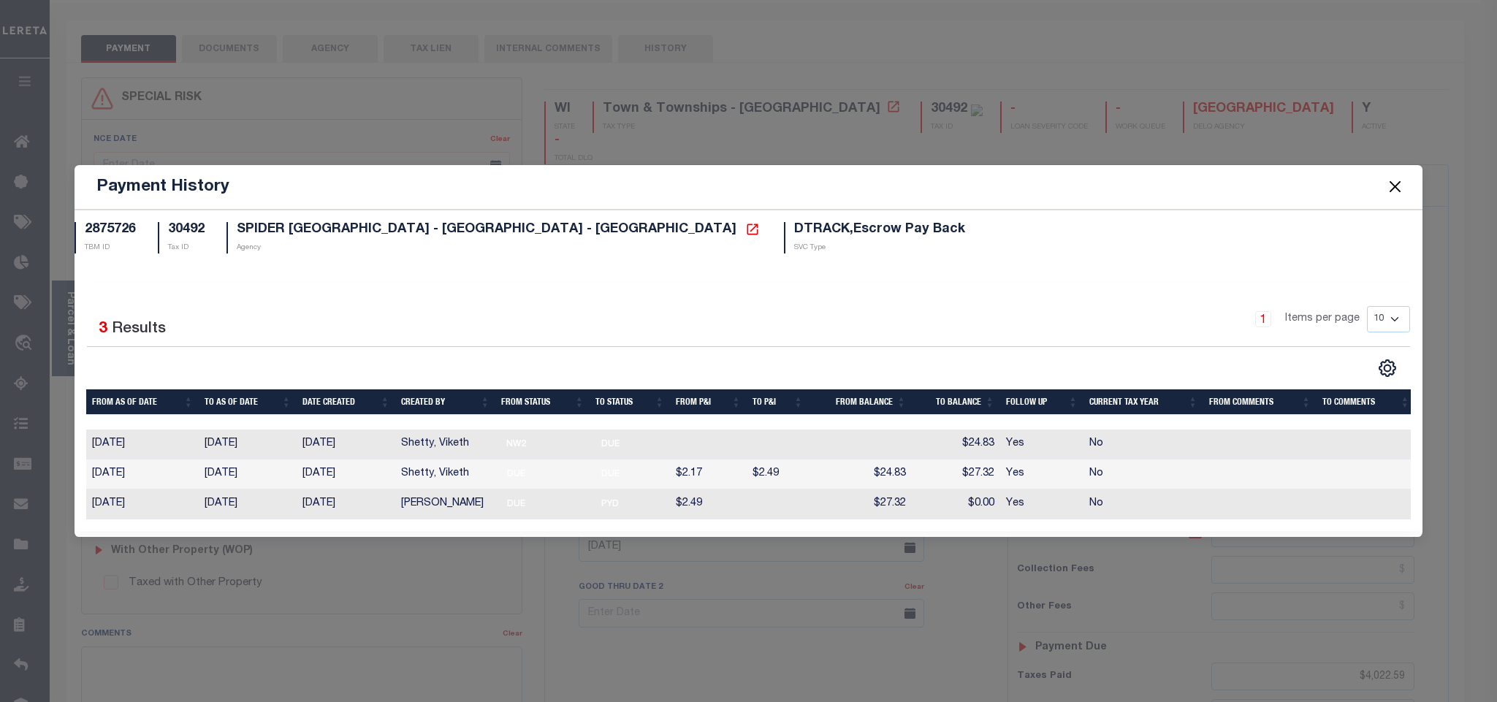
click at [1391, 189] on button "Close" at bounding box center [1395, 187] width 19 height 19
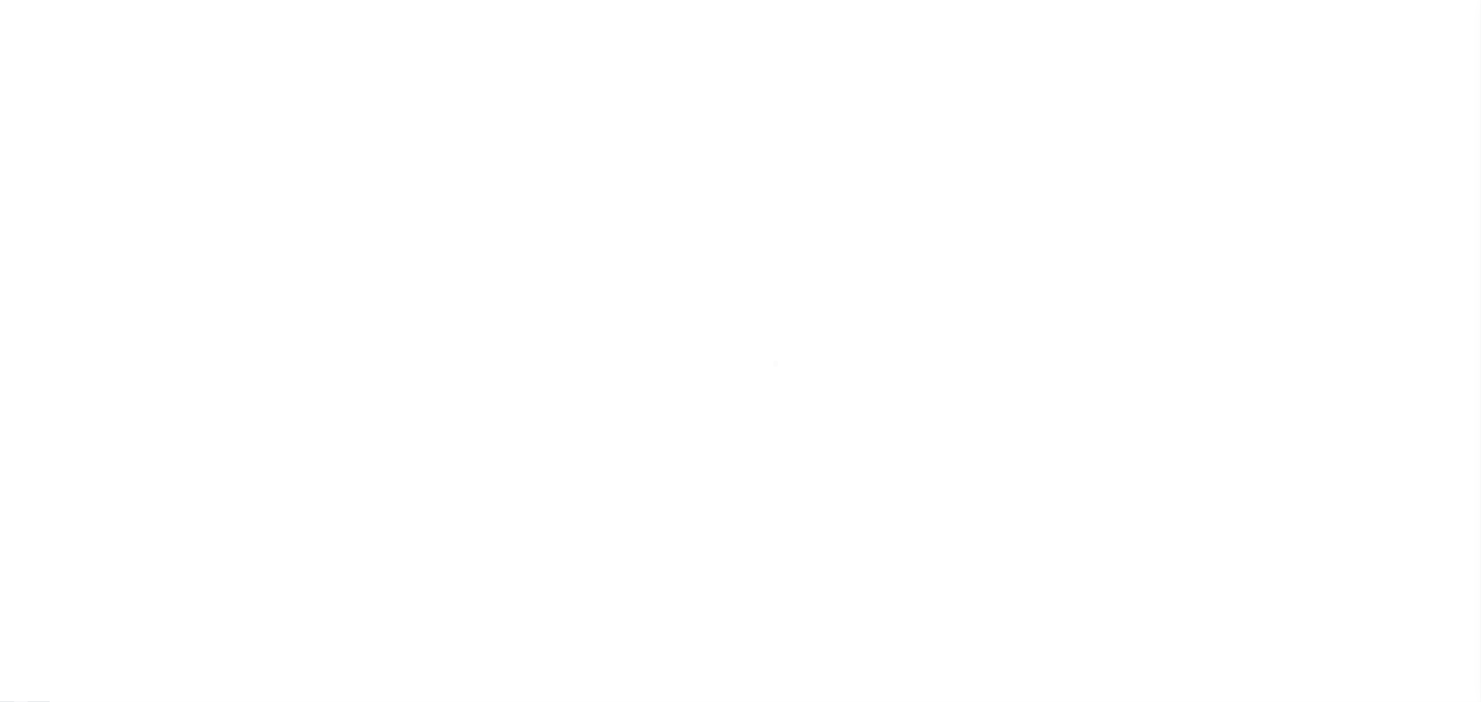
scroll to position [64, 0]
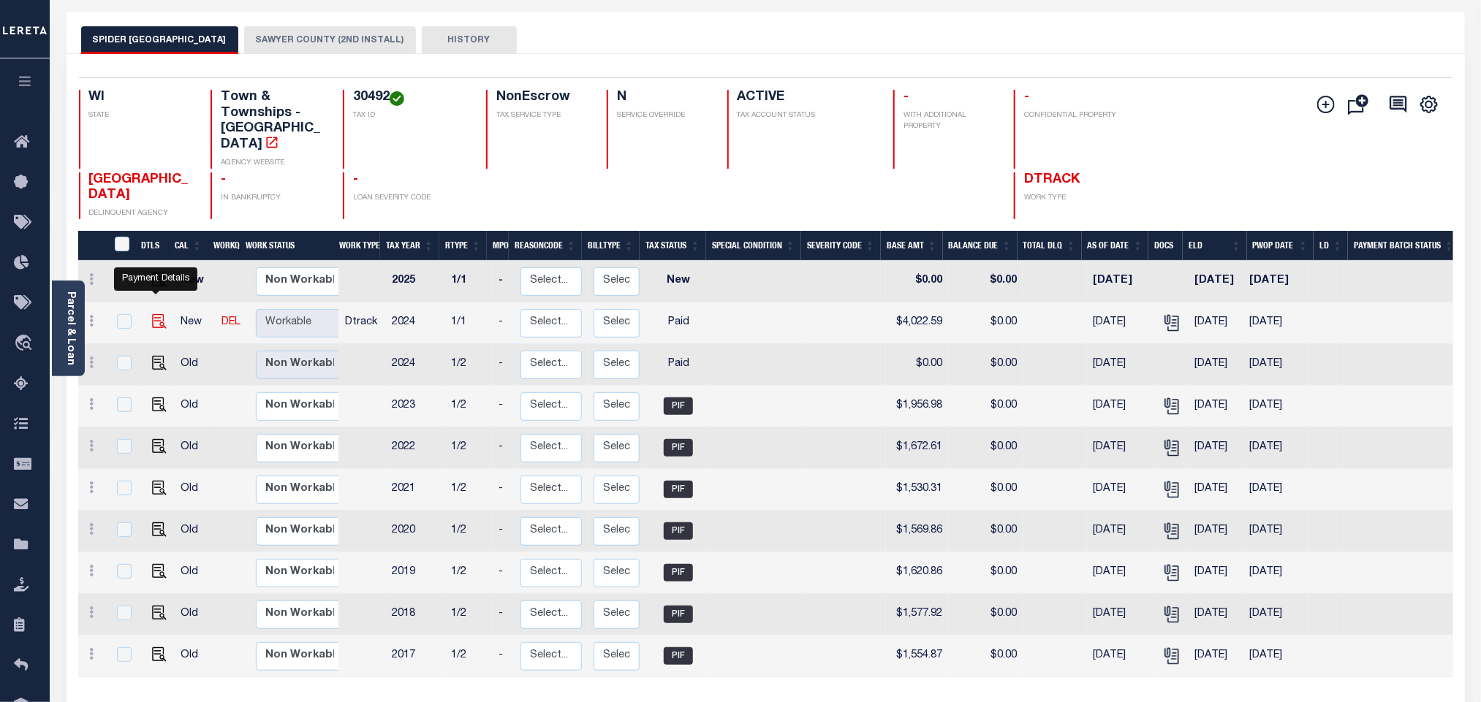
click at [154, 314] on img "" at bounding box center [159, 321] width 15 height 15
checkbox input "true"
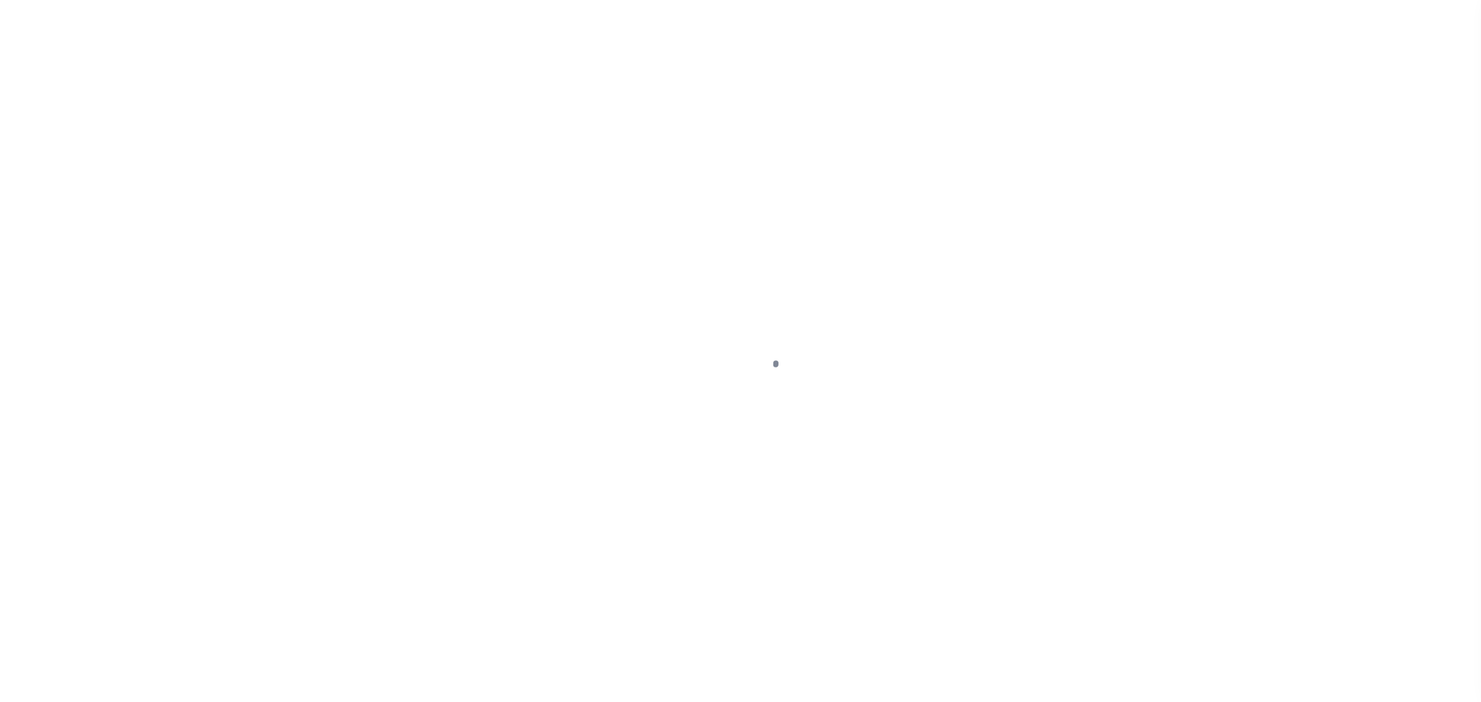
checkbox input "false"
type input "[DATE]"
select select "PYD"
type input "$4,022.59"
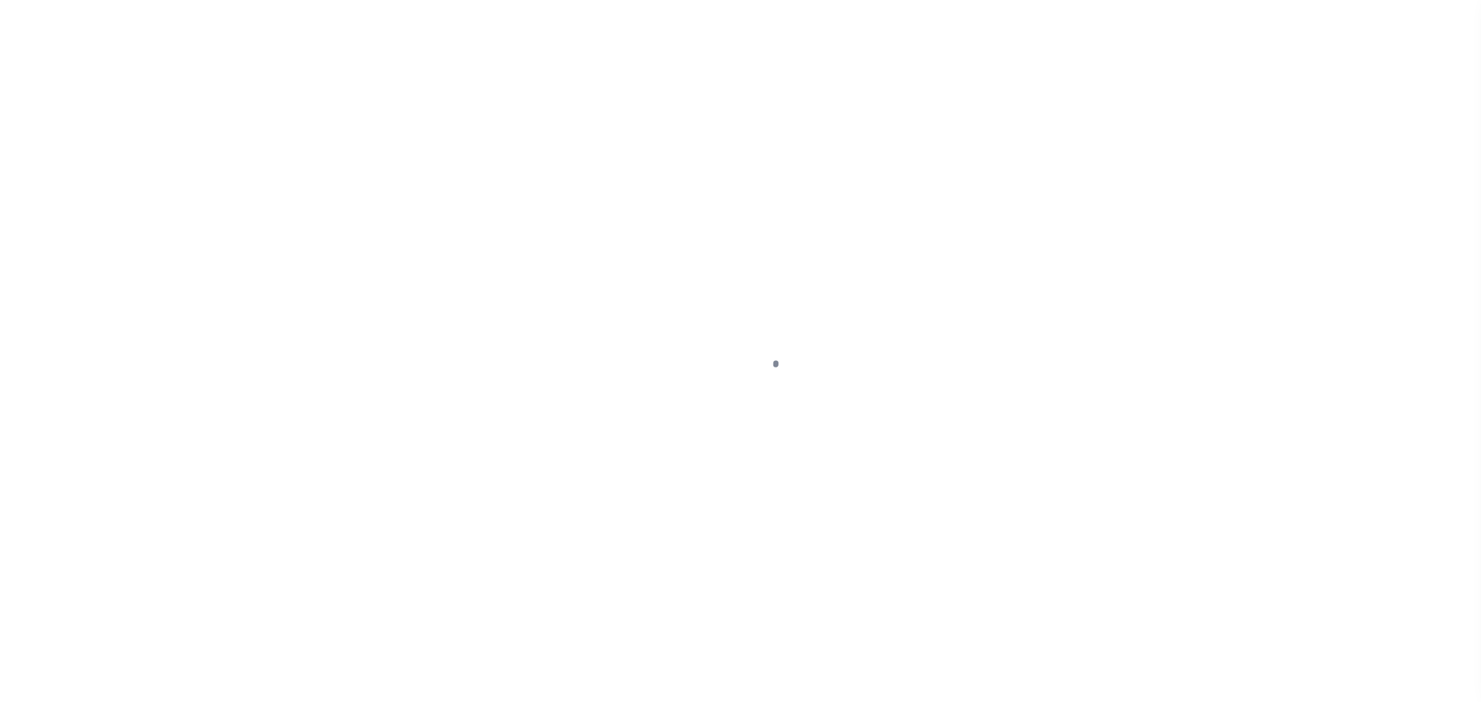
type input "$0"
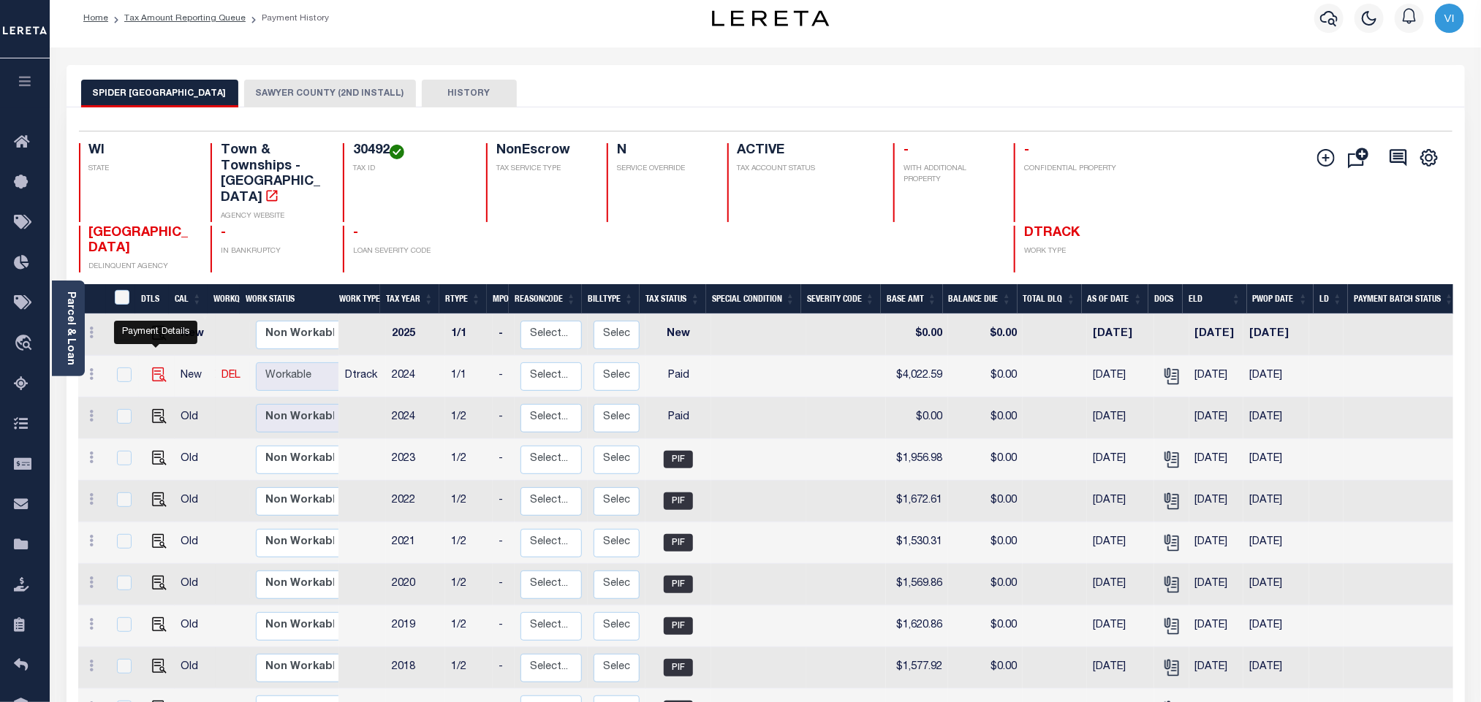
click at [152, 368] on img "" at bounding box center [159, 375] width 15 height 15
checkbox input "true"
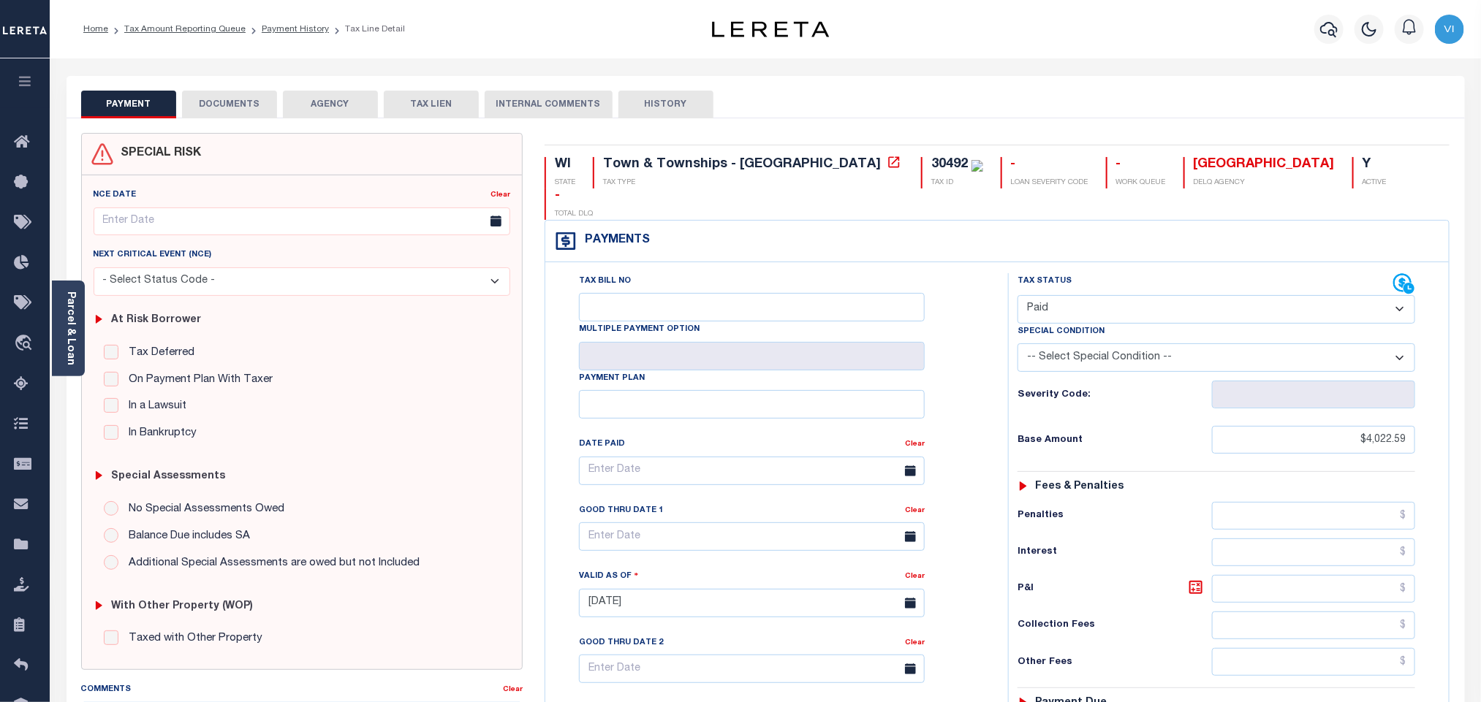
click at [1084, 295] on select "- Select Status Code - Open Due/Unpaid Paid Incomplete No Tax Due Internal Refu…" at bounding box center [1216, 309] width 398 height 29
select select "OP2"
click at [1017, 295] on select "- Select Status Code - Open Due/Unpaid Paid Incomplete No Tax Due Internal Refu…" at bounding box center [1216, 309] width 398 height 29
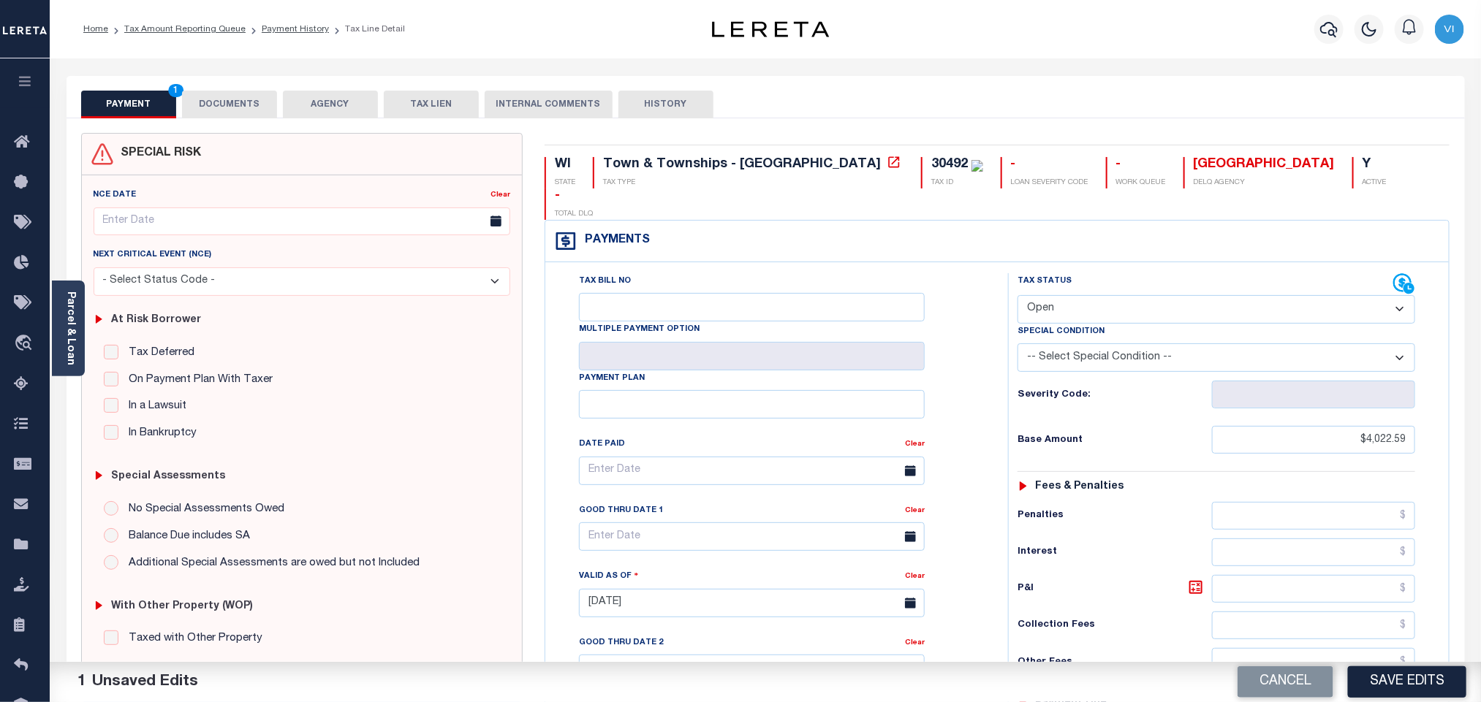
click at [970, 369] on div "Tax Bill No Multiple Payment Option Payment Plan Clear" at bounding box center [773, 478] width 426 height 410
drag, startPoint x: 1337, startPoint y: 401, endPoint x: 1517, endPoint y: 426, distance: 181.5
click at [1480, 426] on html "Home Tax Amount Reporting Queue Payment History Tax Line Detail Profile" at bounding box center [740, 552] width 1481 height 1105
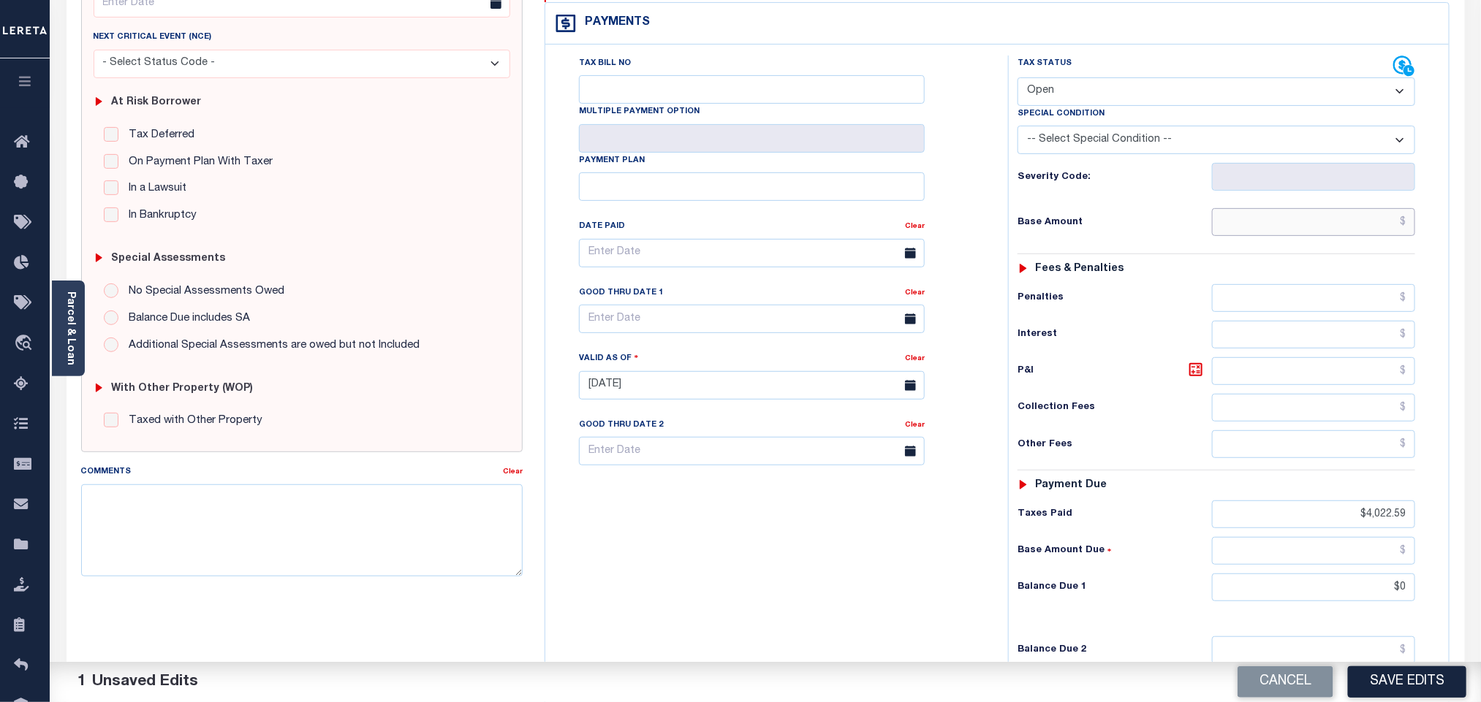
scroll to position [219, 0]
click at [1480, 507] on html "Home Tax Amount Reporting Queue Payment History Tax Line Detail Profile" at bounding box center [740, 333] width 1481 height 1105
drag, startPoint x: 1390, startPoint y: 569, endPoint x: 1451, endPoint y: 571, distance: 61.4
click at [1450, 573] on div "WI STATE Town & Townships - WI TAX TYPE 30492 TAX ID - LOAN SEVERITY CODE - WOR…" at bounding box center [996, 383] width 927 height 938
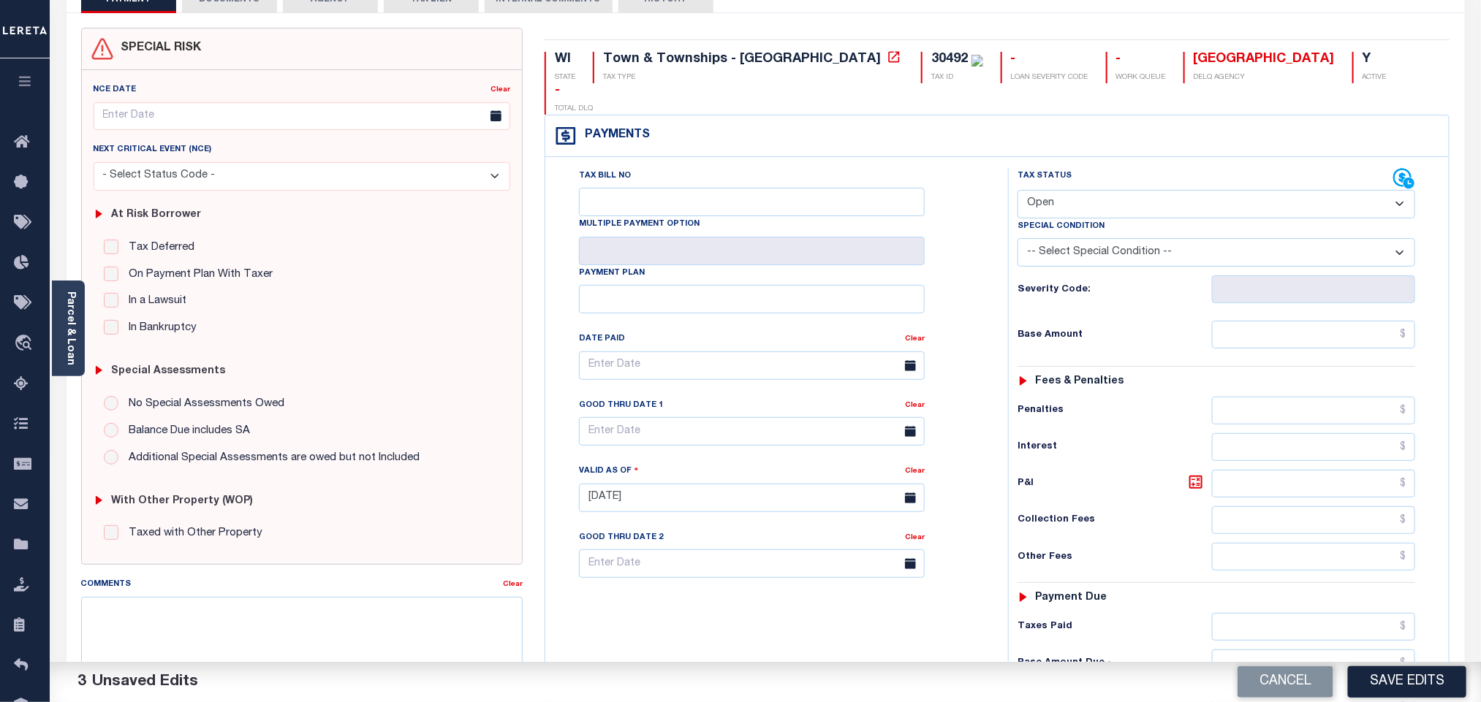
scroll to position [0, 0]
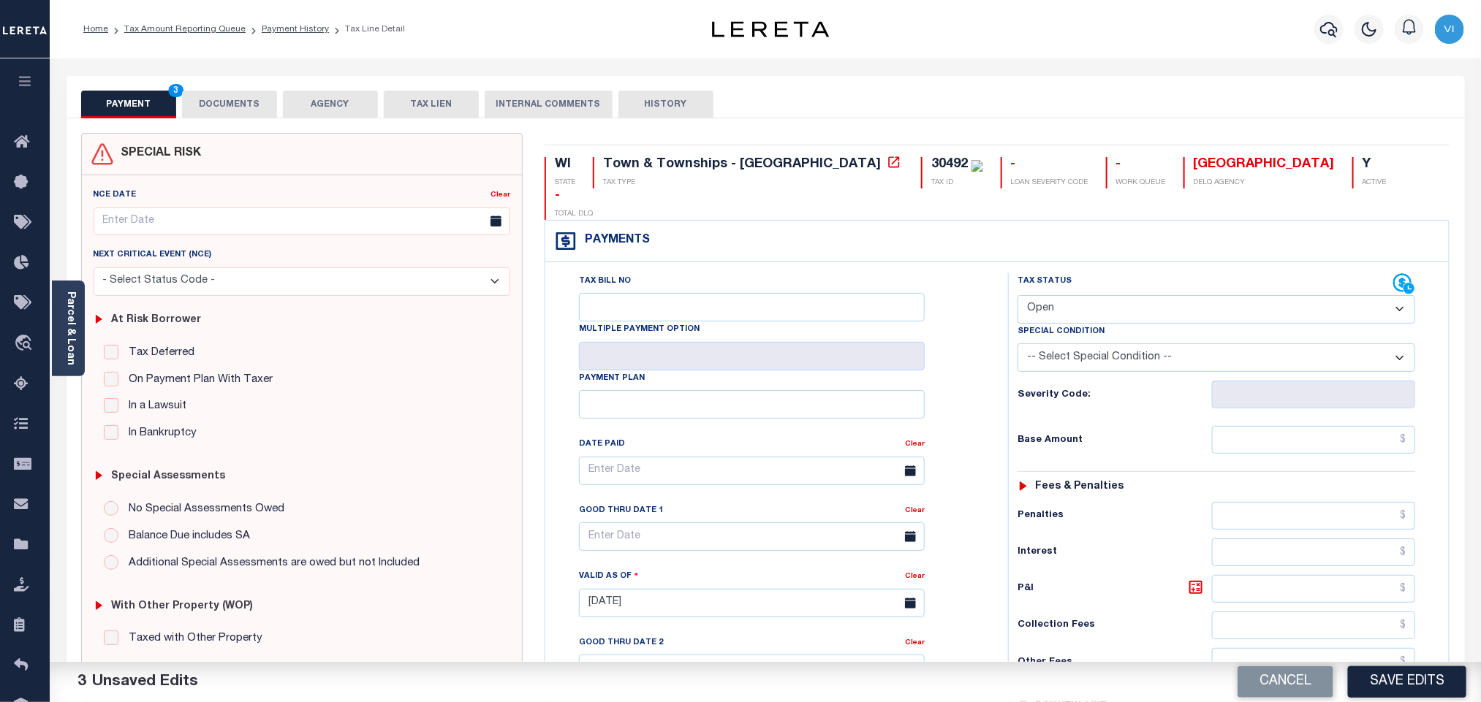
click at [239, 110] on button "DOCUMENTS" at bounding box center [229, 105] width 95 height 28
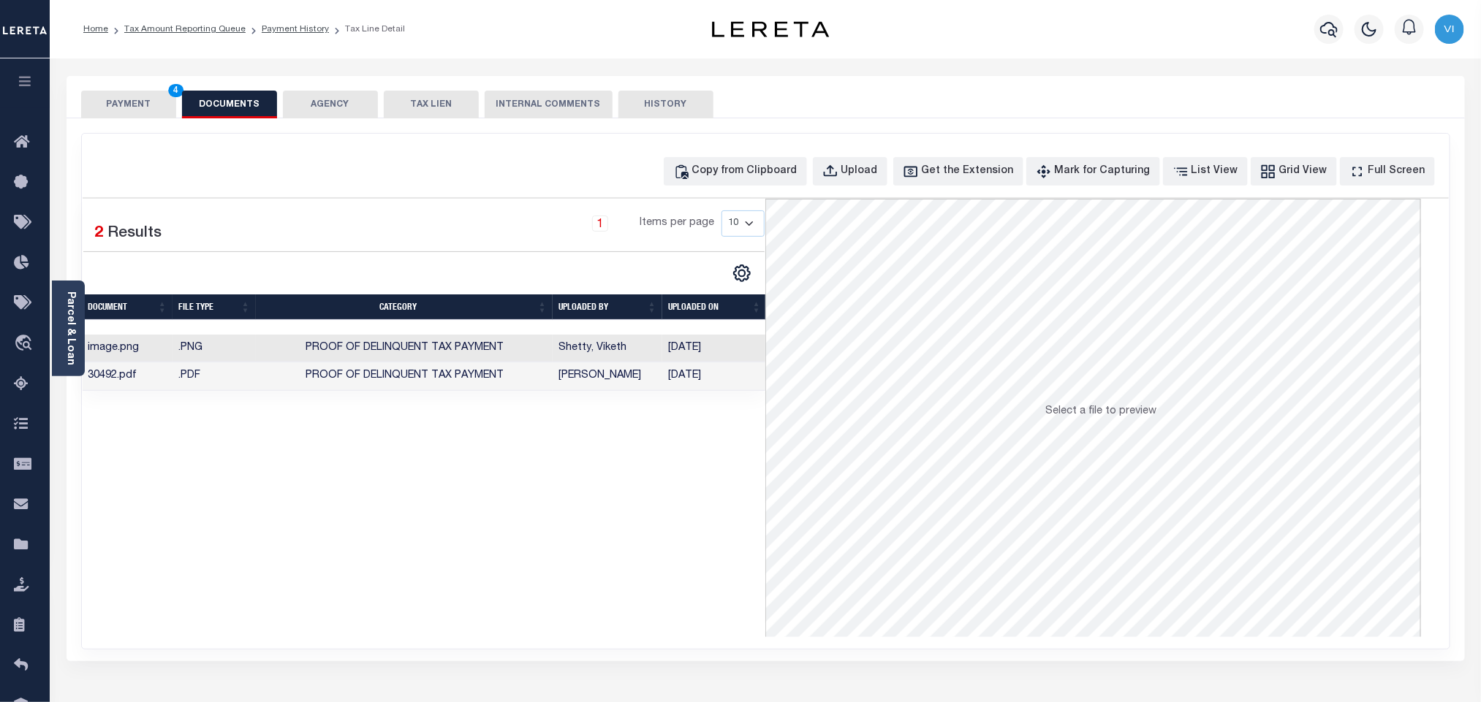
click at [673, 379] on td "[DATE]" at bounding box center [714, 376] width 105 height 29
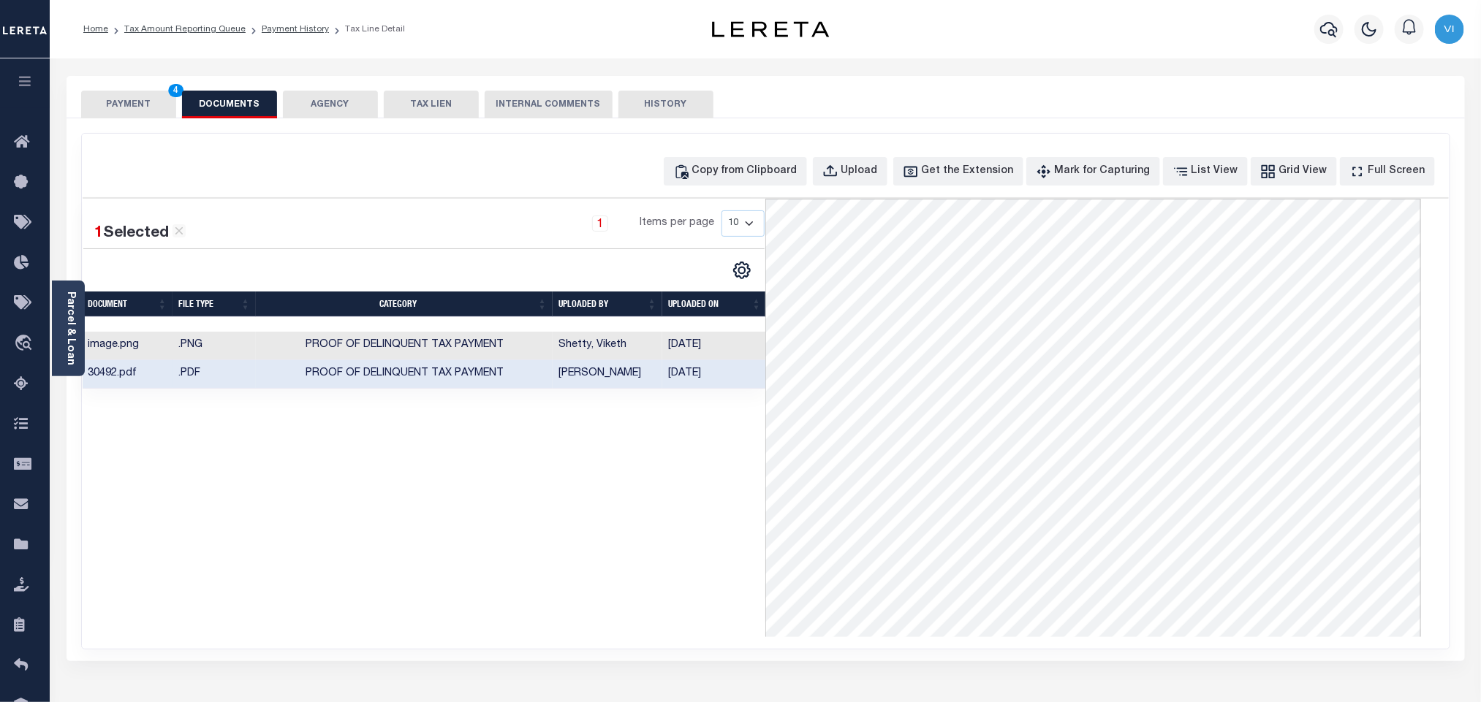
drag, startPoint x: 676, startPoint y: 379, endPoint x: 533, endPoint y: 550, distance: 223.1
click at [536, 603] on div "1 Selected 2 Results 1 Items per page 10 25 50 100" at bounding box center [424, 418] width 683 height 438
click at [128, 108] on button "PAYMENT 4" at bounding box center [128, 105] width 95 height 28
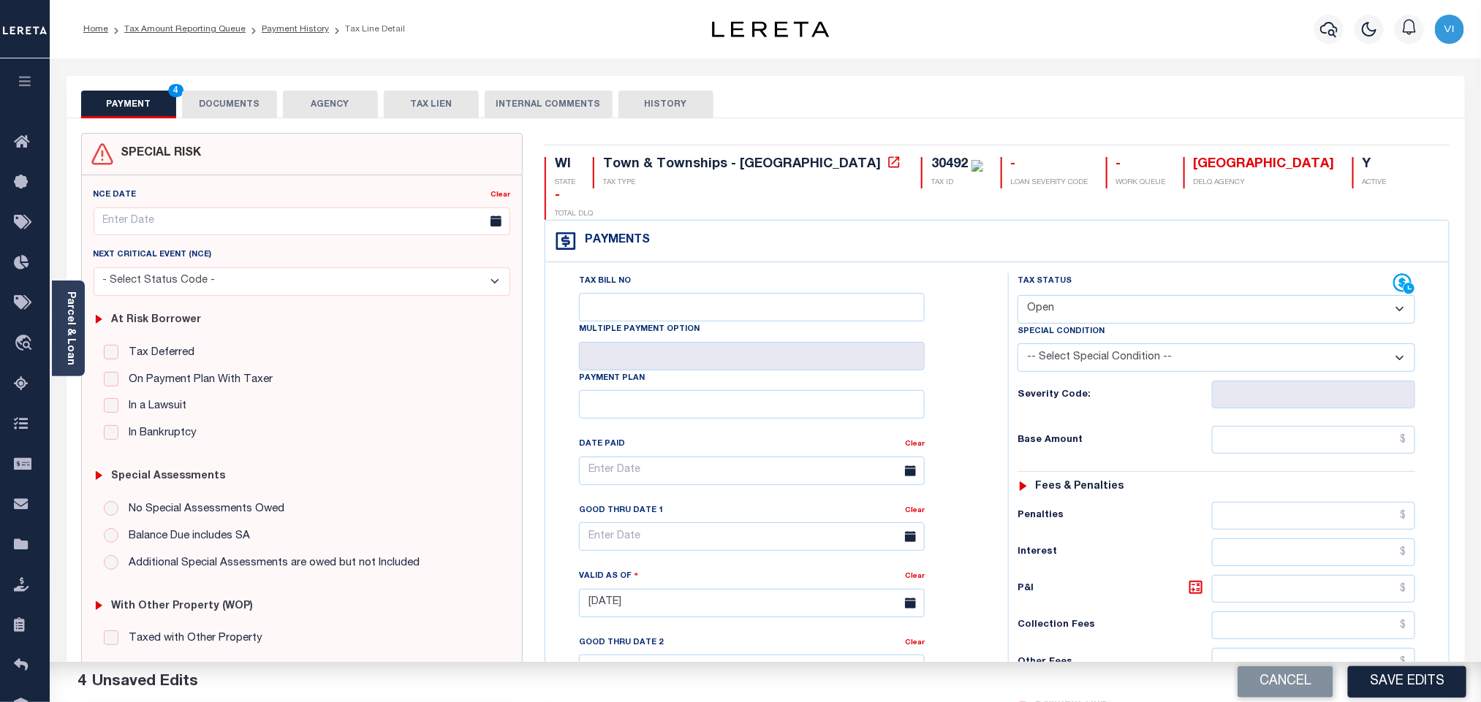
click at [976, 399] on div "Tax Bill No Multiple Payment Option Payment Plan Clear" at bounding box center [773, 478] width 426 height 410
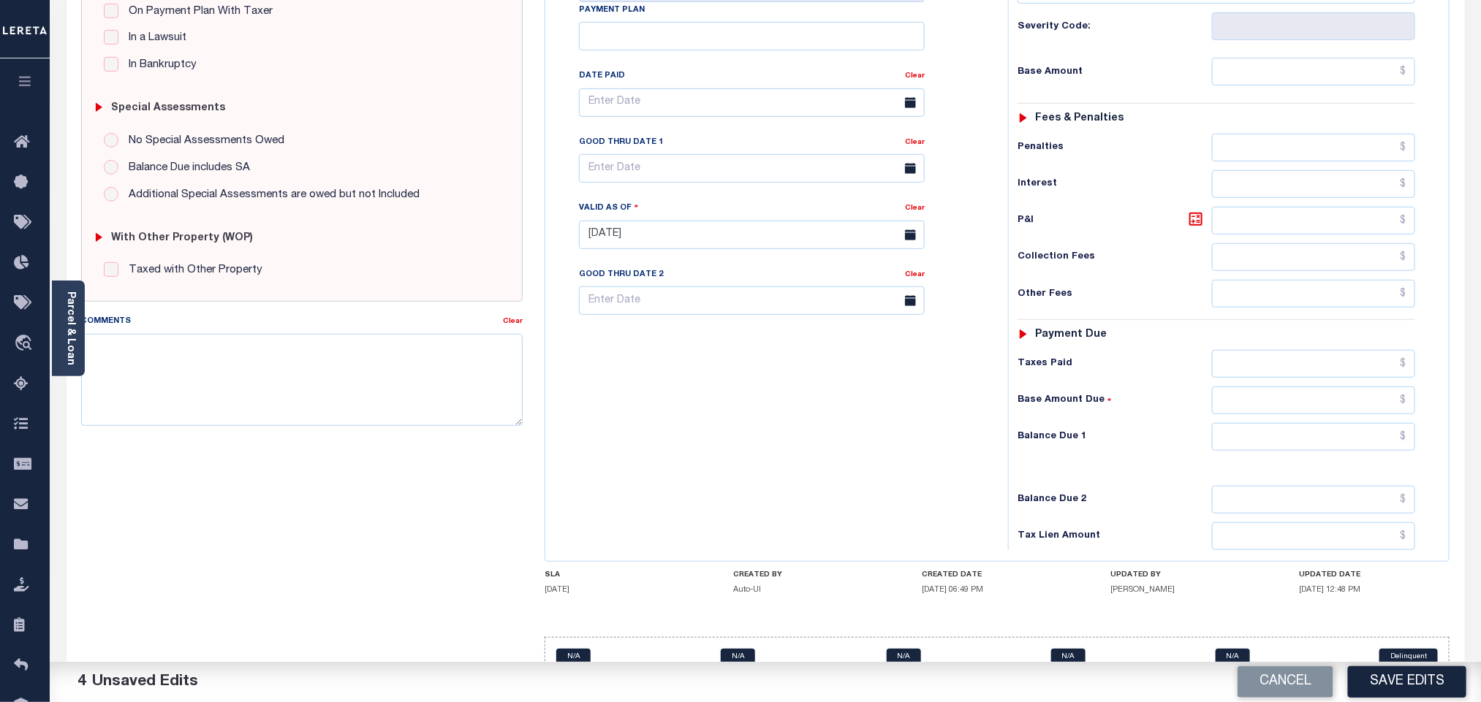
scroll to position [380, 0]
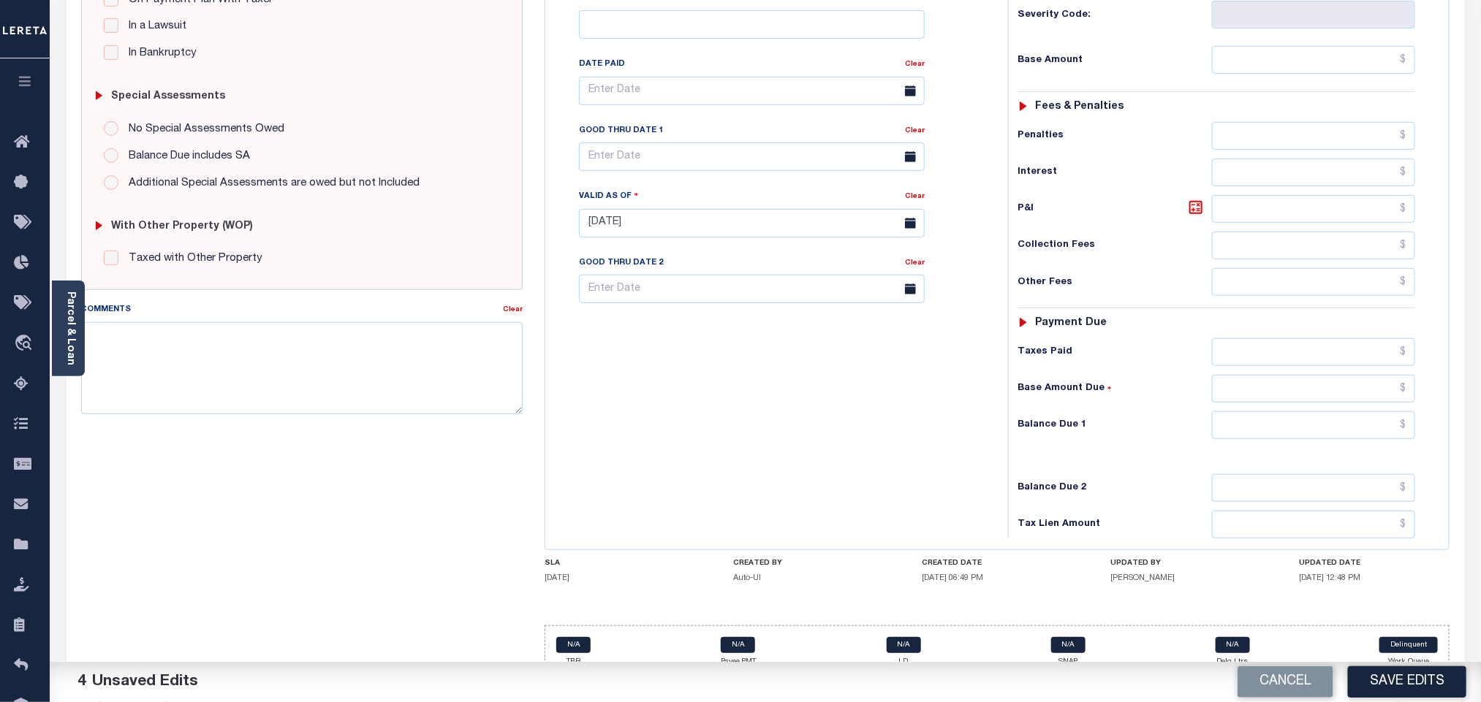
click at [1375, 424] on div "Tax Status Status - Select Status Code -" at bounding box center [1221, 215] width 426 height 645
click at [1414, 675] on button "Save Edits" at bounding box center [1407, 681] width 118 height 31
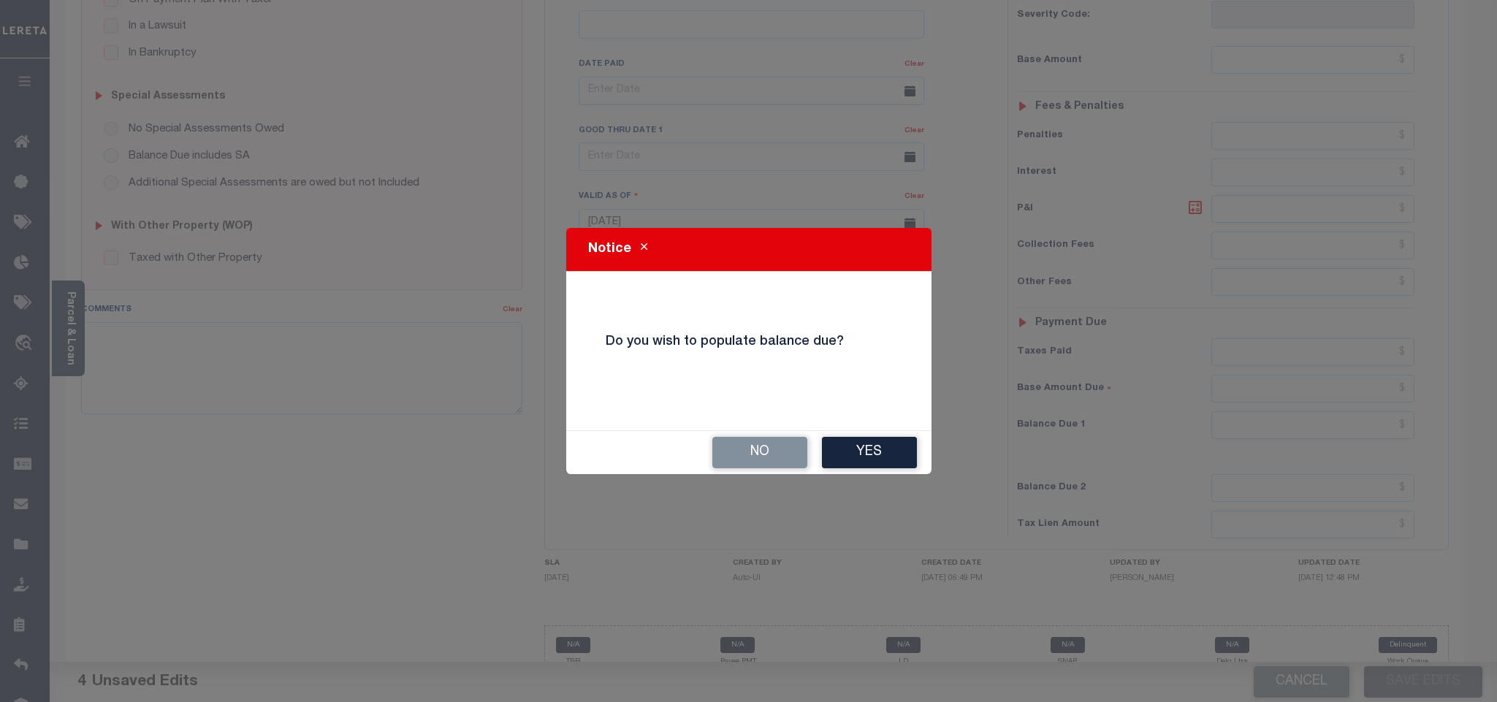
click at [879, 474] on div "No Yes" at bounding box center [748, 452] width 365 height 43
click at [875, 458] on button "Yes" at bounding box center [869, 452] width 95 height 31
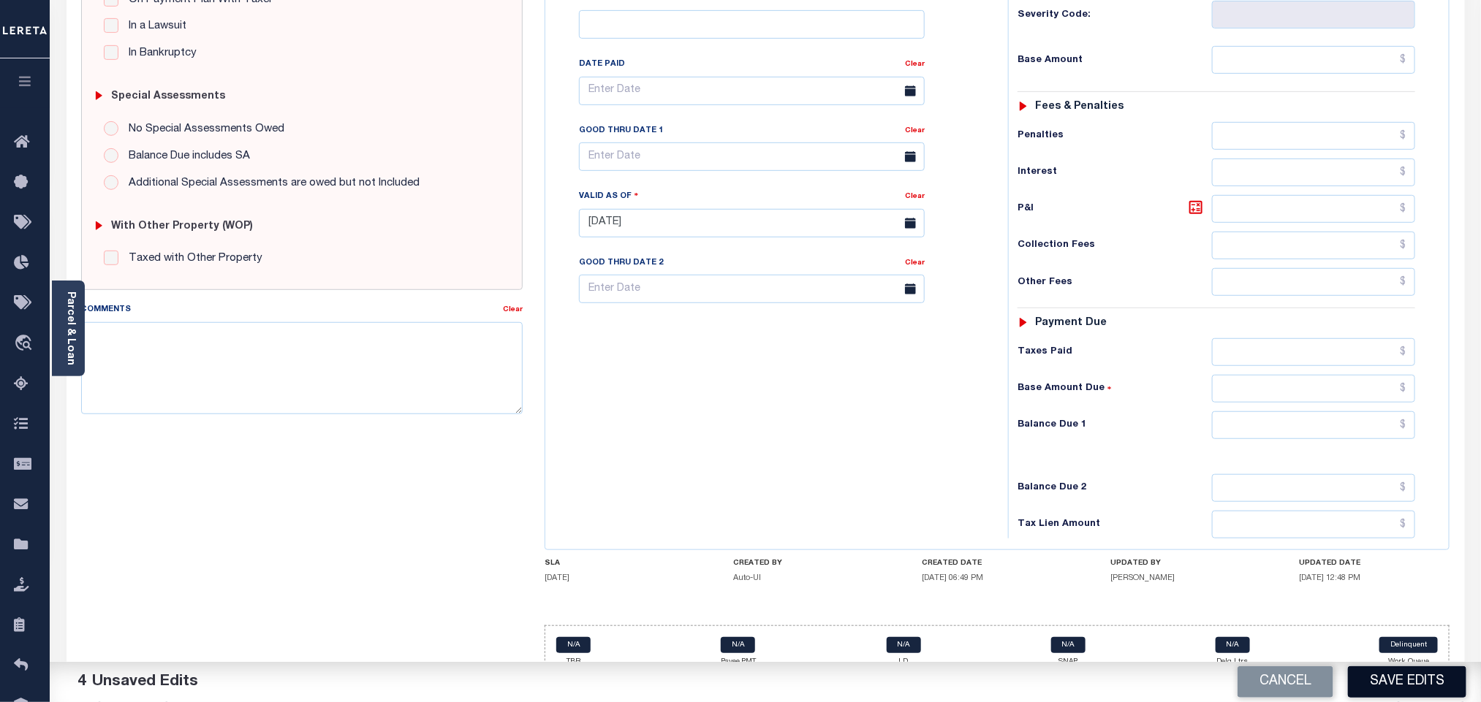
click at [1408, 677] on button "Save Edits" at bounding box center [1407, 681] width 118 height 31
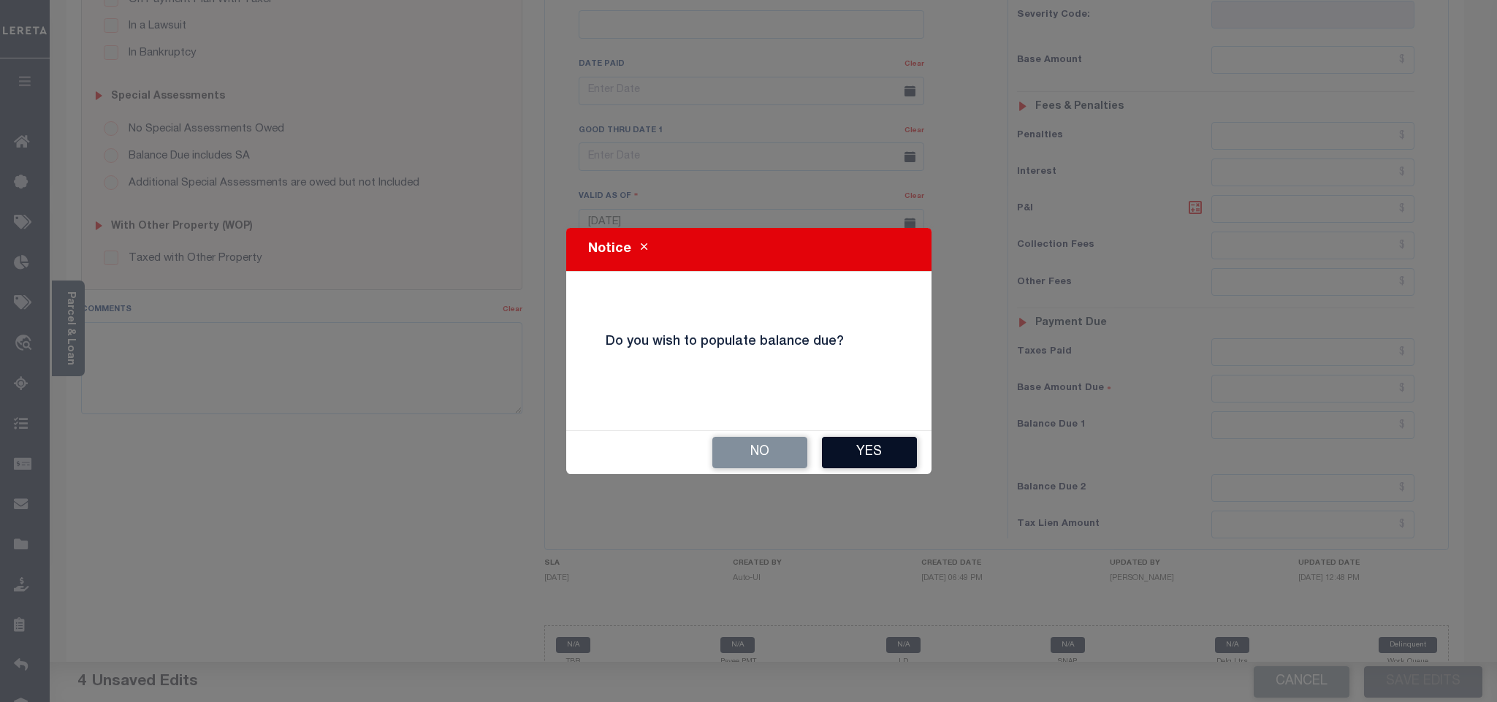
click at [913, 467] on button "Yes" at bounding box center [869, 452] width 95 height 31
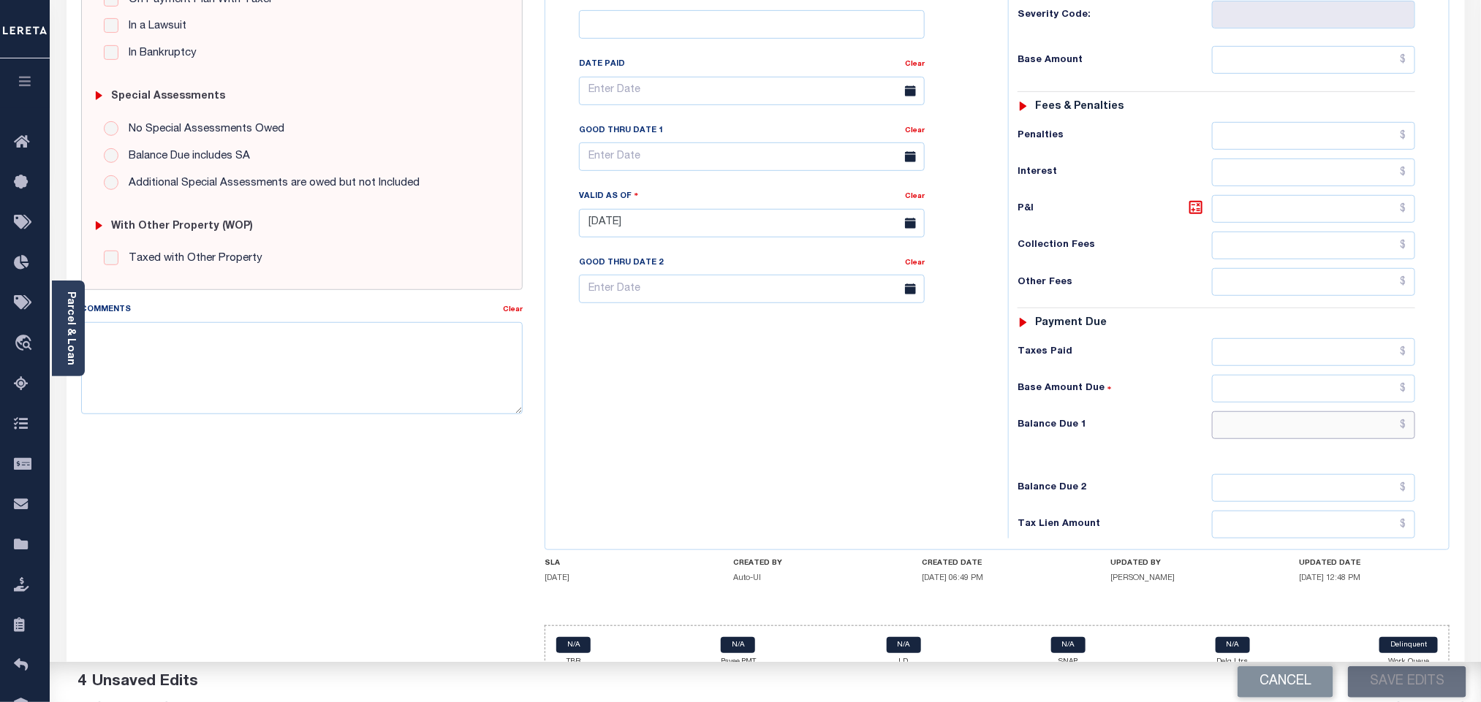
click at [1351, 411] on input "text" at bounding box center [1314, 425] width 204 height 28
type input "$0.00"
click at [1414, 687] on button "Save Edits" at bounding box center [1407, 681] width 118 height 31
checkbox input "false"
type input "$0"
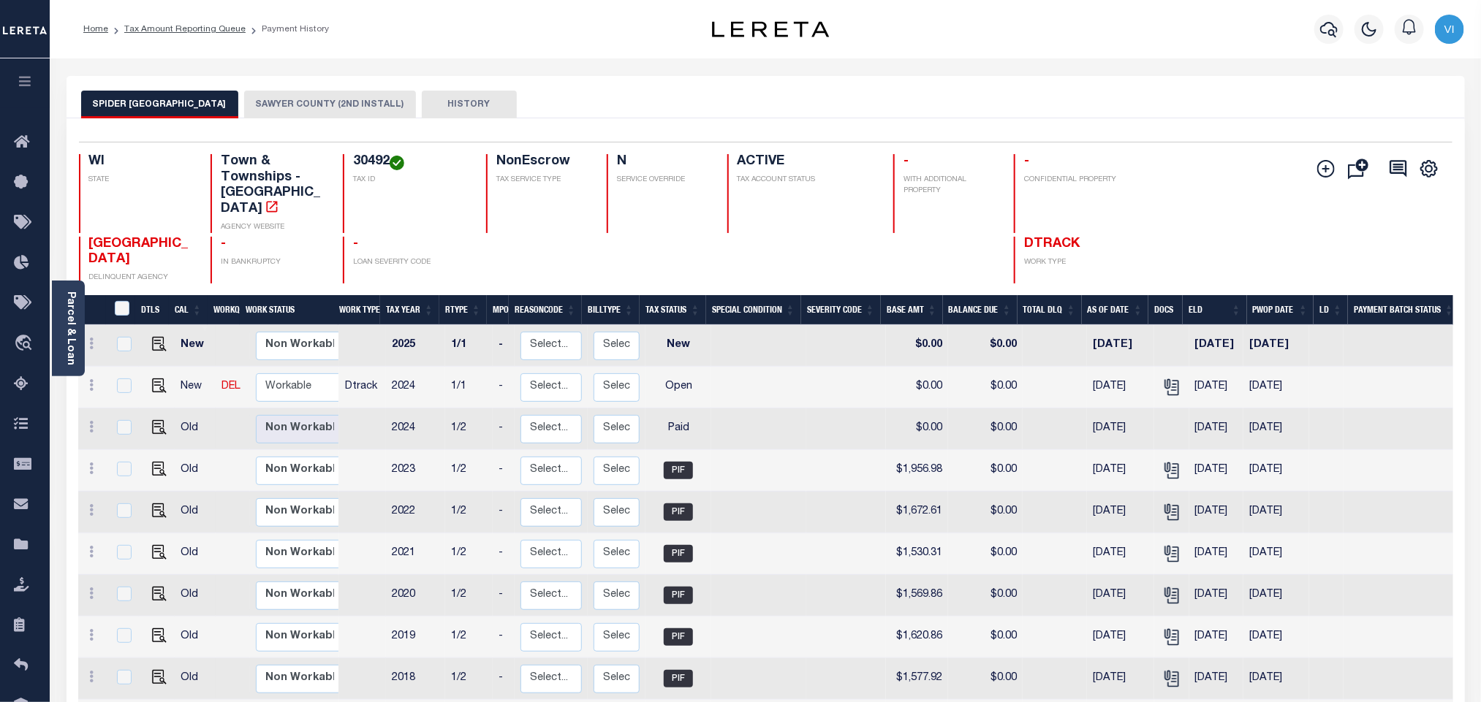
click at [327, 110] on button "SAWYER COUNTY (2ND INSTALL)" at bounding box center [330, 105] width 172 height 28
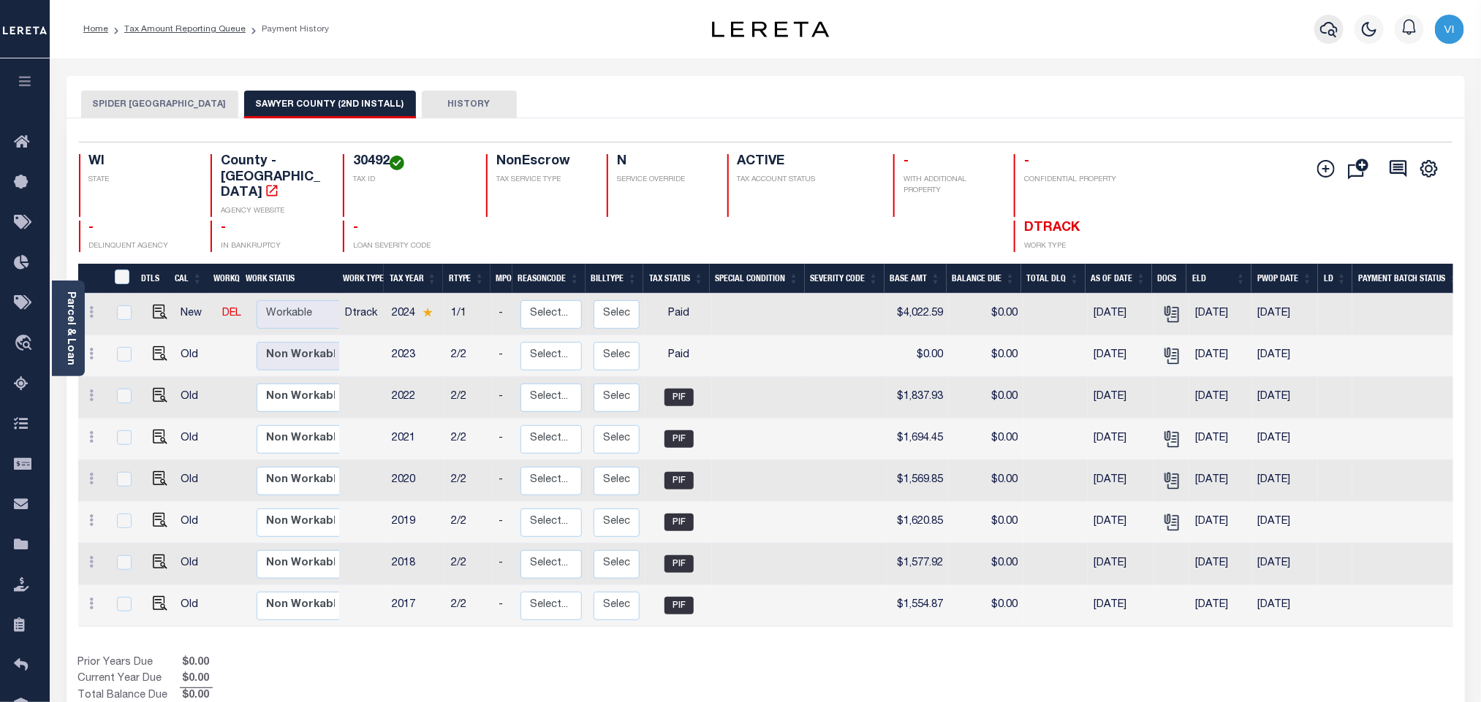
click at [1335, 31] on icon "button" at bounding box center [1329, 29] width 18 height 18
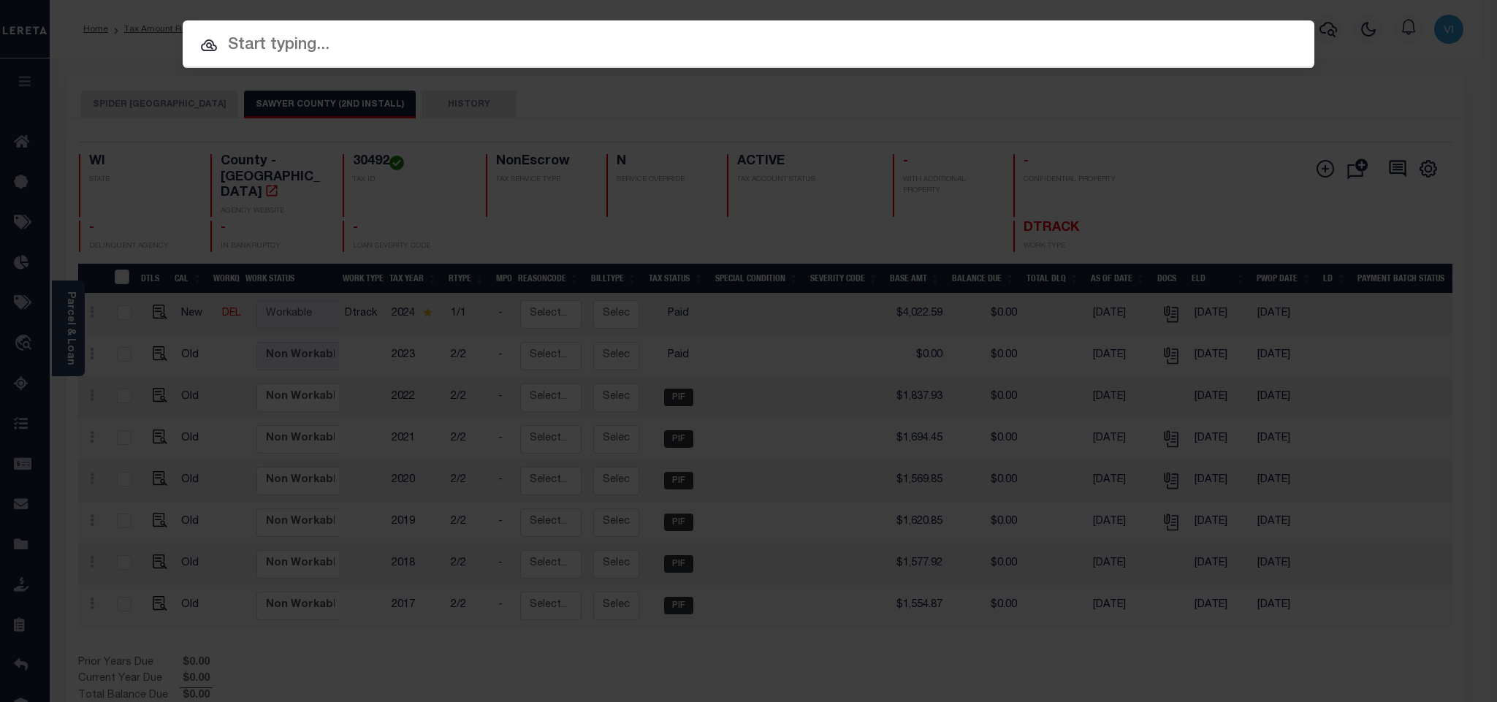
click at [1171, 49] on input "text" at bounding box center [749, 46] width 1132 height 26
paste input "202001102"
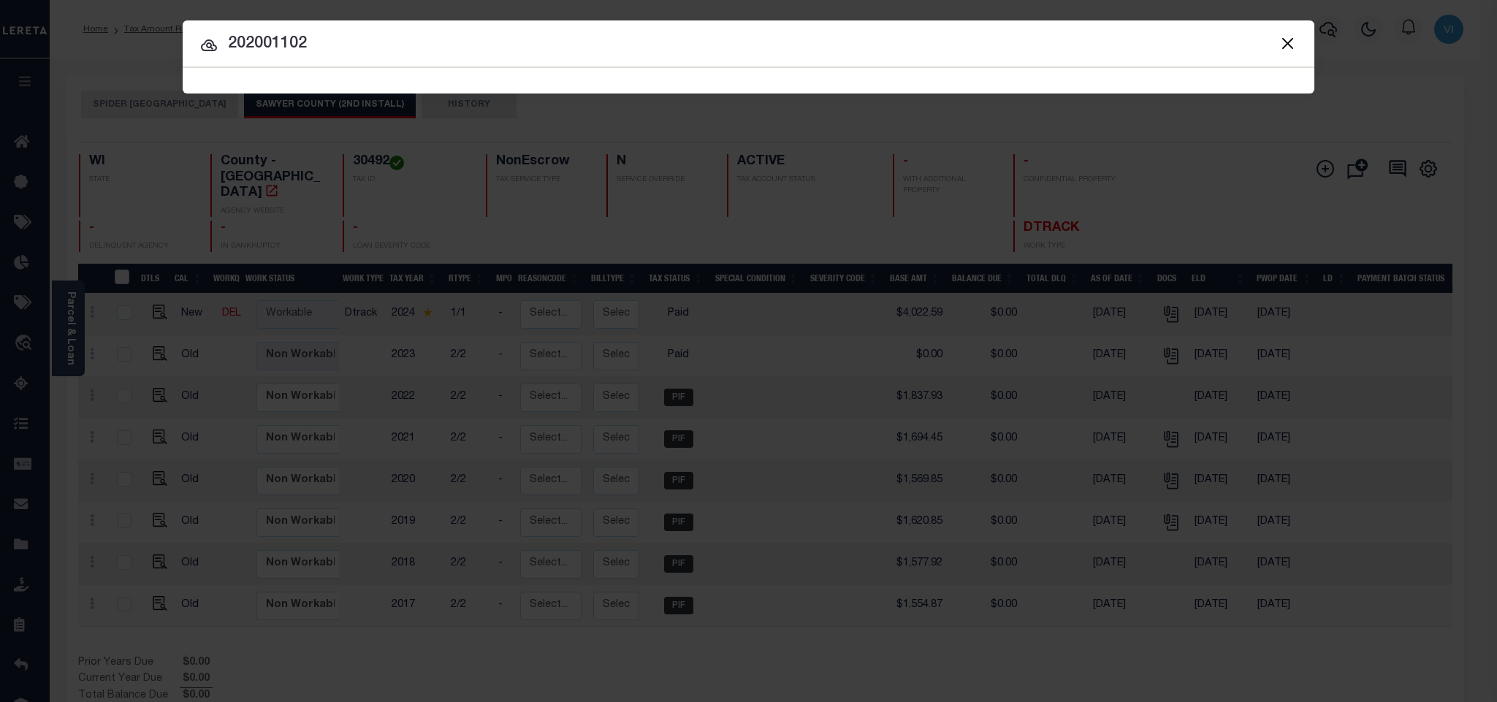
type input "202001102"
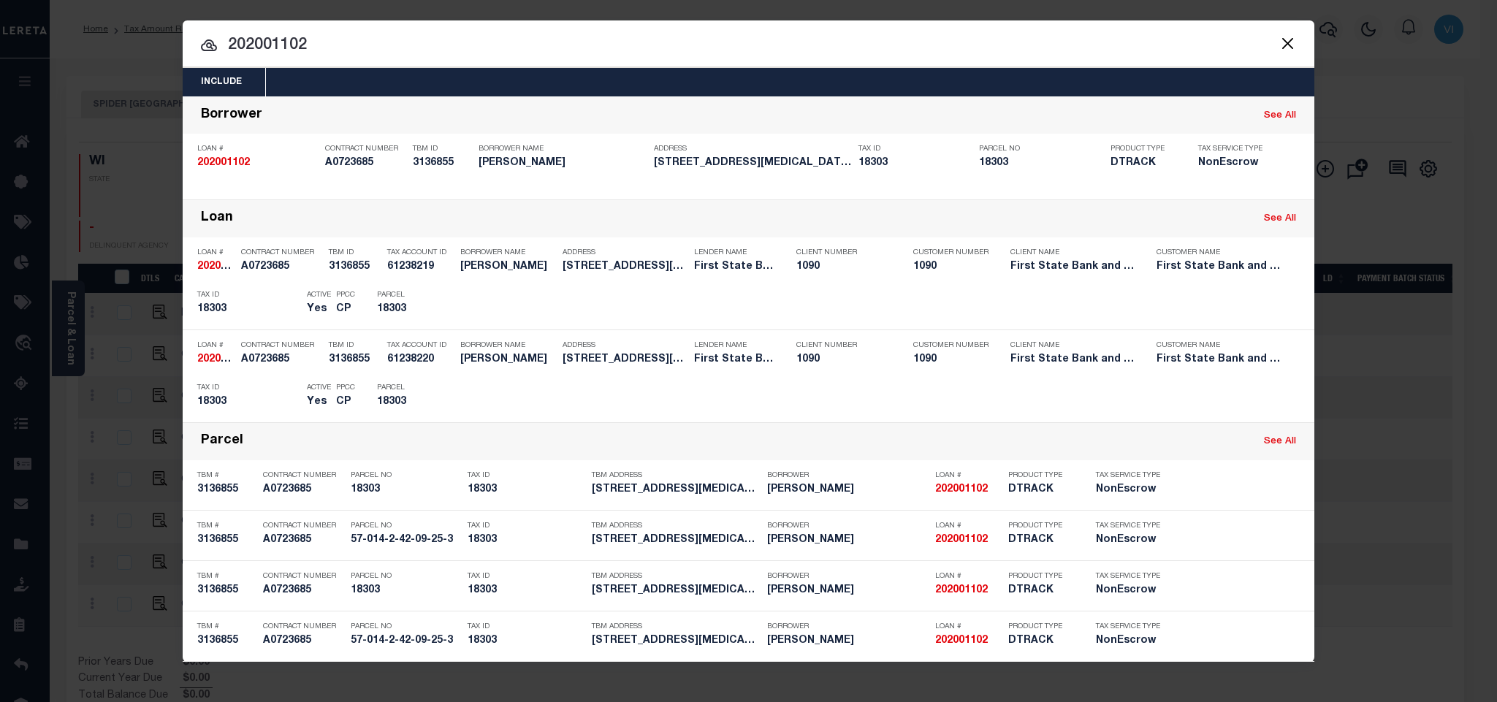
click at [618, 88] on div "Include Loans TBM Customers Borrowers Payments (Lender Non-Disb) Payments (Lend…" at bounding box center [749, 82] width 1132 height 29
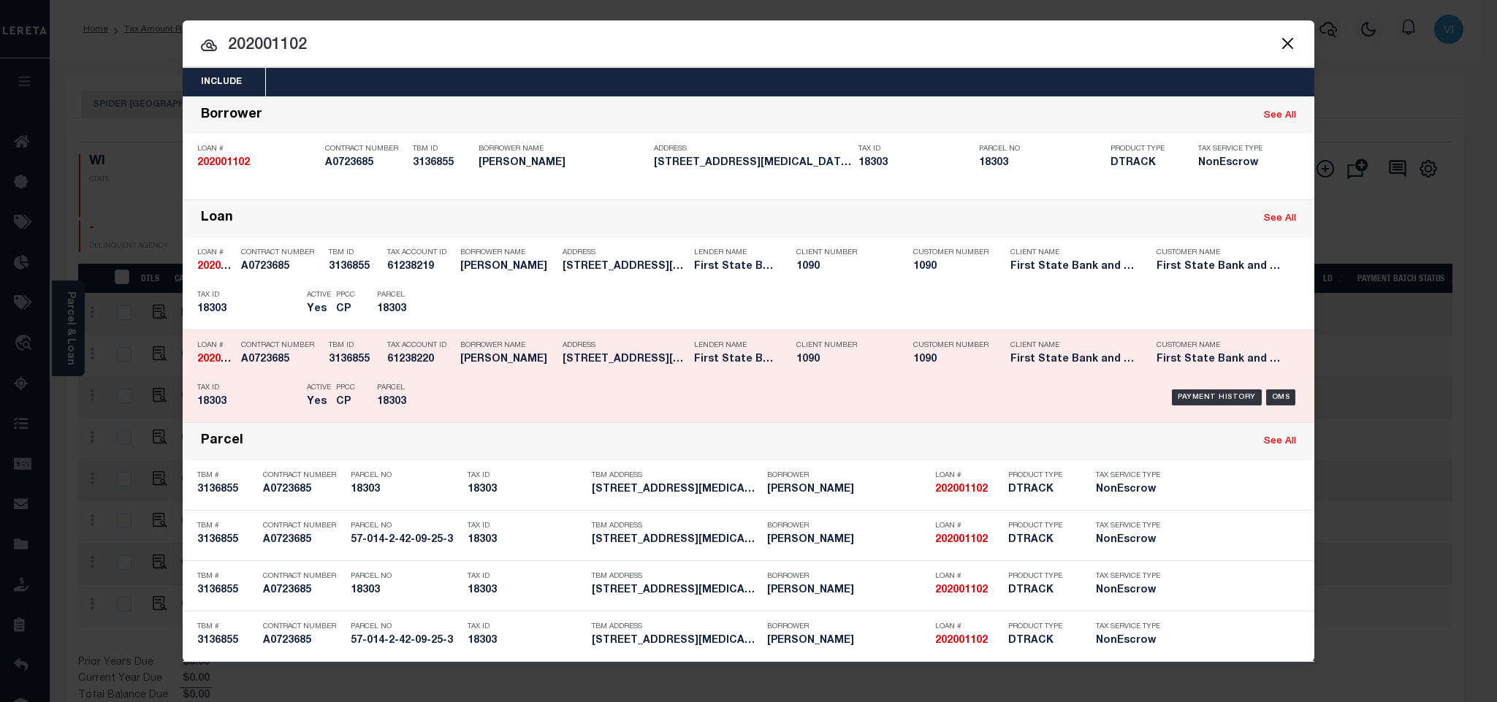
click at [506, 387] on div "Payment History OMS" at bounding box center [882, 397] width 835 height 42
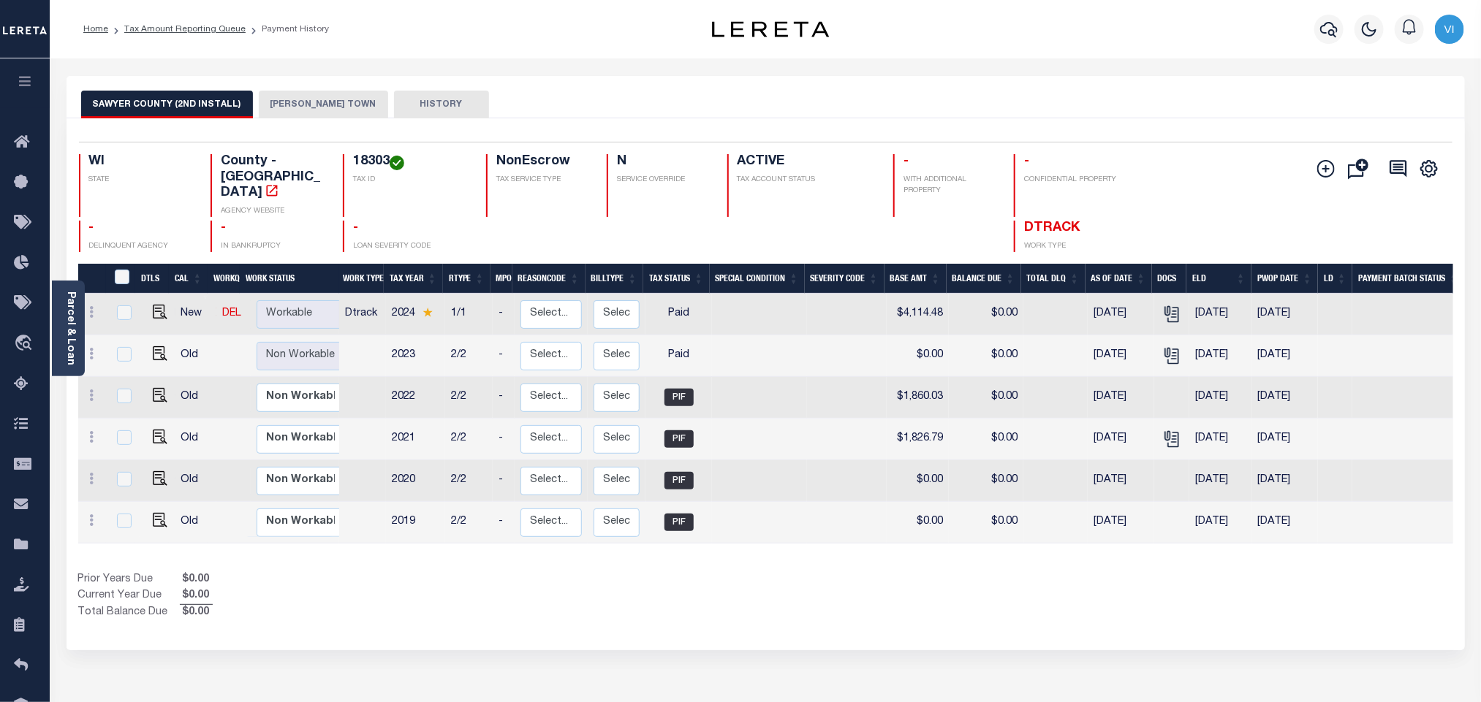
click at [299, 103] on button "LENROOT TOWN" at bounding box center [323, 105] width 129 height 28
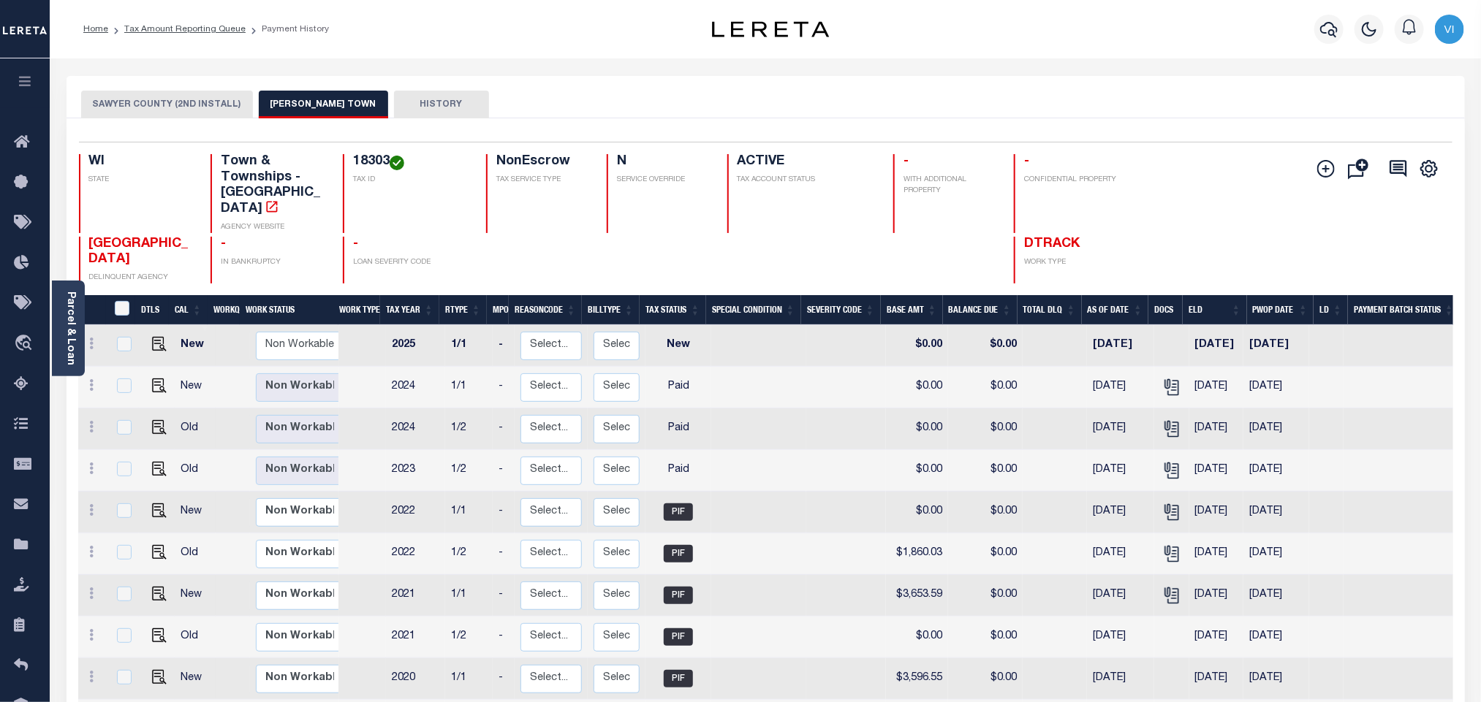
click at [189, 103] on button "SAWYER COUNTY (2ND INSTALL)" at bounding box center [167, 105] width 172 height 28
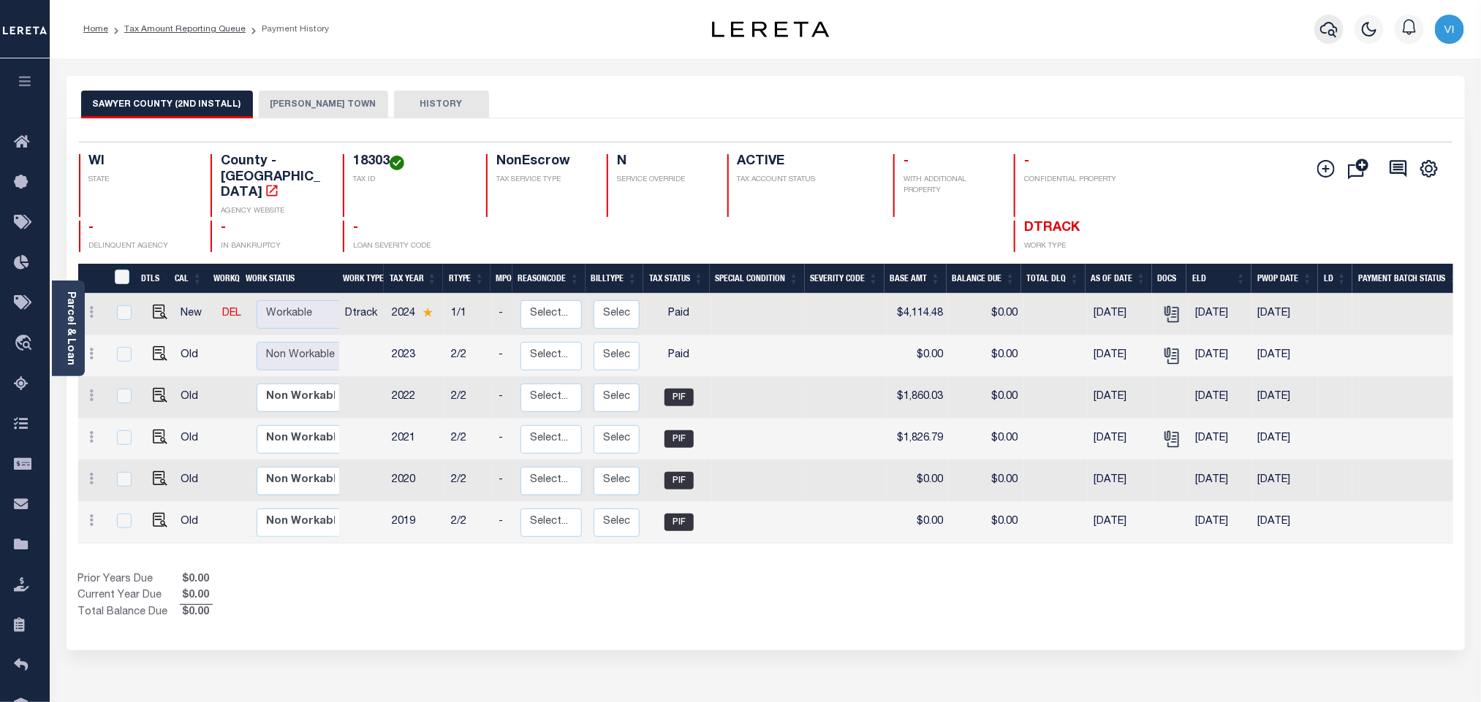
click at [1323, 39] on button "button" at bounding box center [1328, 29] width 29 height 29
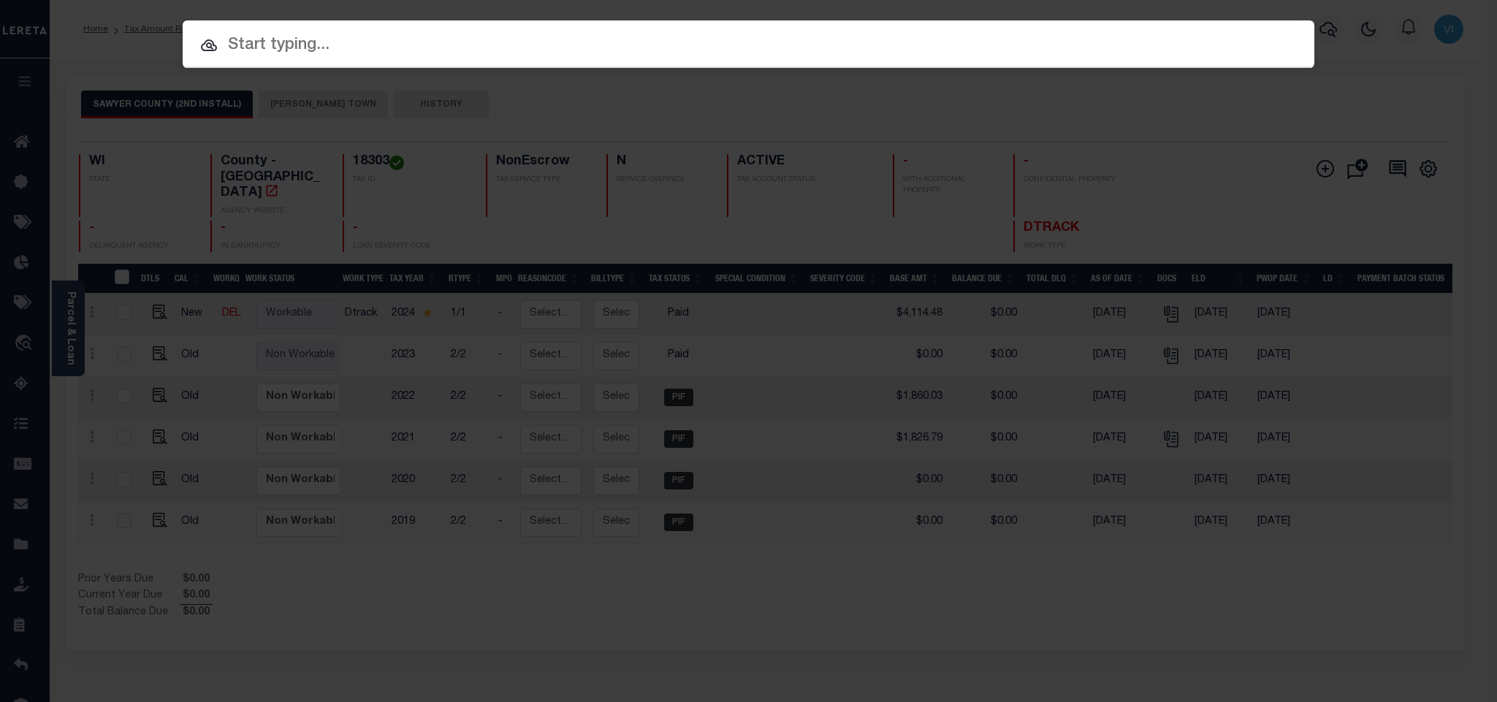
click at [1243, 44] on input "text" at bounding box center [749, 46] width 1132 height 26
paste input "218887"
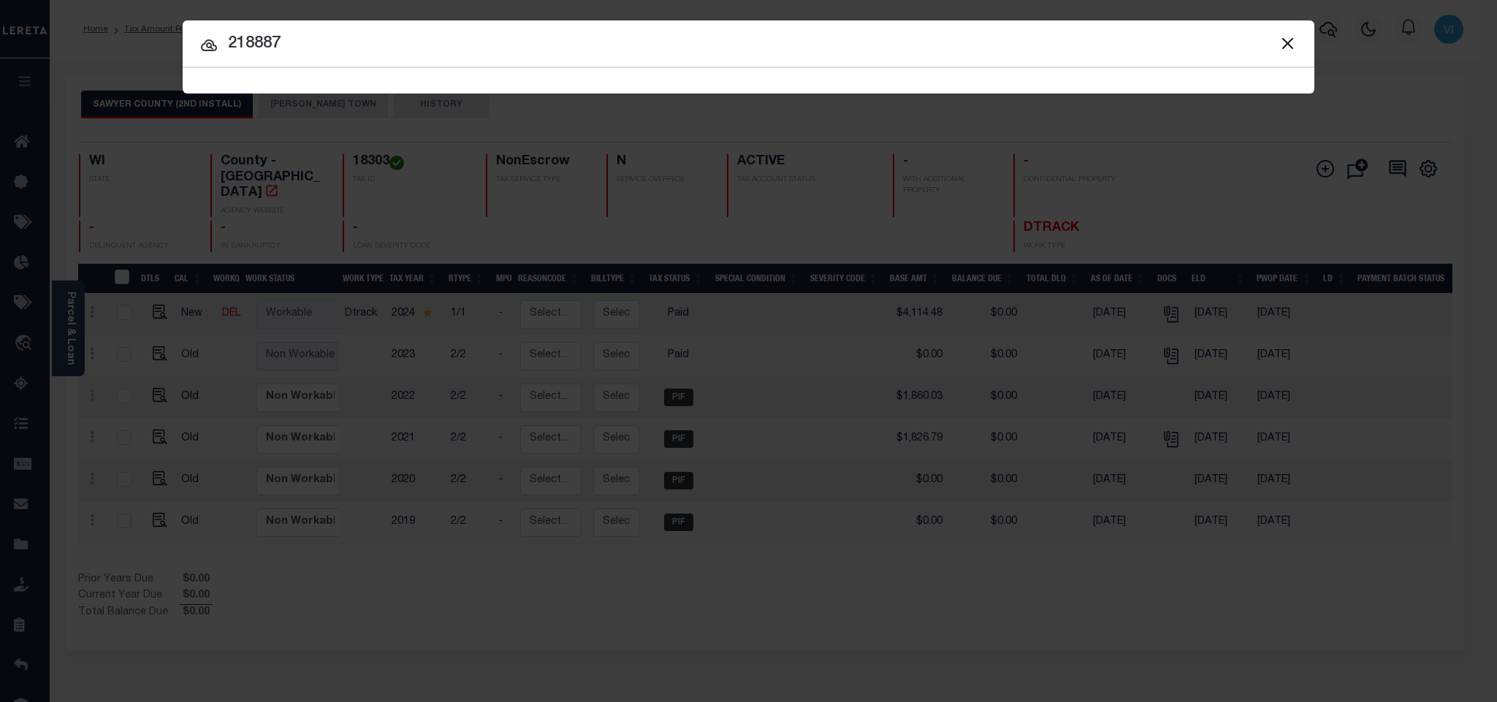
type input "218887"
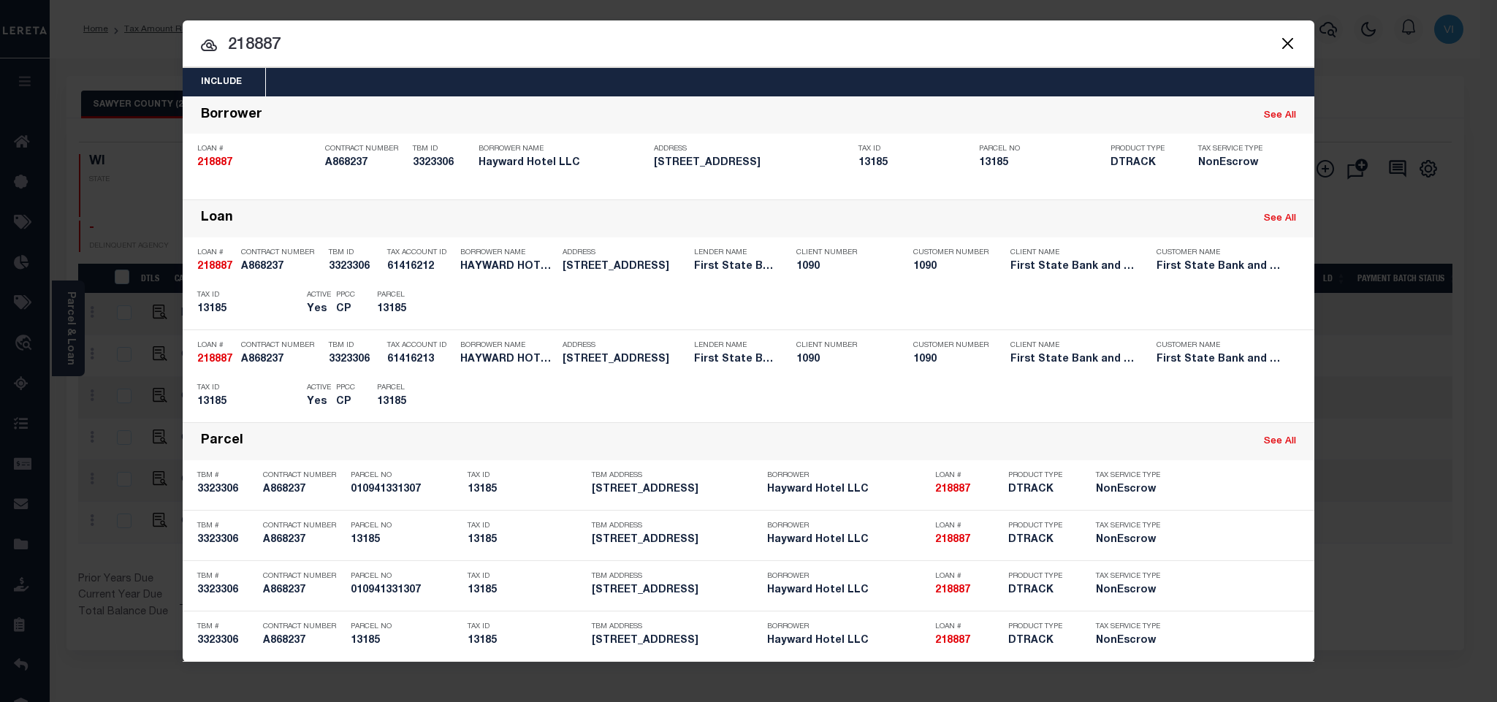
click at [772, 86] on div "Include Loans TBM Customers Borrowers Payments (Lender Non-Disb) Payments (Lend…" at bounding box center [749, 82] width 1132 height 29
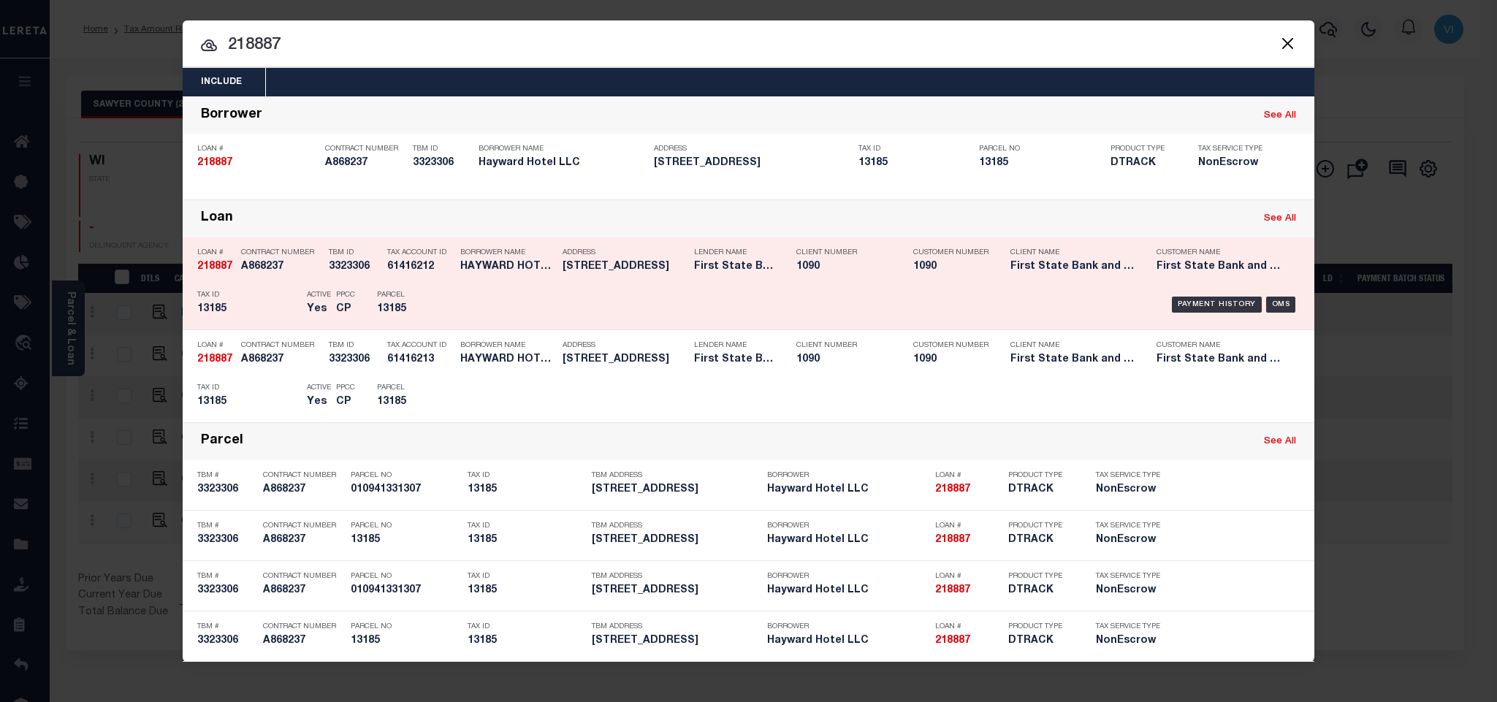
click at [444, 311] on div "Parcel 13185" at bounding box center [410, 305] width 88 height 42
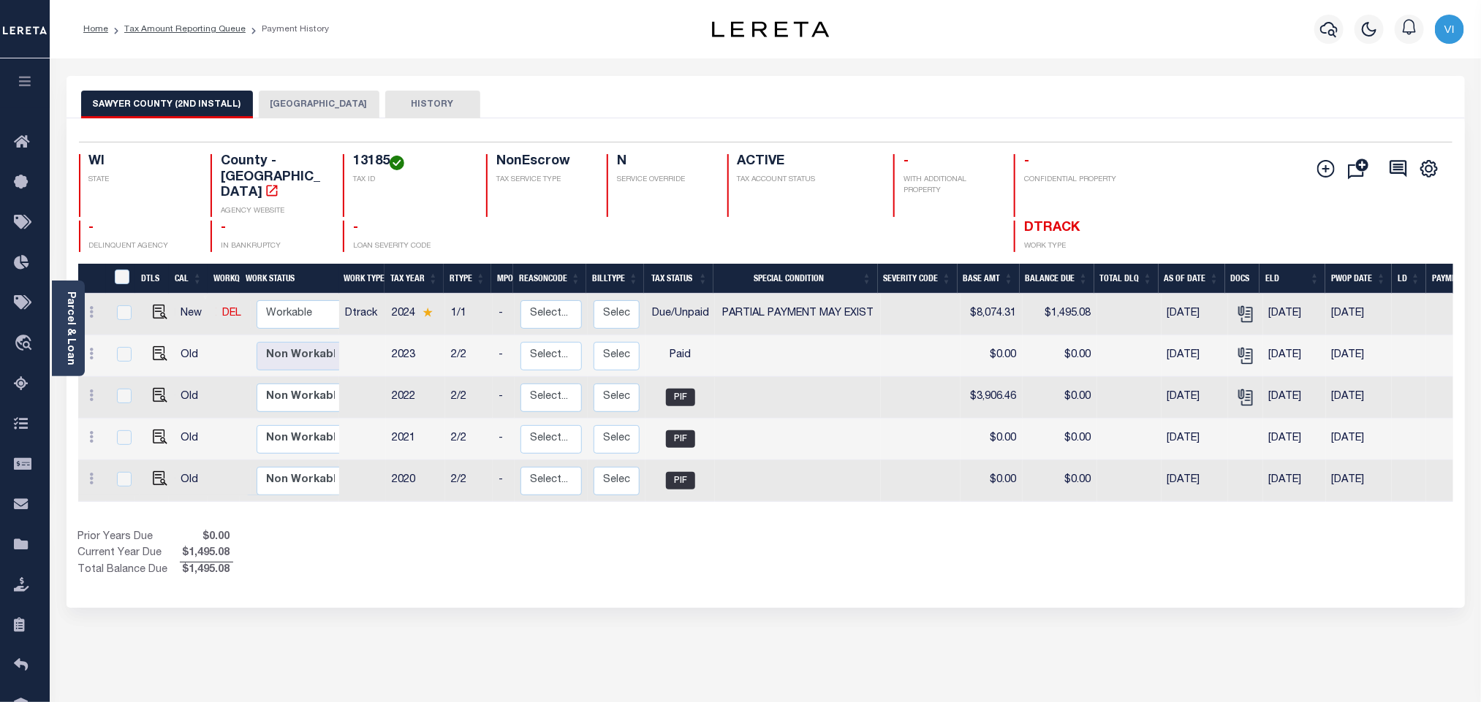
click at [290, 113] on button "[GEOGRAPHIC_DATA]" at bounding box center [319, 105] width 121 height 28
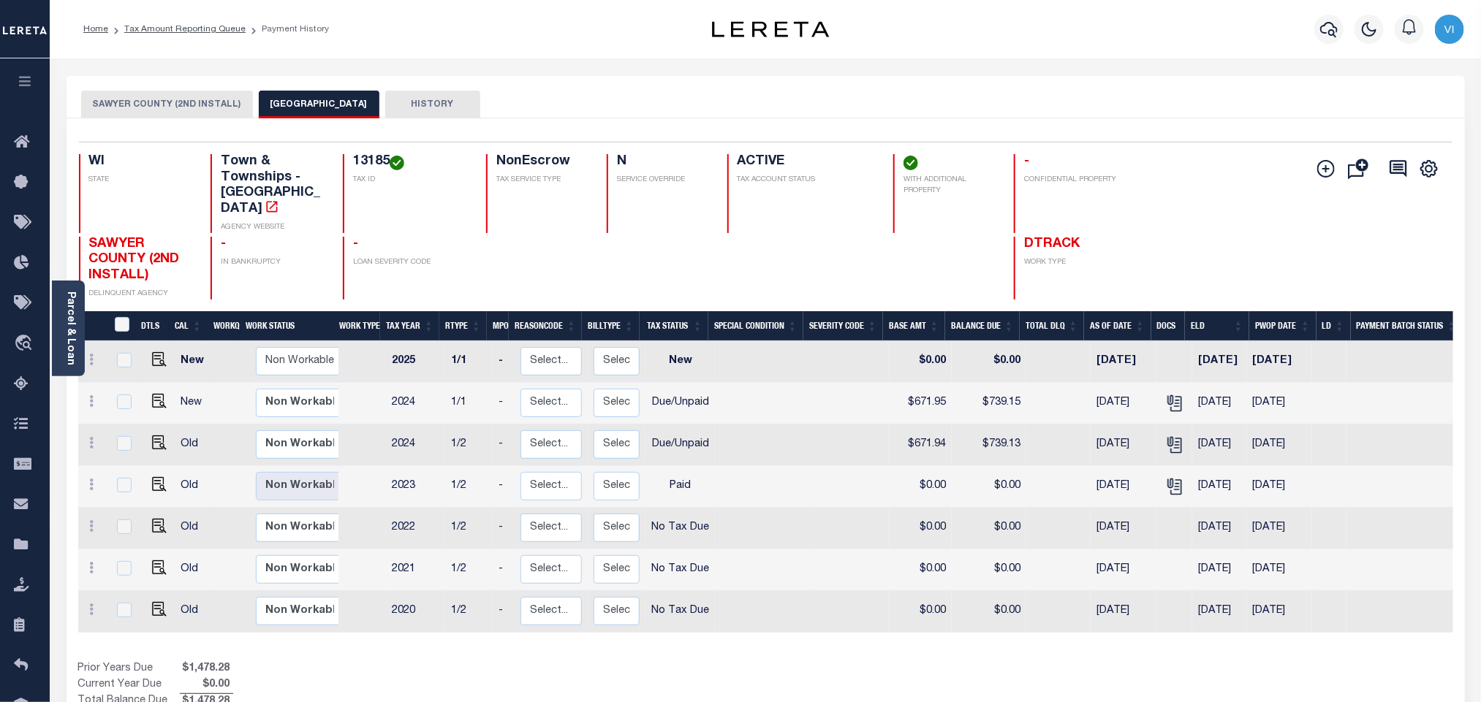
click at [156, 108] on button "SAWYER COUNTY (2ND INSTALL)" at bounding box center [167, 105] width 172 height 28
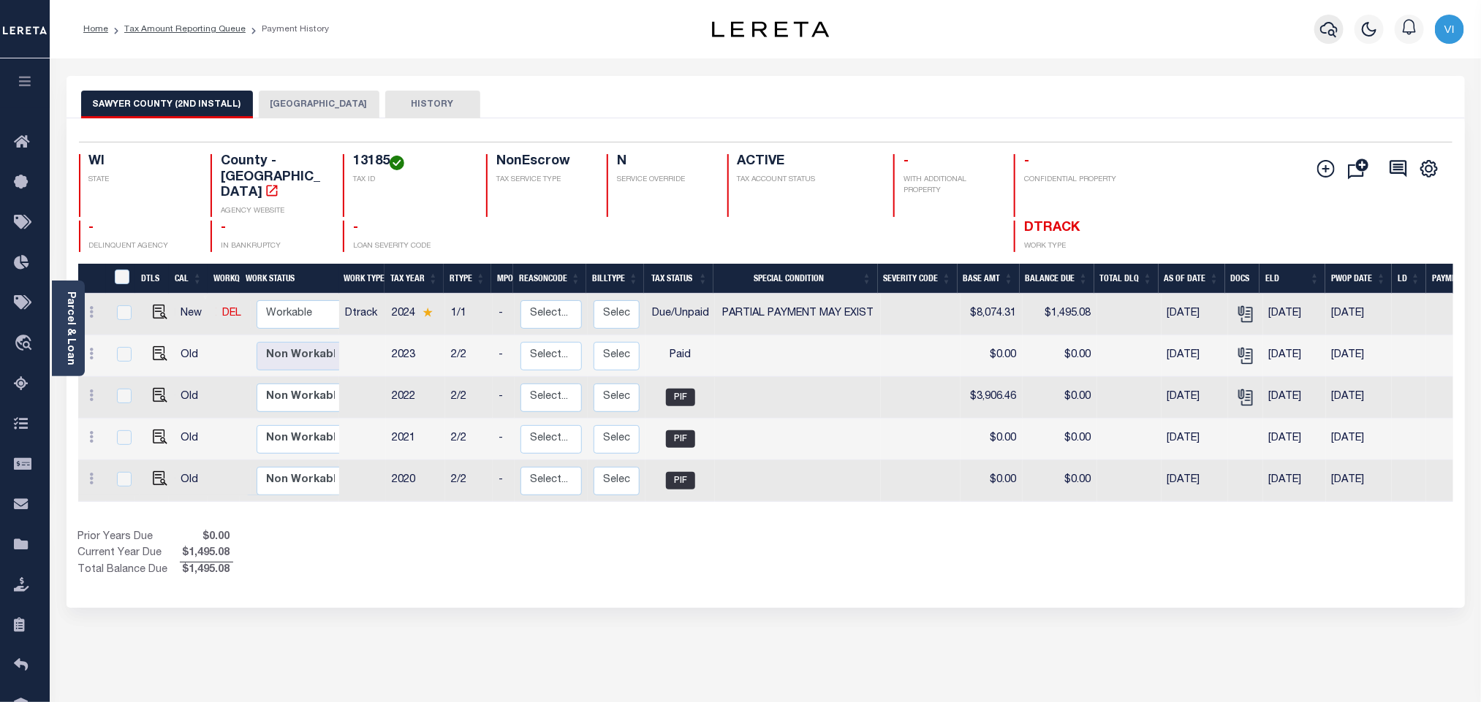
click at [1326, 29] on icon "button" at bounding box center [1329, 29] width 18 height 18
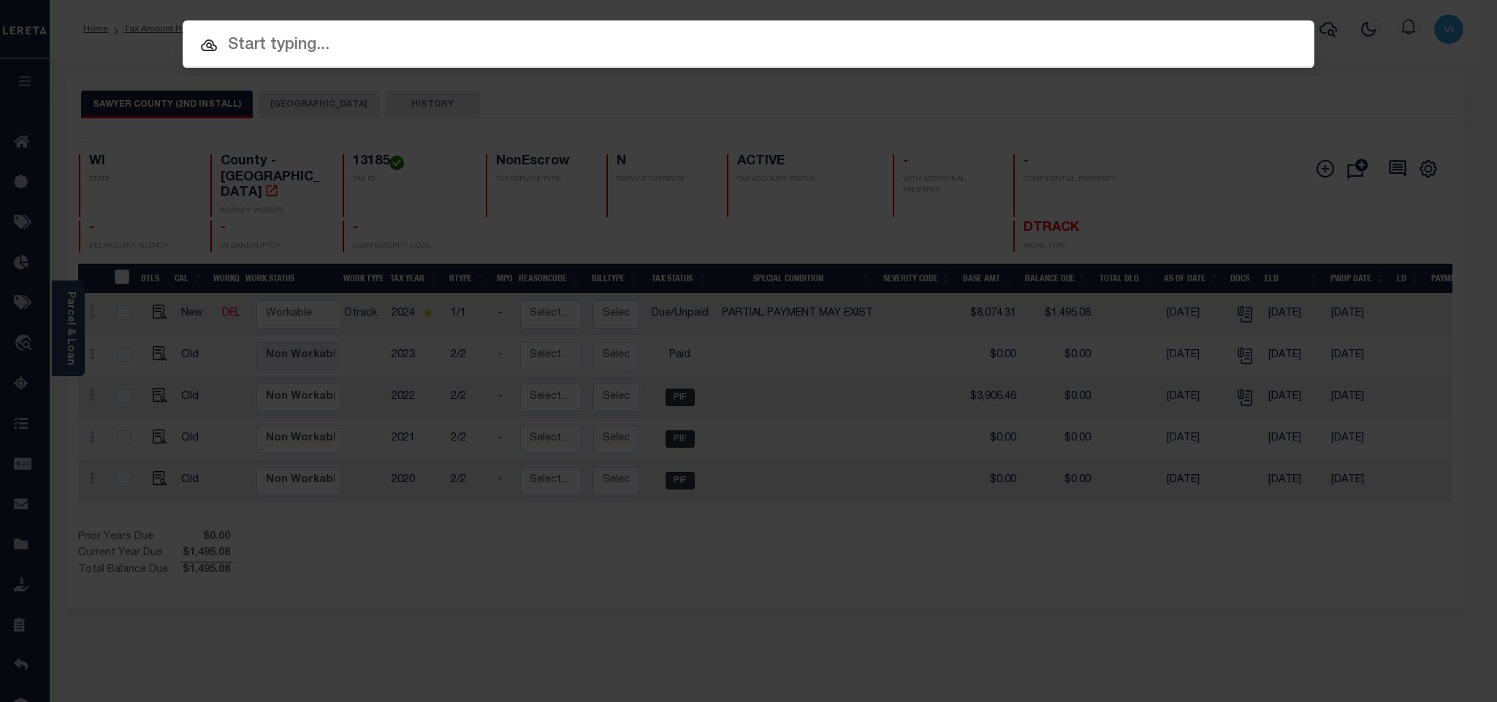
click at [1235, 34] on input "text" at bounding box center [749, 46] width 1132 height 26
paste input "40005098"
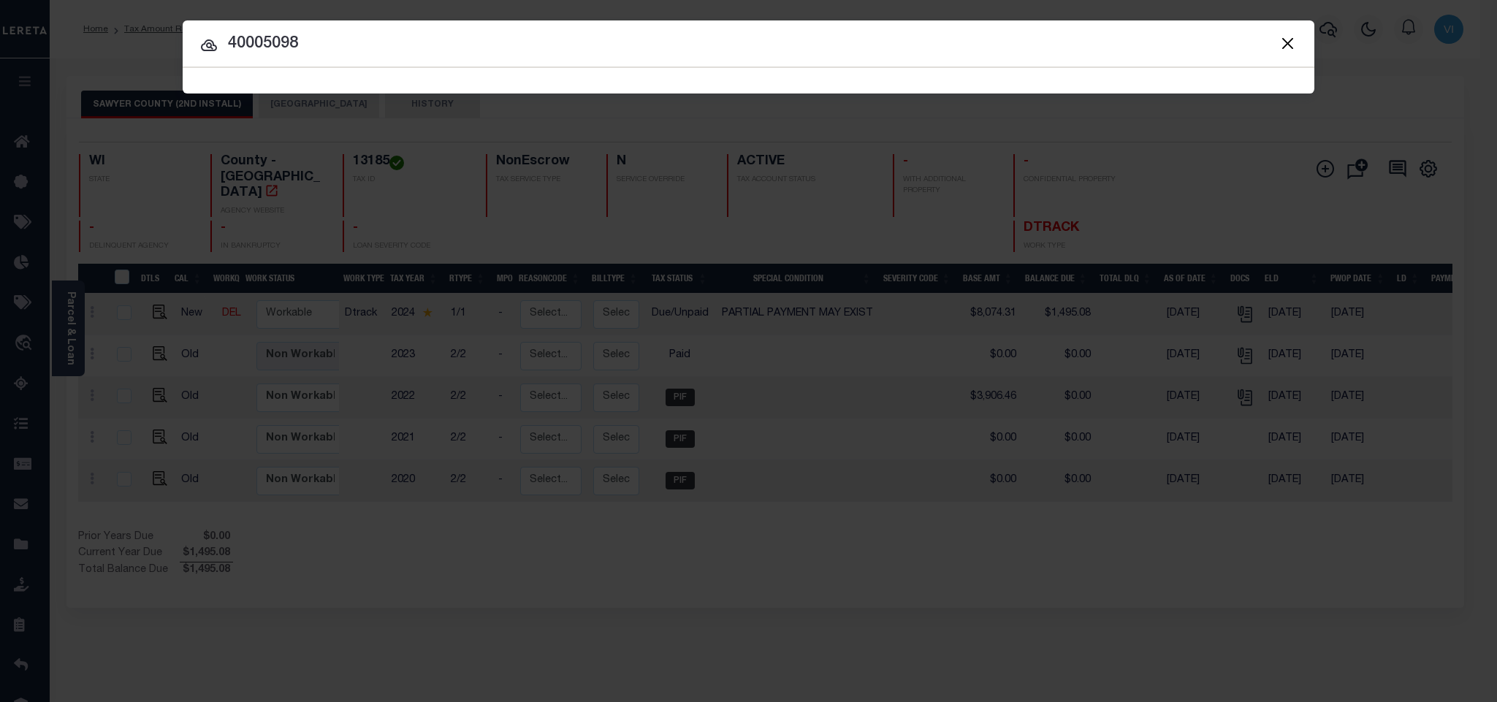
type input "40005098"
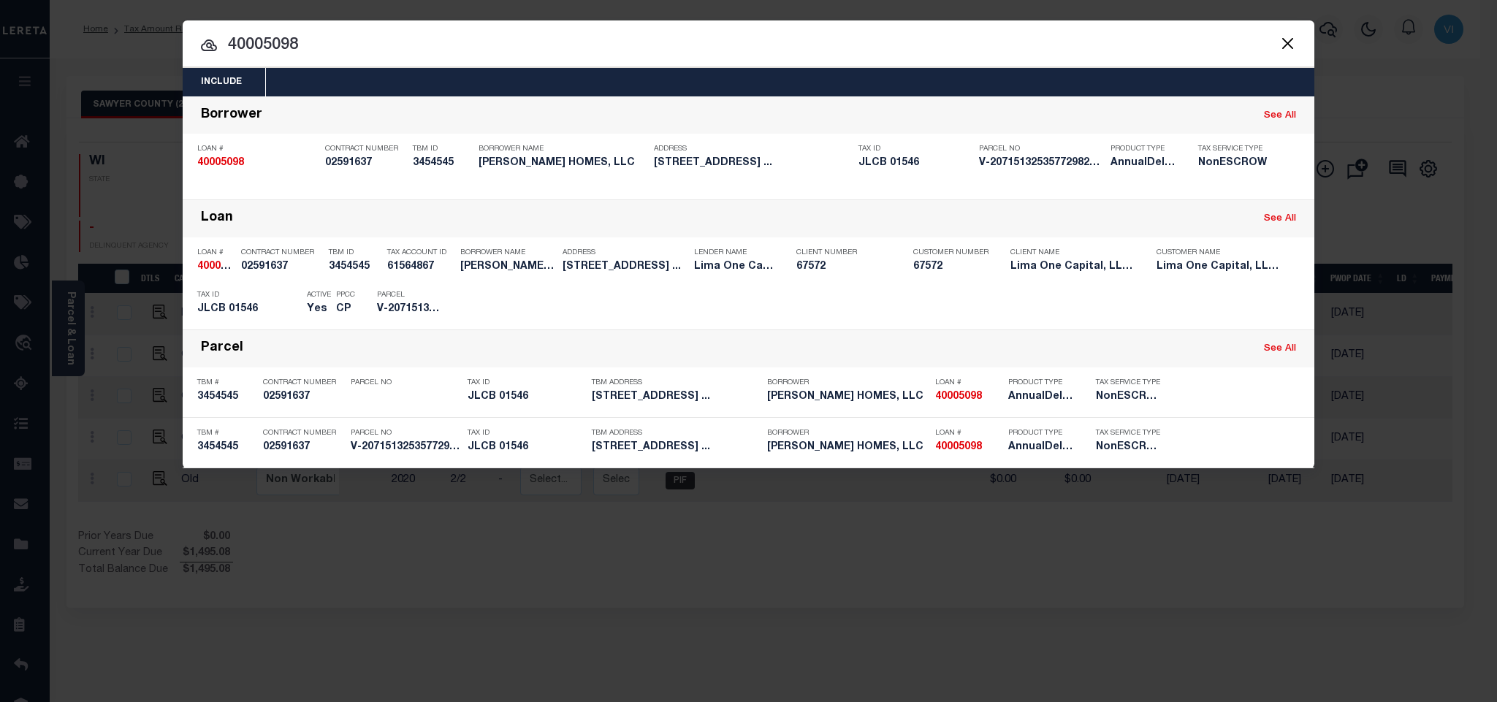
click at [566, 83] on div "Include Loans TBM Customers Borrowers Payments (Lender Non-Disb) Payments (Lend…" at bounding box center [749, 82] width 1132 height 29
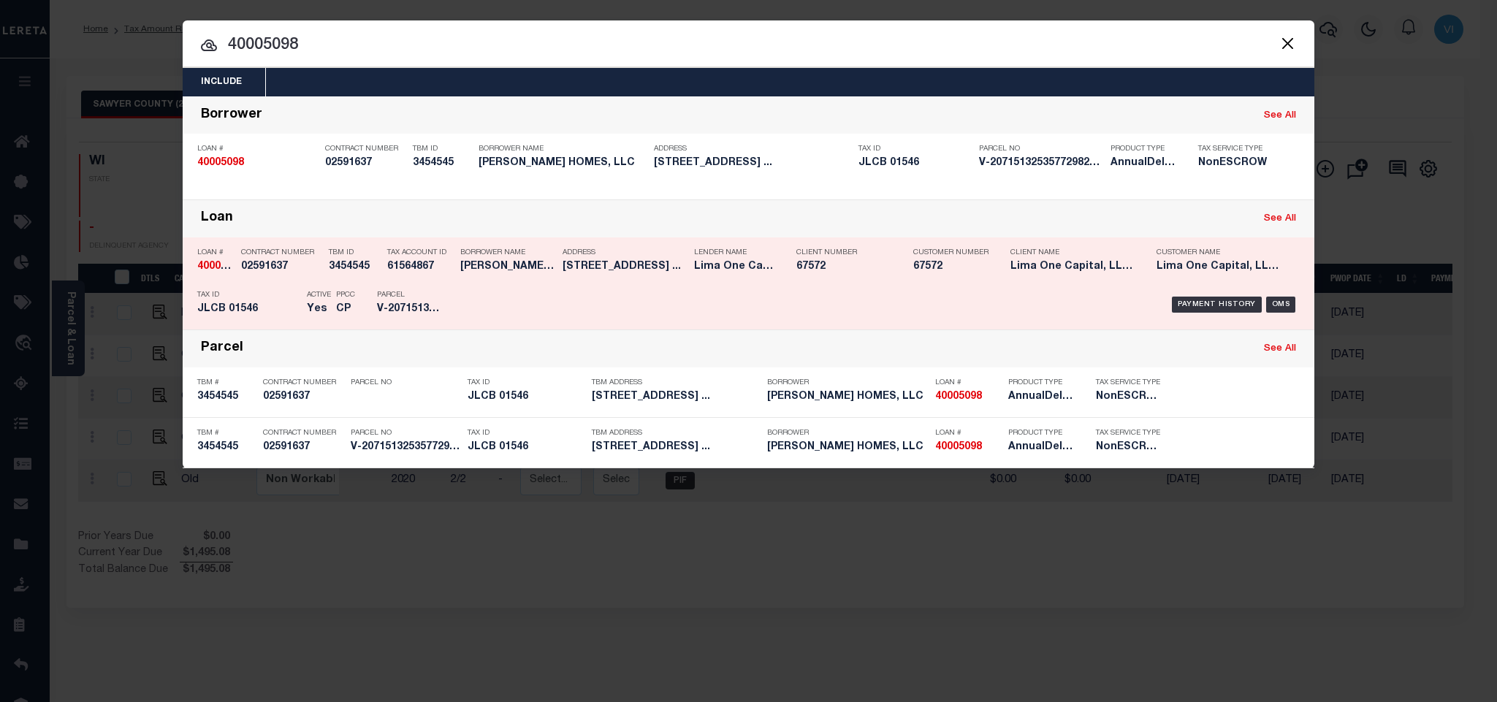
click at [354, 305] on h5 "CP" at bounding box center [345, 309] width 19 height 12
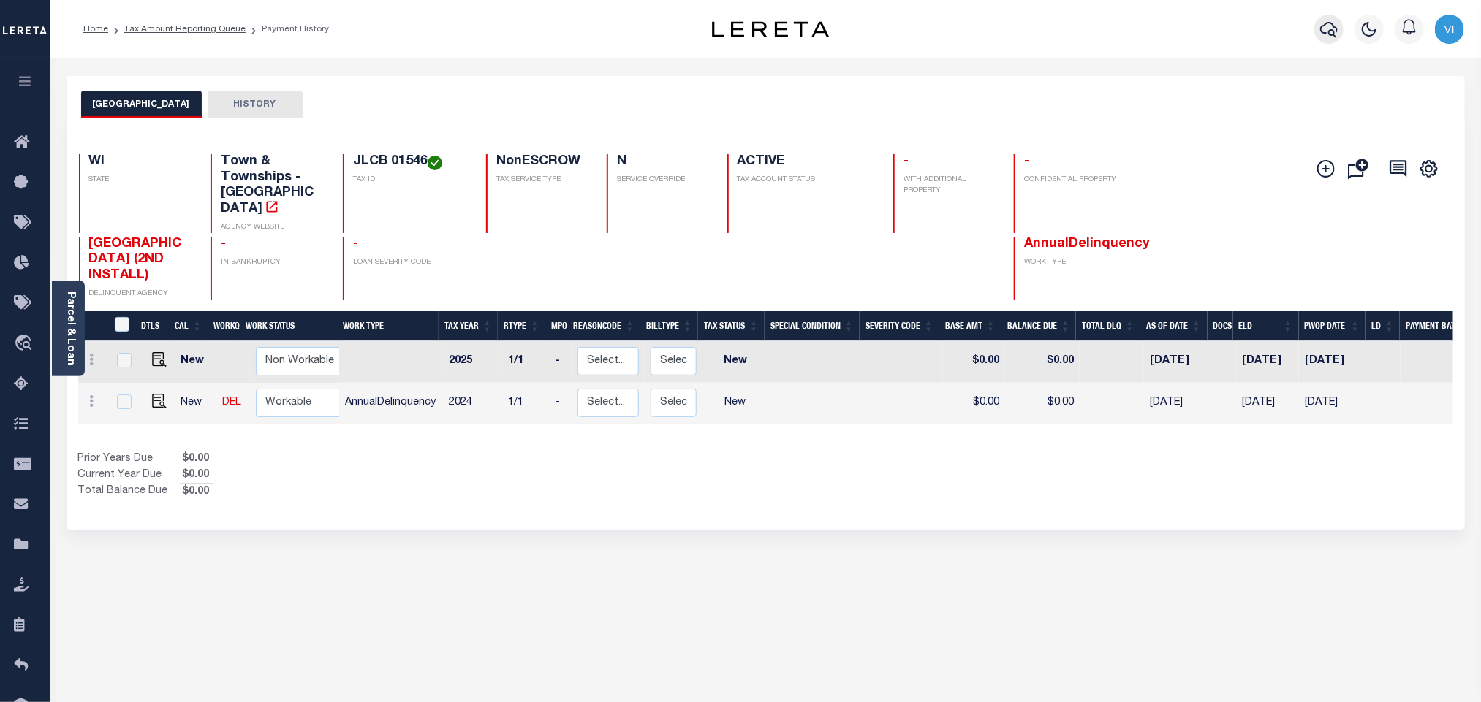
click at [1336, 34] on icon "button" at bounding box center [1329, 29] width 18 height 18
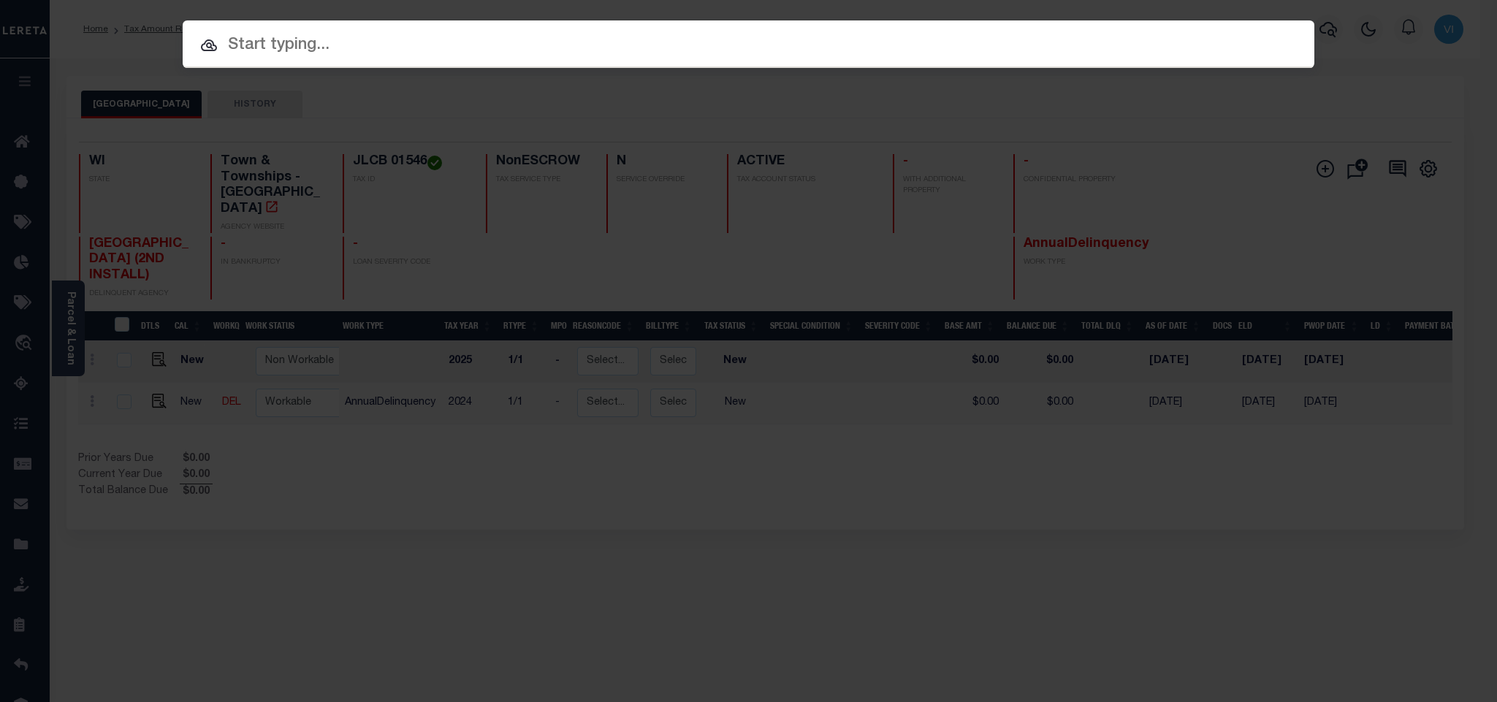
click at [1140, 53] on input "text" at bounding box center [749, 46] width 1132 height 26
paste input "2190010"
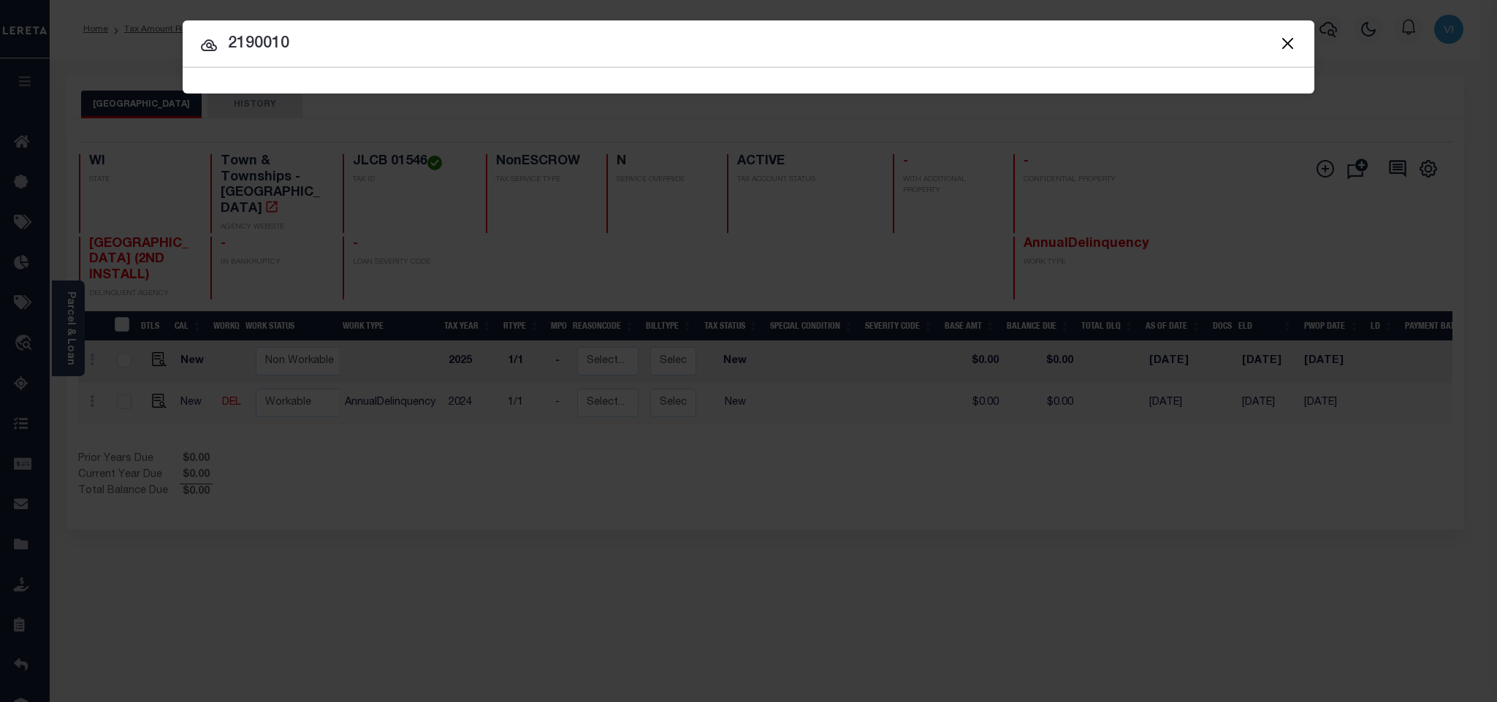
type input "2190010"
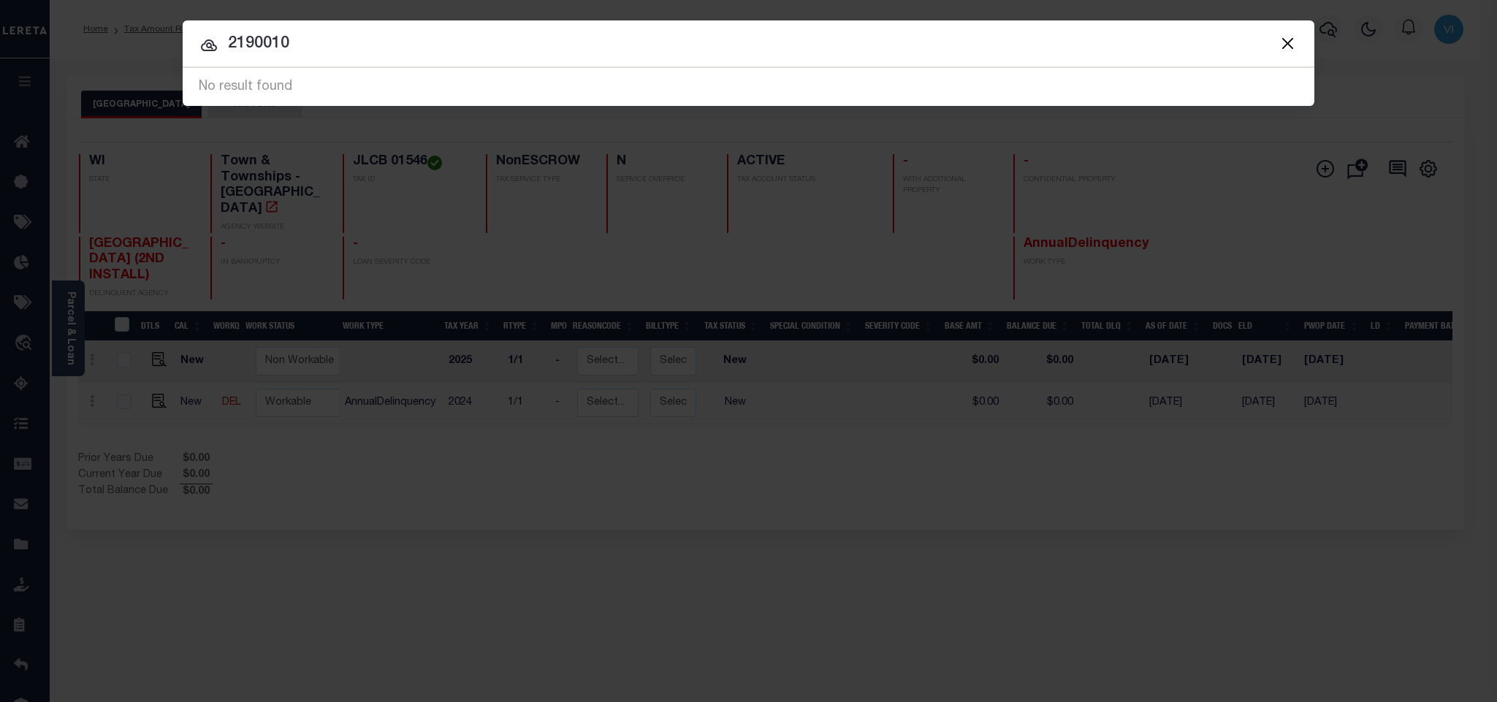
click at [1280, 40] on button "Close" at bounding box center [1287, 43] width 19 height 19
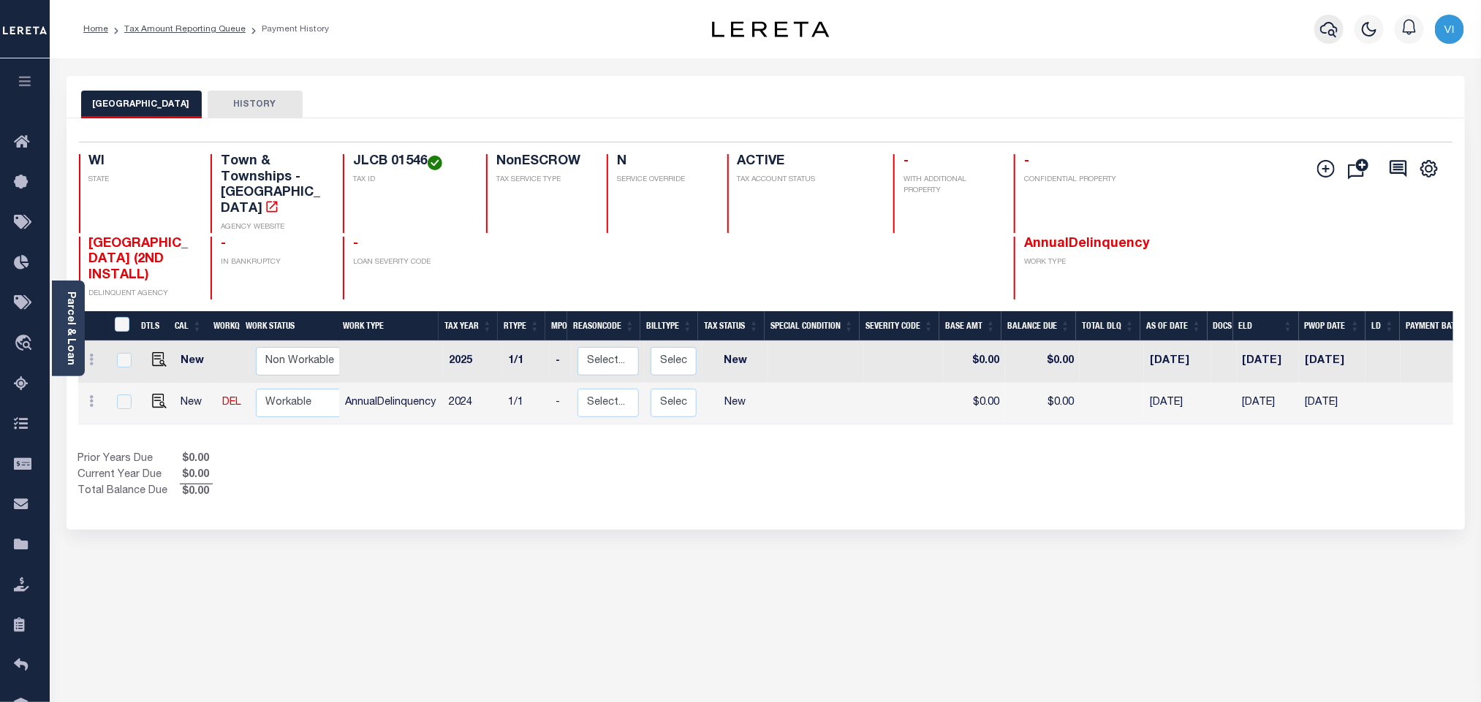
click at [1322, 34] on icon "button" at bounding box center [1329, 29] width 18 height 18
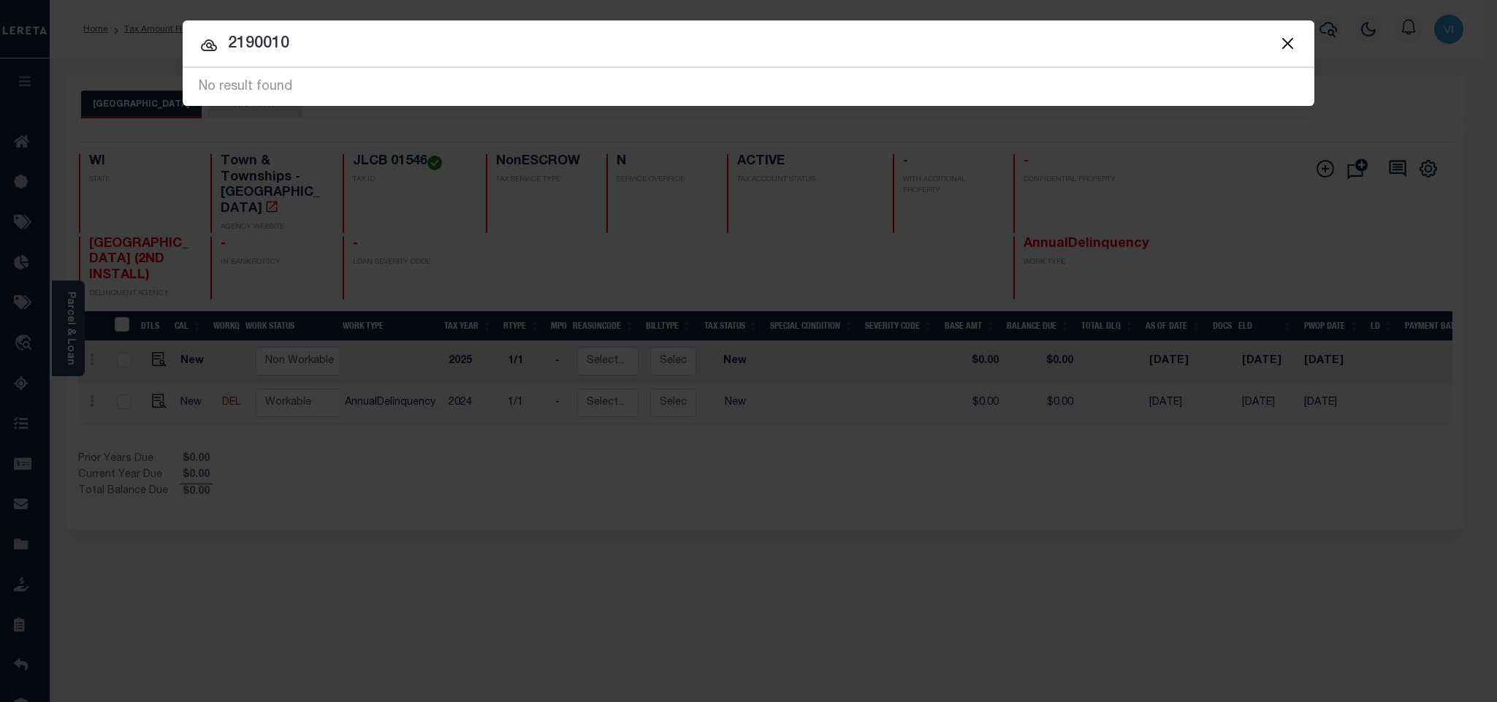
click at [1167, 48] on input "2190010" at bounding box center [749, 44] width 1132 height 26
click at [1290, 42] on button "Close" at bounding box center [1287, 43] width 19 height 19
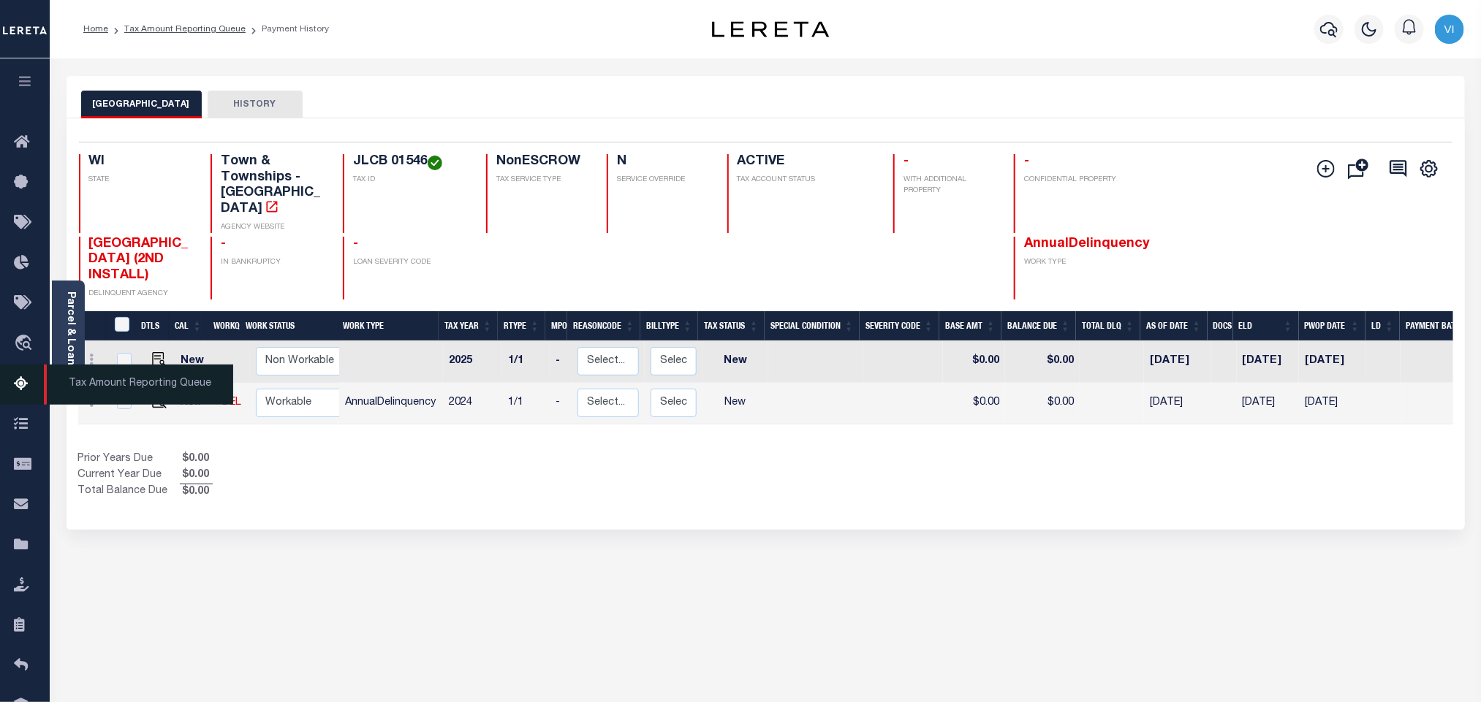
click at [23, 393] on icon at bounding box center [25, 385] width 23 height 18
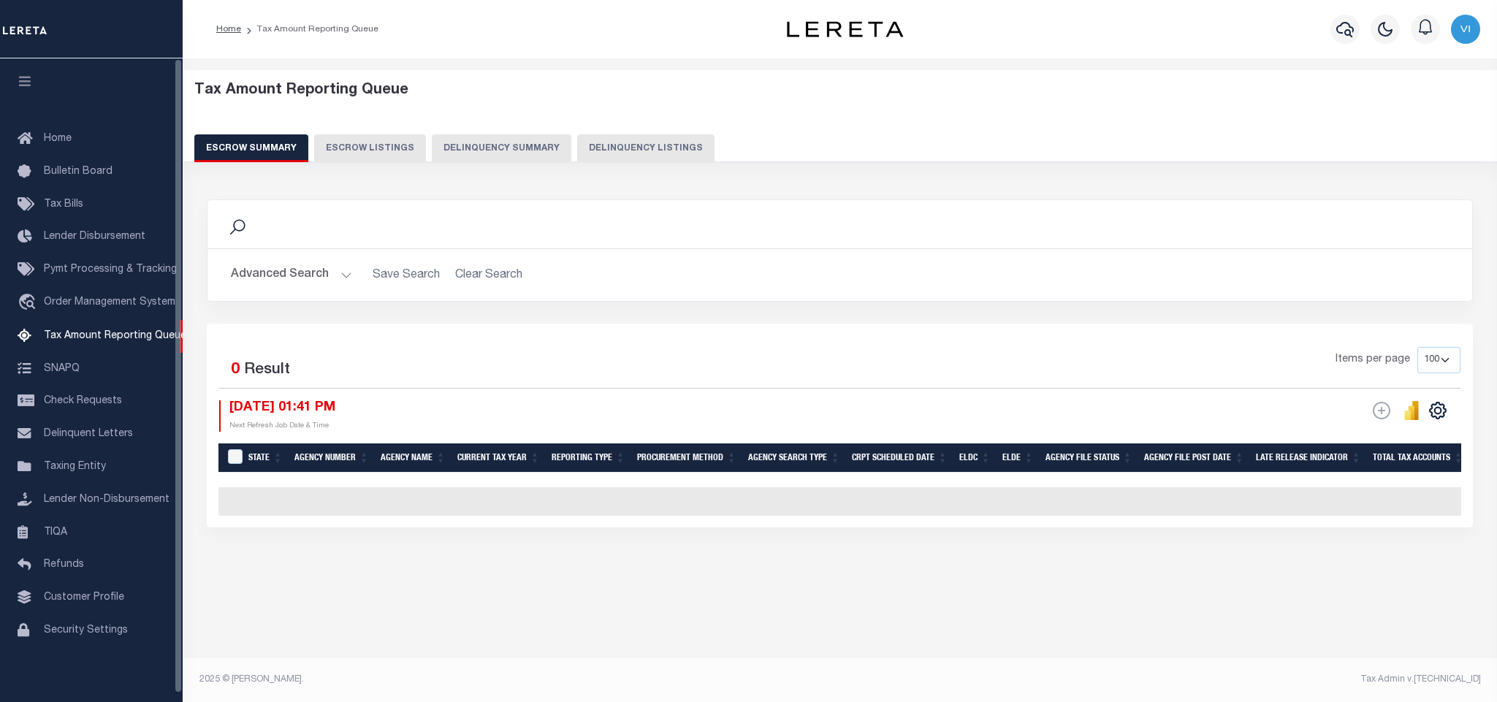
select select "100"
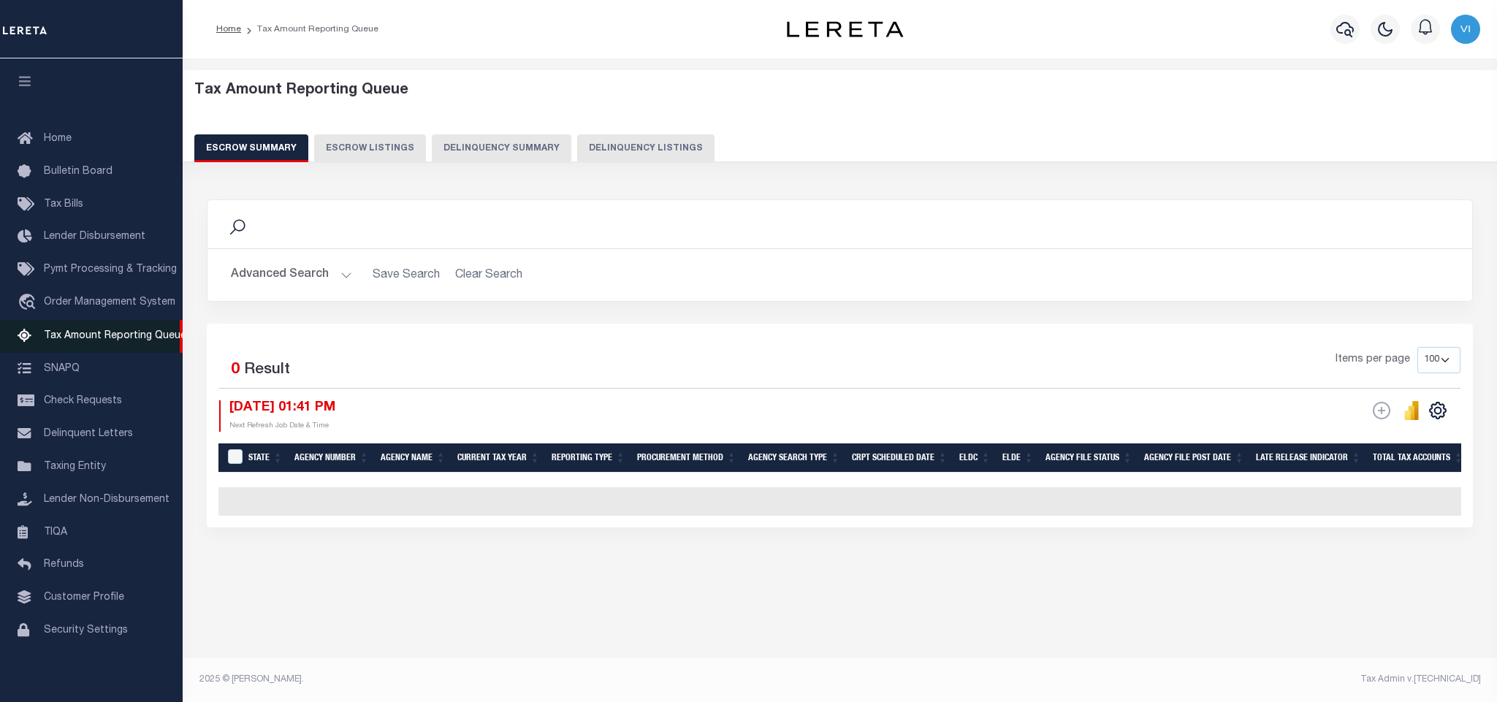
click at [92, 338] on span "Tax Amount Reporting Queue" at bounding box center [115, 336] width 143 height 10
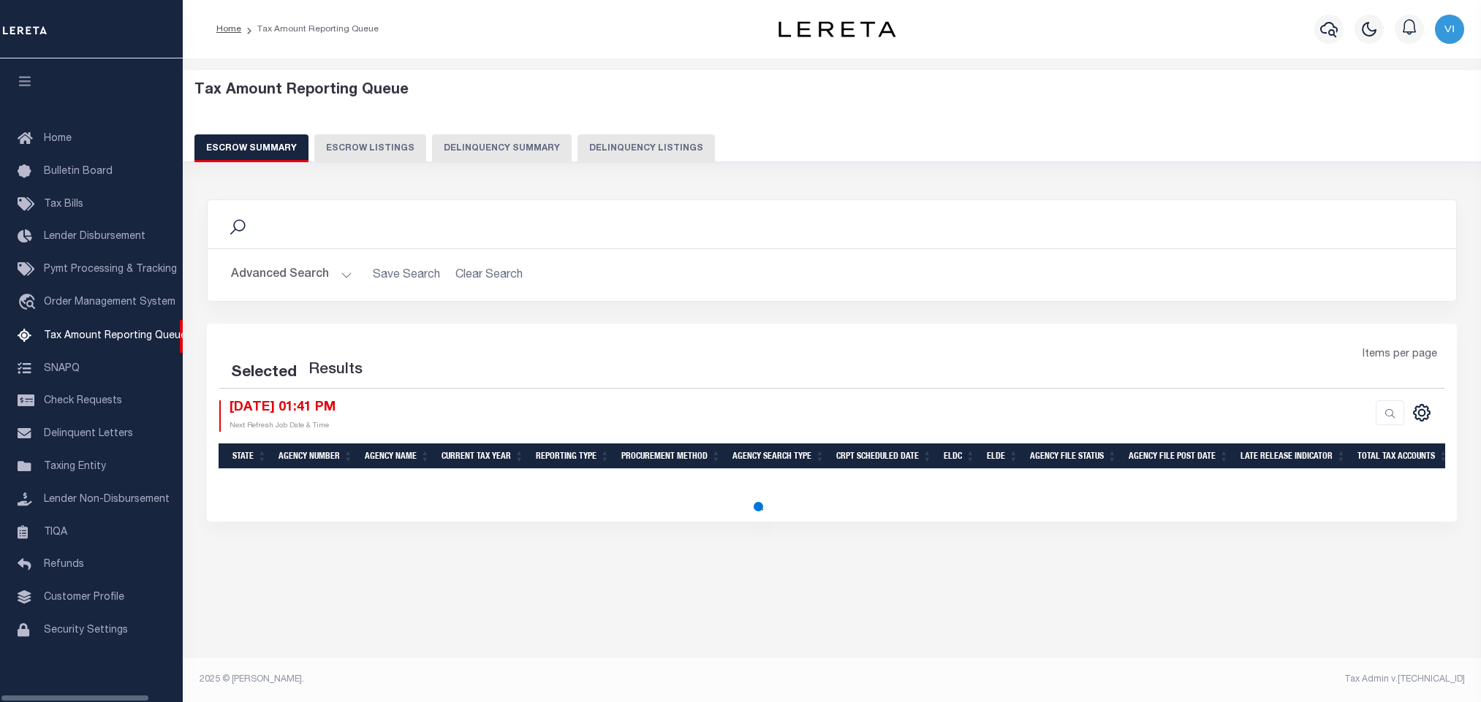
select select "100"
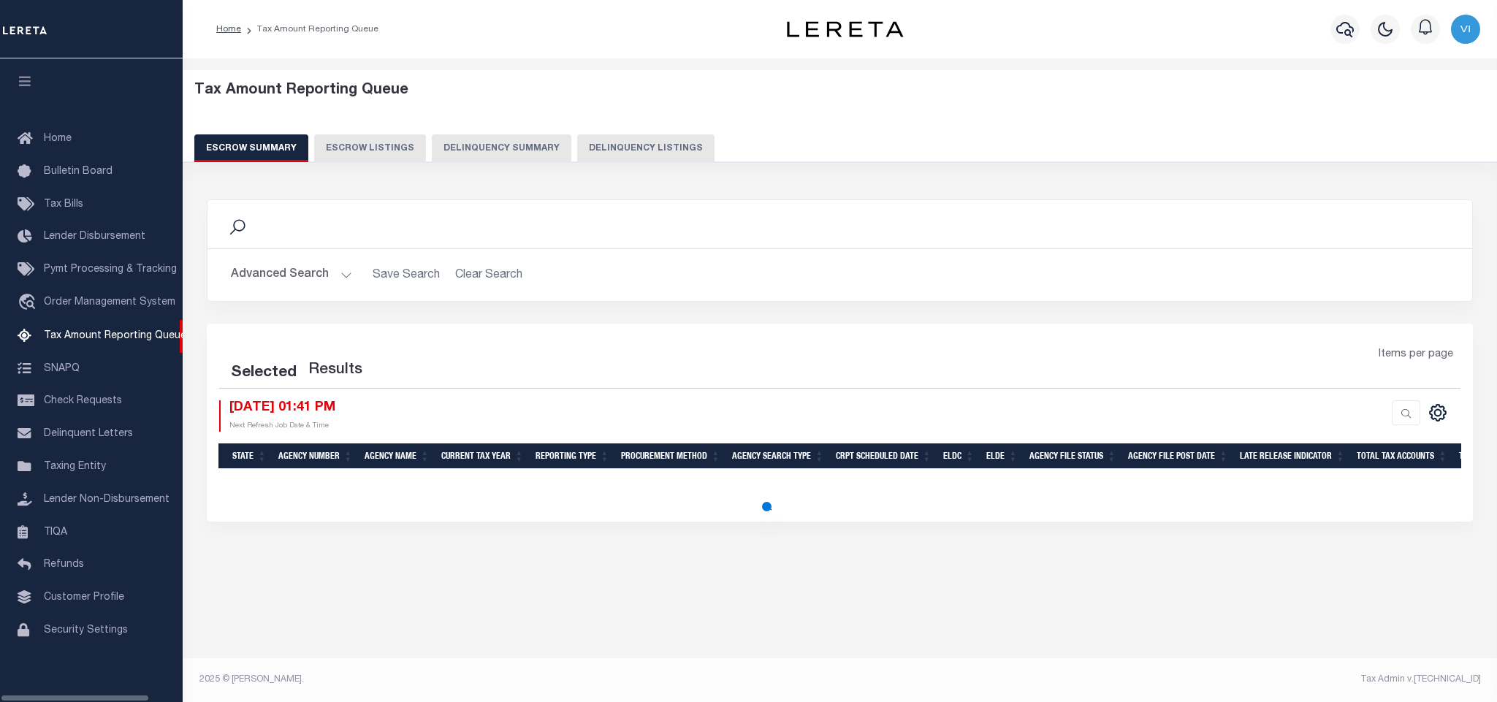
select select "100"
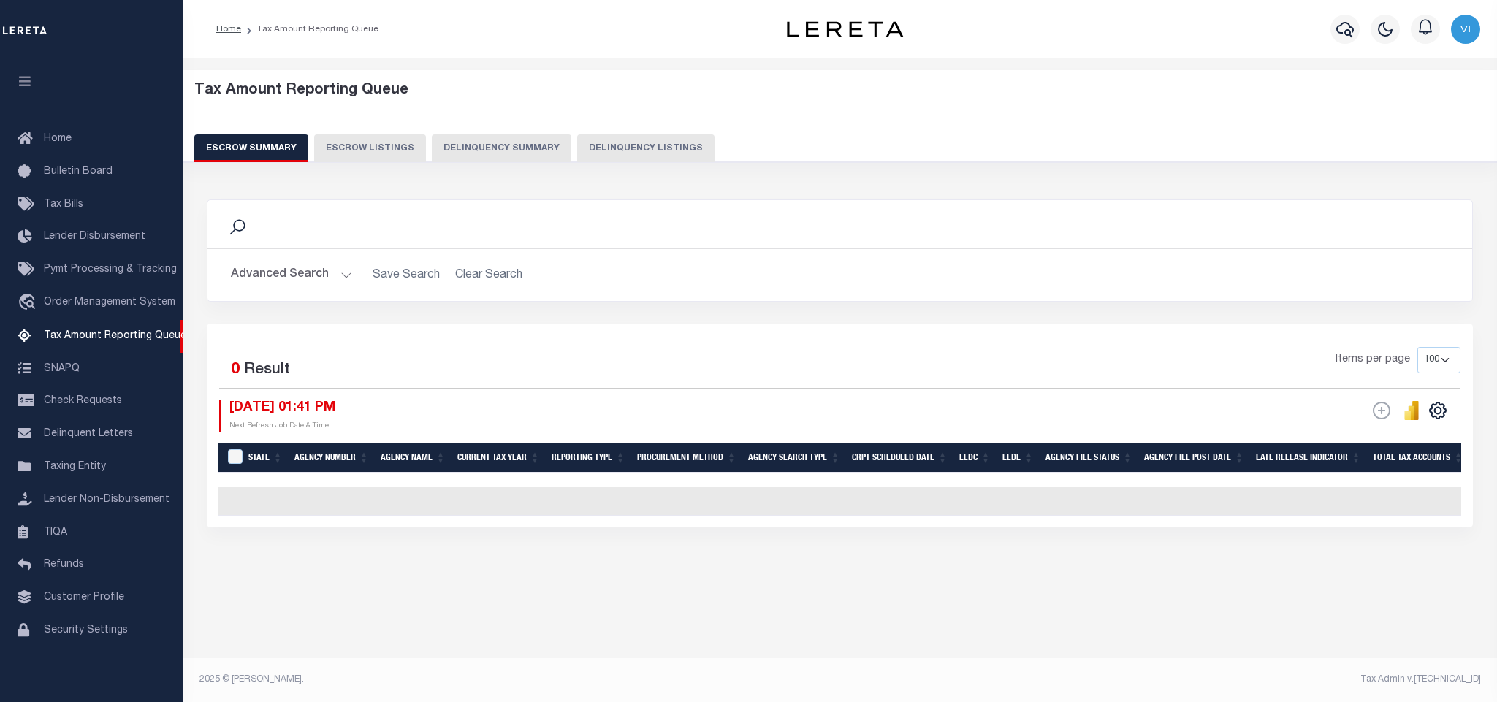
click at [607, 153] on button "Delinquency Listings" at bounding box center [645, 148] width 137 height 28
select select "WI"
select select "100"
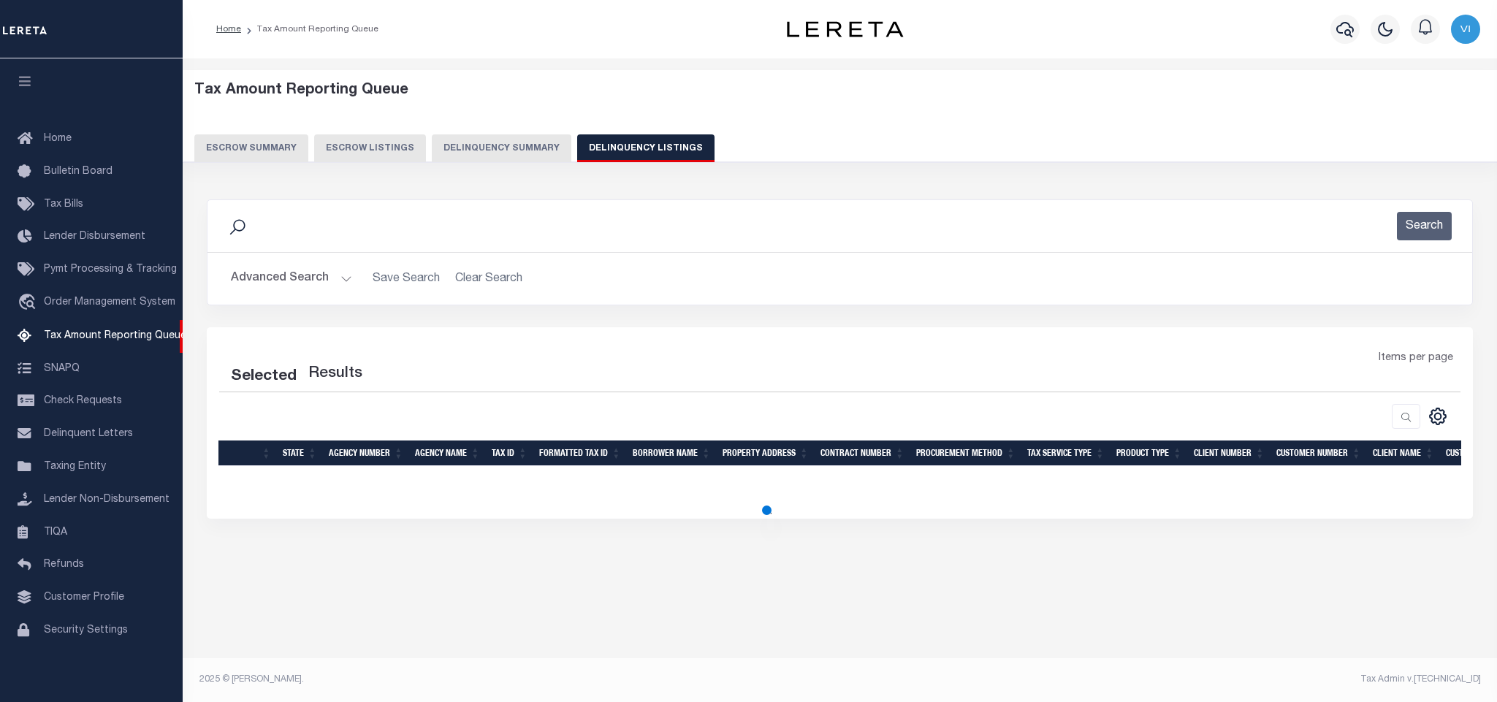
select select "100"
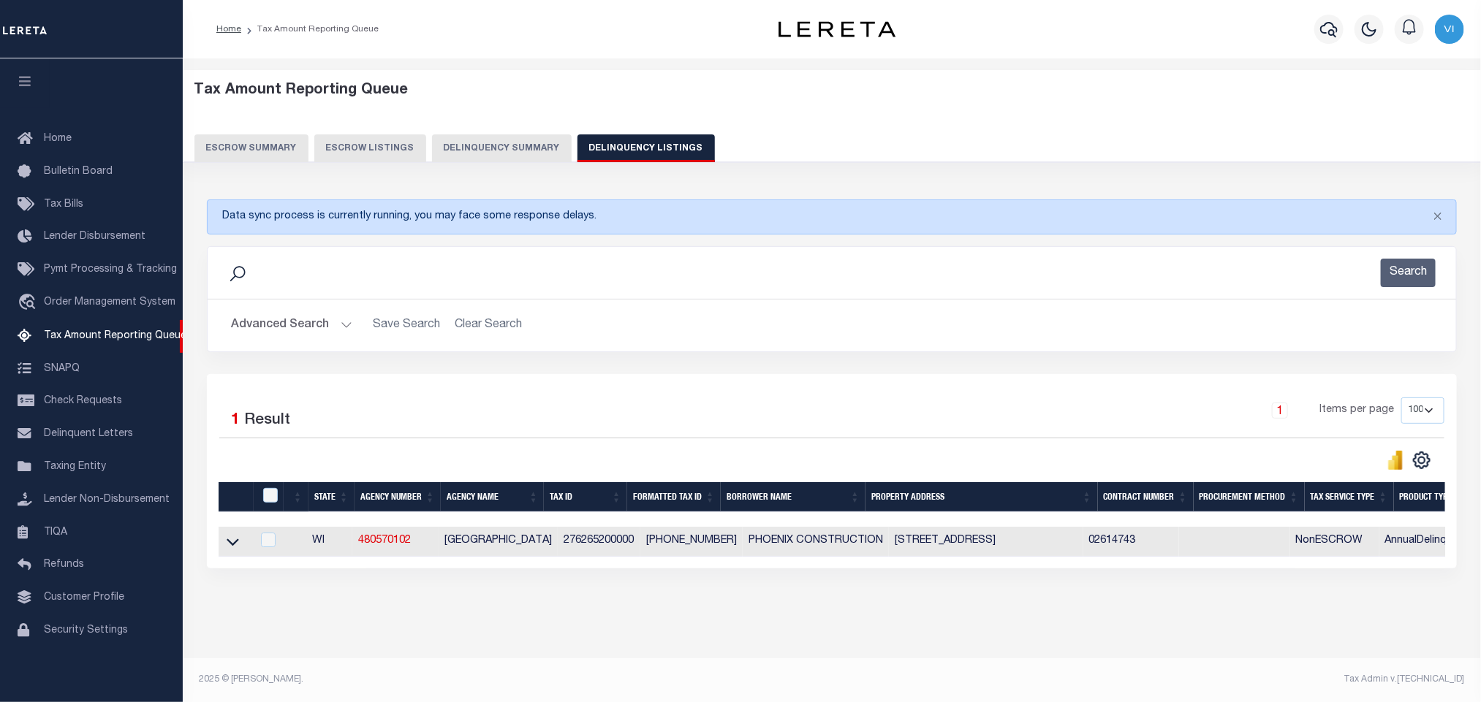
click at [309, 332] on button "Advanced Search" at bounding box center [291, 325] width 121 height 29
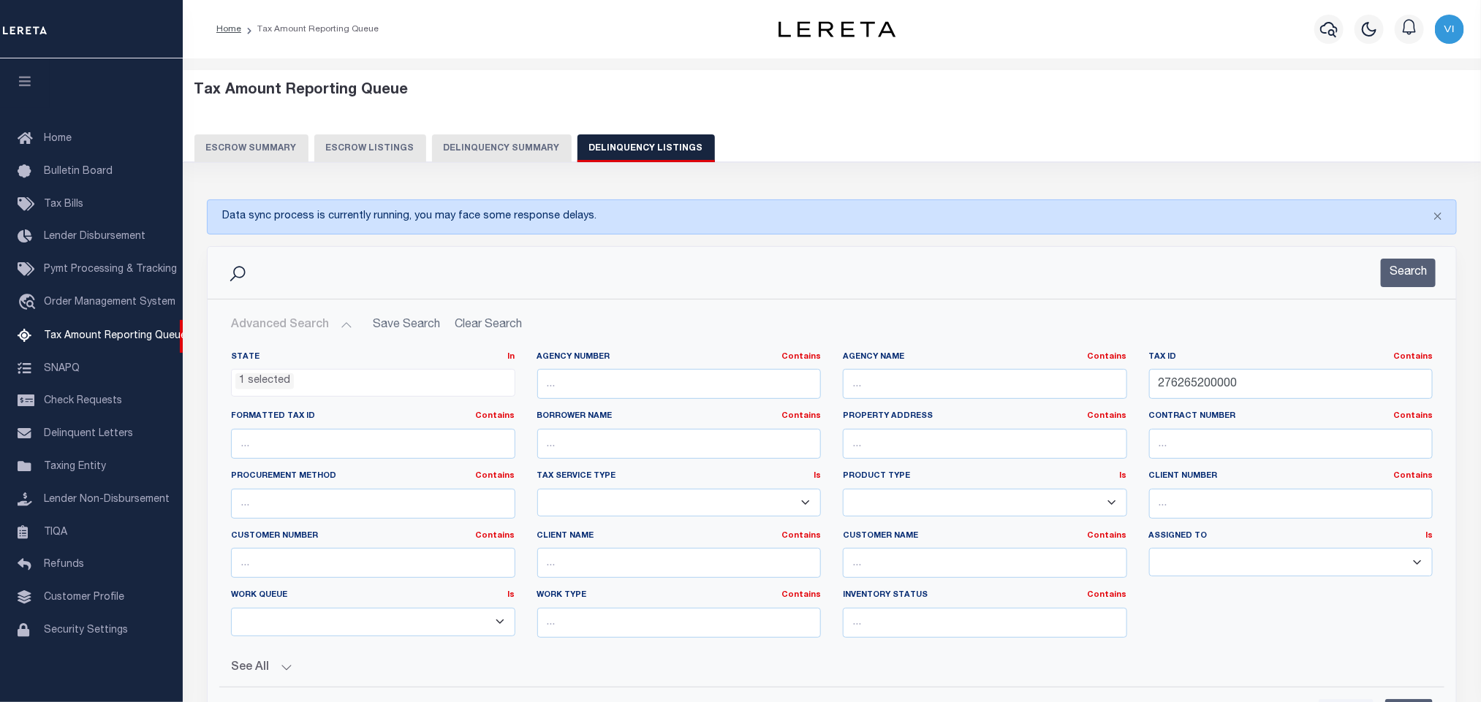
click at [299, 393] on span "1 selected" at bounding box center [373, 383] width 284 height 28
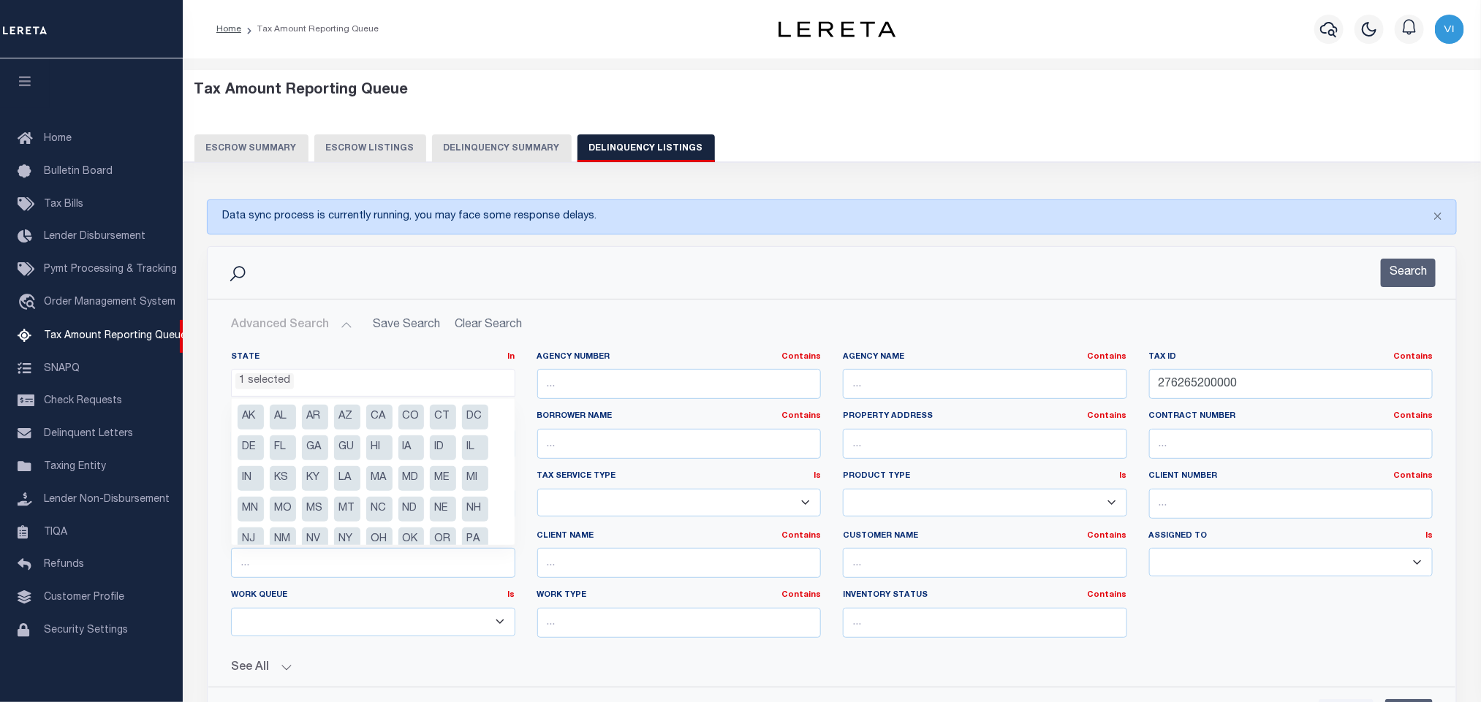
scroll to position [75, 0]
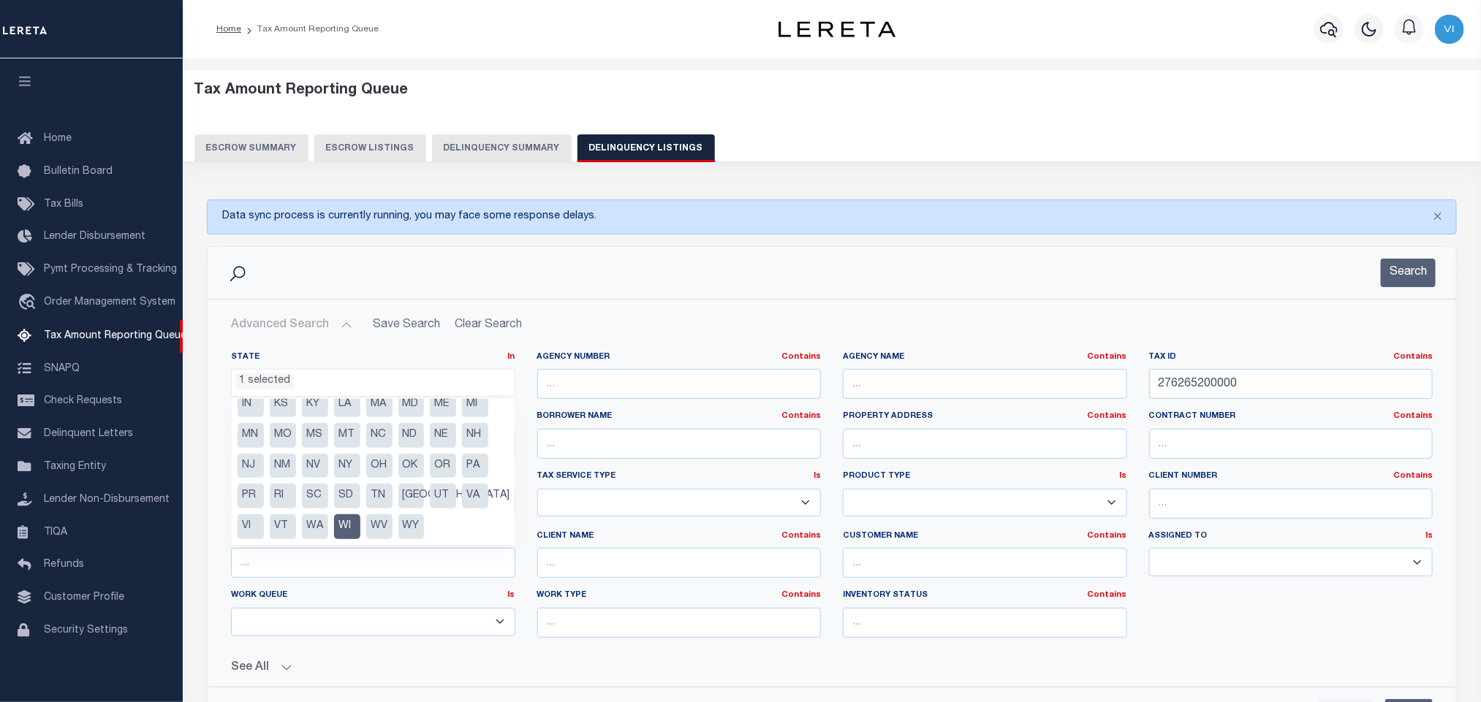
click at [1204, 321] on h2 "Advanced Search Save Search Clear Search tblassign_wrapper_dynamictable_____Def…" at bounding box center [831, 325] width 1225 height 29
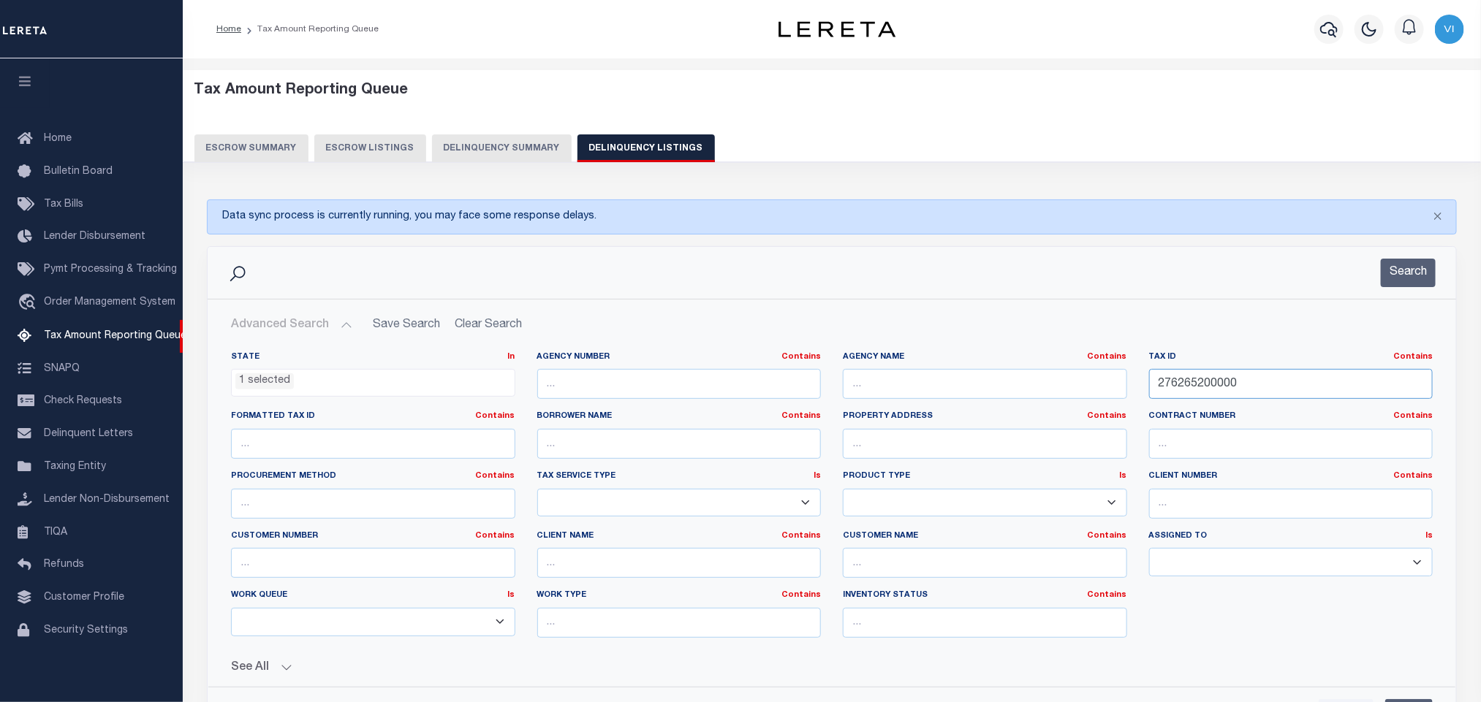
click at [1285, 376] on input "276265200000" at bounding box center [1291, 384] width 284 height 30
paste input "5228000704"
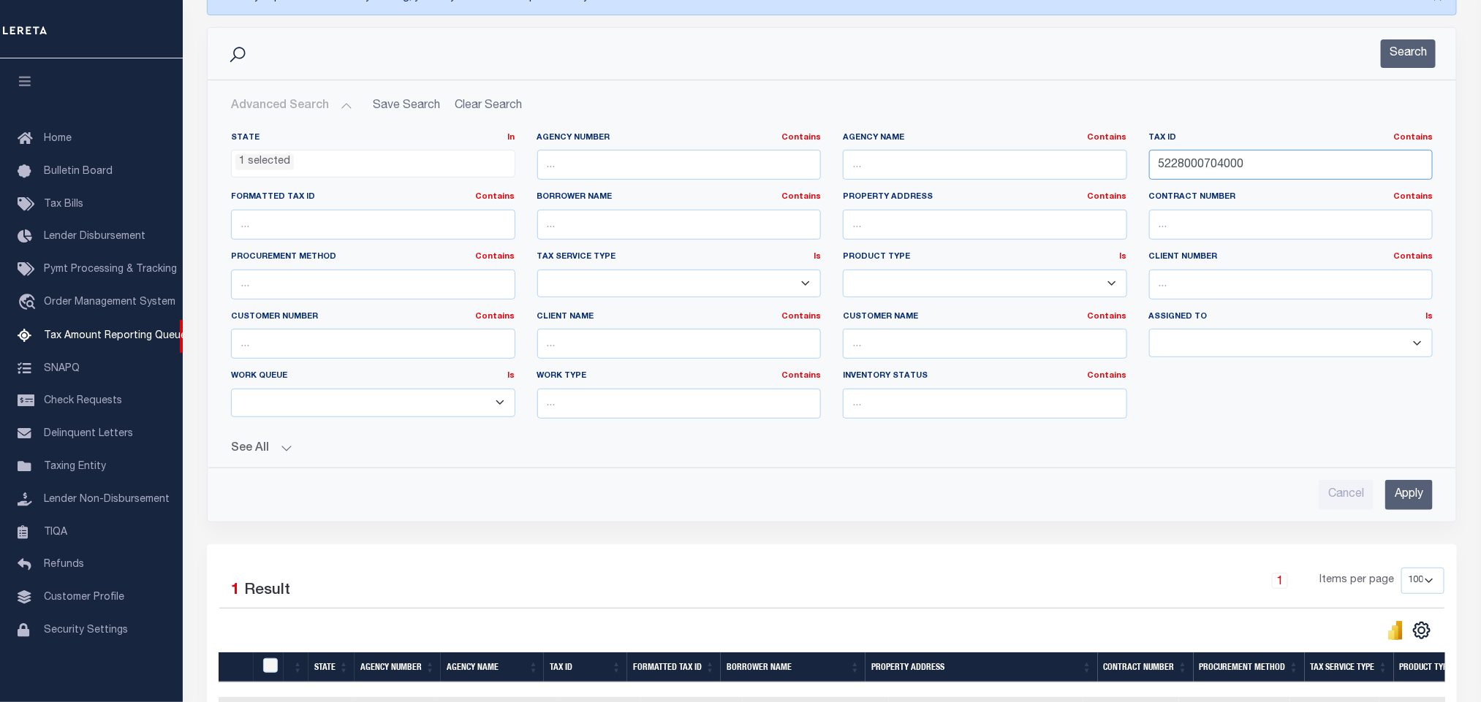
type input "5228000704000"
click at [1413, 506] on input "Apply" at bounding box center [1409, 495] width 48 height 30
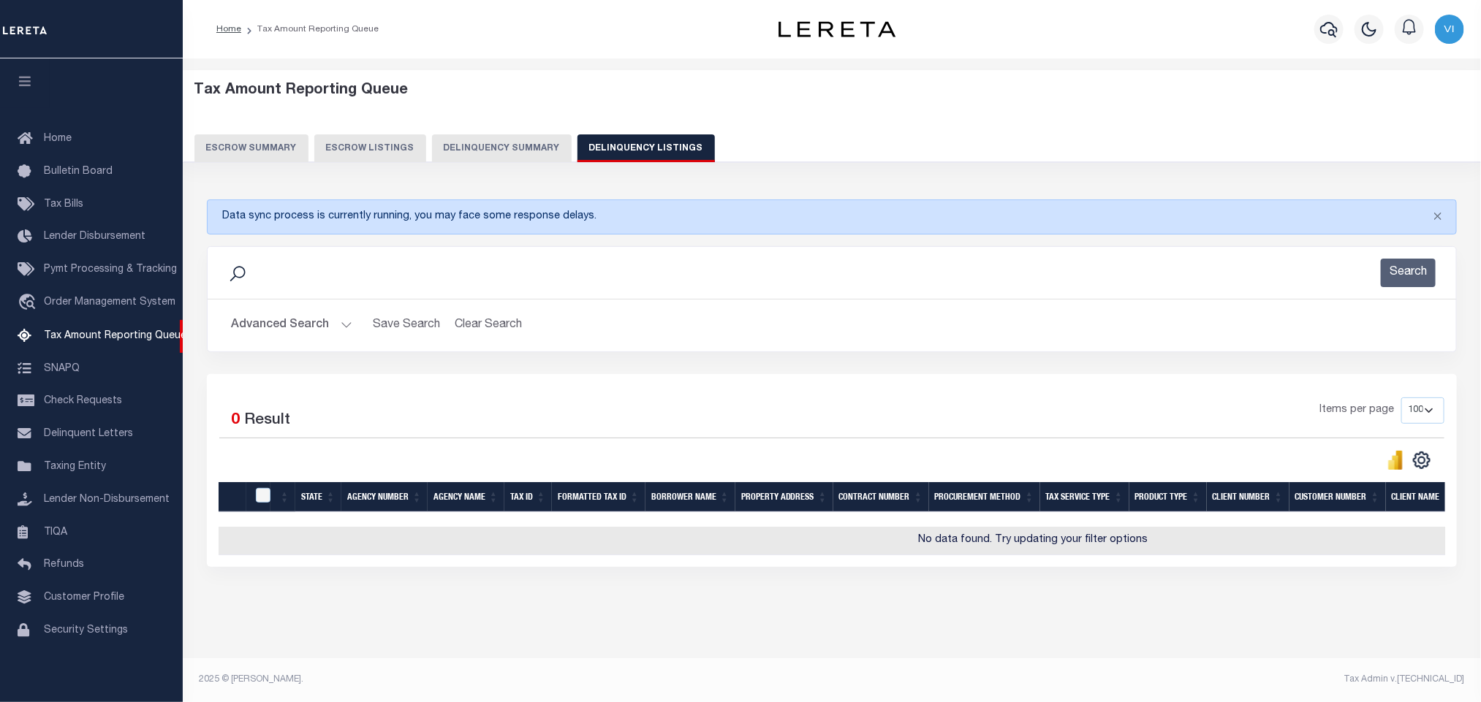
scroll to position [12, 0]
click at [292, 311] on button "Advanced Search" at bounding box center [291, 325] width 121 height 29
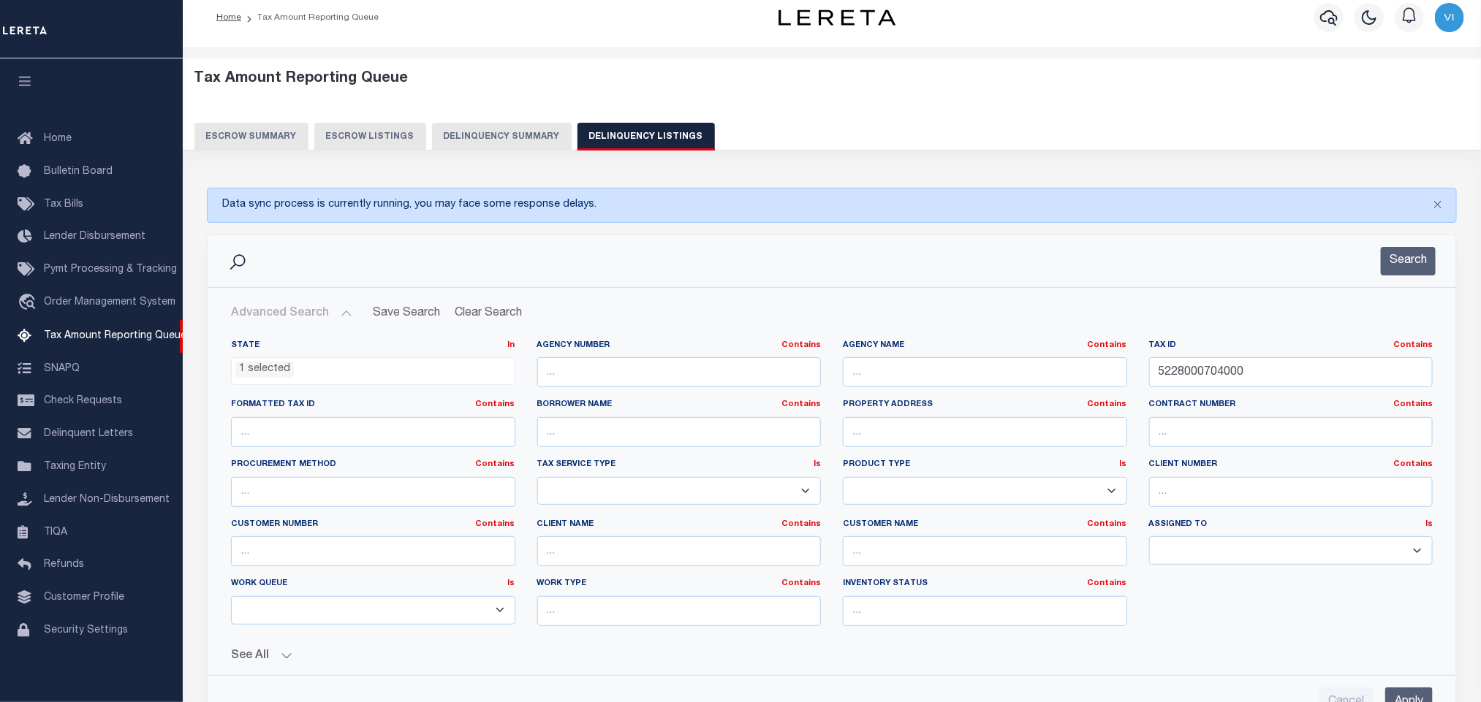
click at [290, 380] on span "1 selected" at bounding box center [373, 371] width 284 height 28
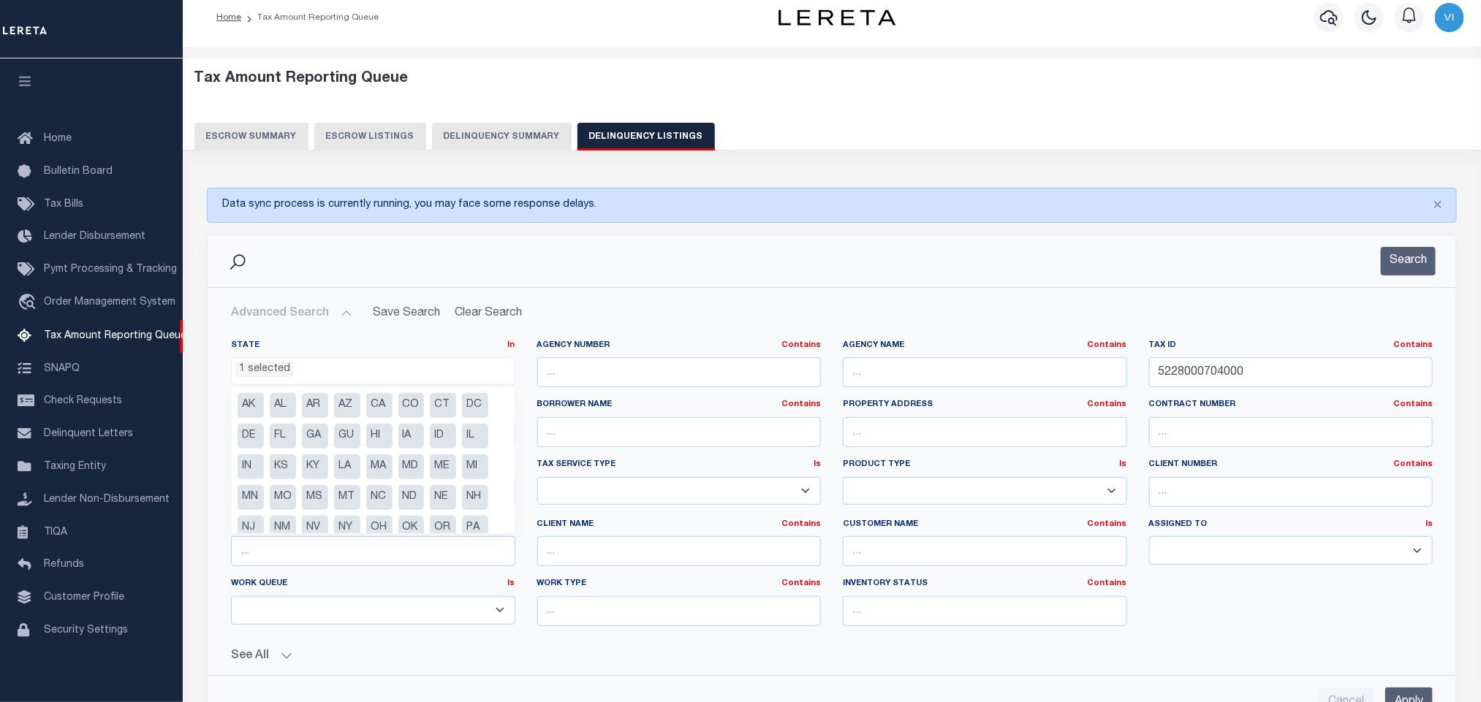
scroll to position [75, 0]
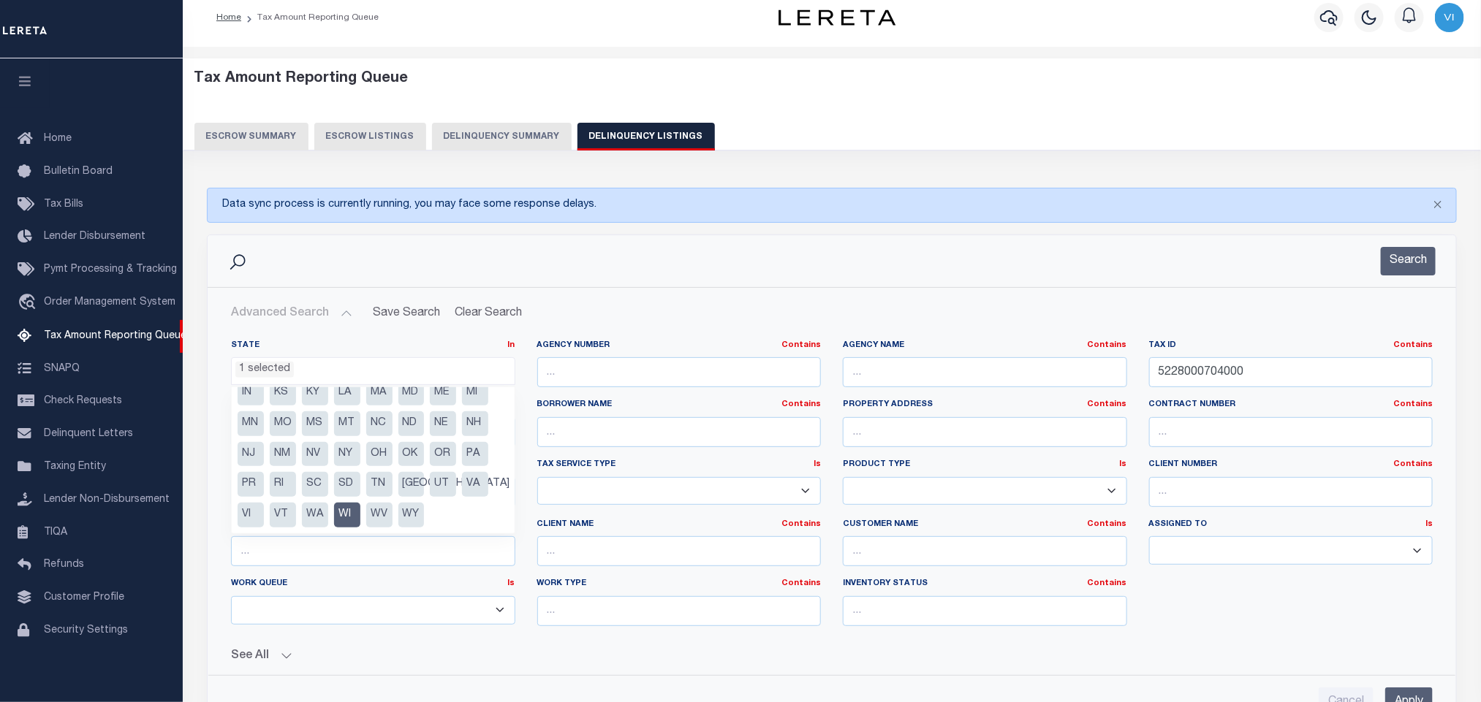
click at [1207, 637] on div "State In In AK AL AR AZ CA CO CT DC DE FL GA GU HI IA ID IL IN KS [GEOGRAPHIC_D…" at bounding box center [831, 489] width 1223 height 298
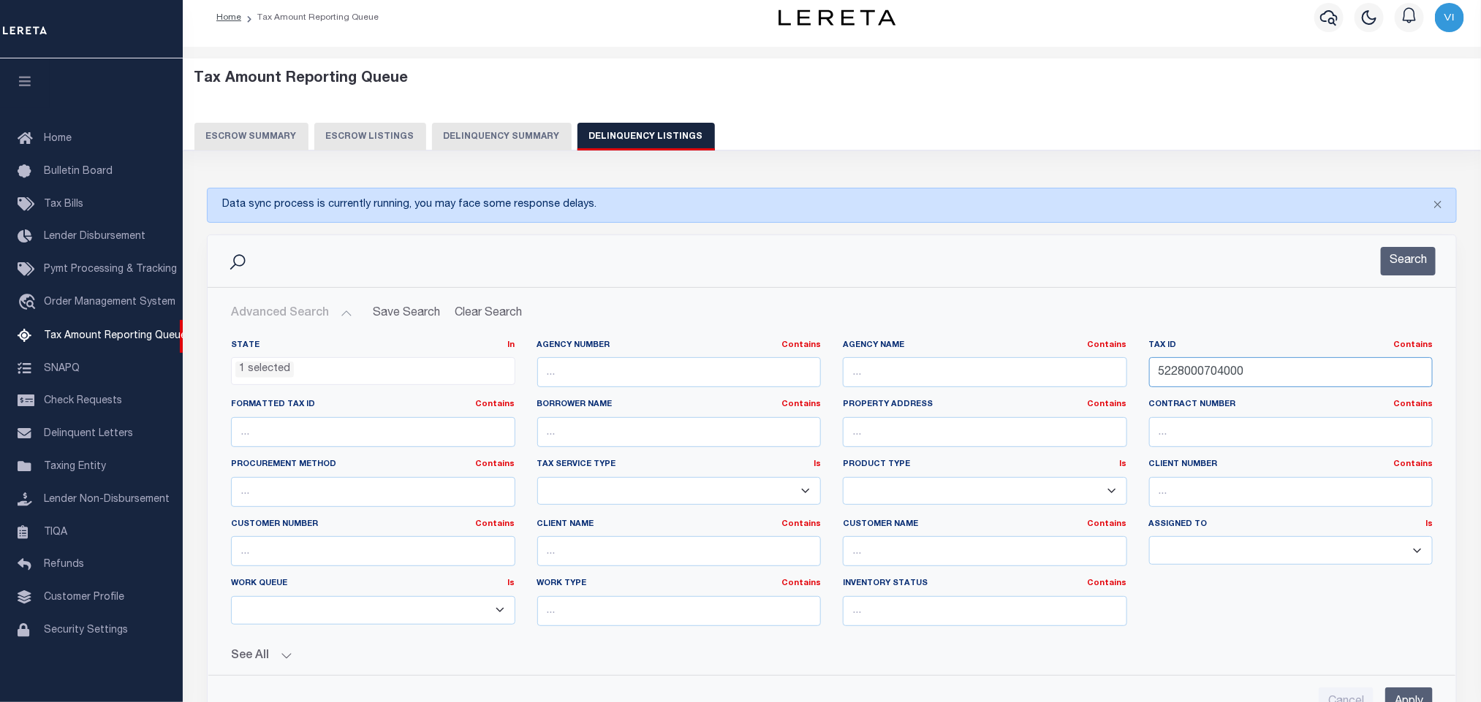
click at [1298, 382] on input "5228000704000" at bounding box center [1291, 372] width 284 height 30
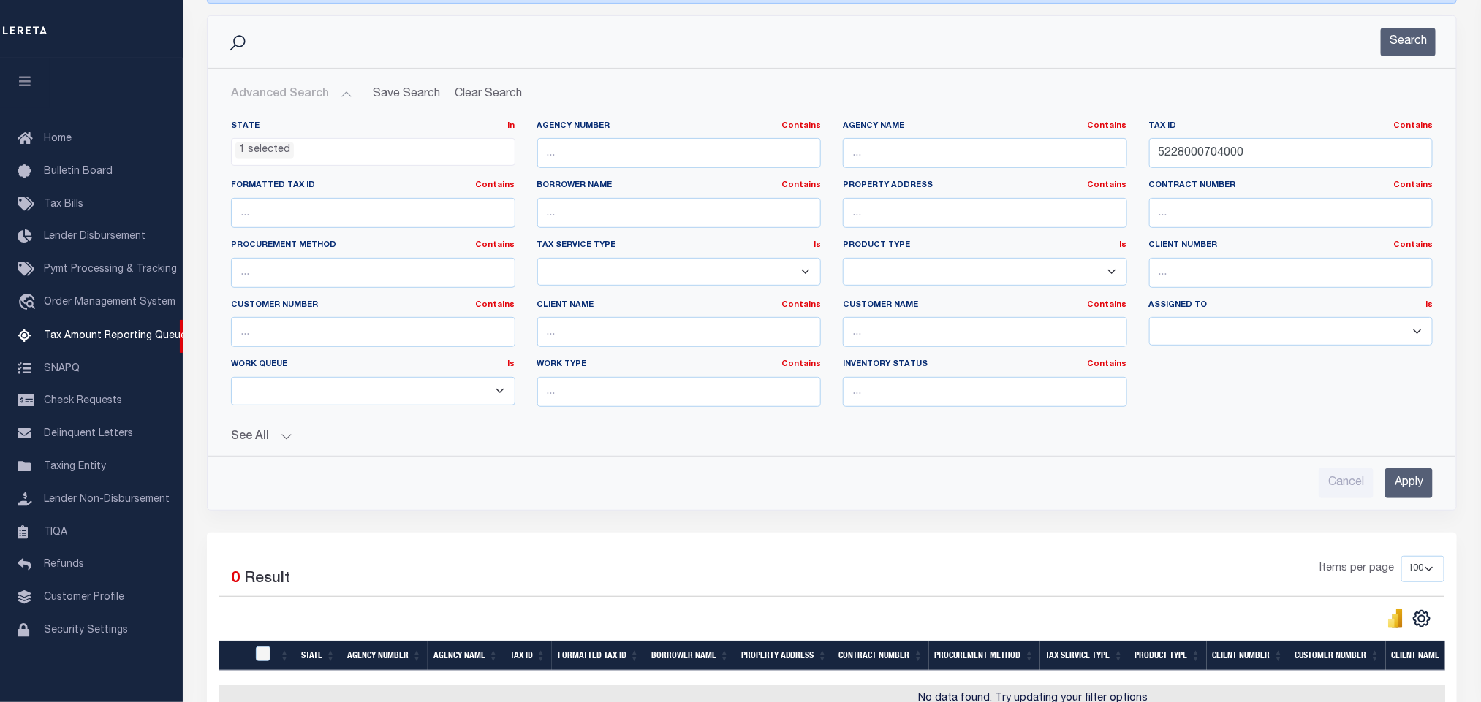
click at [1419, 496] on input "Apply" at bounding box center [1409, 483] width 48 height 30
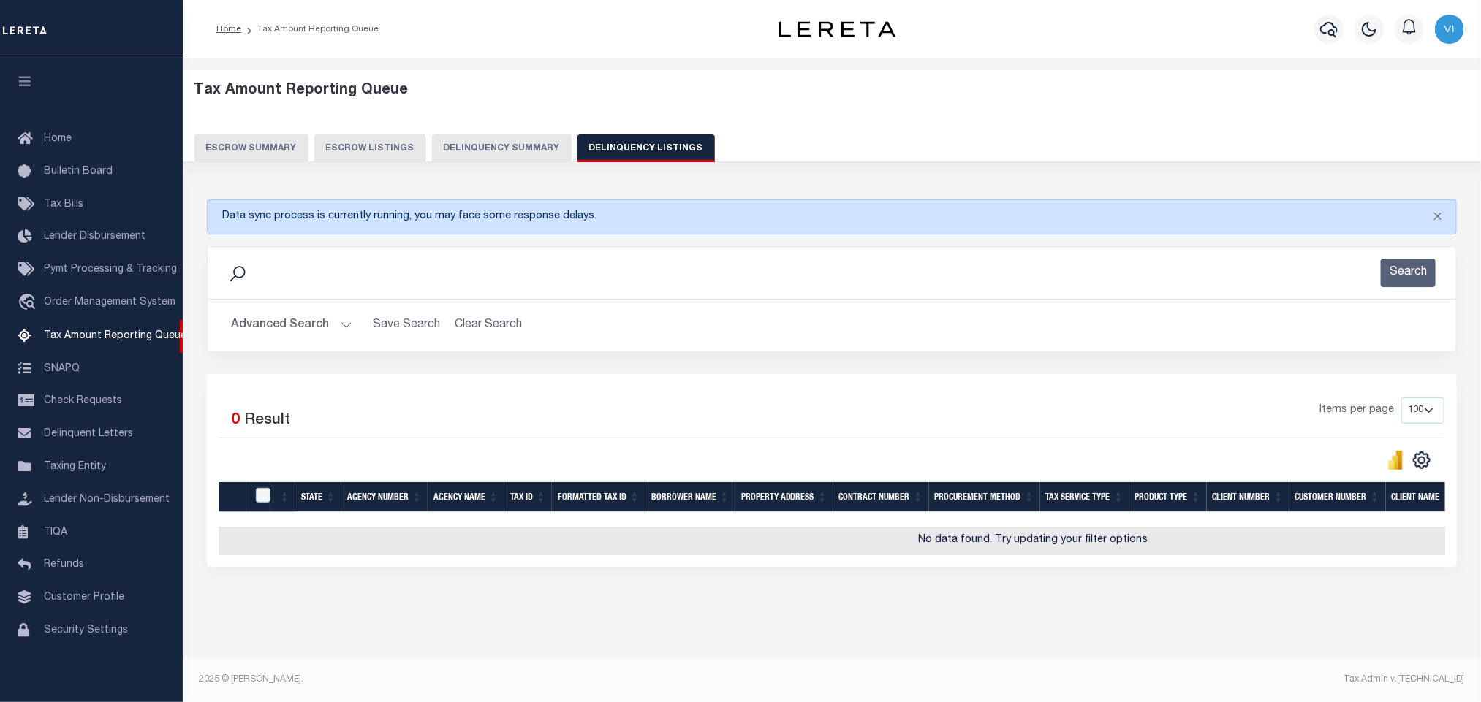
scroll to position [12, 0]
click at [261, 311] on button "Advanced Search" at bounding box center [291, 325] width 121 height 29
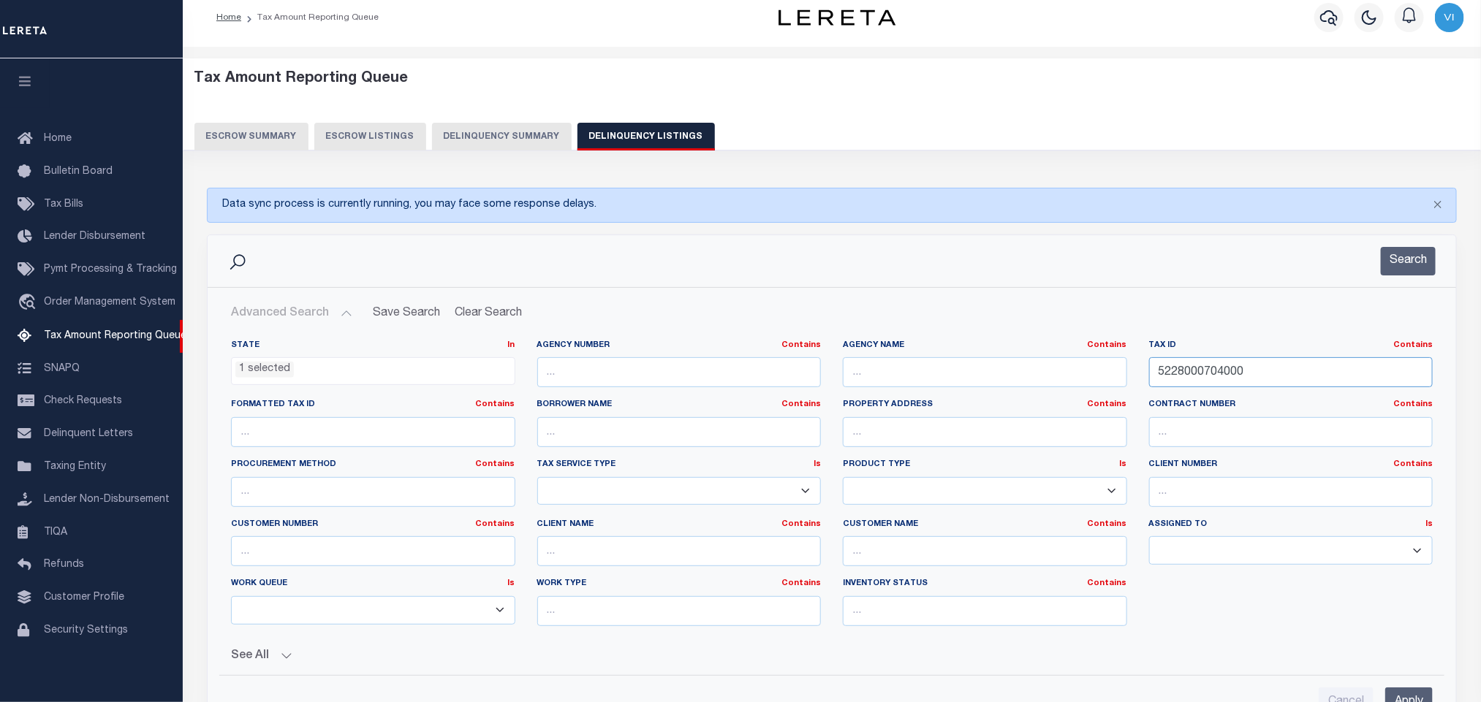
click at [1276, 384] on input "5228000704000" at bounding box center [1291, 372] width 284 height 30
paste input "82020119"
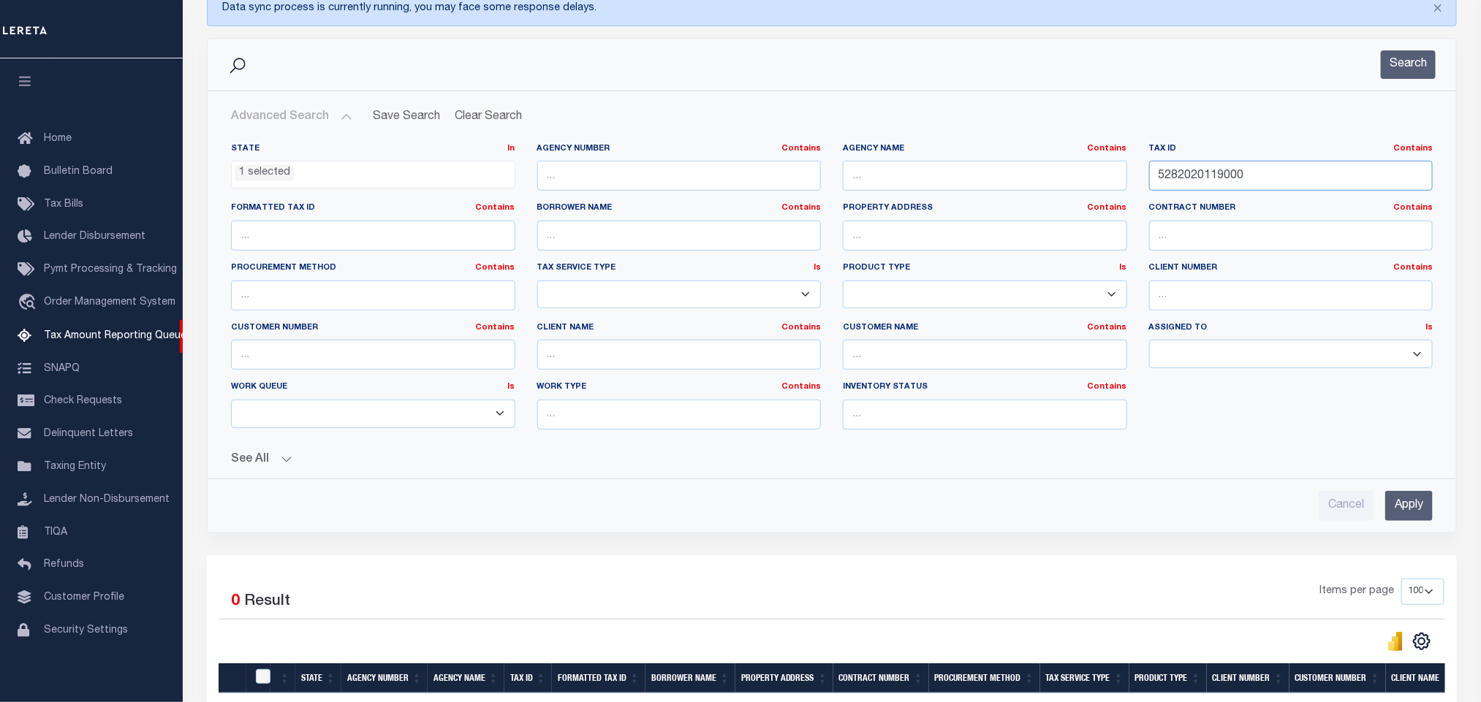
scroll to position [341, 0]
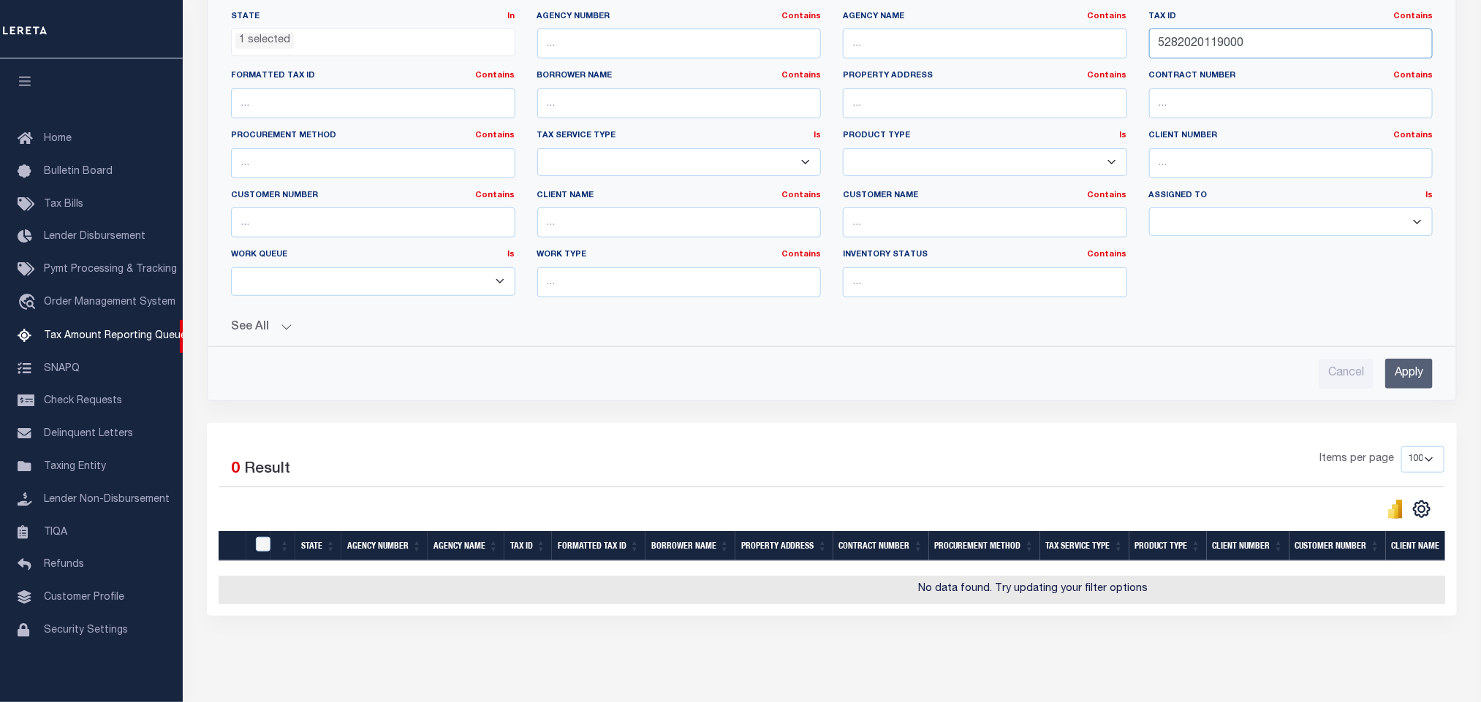
type input "5282020119000"
click at [1412, 395] on div "Advanced Search Save Search Clear Search tblassign_wrapper_dynamictable_____Def…" at bounding box center [832, 179] width 1248 height 441
click at [1410, 387] on input "Apply" at bounding box center [1409, 374] width 48 height 30
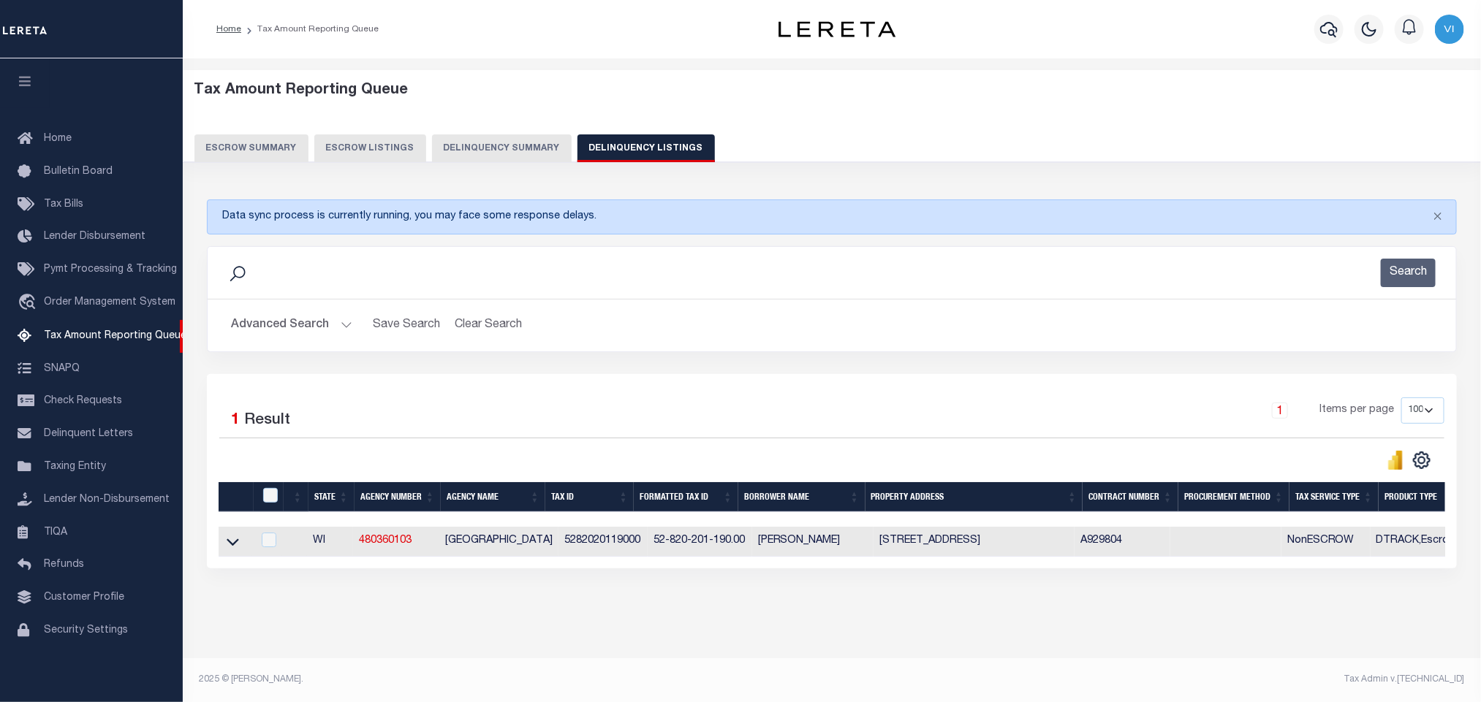
scroll to position [14, 0]
click at [231, 539] on icon at bounding box center [233, 542] width 12 height 7
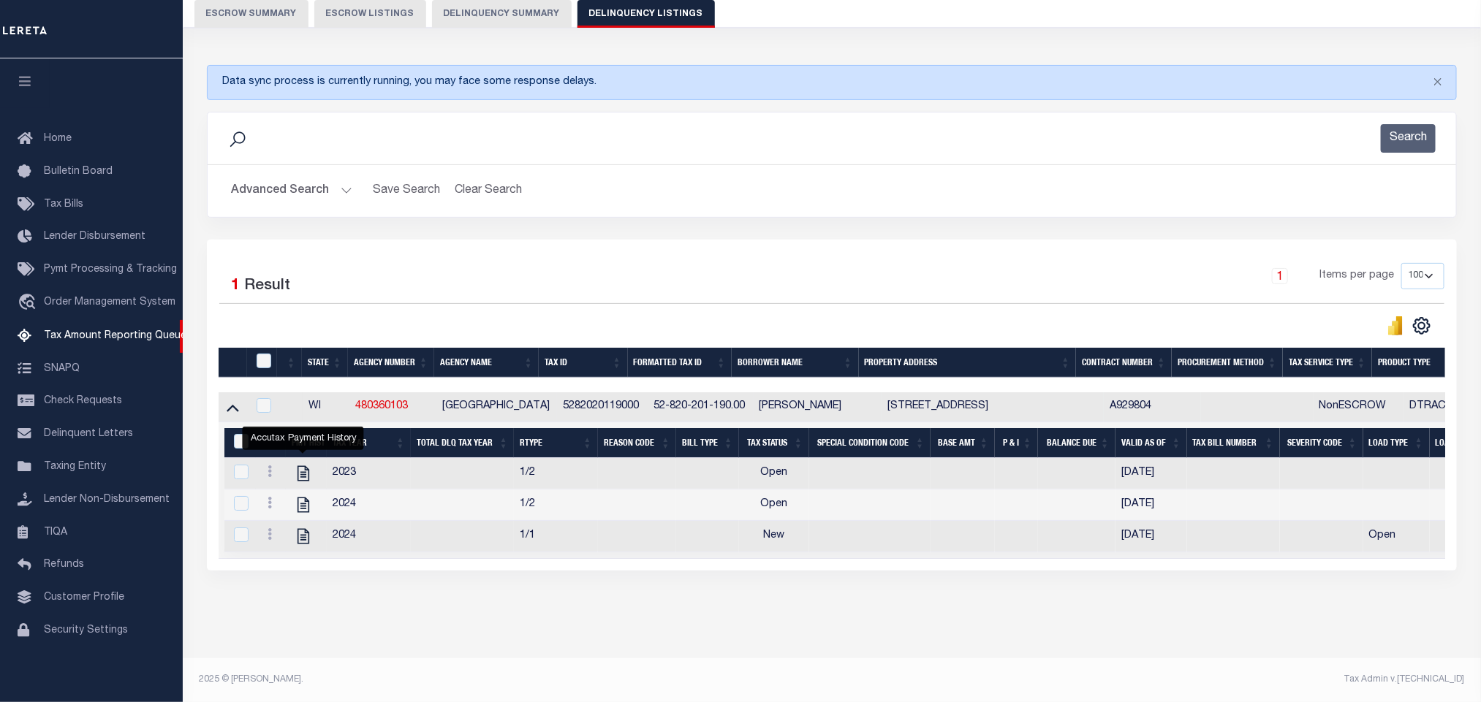
scroll to position [152, 0]
click at [433, 623] on div "Tax Amount Reporting Queue Escrow Summary Escrow Listings In" at bounding box center [831, 299] width 1289 height 720
click at [310, 533] on icon "" at bounding box center [303, 536] width 19 height 19
checkbox input "true"
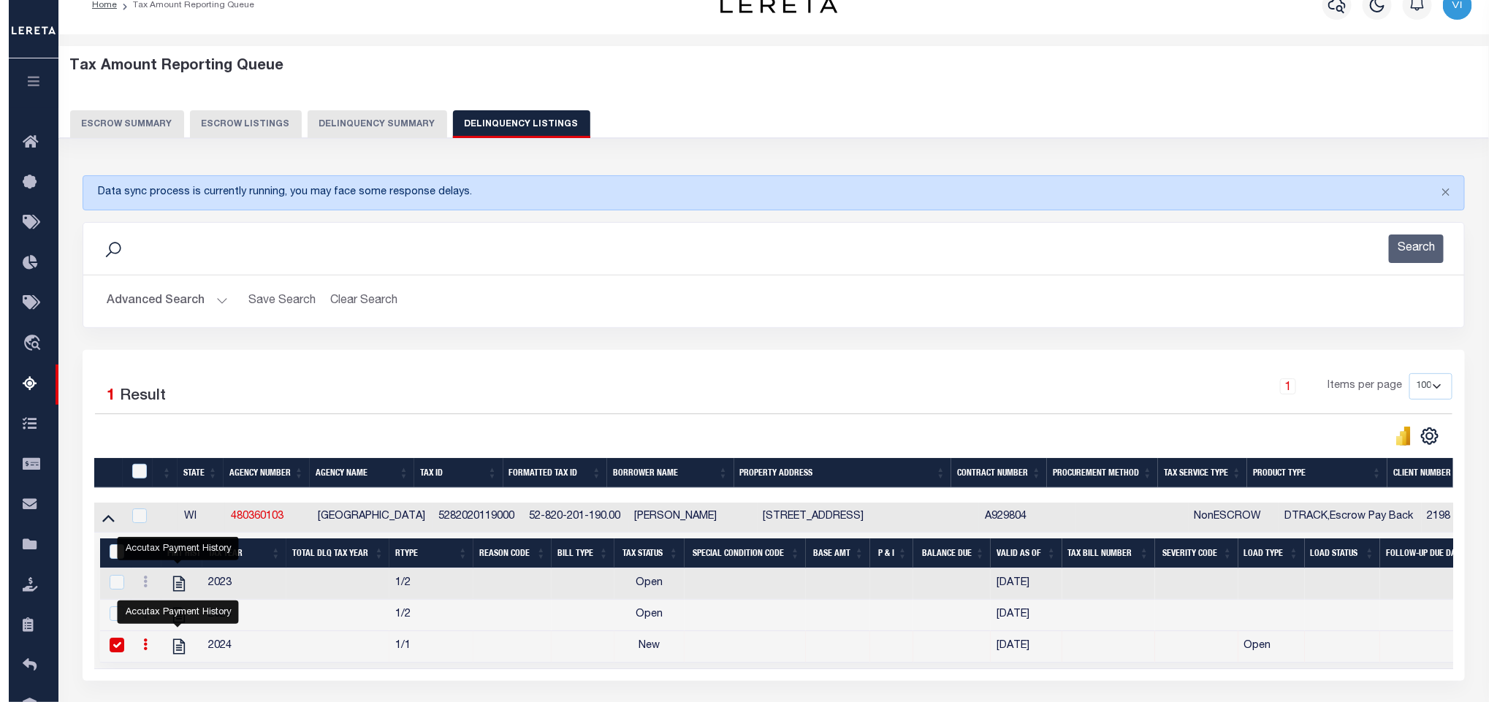
scroll to position [0, 0]
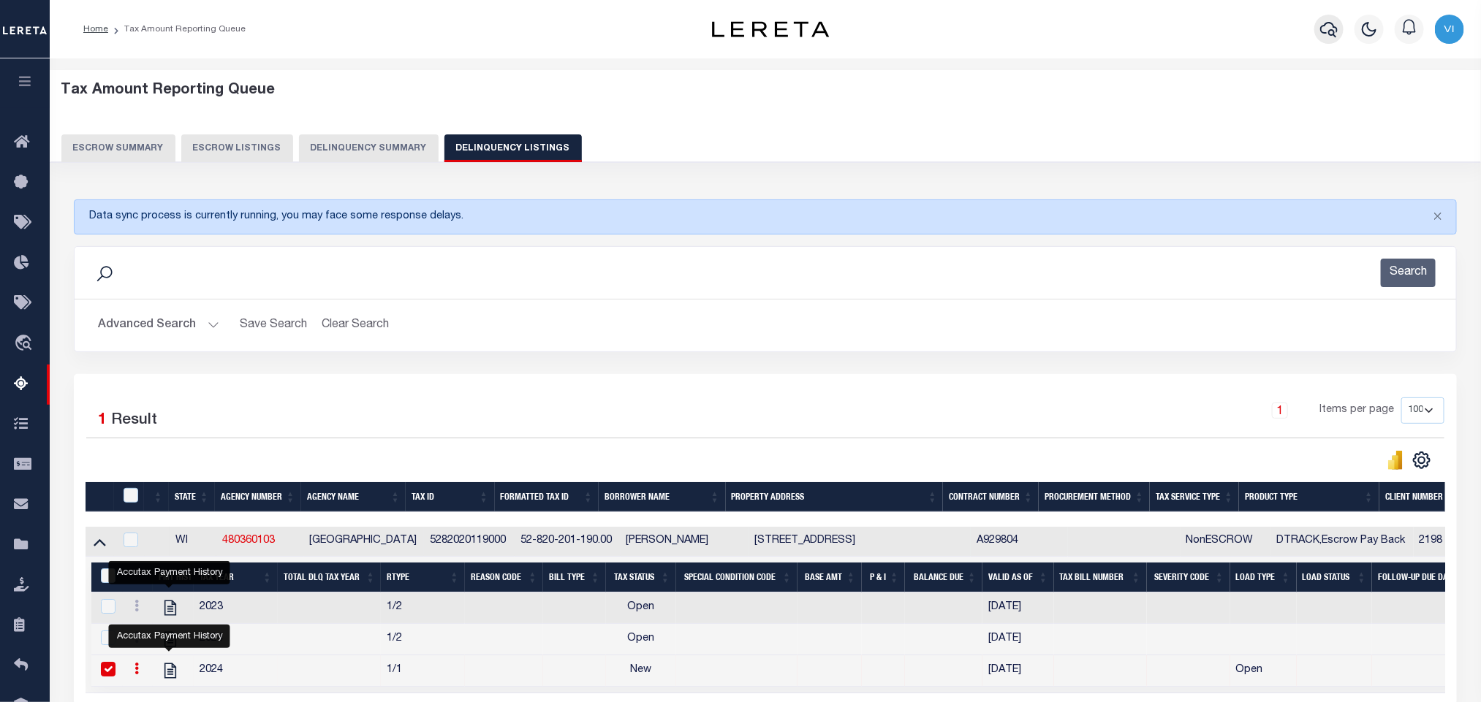
click at [1333, 25] on icon "button" at bounding box center [1329, 29] width 18 height 15
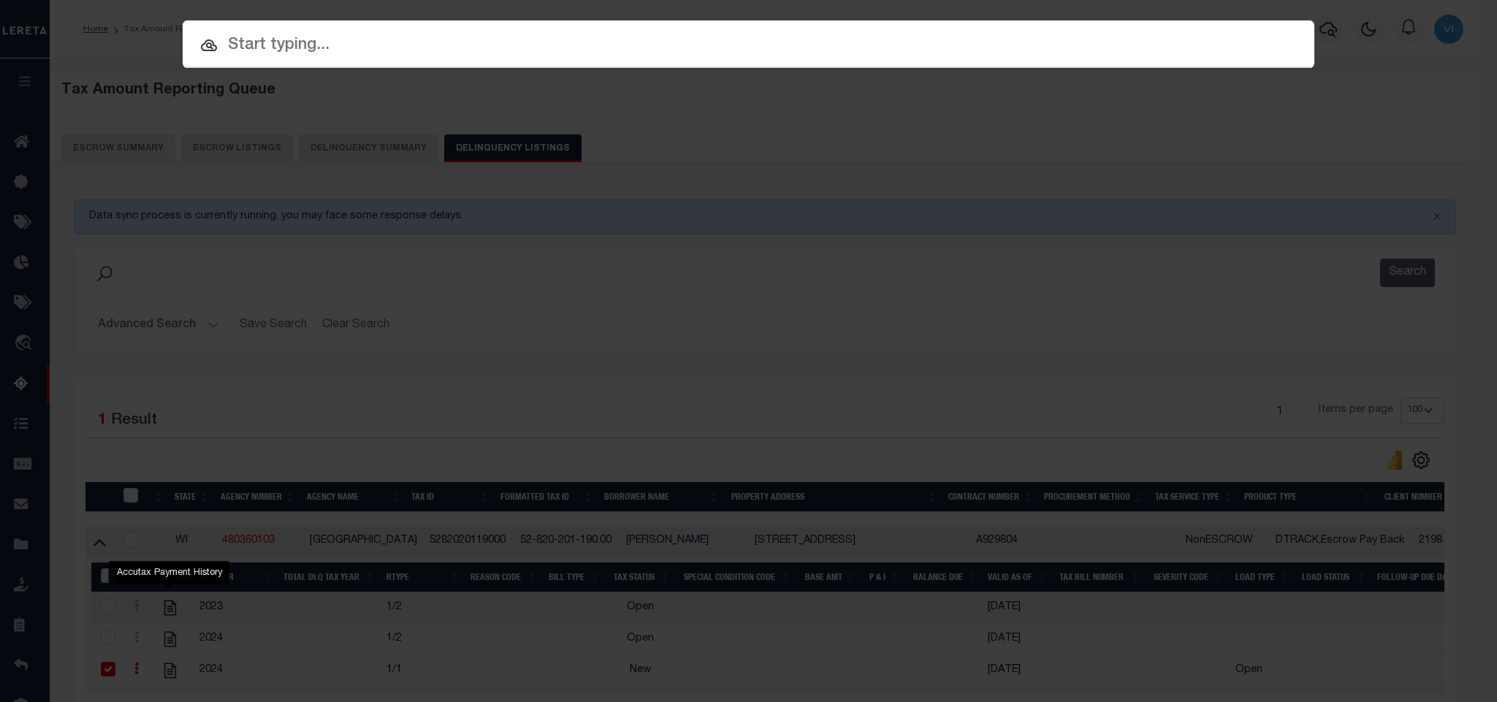
click at [1215, 50] on input "text" at bounding box center [749, 46] width 1132 height 26
paste input "78992"
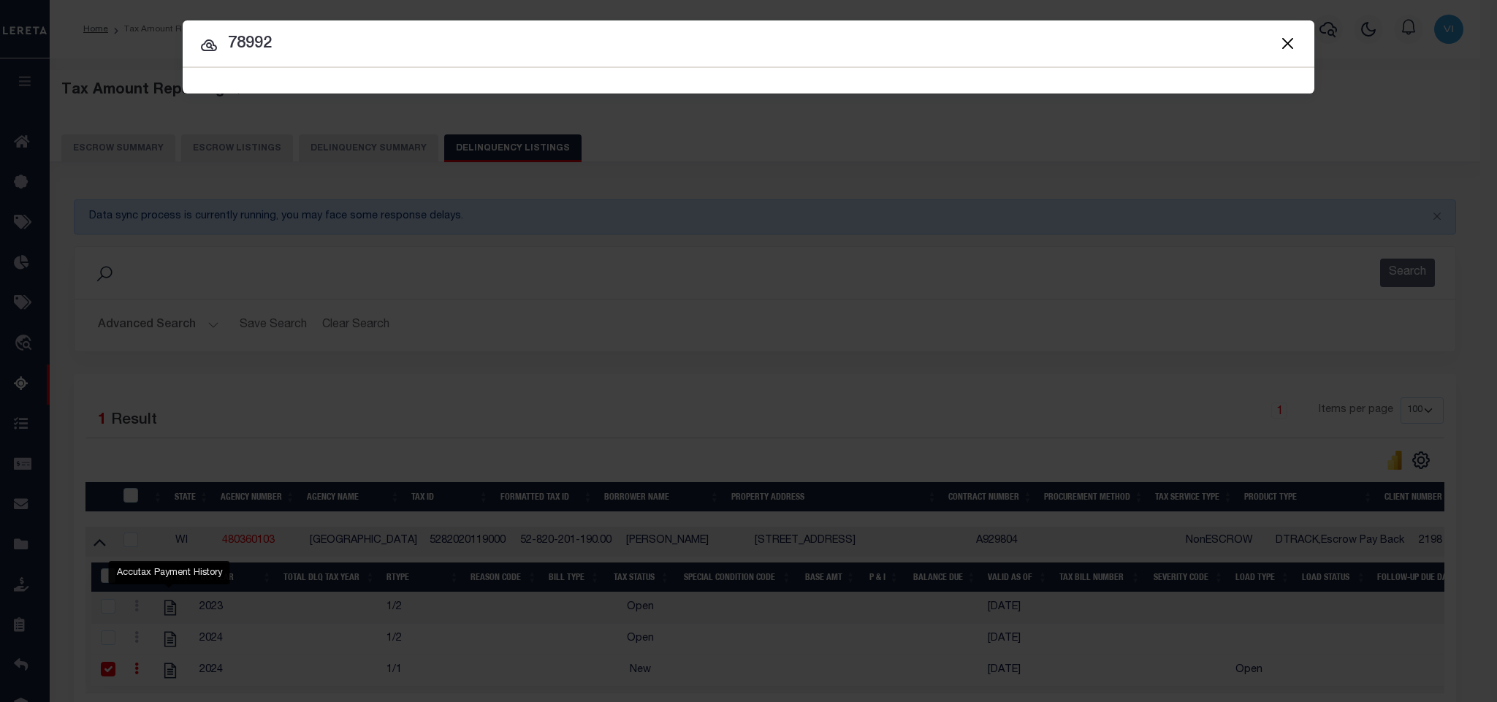
type input "78992"
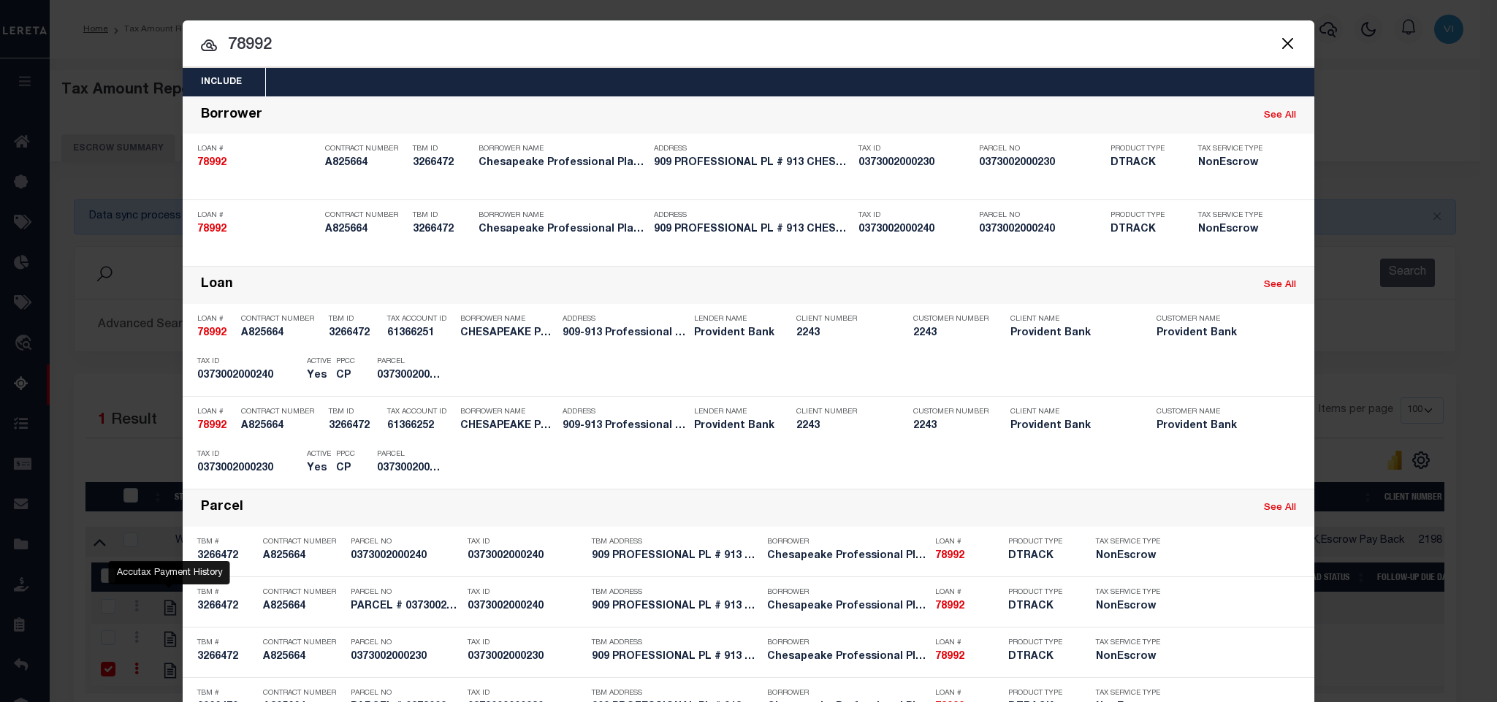
click at [625, 83] on div "Include Loans TBM Customers Borrowers Payments (Lender Non-Disb) Payments (Lend…" at bounding box center [749, 82] width 1132 height 29
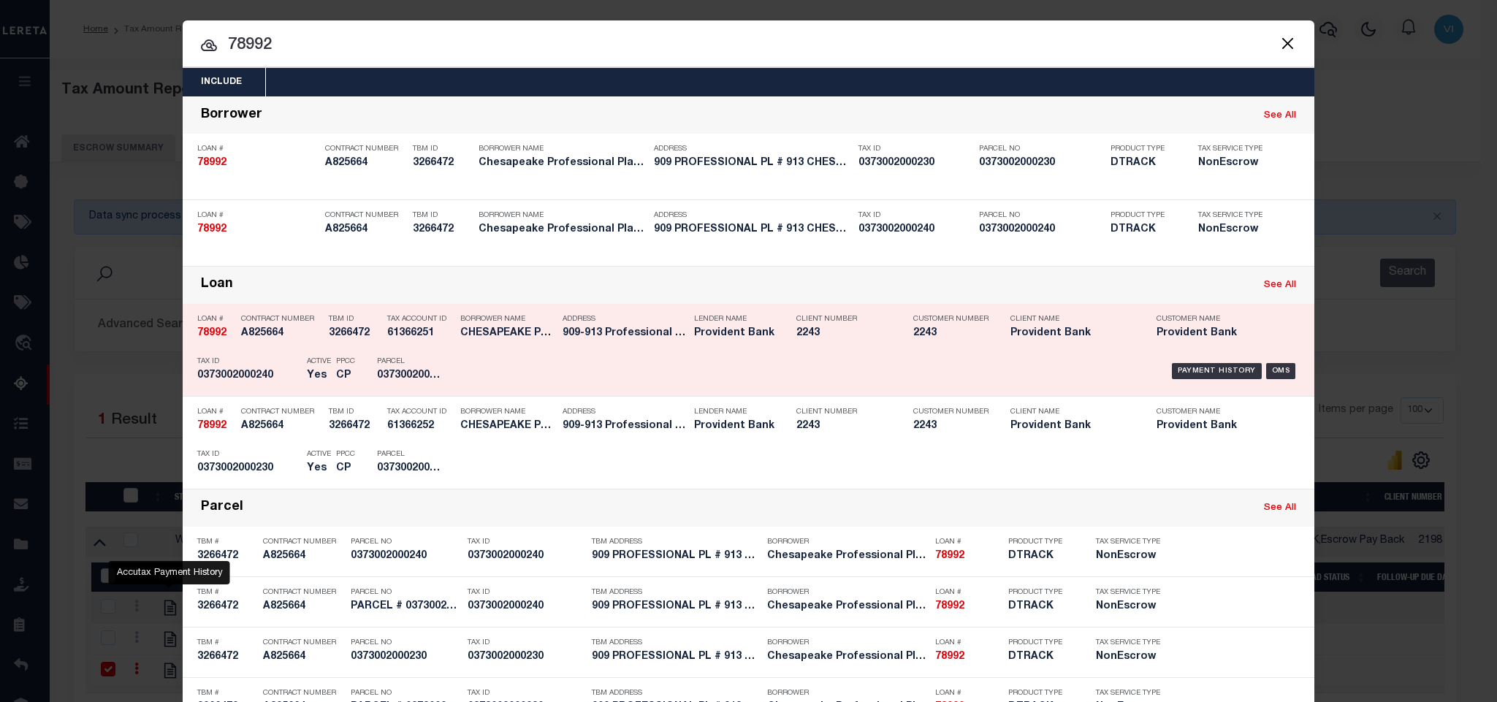
click at [463, 350] on div "Borrower Name CHESAPEAKE PROFESSIONAL PLACE LLC" at bounding box center [507, 329] width 95 height 42
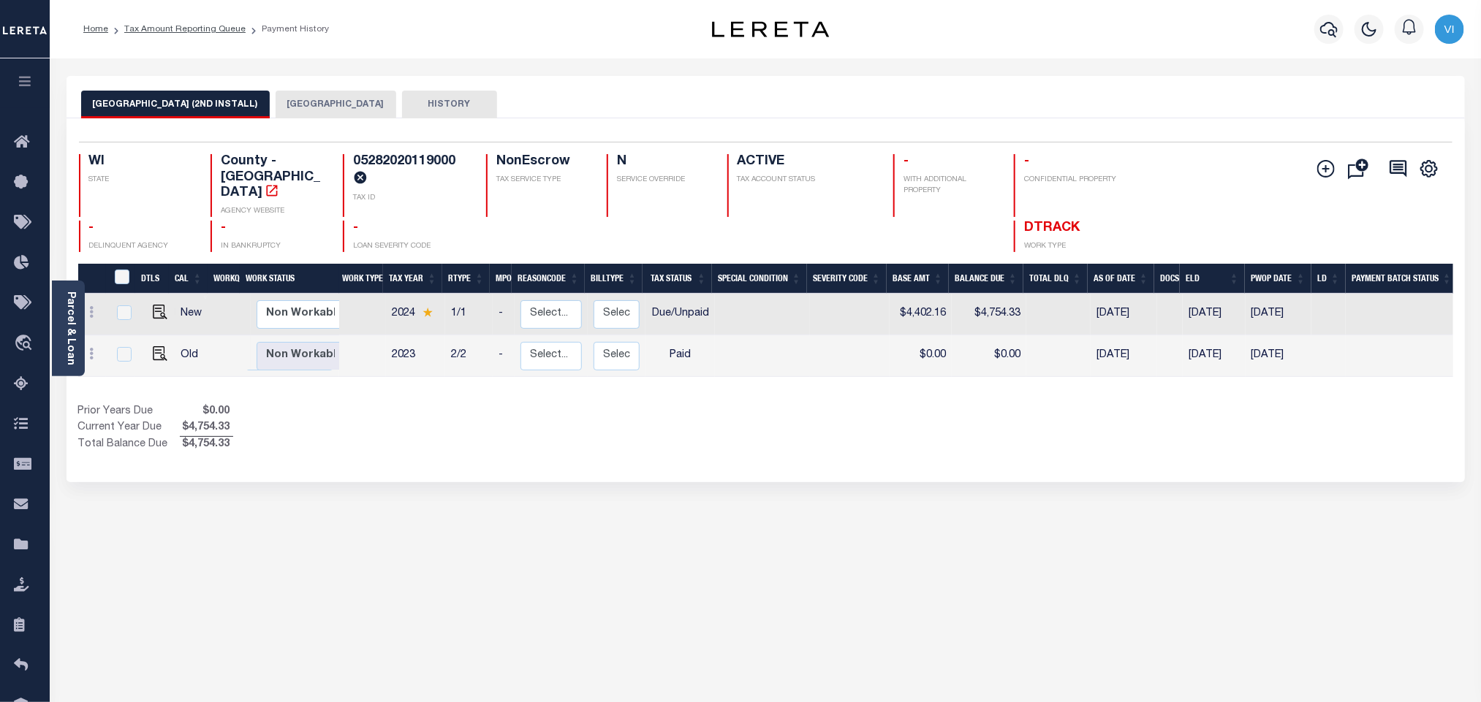
click at [321, 113] on button "[GEOGRAPHIC_DATA]" at bounding box center [336, 105] width 121 height 28
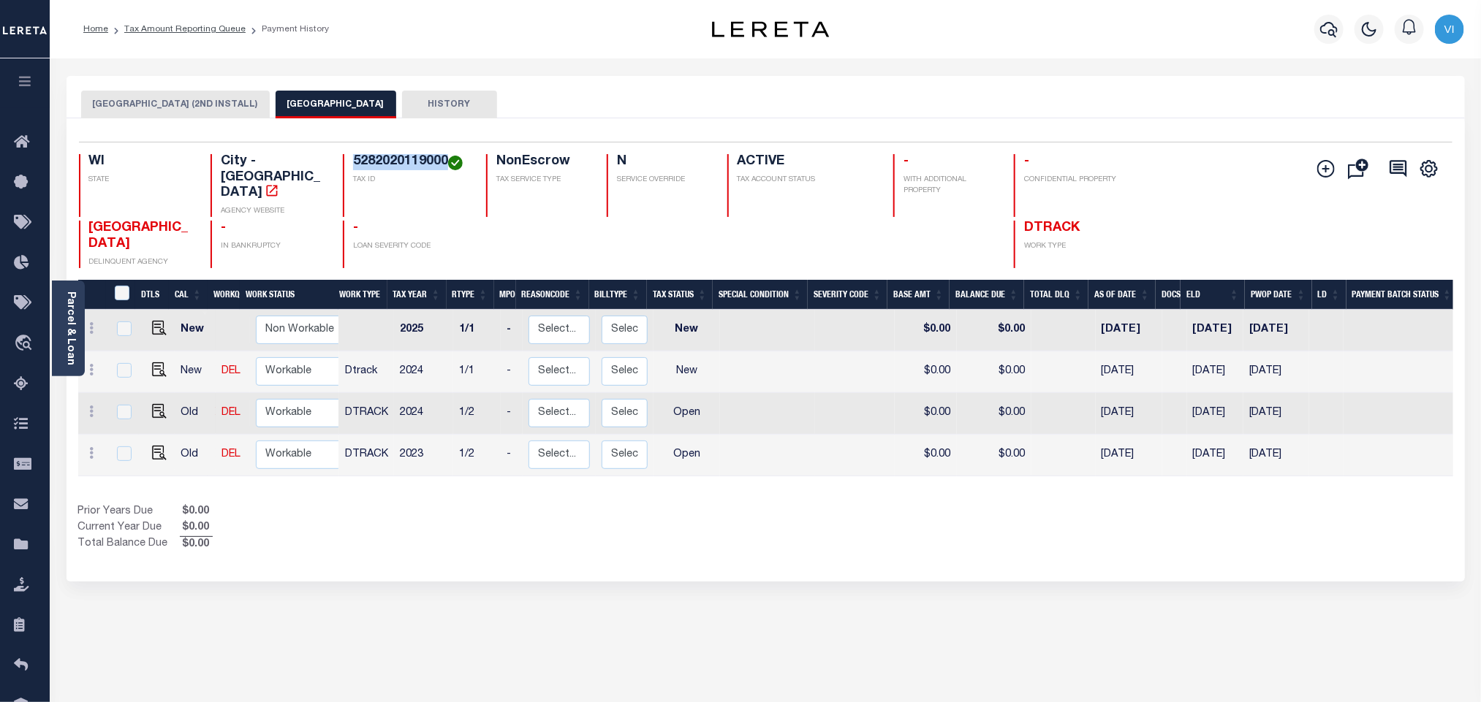
drag, startPoint x: 347, startPoint y: 160, endPoint x: 445, endPoint y: 164, distance: 98.0
click at [445, 164] on div "5282020119000 TAX ID" at bounding box center [406, 185] width 126 height 63
copy h4 "5282020119000"
click at [1329, 20] on icon "button" at bounding box center [1329, 29] width 18 height 18
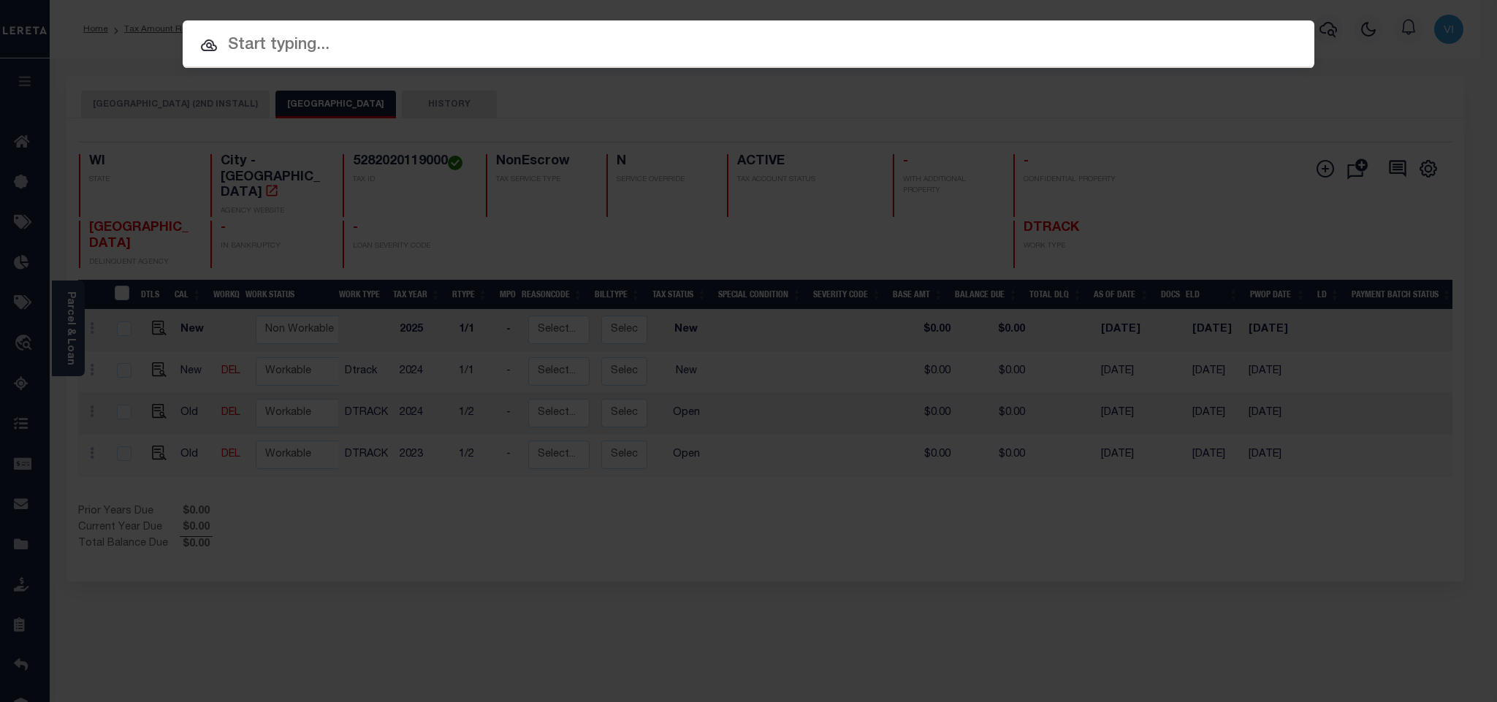
click at [1217, 46] on div "Include Loans TBM Customers Borrowers Payments (Lender Non-Disb) Payments (Lend…" at bounding box center [749, 44] width 1132 height 48
paste input "FTF_207301_179277"
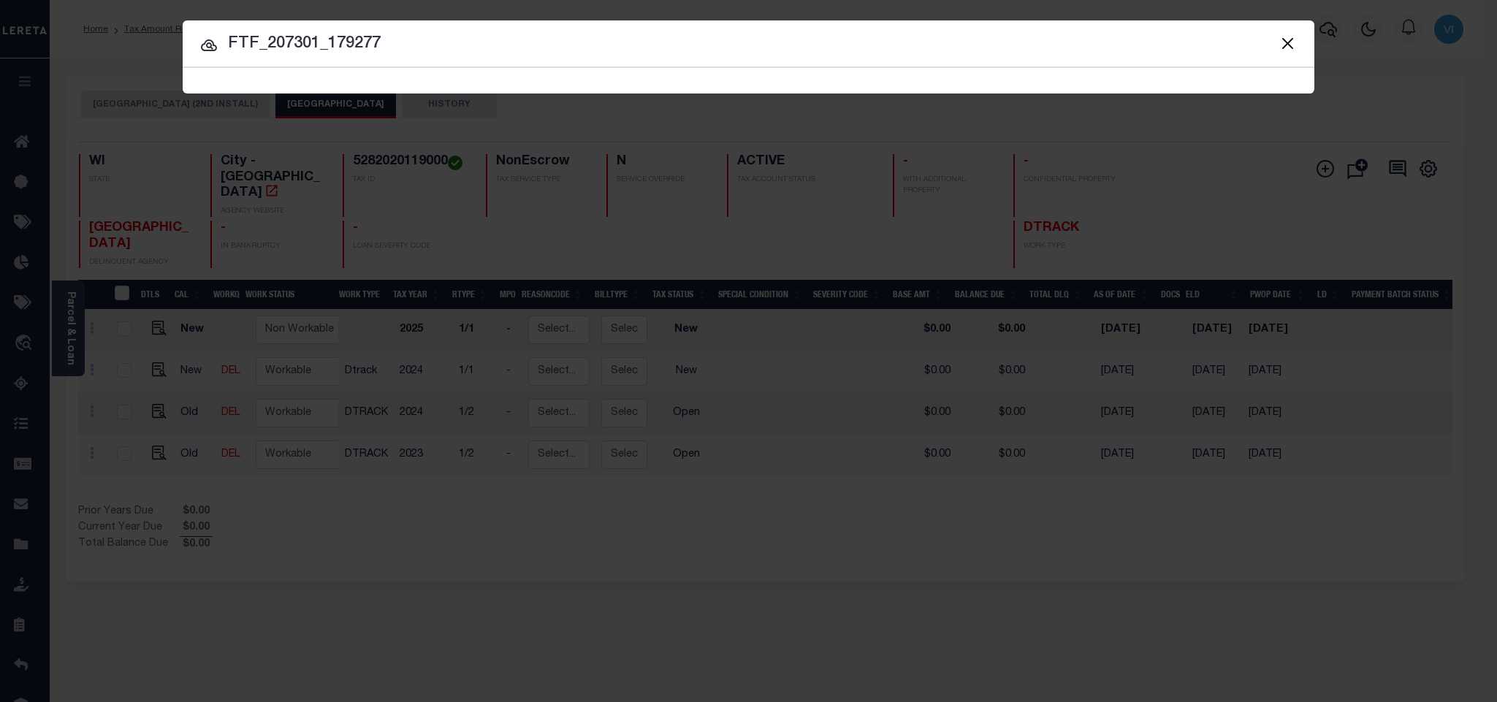
type input "FTF_207301_179277"
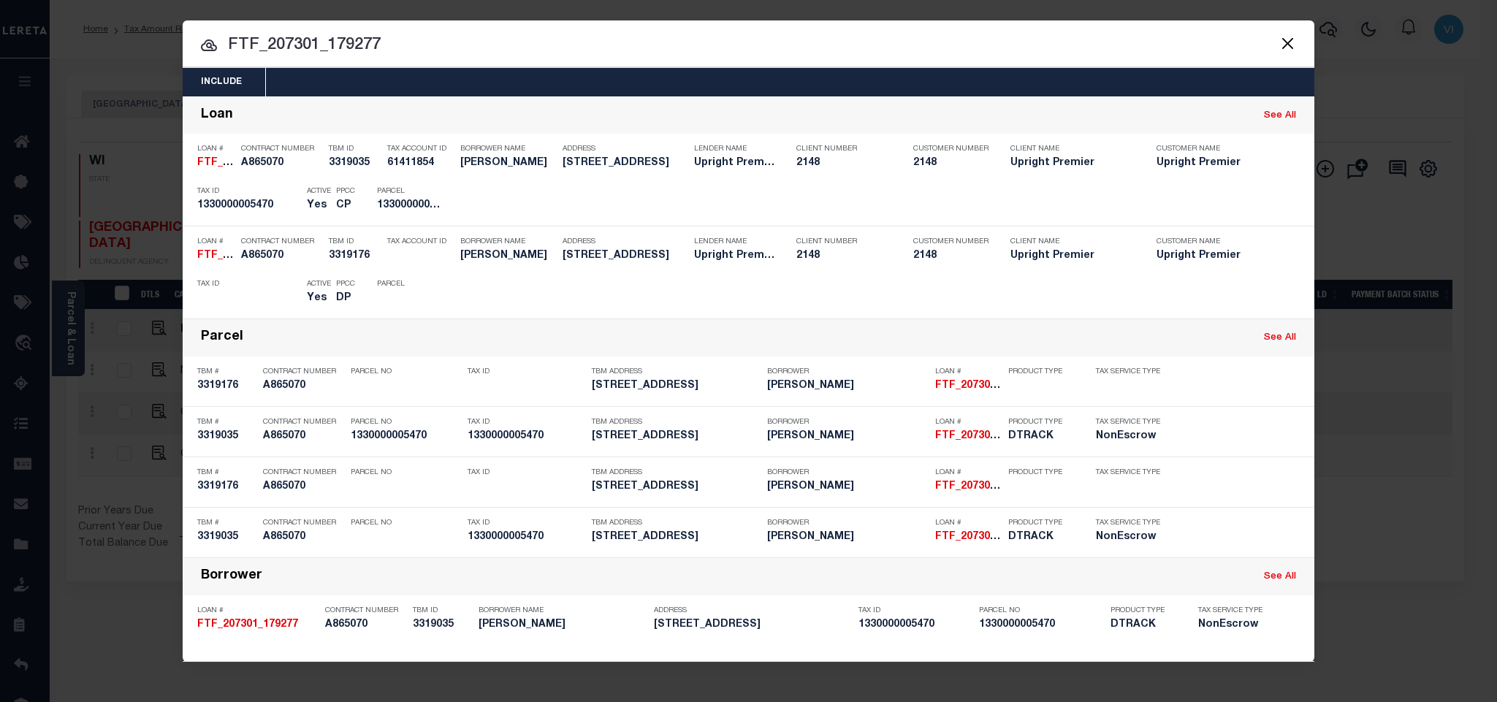
click at [460, 82] on div "Include Loans TBM Customers Borrowers Payments (Lender Non-Disb) Payments (Lend…" at bounding box center [749, 82] width 1132 height 29
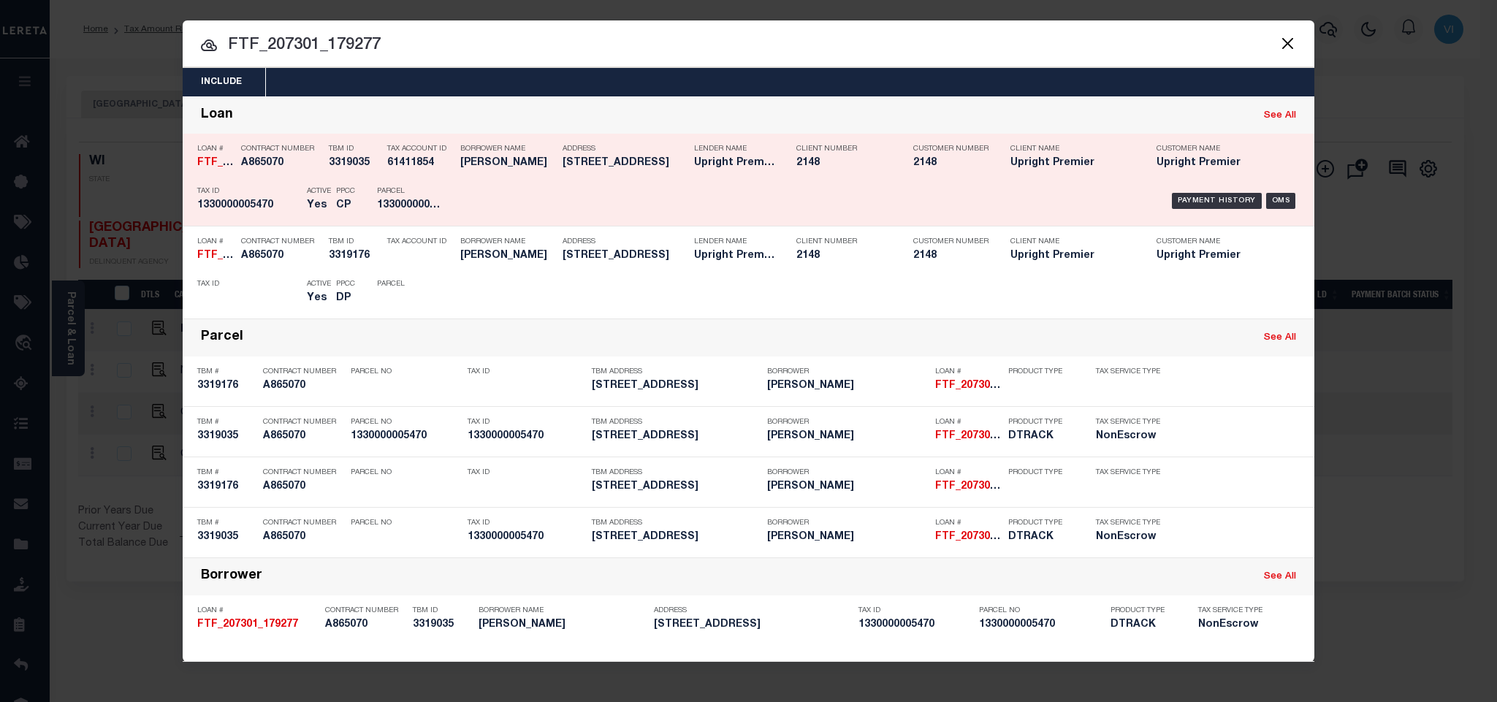
click at [371, 191] on div "Parcel 1330000005470" at bounding box center [410, 201] width 88 height 42
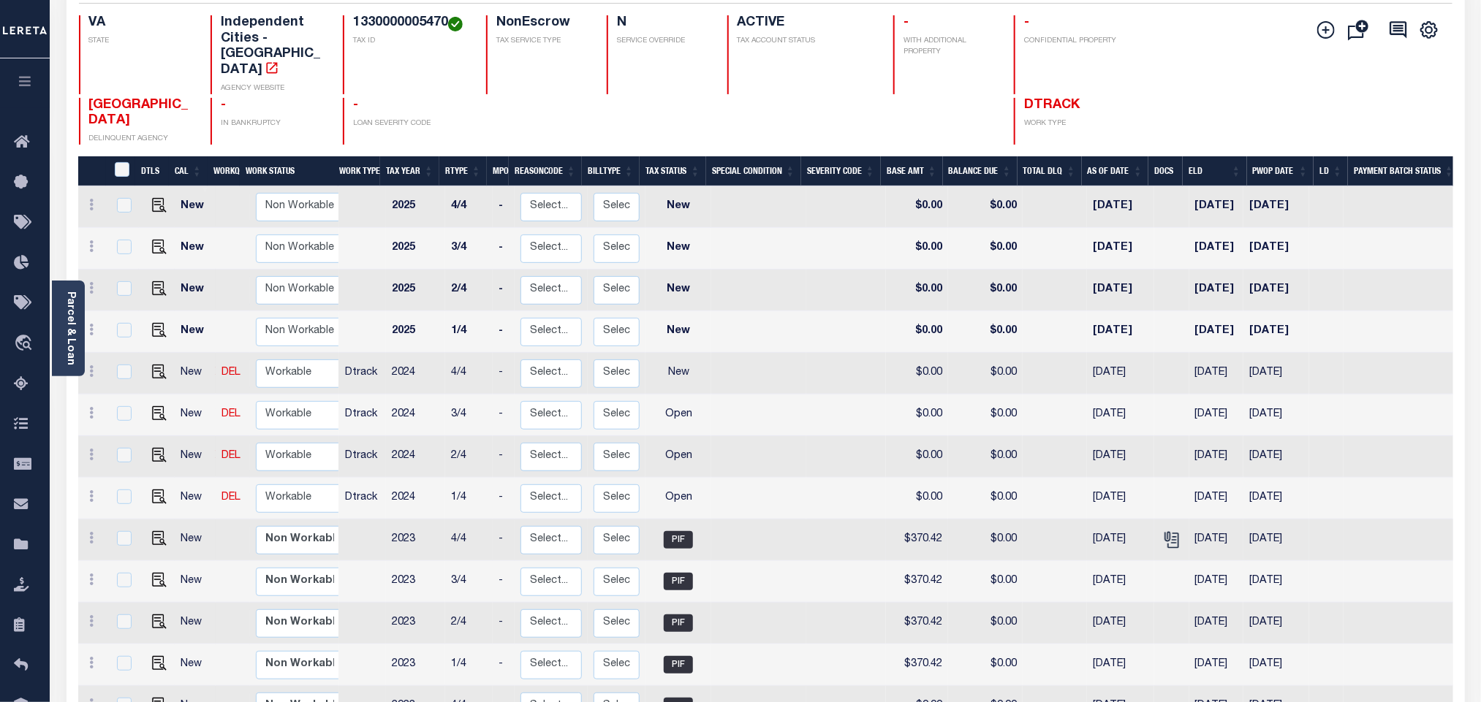
scroll to position [219, 0]
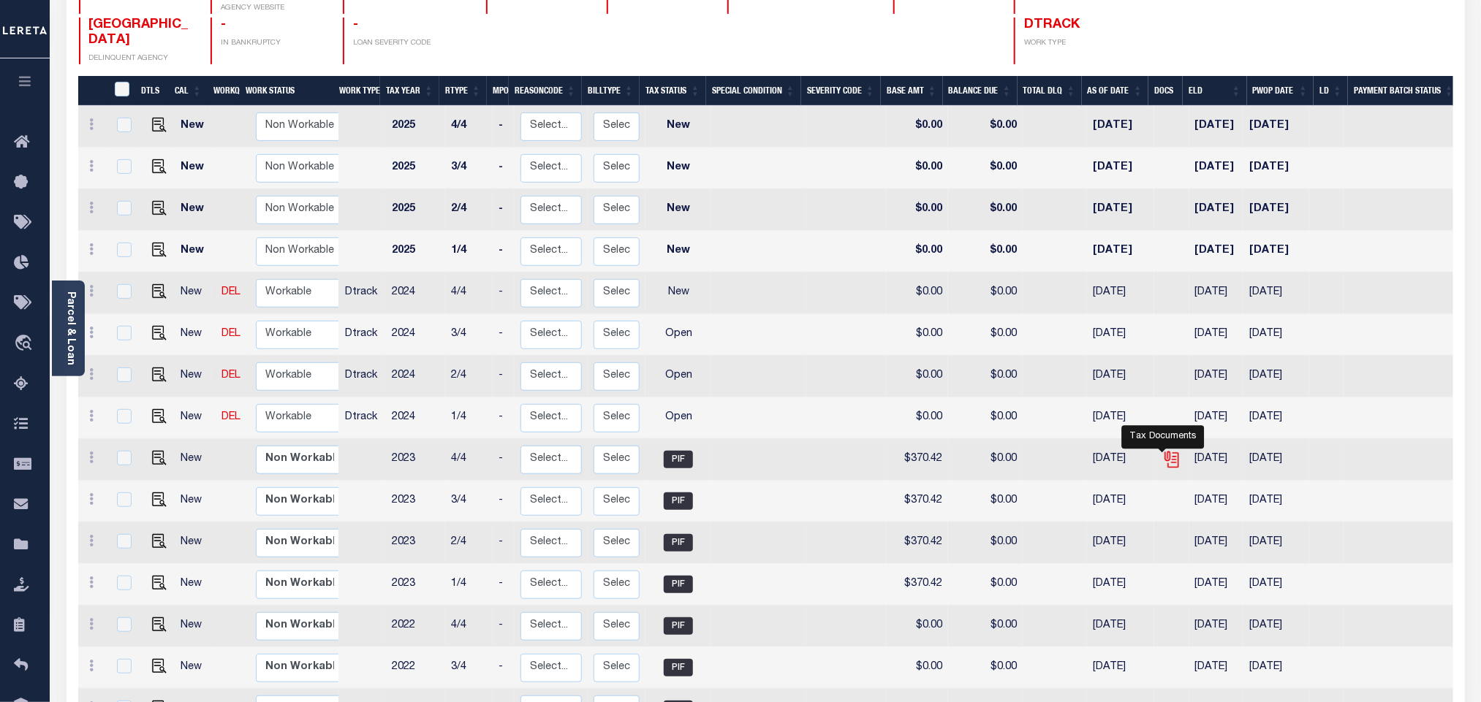
click at [1162, 450] on icon "" at bounding box center [1171, 459] width 19 height 19
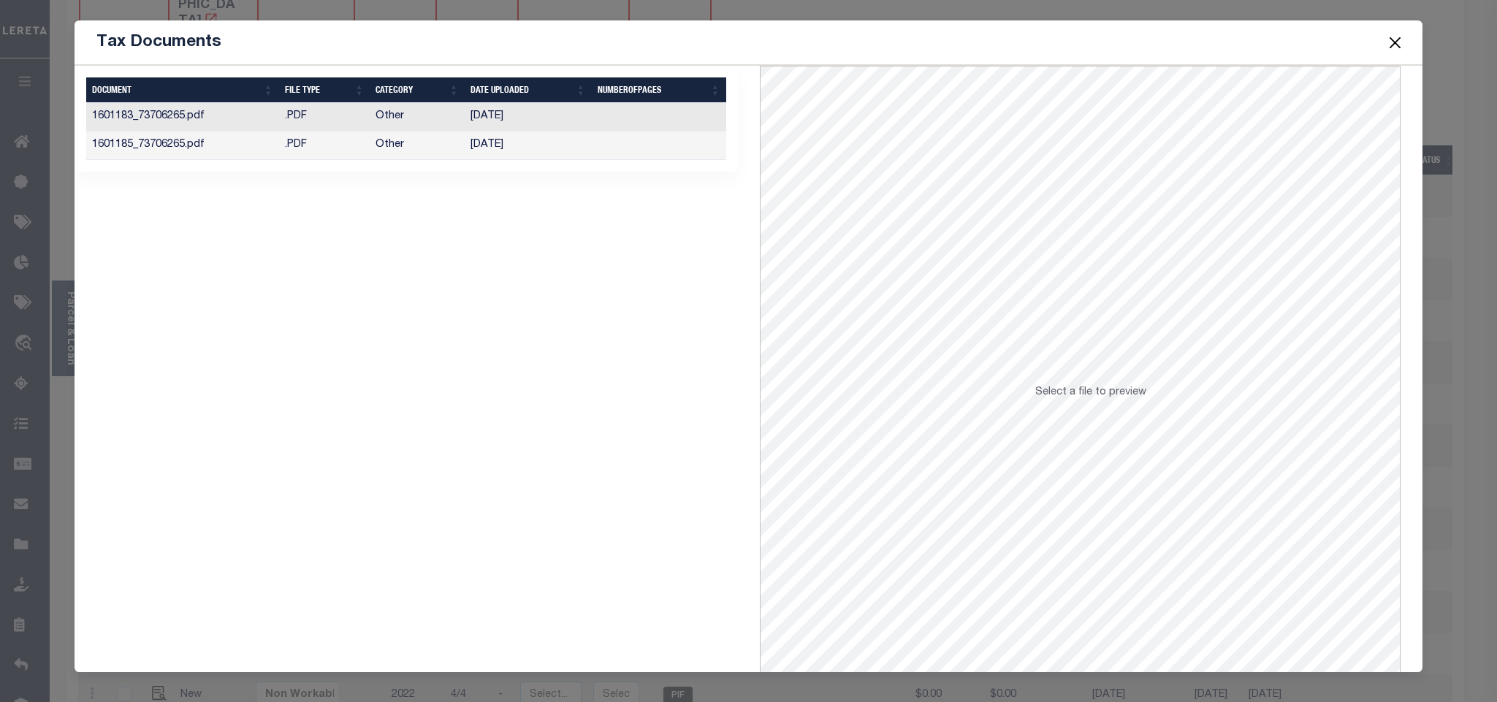
click at [524, 152] on td "[DATE]" at bounding box center [528, 146] width 127 height 29
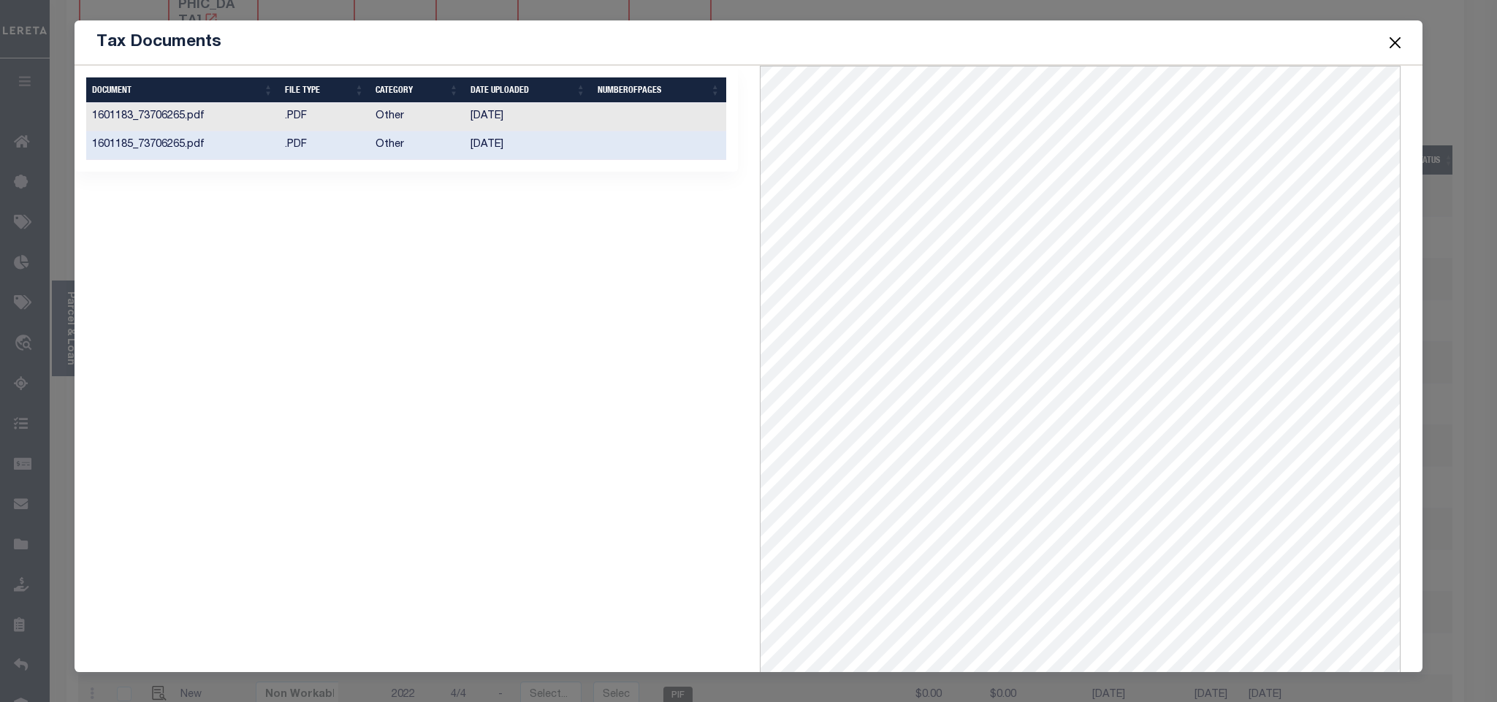
click at [485, 121] on td "[DATE]" at bounding box center [528, 117] width 127 height 29
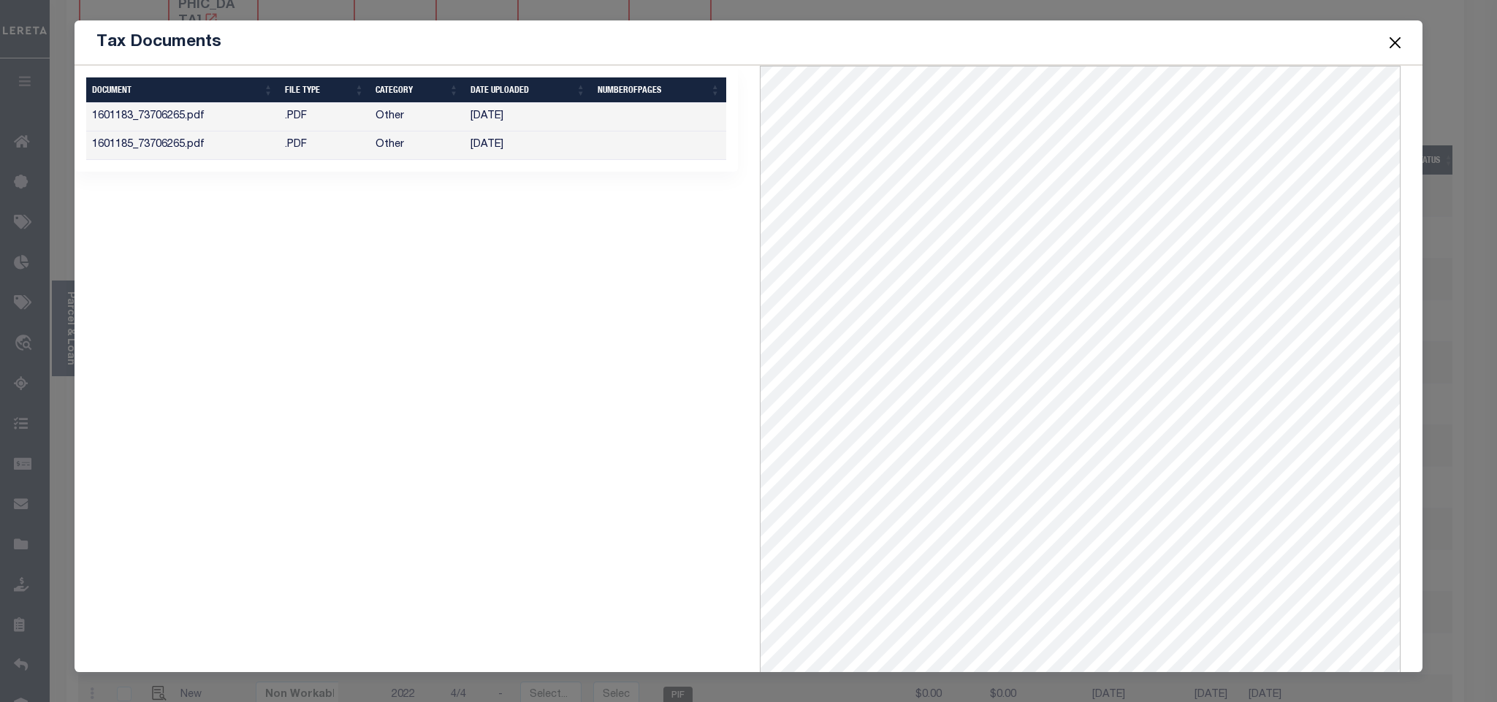
click at [1391, 46] on button "Close" at bounding box center [1395, 42] width 19 height 19
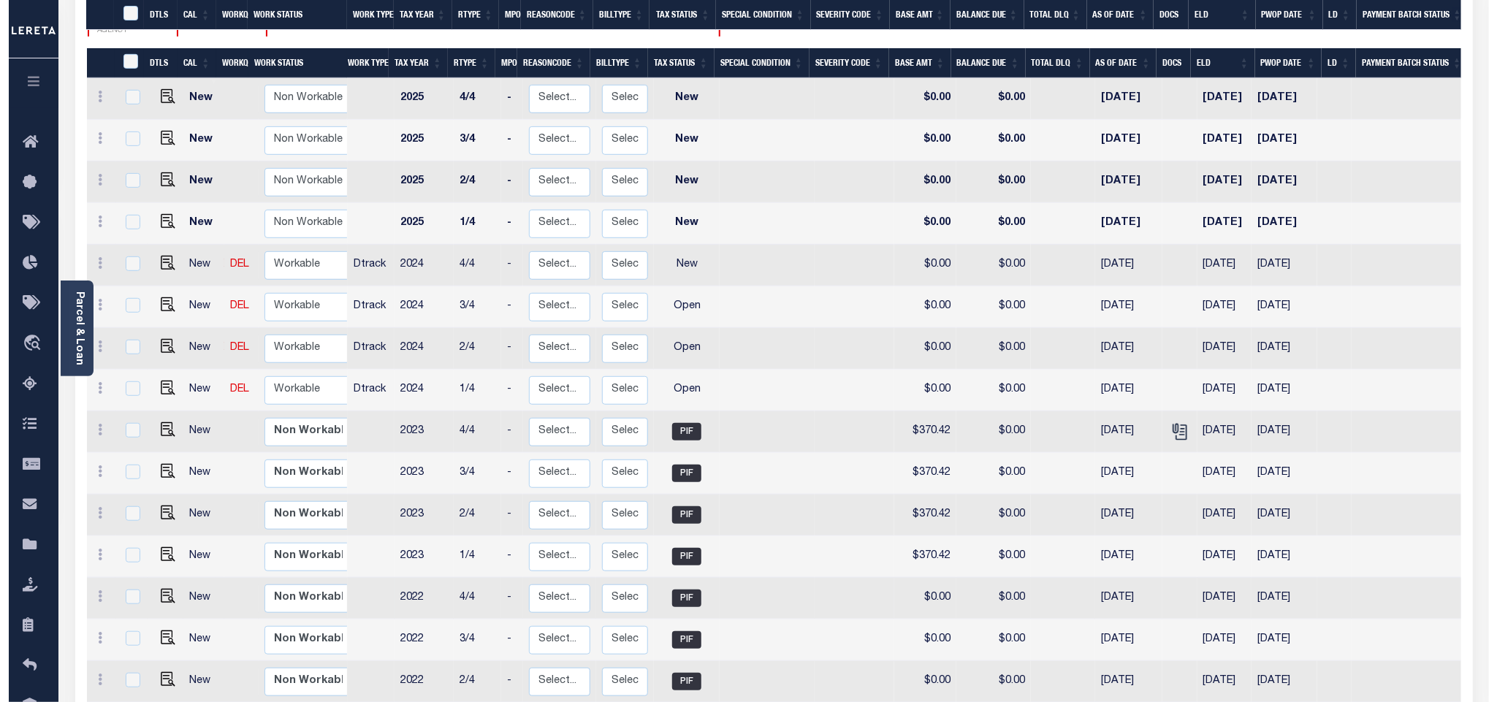
scroll to position [438, 0]
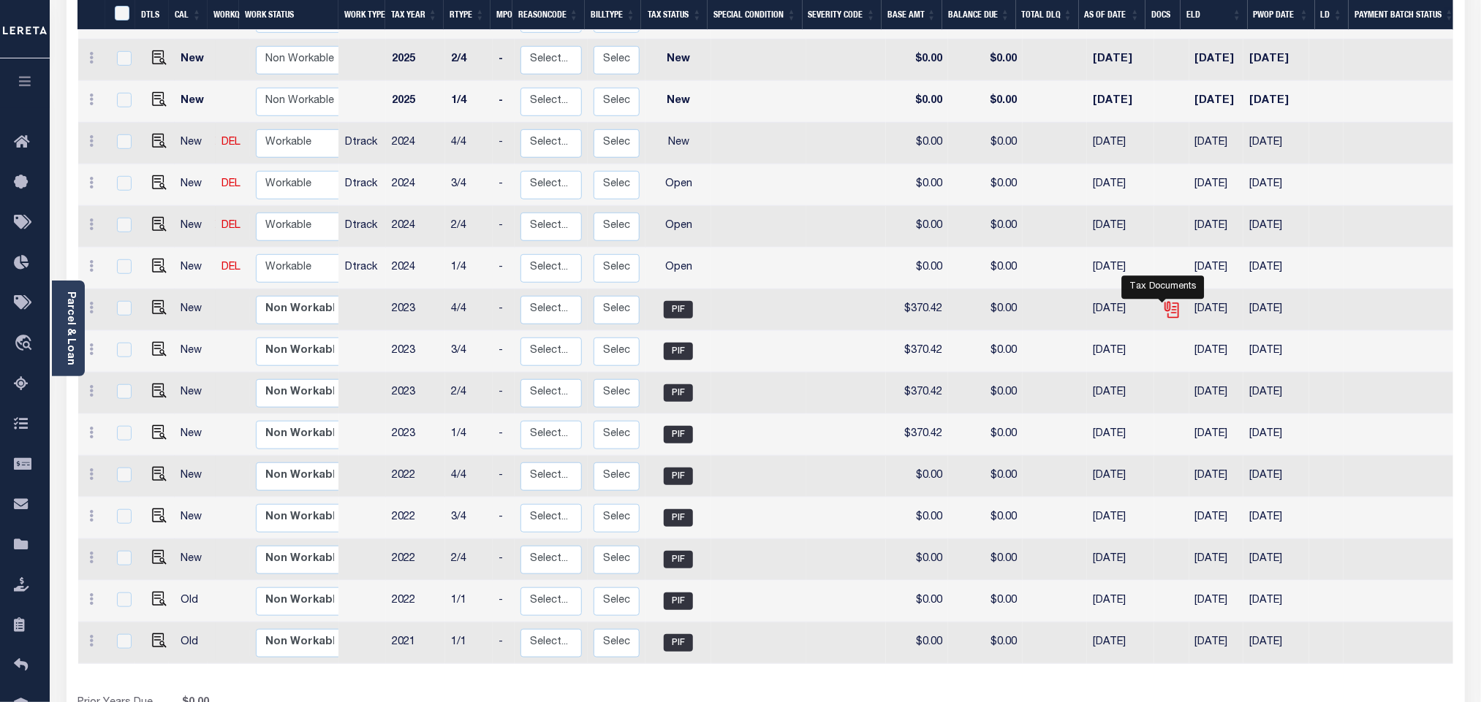
click at [1164, 300] on icon "" at bounding box center [1171, 309] width 19 height 19
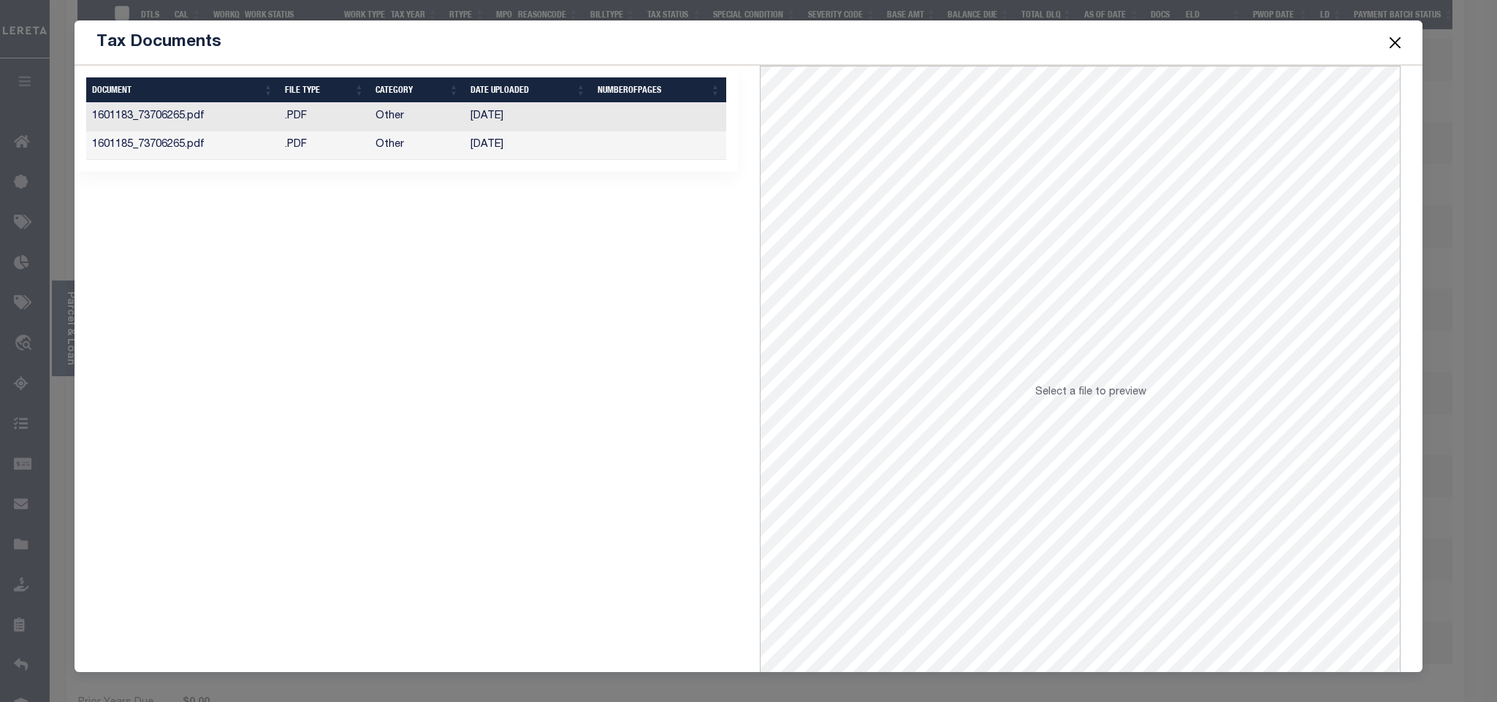
click at [570, 150] on td "[DATE]" at bounding box center [528, 146] width 127 height 29
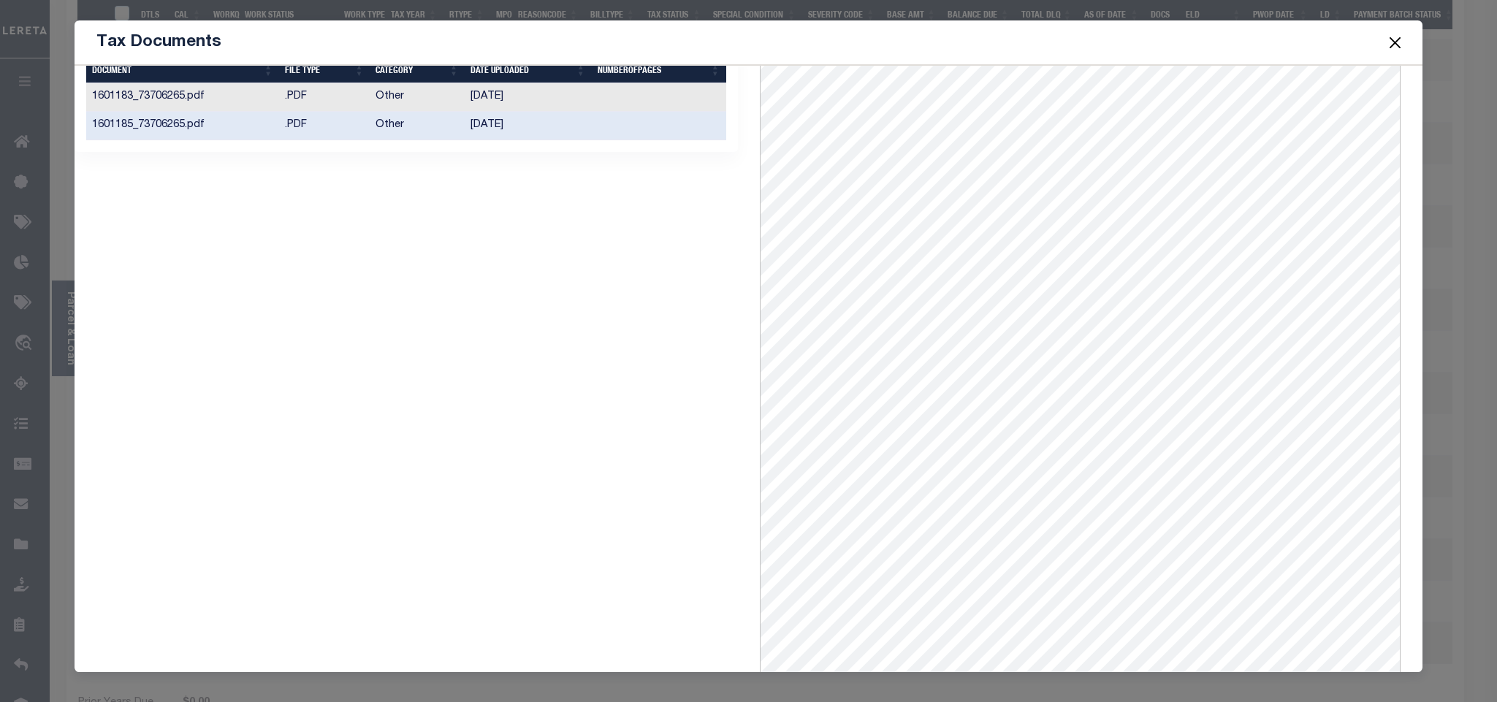
scroll to position [0, 0]
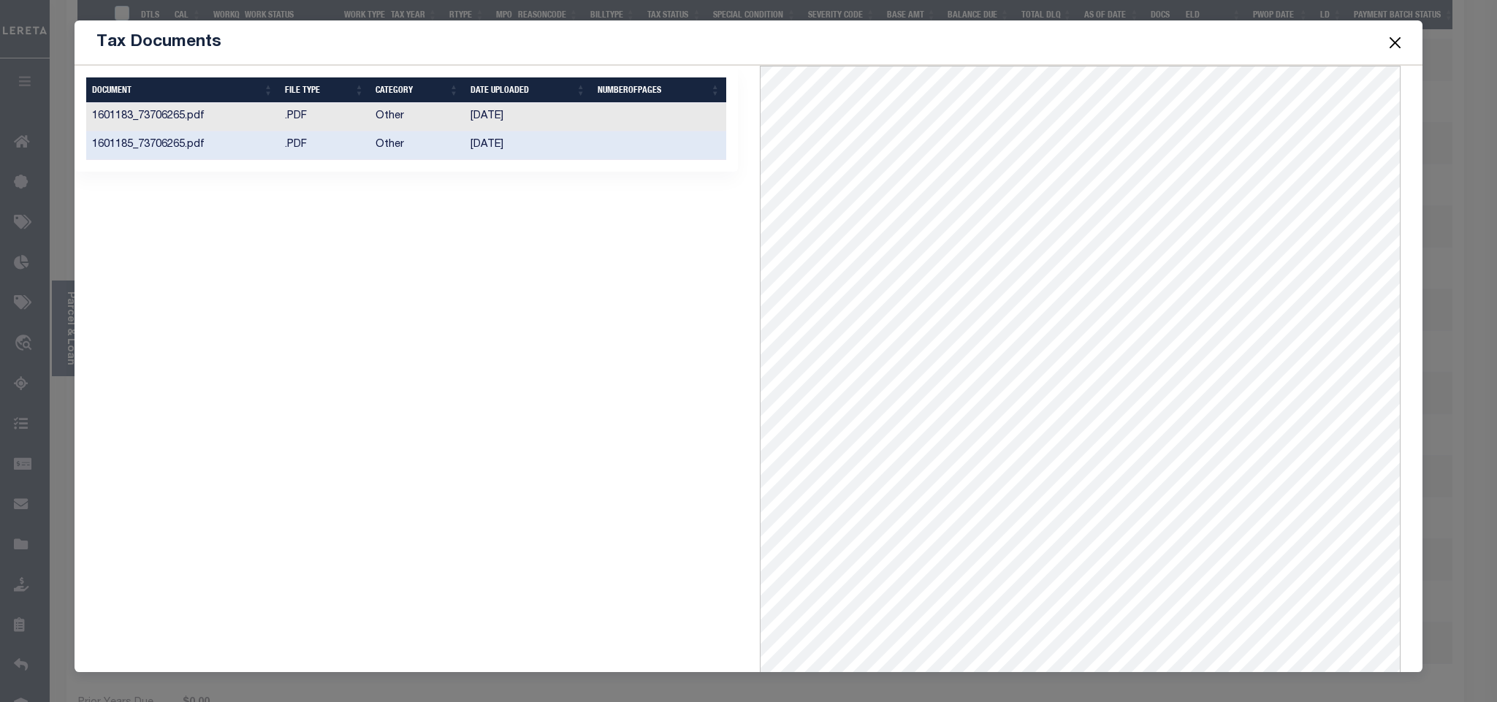
click at [528, 121] on td "[DATE]" at bounding box center [528, 117] width 127 height 29
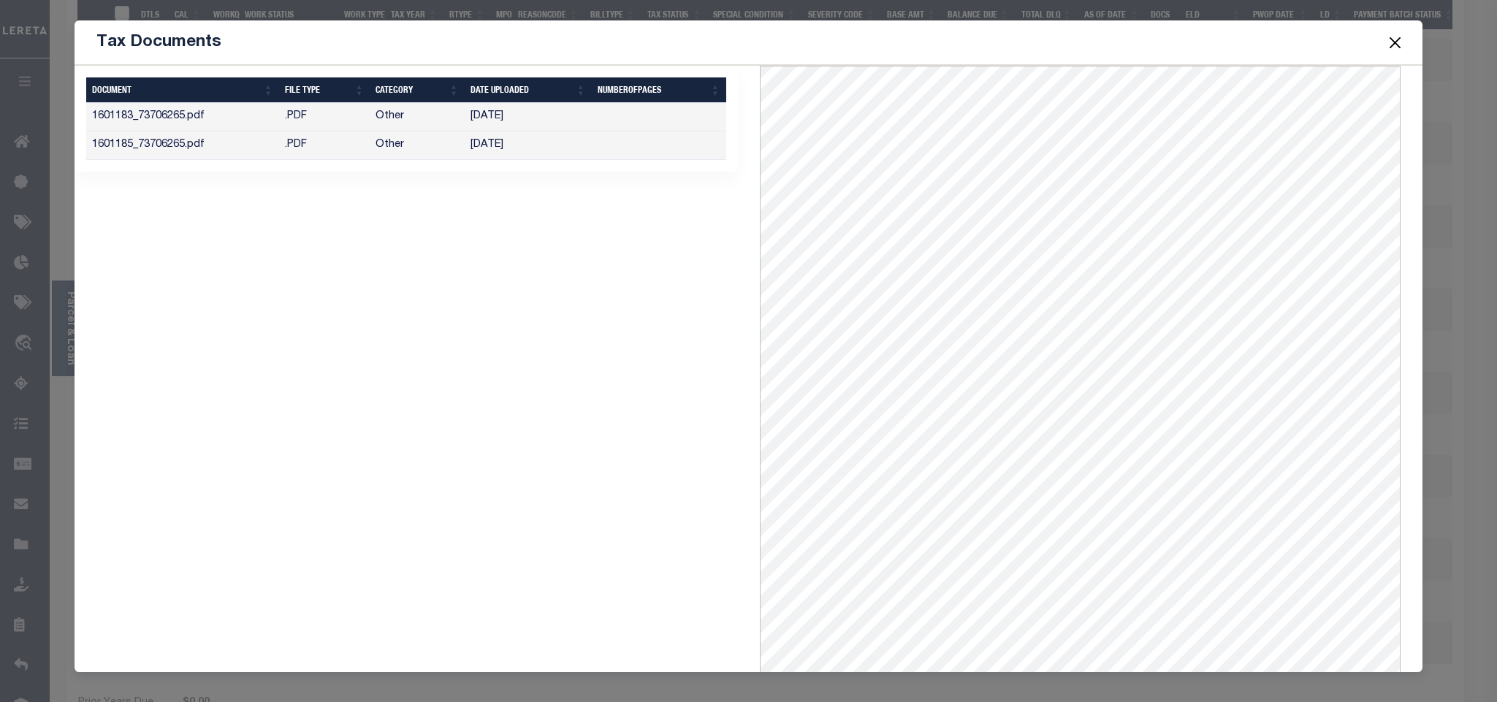
click at [1405, 44] on span at bounding box center [1395, 42] width 56 height 41
click at [1399, 44] on button "Close" at bounding box center [1395, 42] width 19 height 19
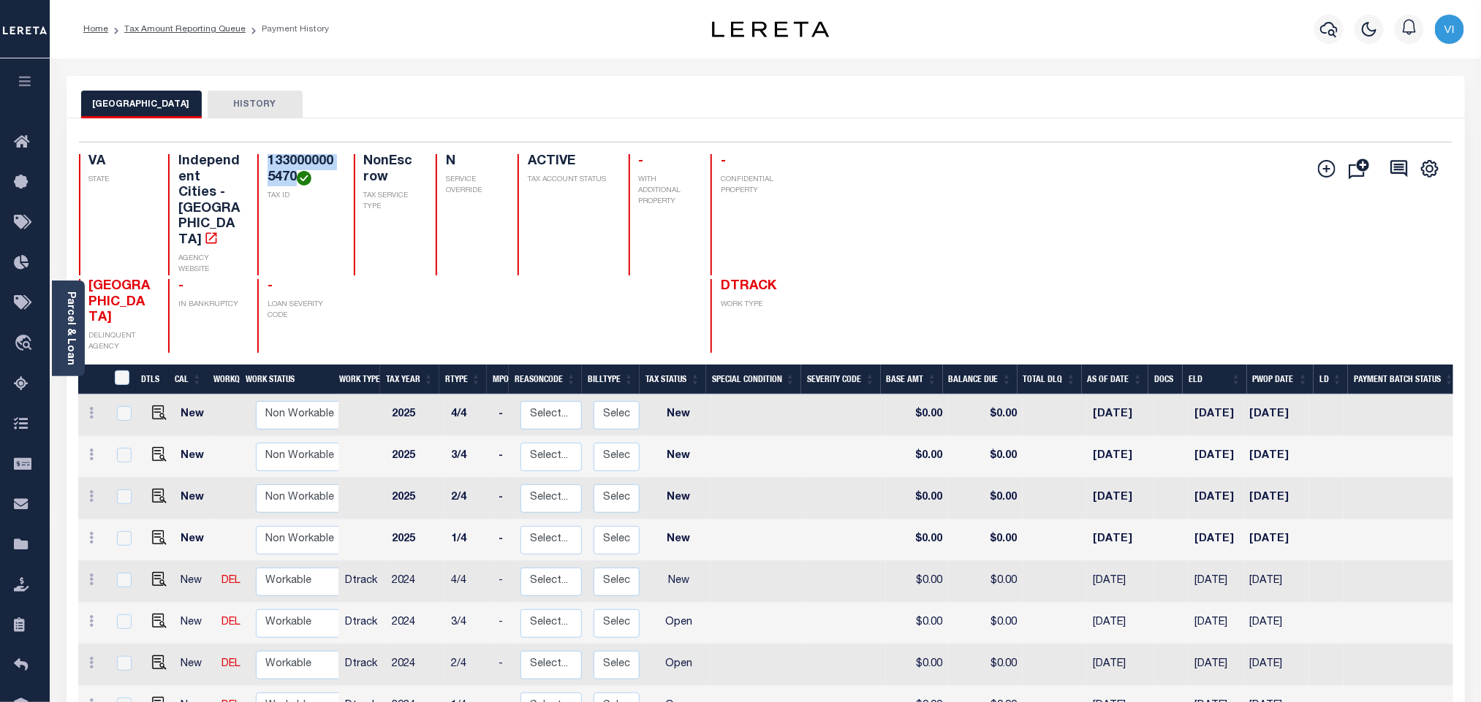
drag, startPoint x: 297, startPoint y: 180, endPoint x: 259, endPoint y: 165, distance: 40.7
click at [259, 165] on div "1330000005470 TAX ID" at bounding box center [296, 214] width 79 height 121
copy h4 "1330000005470"
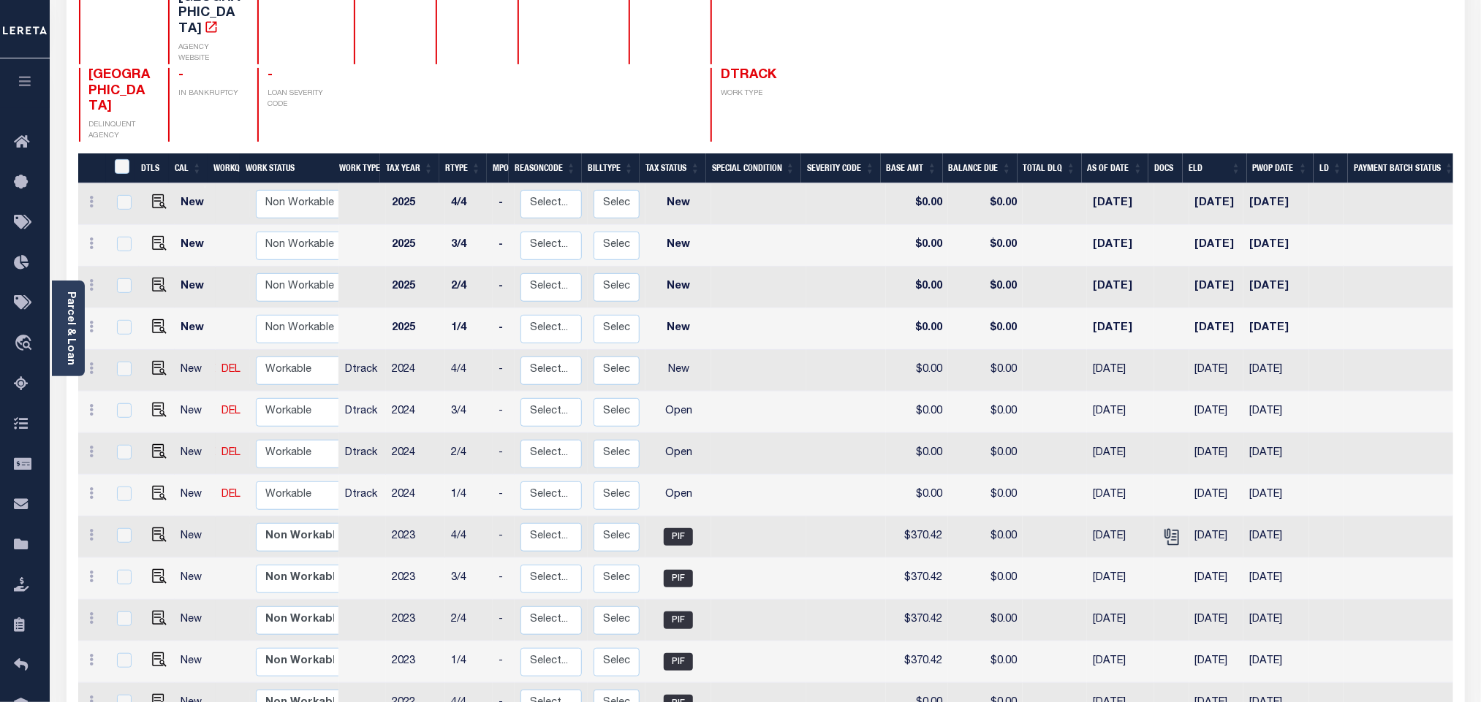
scroll to position [329, 0]
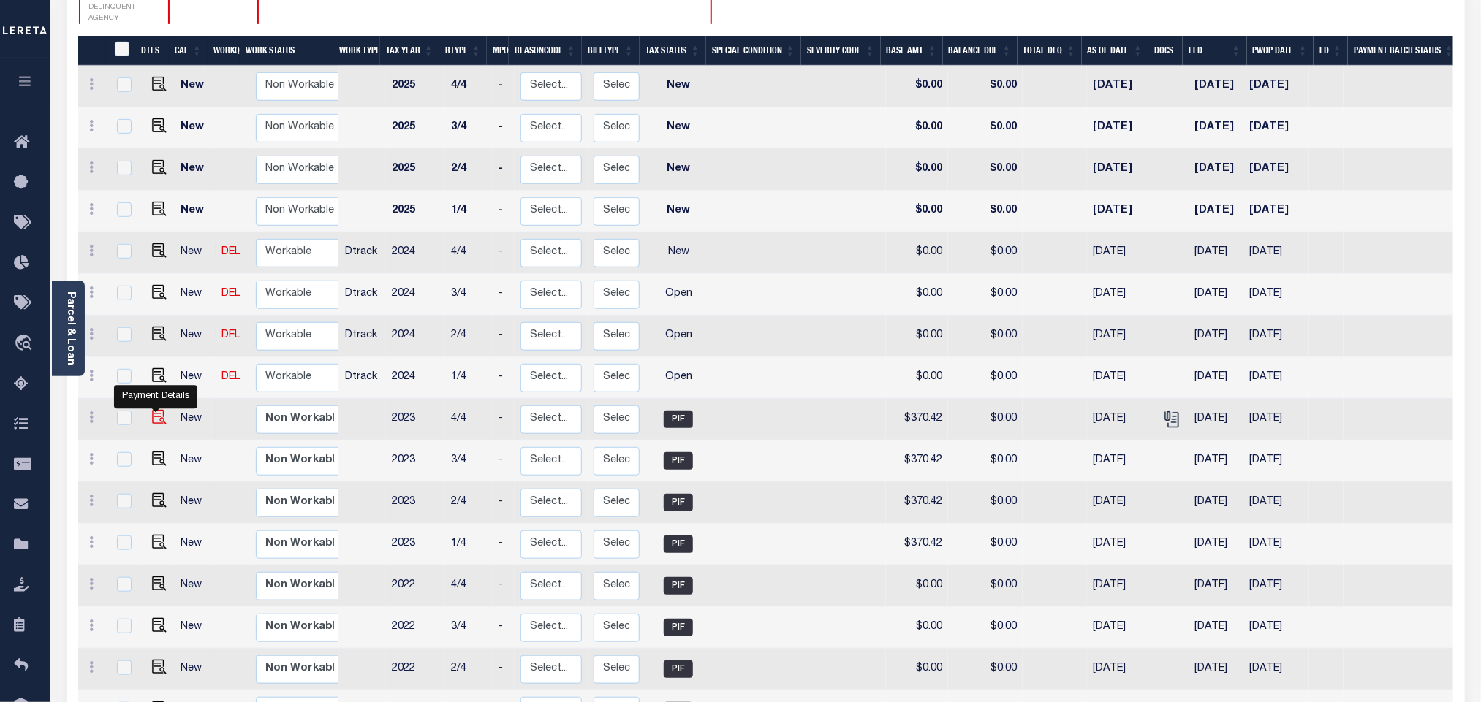
click at [158, 410] on img "" at bounding box center [159, 417] width 15 height 15
checkbox input "true"
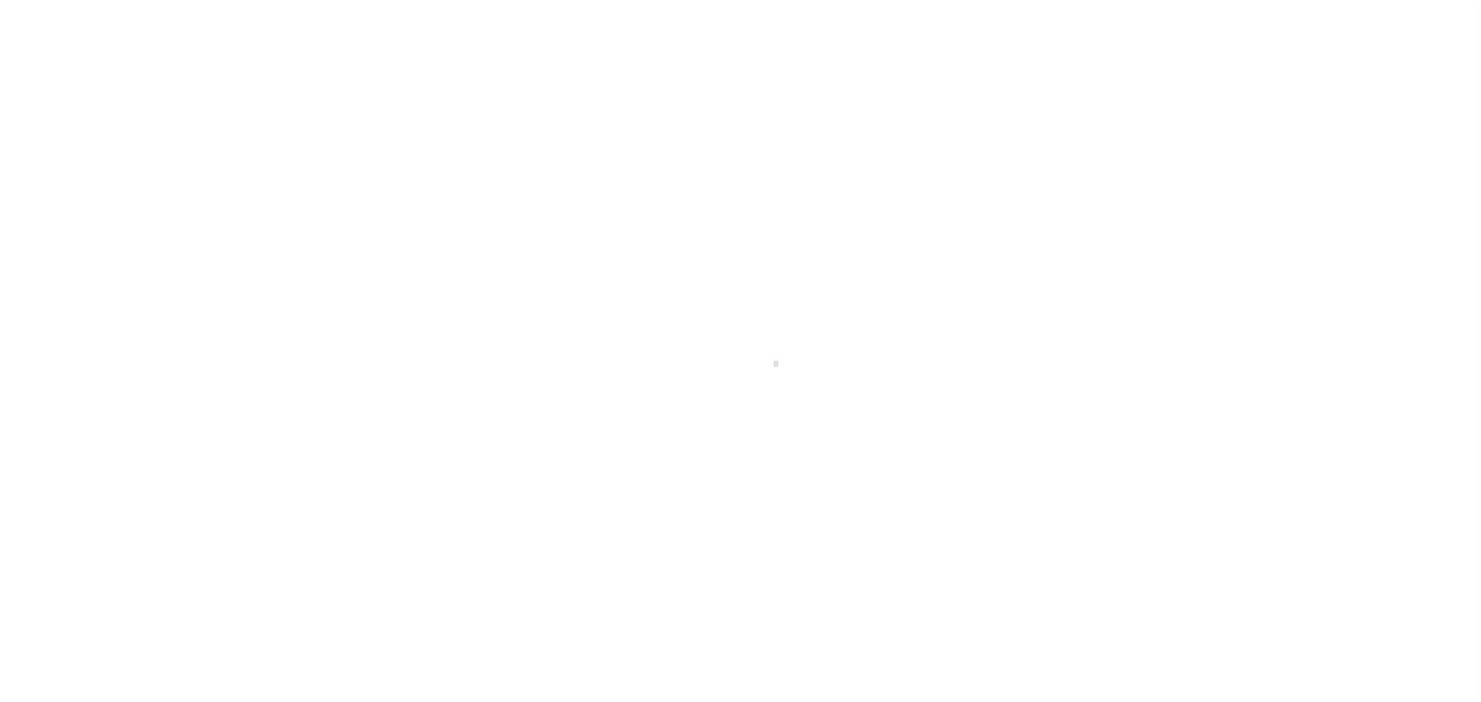
select select "PIF"
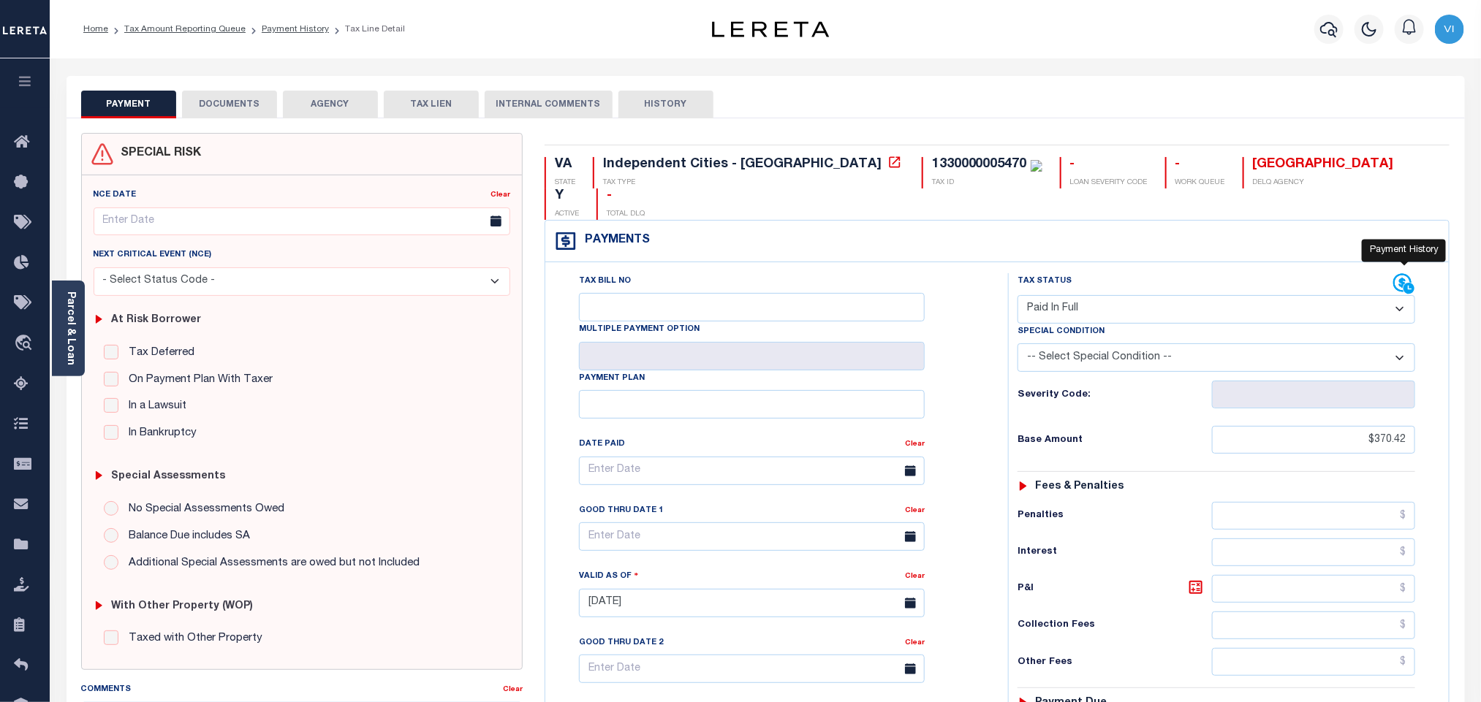
click at [1408, 282] on icon at bounding box center [1409, 288] width 12 height 12
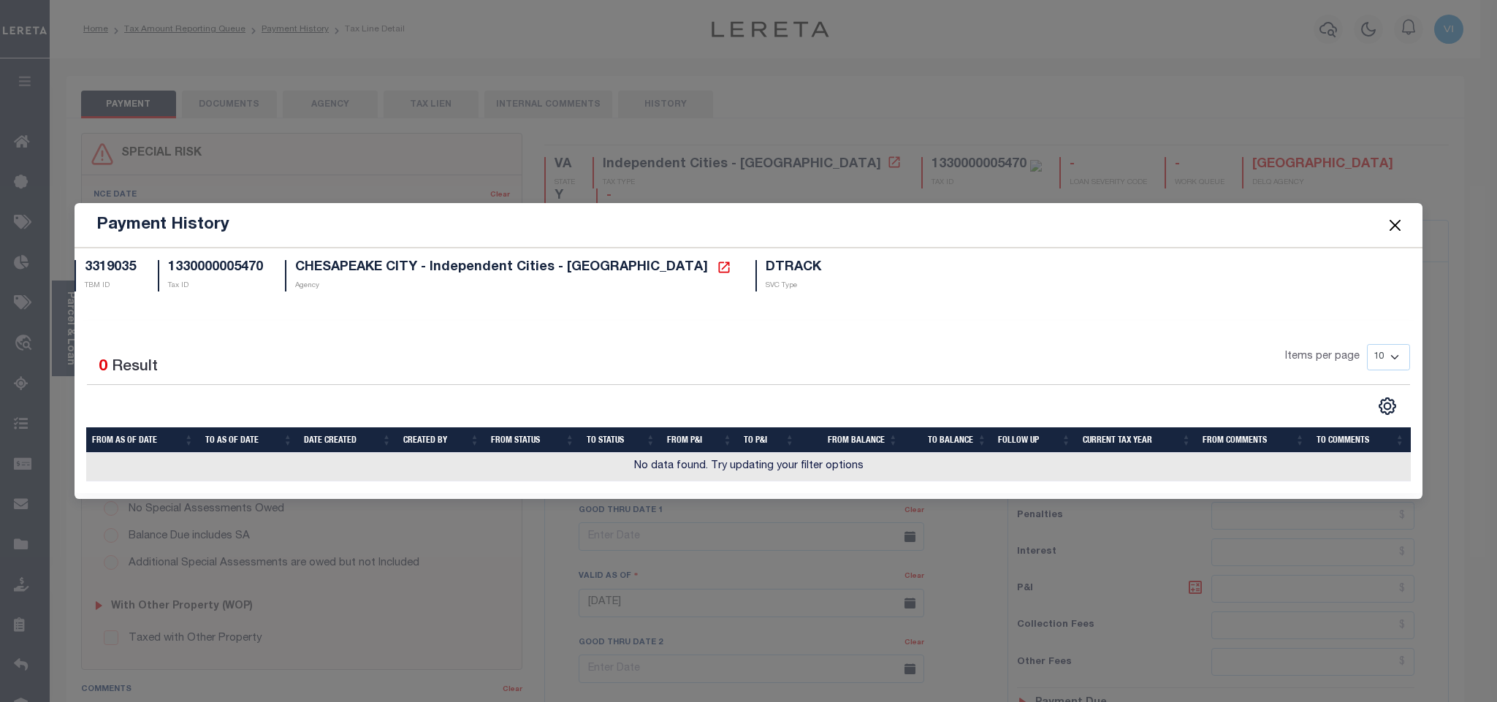
click at [1399, 217] on button "Close" at bounding box center [1395, 225] width 19 height 19
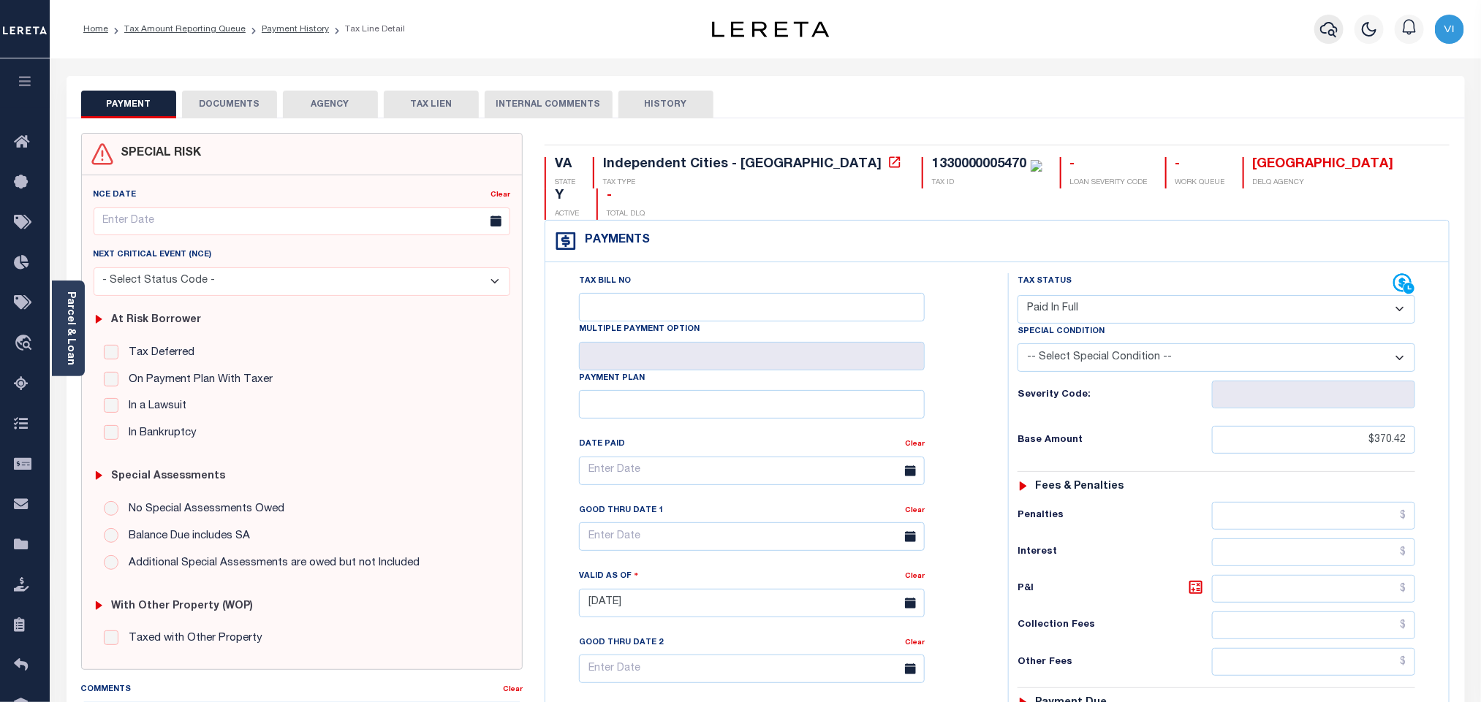
click at [1326, 37] on icon "button" at bounding box center [1329, 29] width 18 height 18
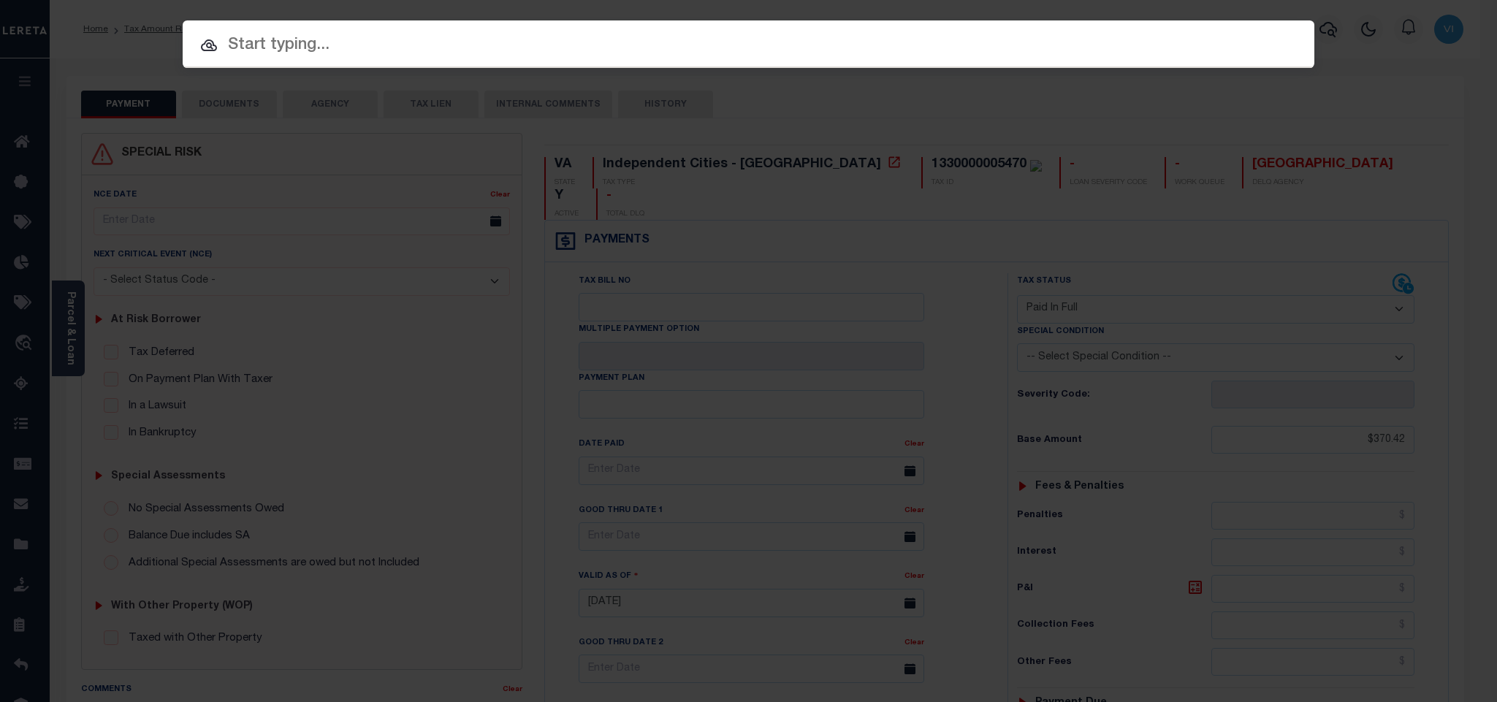
click at [1206, 42] on input "text" at bounding box center [749, 46] width 1132 height 26
paste input "78992"
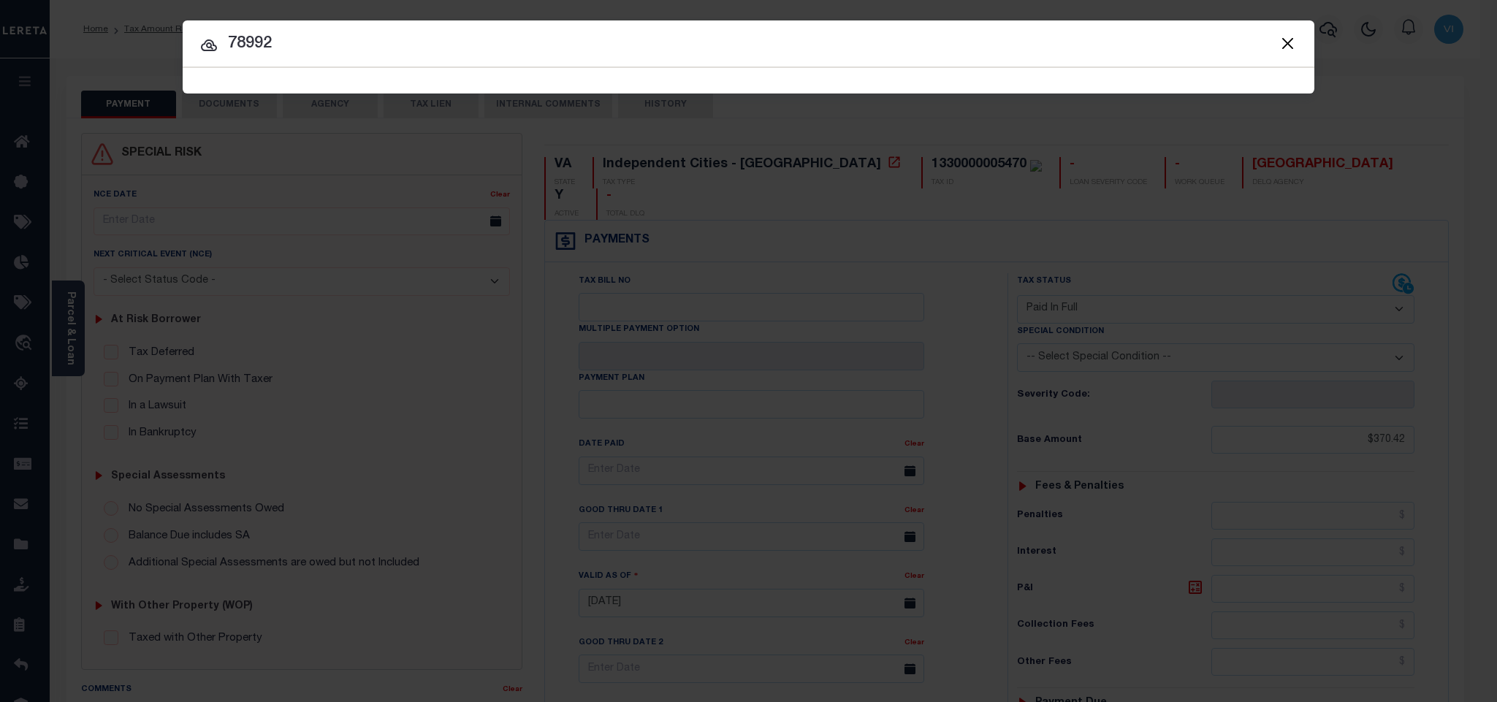
type input "78992"
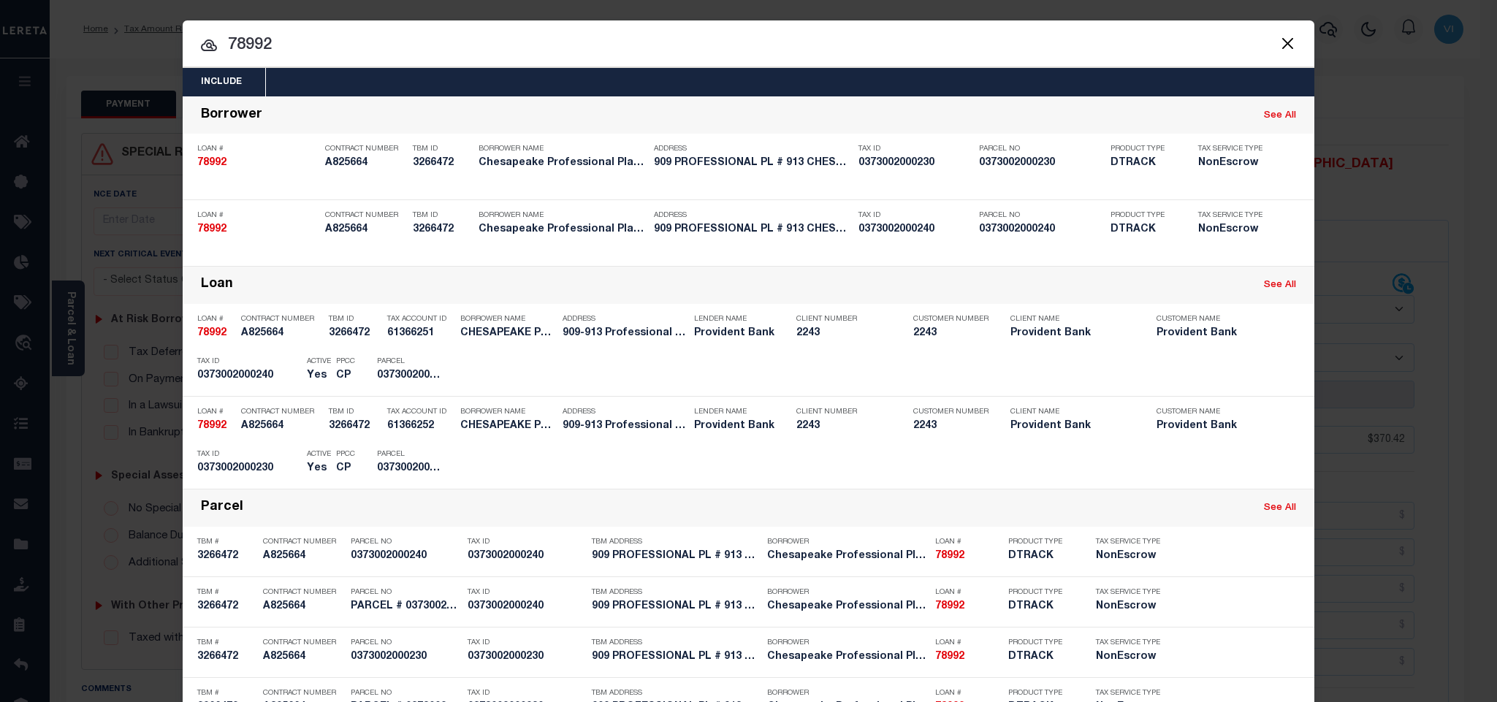
click at [441, 80] on div "Include Loans TBM Customers Borrowers Payments (Lender Non-Disb) Payments (Lend…" at bounding box center [749, 82] width 1132 height 29
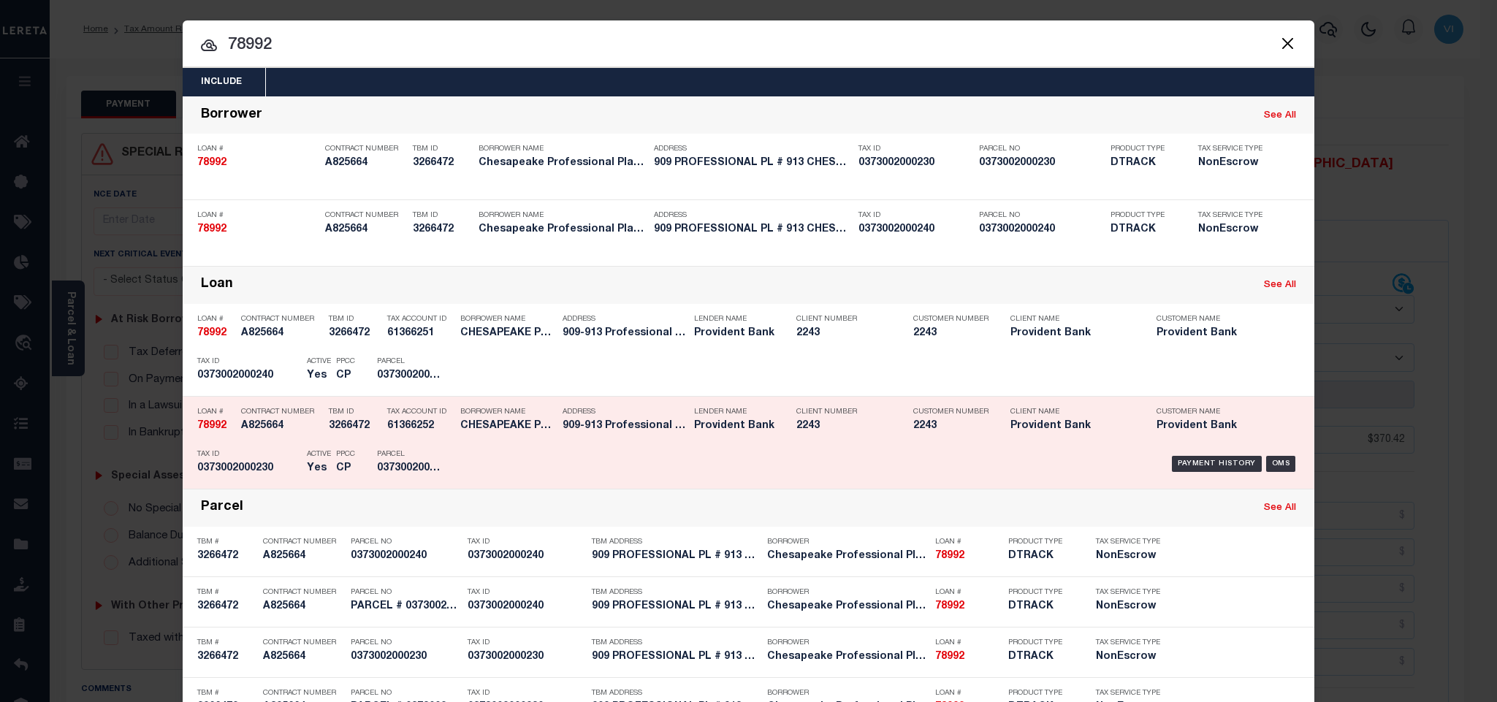
click at [360, 438] on div "TBM ID 3266472" at bounding box center [354, 421] width 51 height 42
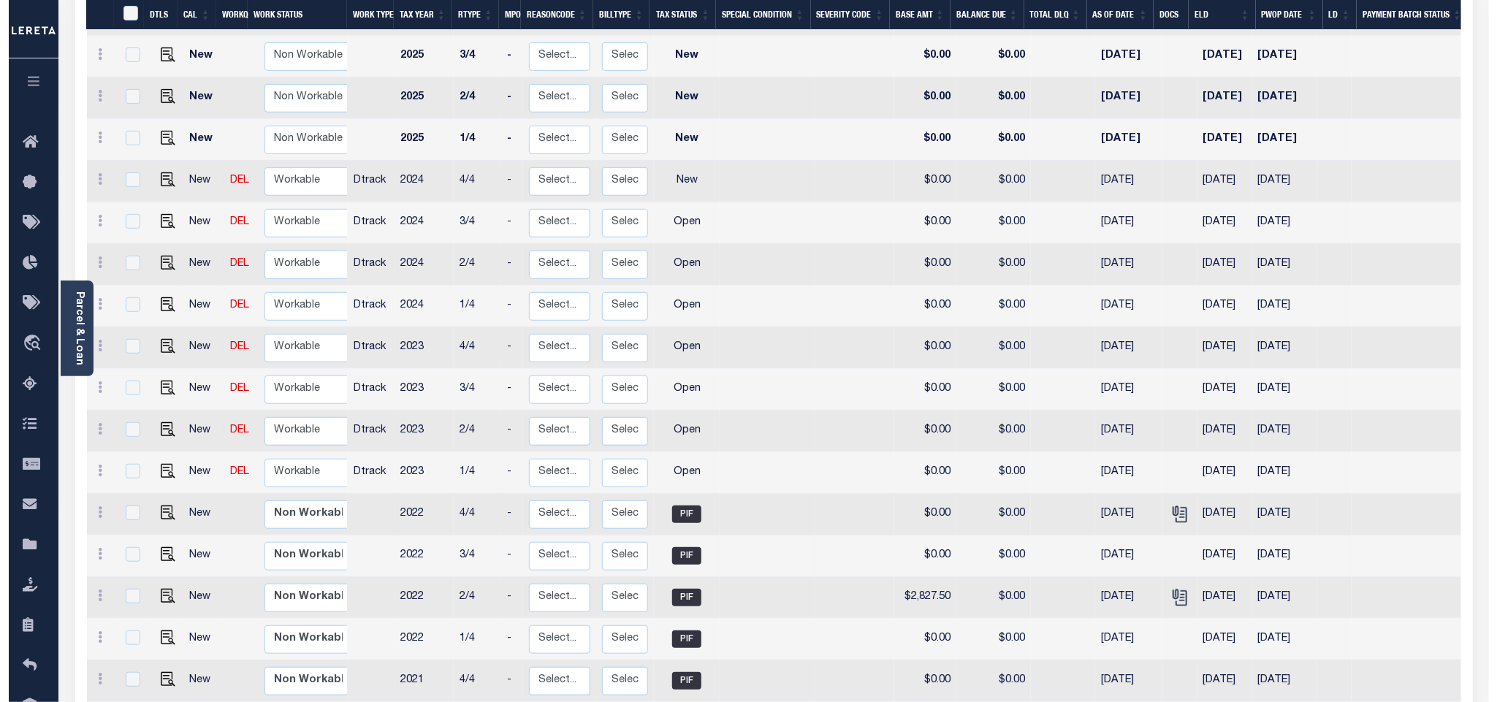
scroll to position [432, 0]
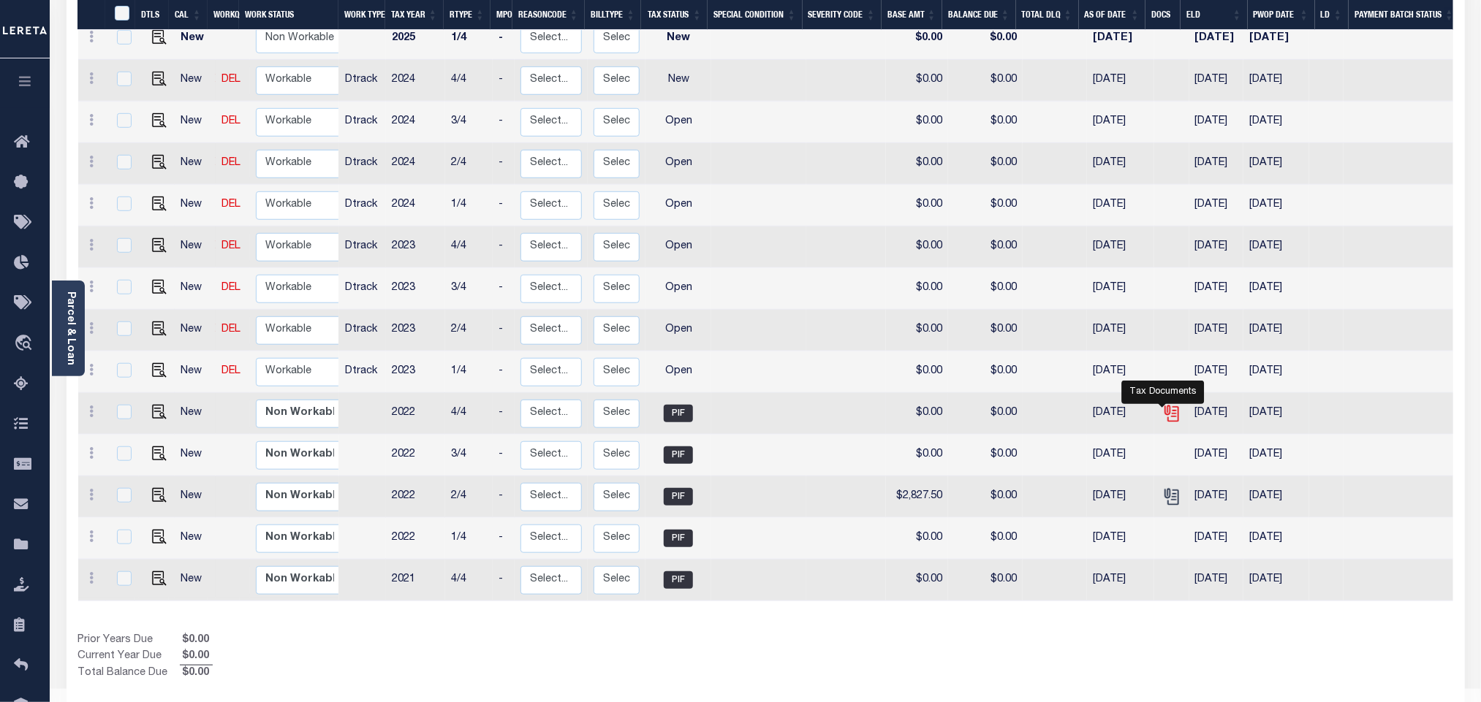
click at [1163, 404] on icon "" at bounding box center [1171, 413] width 19 height 19
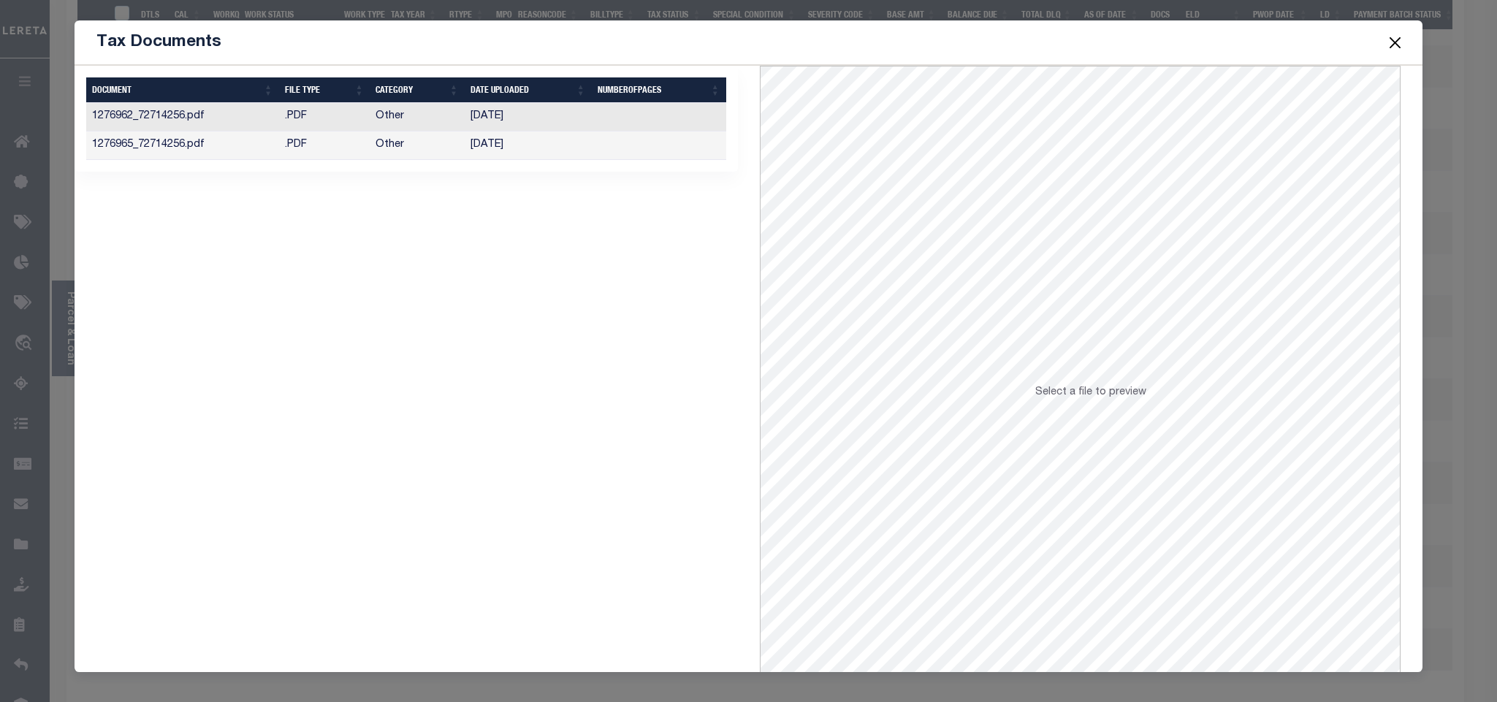
click at [489, 143] on td "[DATE]" at bounding box center [528, 146] width 127 height 29
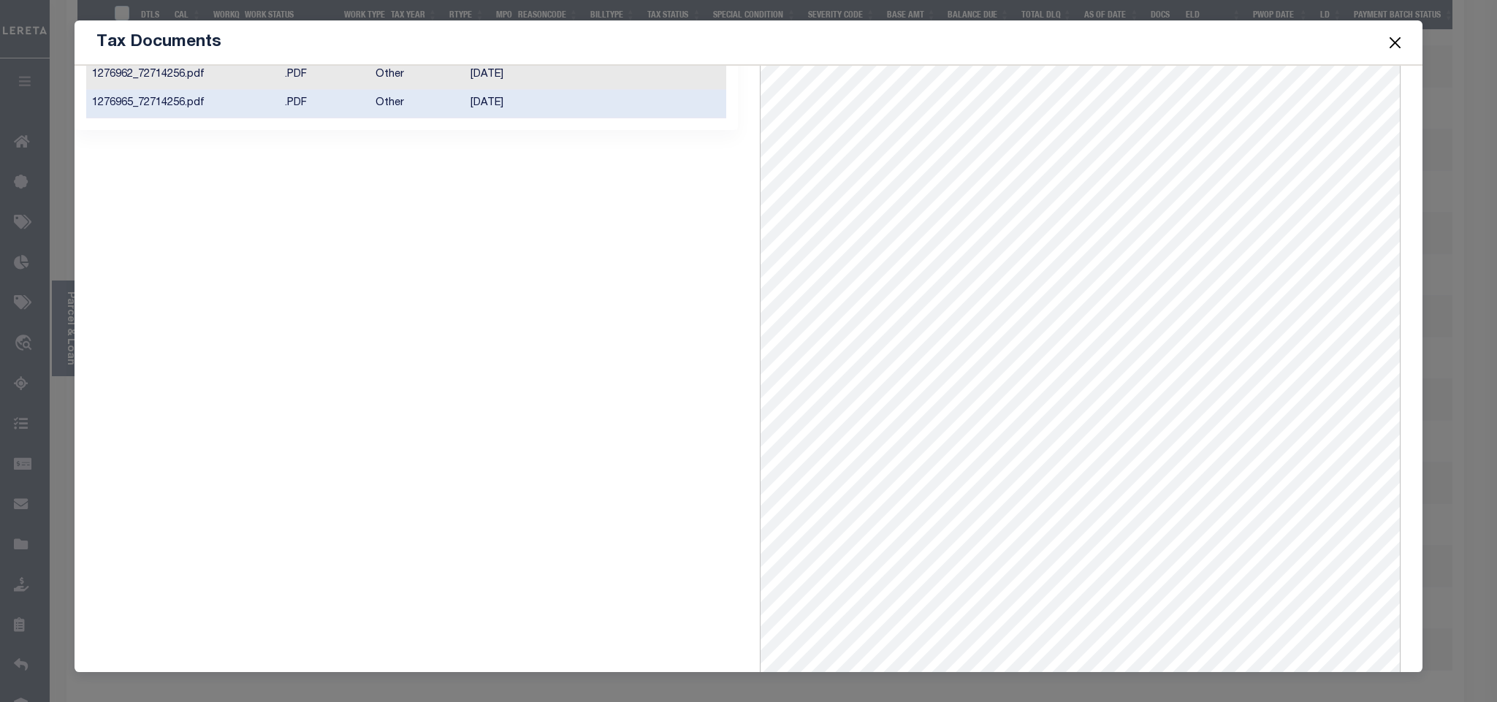
scroll to position [59, 0]
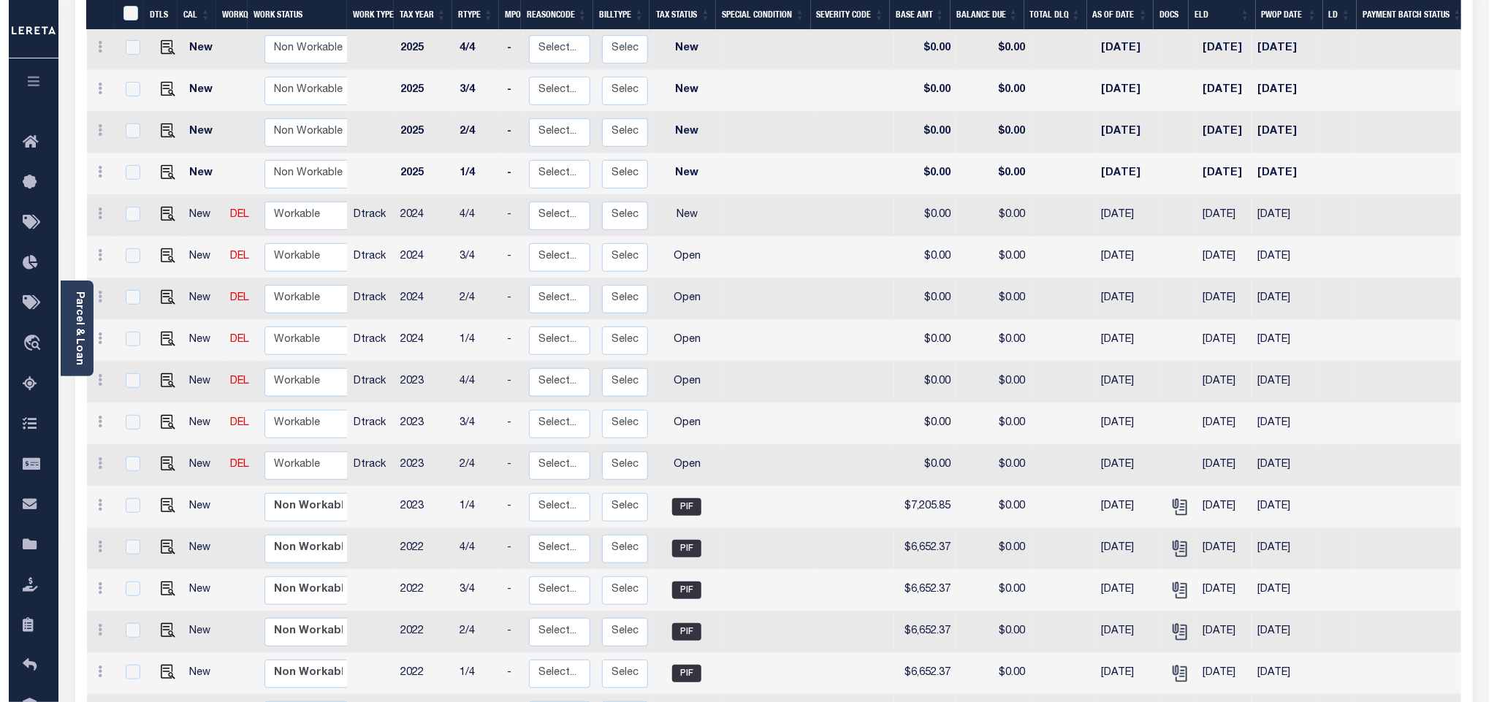
scroll to position [329, 0]
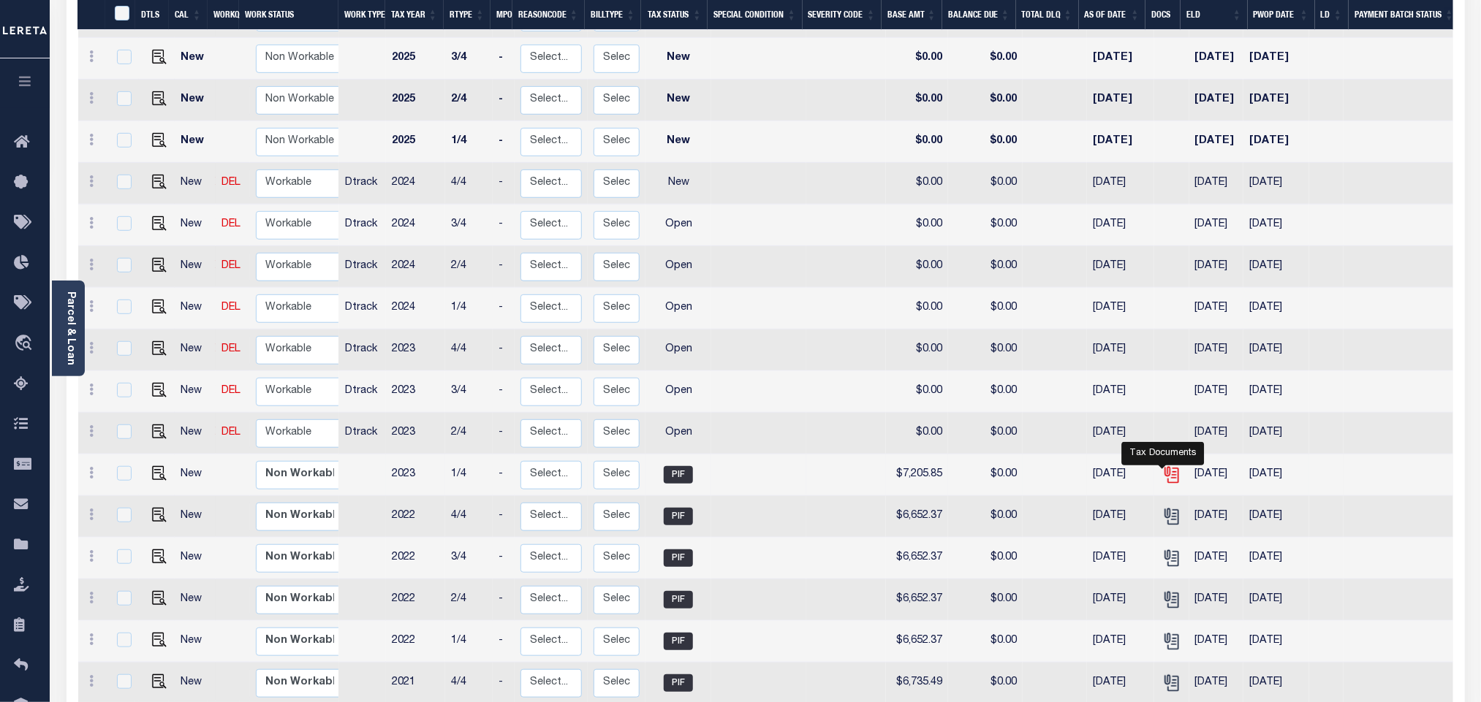
click at [1165, 466] on icon "" at bounding box center [1171, 475] width 19 height 19
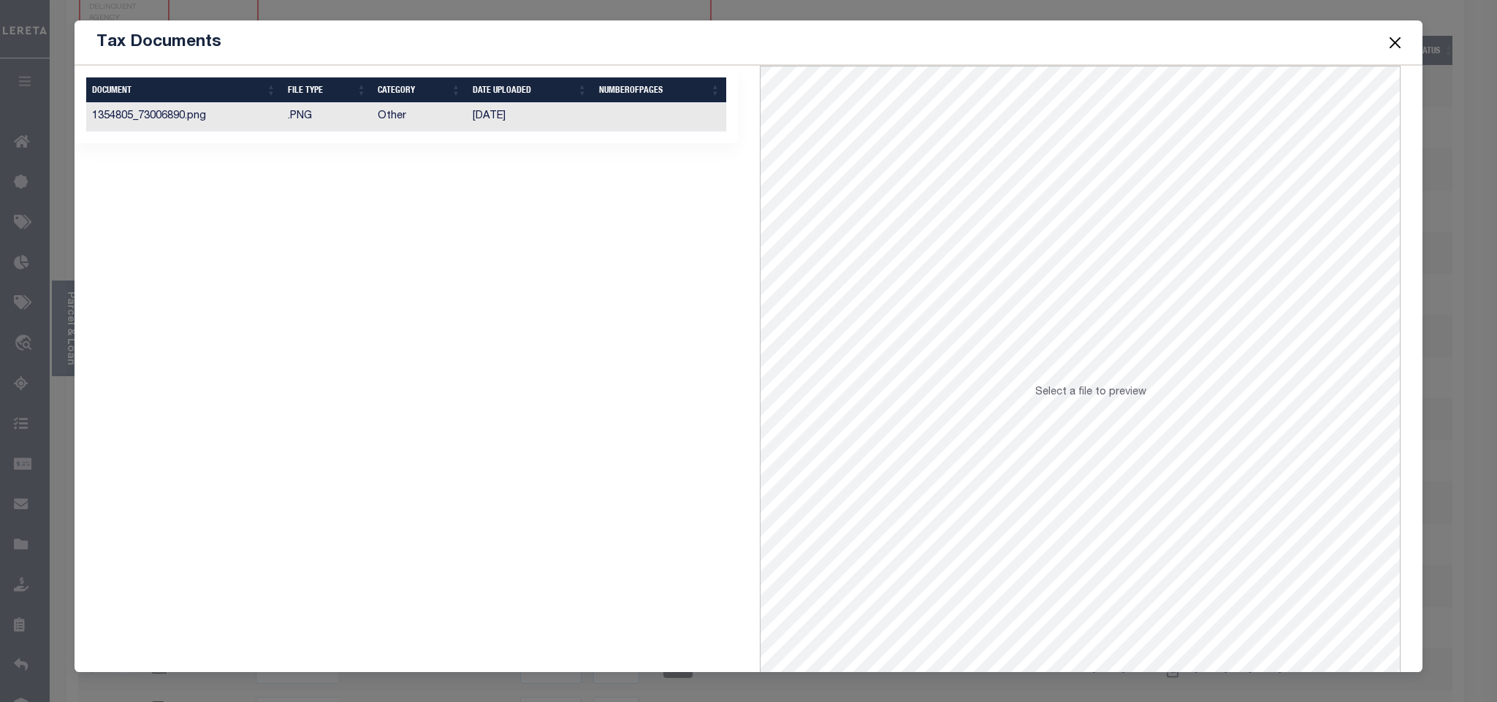
click at [599, 127] on td at bounding box center [659, 117] width 133 height 29
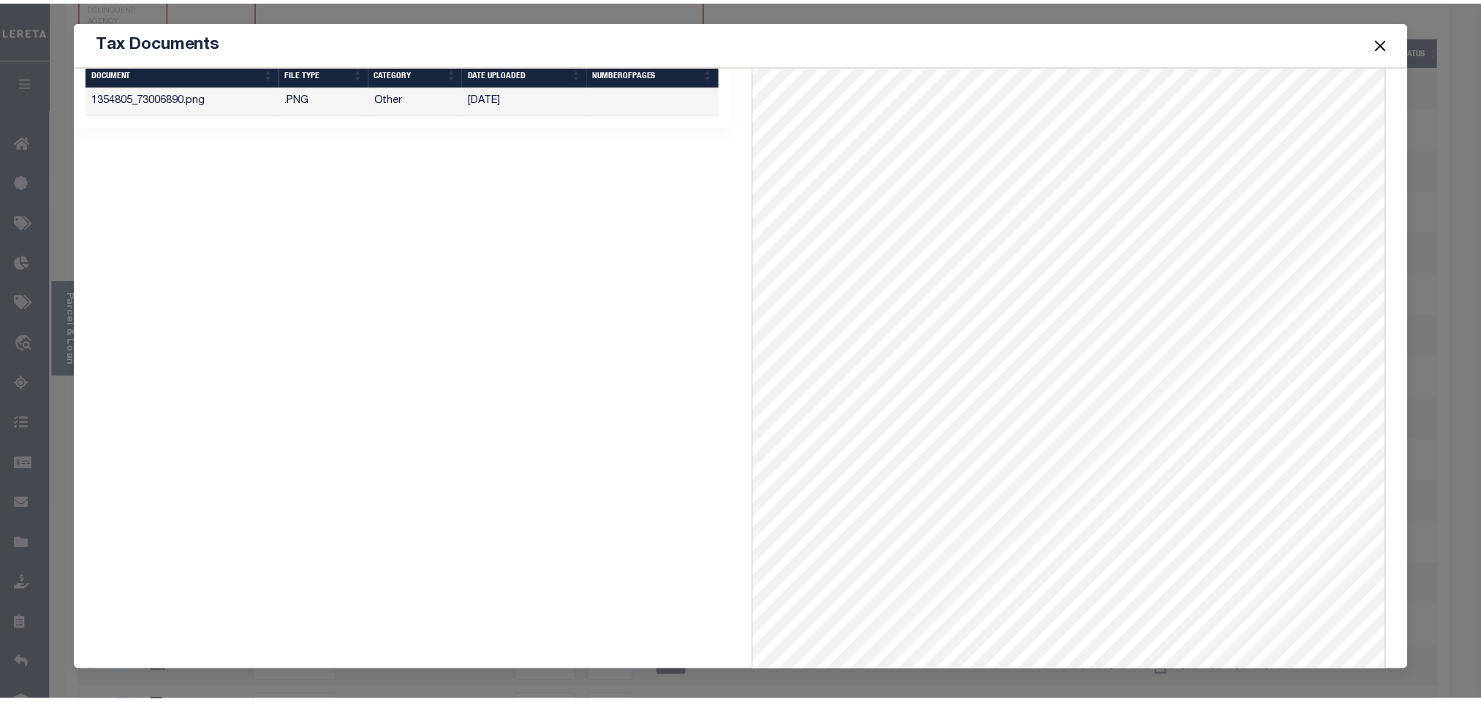
scroll to position [0, 0]
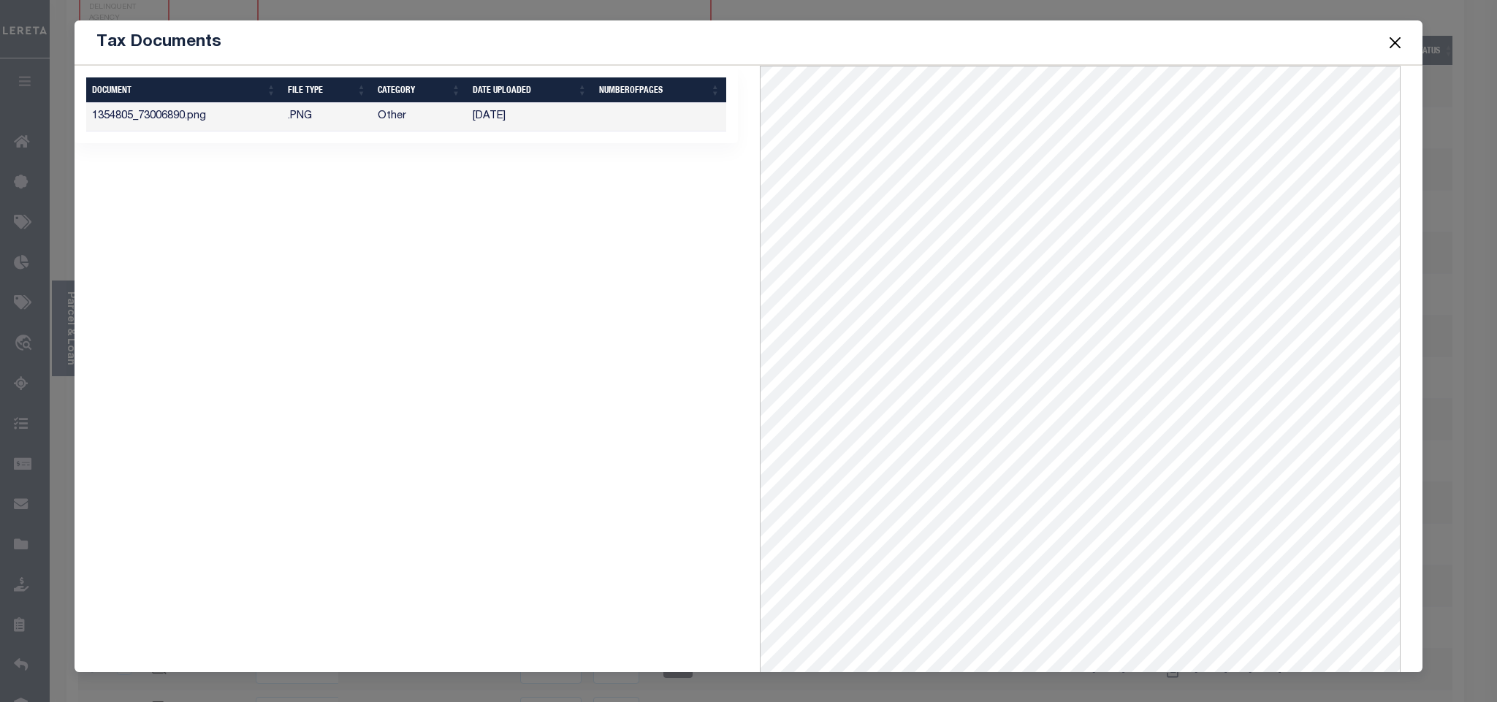
click at [1392, 47] on button "Close" at bounding box center [1395, 42] width 19 height 19
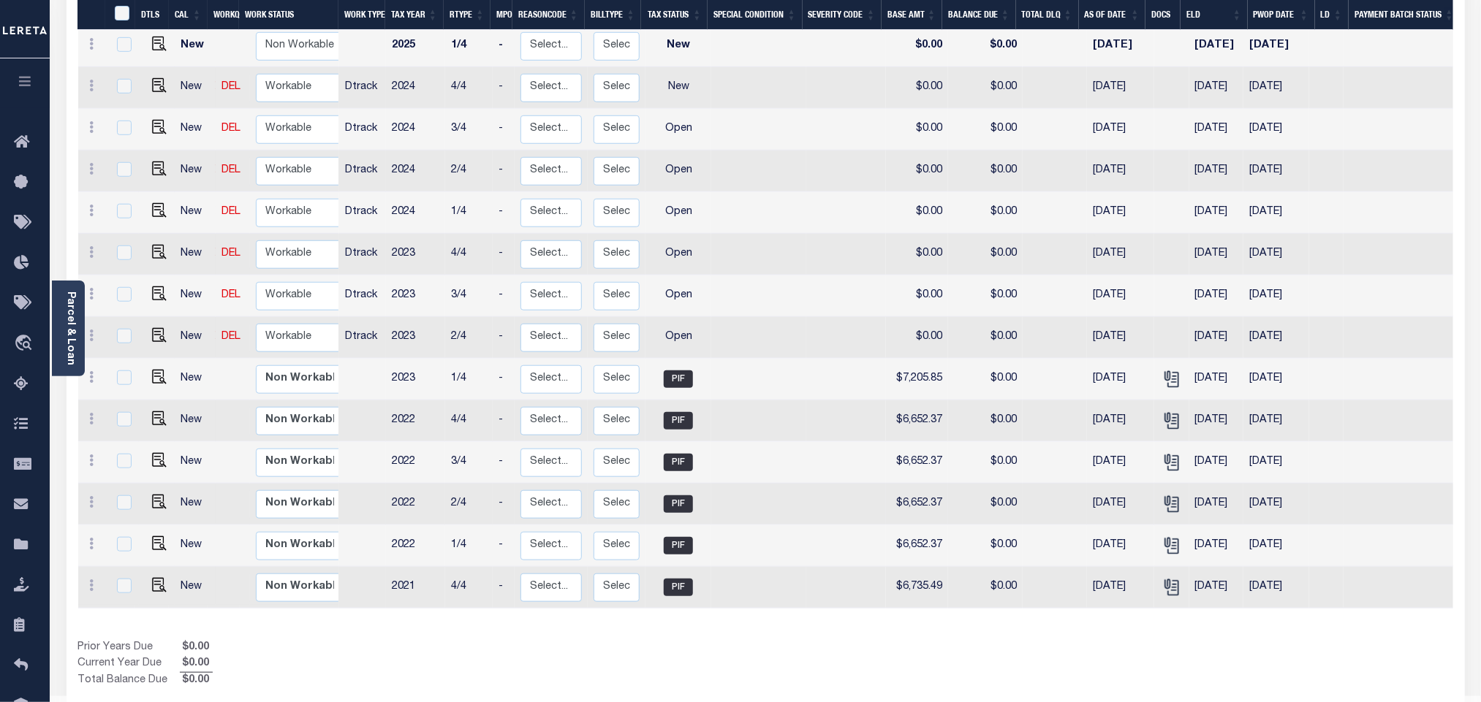
scroll to position [501, 0]
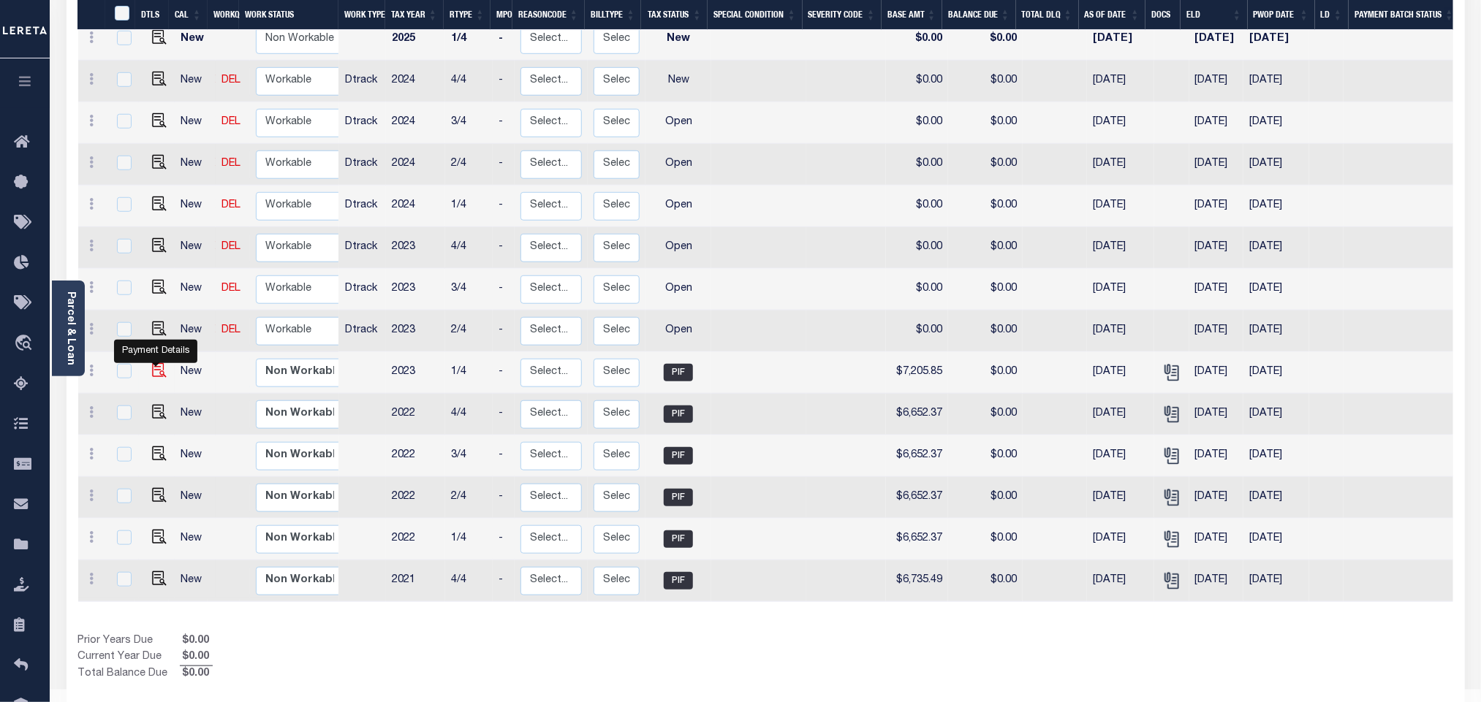
click at [160, 363] on img "" at bounding box center [159, 370] width 15 height 15
checkbox input "true"
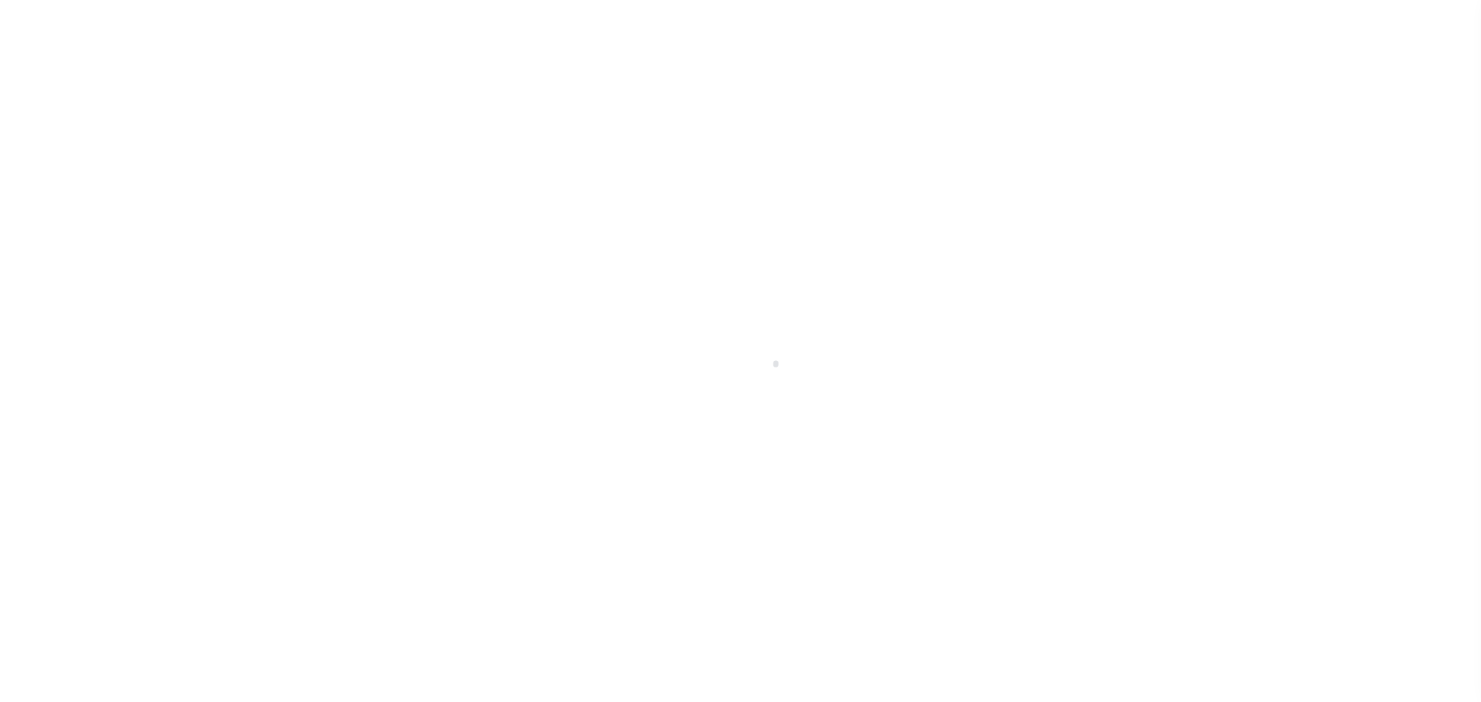
select select "PIF"
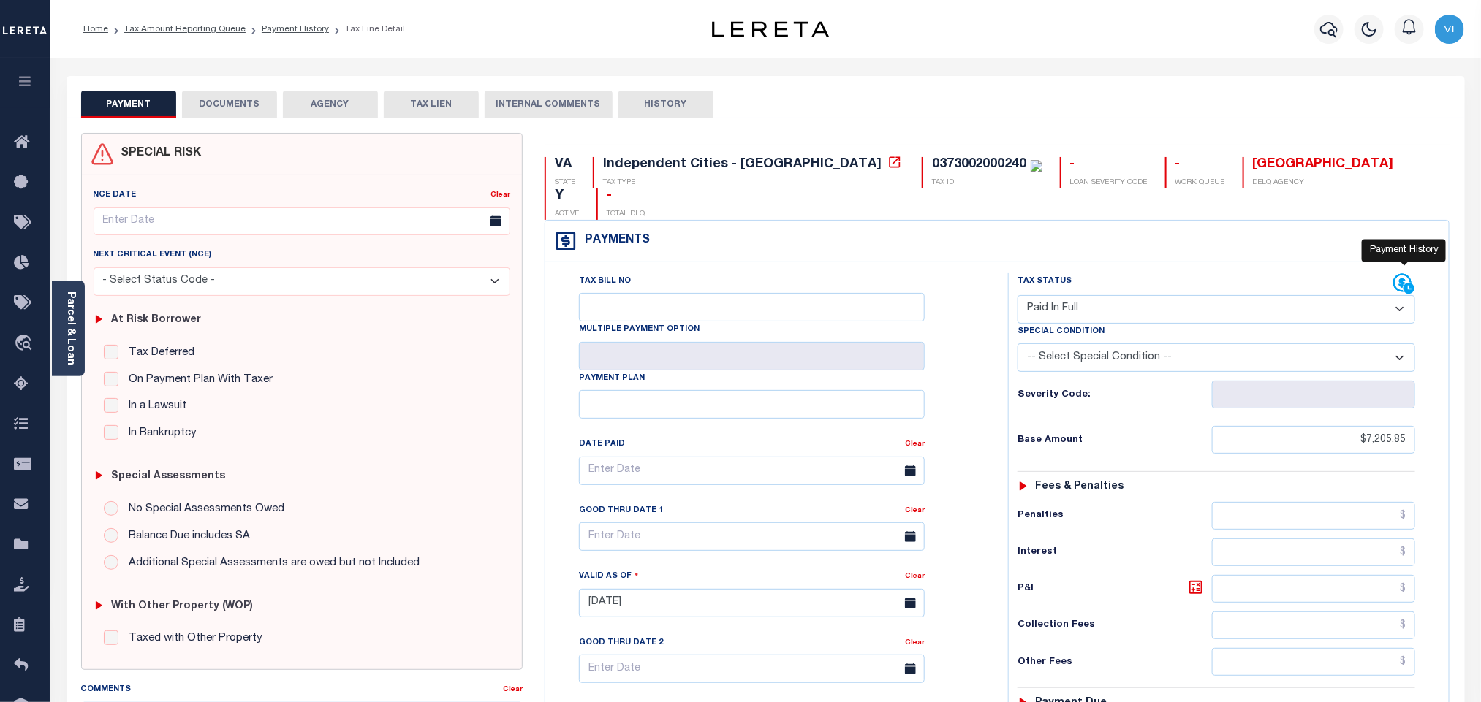
click at [1407, 283] on icon at bounding box center [1408, 288] width 11 height 11
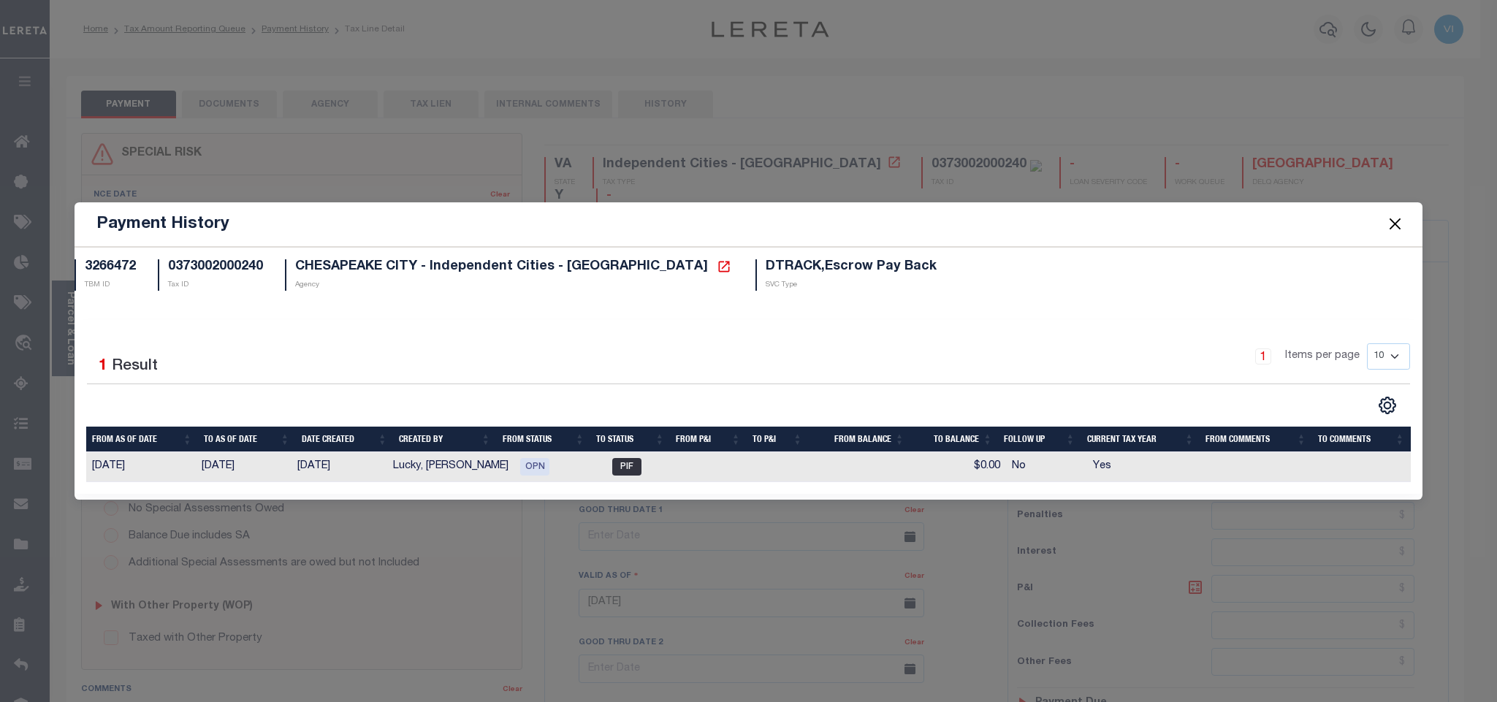
click at [1404, 215] on span at bounding box center [1395, 224] width 56 height 41
click at [1401, 229] on button "Close" at bounding box center [1395, 224] width 19 height 19
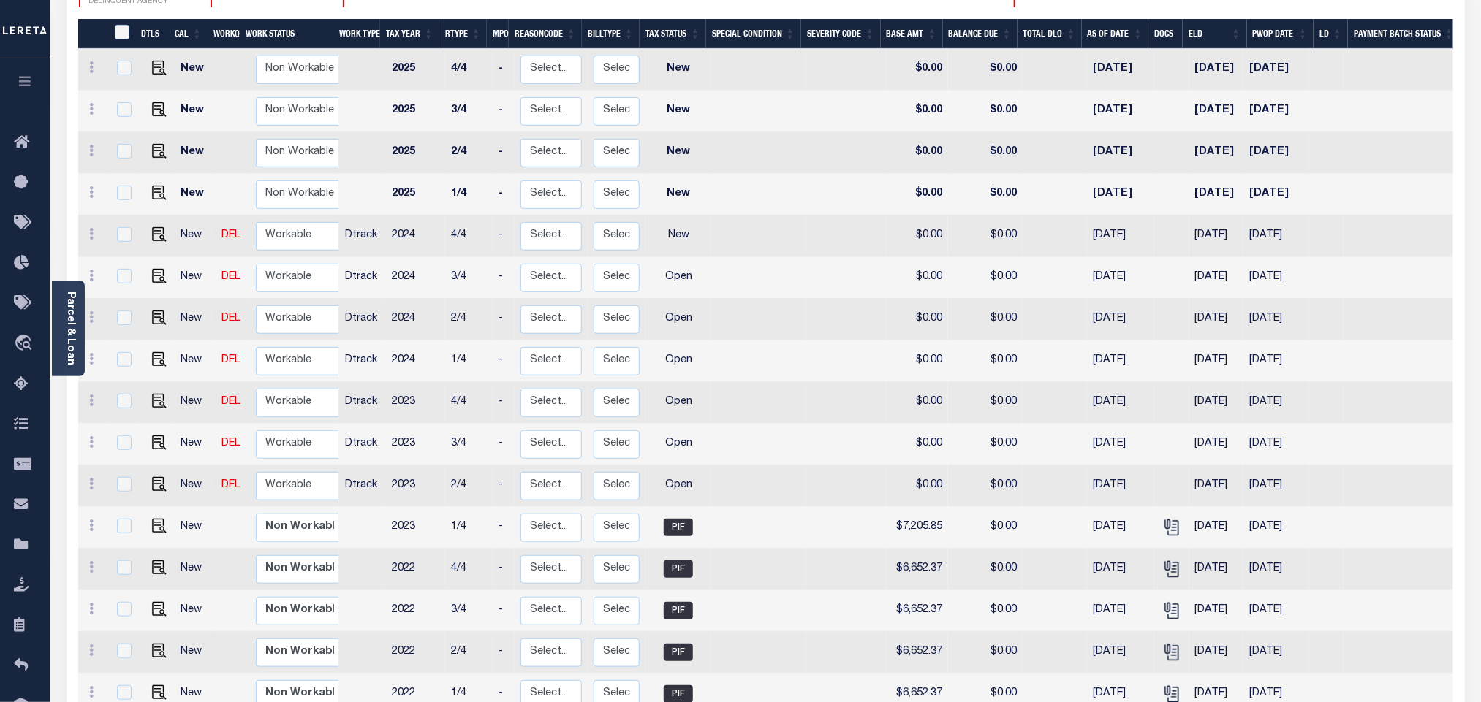
scroll to position [72, 0]
